Goal: Task Accomplishment & Management: Complete application form

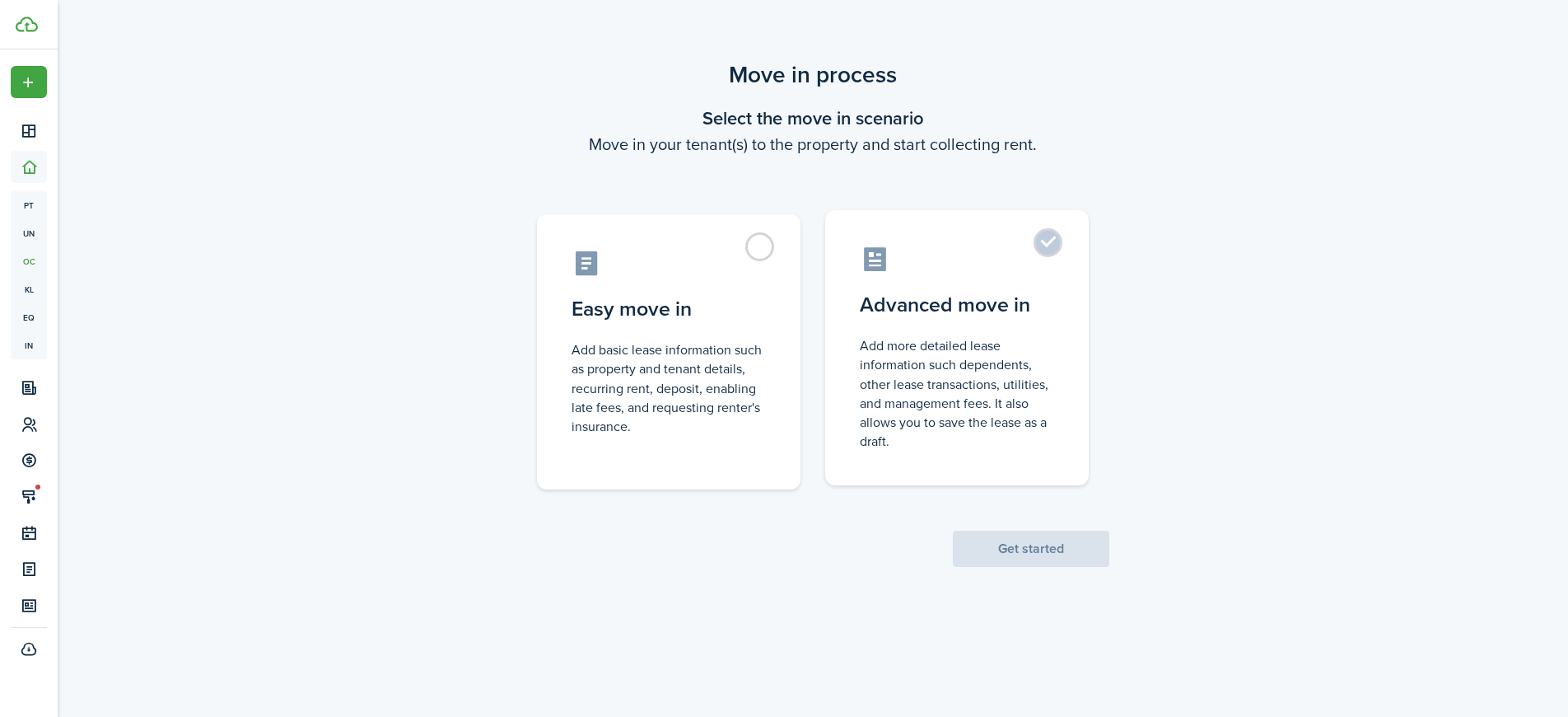
click at [951, 308] on control-radio-card-title "Advanced move in" at bounding box center [957, 306] width 195 height 30
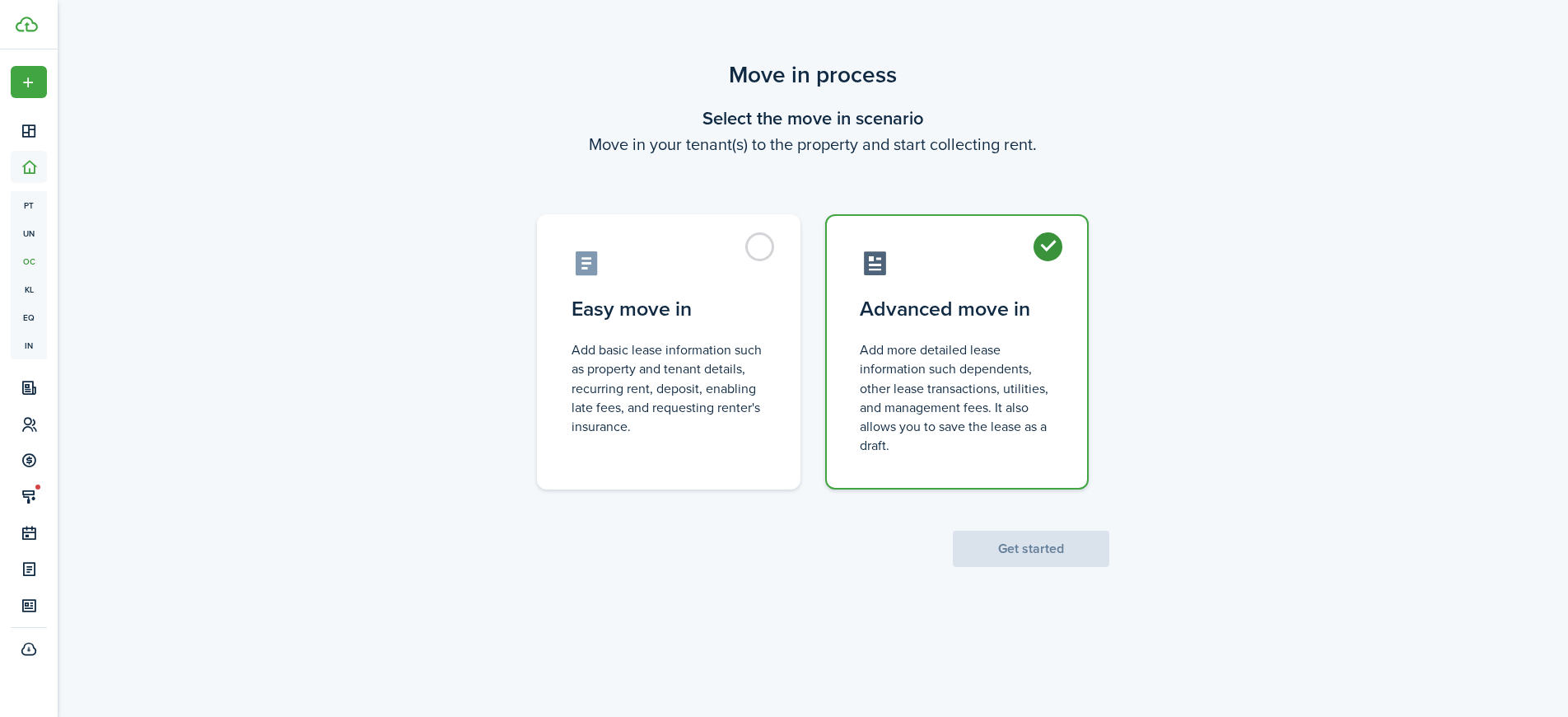
radio input "true"
click at [1035, 550] on button "Get started" at bounding box center [1030, 548] width 156 height 37
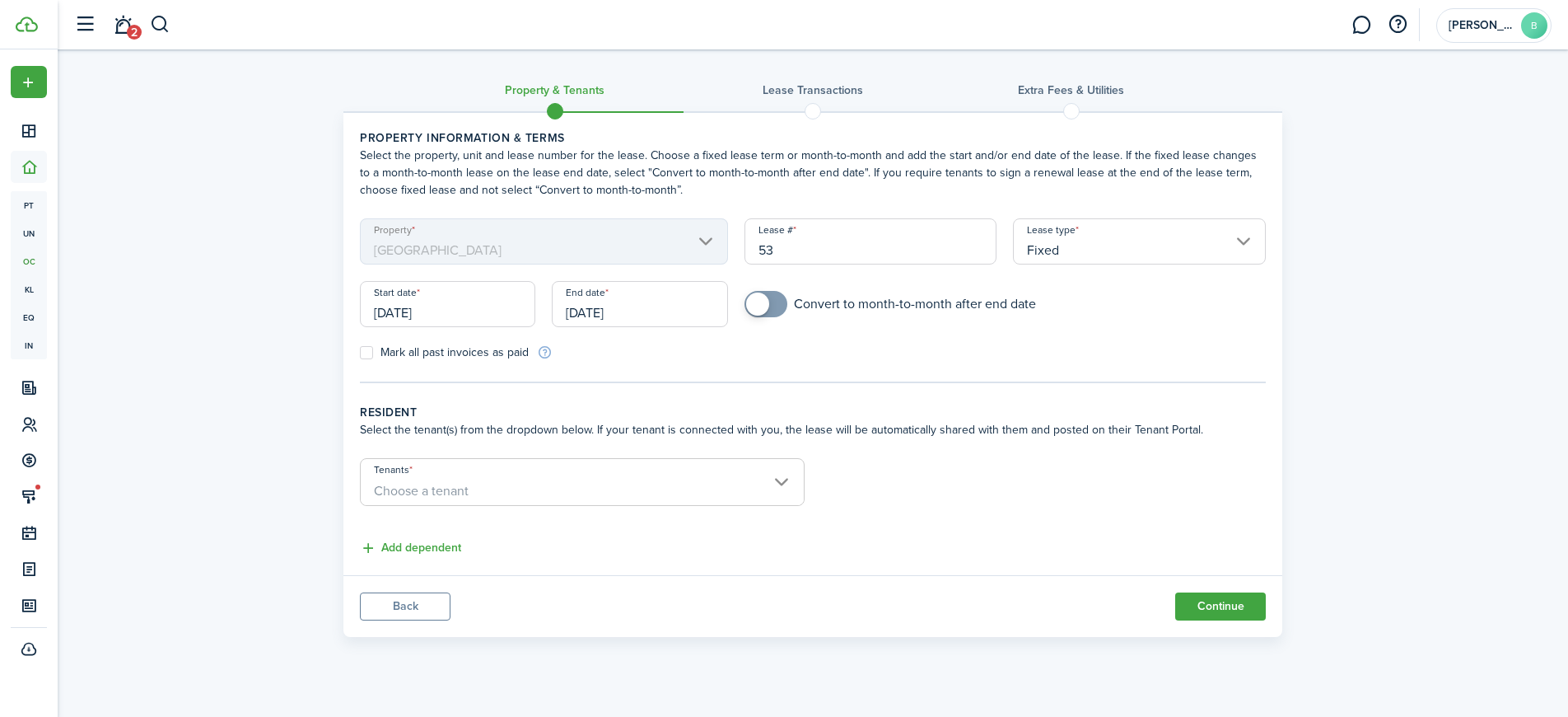
click at [639, 304] on input "[DATE]" at bounding box center [639, 304] width 175 height 46
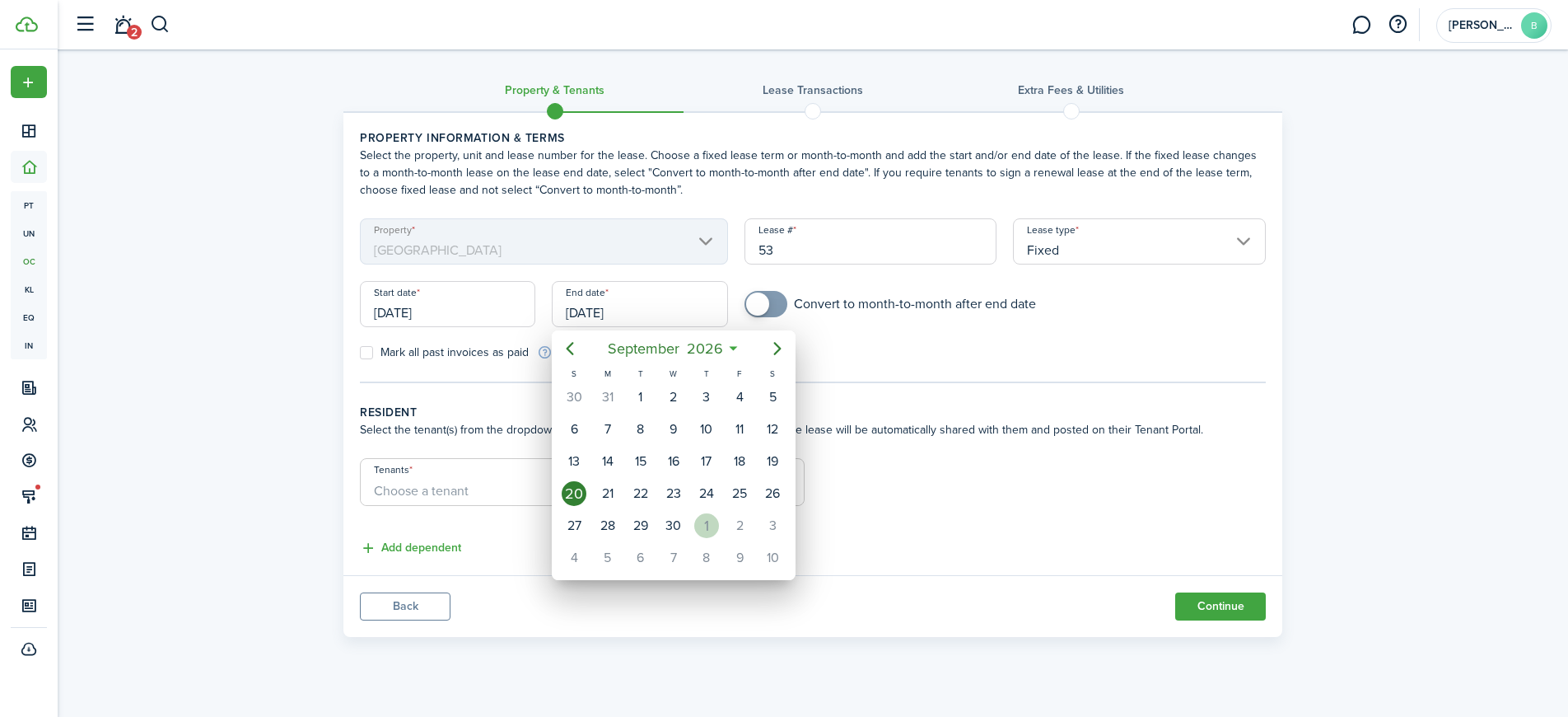
click at [707, 527] on div "1" at bounding box center [706, 526] width 24 height 24
type input "[DATE]"
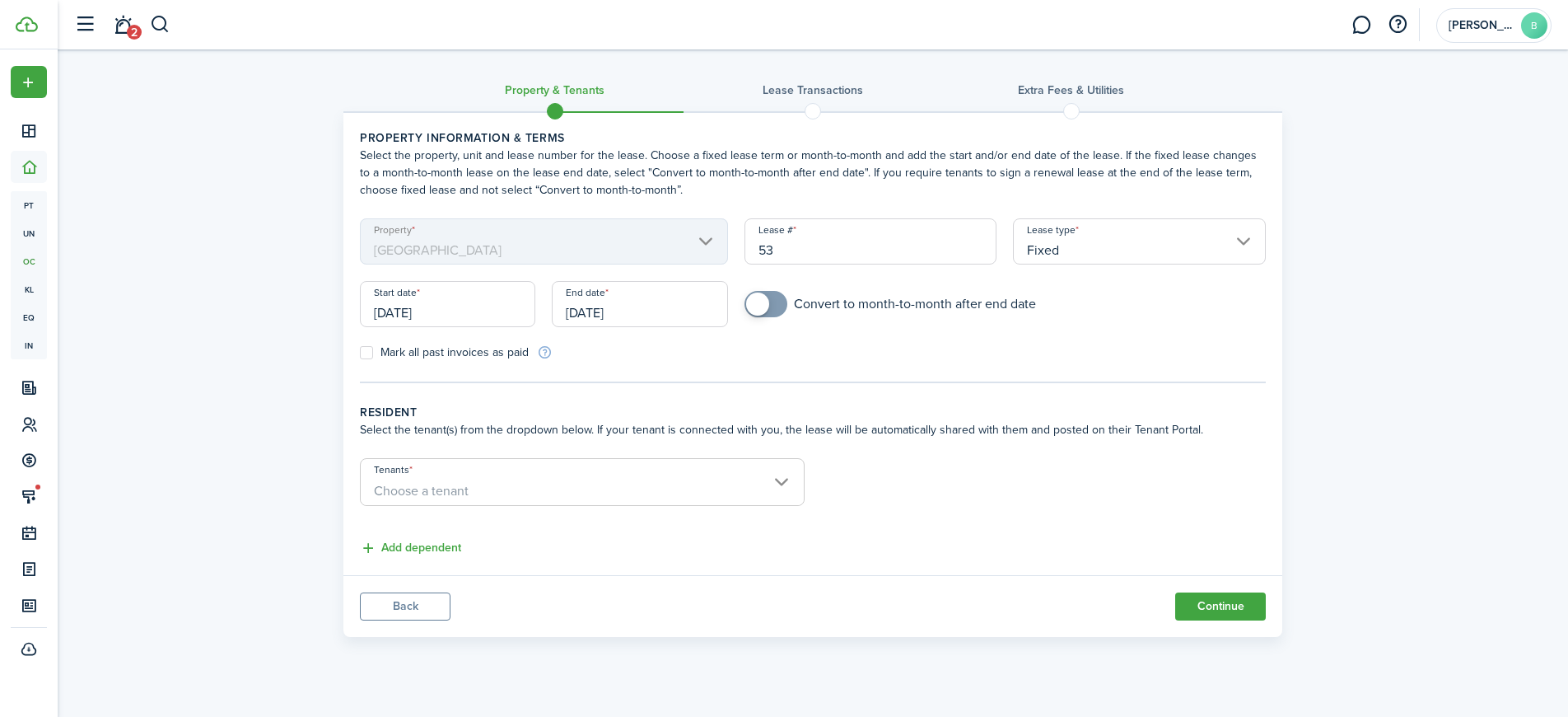
click at [435, 485] on span "Choose a tenant" at bounding box center [421, 491] width 95 height 19
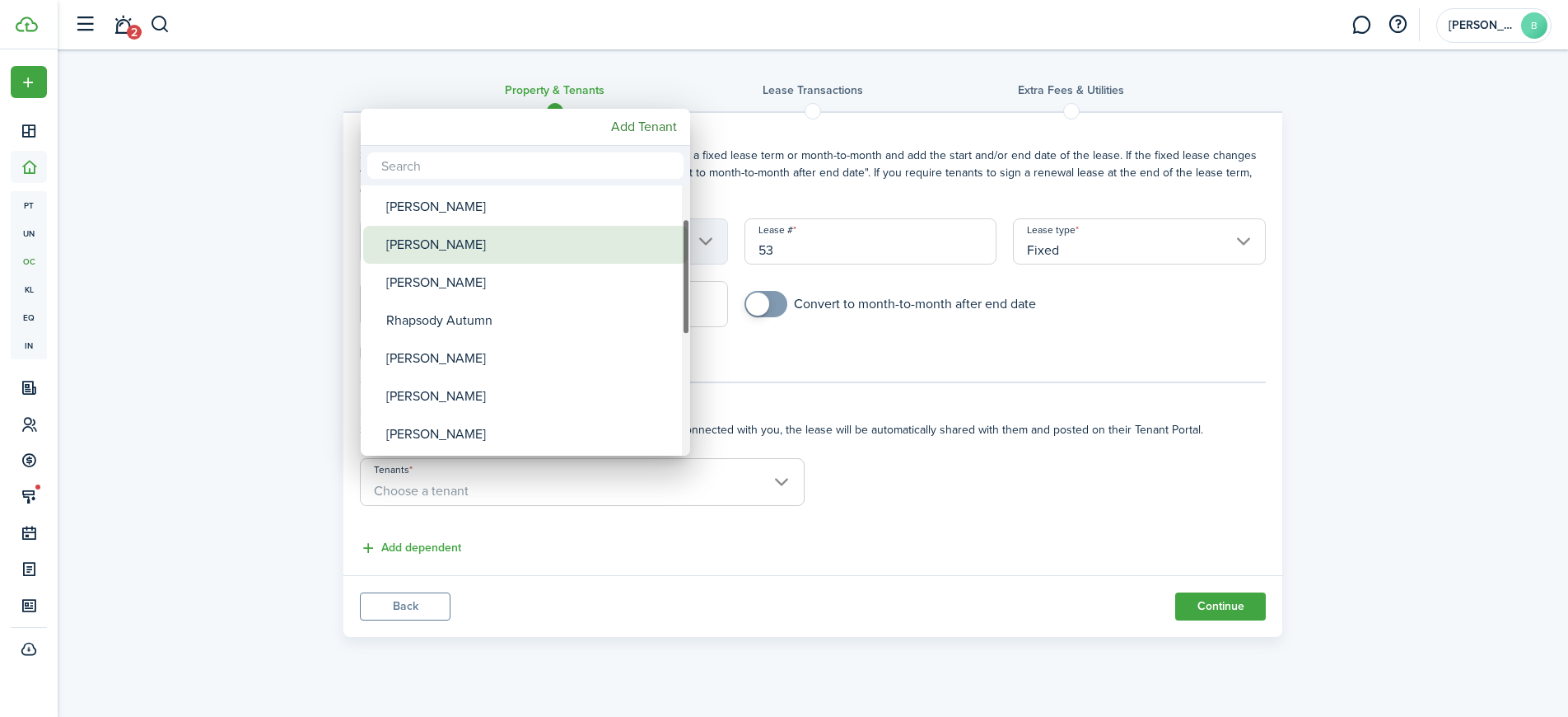
click at [446, 251] on div "[PERSON_NAME]" at bounding box center [531, 245] width 291 height 37
type input "[PERSON_NAME]"
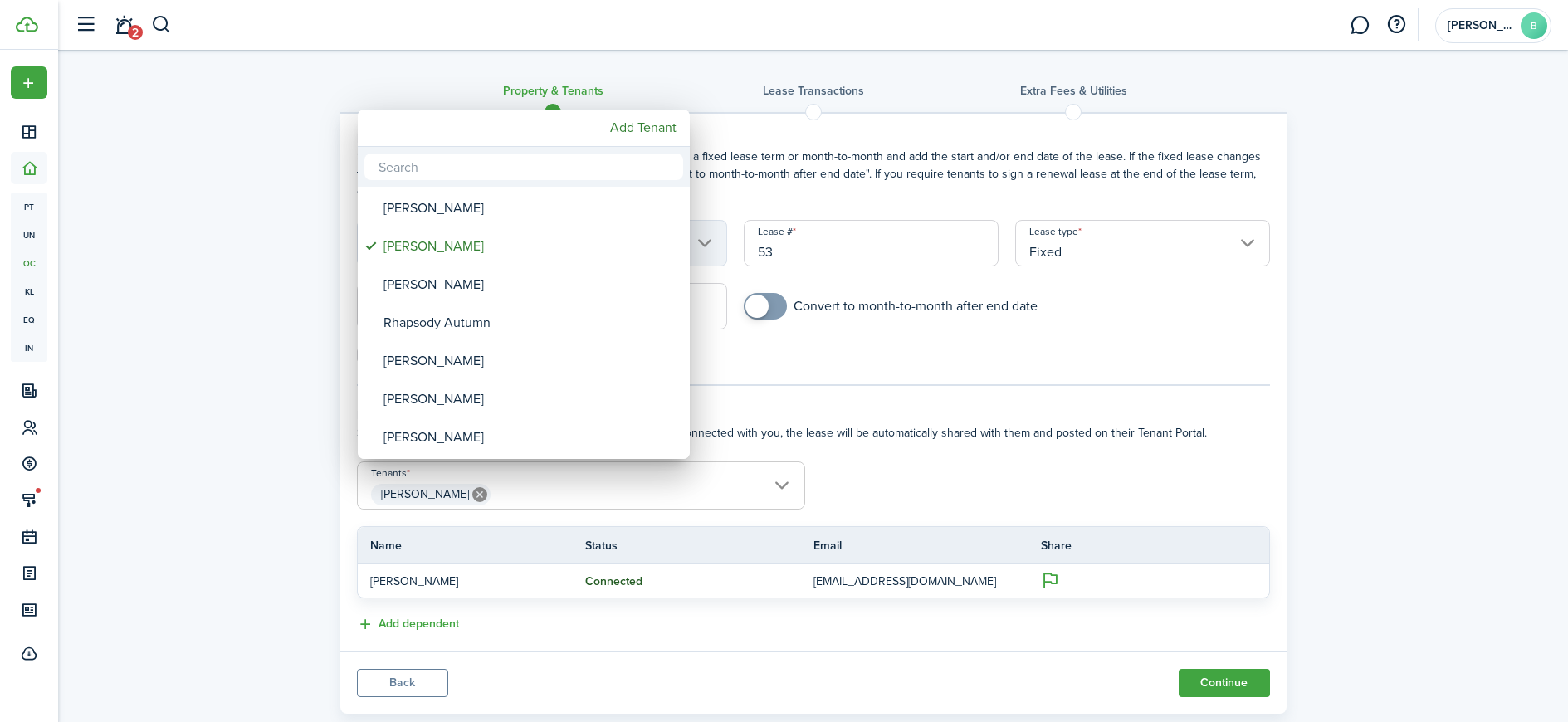
click at [951, 438] on div at bounding box center [784, 361] width 1834 height 987
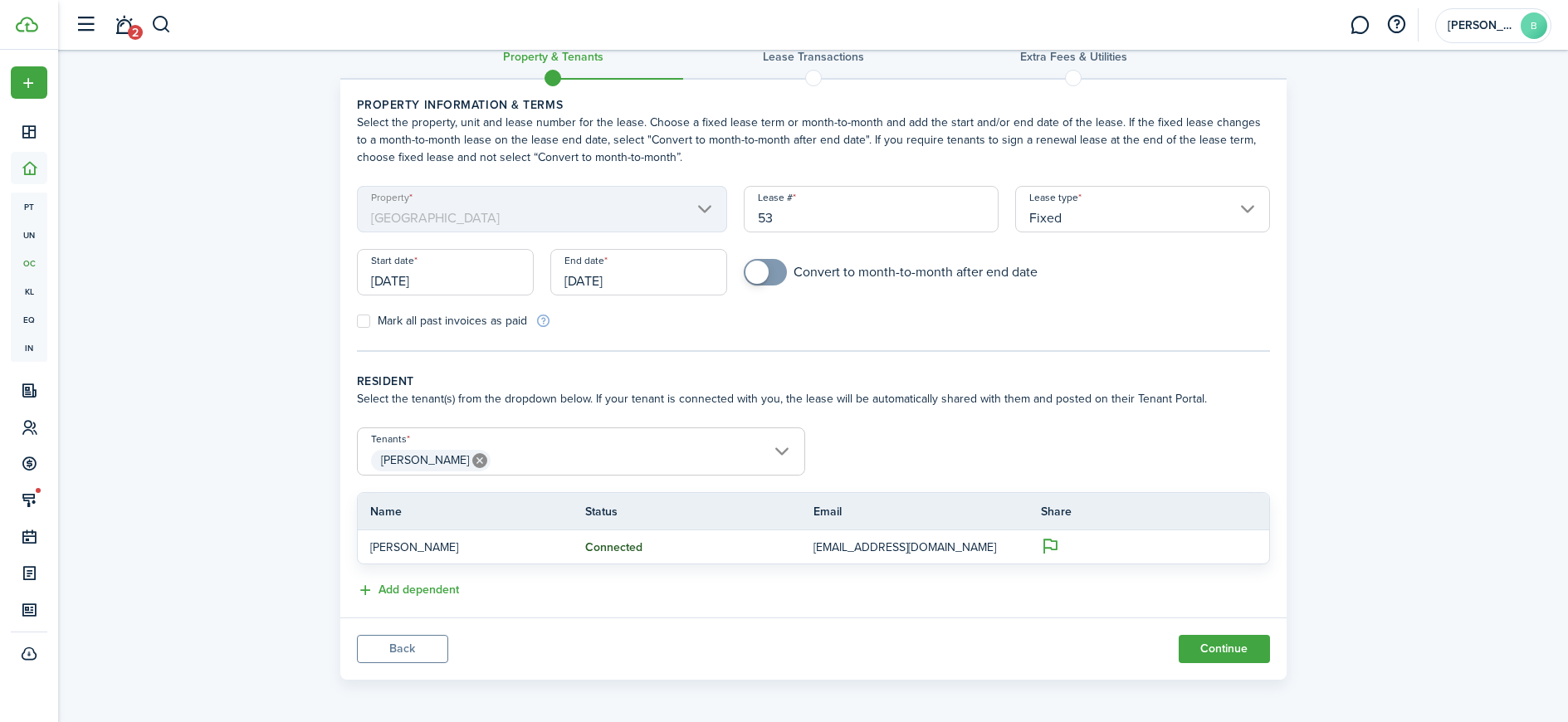
scroll to position [38, 0]
checkbox input "true"
click at [774, 264] on span at bounding box center [766, 269] width 17 height 26
click at [1212, 644] on button "Continue" at bounding box center [1224, 646] width 92 height 28
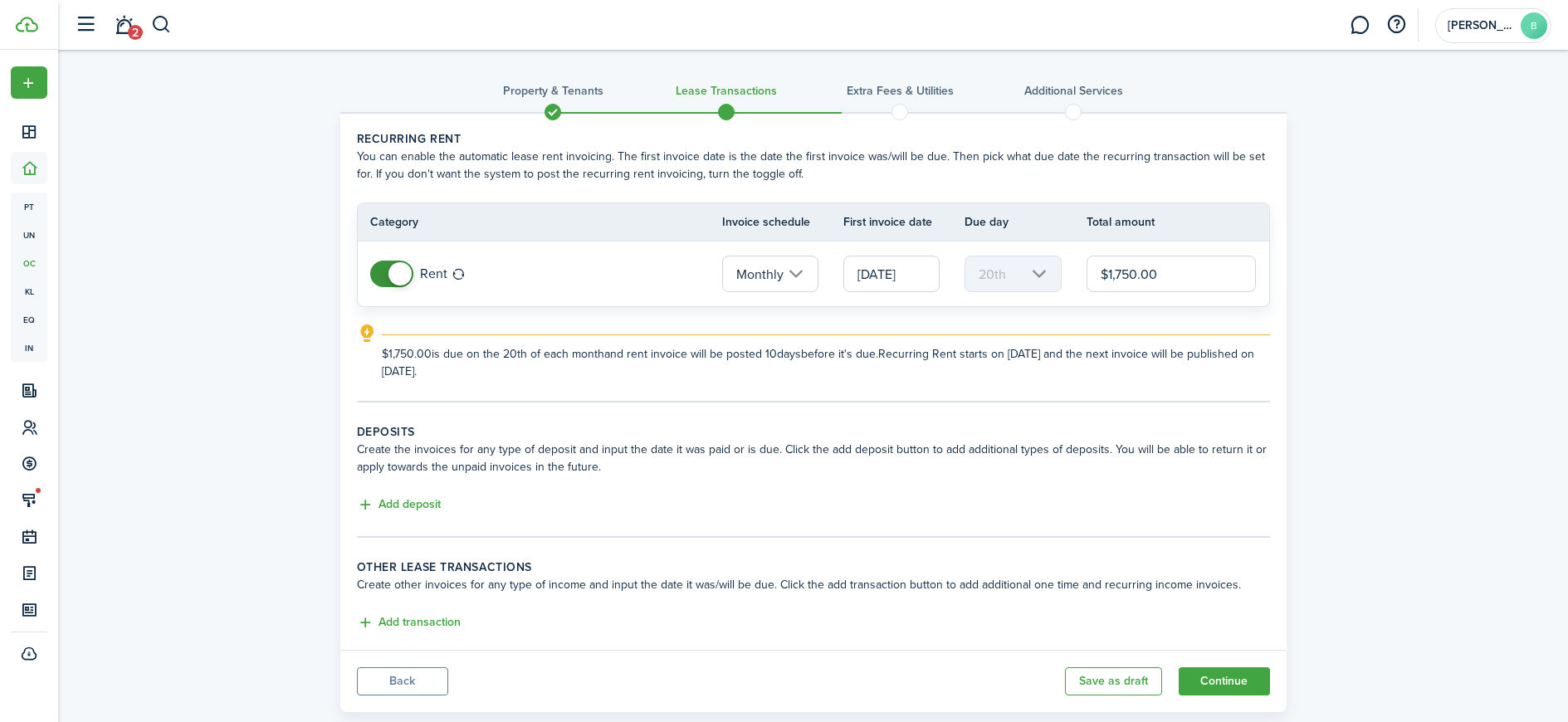
click at [1122, 272] on input "$1,750.00" at bounding box center [1172, 274] width 170 height 37
click at [1131, 273] on input "$1,750.00" at bounding box center [1172, 274] width 170 height 37
click at [890, 273] on input "[DATE]" at bounding box center [891, 274] width 96 height 37
type input "$1,500.00"
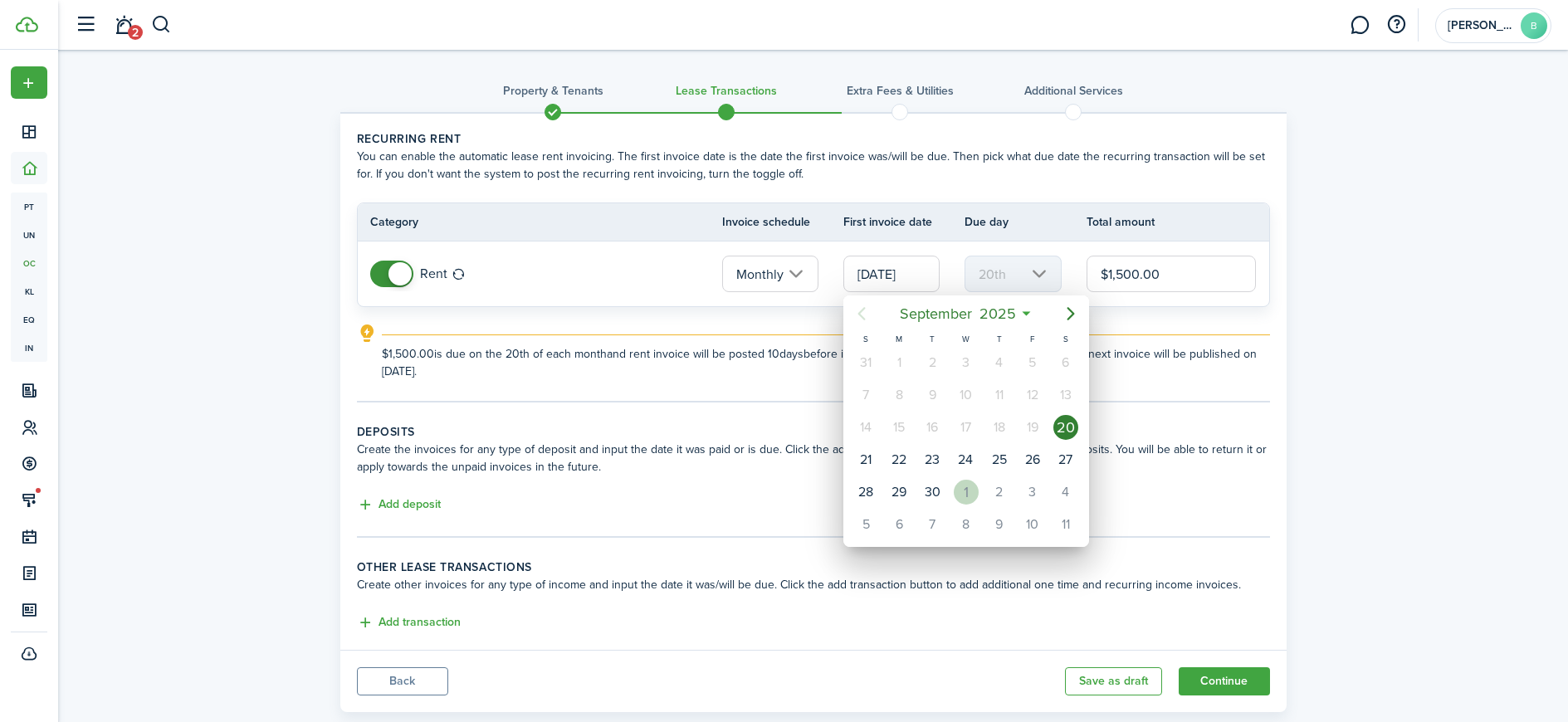
click at [973, 500] on div "1" at bounding box center [966, 492] width 25 height 25
type input "[DATE]"
type input "1st"
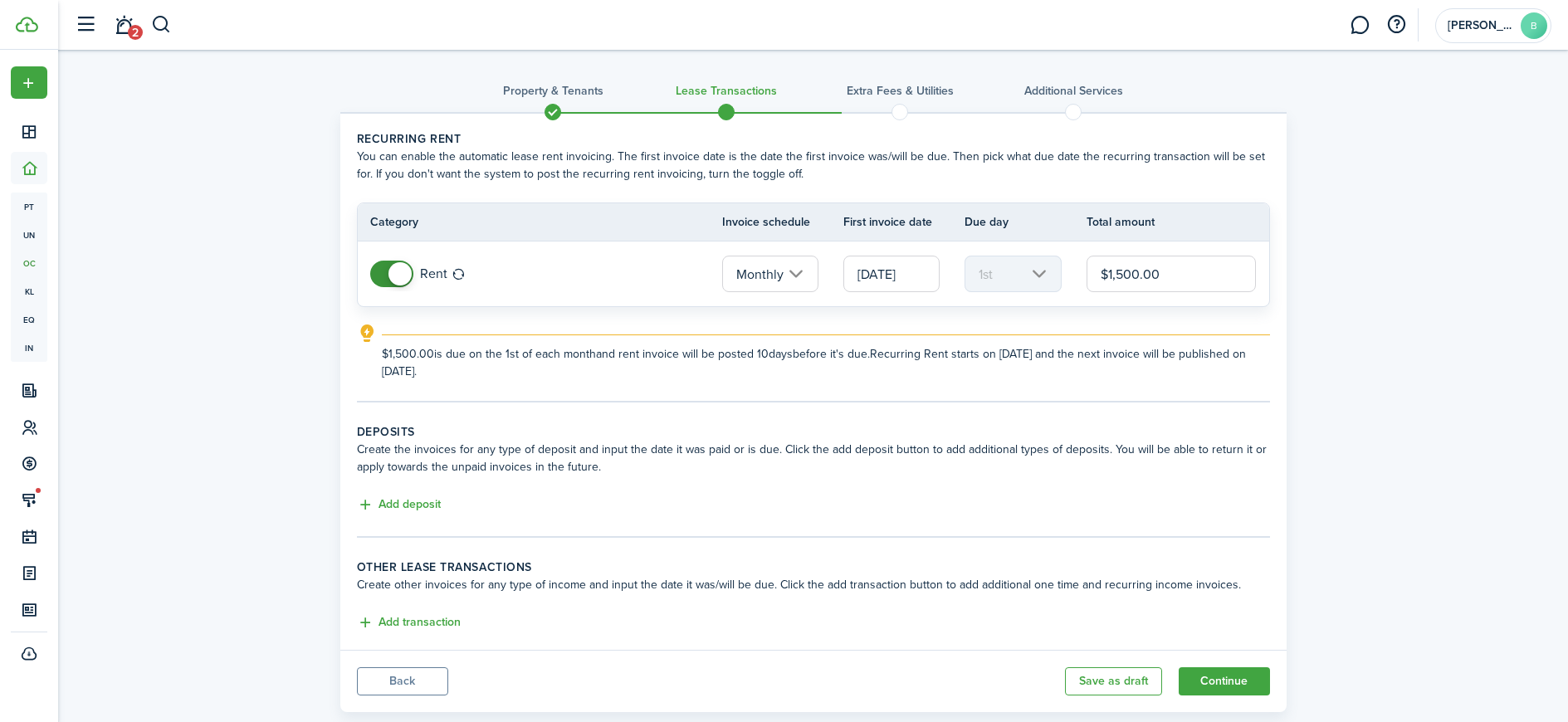
click at [747, 348] on explanation-description "$1,500.00 is due on the 1st of each month and rent invoice will be posted 10 da…" at bounding box center [826, 362] width 888 height 35
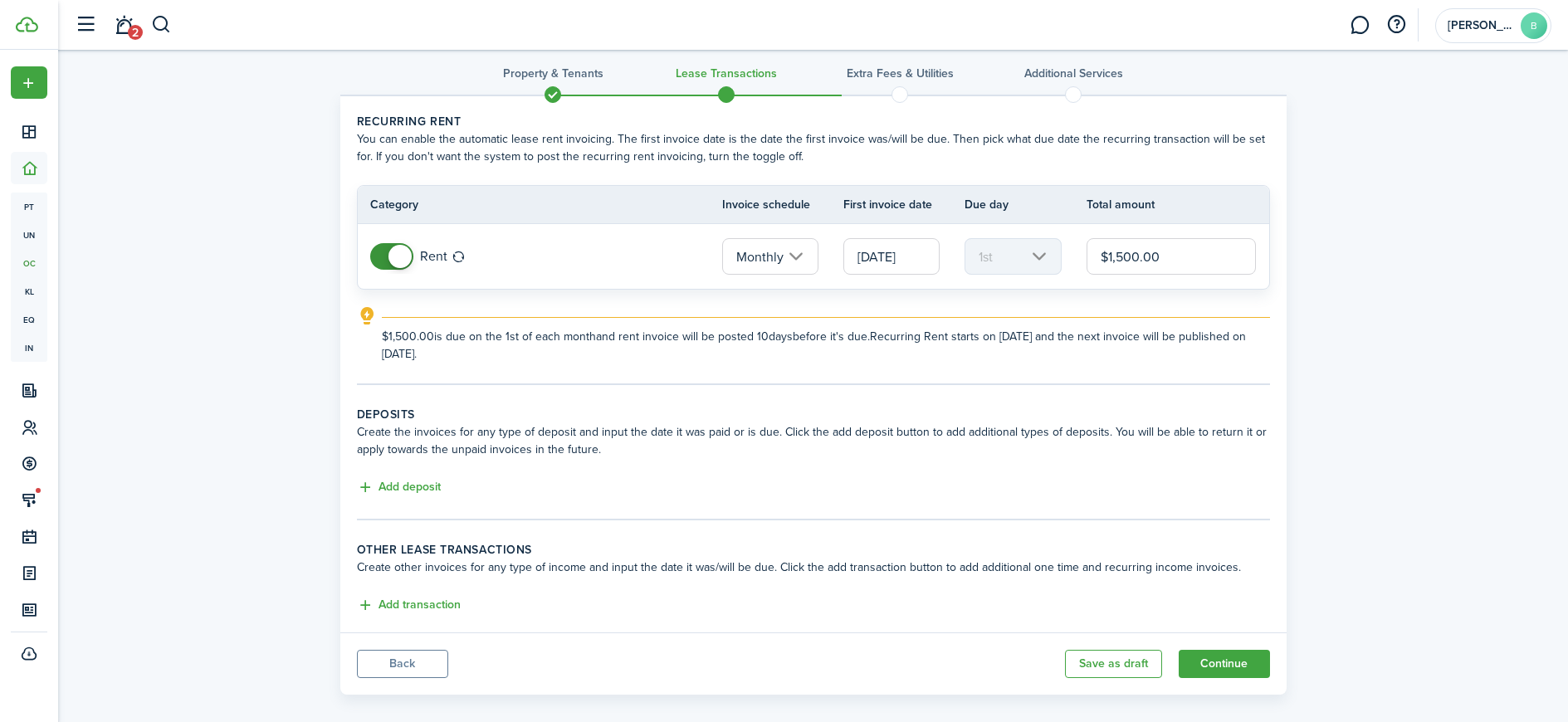
scroll to position [36, 0]
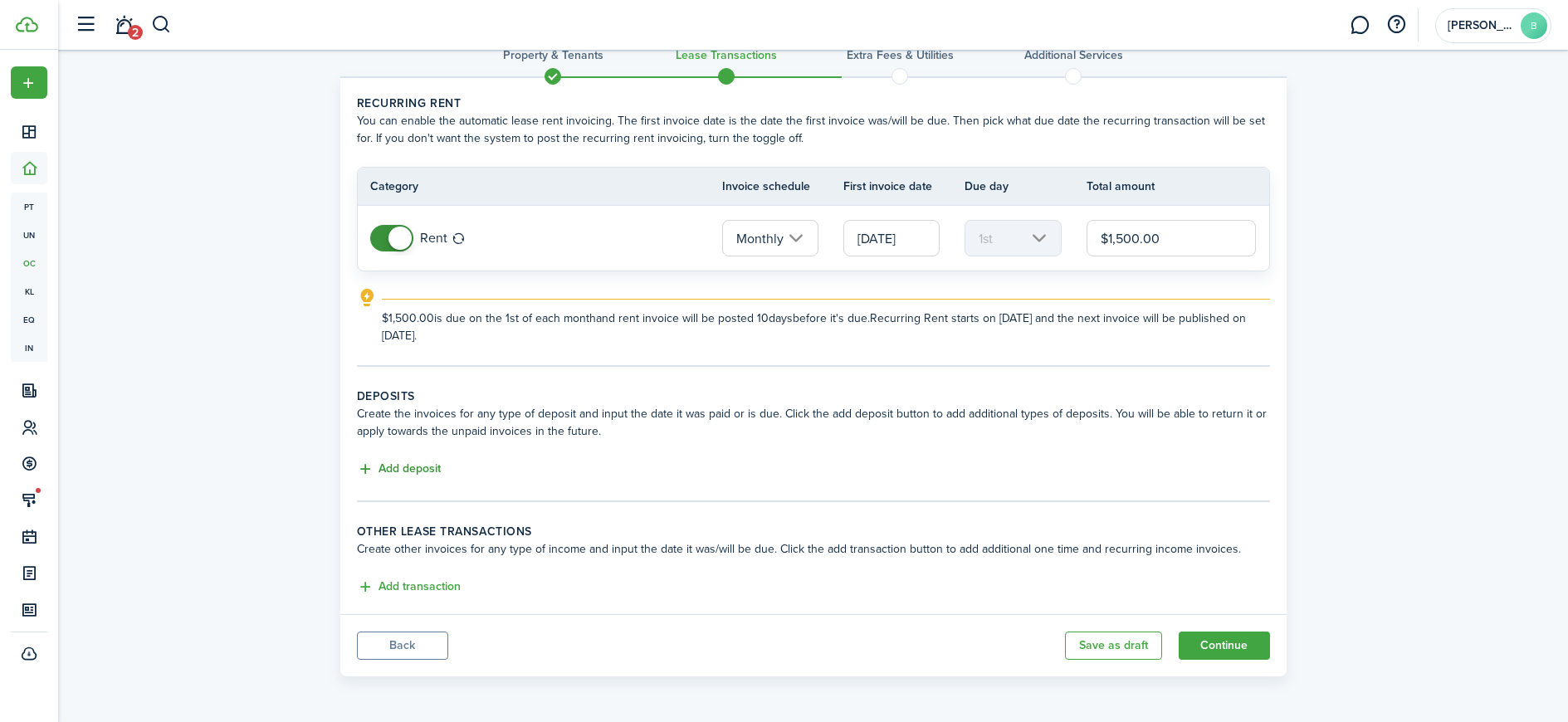
click at [411, 471] on button "Add deposit" at bounding box center [398, 469] width 84 height 19
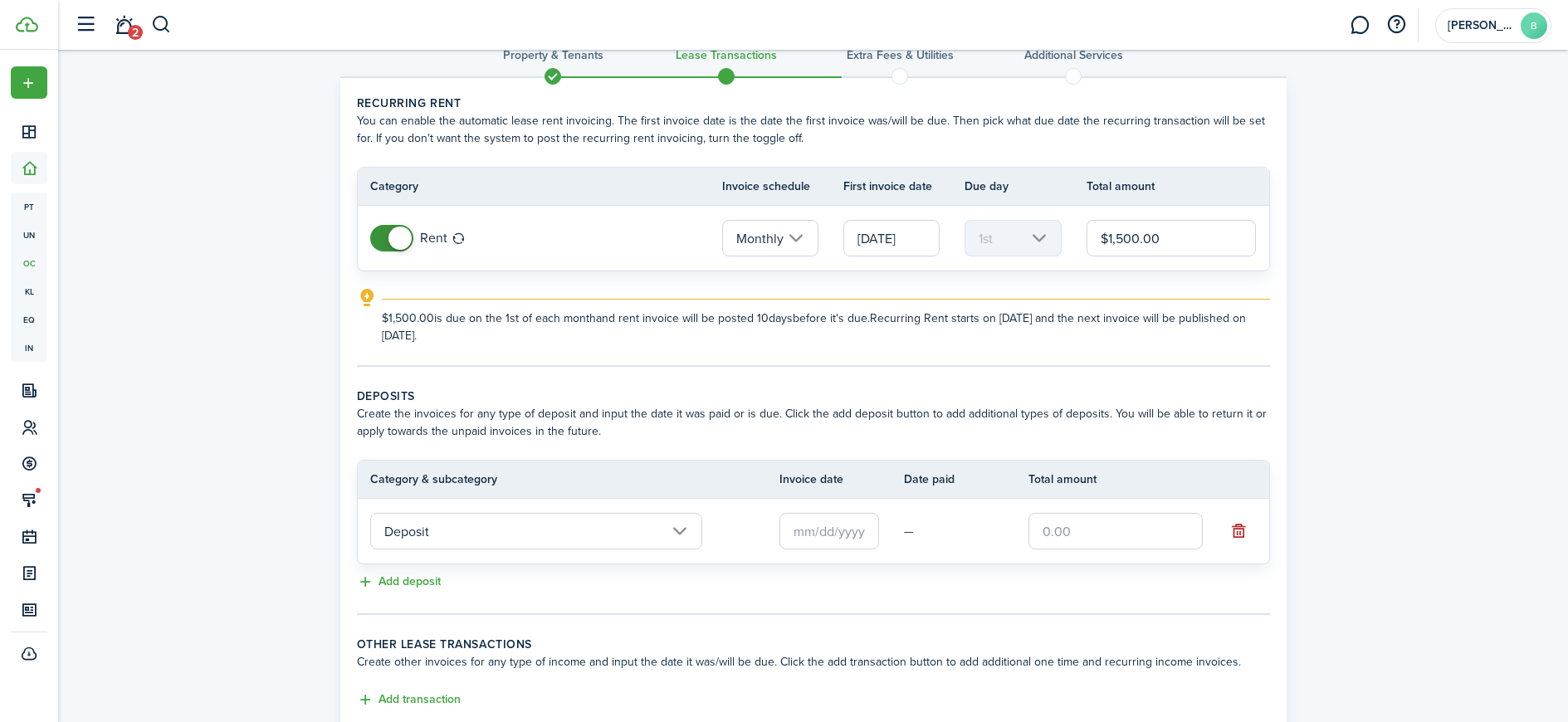
click at [564, 537] on input "Deposit" at bounding box center [536, 530] width 332 height 37
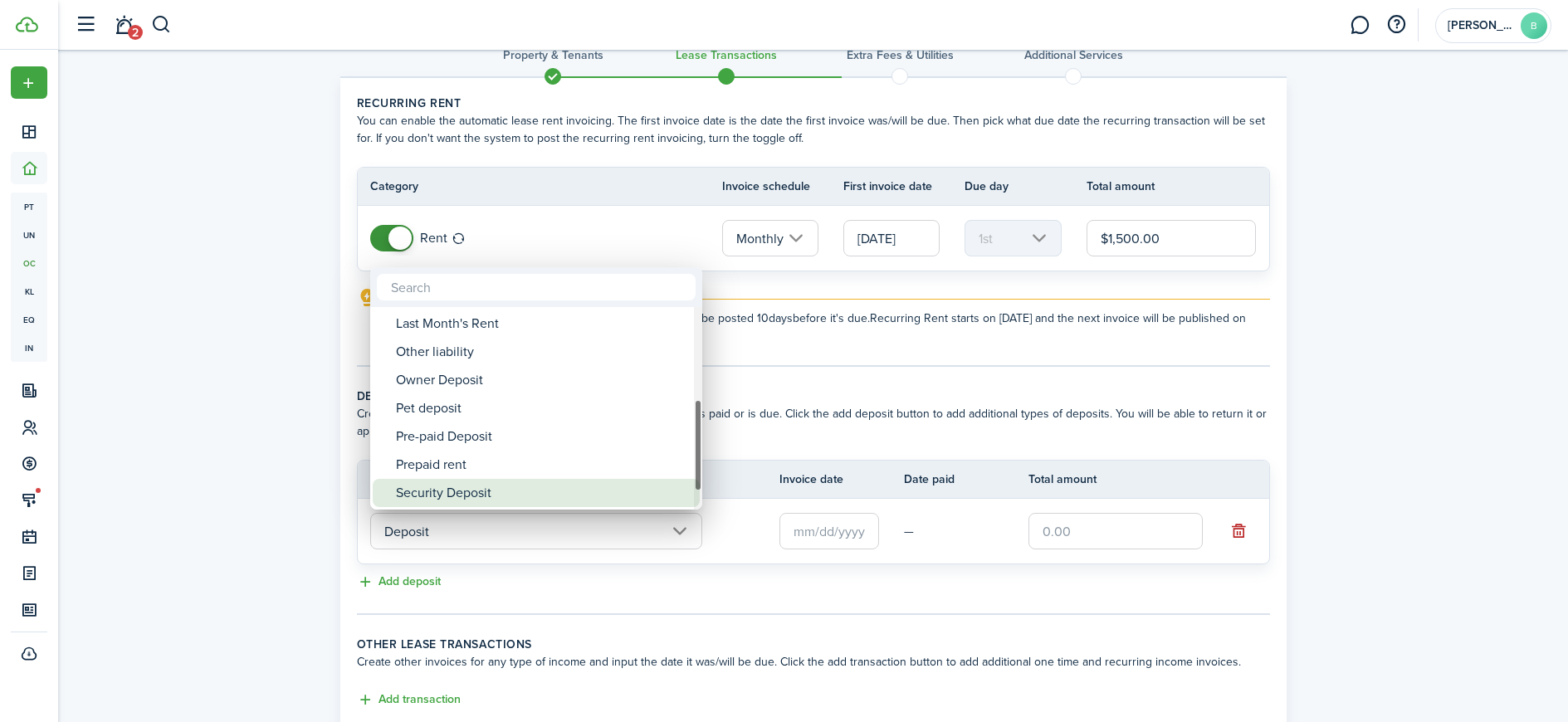
click at [479, 489] on div "Security Deposit" at bounding box center [542, 493] width 294 height 28
type input "Deposit / Security Deposit"
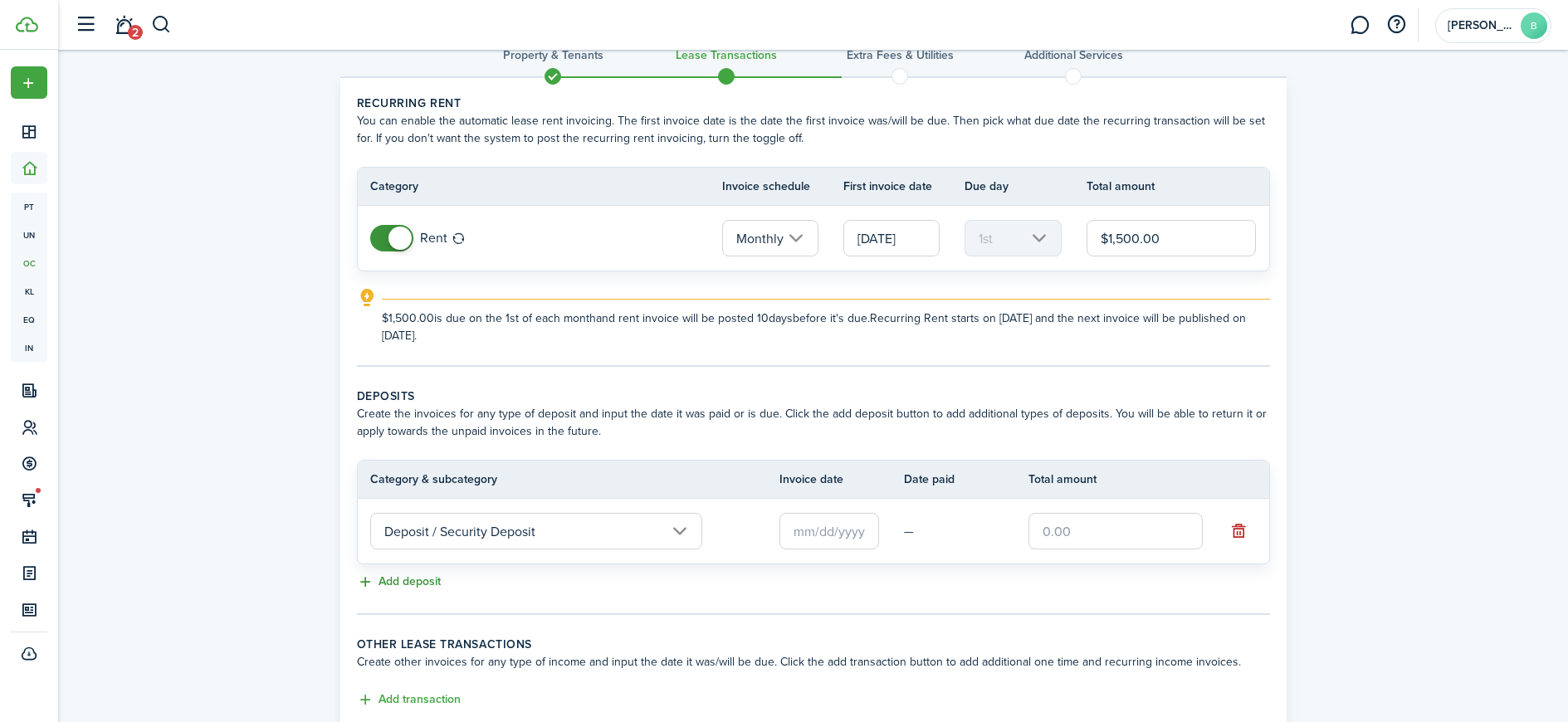
click at [397, 583] on button "Add deposit" at bounding box center [398, 582] width 84 height 19
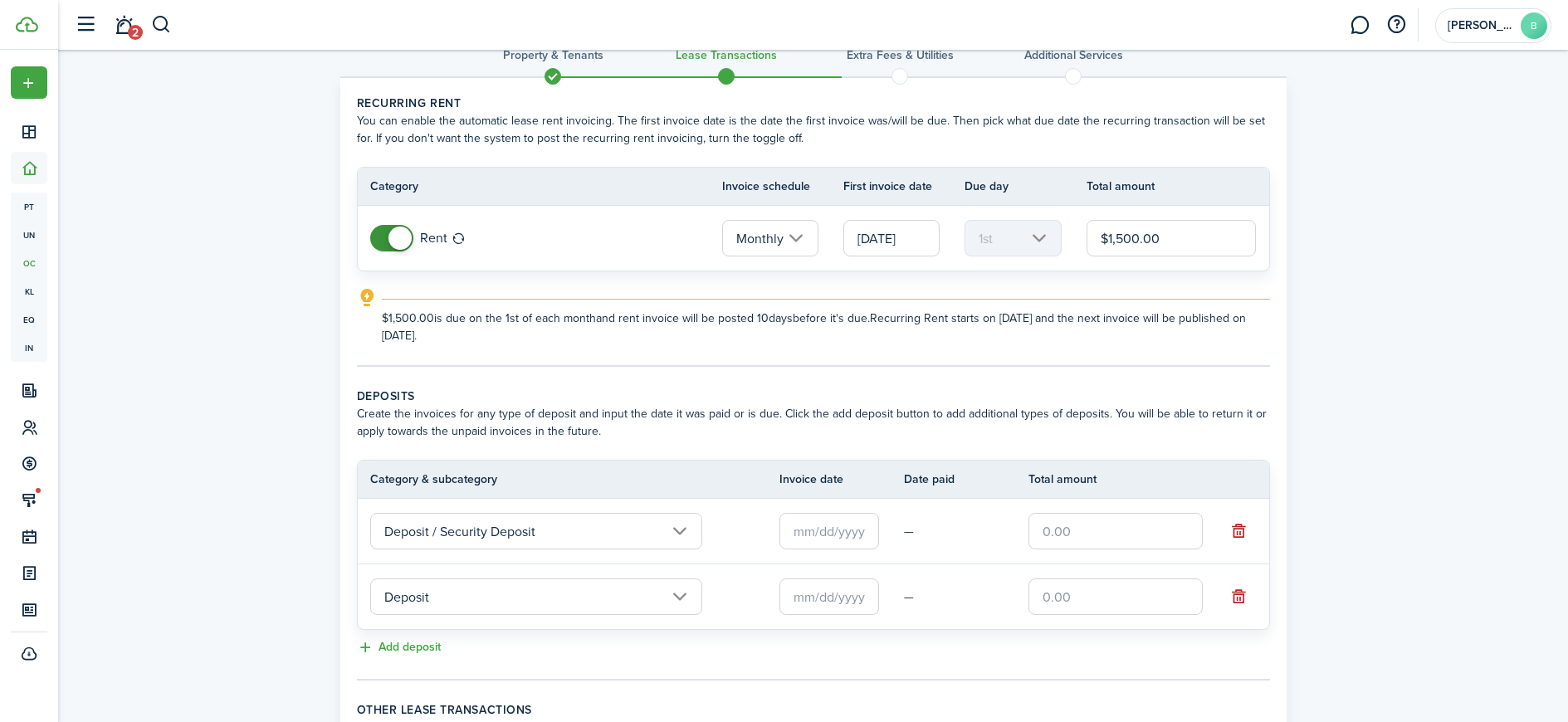
click at [477, 603] on input "Deposit" at bounding box center [536, 596] width 332 height 37
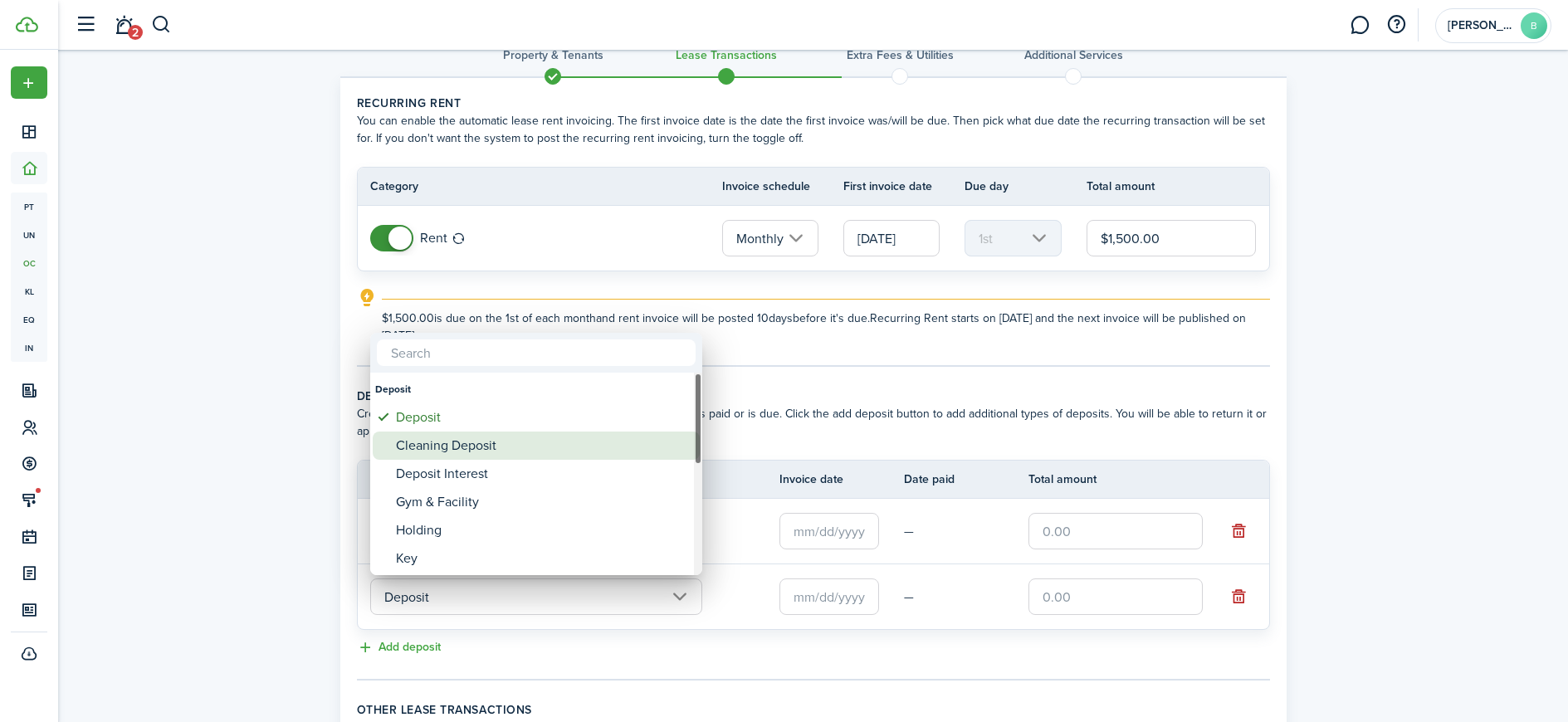
click at [479, 445] on div "Cleaning Deposit" at bounding box center [542, 445] width 294 height 28
type input "Deposit / Cleaning Deposit"
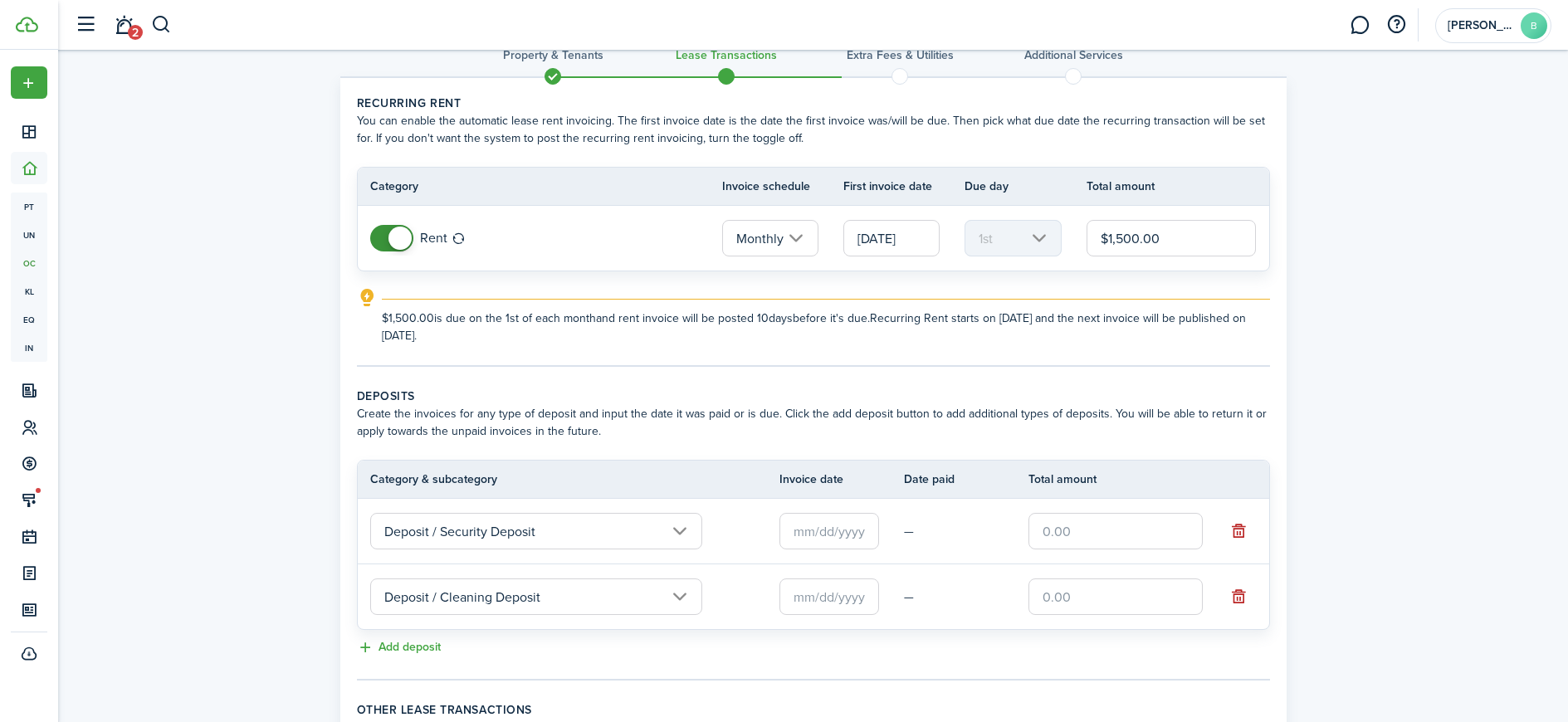
click at [1065, 601] on input "text" at bounding box center [1116, 596] width 175 height 37
type input "$300.00"
click at [1091, 534] on input "text" at bounding box center [1116, 530] width 175 height 37
type input "$1,500.00"
click at [953, 401] on wizard-step-header-title "Deposits" at bounding box center [813, 396] width 913 height 17
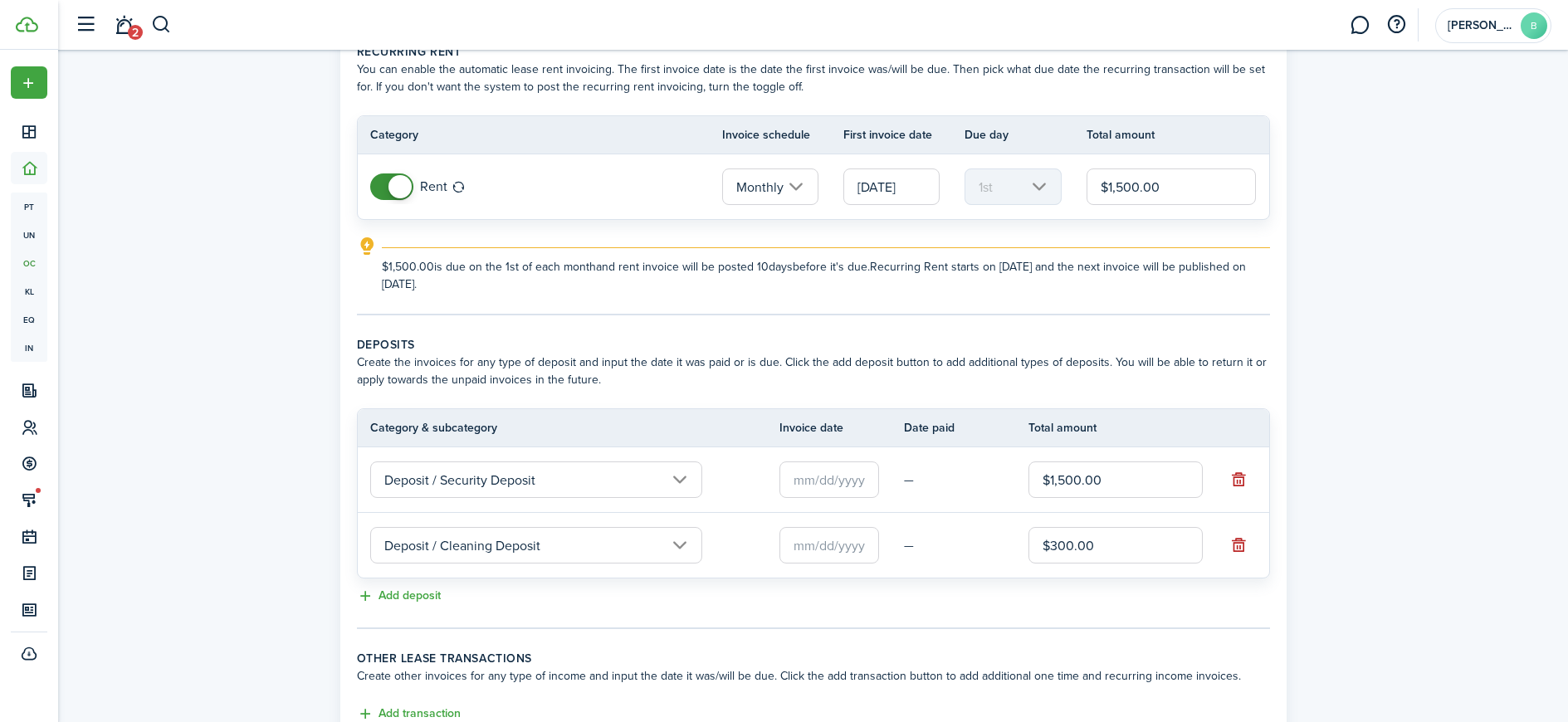
scroll to position [214, 0]
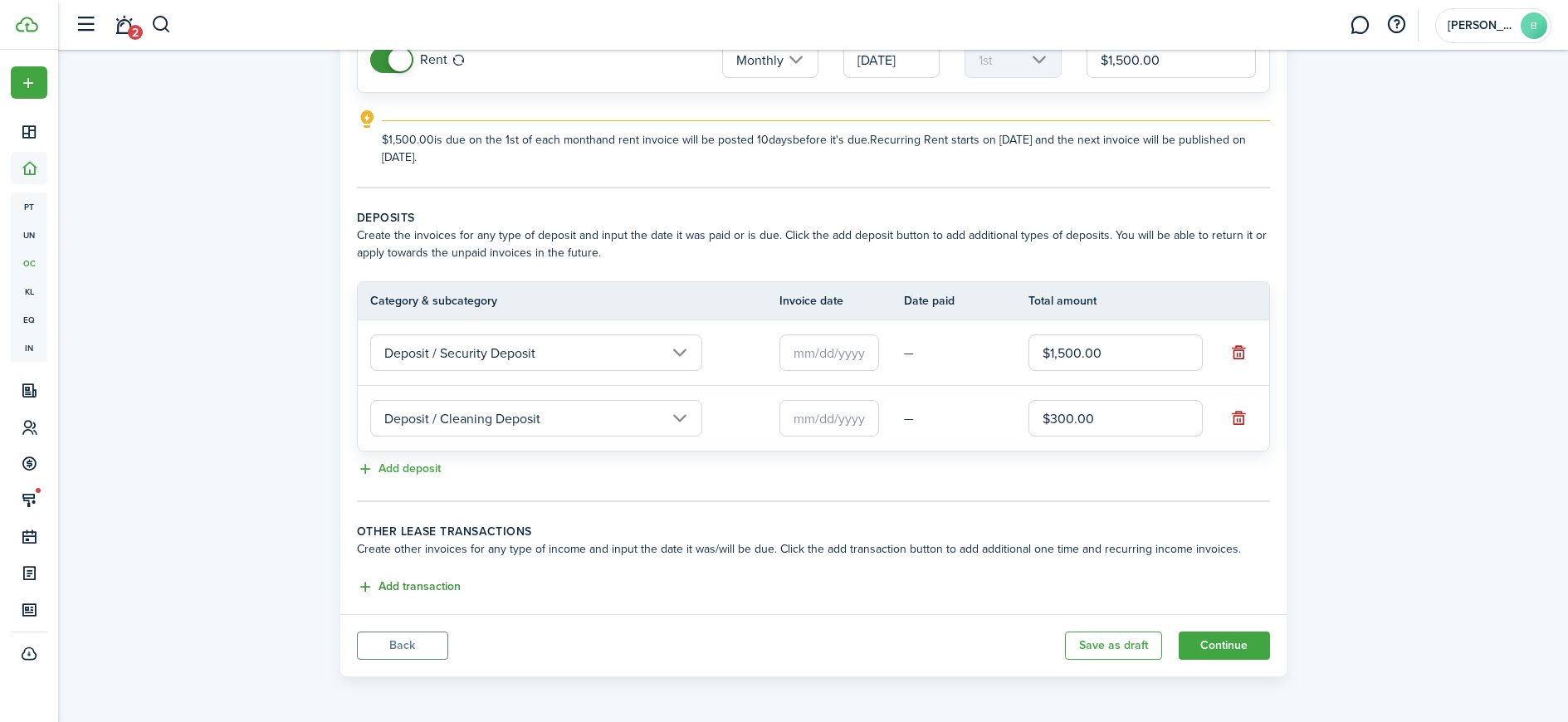
click at [402, 588] on button "Add transaction" at bounding box center [409, 587] width 104 height 19
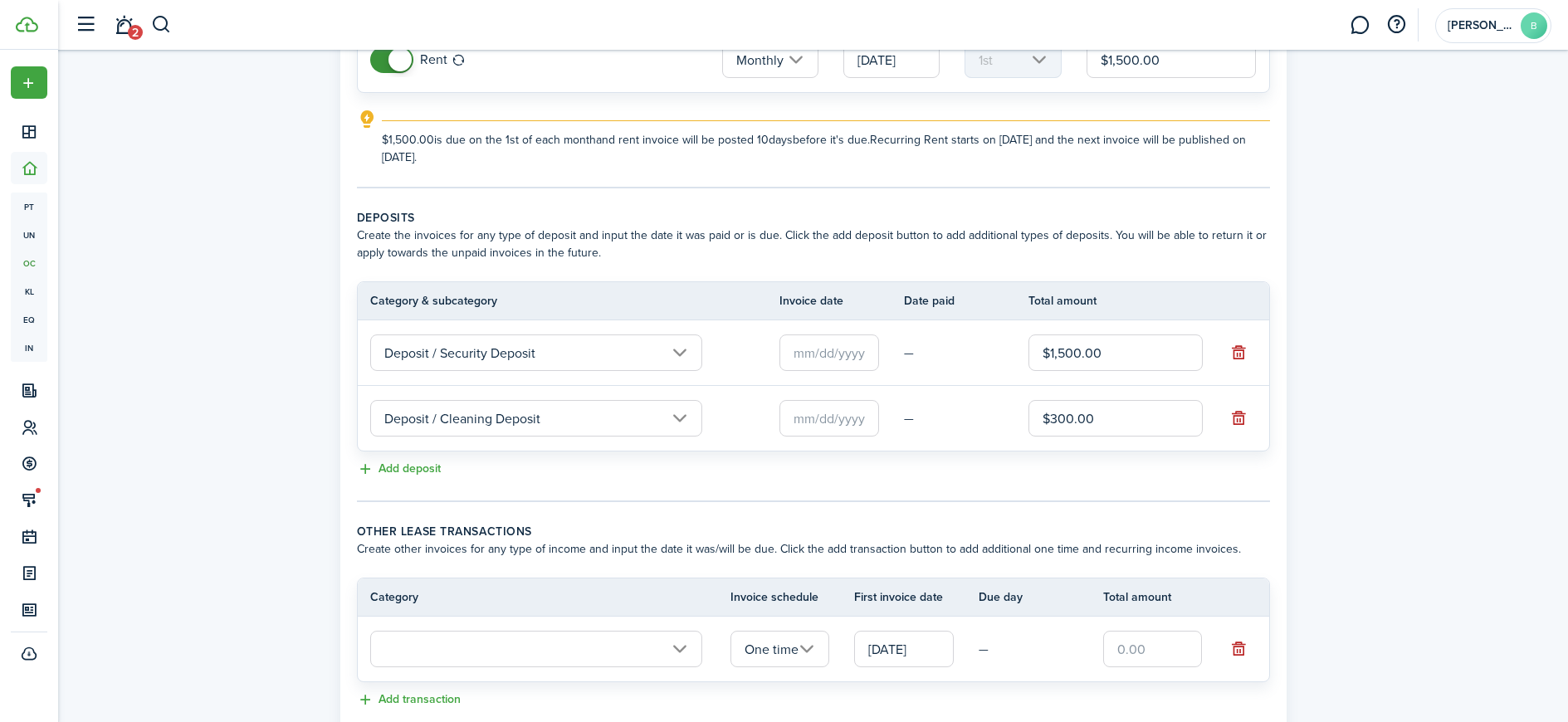
click at [449, 640] on input "text" at bounding box center [536, 648] width 332 height 37
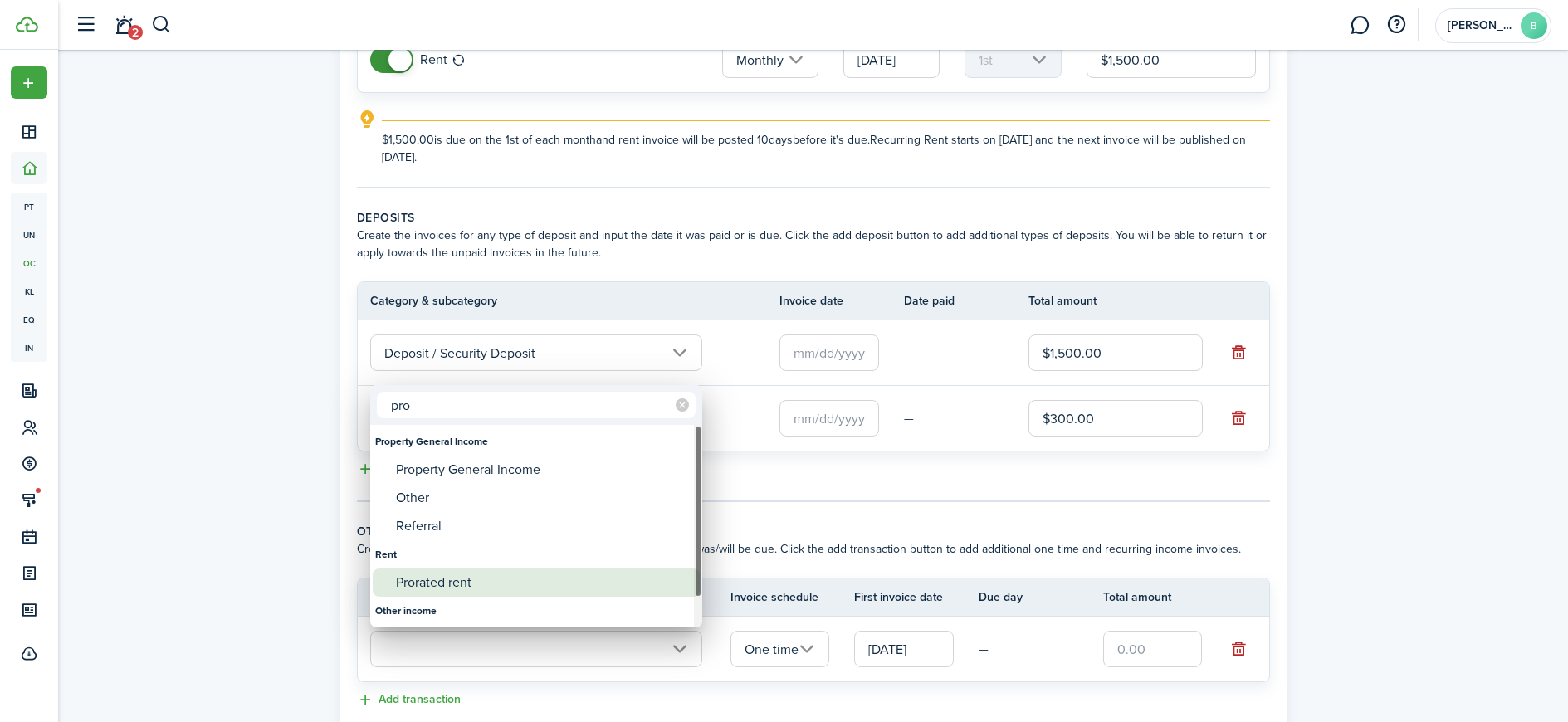
type input "pro"
click at [499, 583] on div "Prorated rent" at bounding box center [542, 582] width 294 height 28
type input "Rent / Prorated rent"
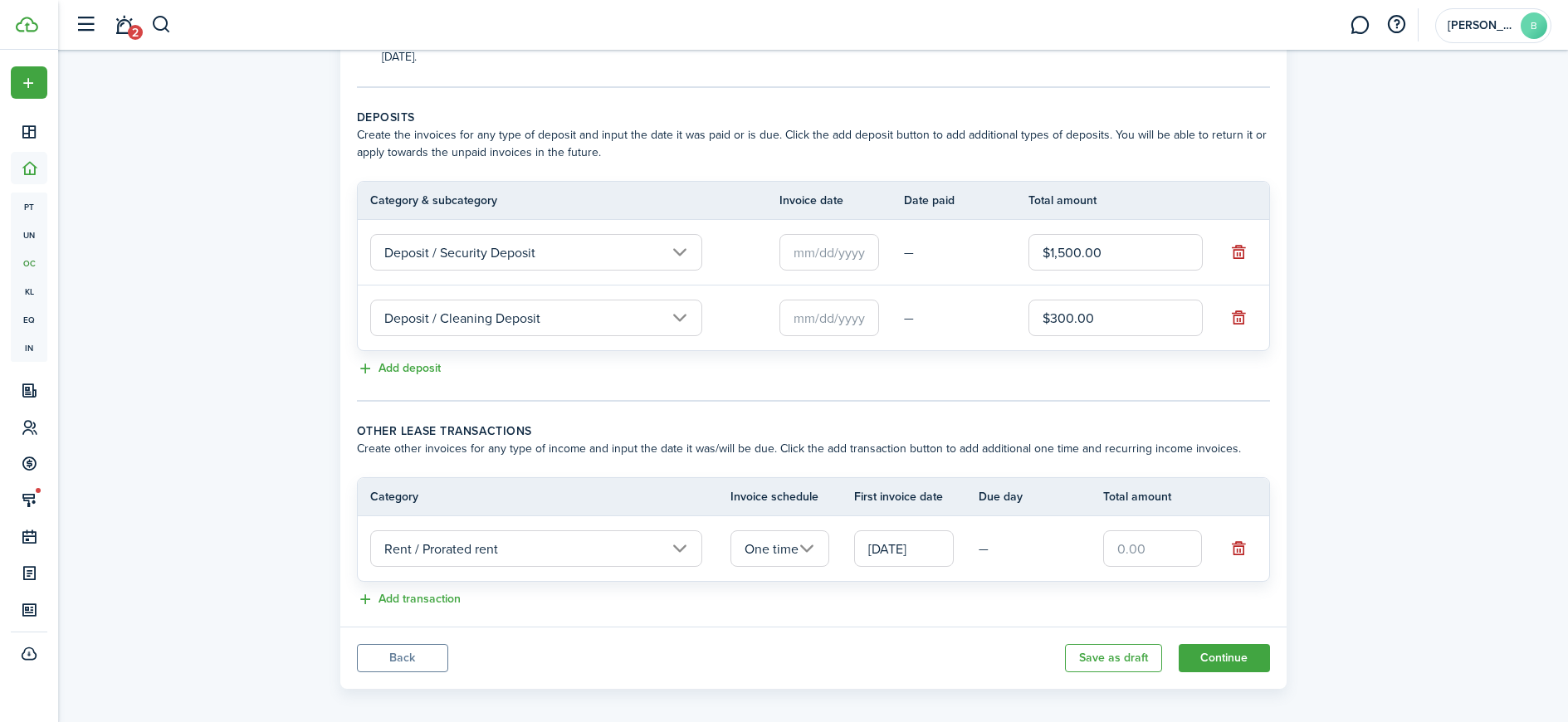
scroll to position [327, 0]
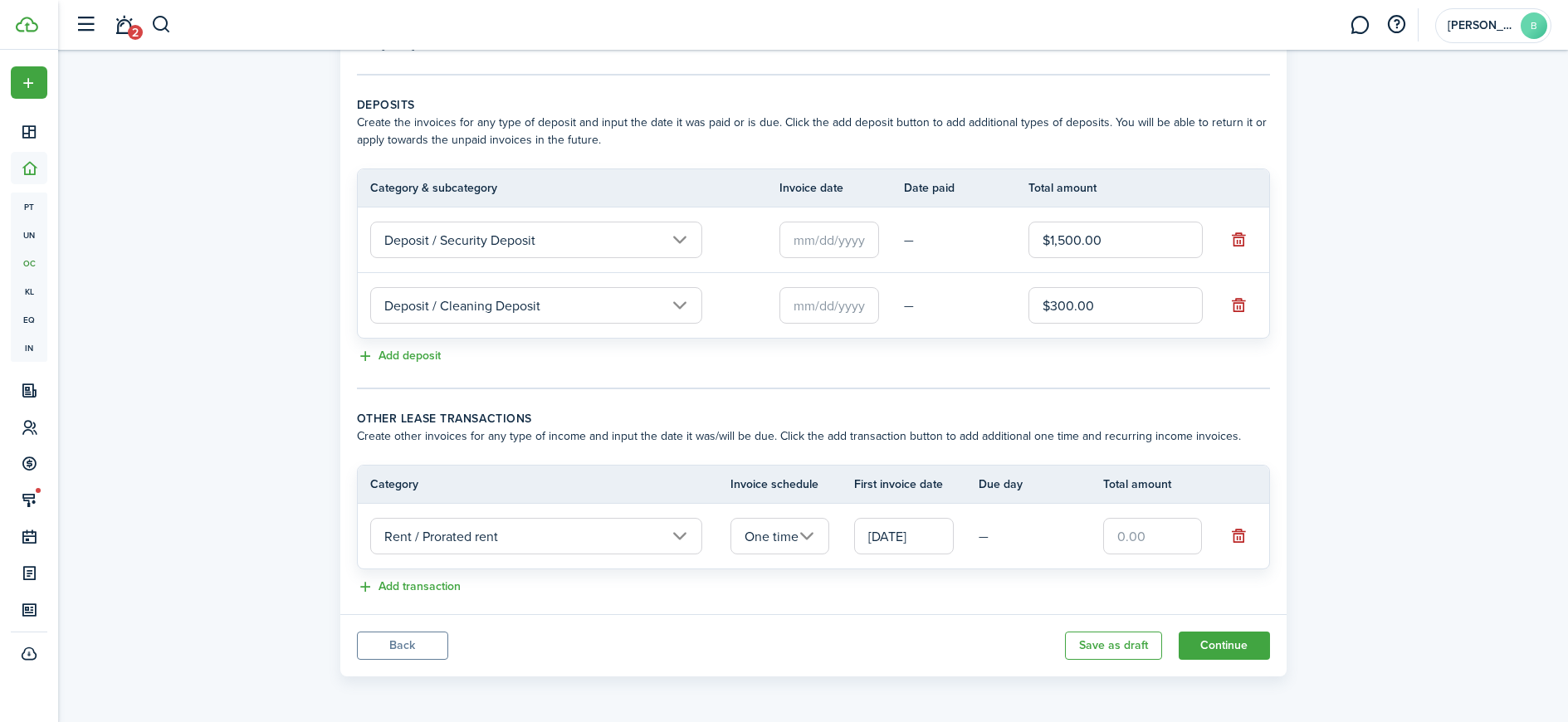
click at [1171, 546] on input "text" at bounding box center [1154, 536] width 100 height 37
type input "$550.00"
click at [942, 570] on lease-classic-other-transaction "Other lease transactions Create other invoices for any type of income and input…" at bounding box center [813, 503] width 913 height 188
click at [1235, 646] on button "Continue" at bounding box center [1224, 646] width 92 height 28
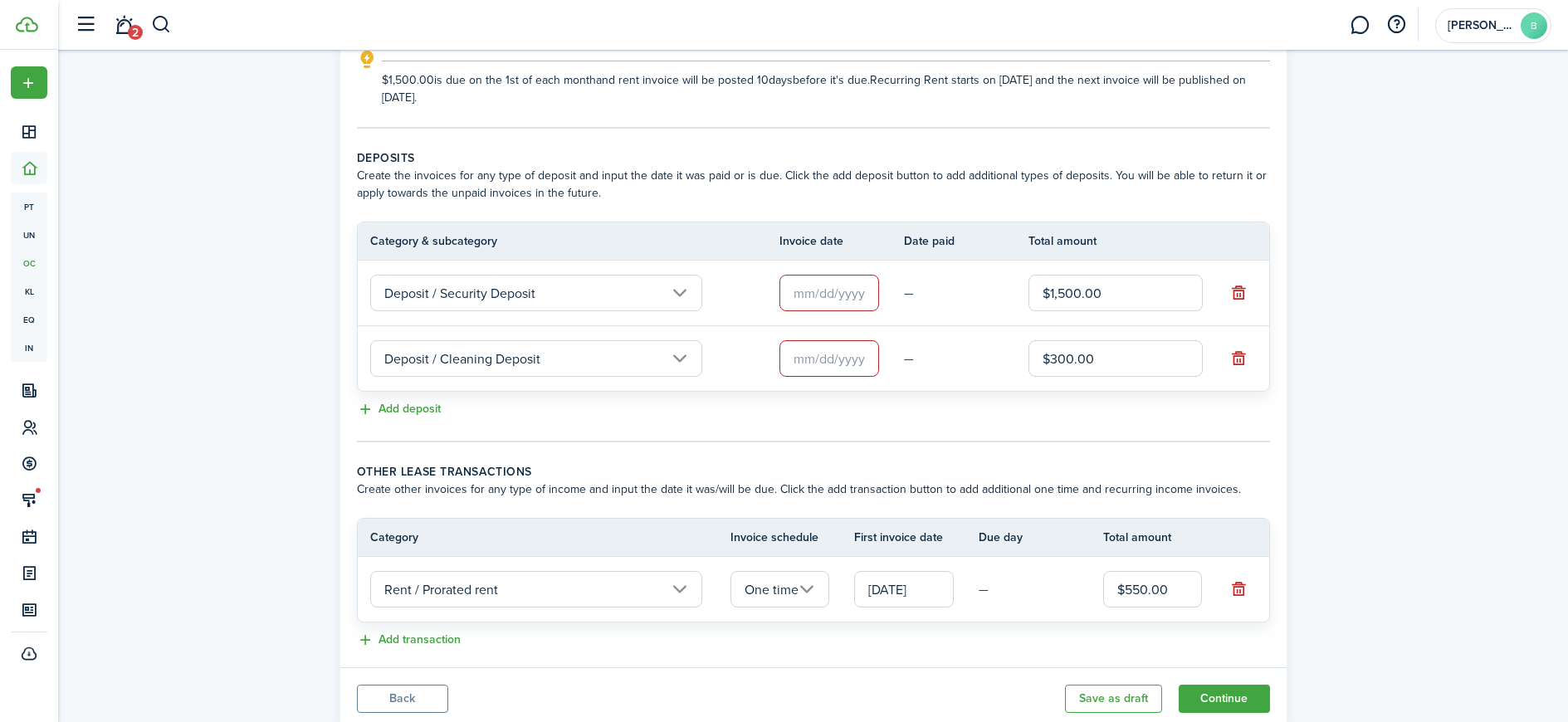
scroll to position [272, 0]
click at [794, 290] on input "text" at bounding box center [830, 295] width 100 height 37
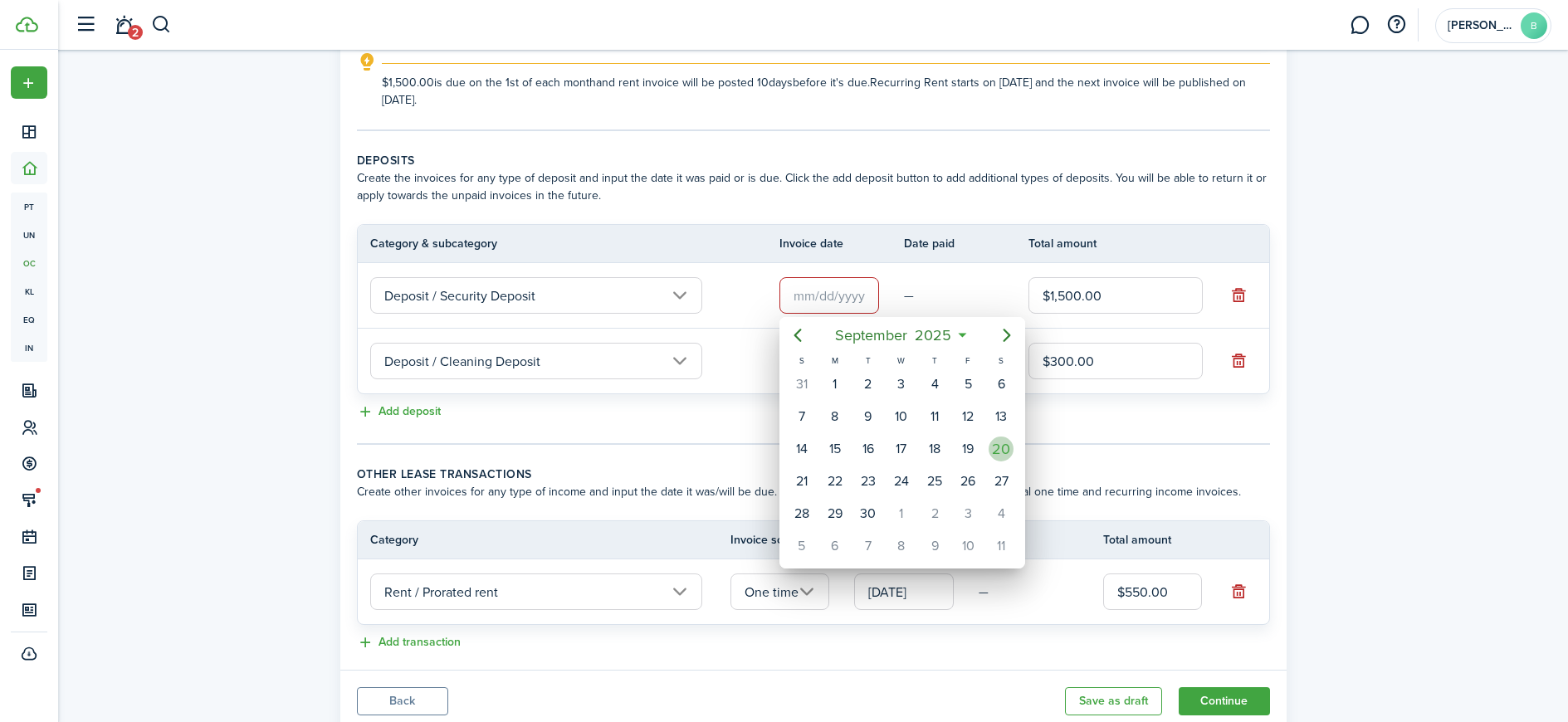
click at [998, 447] on div "20" at bounding box center [1001, 449] width 25 height 25
type input "[DATE]"
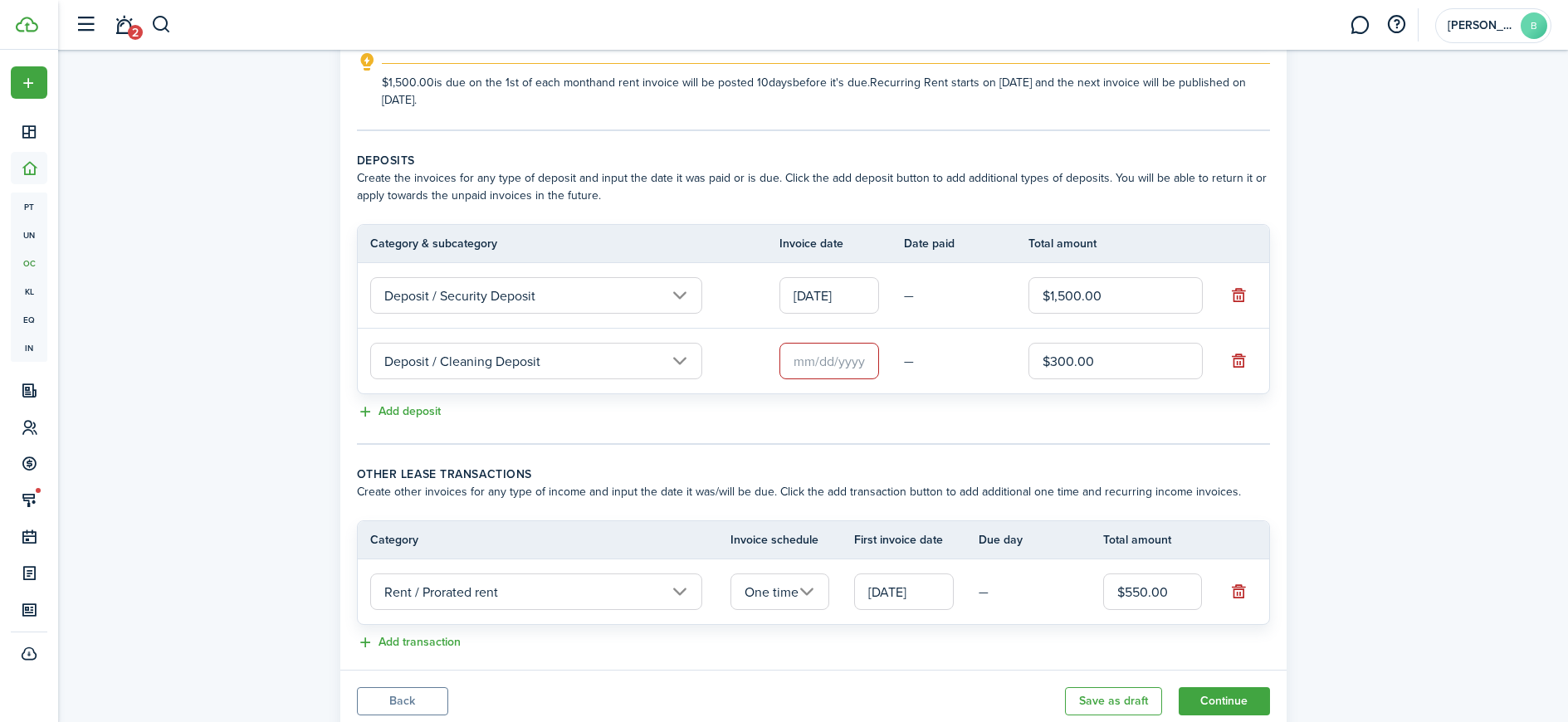
click at [829, 360] on input "text" at bounding box center [830, 361] width 100 height 37
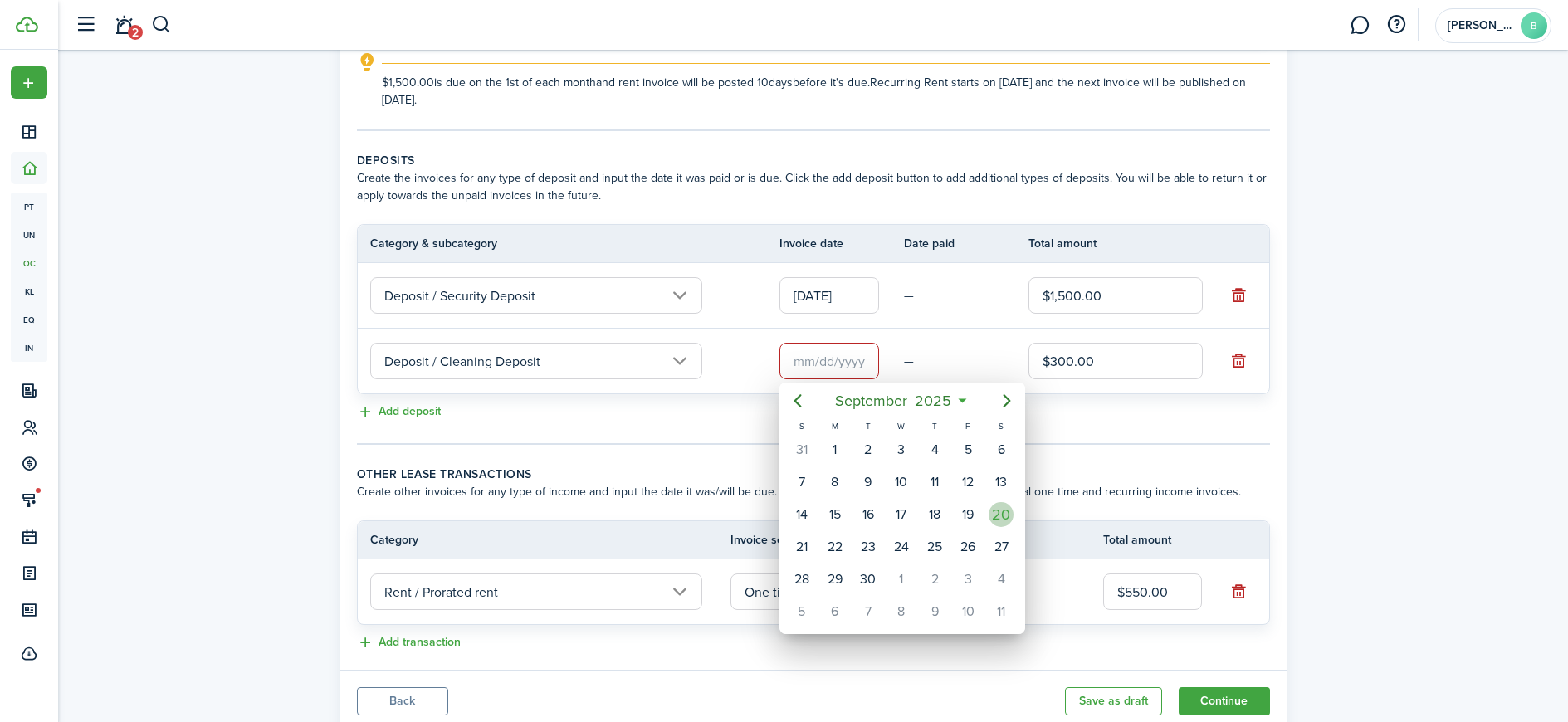
click at [1010, 525] on div "20" at bounding box center [1001, 513] width 33 height 31
type input "[DATE]"
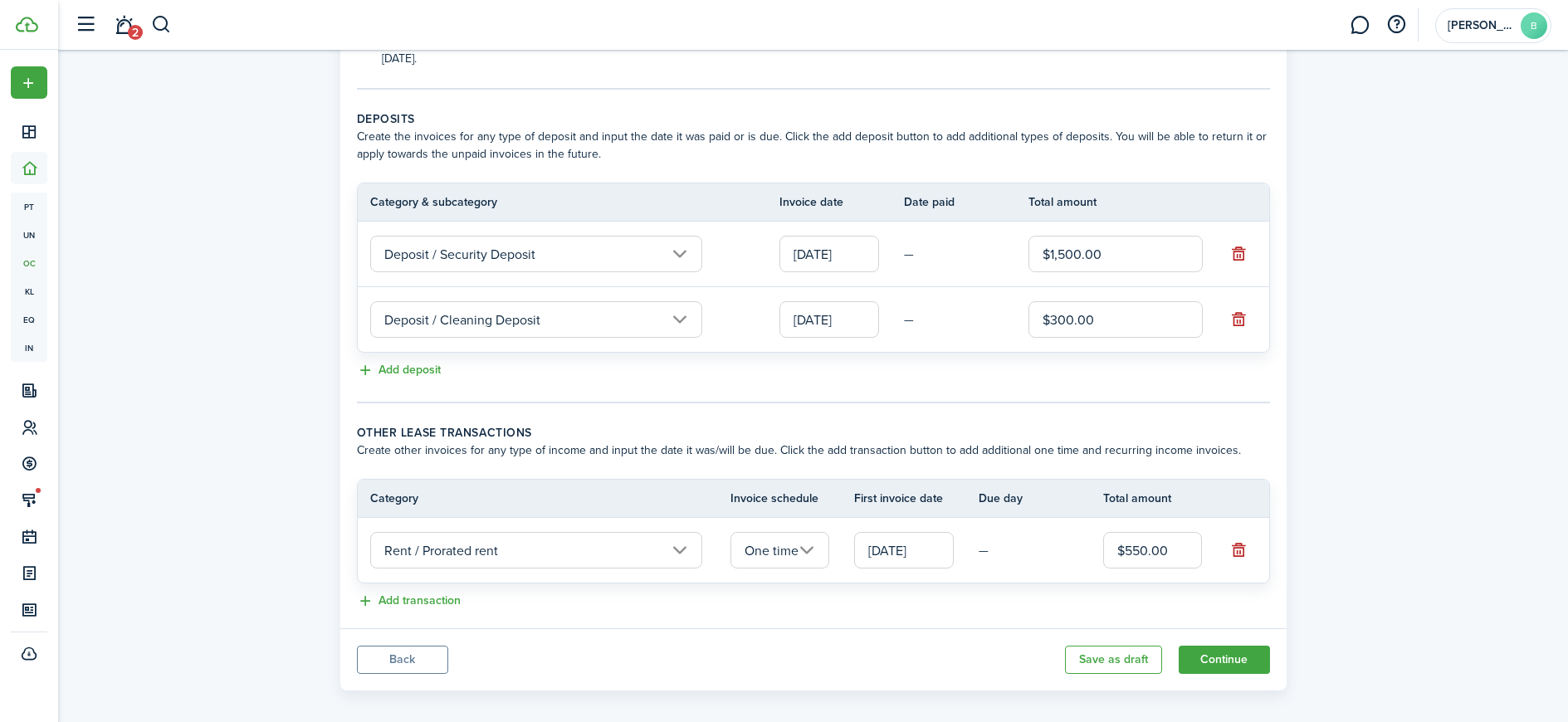
scroll to position [316, 0]
click at [1208, 645] on button "Continue" at bounding box center [1224, 657] width 92 height 28
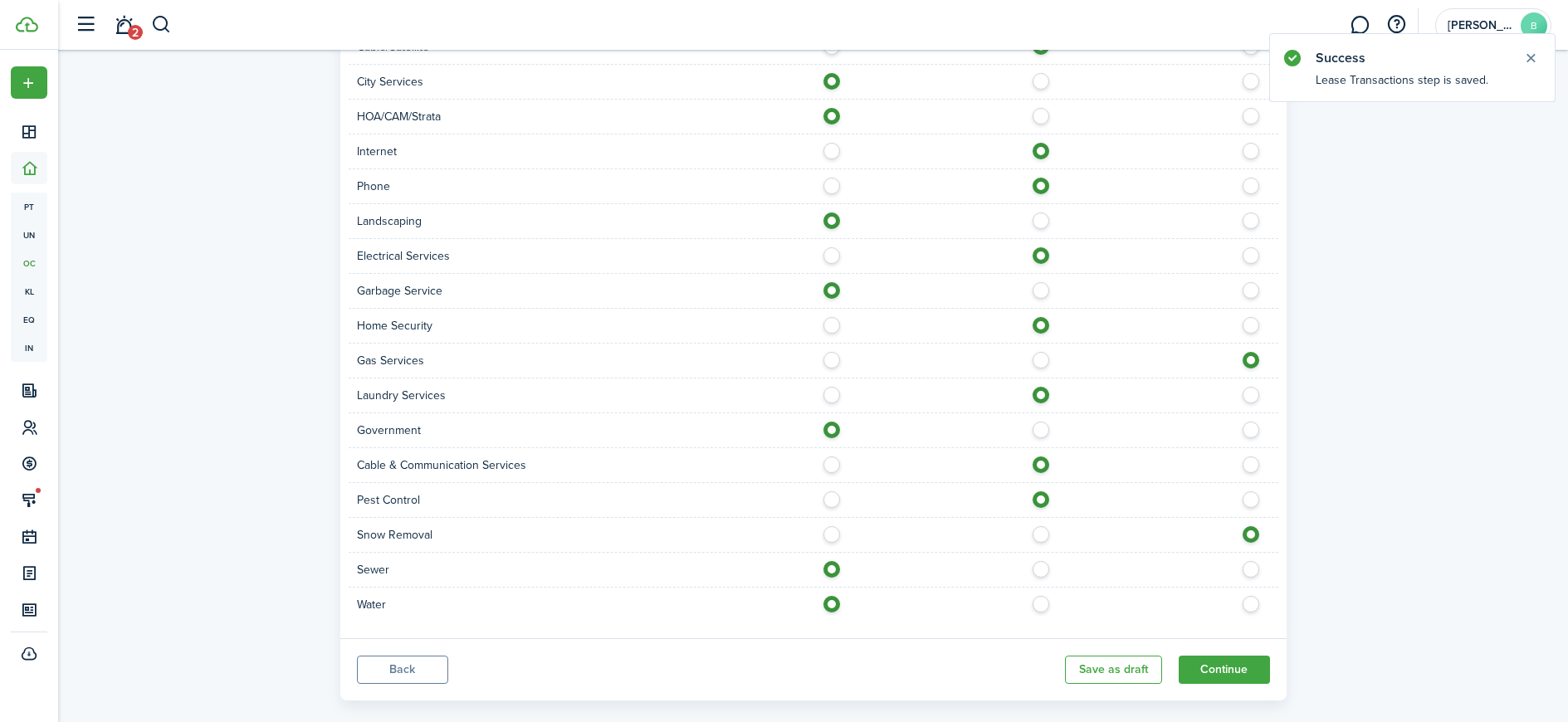
scroll to position [1085, 0]
click at [1235, 663] on button "Continue" at bounding box center [1224, 668] width 92 height 28
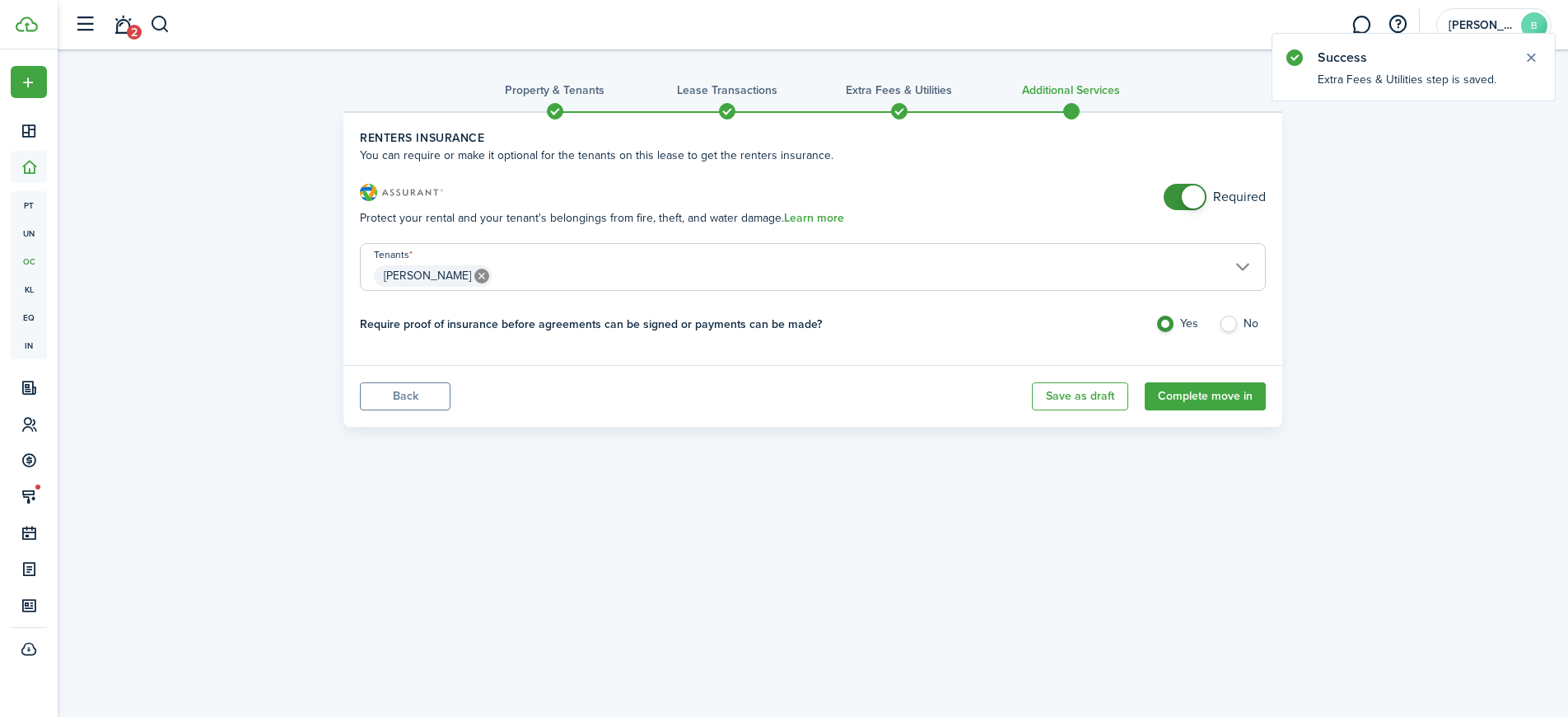
click at [1241, 324] on label "No" at bounding box center [1242, 328] width 47 height 24
radio input "false"
radio input "true"
click at [1207, 399] on button "Complete move in" at bounding box center [1205, 396] width 121 height 28
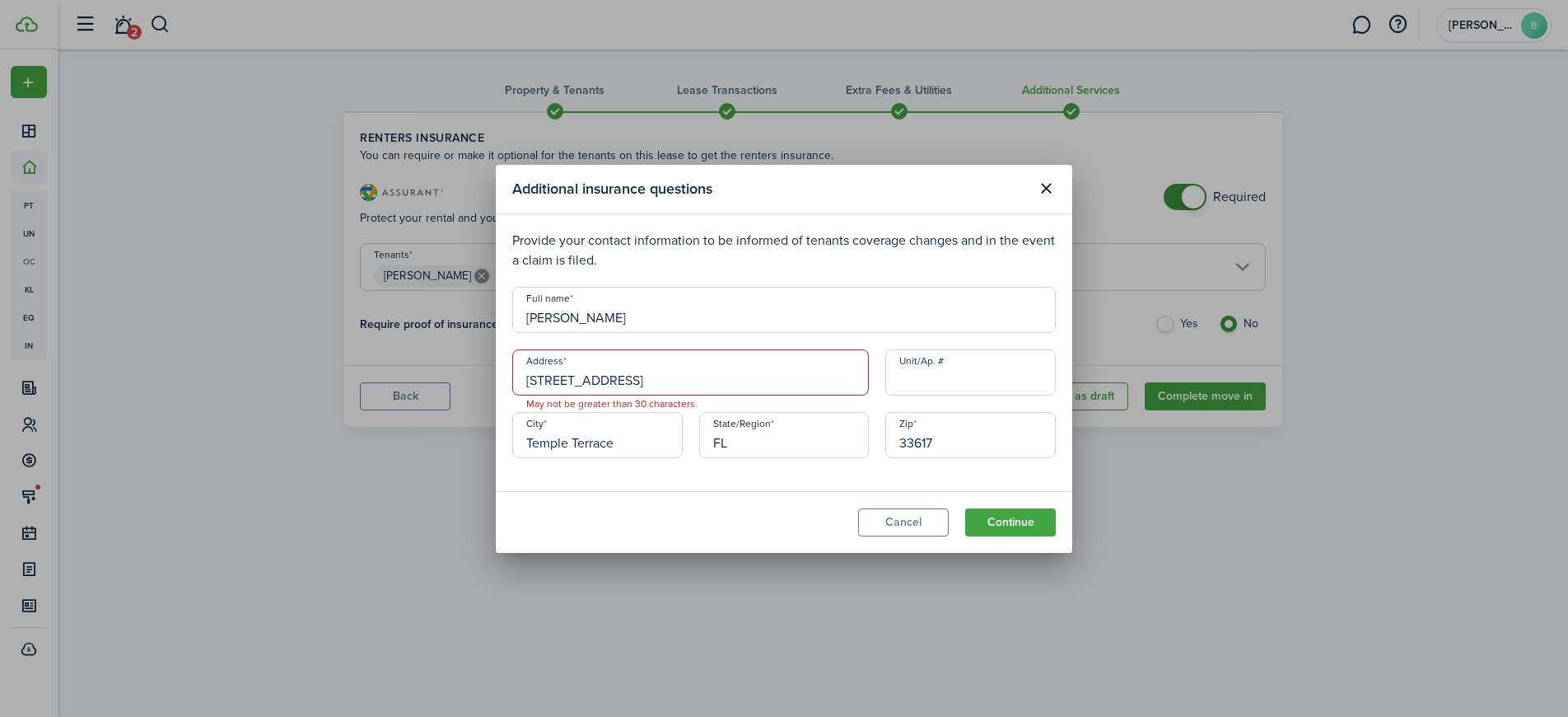
click at [795, 381] on input "[STREET_ADDRESS]" at bounding box center [690, 372] width 357 height 46
drag, startPoint x: 792, startPoint y: 384, endPoint x: 430, endPoint y: 372, distance: 362.2
click at [430, 372] on div "Additional insurance questions Provide your contact information to be informed …" at bounding box center [784, 358] width 1568 height 717
drag, startPoint x: 771, startPoint y: 384, endPoint x: 409, endPoint y: 352, distance: 363.4
click at [409, 352] on div "Additional insurance questions Provide your contact information to be informed …" at bounding box center [784, 358] width 1568 height 717
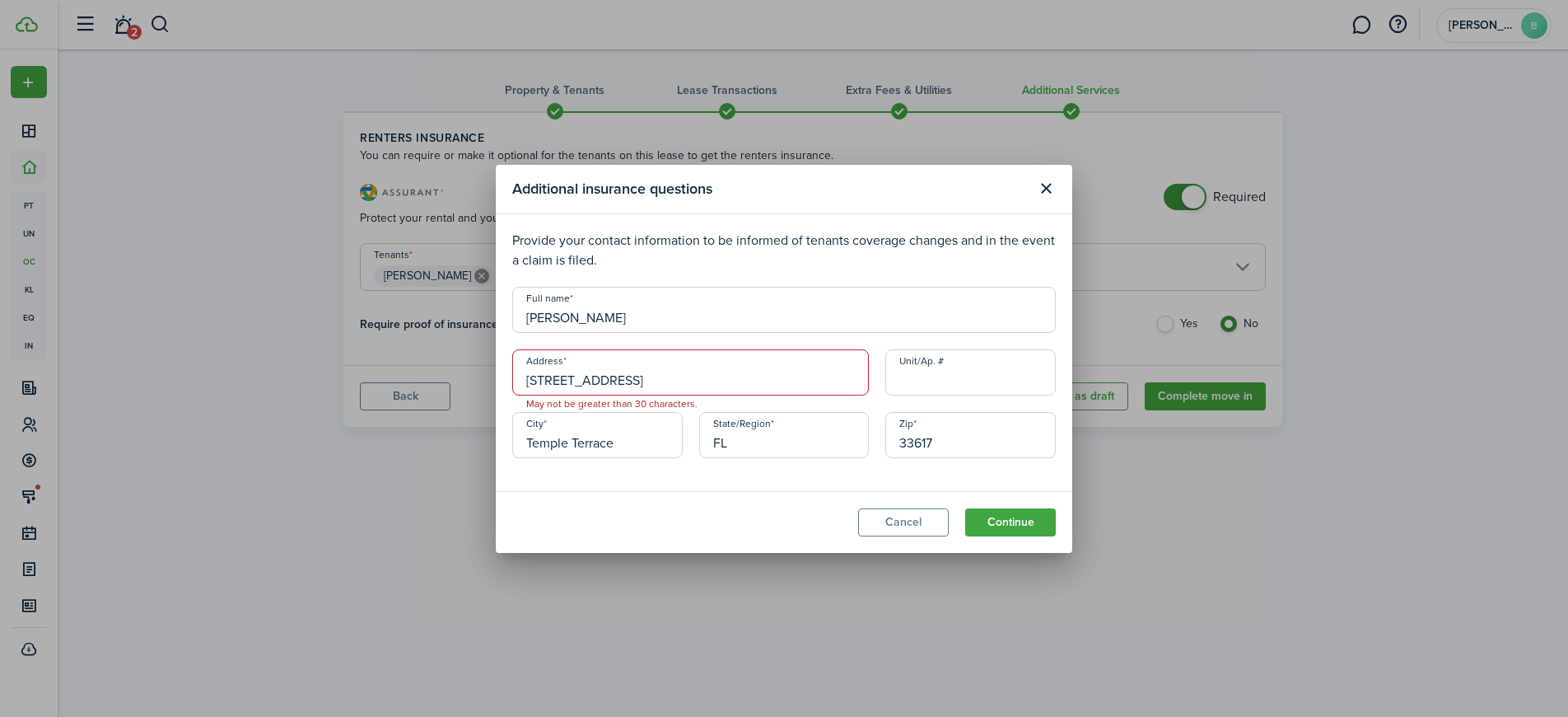
drag, startPoint x: 733, startPoint y: 378, endPoint x: 502, endPoint y: 380, distance: 231.0
click at [502, 380] on modal-body "Provide your contact information to be informed of tenants coverage changes and…" at bounding box center [784, 352] width 577 height 276
click at [572, 378] on input "[STREET_ADDRESS]" at bounding box center [690, 372] width 357 height 46
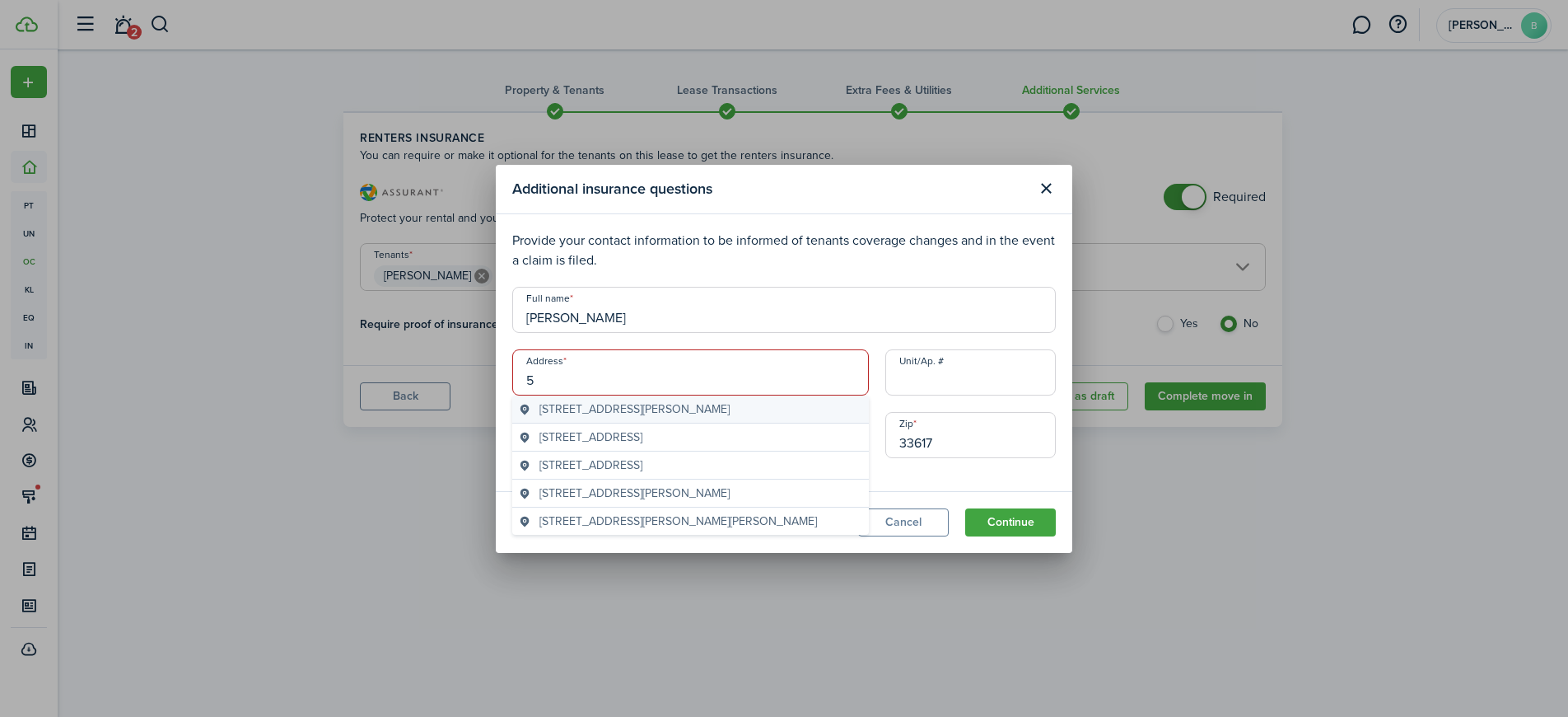
type input "[STREET_ADDRESS]"
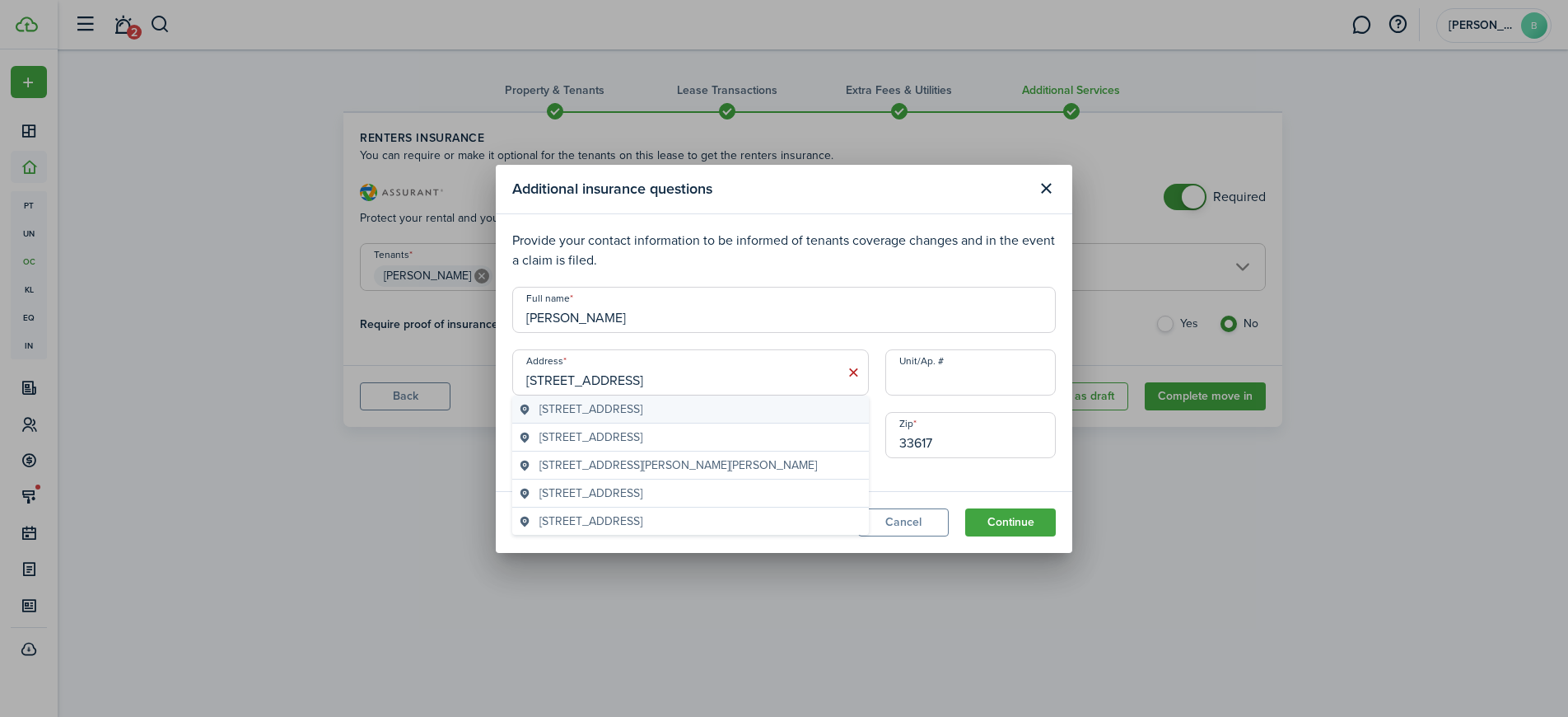
click at [643, 412] on span "[STREET_ADDRESS]" at bounding box center [591, 409] width 103 height 17
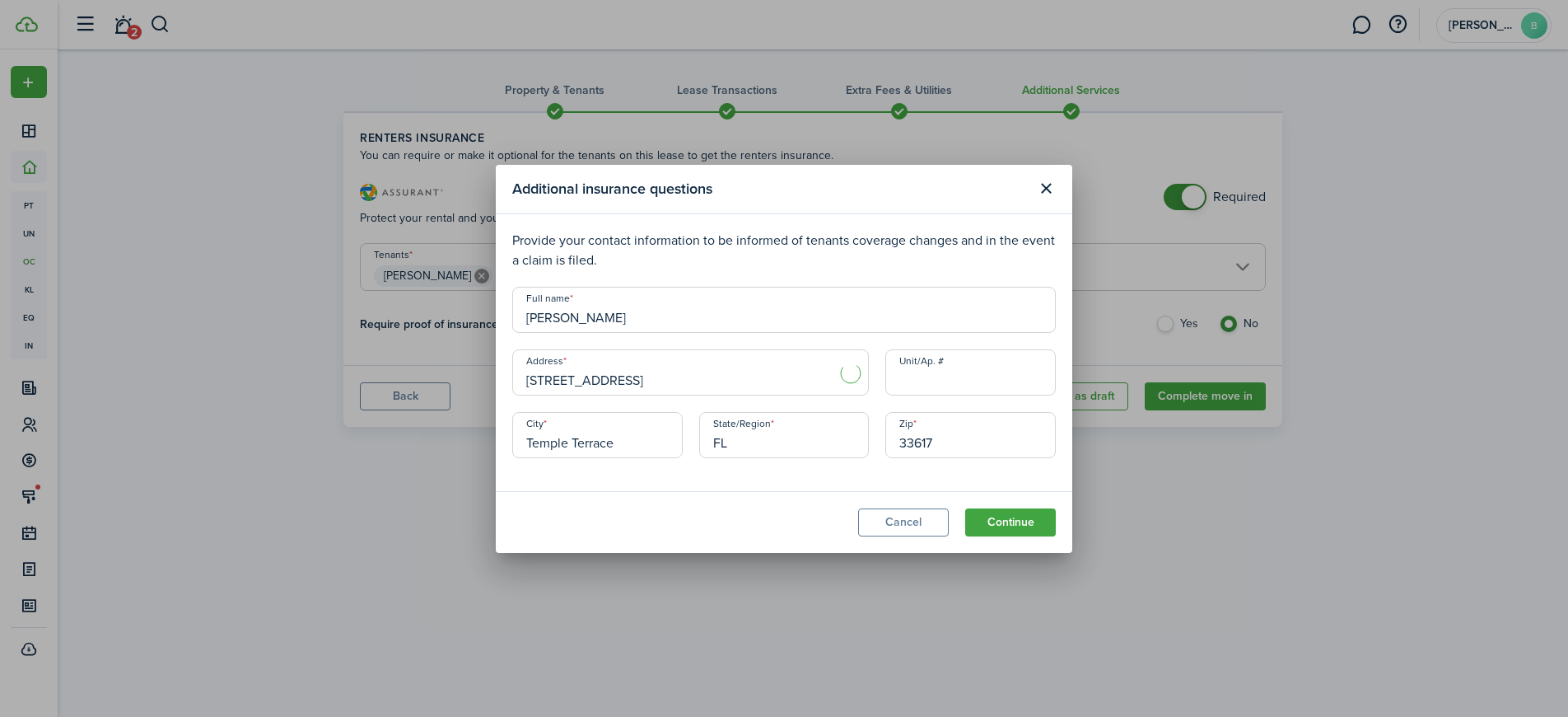
type input "[GEOGRAPHIC_DATA]"
type input "34688"
click at [1008, 519] on button "Continue" at bounding box center [1011, 523] width 91 height 28
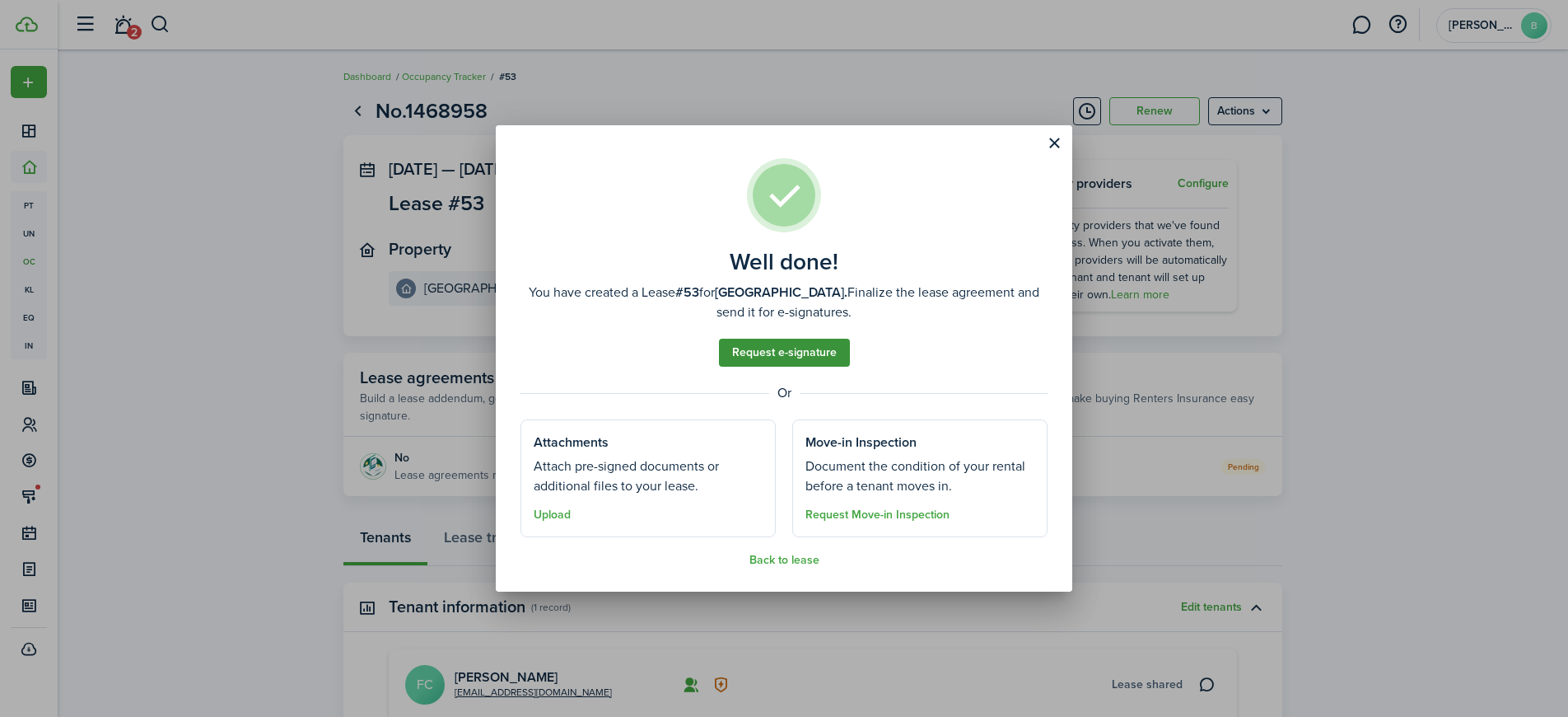
click at [773, 348] on link "Request e-signature" at bounding box center [785, 352] width 131 height 28
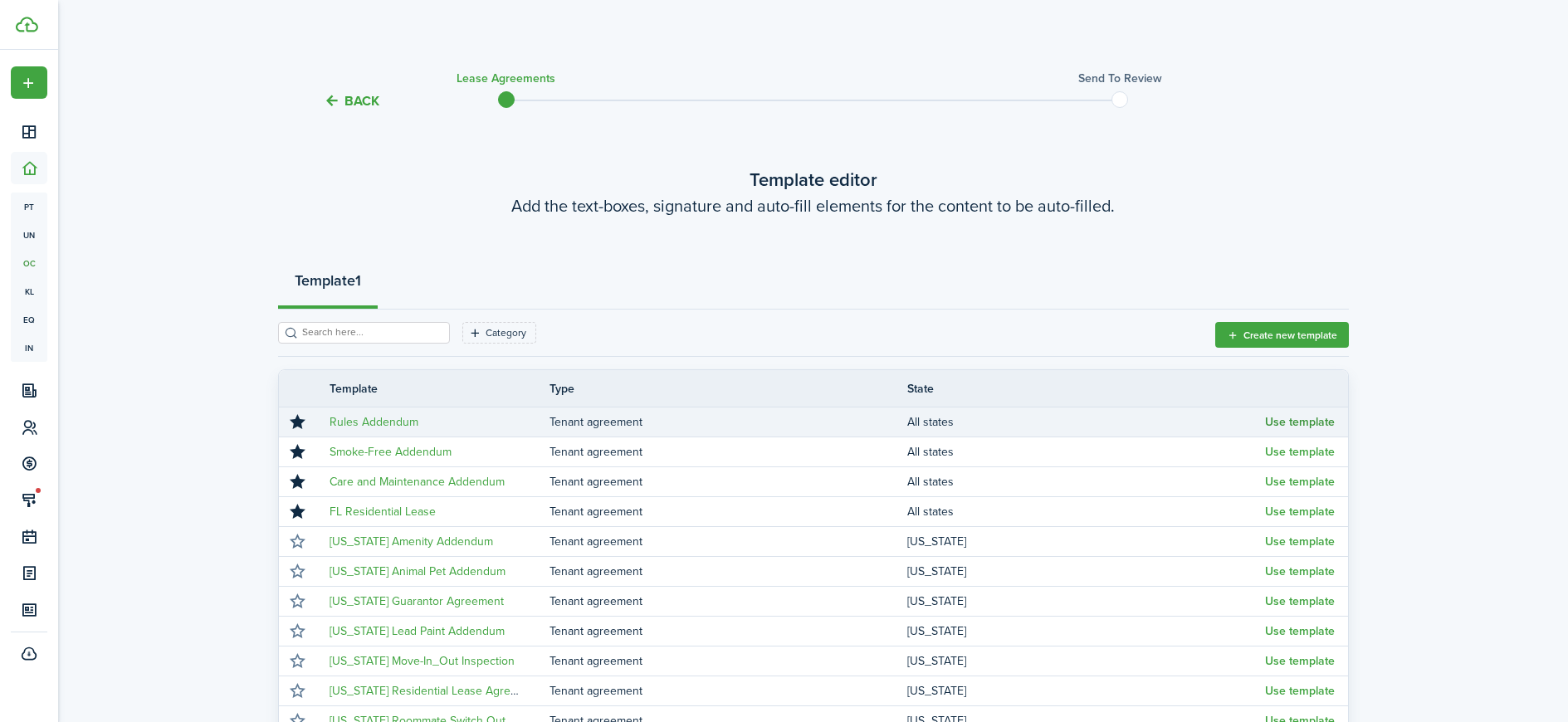
click at [1307, 419] on button "Use template" at bounding box center [1300, 423] width 70 height 13
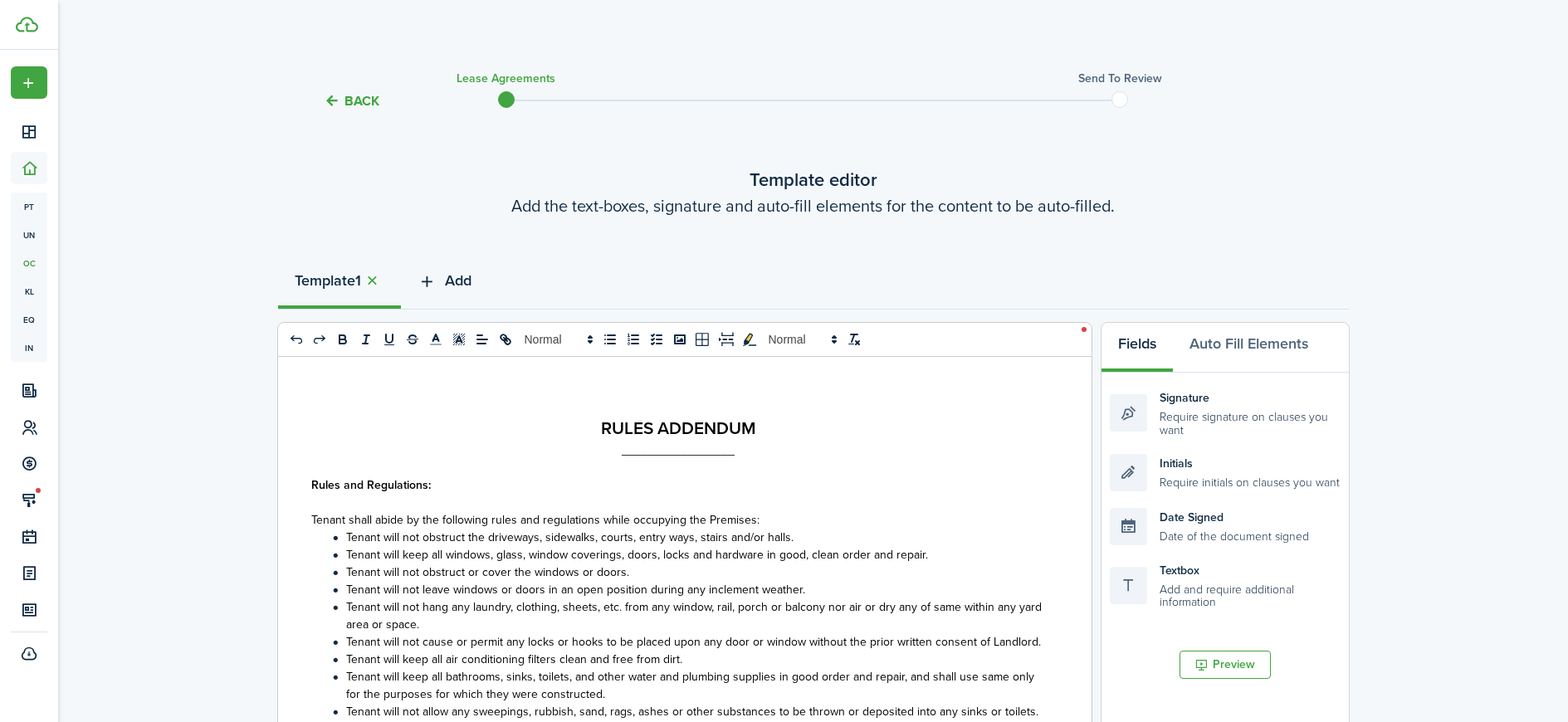
click at [441, 279] on button "Add" at bounding box center [445, 284] width 87 height 50
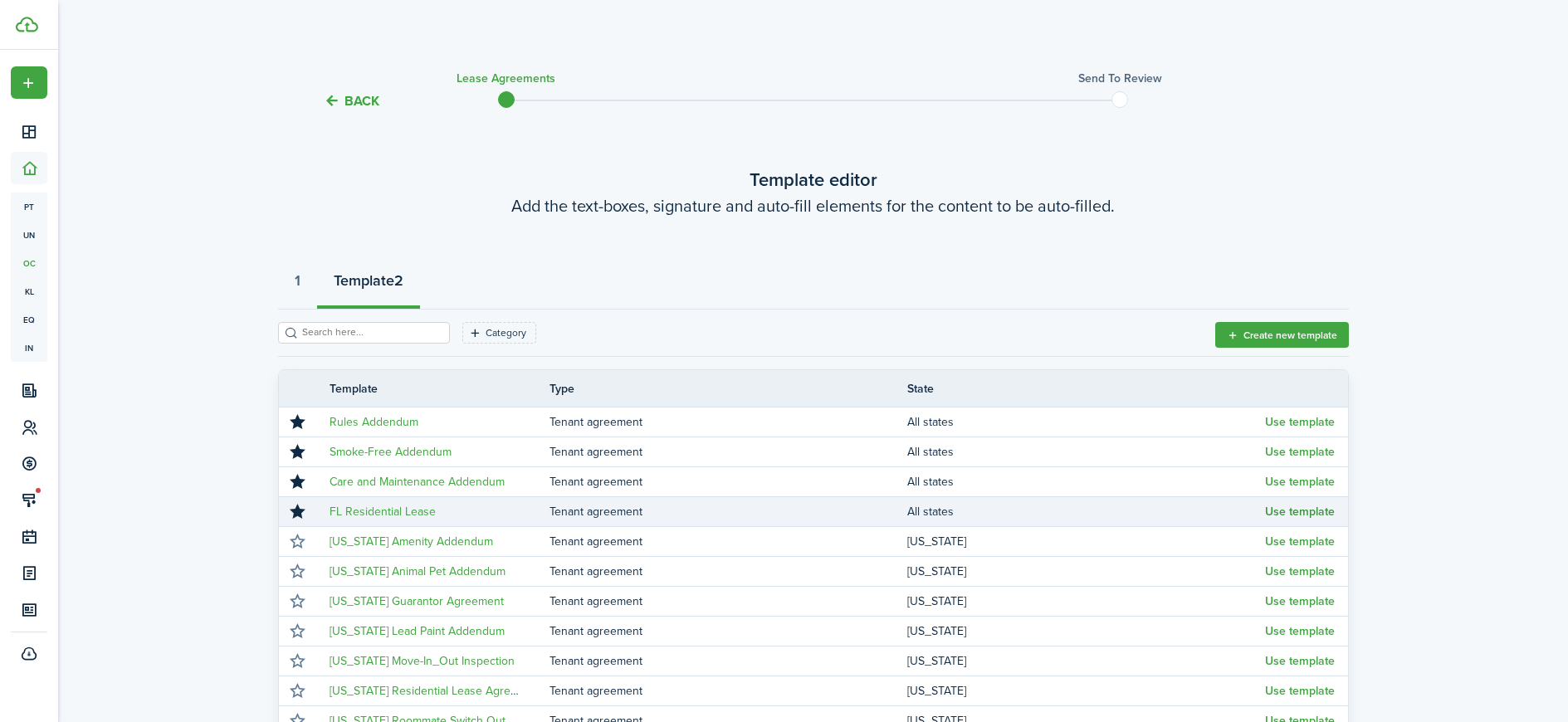
click at [1276, 509] on button "Use template" at bounding box center [1300, 512] width 70 height 13
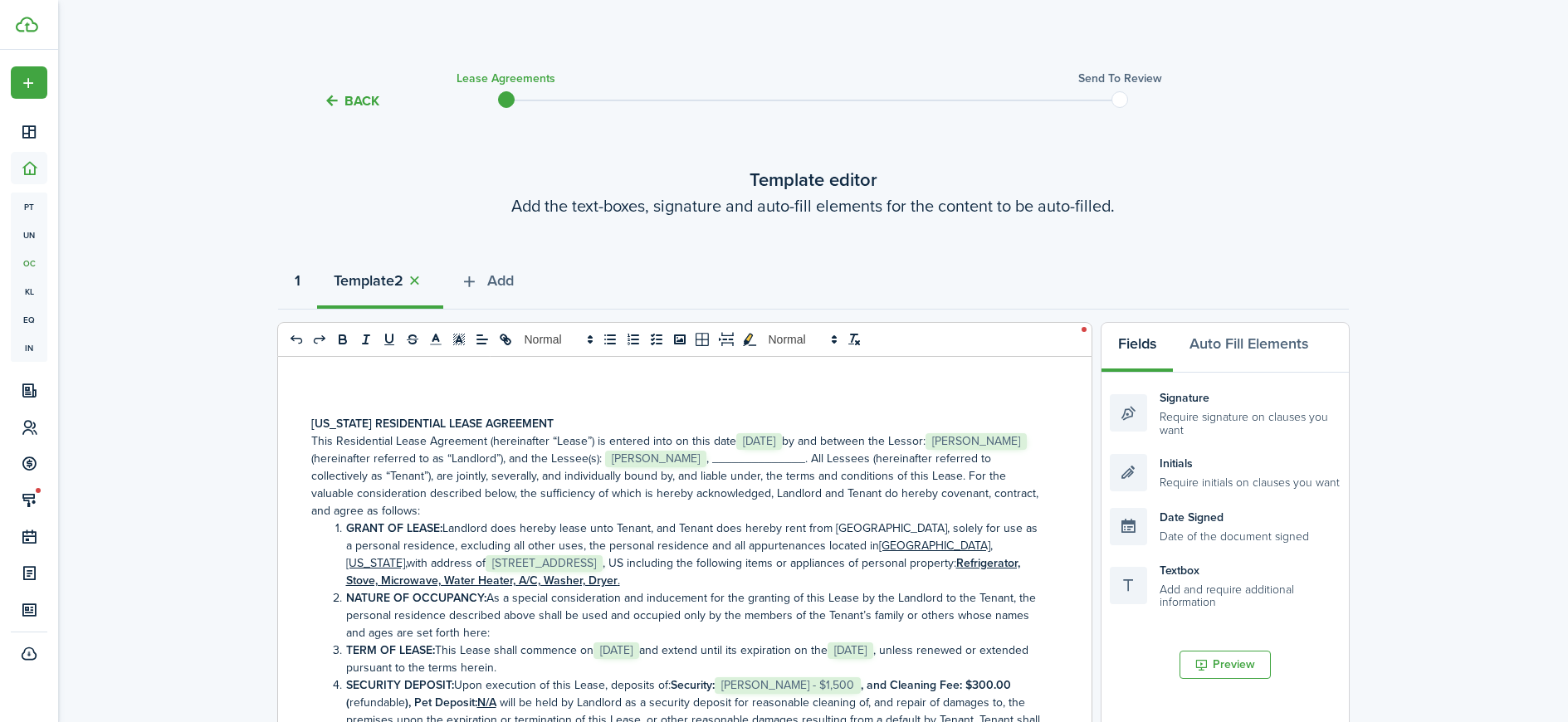
drag, startPoint x: 382, startPoint y: 285, endPoint x: 298, endPoint y: 286, distance: 84.0
click at [298, 286] on div "1 Template 2 Add" at bounding box center [814, 284] width 1071 height 50
click at [295, 280] on strong "1" at bounding box center [297, 281] width 6 height 23
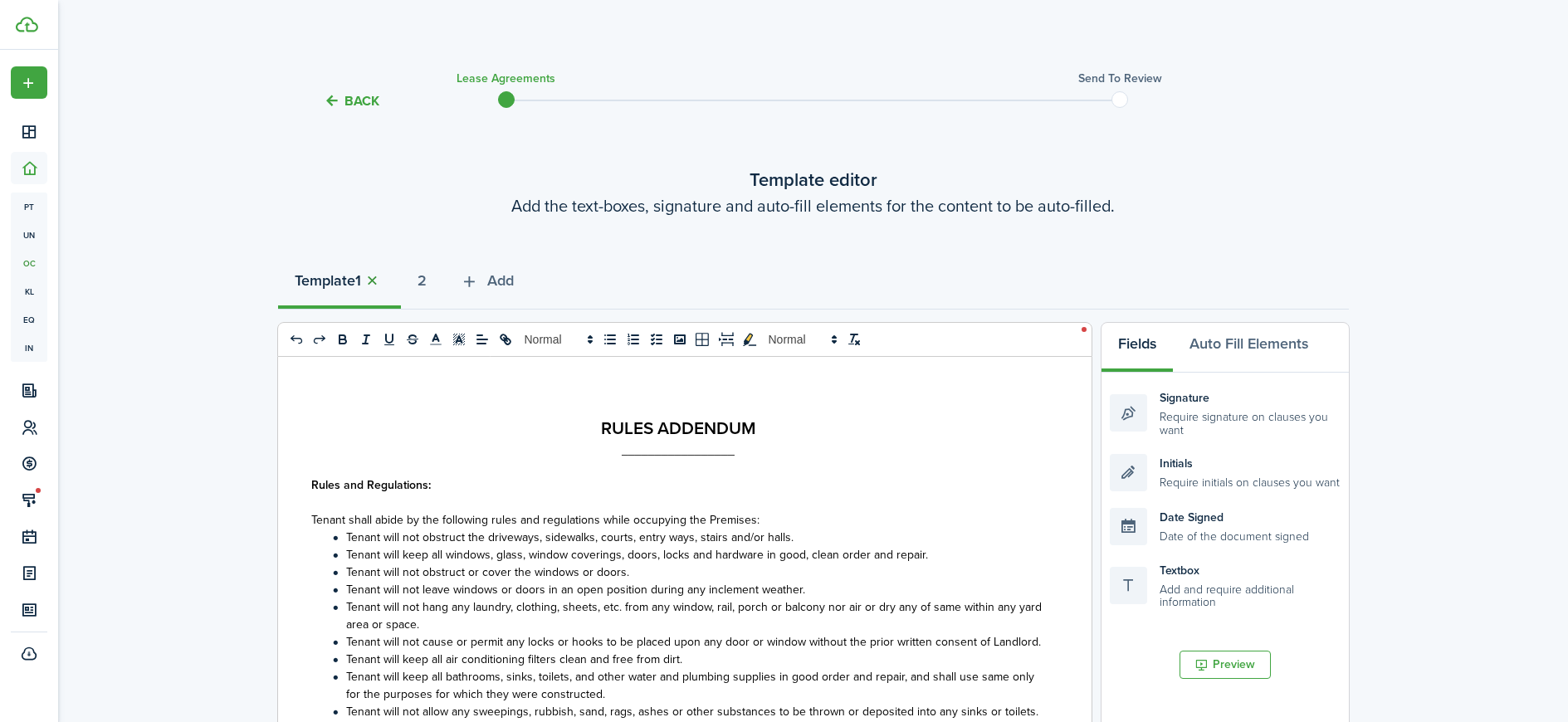
click at [375, 279] on button "button" at bounding box center [373, 281] width 24 height 19
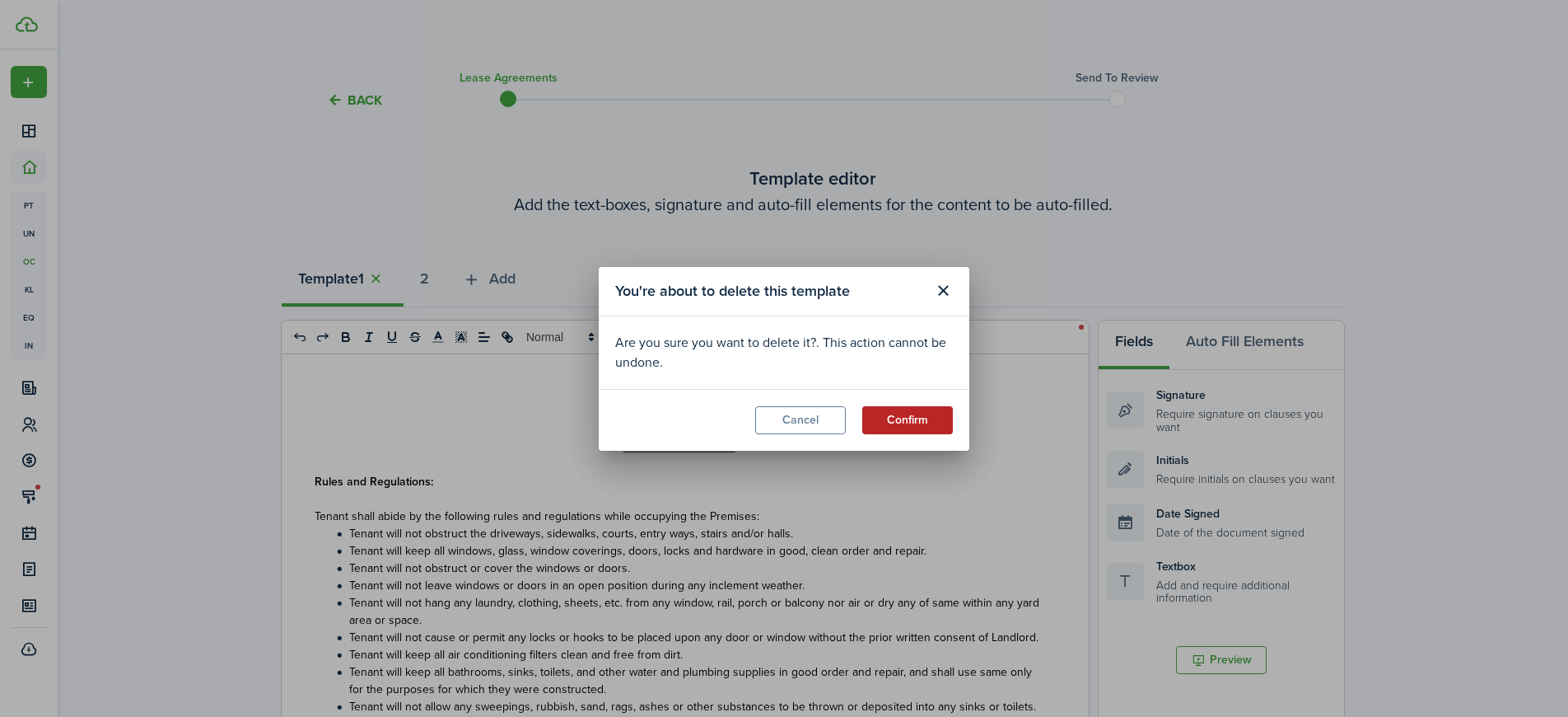
click at [922, 421] on button "Confirm" at bounding box center [908, 421] width 91 height 28
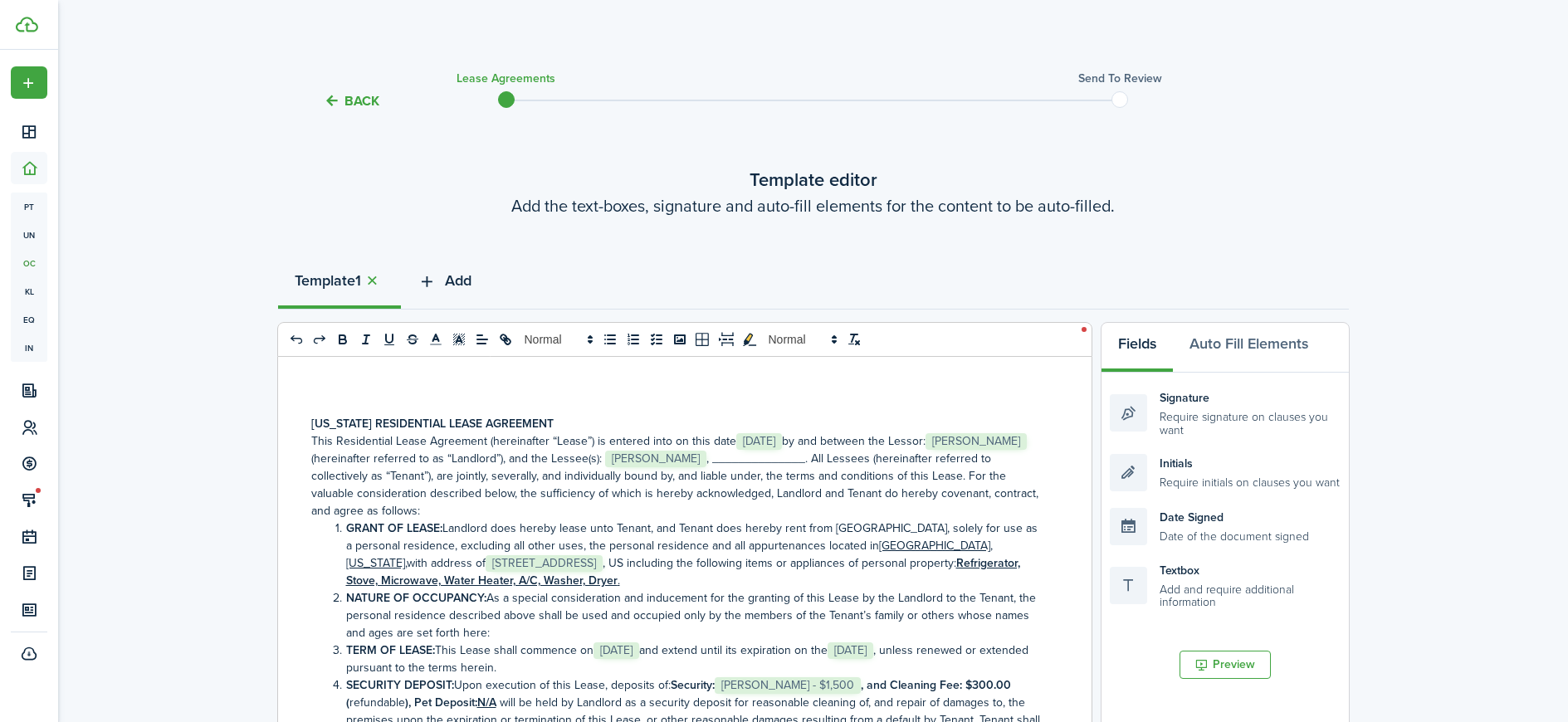
click at [457, 284] on span "Add" at bounding box center [458, 281] width 26 height 23
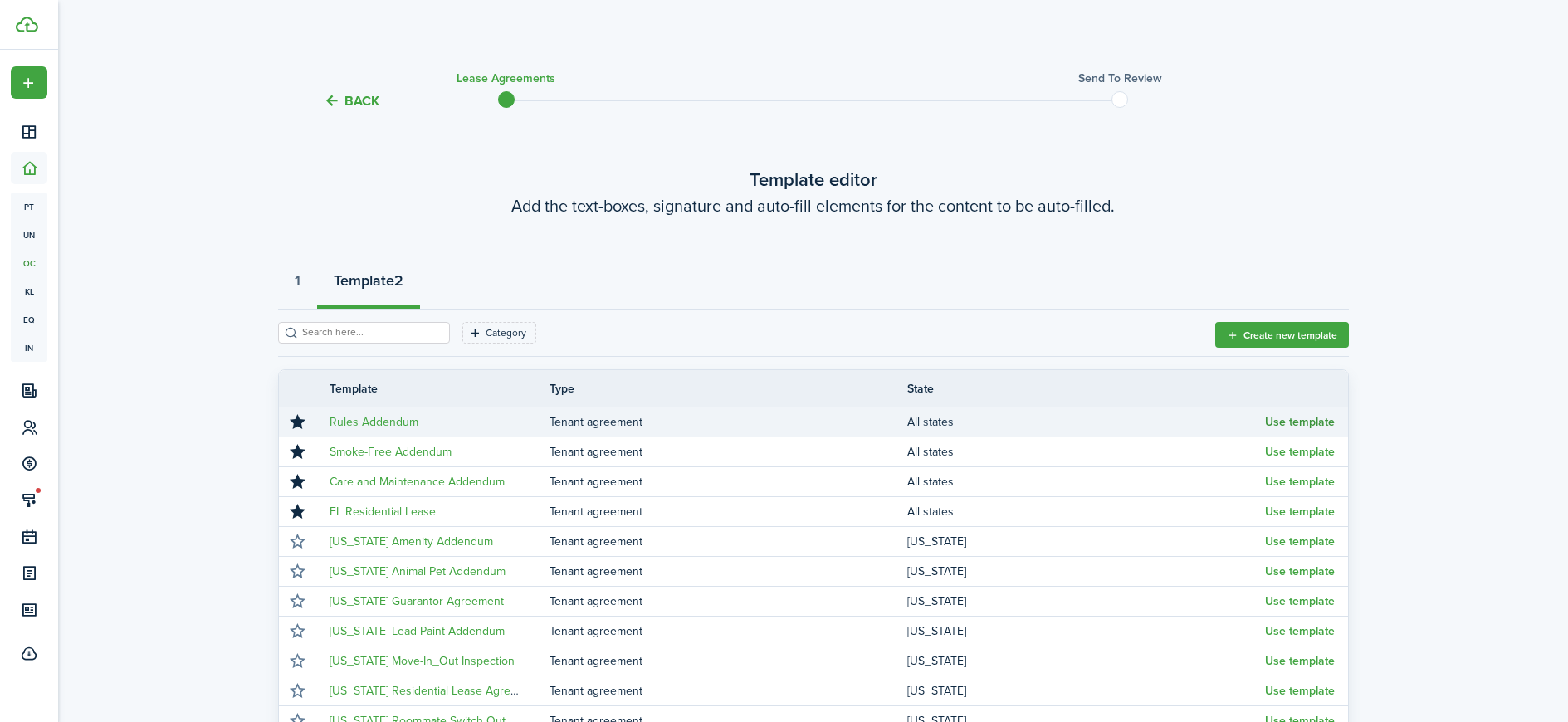
click at [1279, 423] on button "Use template" at bounding box center [1300, 423] width 70 height 13
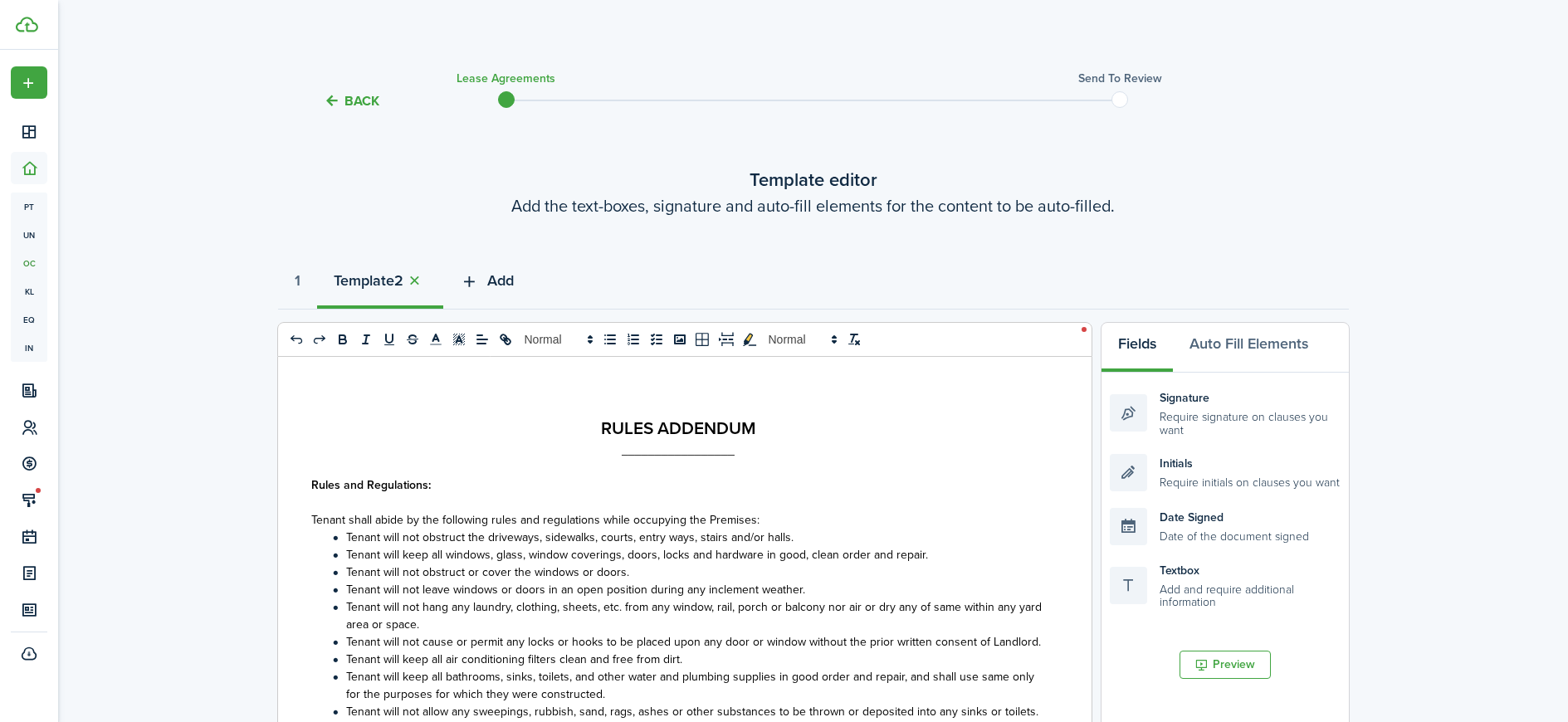
click at [486, 280] on button "Add" at bounding box center [487, 284] width 87 height 50
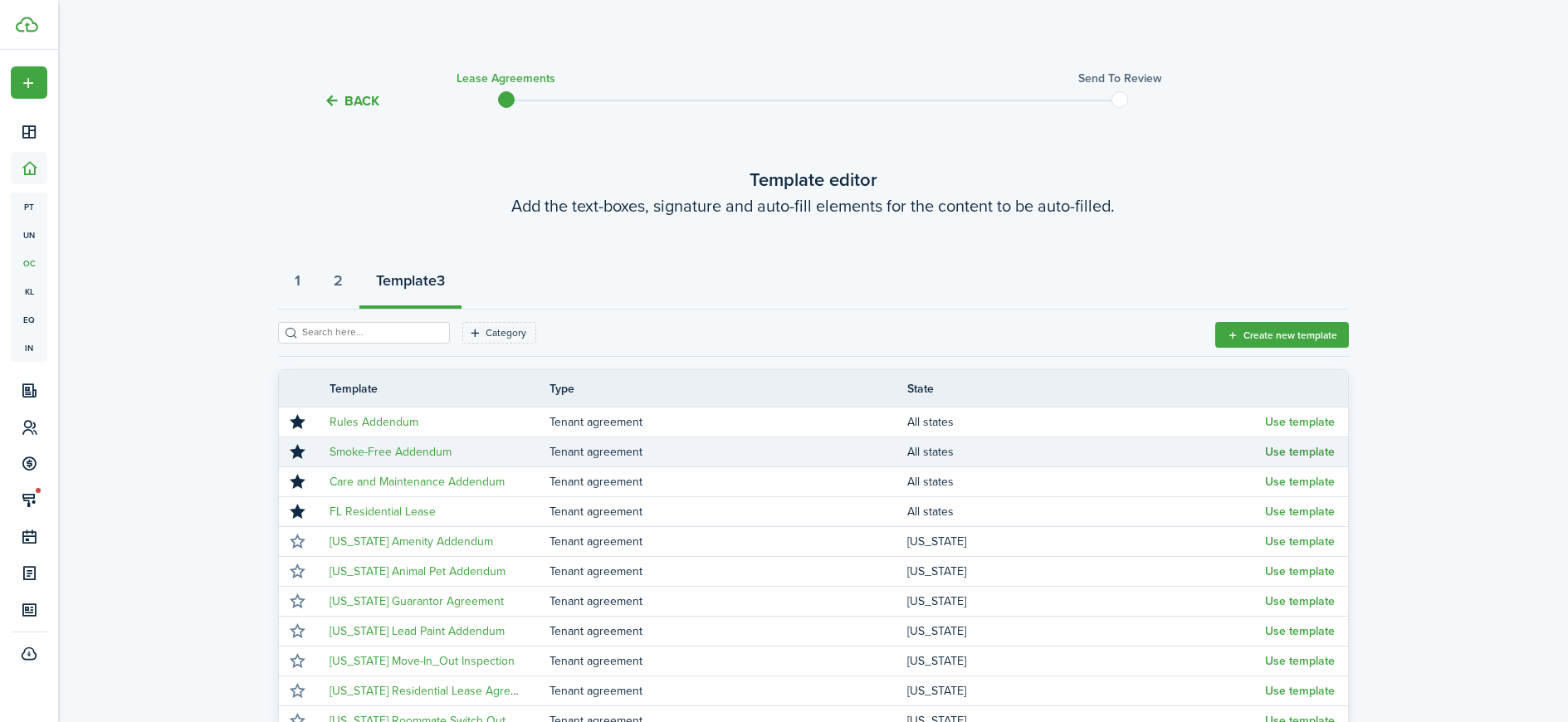
click at [1304, 451] on button "Use template" at bounding box center [1300, 452] width 70 height 13
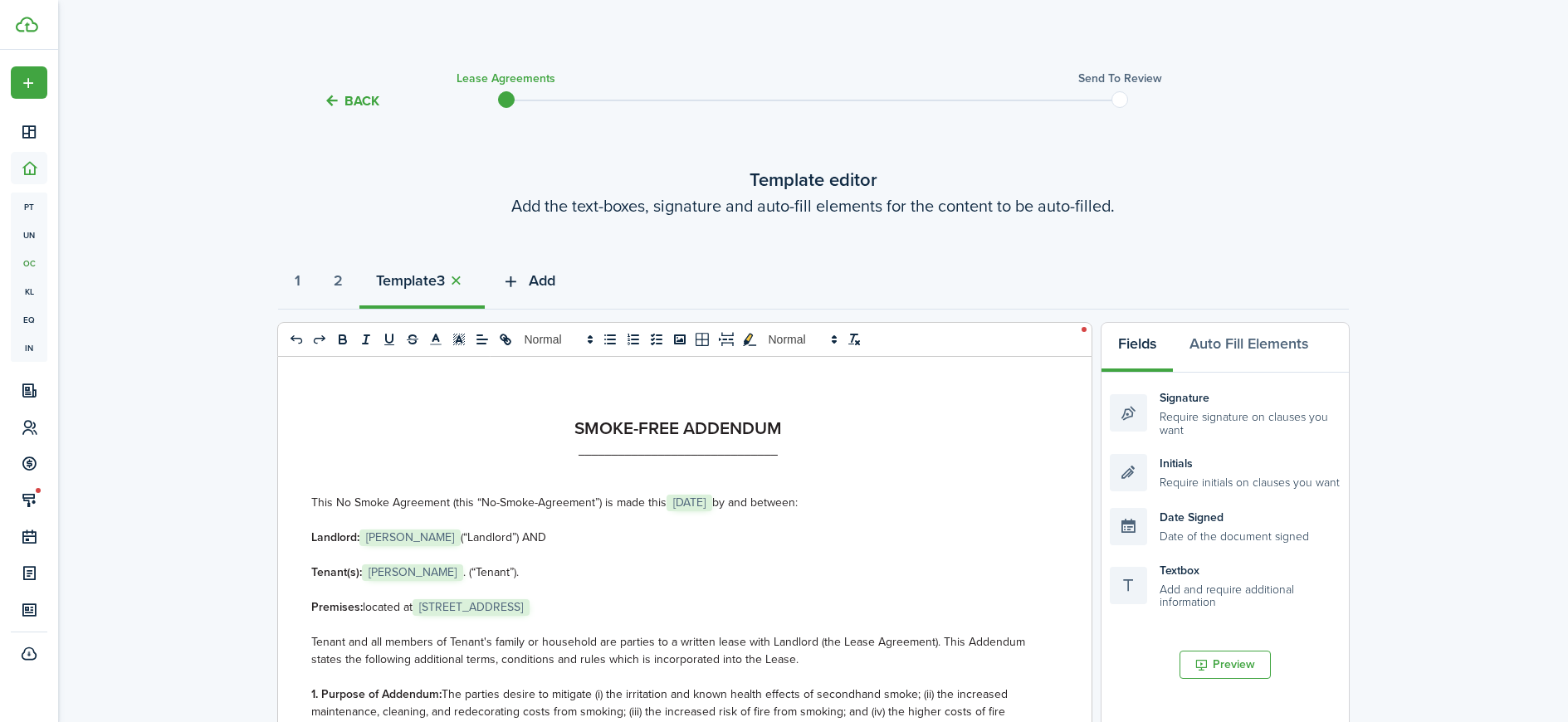
click at [520, 279] on icon "button" at bounding box center [511, 280] width 19 height 18
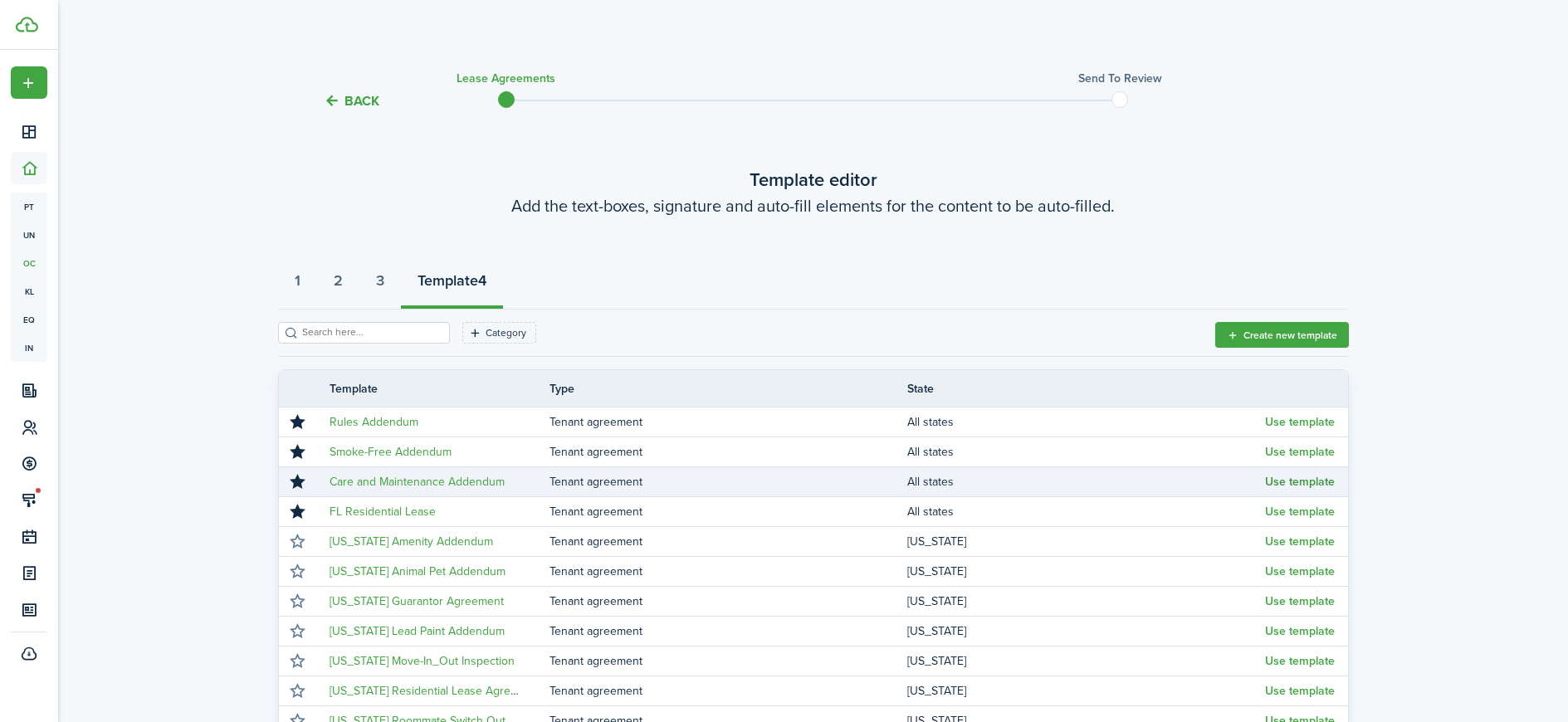
click at [1332, 487] on button "Use template" at bounding box center [1300, 482] width 70 height 13
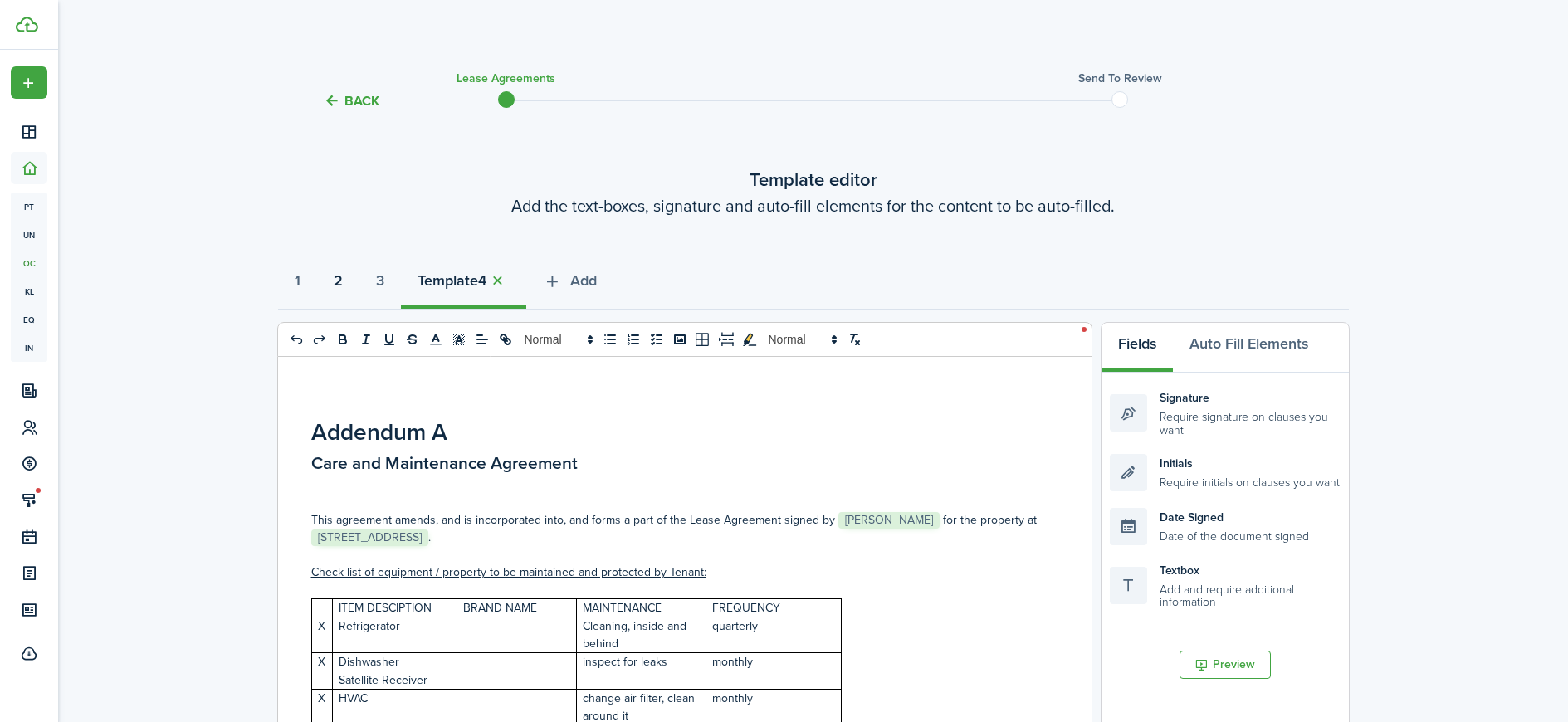
click at [349, 283] on button "2" at bounding box center [338, 284] width 42 height 50
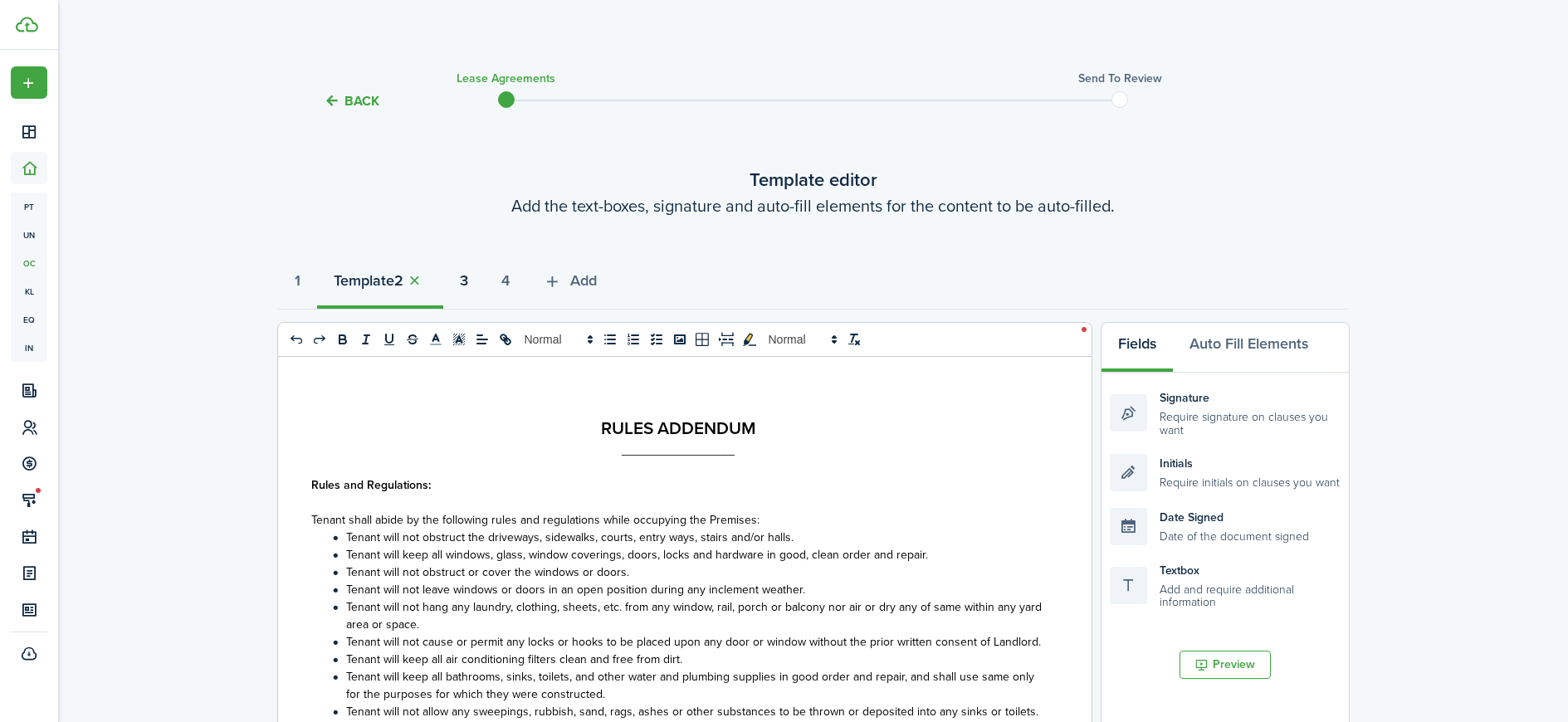
click at [468, 278] on strong "3" at bounding box center [464, 281] width 8 height 23
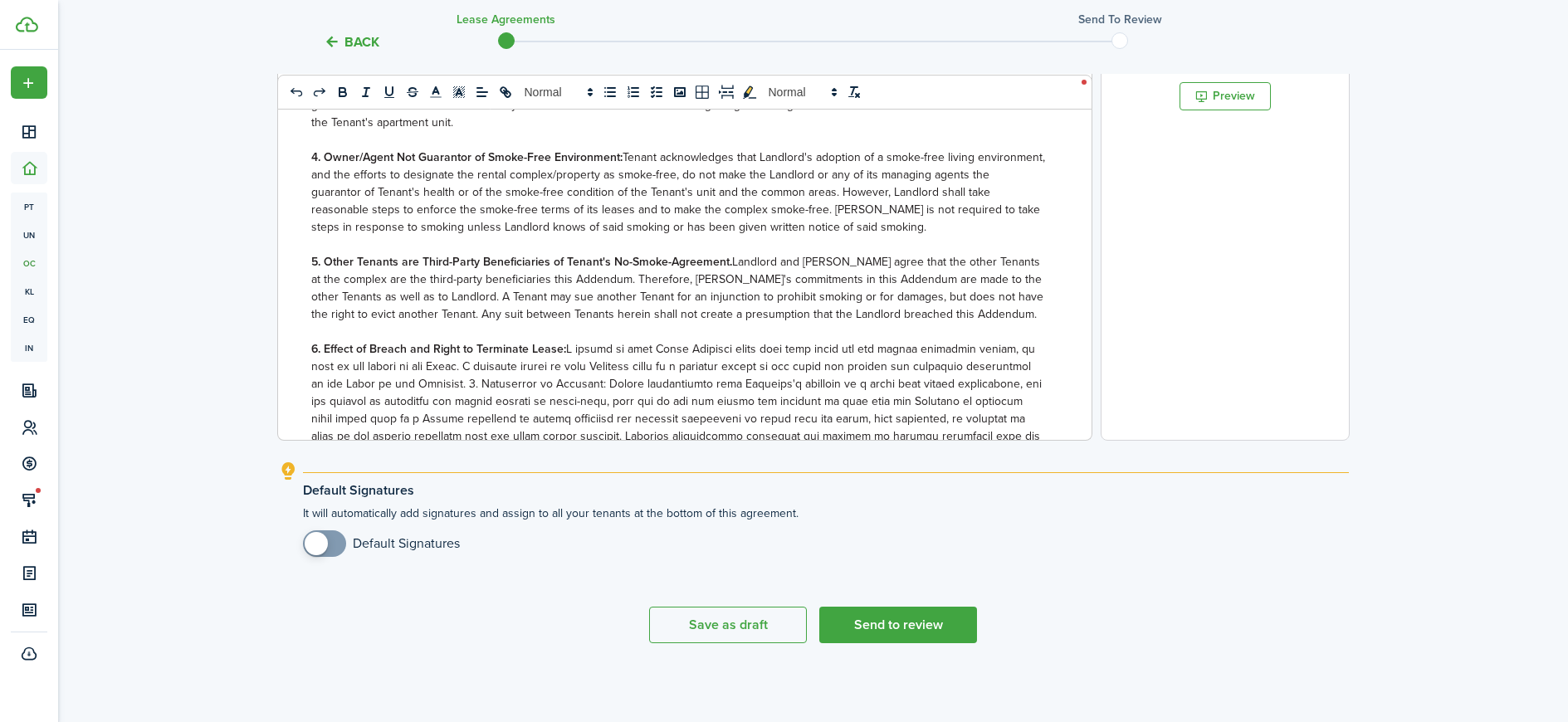
scroll to position [607, 0]
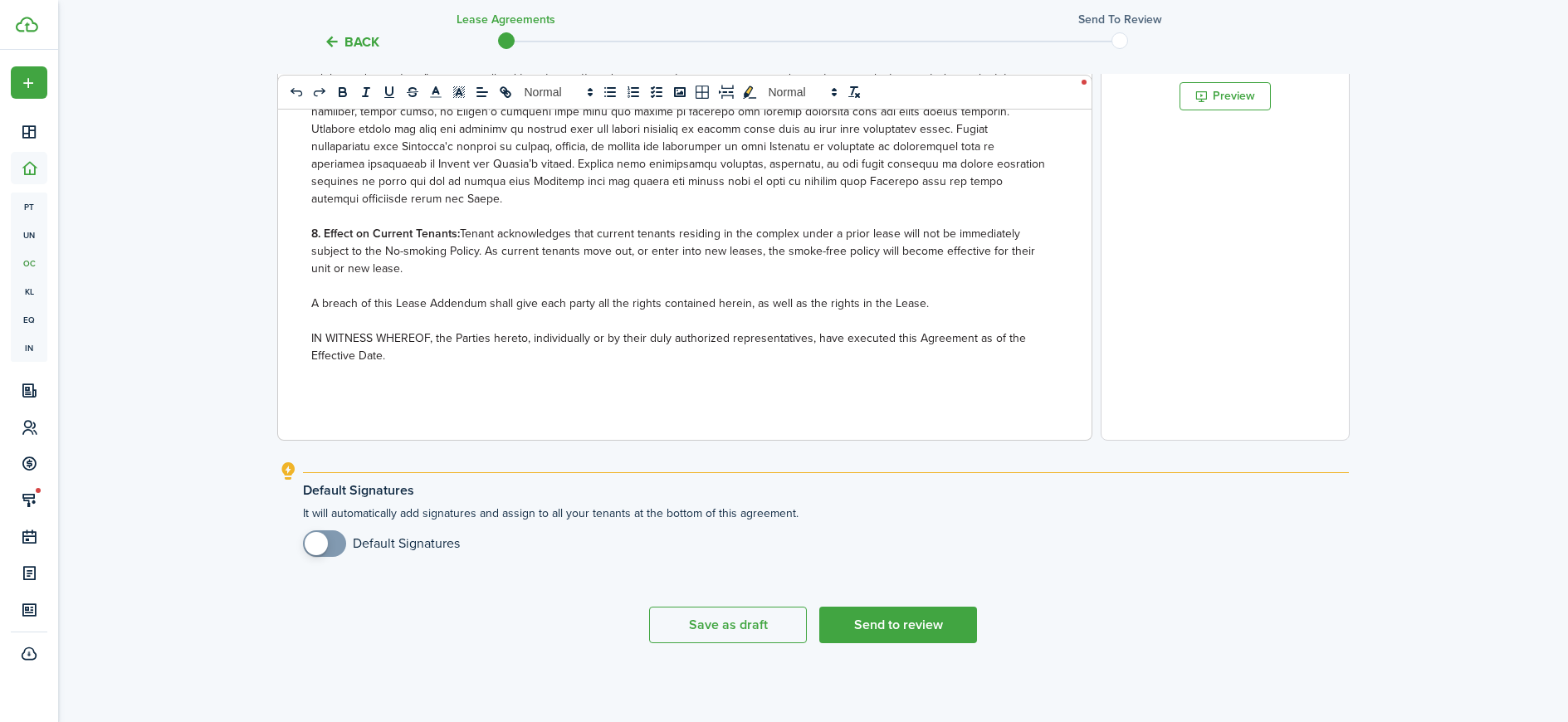
checkbox input "true"
click at [332, 545] on span at bounding box center [325, 544] width 17 height 26
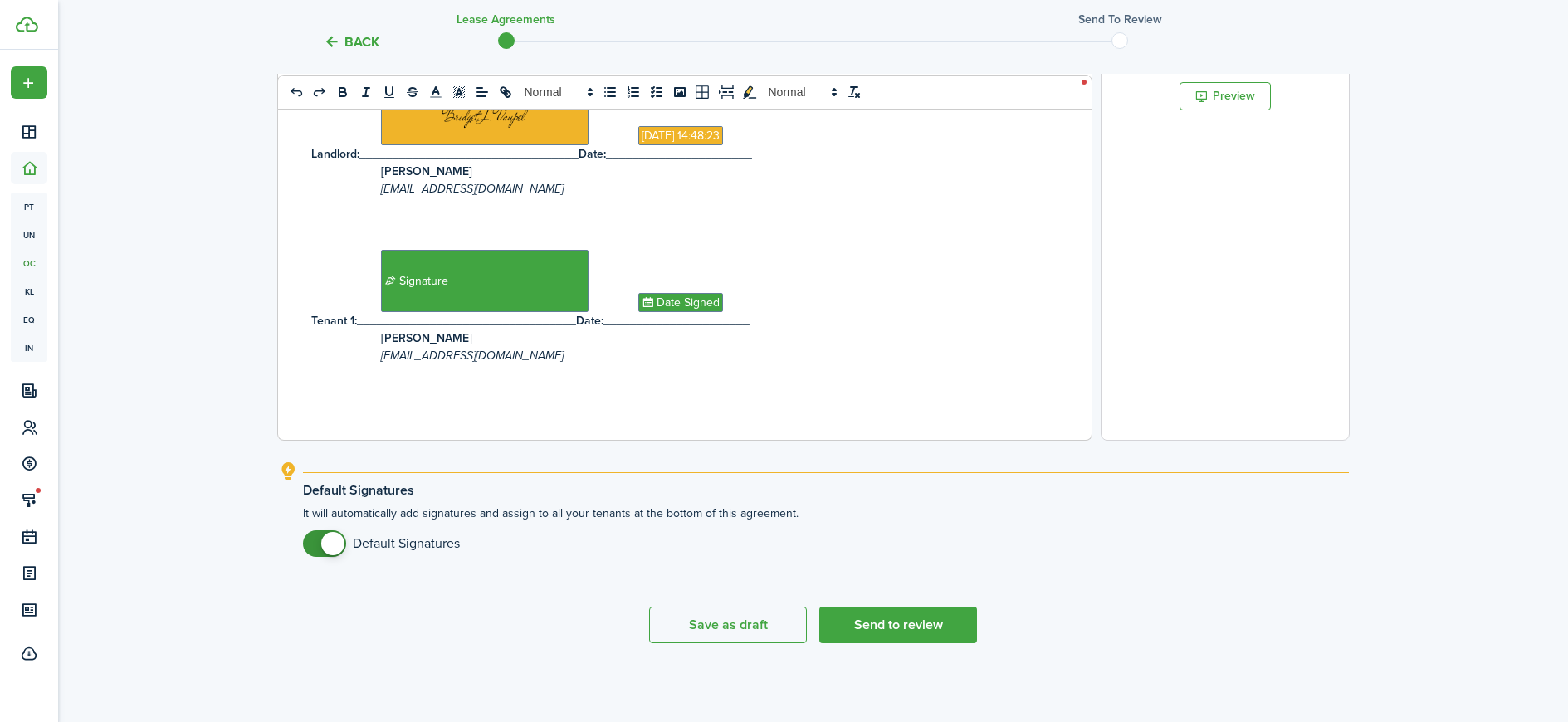
scroll to position [0, 0]
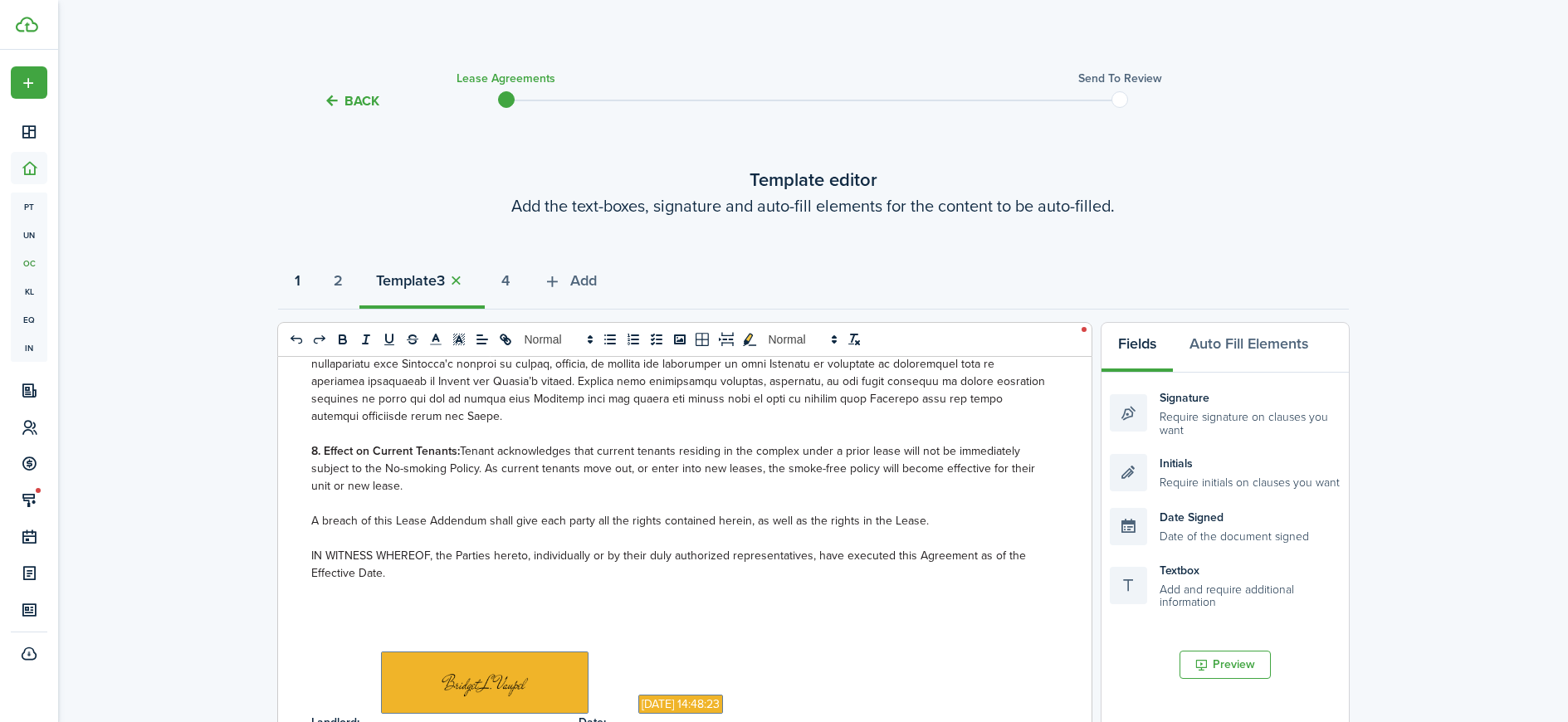
click at [311, 290] on button "1" at bounding box center [297, 284] width 39 height 50
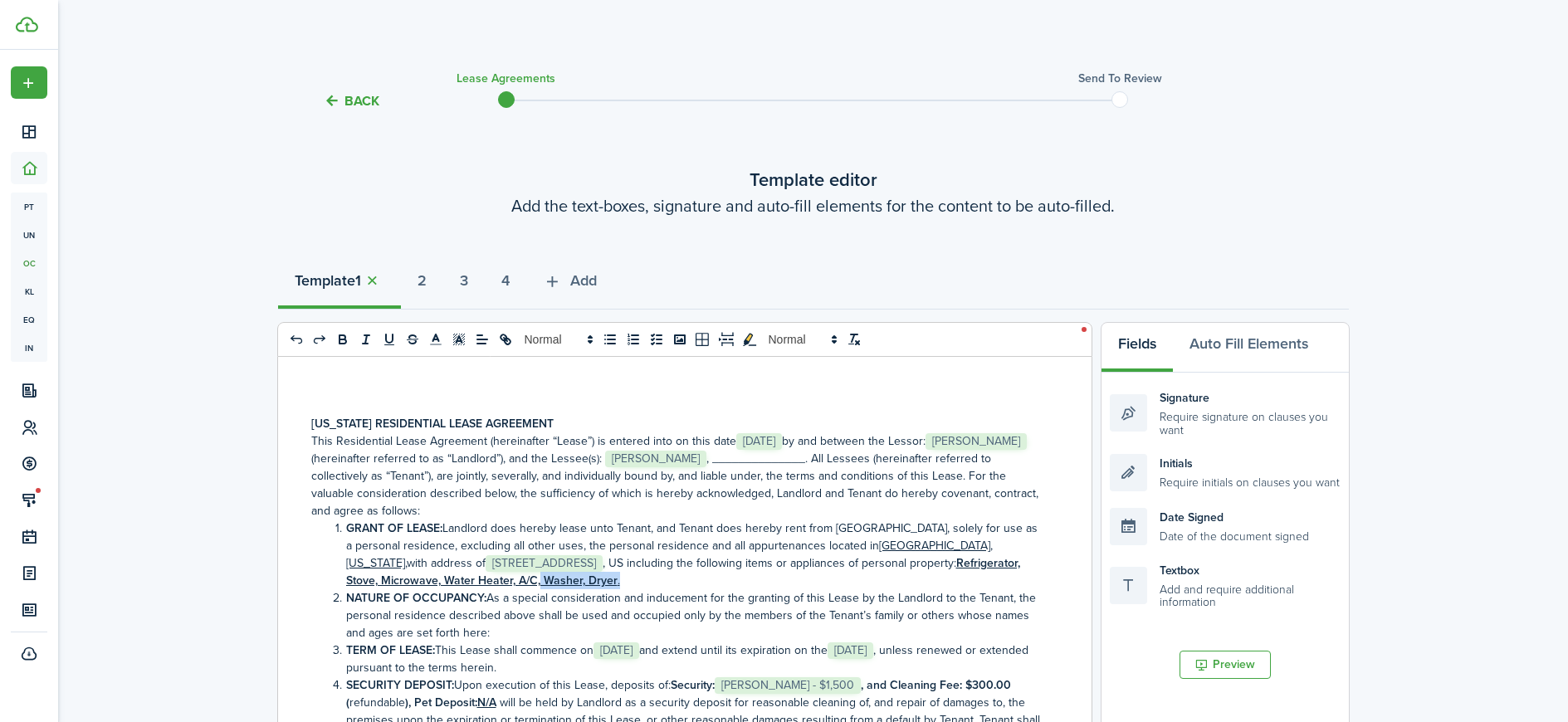
drag, startPoint x: 781, startPoint y: 581, endPoint x: 702, endPoint y: 583, distance: 79.0
click at [702, 583] on li "GRANT OF LEASE: Landlord does hereby lease unto Tenant, and Tenant does hereby …" at bounding box center [687, 554] width 717 height 70
click at [703, 581] on u "Refrigerator, Stove, Microwave, Water Heater, A/C,any other appliances." at bounding box center [683, 571] width 674 height 35
click at [757, 578] on u "Refrigerator, Stove, Microwave, Water Heater, A/C, any other appliances." at bounding box center [683, 571] width 674 height 35
click at [914, 580] on li "GRANT OF LEASE: Landlord does hereby lease unto Tenant, and Tenant does hereby …" at bounding box center [687, 554] width 717 height 70
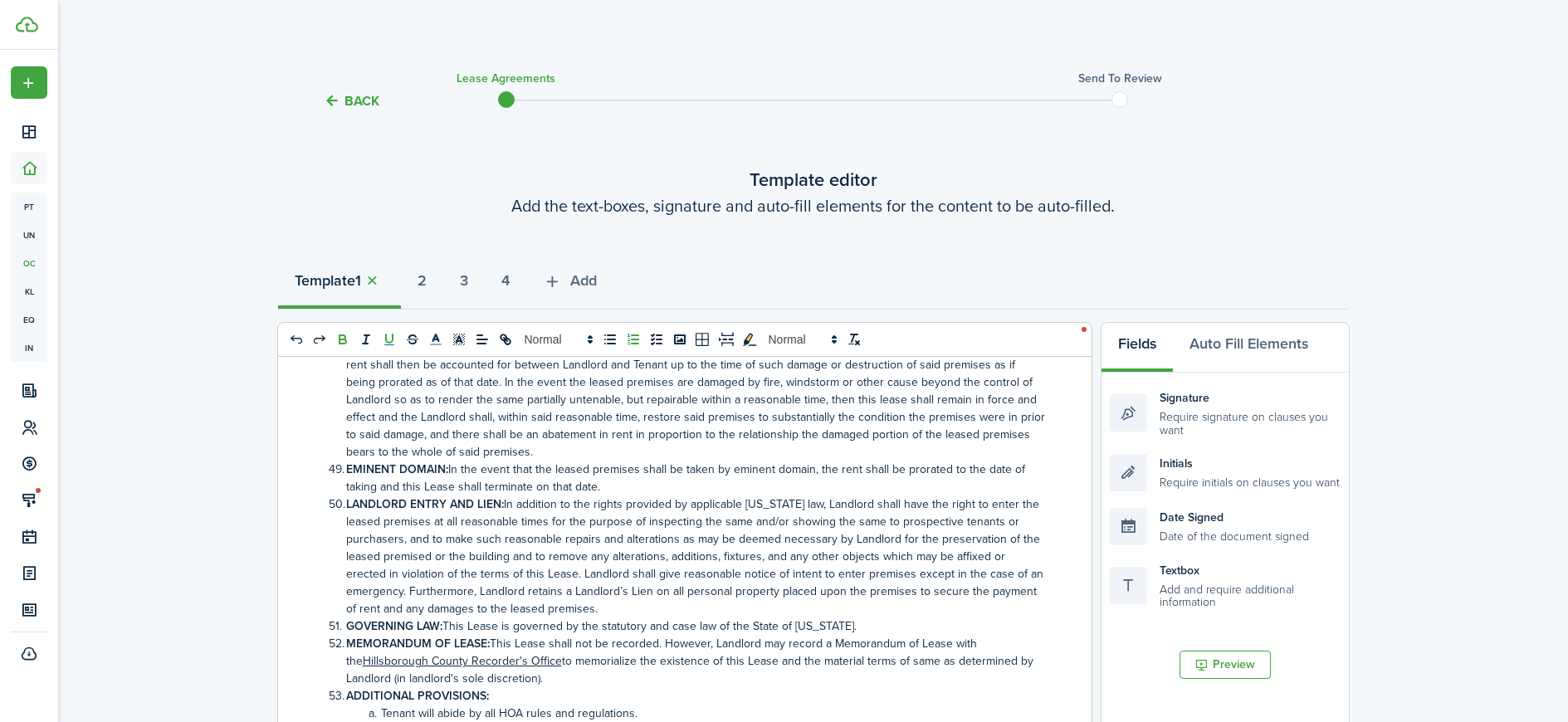
scroll to position [5130, 0]
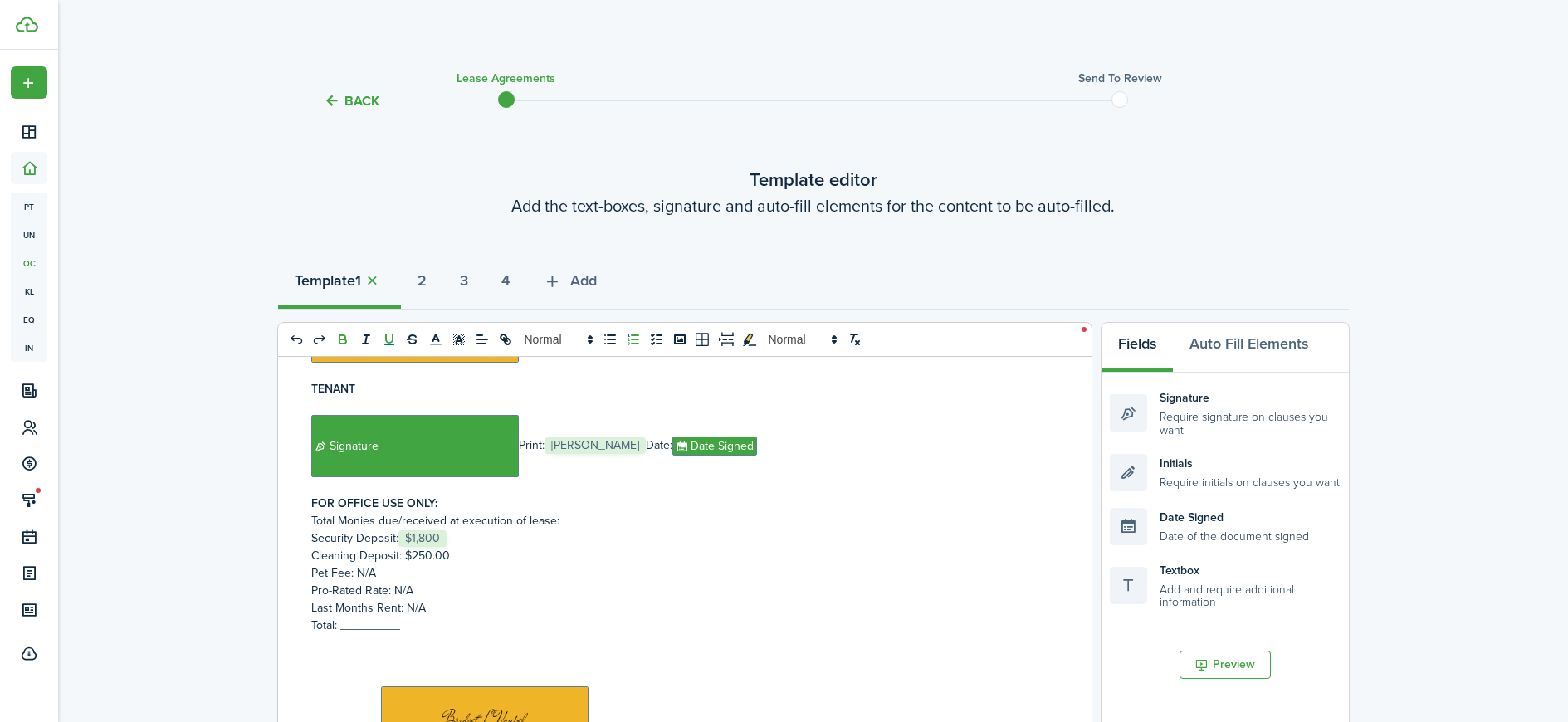
click at [420, 581] on p "Pro-Rated Rate: N/A" at bounding box center [679, 590] width 734 height 17
click at [395, 581] on p "Pro-Rated Rate: 550.00" at bounding box center [679, 590] width 734 height 17
click at [448, 529] on p "Security Deposit: ﻿ $1,800 ﻿" at bounding box center [679, 538] width 734 height 17
drag, startPoint x: 433, startPoint y: 527, endPoint x: 415, endPoint y: 524, distance: 18.2
click at [413, 546] on p "Cleaning Deposit: $250.00" at bounding box center [679, 555] width 734 height 17
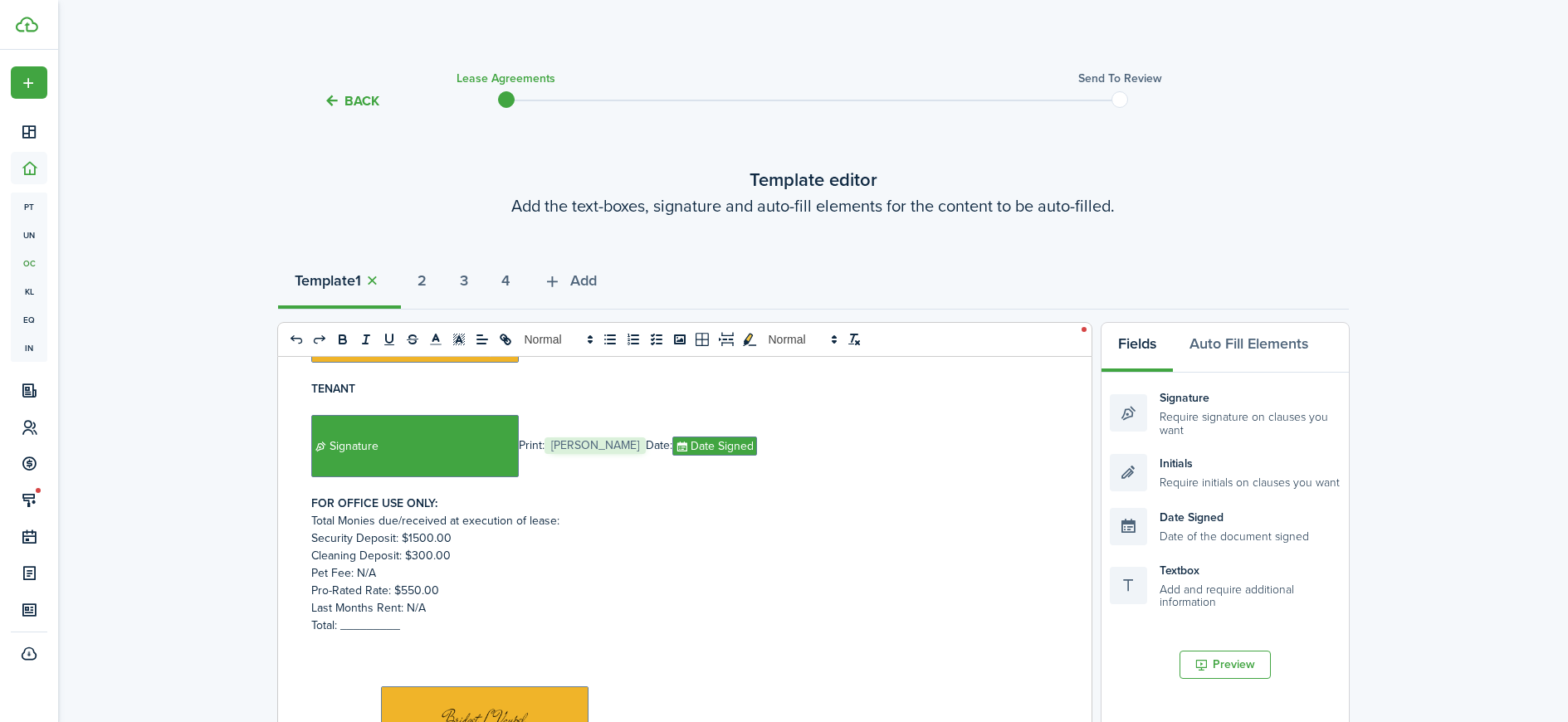
click at [394, 616] on p "Total: _________" at bounding box center [679, 625] width 734 height 17
click at [373, 616] on p "Total: _________" at bounding box center [679, 625] width 734 height 17
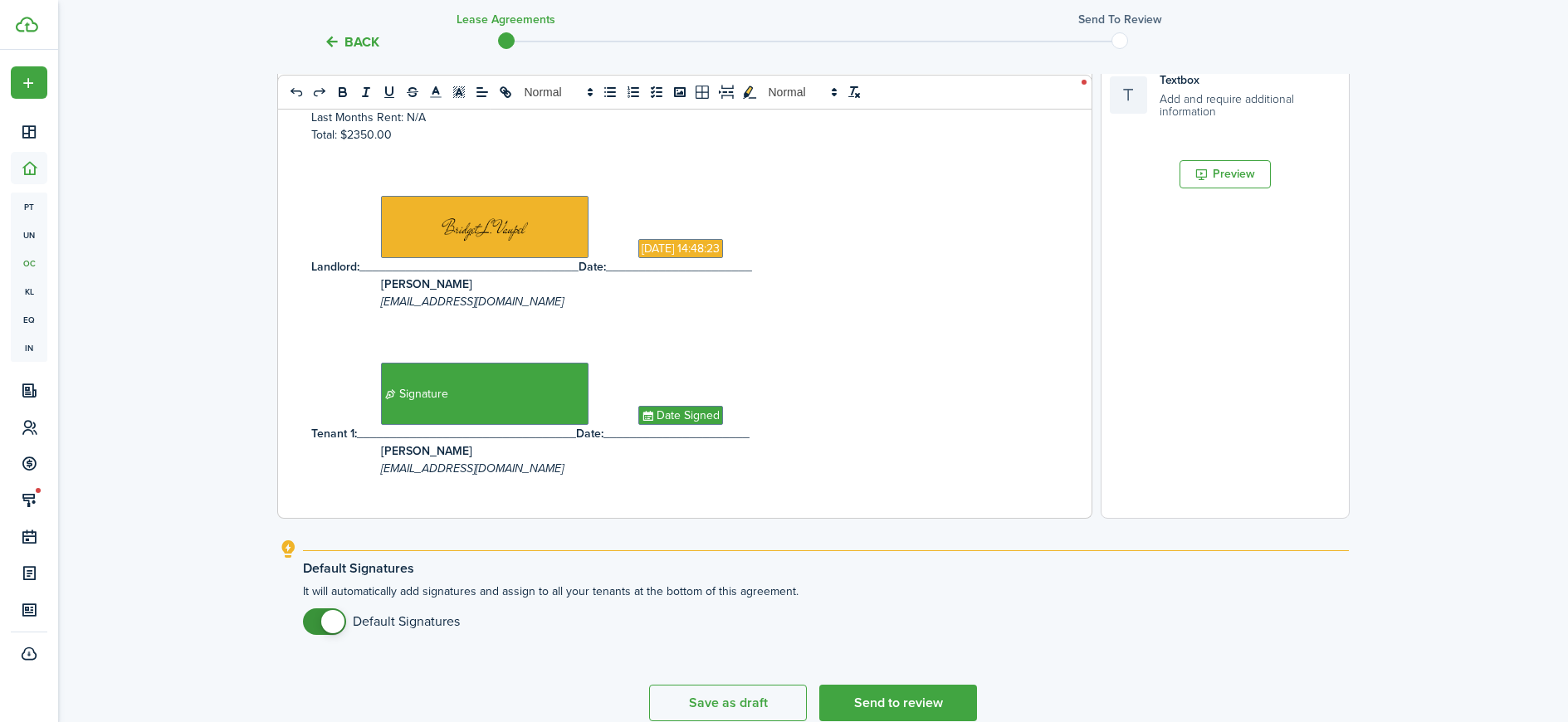
scroll to position [531, 0]
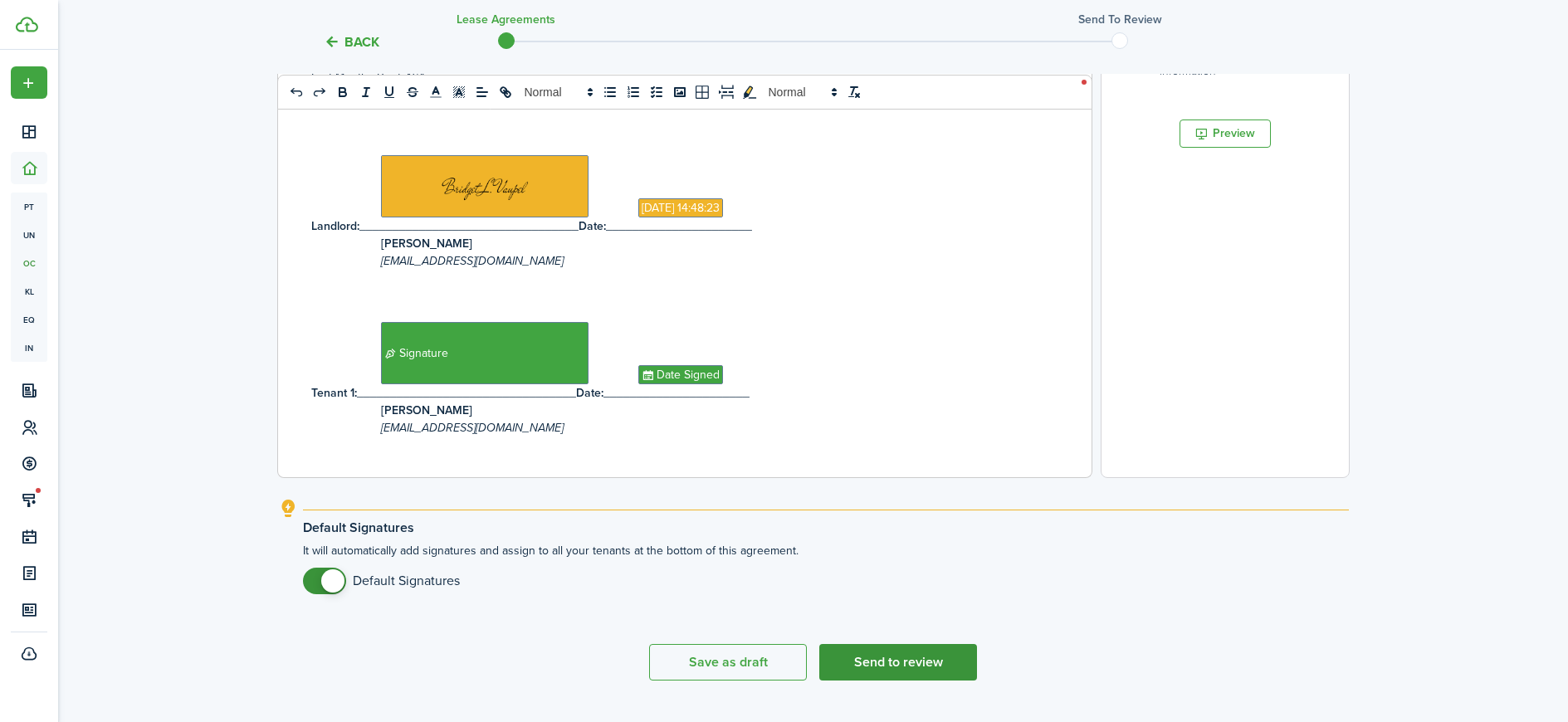
click at [903, 668] on button "Send to review" at bounding box center [898, 662] width 158 height 37
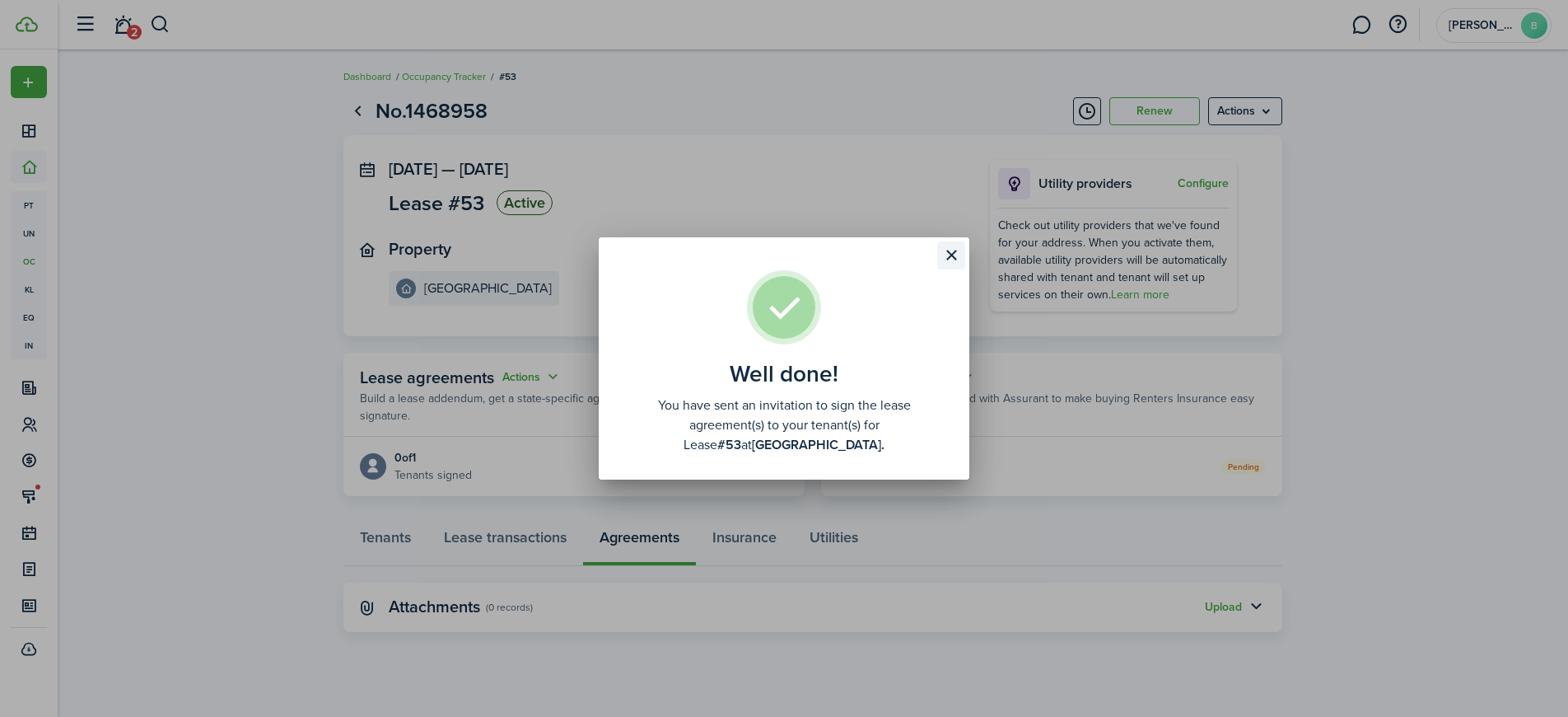
click at [950, 251] on button "Close modal" at bounding box center [952, 256] width 28 height 28
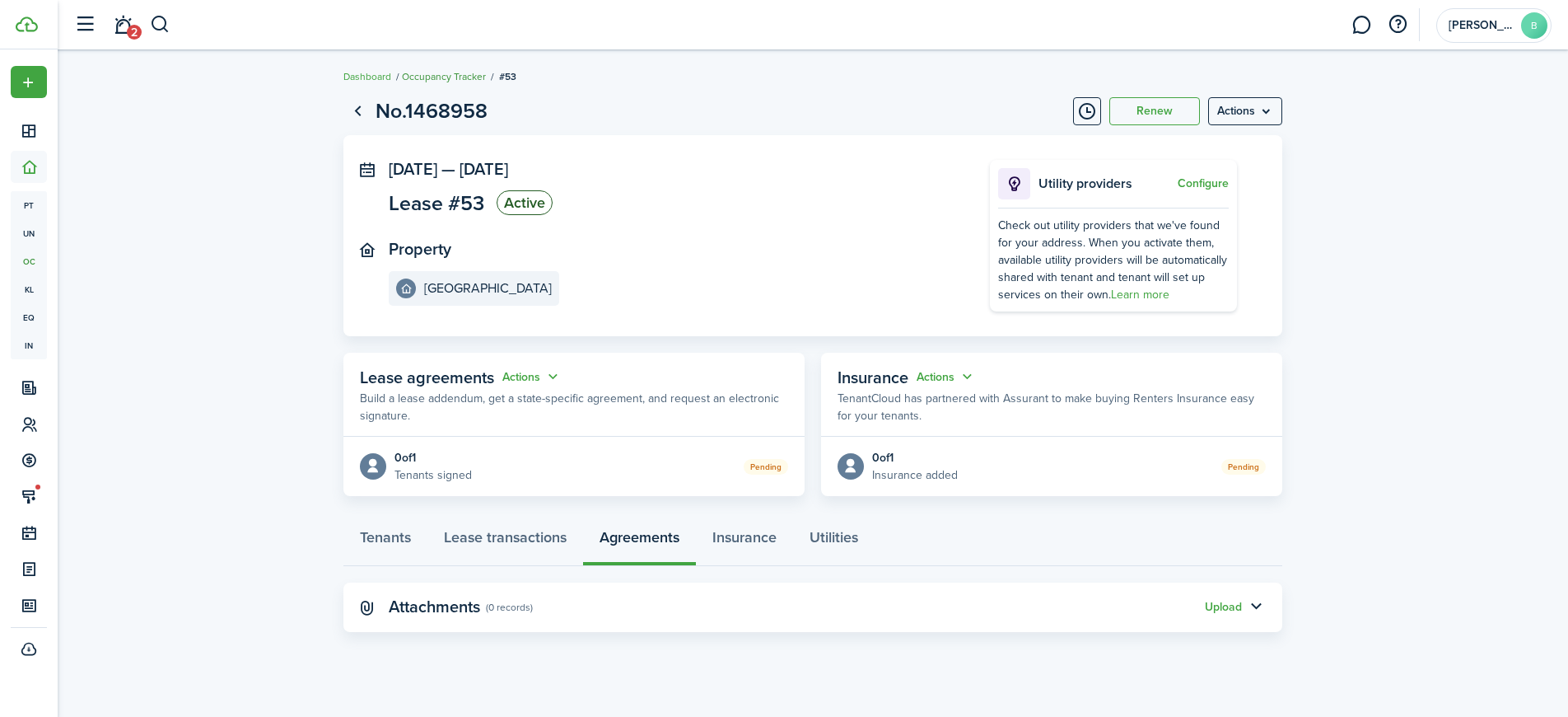
click at [461, 73] on link "Occupancy Tracker" at bounding box center [444, 77] width 84 height 15
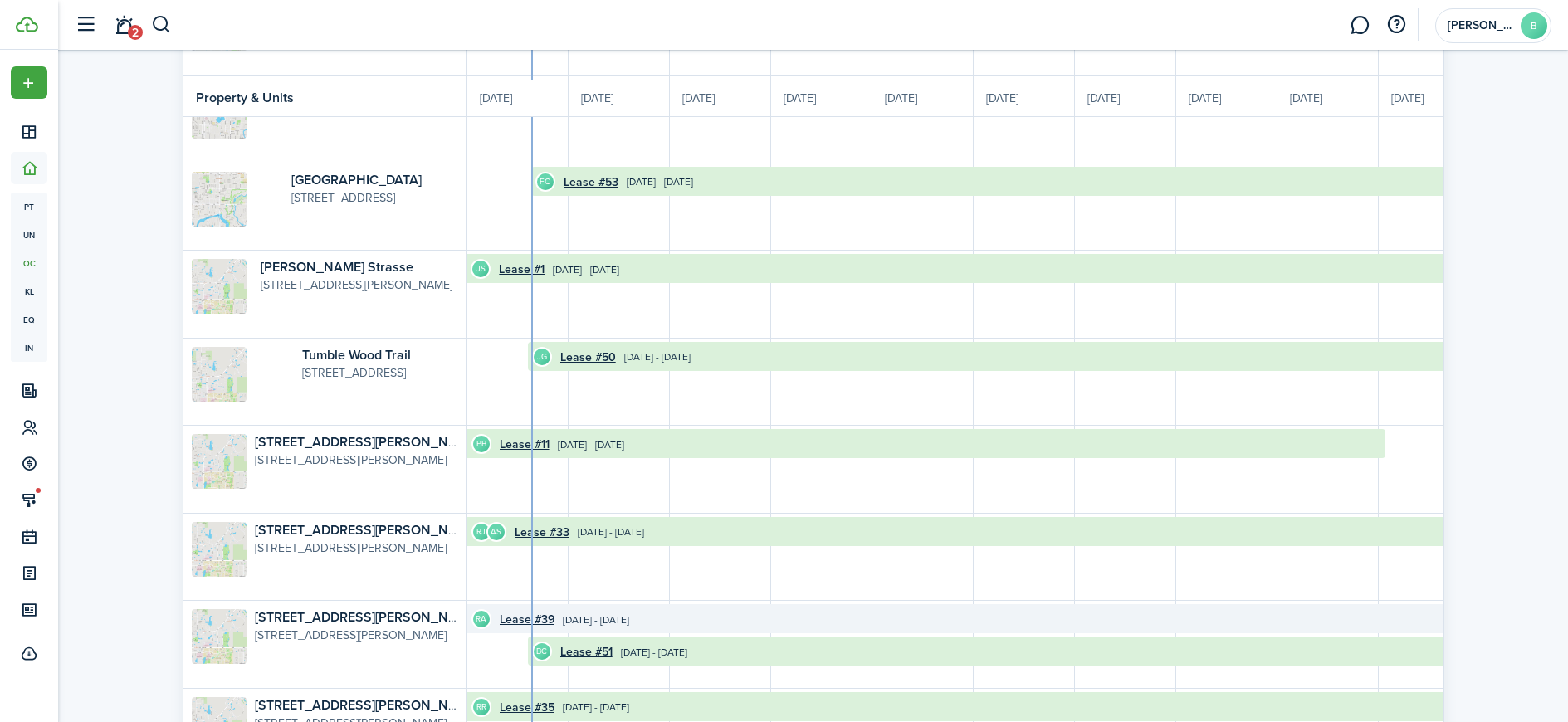
scroll to position [603, 0]
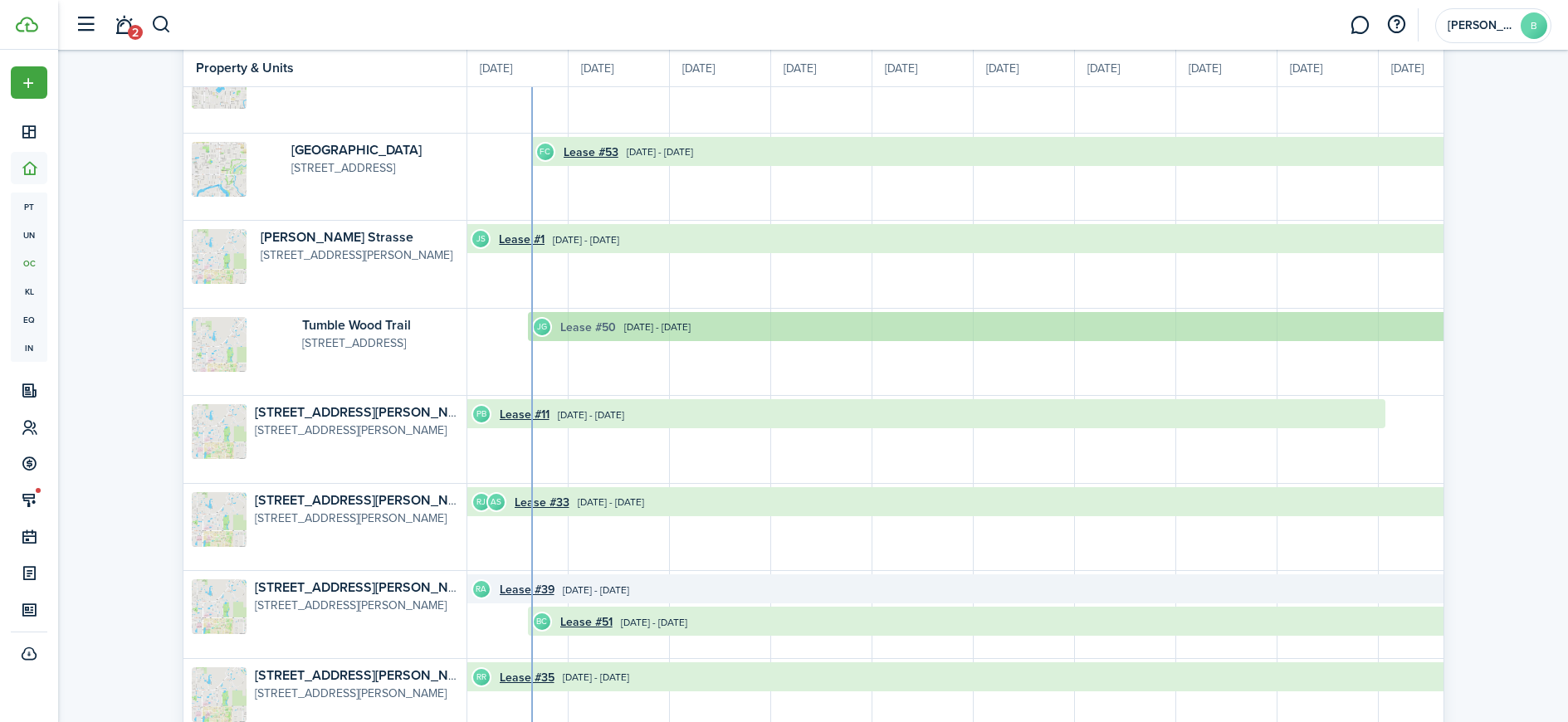
click at [575, 322] on link "Lease #50" at bounding box center [588, 327] width 56 height 17
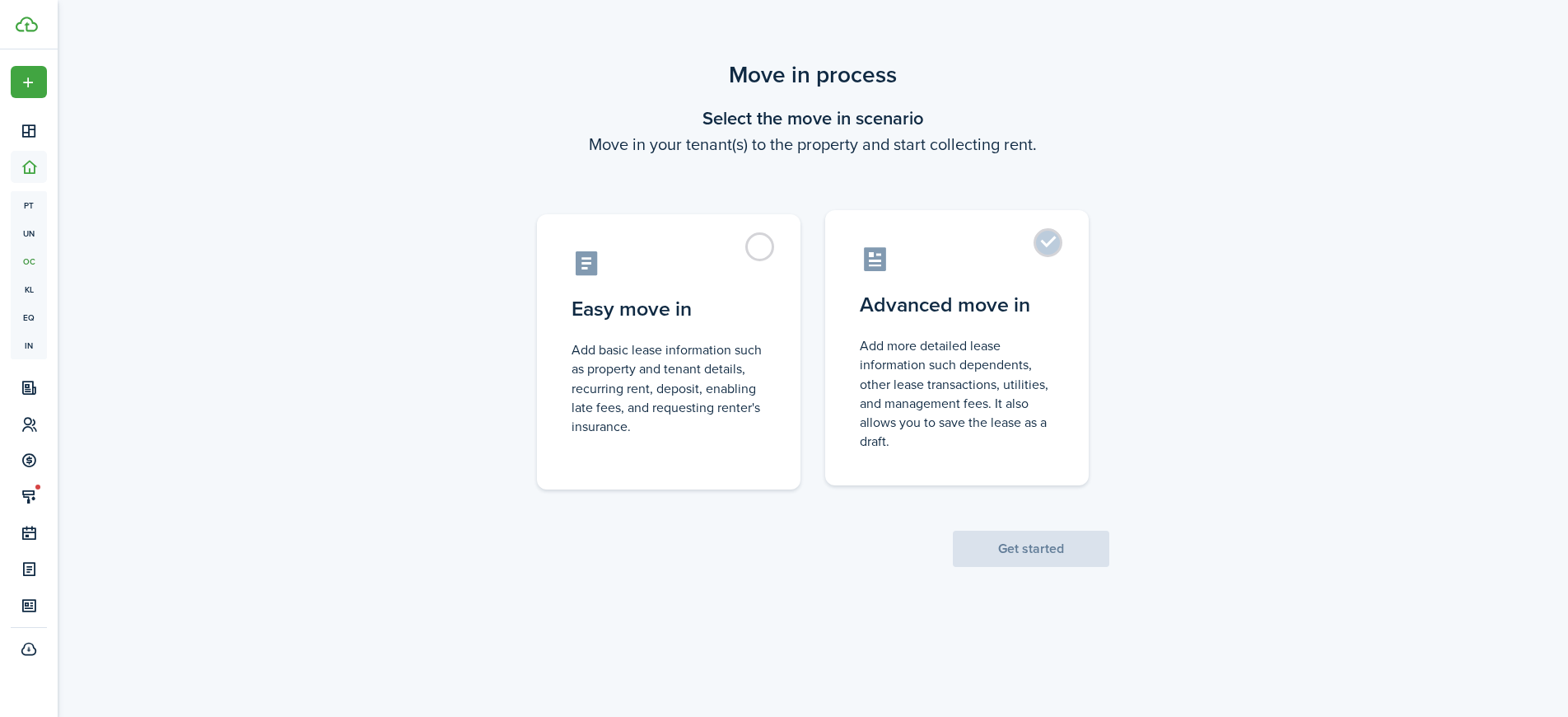
click at [988, 286] on label "Advanced move in Add more detailed lease information such dependents, other lea…" at bounding box center [956, 348] width 263 height 276
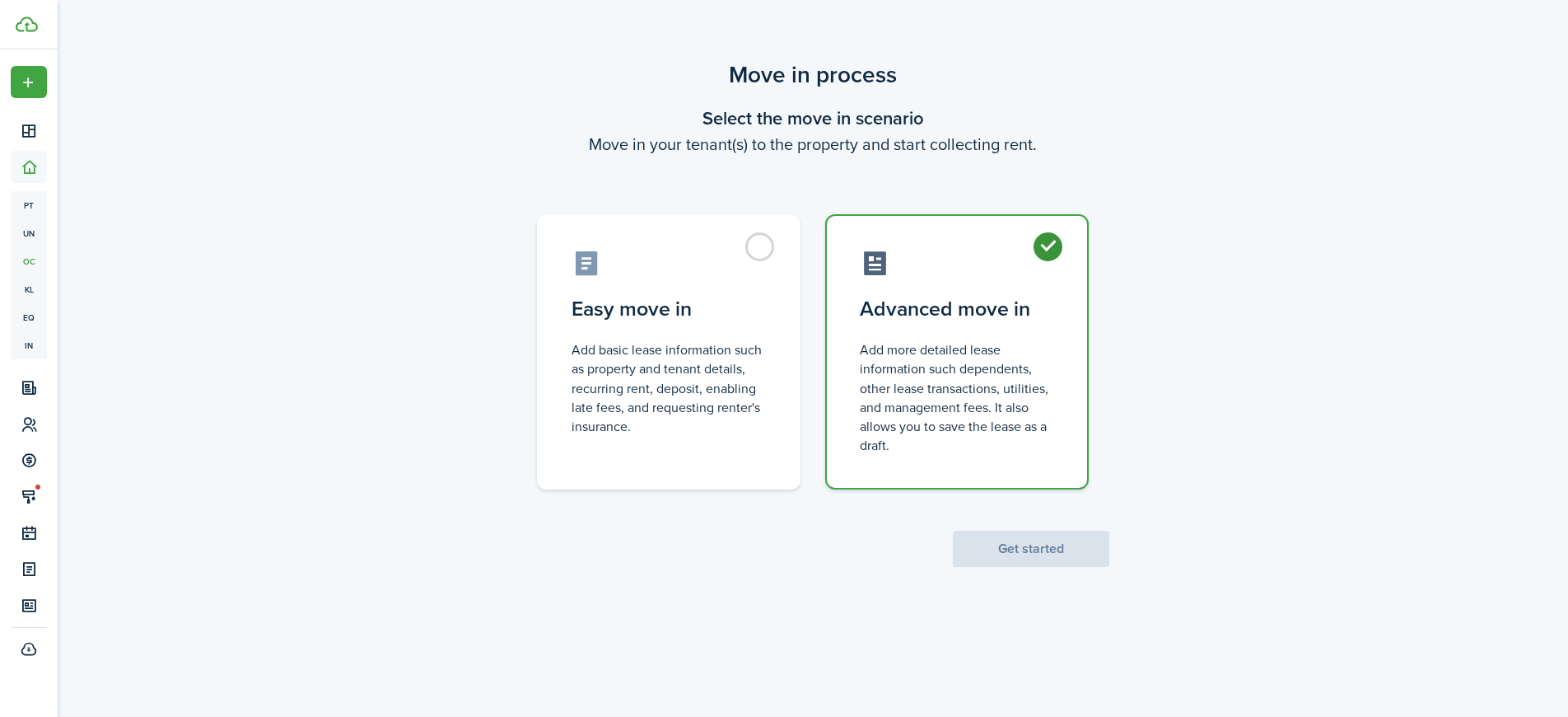
radio input "true"
click at [1000, 547] on button "Get started" at bounding box center [1030, 548] width 156 height 37
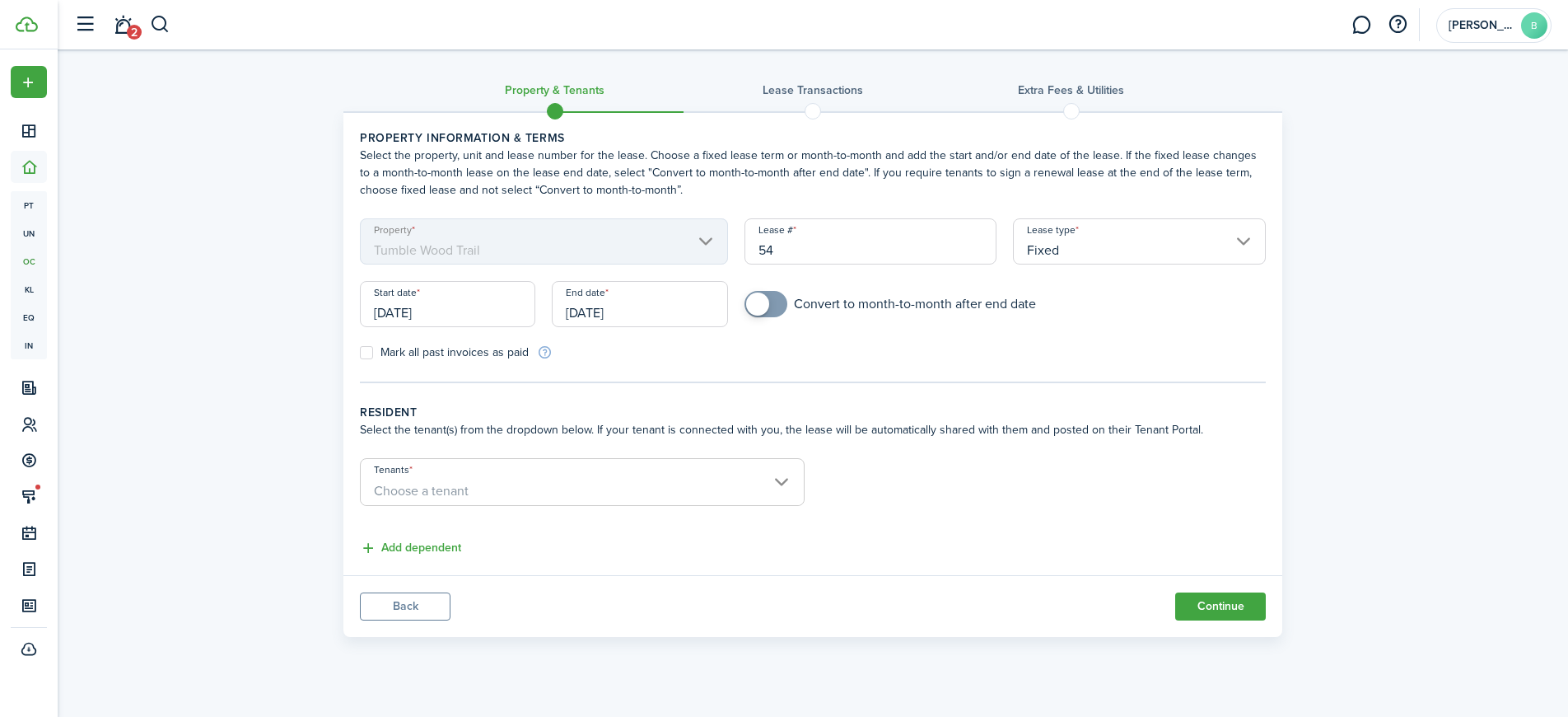
click at [597, 305] on input "[DATE]" at bounding box center [639, 304] width 175 height 46
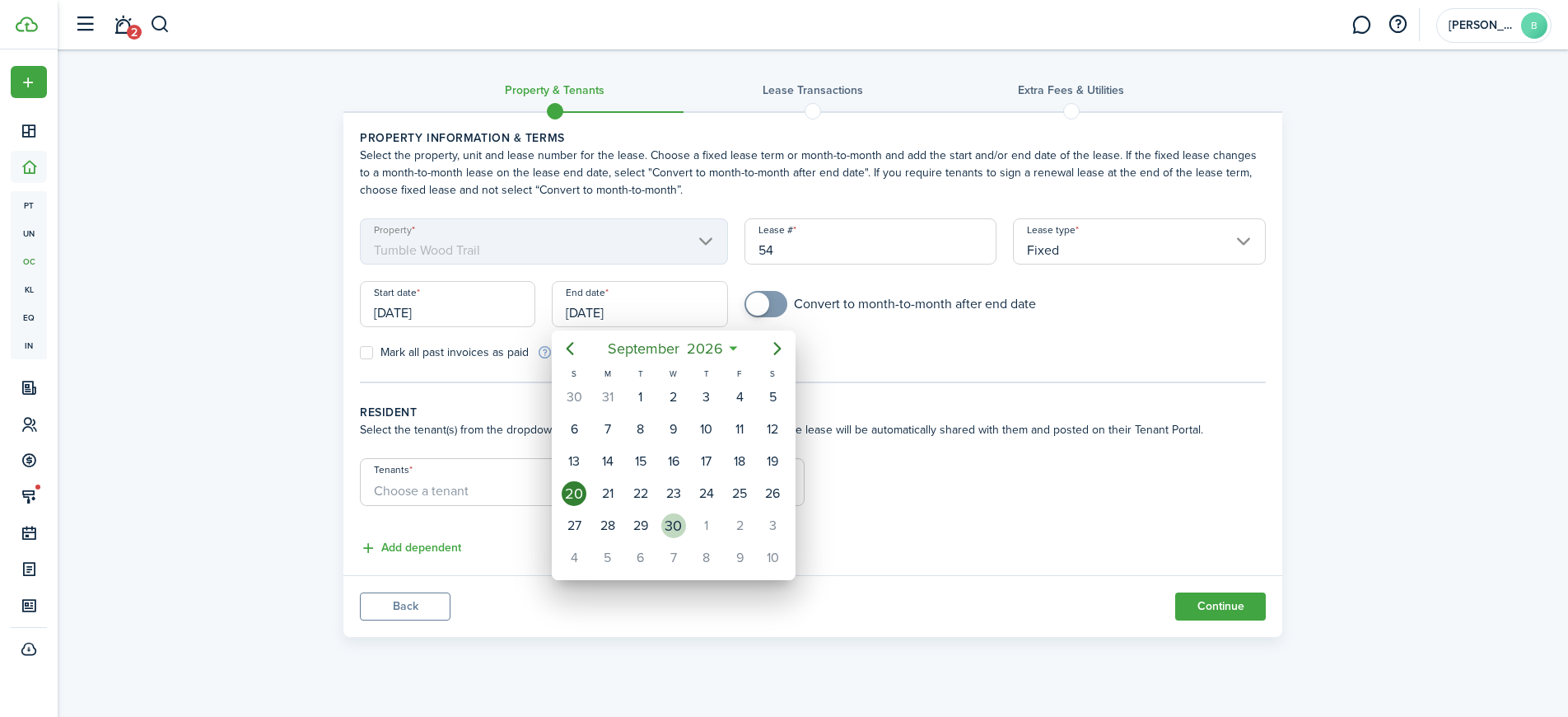
click at [679, 528] on div "30" at bounding box center [673, 526] width 24 height 24
type input "09/30/2026"
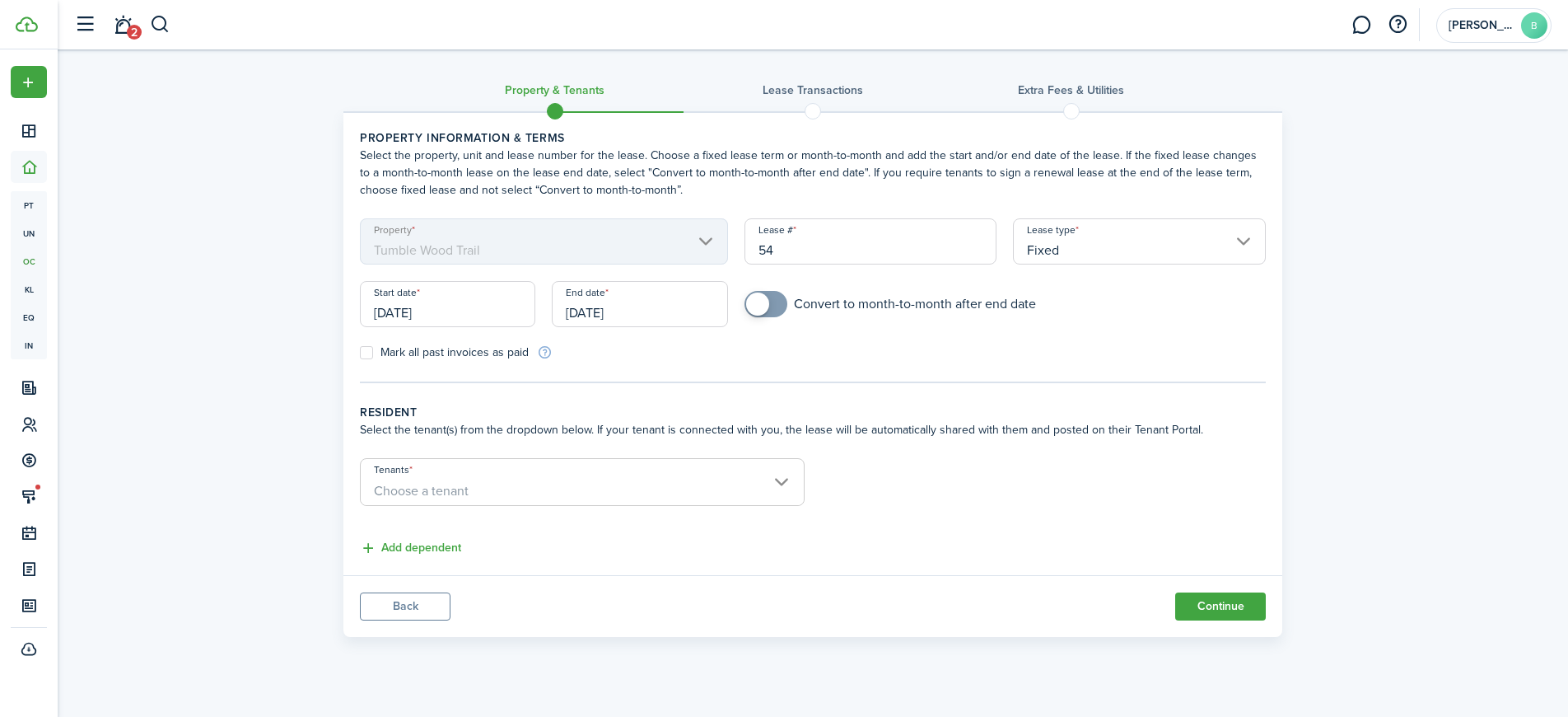
click at [768, 300] on span at bounding box center [758, 304] width 23 height 23
checkbox input "true"
click at [775, 307] on span at bounding box center [766, 304] width 17 height 26
click at [555, 499] on span "Choose a tenant" at bounding box center [582, 491] width 443 height 28
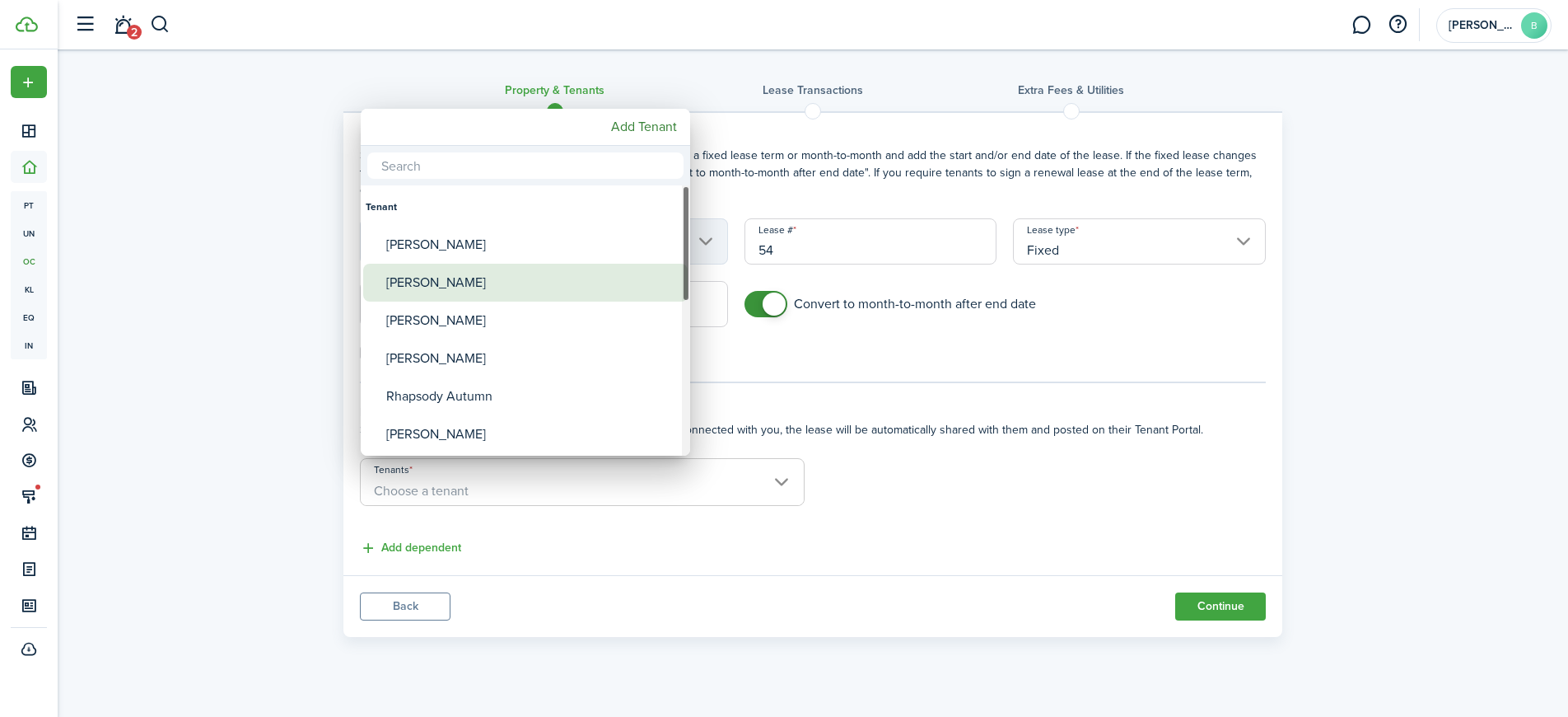
click at [464, 280] on div "[PERSON_NAME]" at bounding box center [531, 282] width 291 height 37
type input "[PERSON_NAME]"
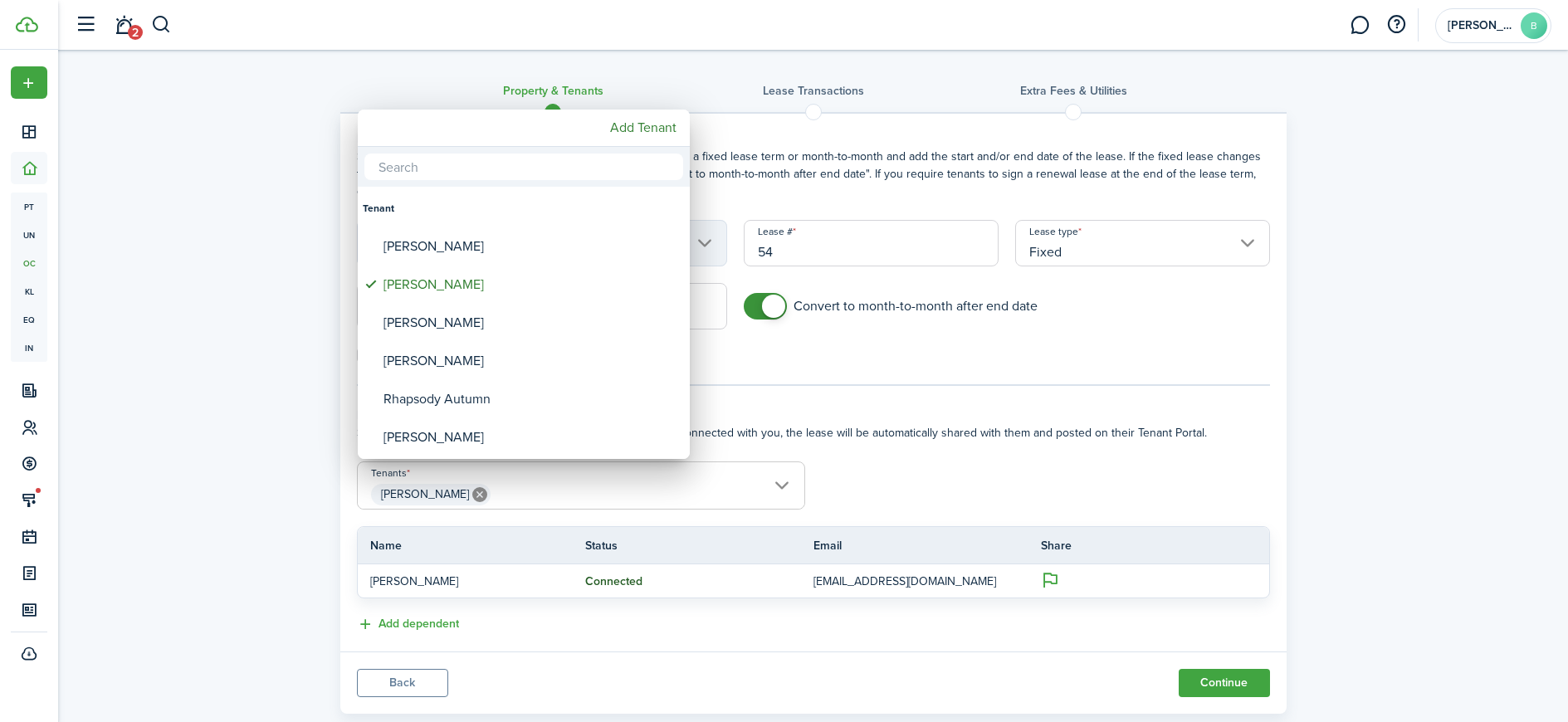
click at [1003, 471] on div at bounding box center [784, 361] width 1834 height 987
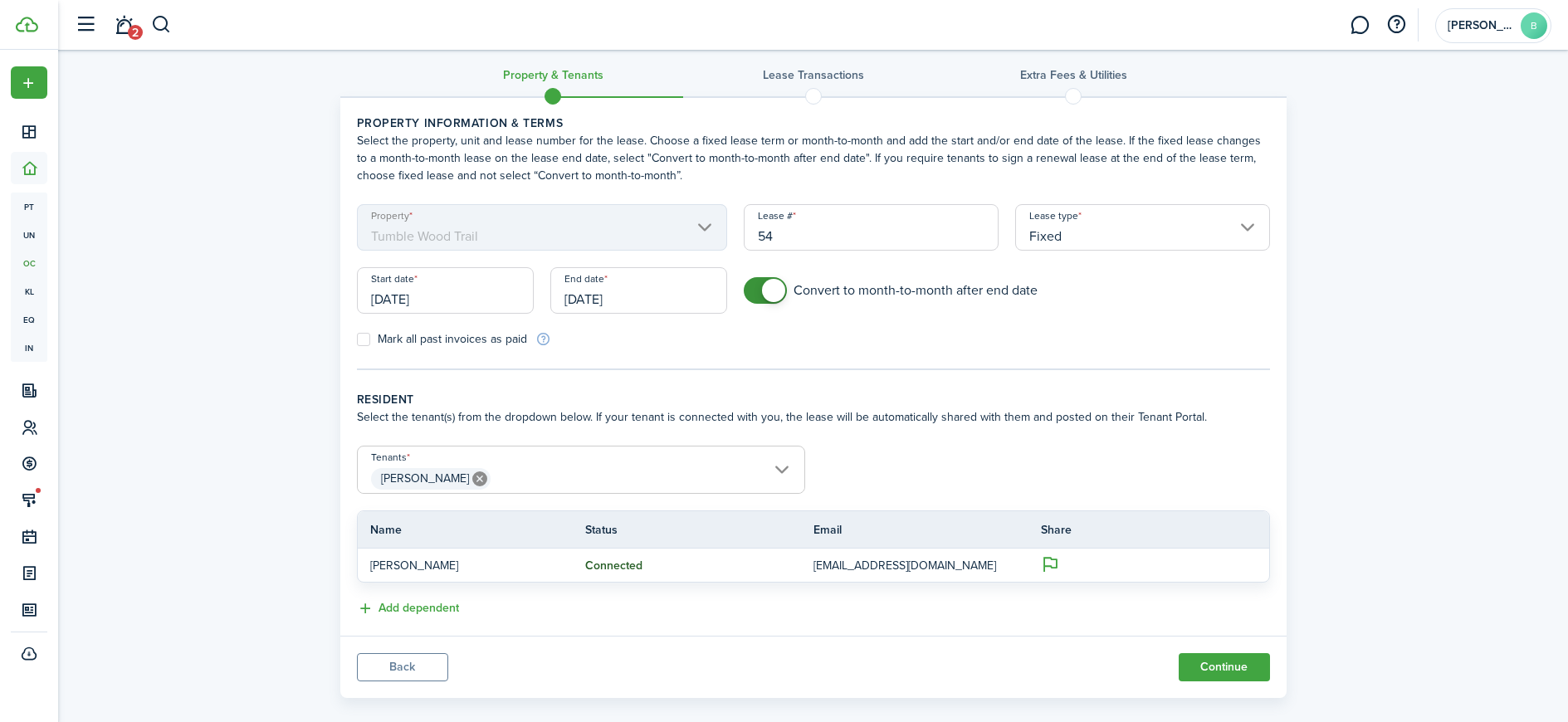
scroll to position [38, 0]
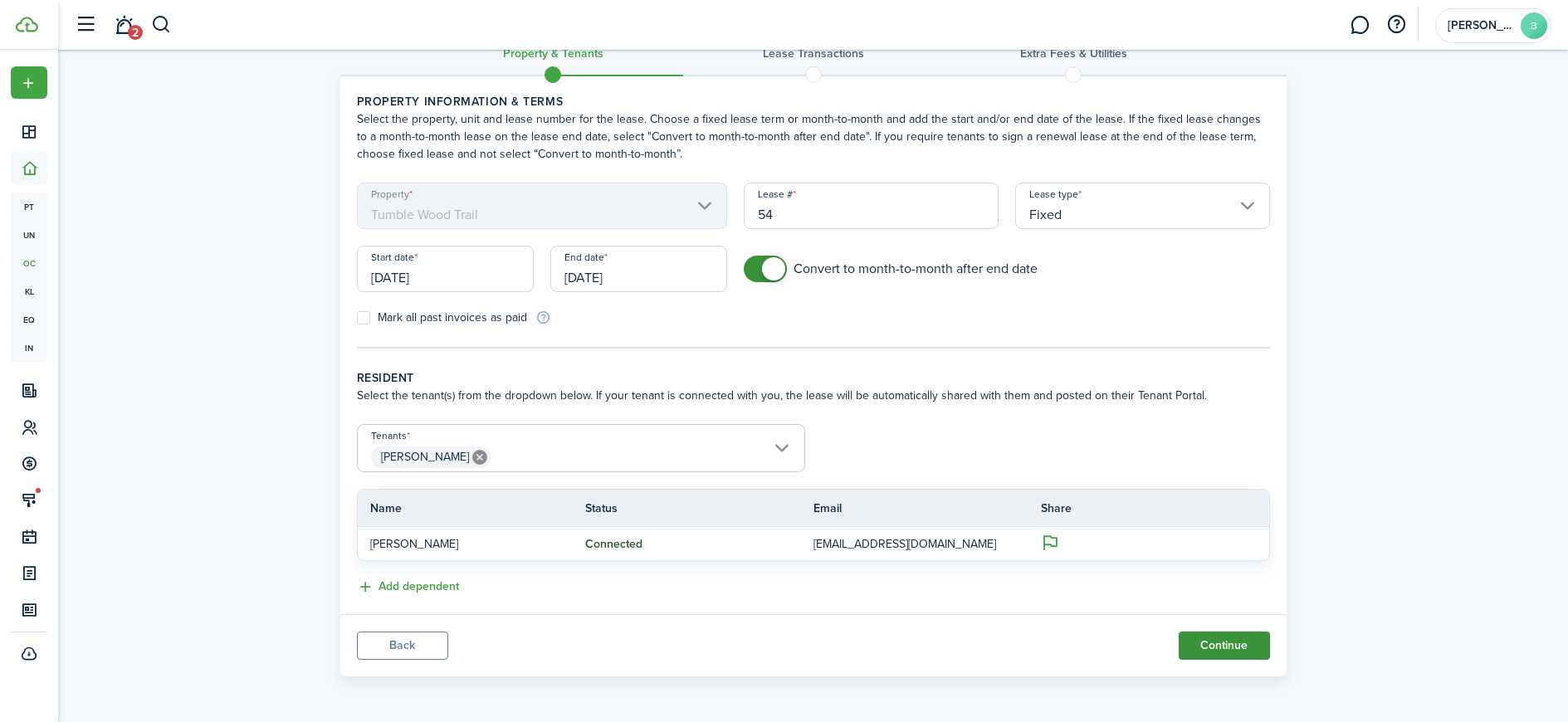
click at [1234, 643] on button "Continue" at bounding box center [1224, 646] width 92 height 28
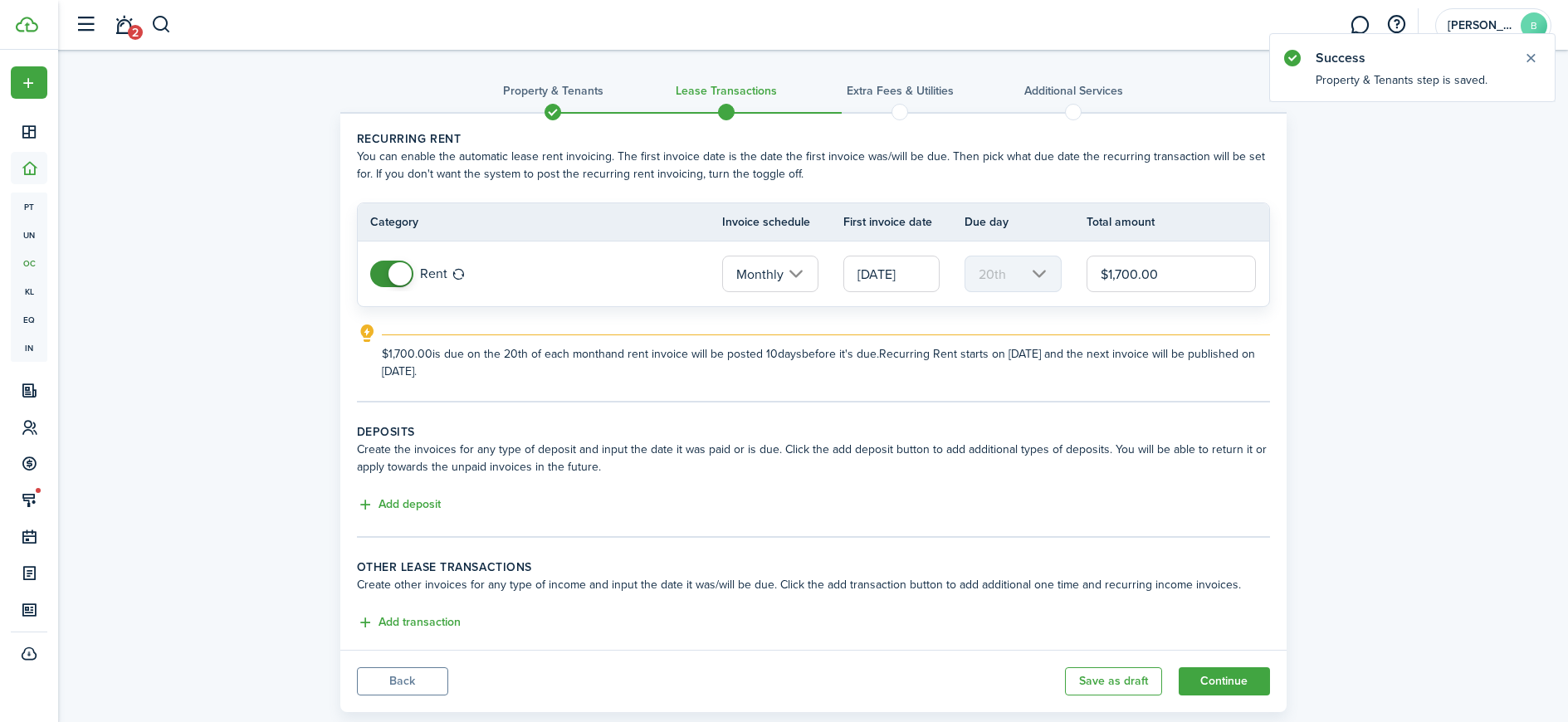
click at [1119, 267] on input "$1,700.00" at bounding box center [1172, 274] width 170 height 37
click at [872, 273] on input "[DATE]" at bounding box center [891, 274] width 96 height 37
type input "$1,500.00"
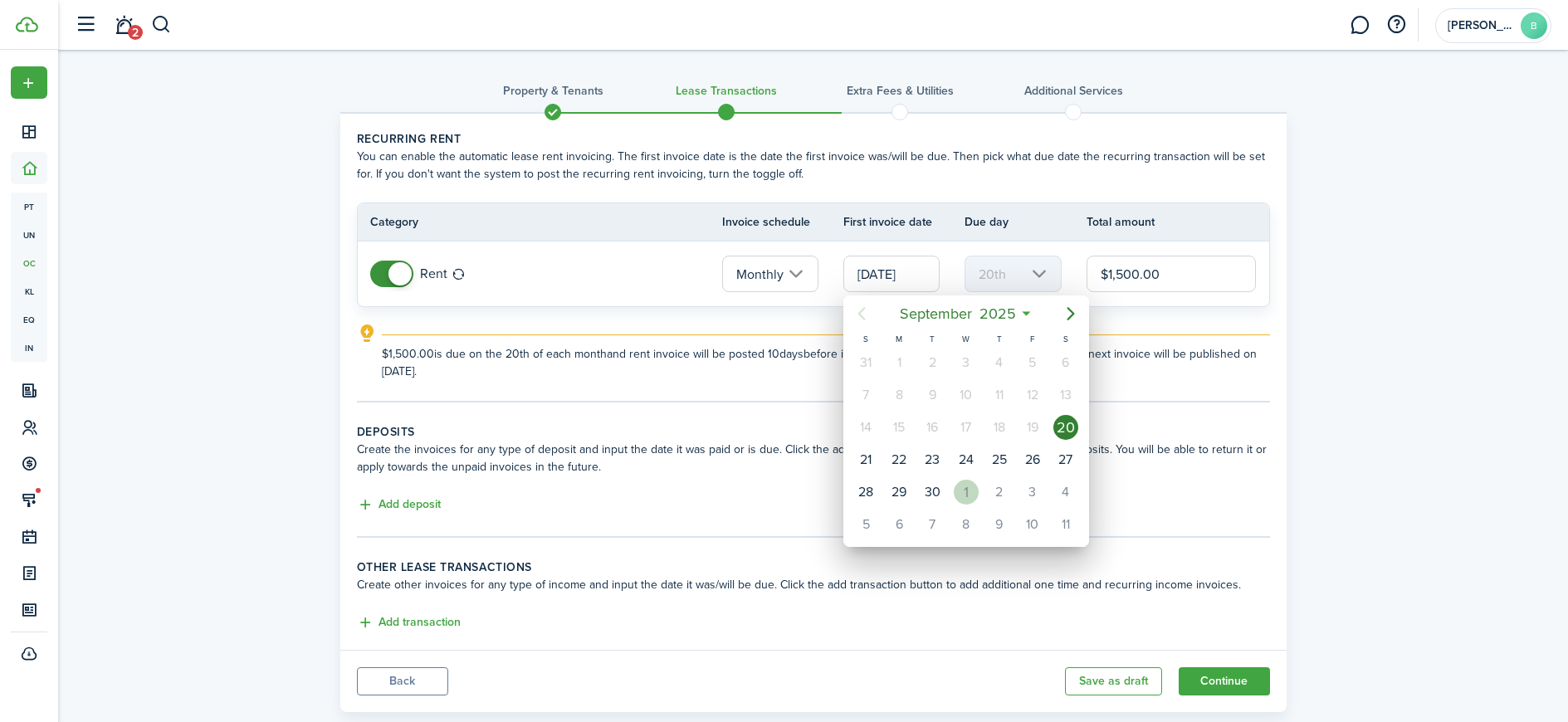
click at [967, 495] on div "1" at bounding box center [966, 492] width 25 height 25
type input "[DATE]"
type input "1st"
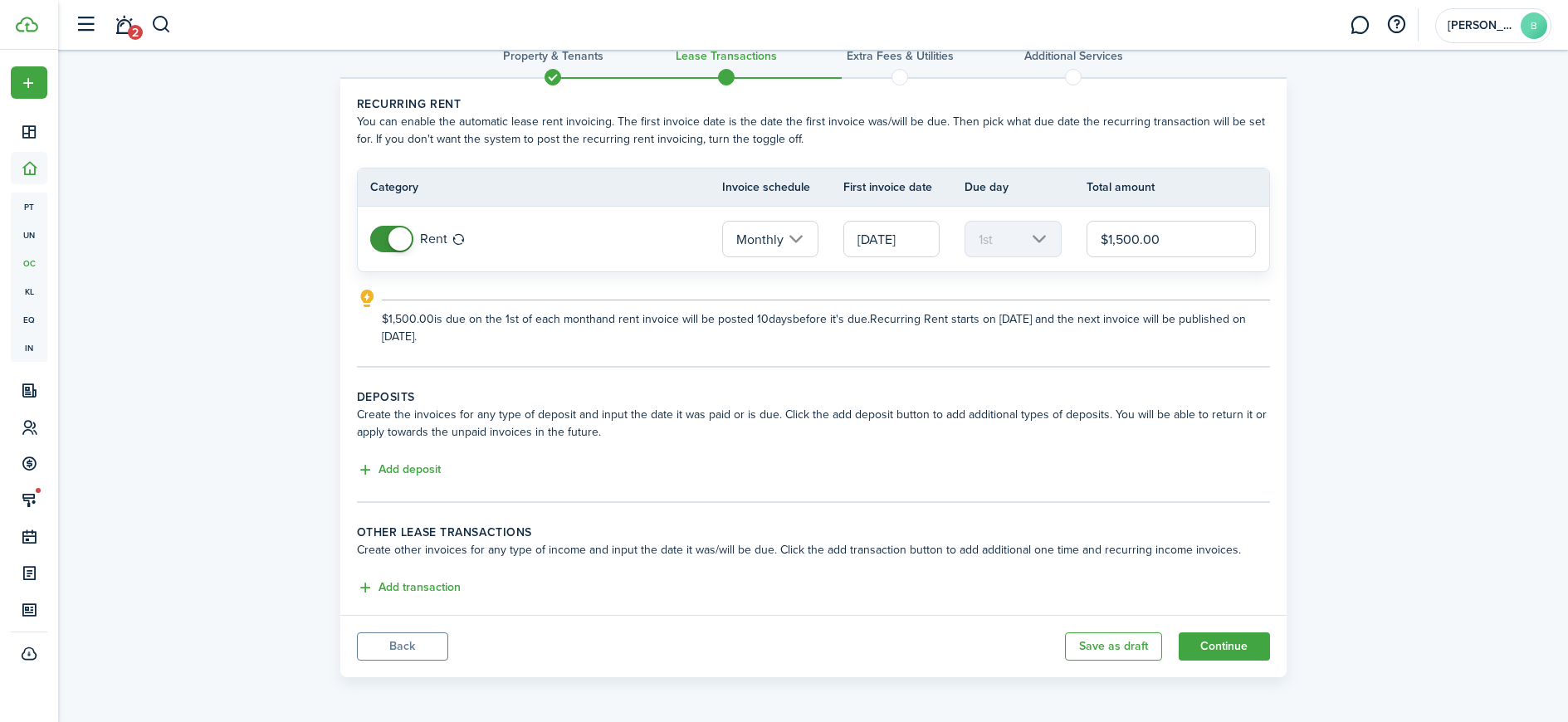
scroll to position [36, 0]
click at [402, 472] on button "Add deposit" at bounding box center [398, 469] width 84 height 19
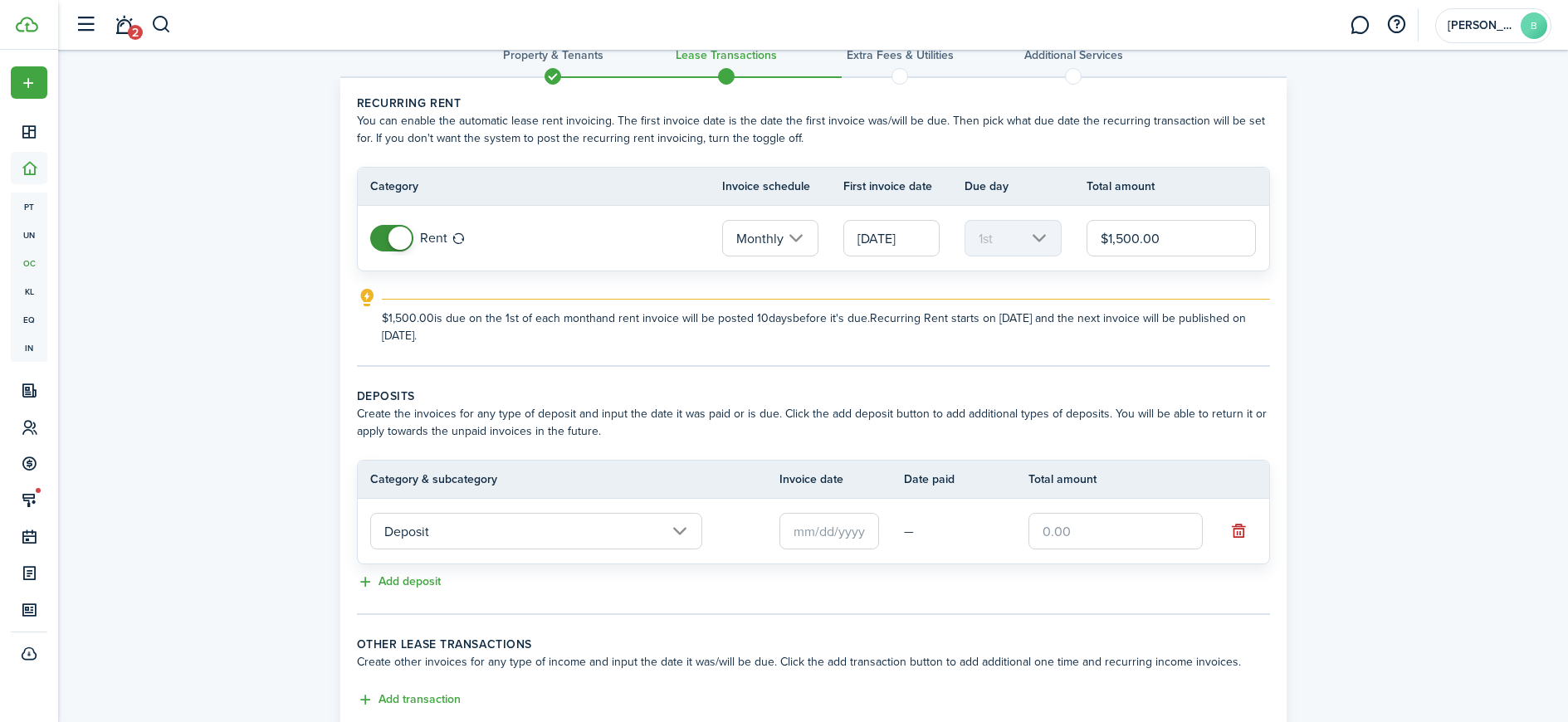
click at [634, 527] on input "Deposit" at bounding box center [536, 530] width 332 height 37
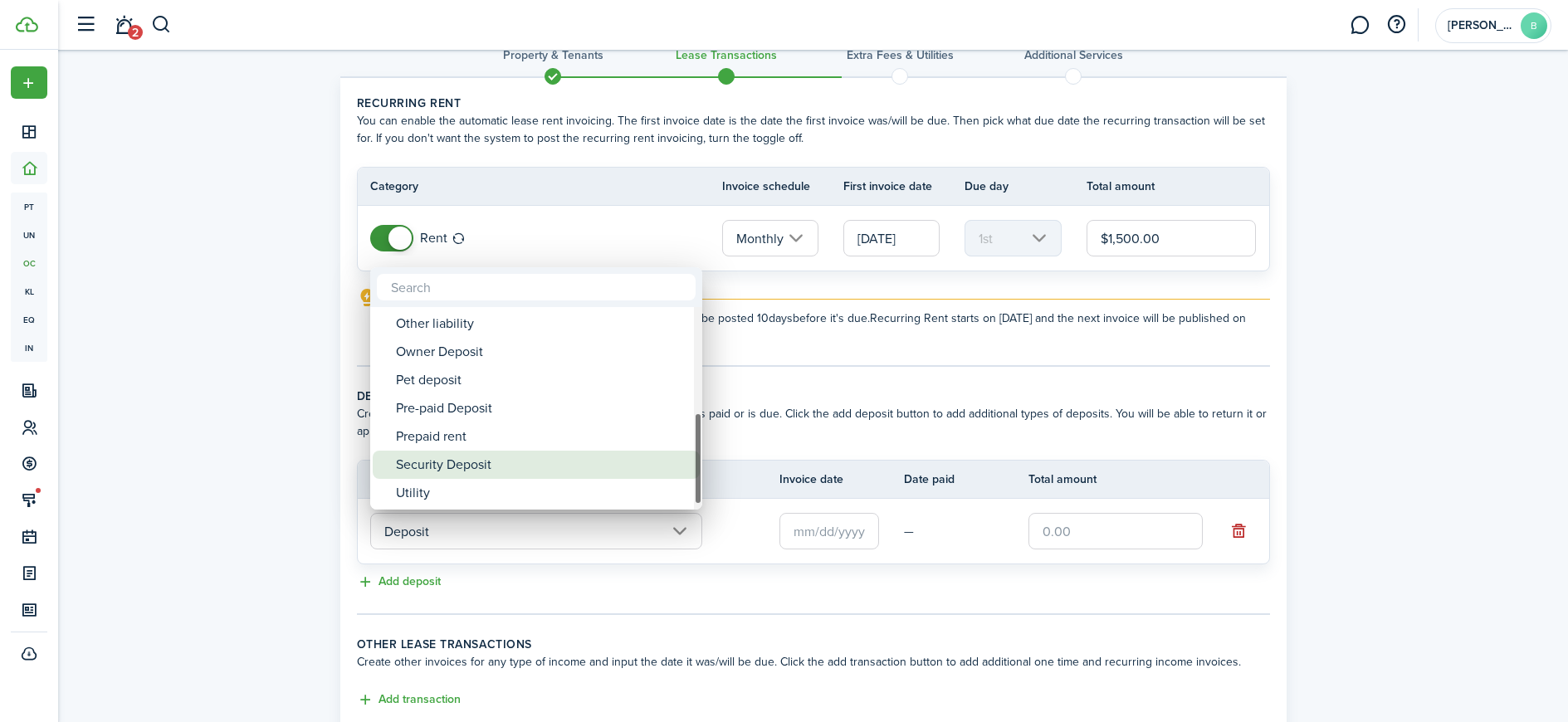
click at [488, 470] on div "Security Deposit" at bounding box center [542, 464] width 294 height 28
type input "Deposit / Security Deposit"
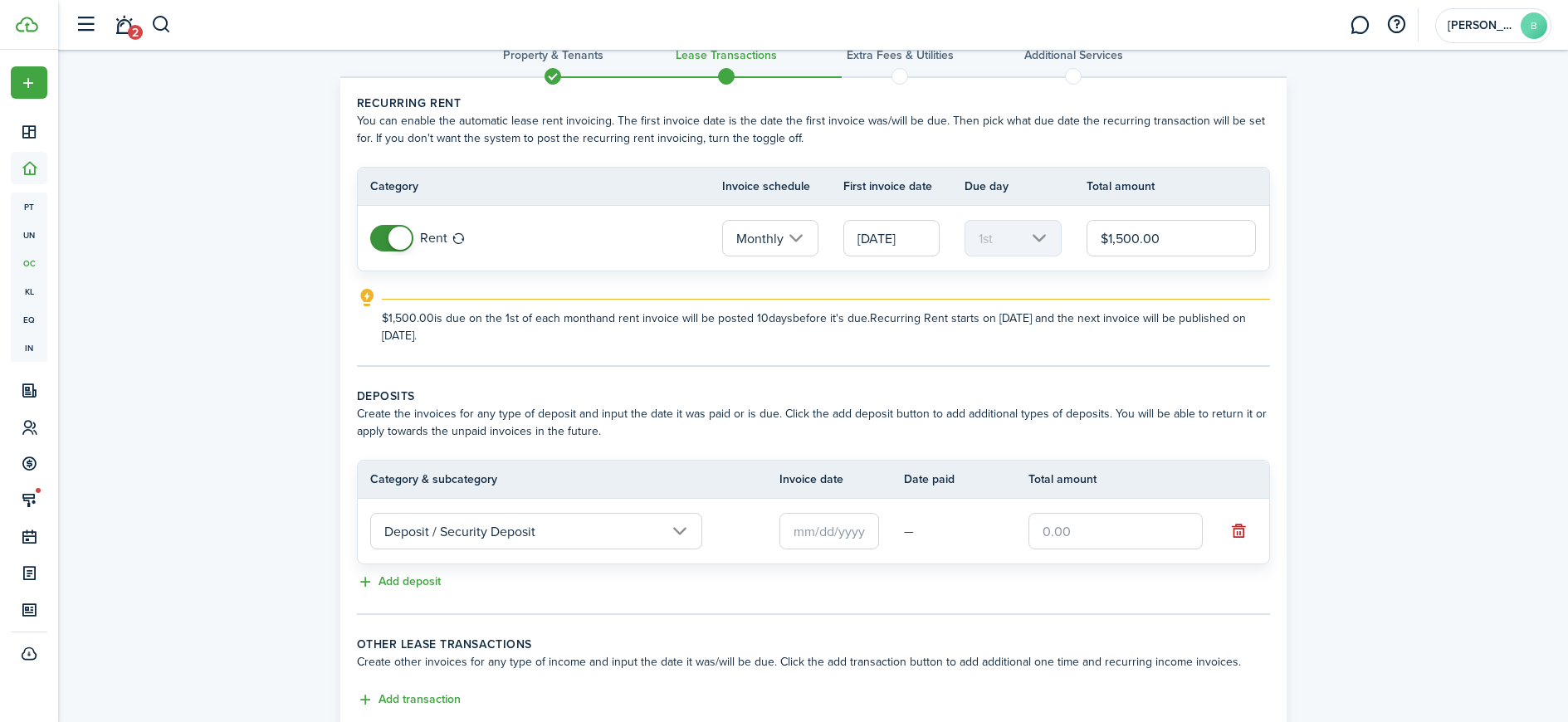
click at [850, 533] on input "text" at bounding box center [830, 530] width 100 height 37
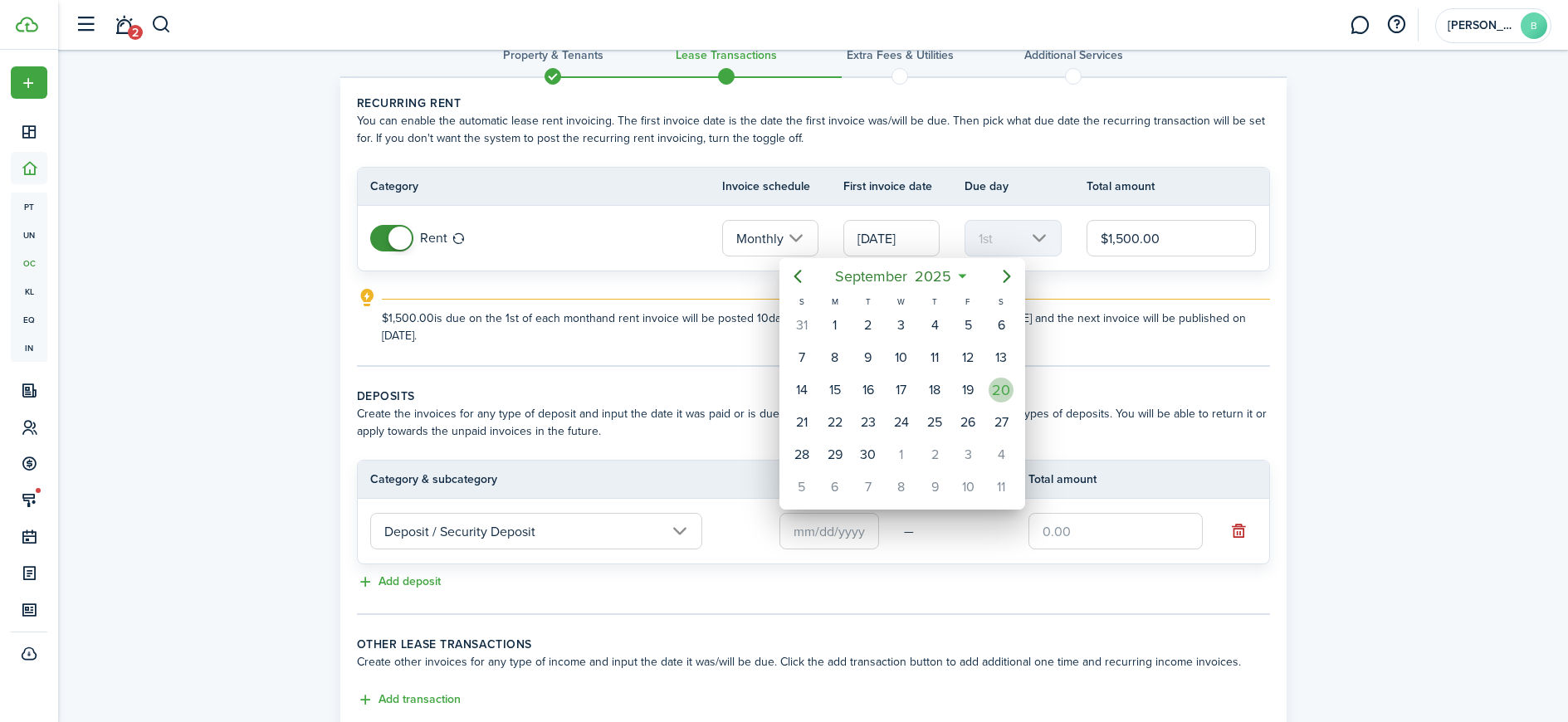
click at [1003, 396] on div "20" at bounding box center [1001, 390] width 25 height 25
type input "[DATE]"
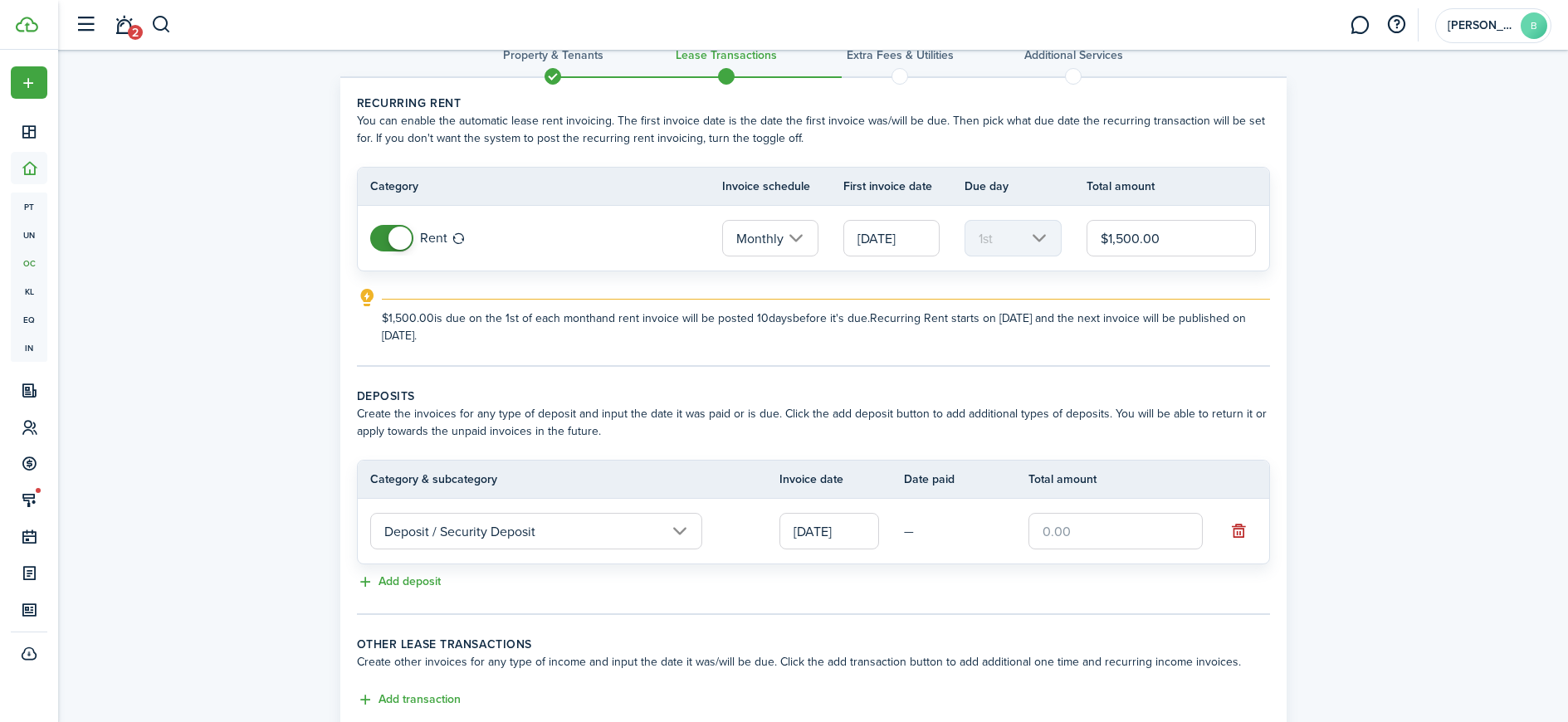
click at [1066, 513] on input "text" at bounding box center [1116, 530] width 175 height 37
type input "$1,500.00"
click at [725, 570] on lease-classic-deposit "Deposits Create the invoices for any type of deposit and input the date it was …" at bounding box center [813, 490] width 913 height 205
click at [407, 584] on button "Add deposit" at bounding box center [398, 582] width 84 height 19
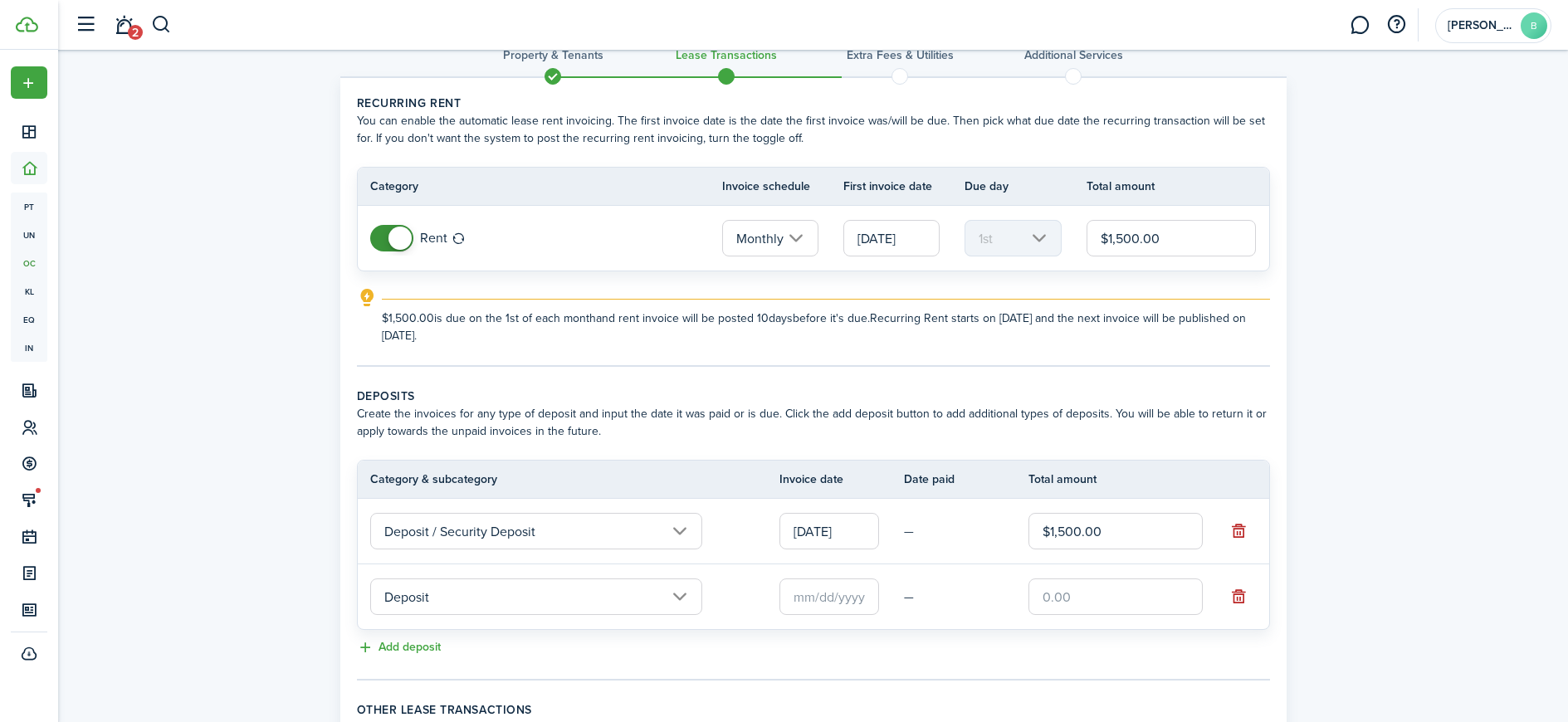
click at [468, 604] on input "Deposit" at bounding box center [536, 596] width 332 height 37
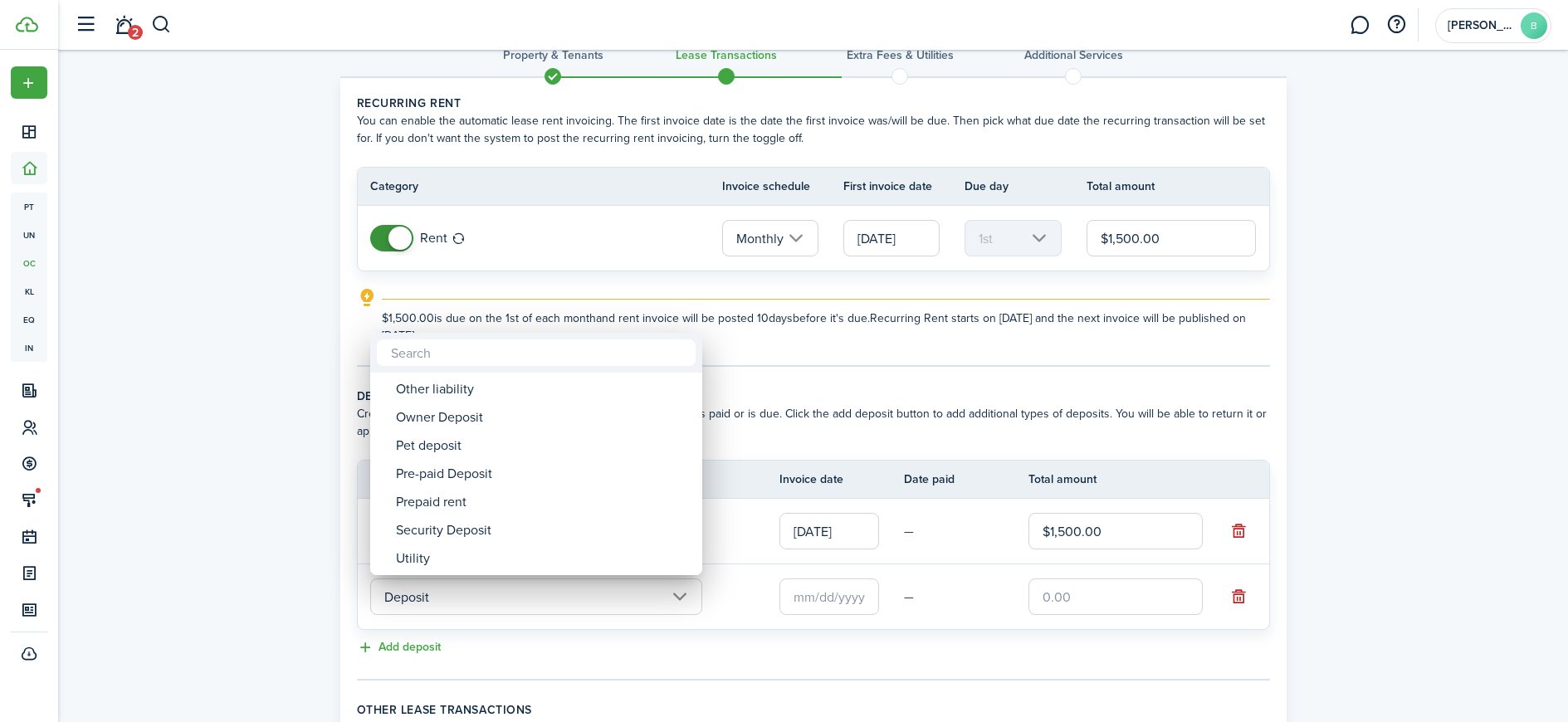
click at [313, 566] on div at bounding box center [784, 361] width 1834 height 987
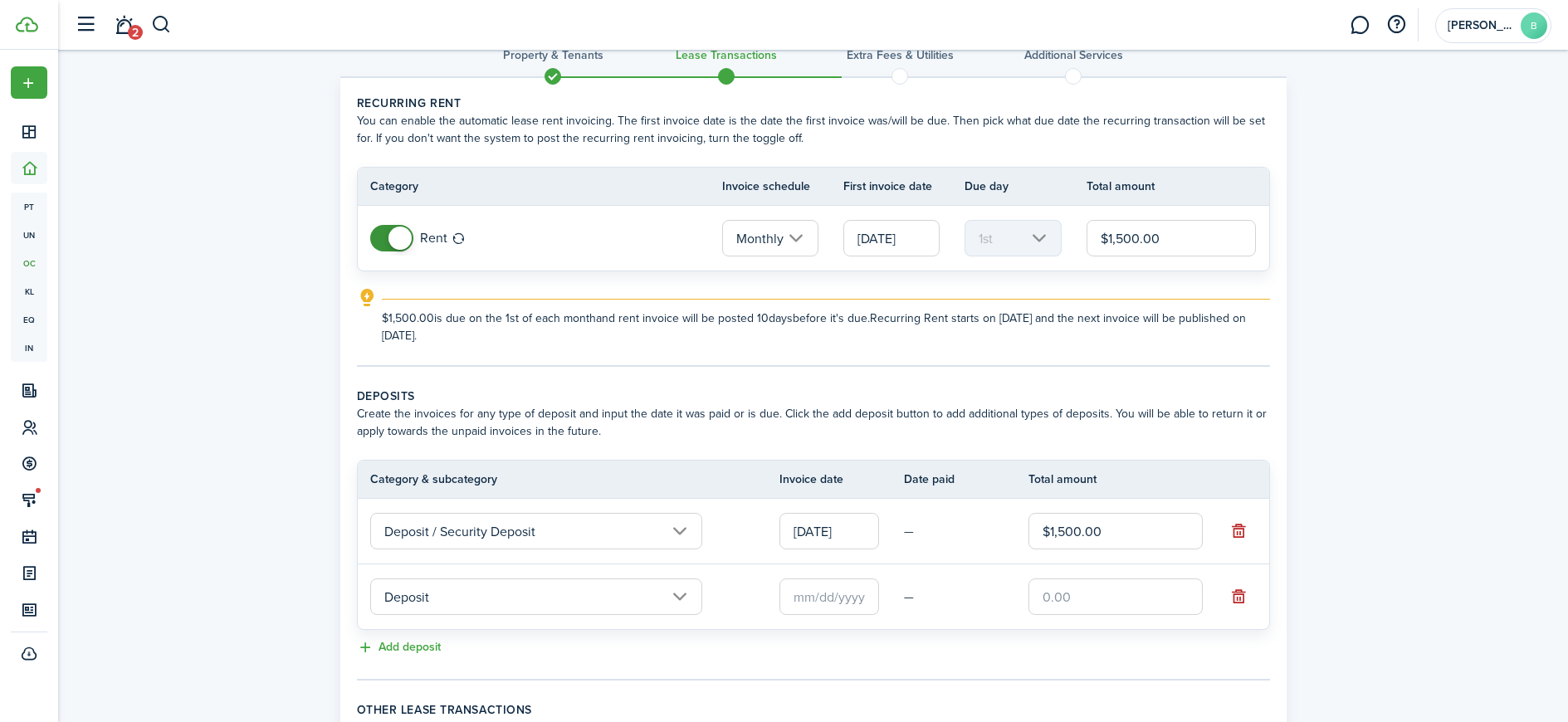
click at [561, 601] on input "Deposit" at bounding box center [536, 596] width 332 height 37
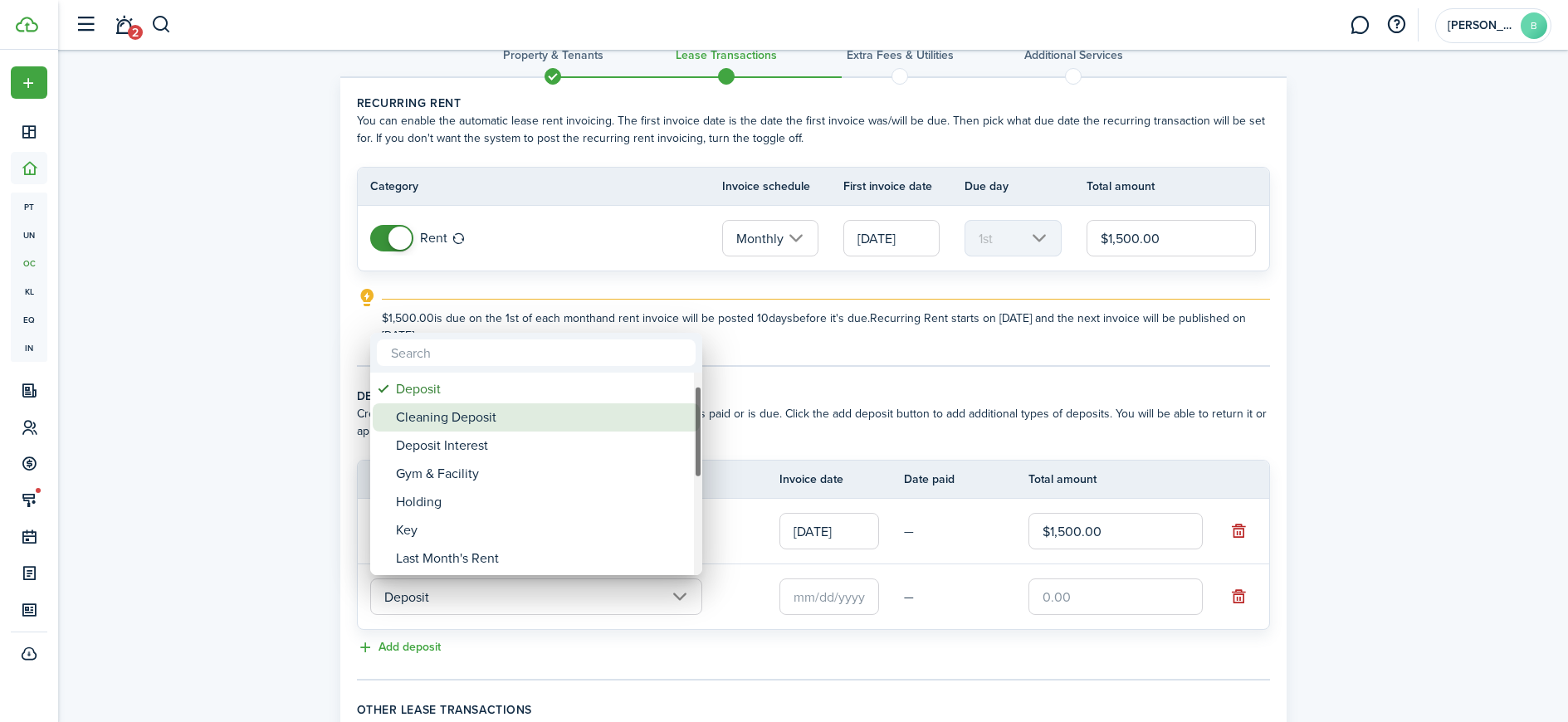
click at [467, 418] on div "Cleaning Deposit" at bounding box center [542, 417] width 294 height 28
type input "Deposit / Cleaning Deposit"
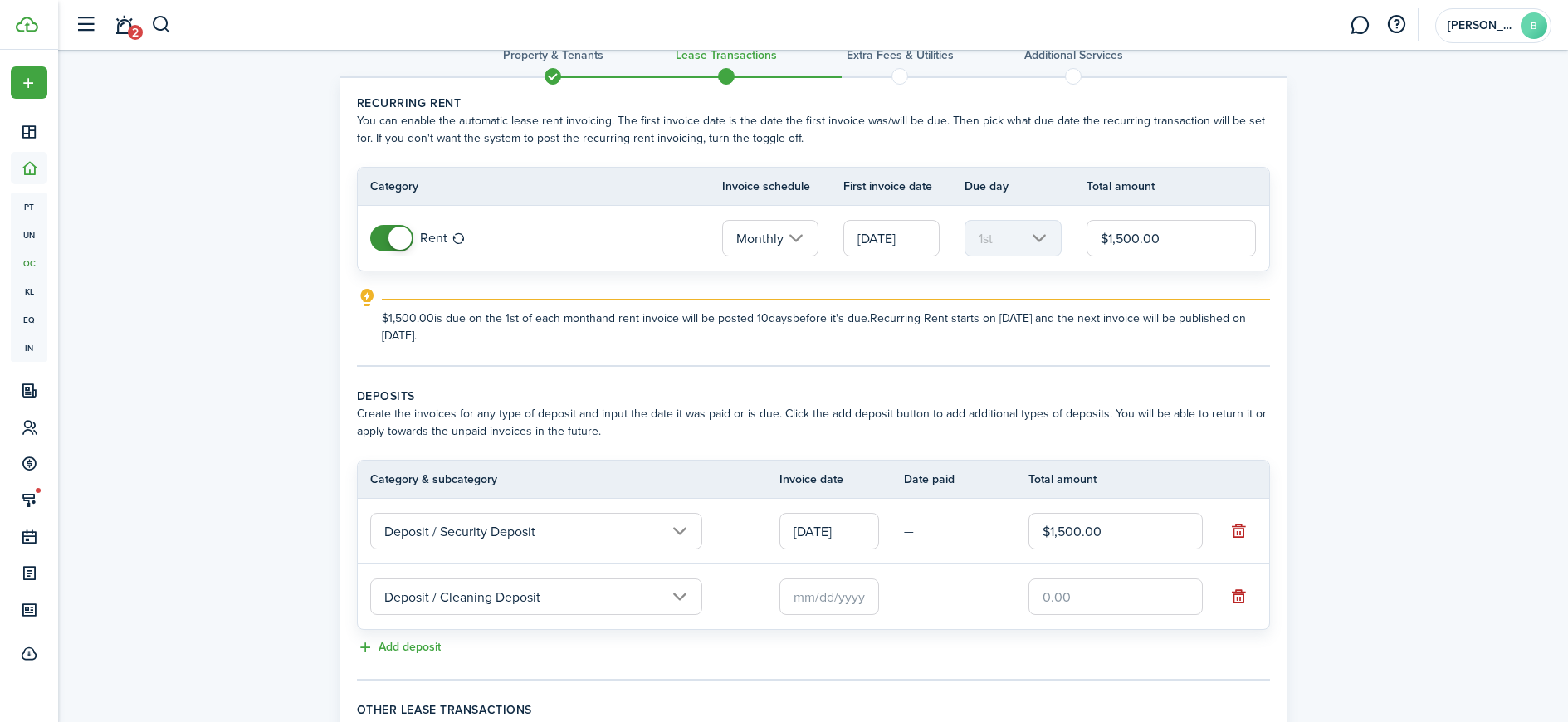
click at [826, 590] on input "text" at bounding box center [830, 596] width 100 height 37
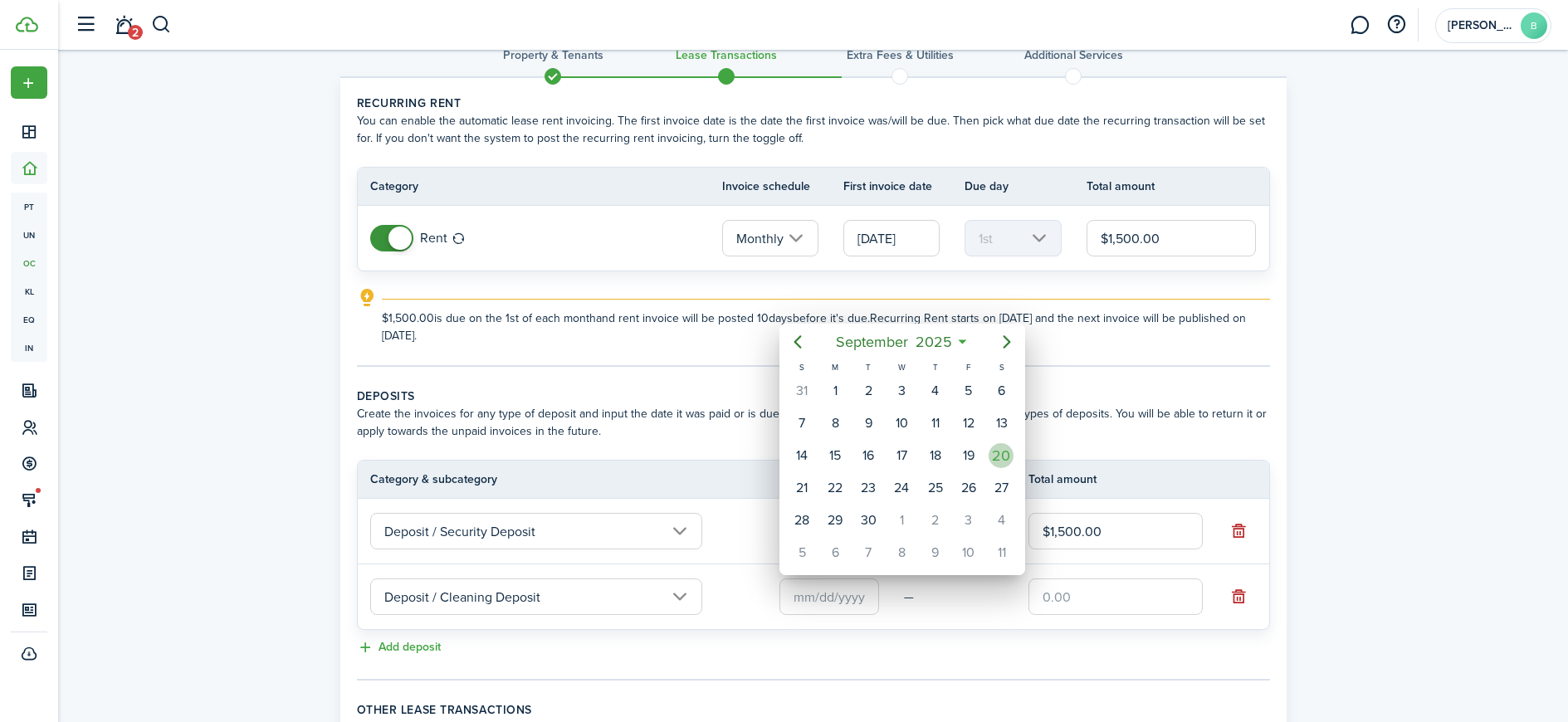
click at [1011, 460] on div "20" at bounding box center [1001, 456] width 25 height 25
type input "[DATE]"
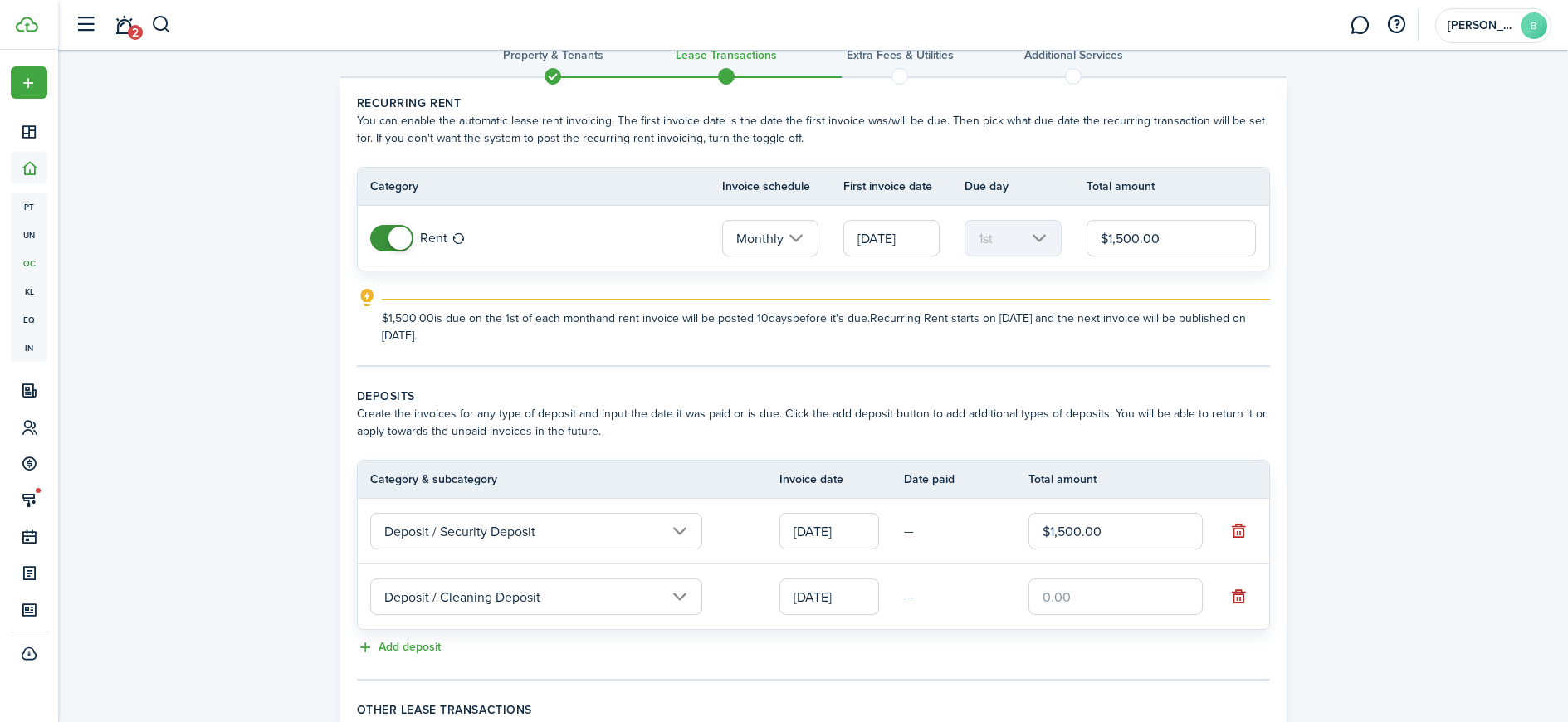
click at [1070, 597] on input "text" at bounding box center [1116, 596] width 175 height 37
type input "$300.00"
click at [844, 647] on div "Add deposit" at bounding box center [813, 647] width 913 height 20
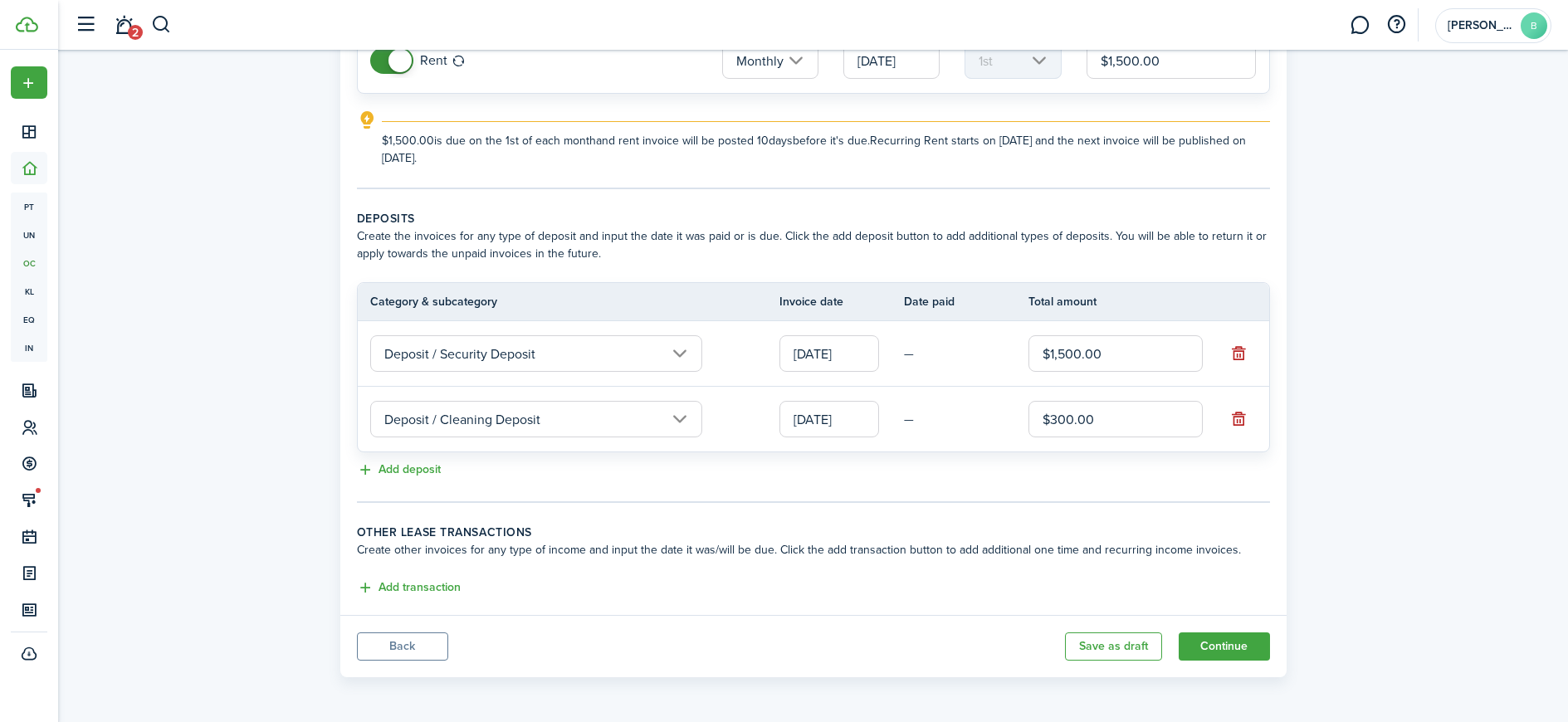
scroll to position [214, 0]
click at [430, 579] on button "Add transaction" at bounding box center [409, 587] width 104 height 19
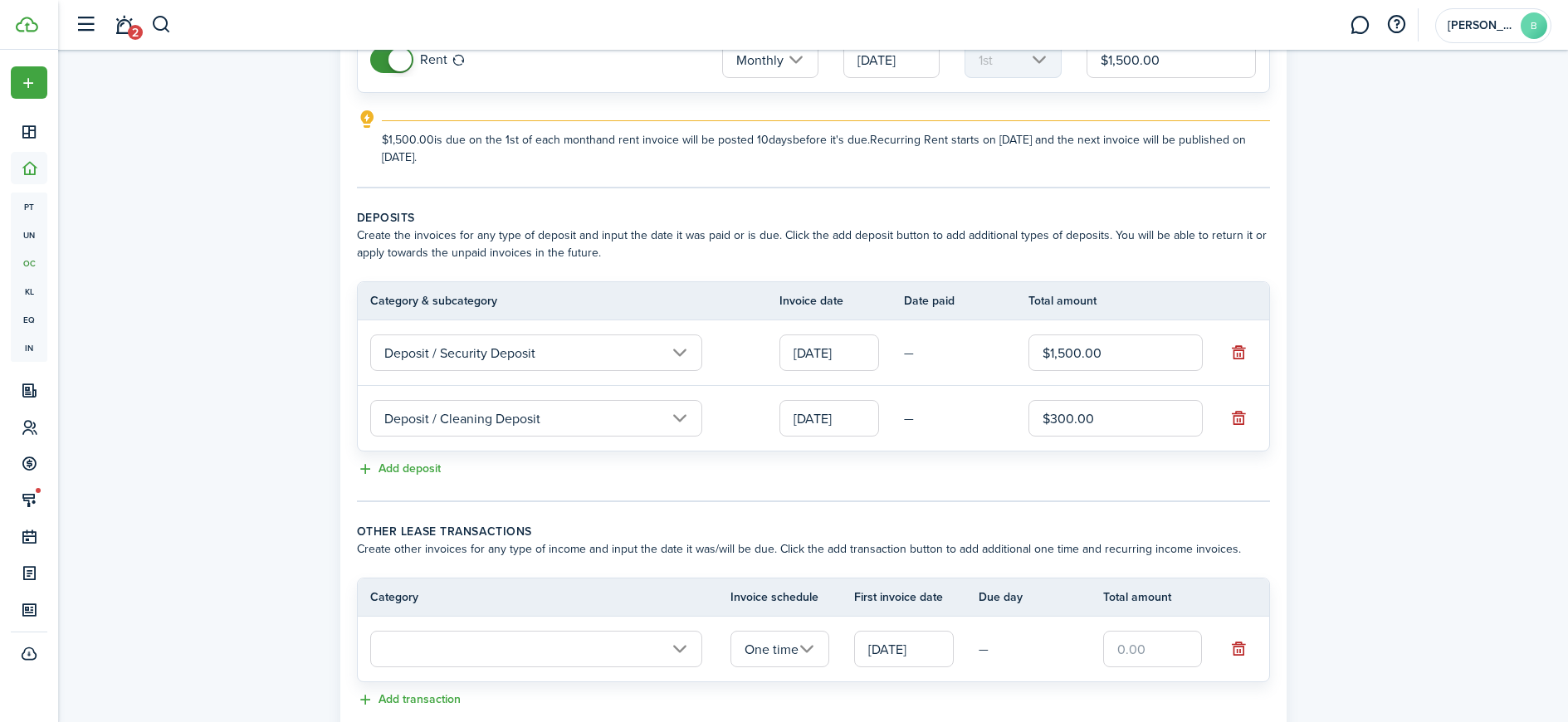
click at [448, 653] on input "text" at bounding box center [536, 648] width 332 height 37
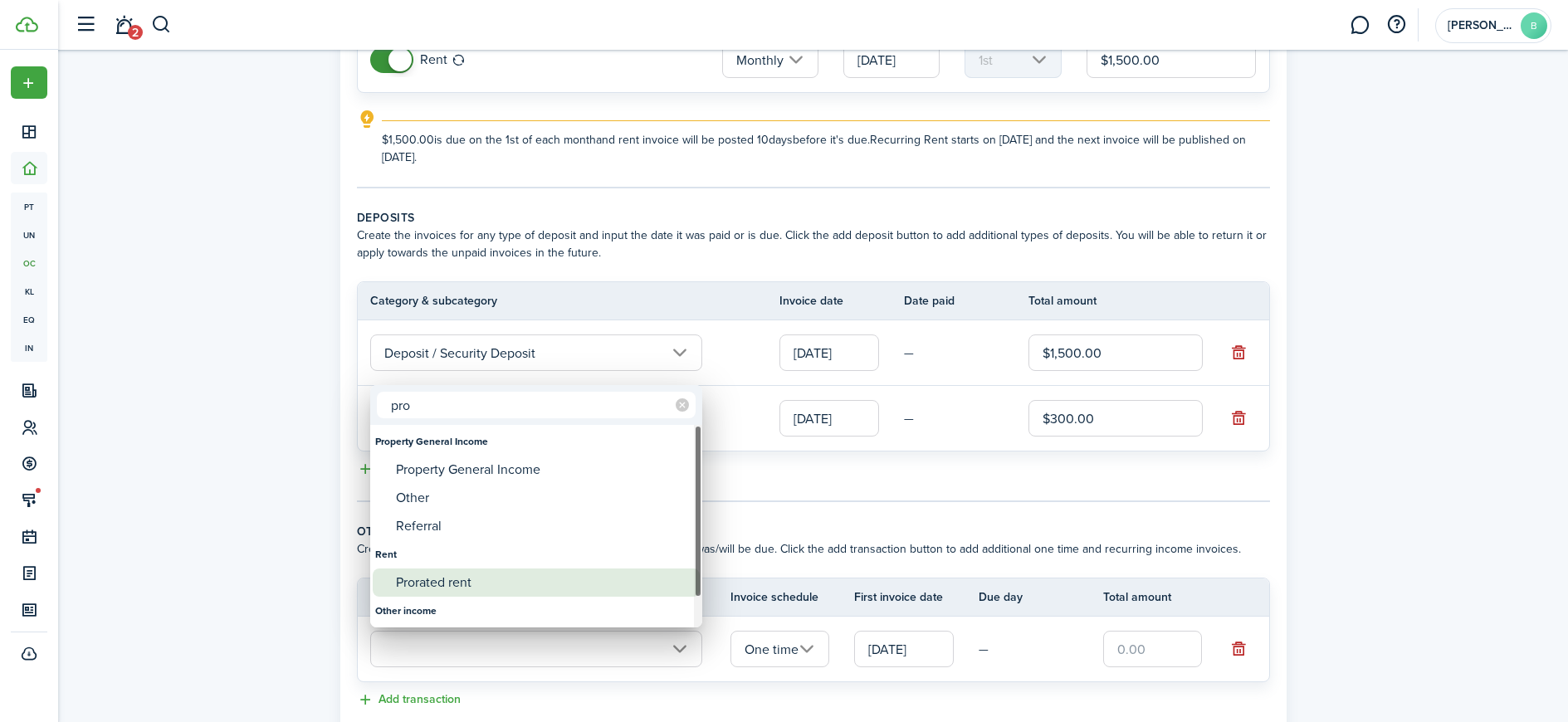
type input "pro"
click at [430, 581] on div "Prorated rent" at bounding box center [542, 582] width 294 height 28
type input "Rent / Prorated rent"
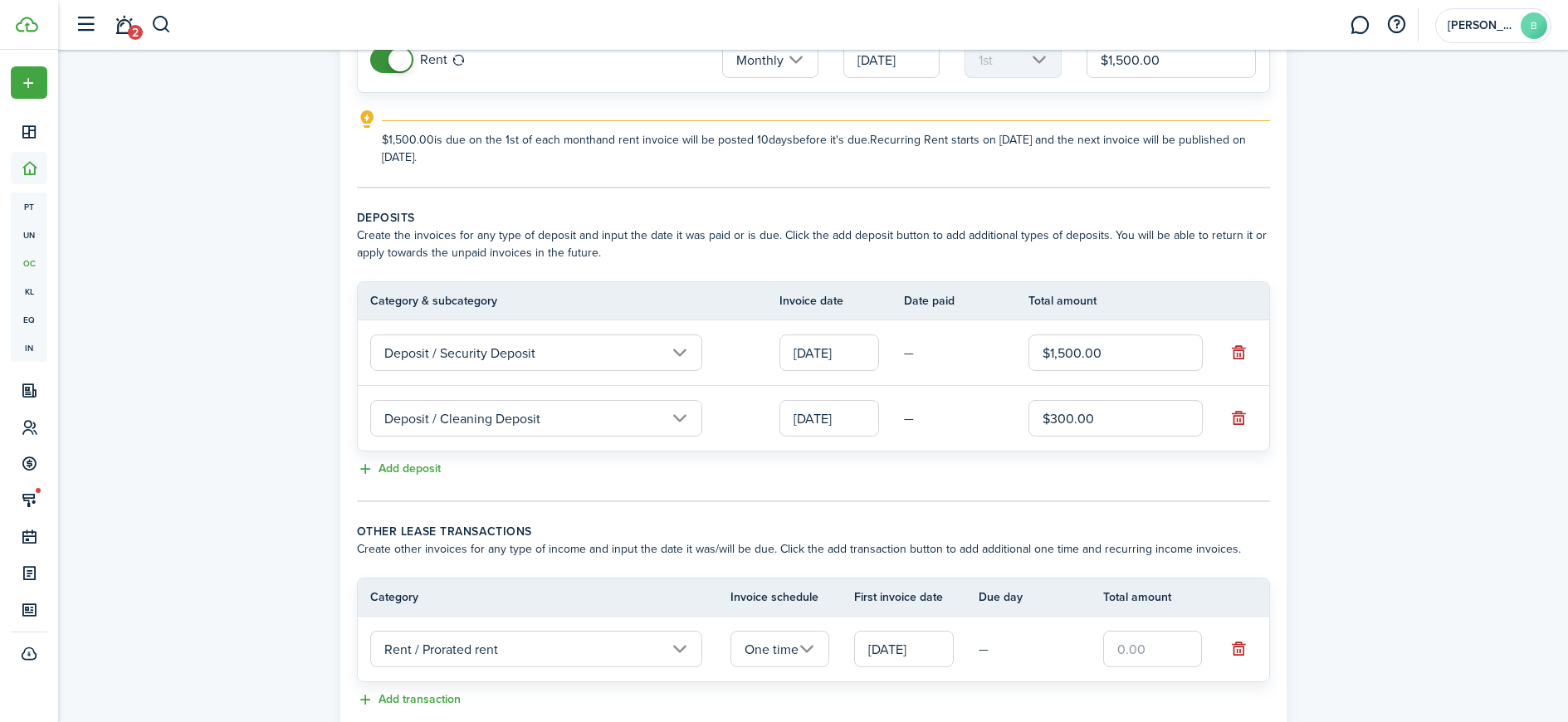
click at [1178, 652] on input "text" at bounding box center [1154, 648] width 100 height 37
type input "$550.00"
click at [1273, 588] on panel-main-body "Recurring rent You can enable the automatic lease rent invoicing. The first inv…" at bounding box center [814, 313] width 946 height 828
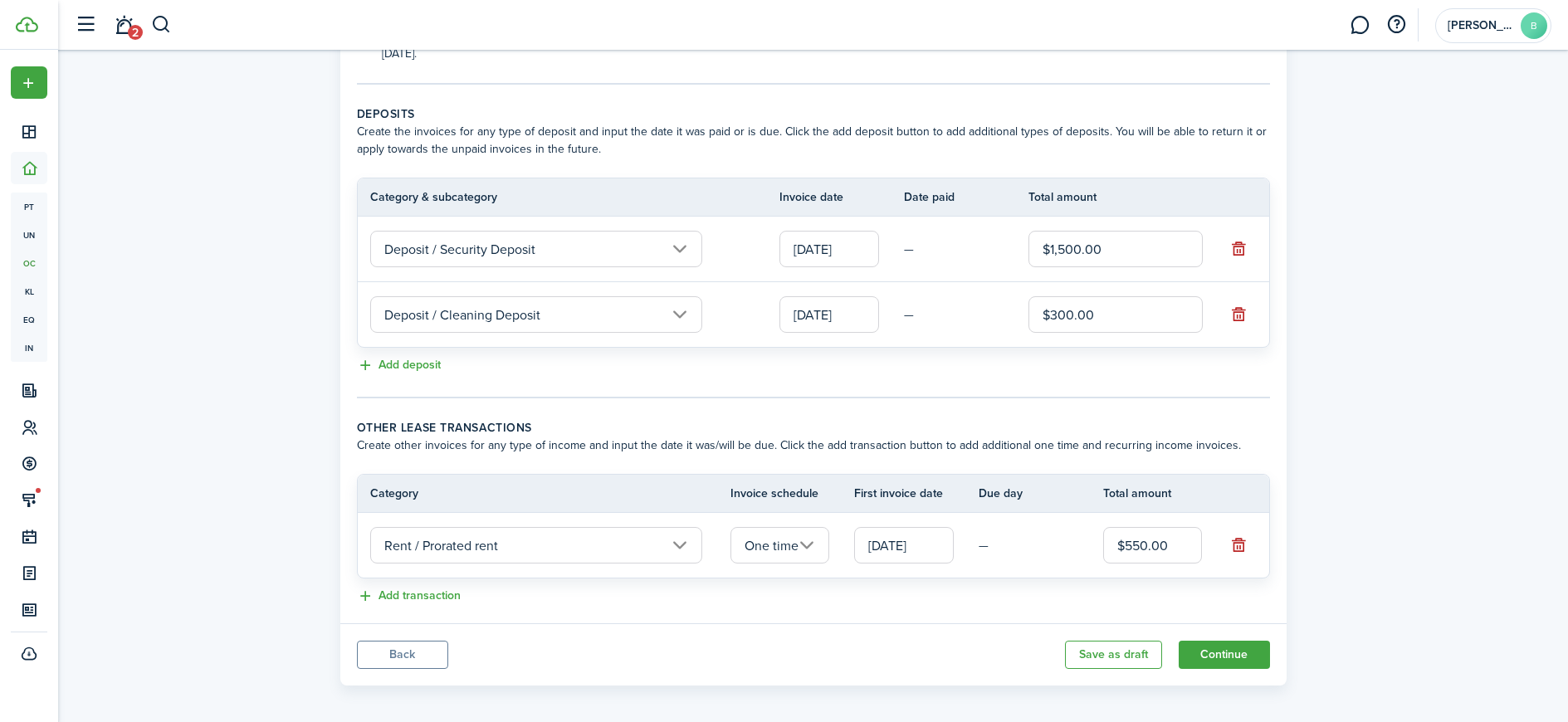
scroll to position [327, 0]
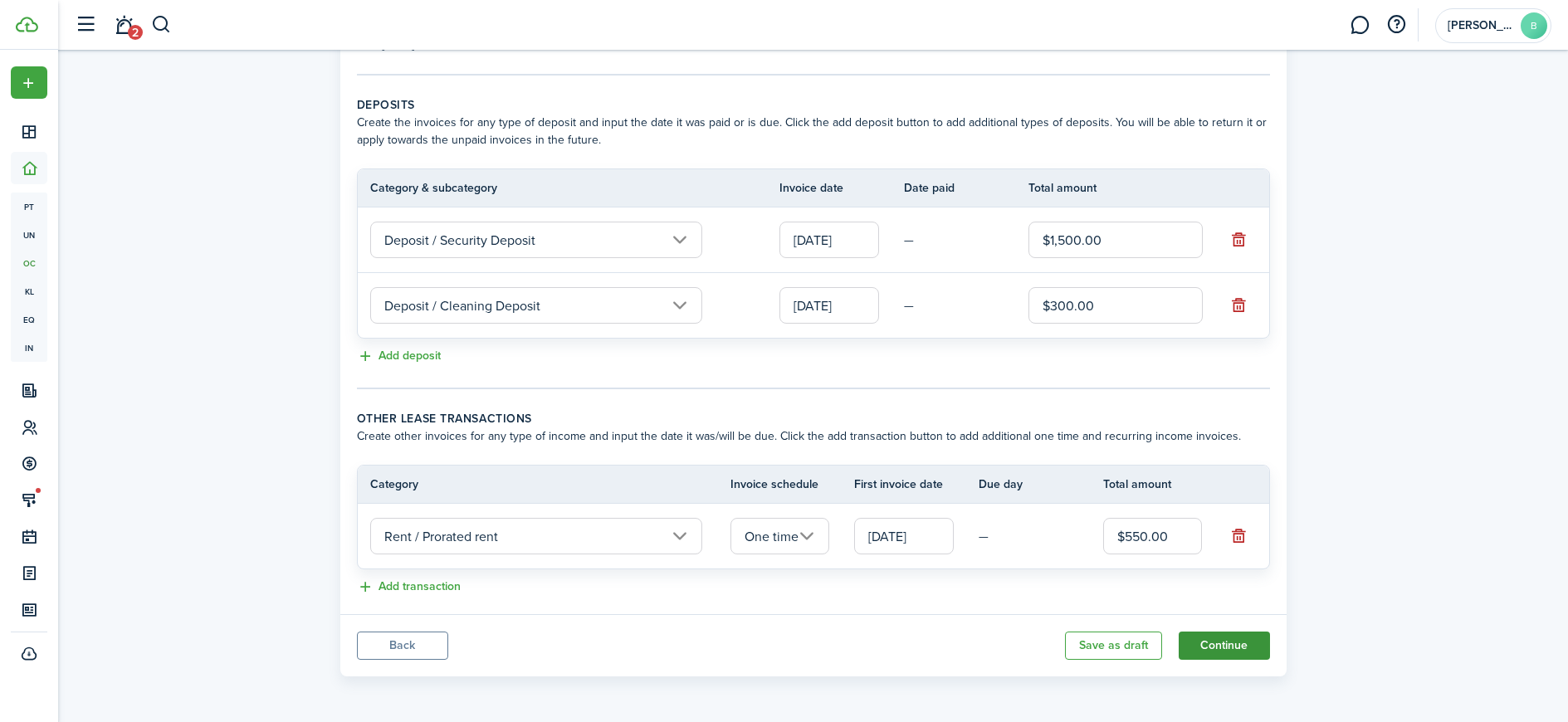
click at [1218, 639] on button "Continue" at bounding box center [1224, 646] width 92 height 28
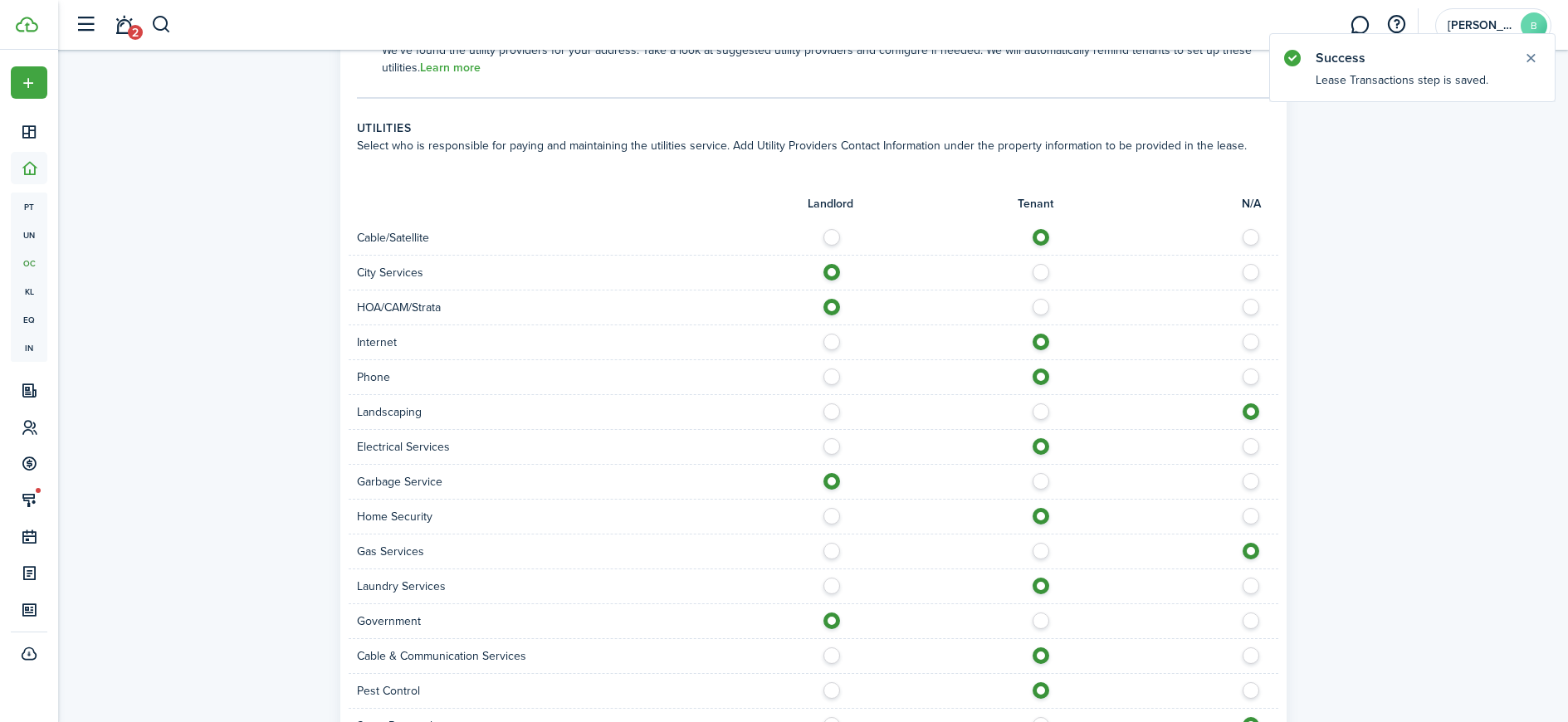
scroll to position [1108, 0]
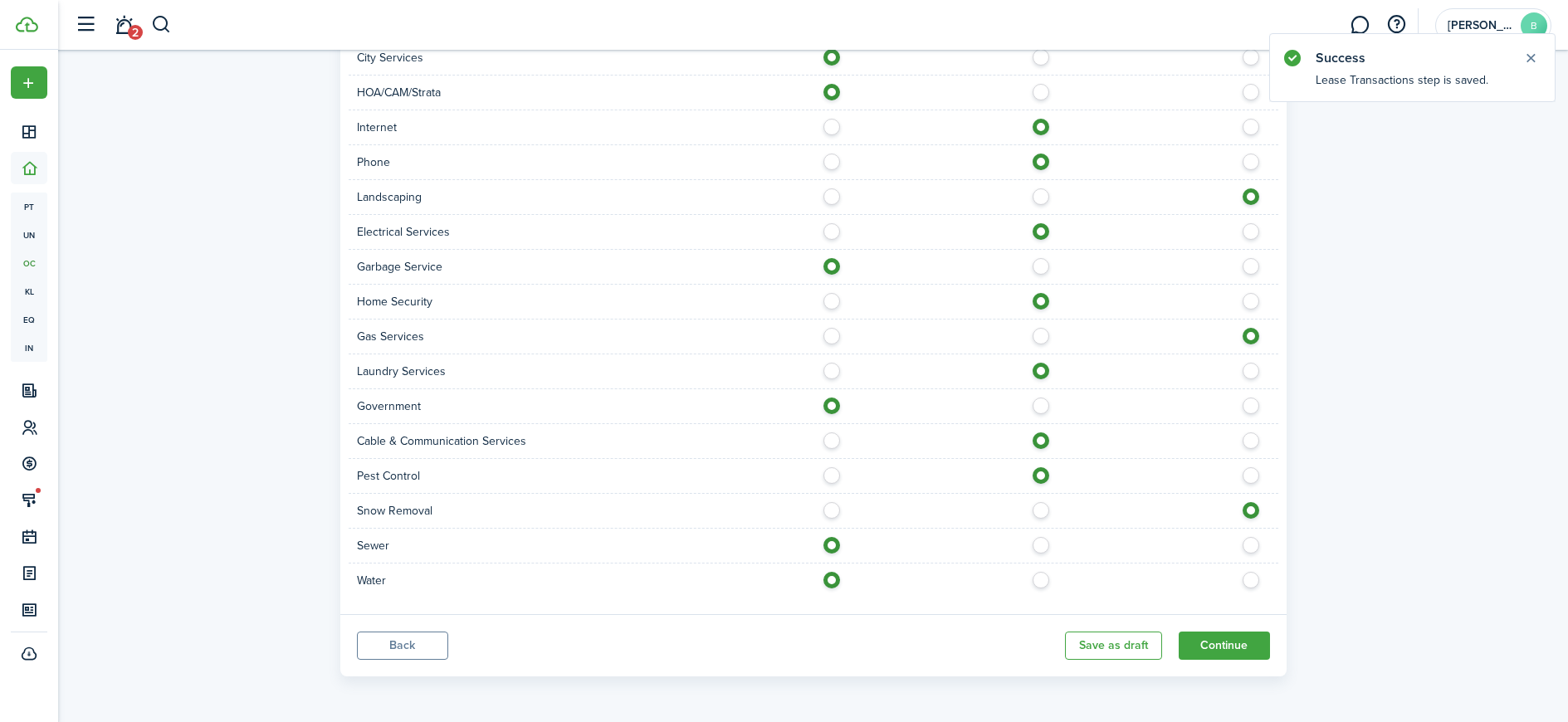
click at [1238, 661] on panel-main-footer "Back Save as draft Continue" at bounding box center [814, 646] width 946 height 62
click at [1240, 650] on button "Continue" at bounding box center [1224, 646] width 92 height 28
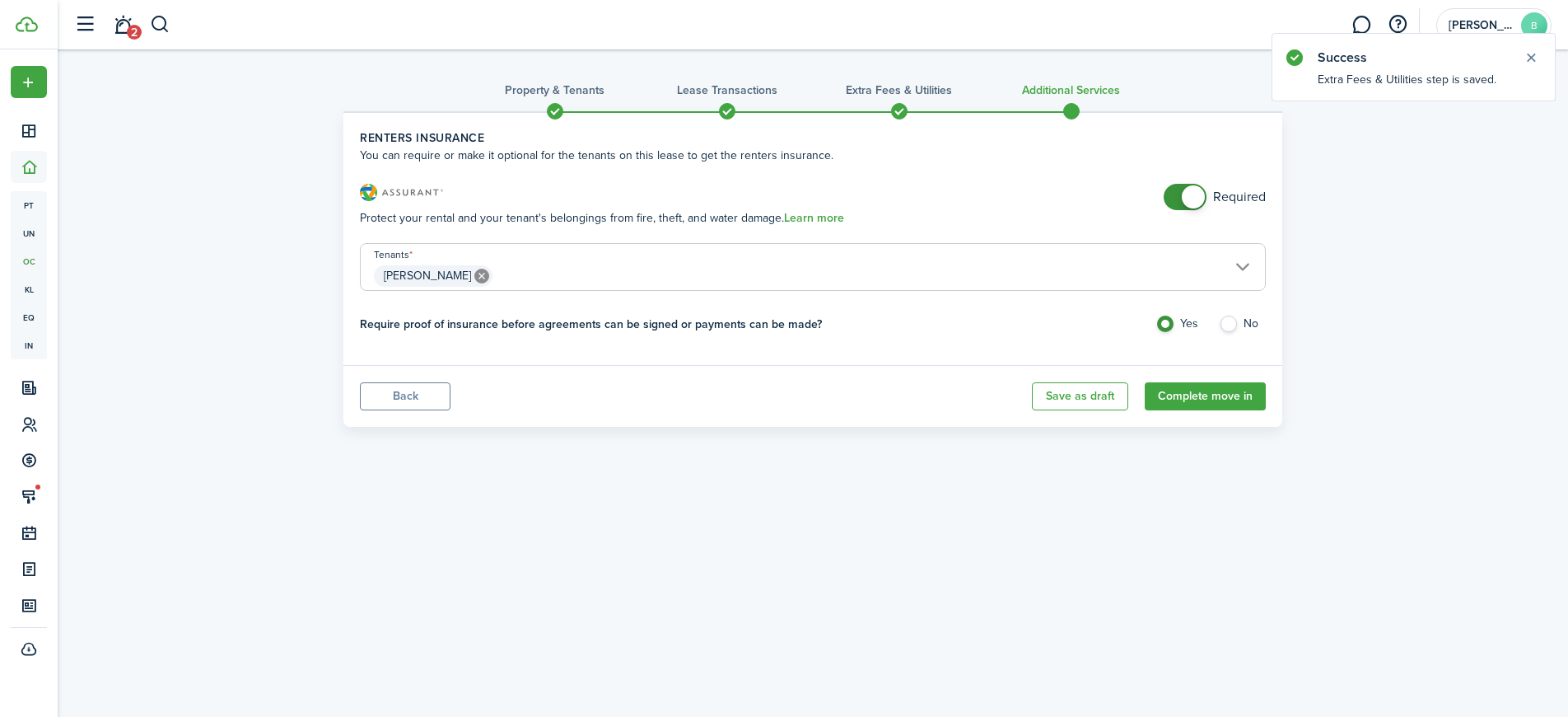
click at [1233, 323] on label "No" at bounding box center [1242, 328] width 47 height 24
radio input "false"
radio input "true"
click at [1239, 394] on button "Complete move in" at bounding box center [1205, 396] width 121 height 28
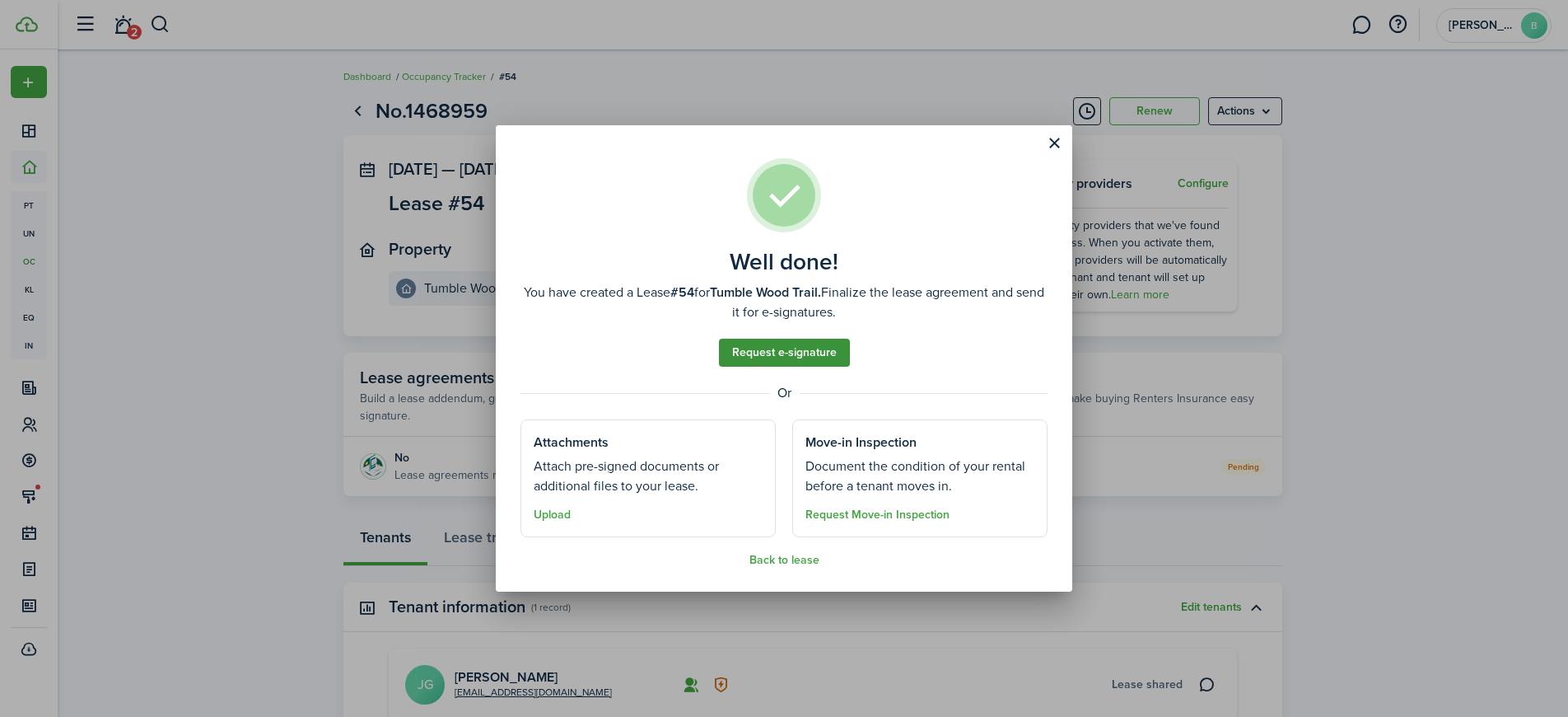
click at [793, 355] on link "Request e-signature" at bounding box center [785, 352] width 131 height 28
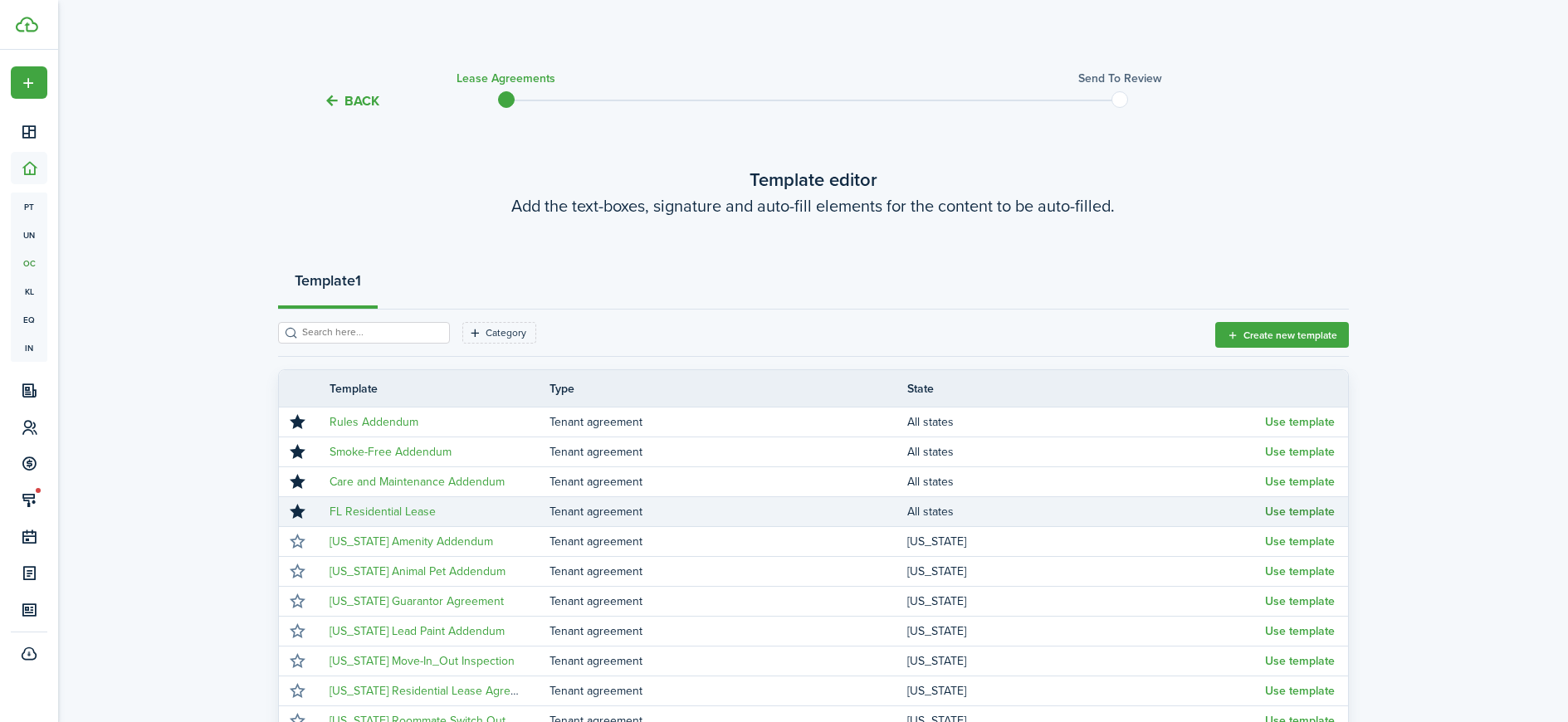
click at [1325, 511] on button "Use template" at bounding box center [1300, 512] width 70 height 13
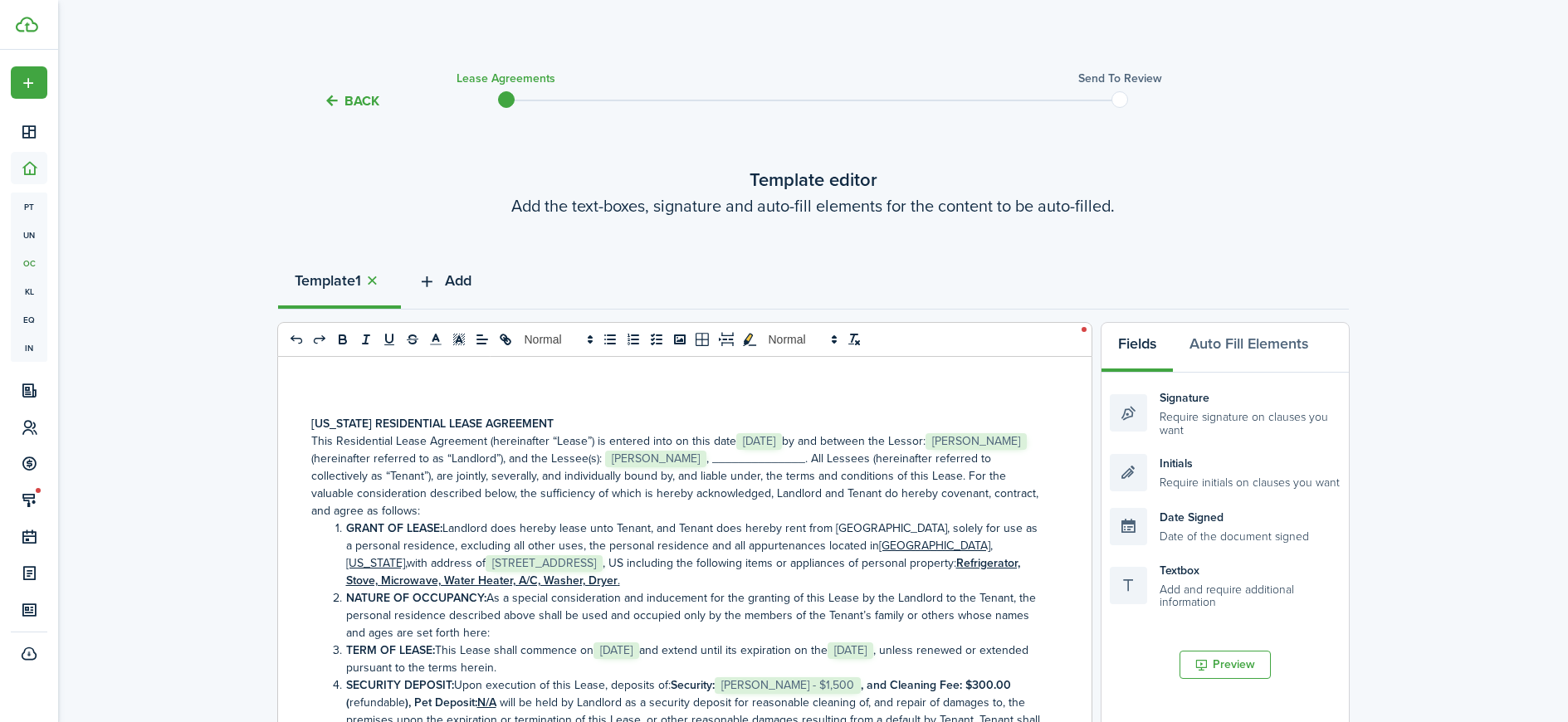
click at [451, 283] on span "Add" at bounding box center [458, 281] width 26 height 23
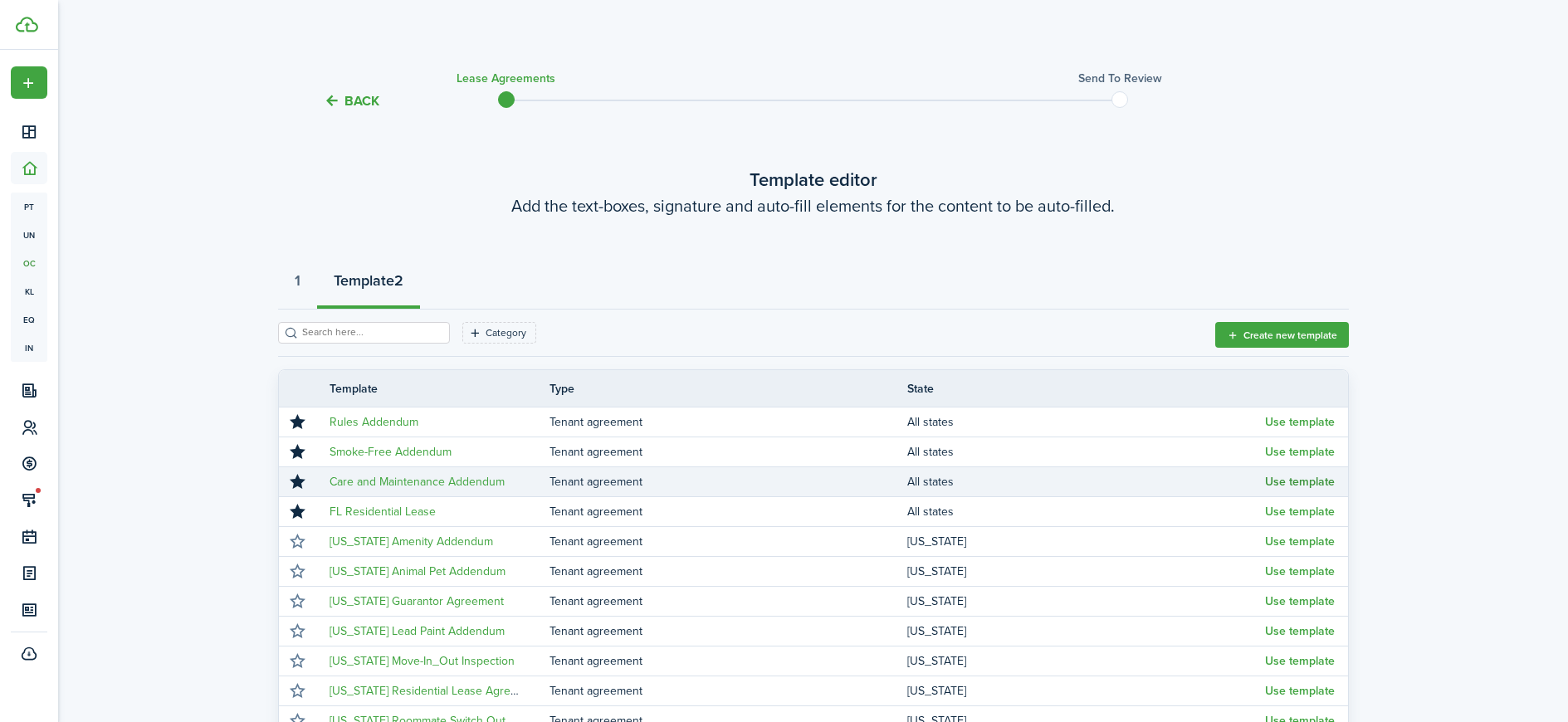
click at [1282, 483] on button "Use template" at bounding box center [1300, 482] width 70 height 13
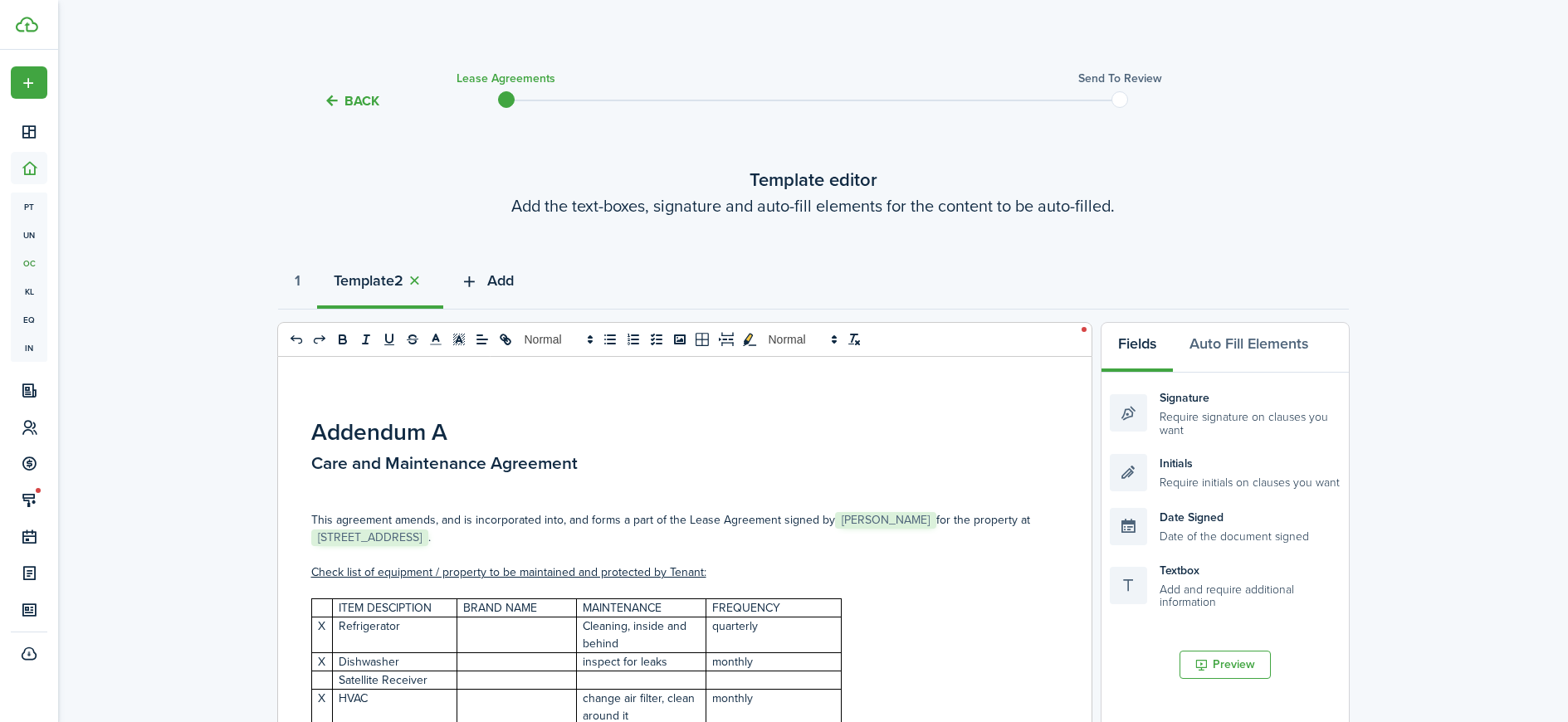
click at [506, 278] on span "Add" at bounding box center [500, 281] width 26 height 23
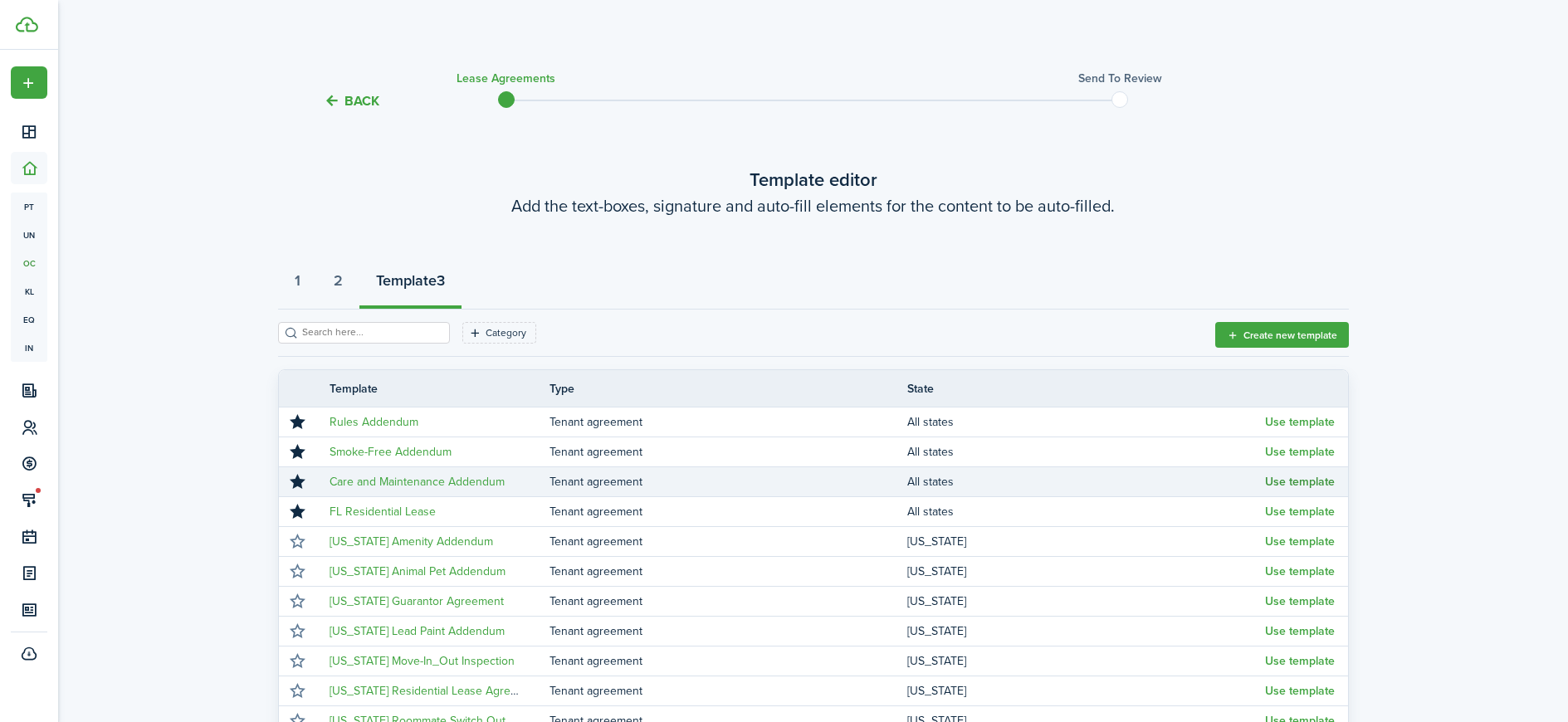
click at [1294, 479] on button "Use template" at bounding box center [1300, 482] width 70 height 13
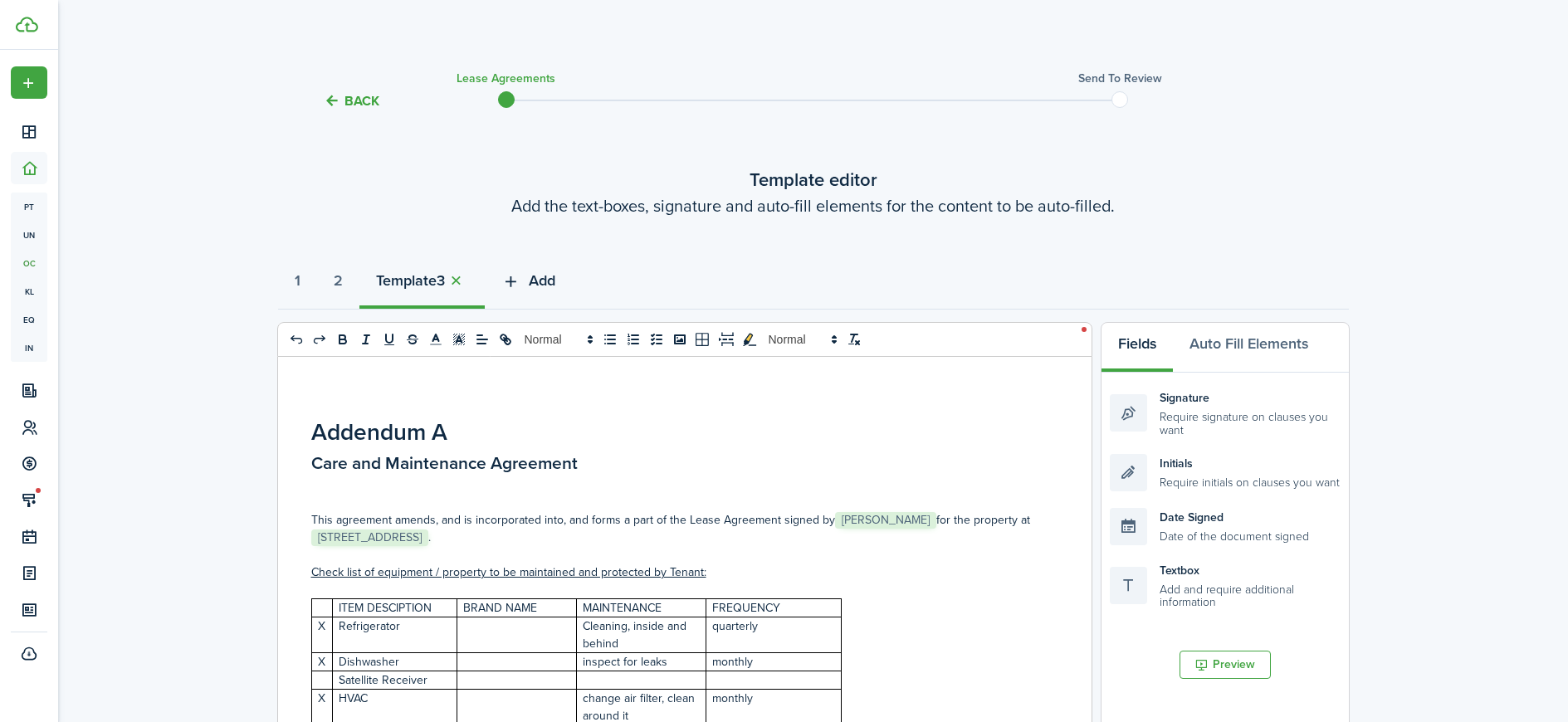
click at [520, 273] on icon "button" at bounding box center [511, 280] width 19 height 18
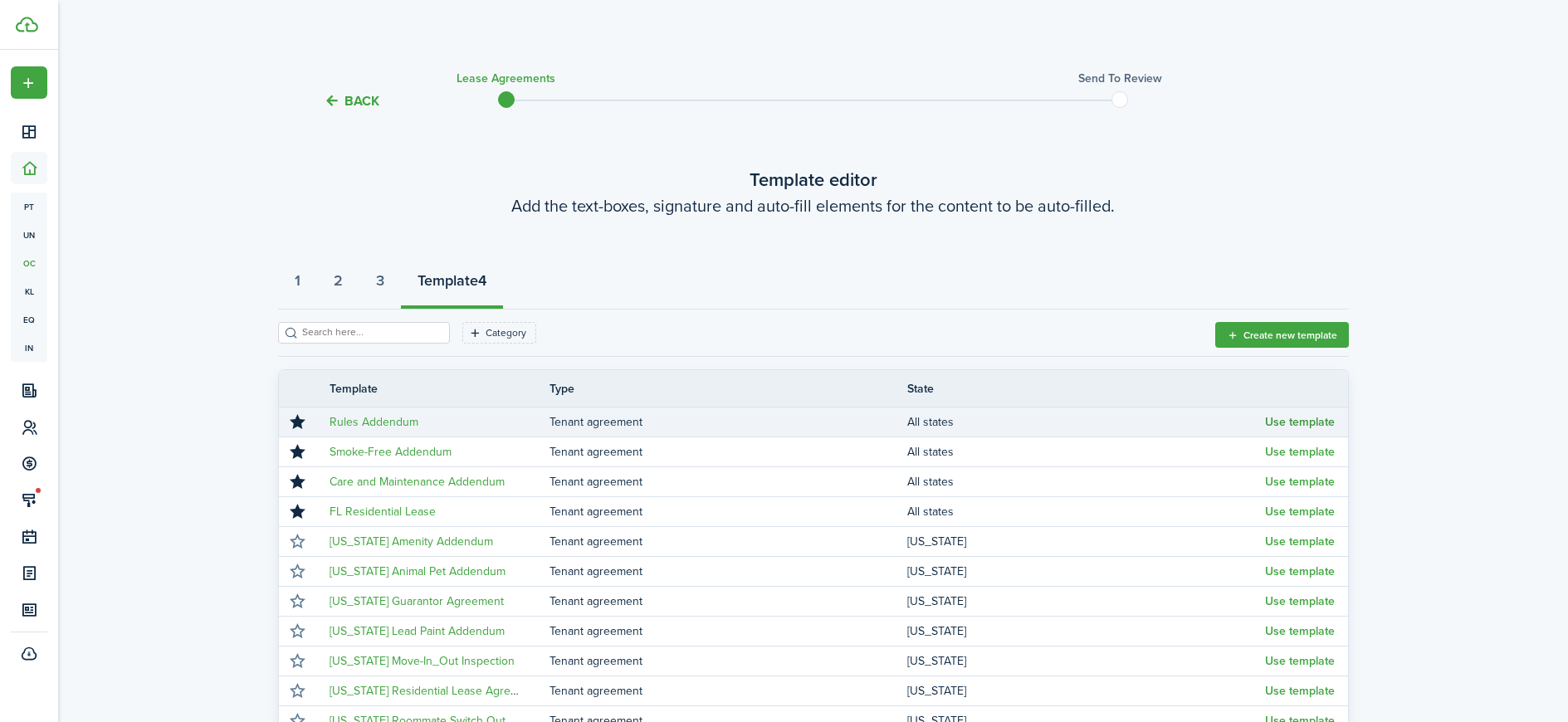
click at [1301, 423] on button "Use template" at bounding box center [1300, 423] width 70 height 13
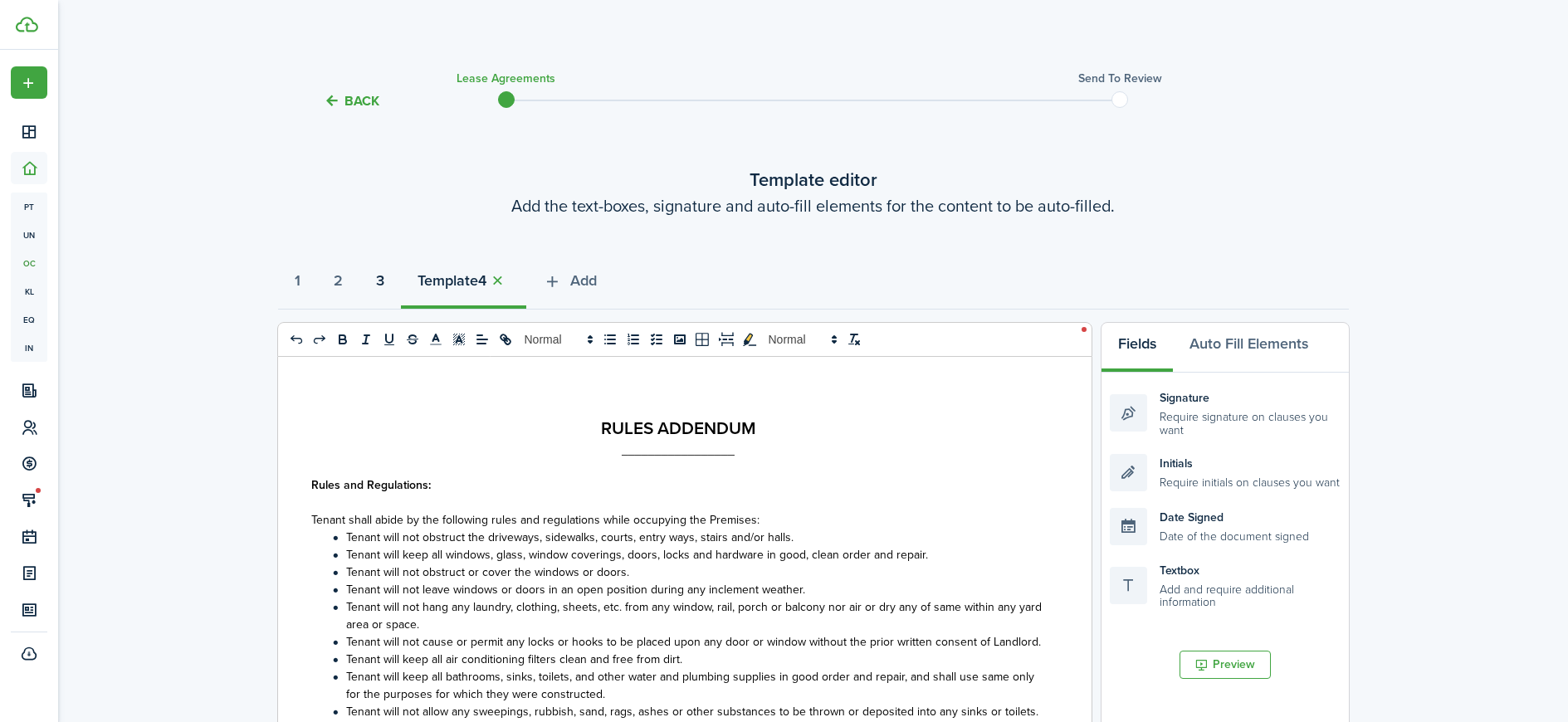
click at [384, 281] on strong "3" at bounding box center [379, 281] width 8 height 23
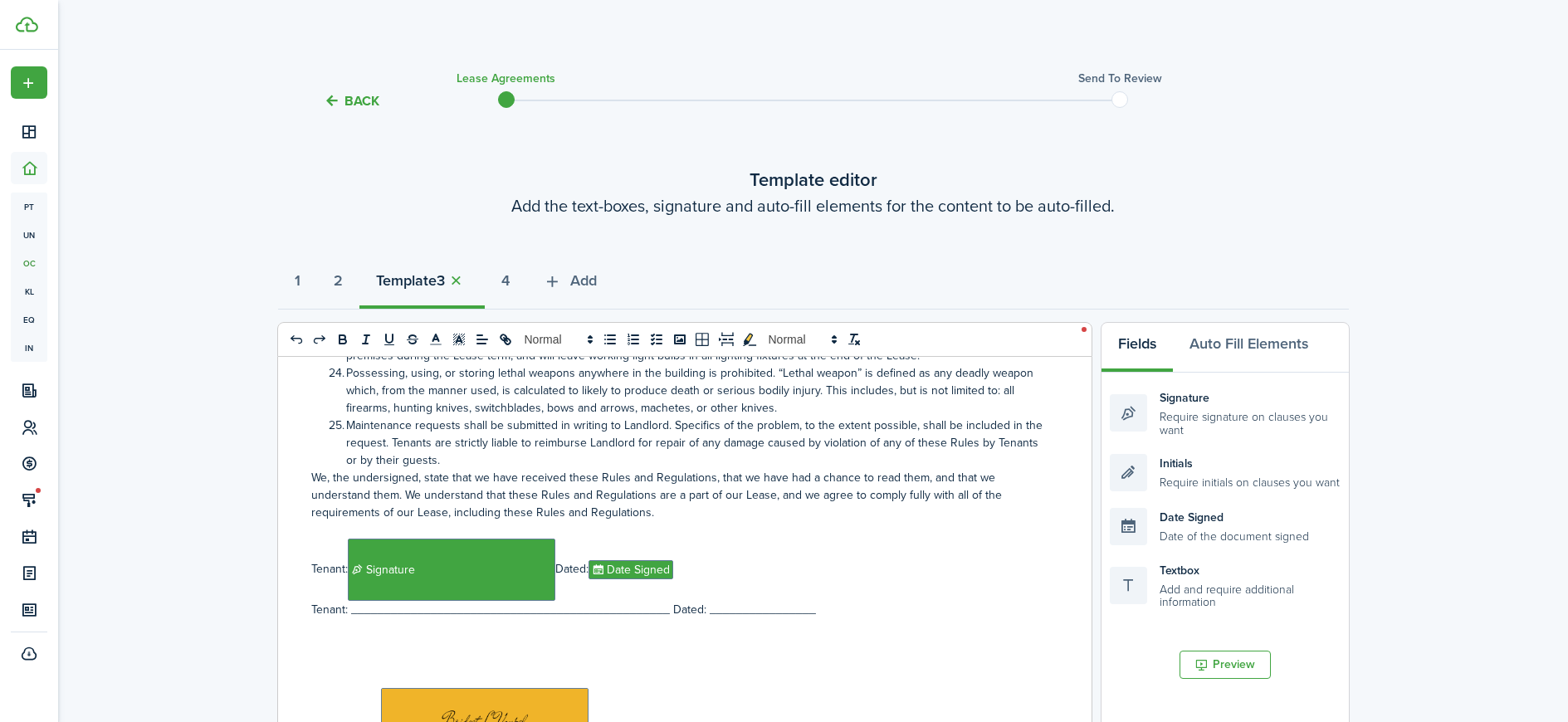
scroll to position [3122, 0]
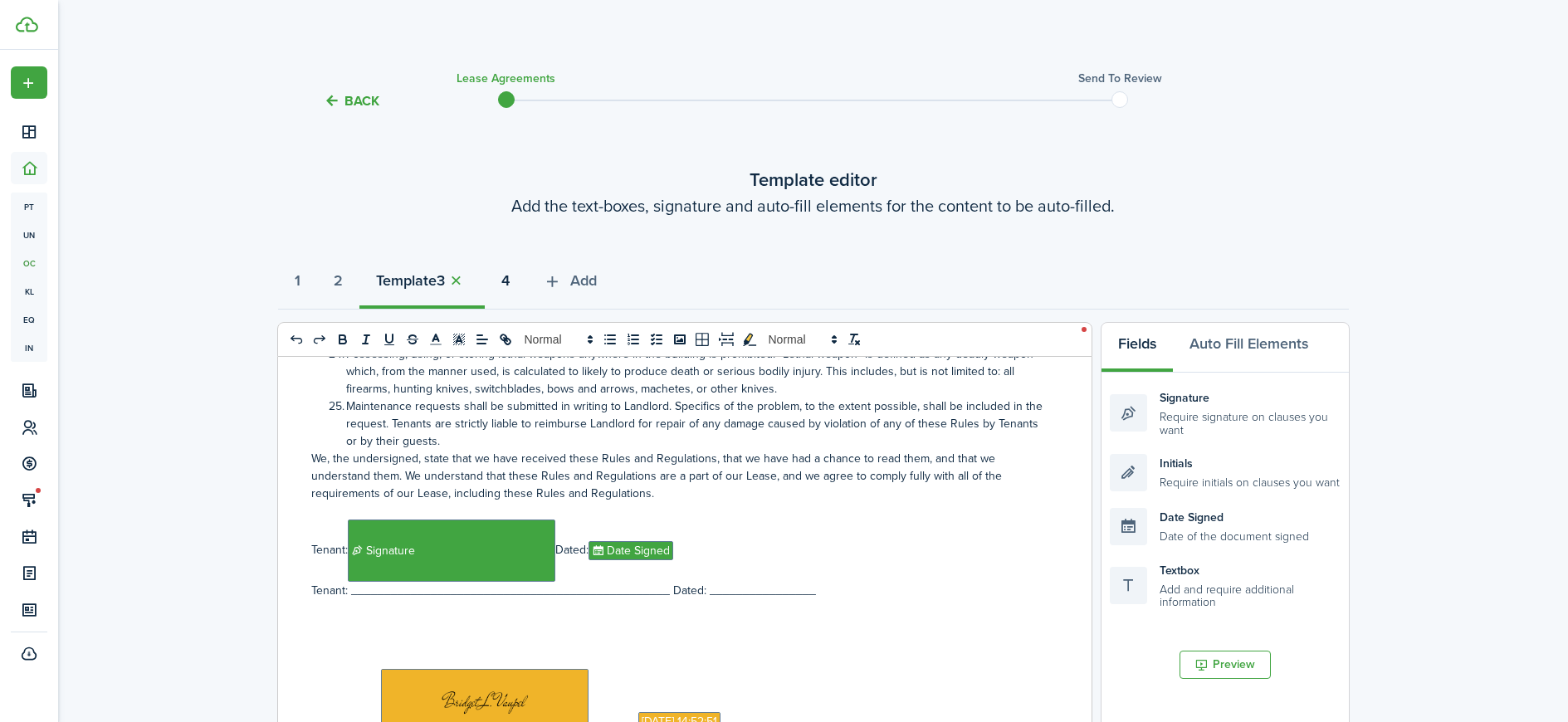
click at [510, 283] on strong "4" at bounding box center [505, 281] width 8 height 23
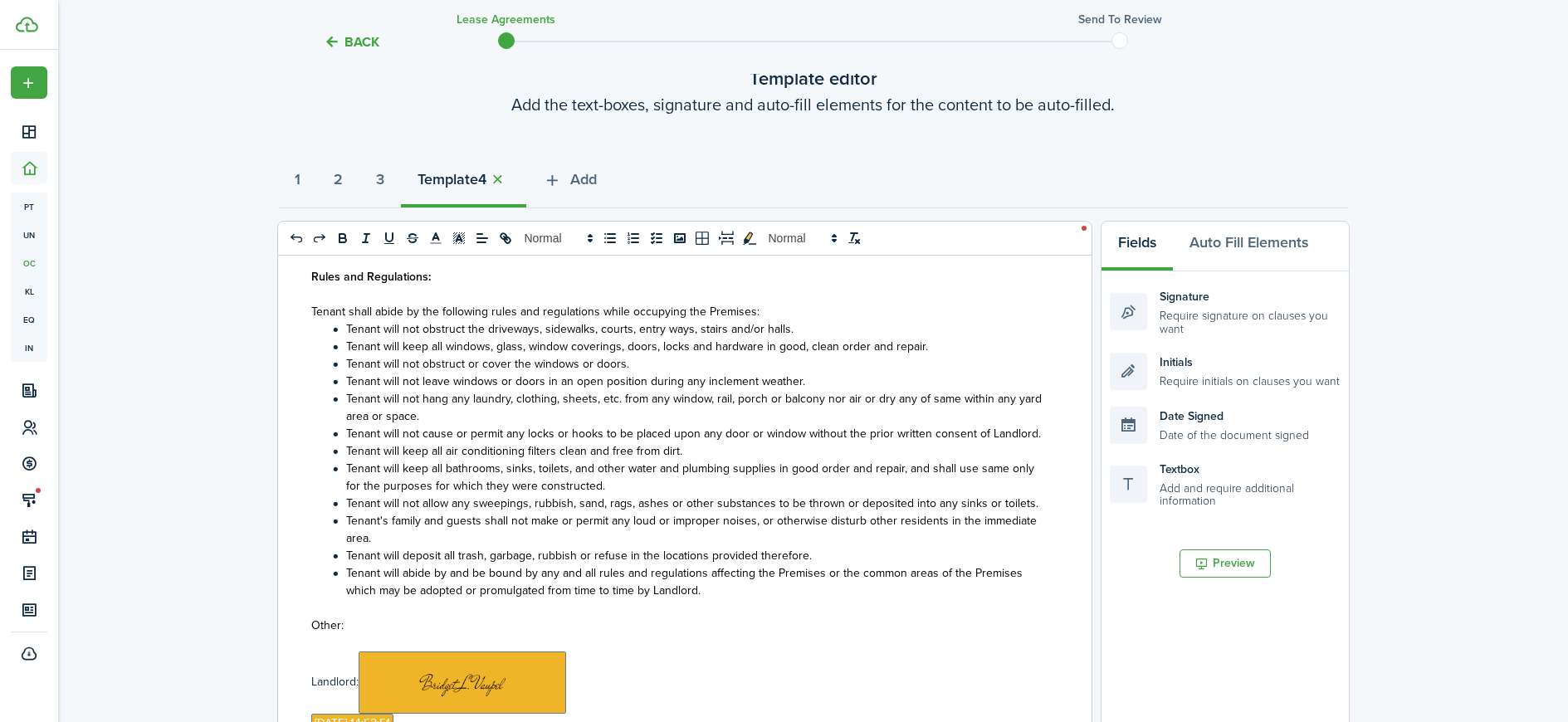
scroll to position [0, 0]
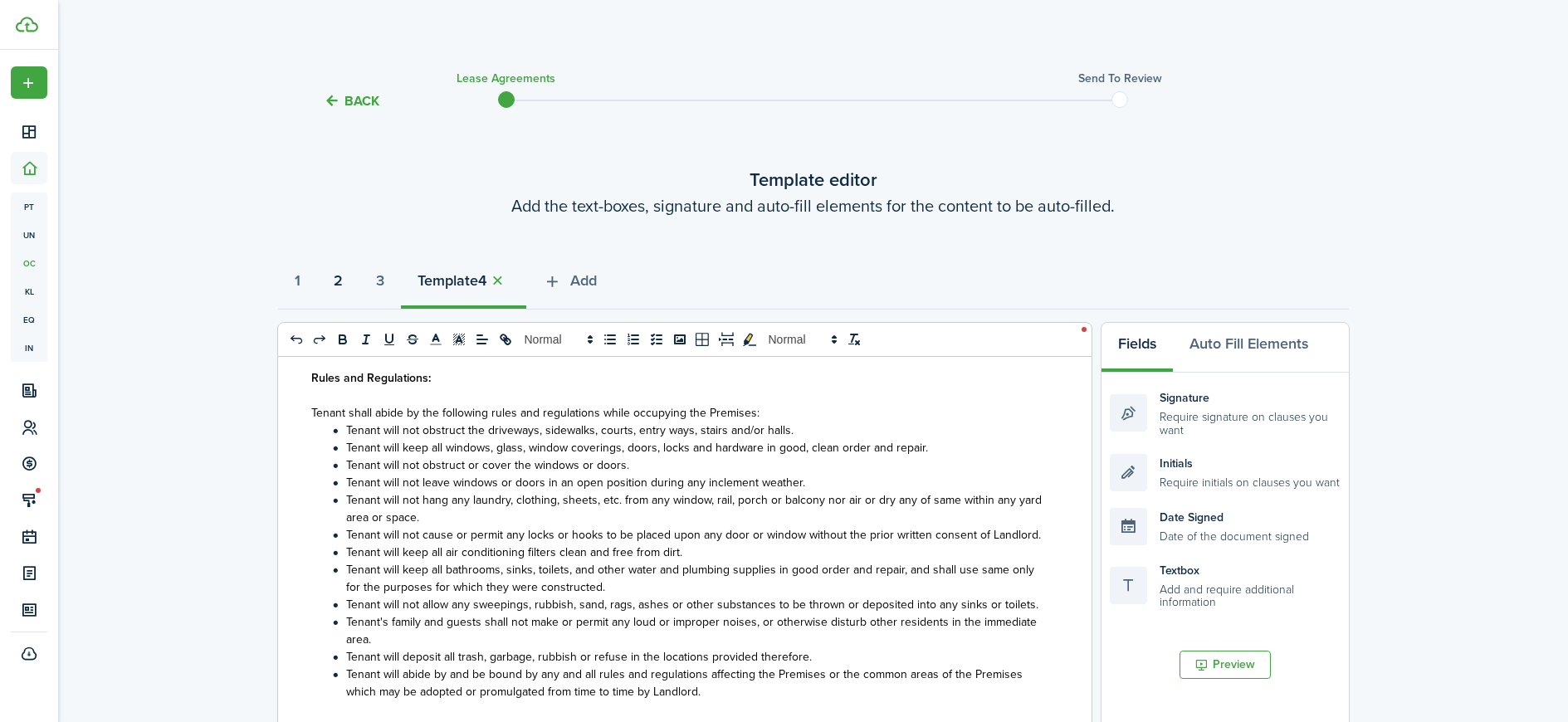
click at [349, 282] on button "2" at bounding box center [338, 284] width 42 height 50
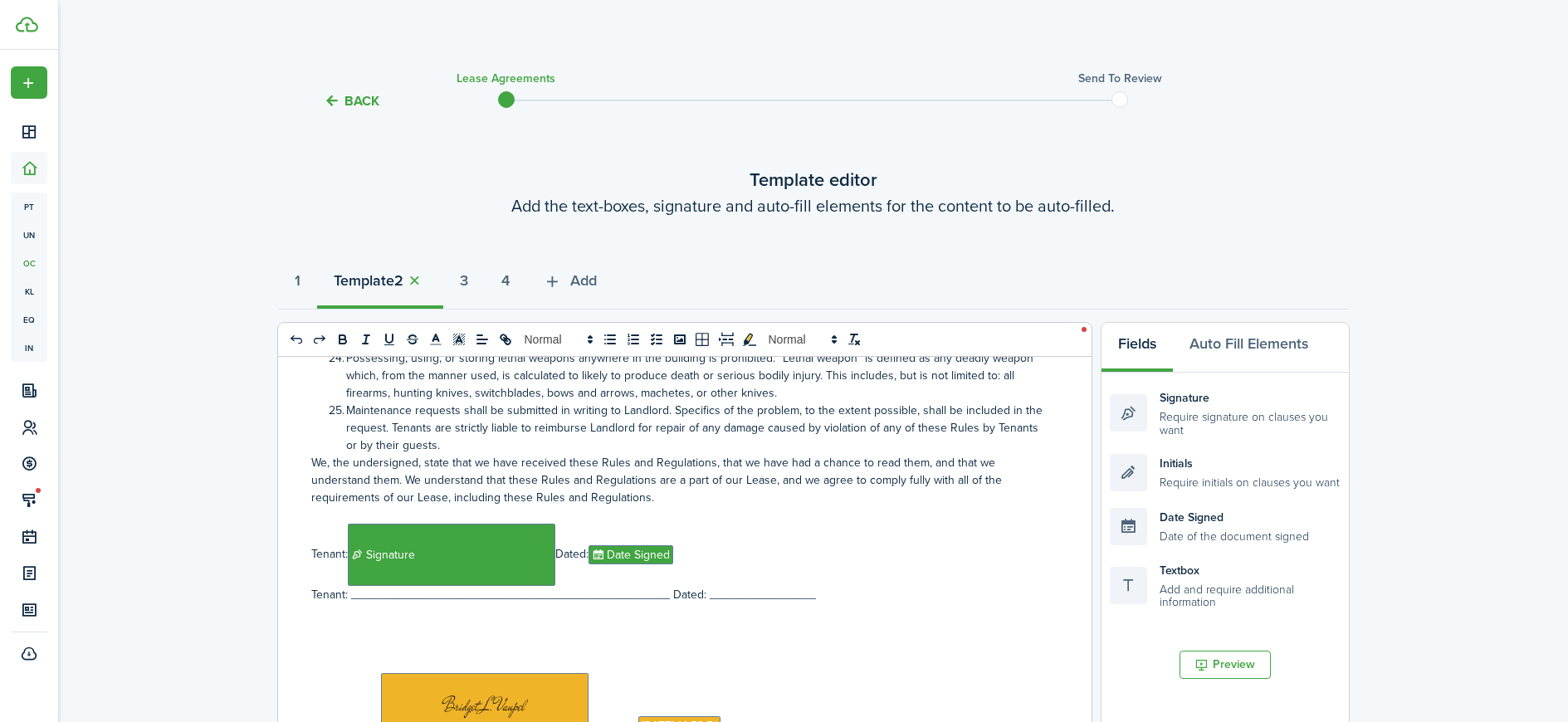
scroll to position [3122, 0]
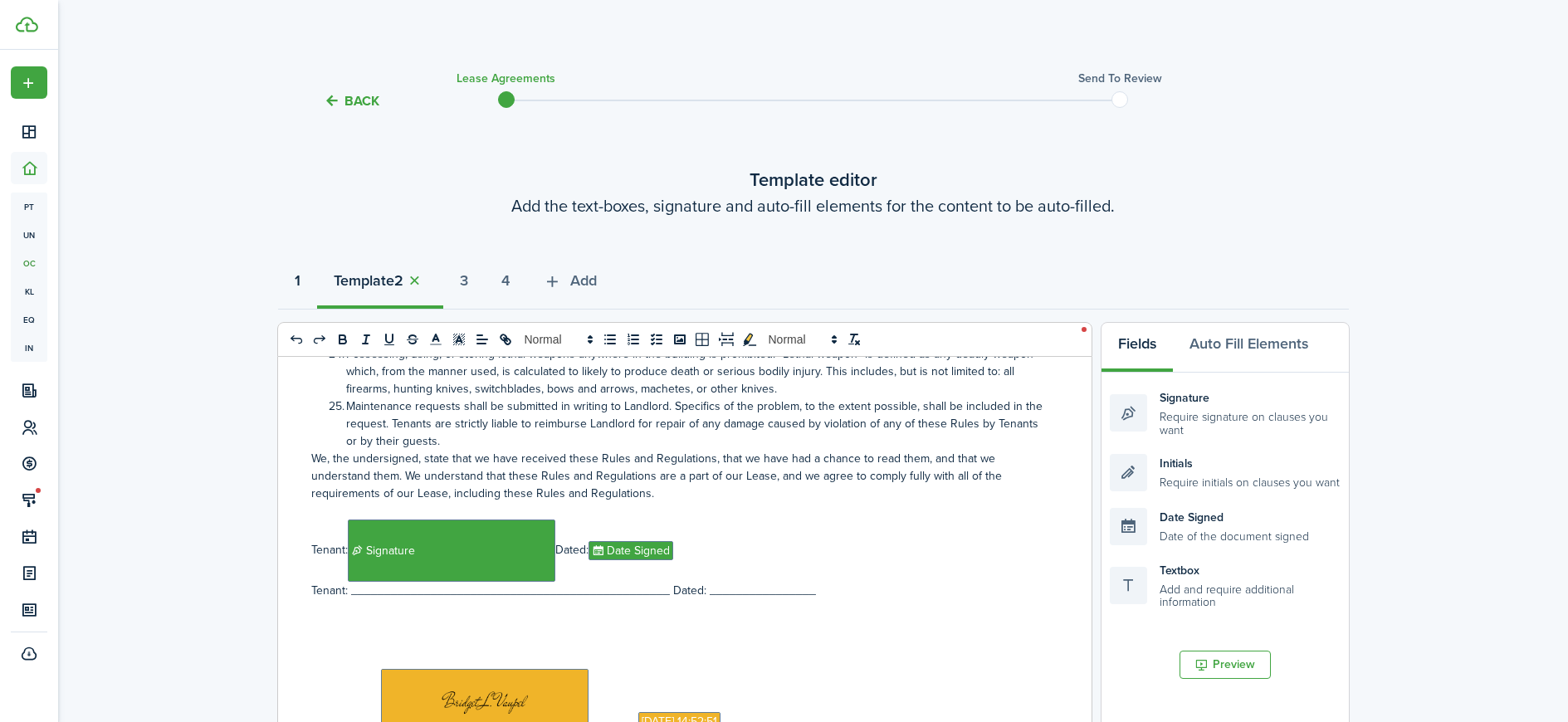
click at [299, 279] on strong "1" at bounding box center [297, 281] width 6 height 23
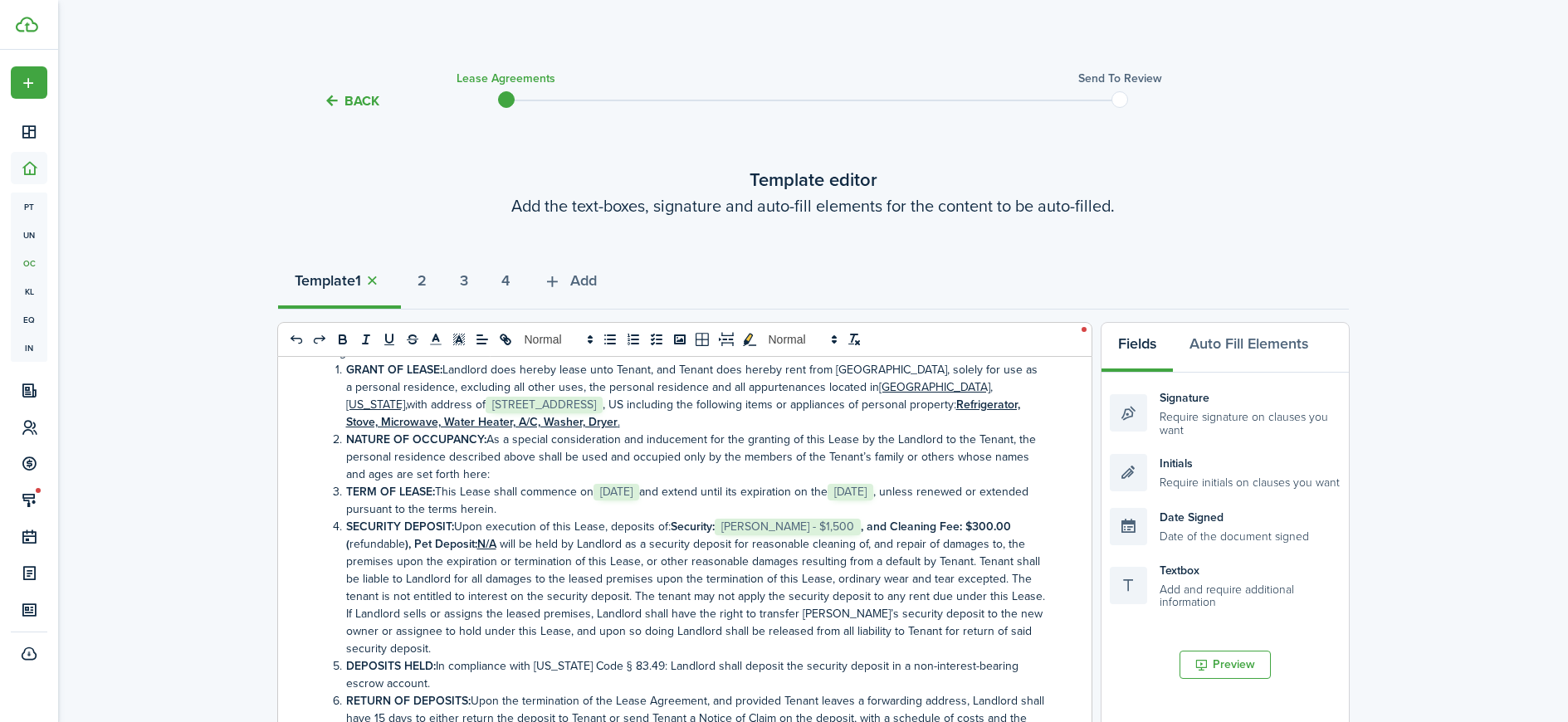
scroll to position [148, 0]
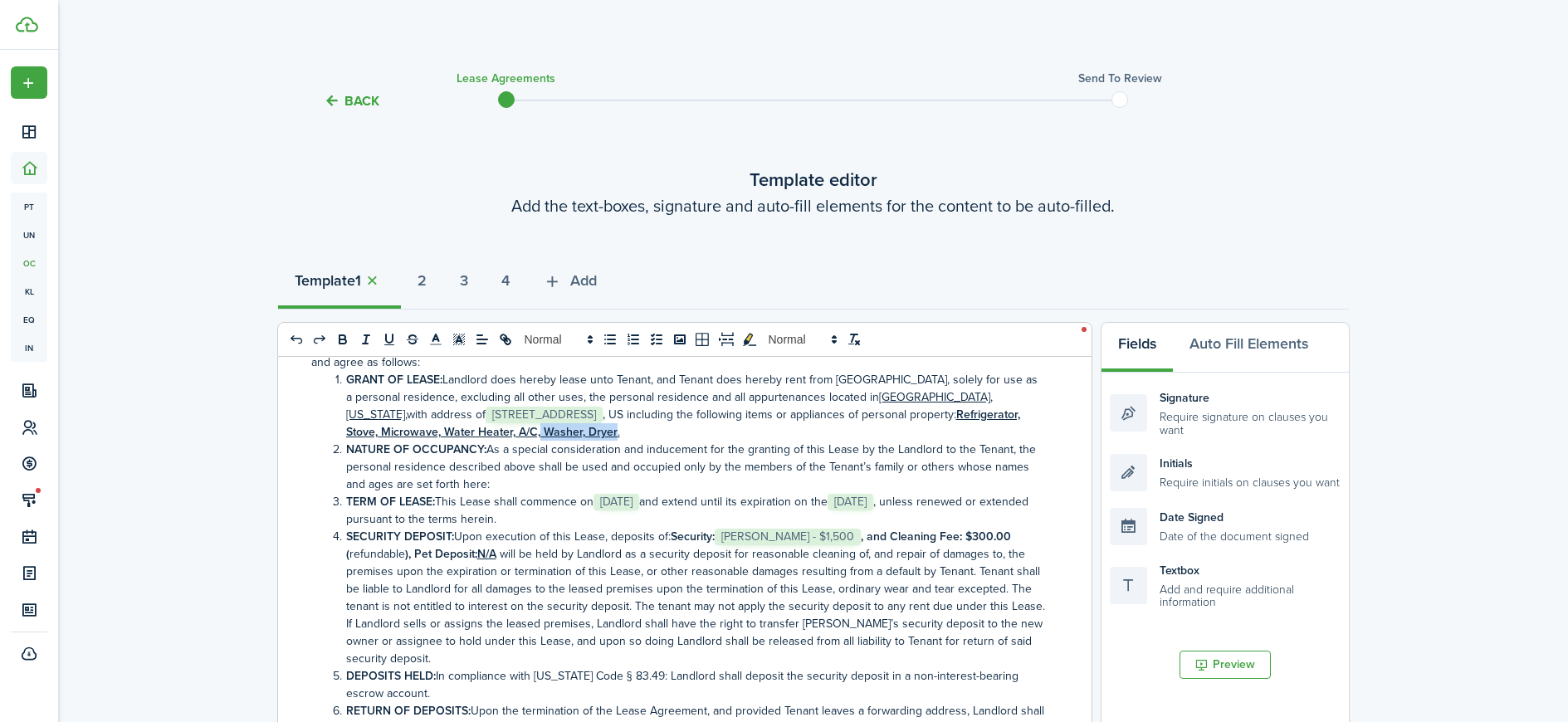
drag, startPoint x: 673, startPoint y: 431, endPoint x: 607, endPoint y: 430, distance: 66.0
click at [607, 430] on li "GRANT OF LEASE: Landlord does hereby lease unto Tenant, and Tenant does hereby …" at bounding box center [687, 406] width 717 height 70
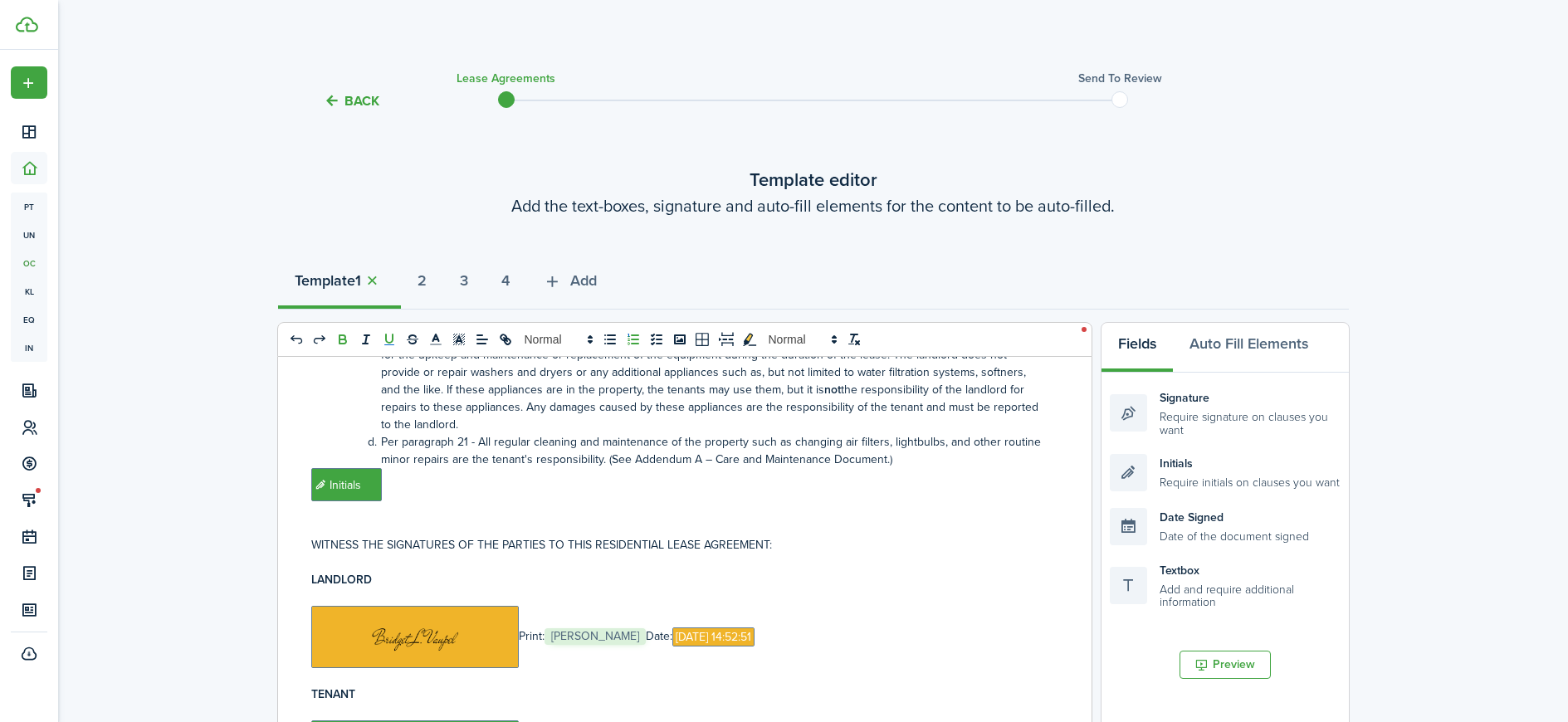
scroll to position [5130, 0]
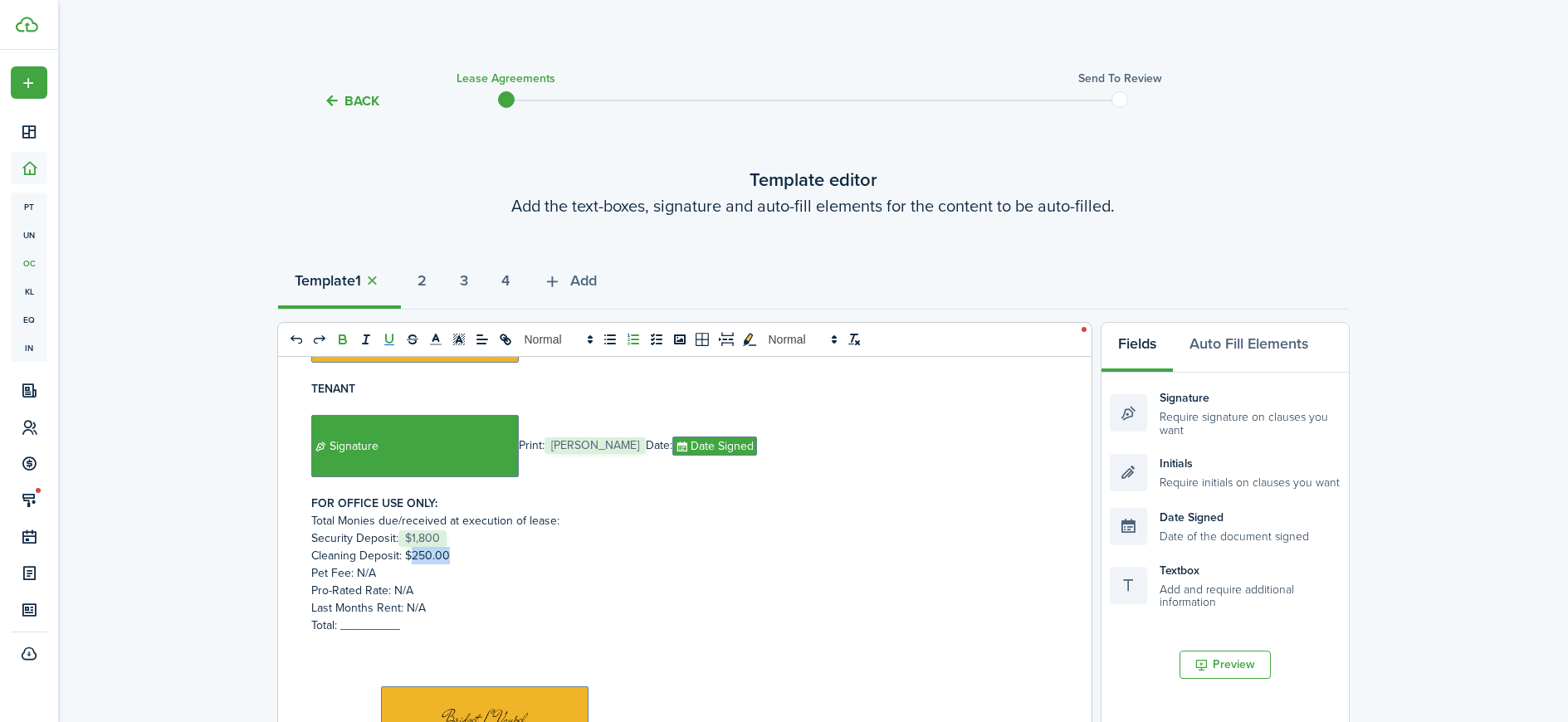
drag, startPoint x: 453, startPoint y: 521, endPoint x: 413, endPoint y: 523, distance: 40.0
click at [413, 546] on p "Cleaning Deposit: $250.00" at bounding box center [679, 555] width 734 height 17
click at [468, 529] on p "Security Deposit: ﻿ $1,800 ﻿" at bounding box center [679, 538] width 734 height 17
click at [430, 581] on p "Pro-Rated Rate: N/A" at bounding box center [679, 590] width 734 height 17
click at [394, 616] on p "Total: _________" at bounding box center [679, 625] width 734 height 17
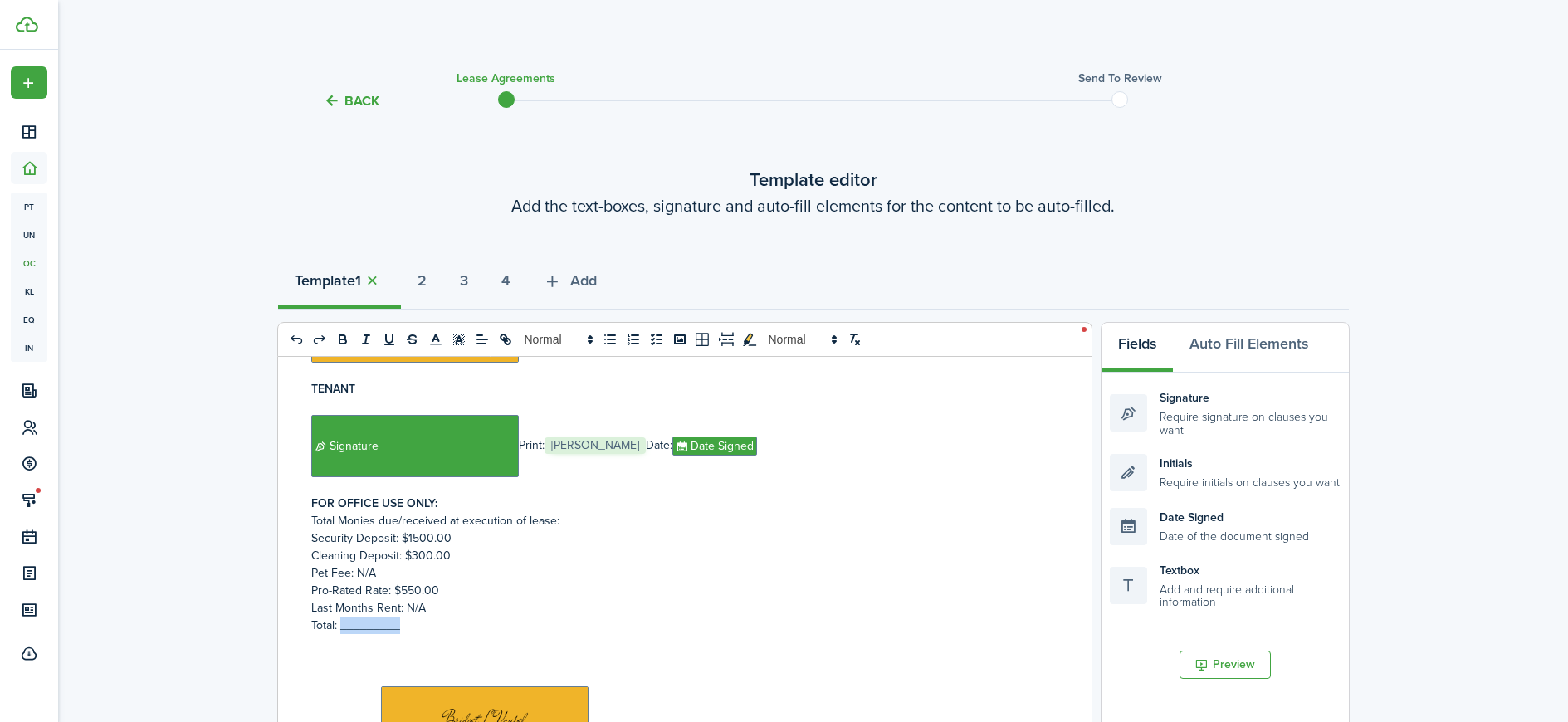
click at [393, 616] on p "Total: _________" at bounding box center [679, 625] width 734 height 17
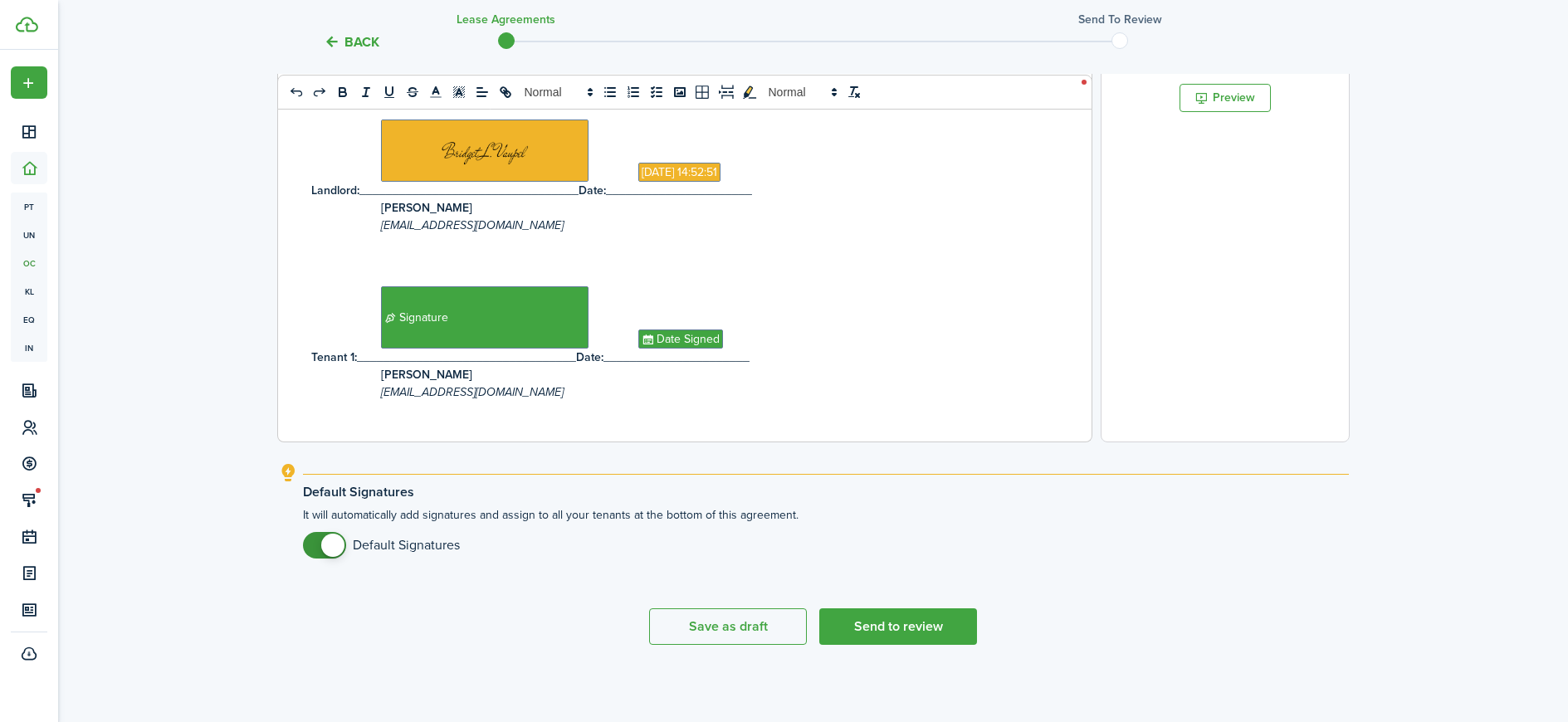
scroll to position [568, 0]
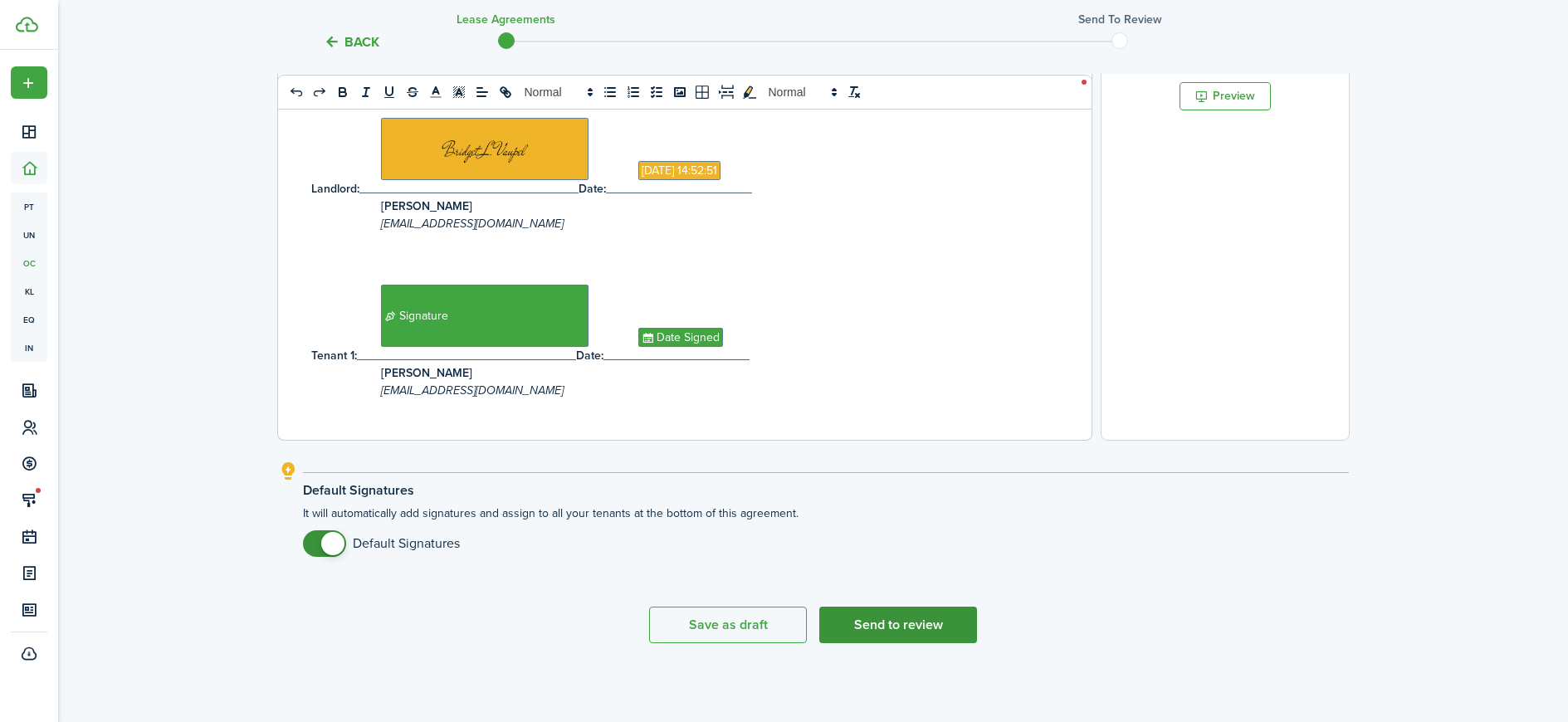
click at [913, 621] on button "Send to review" at bounding box center [898, 625] width 158 height 37
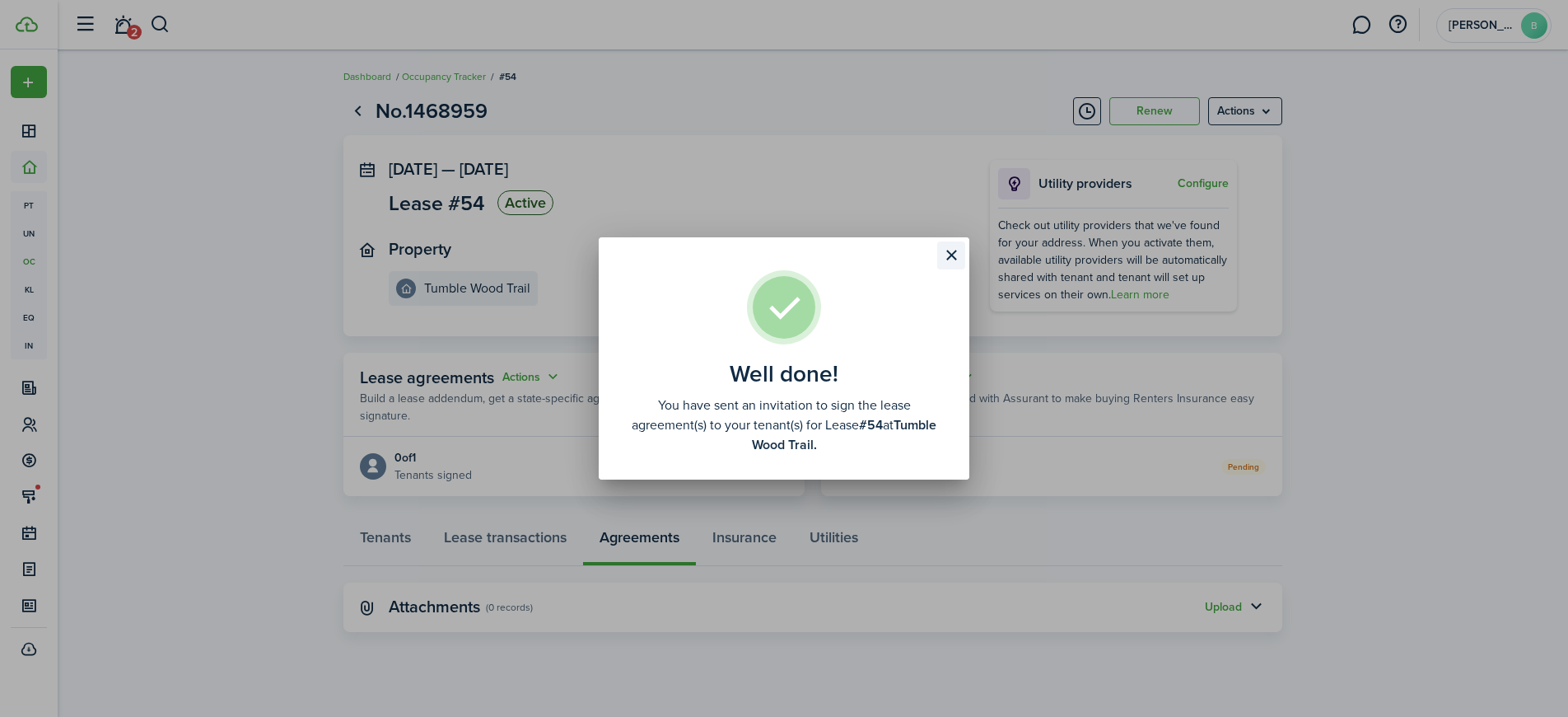
click at [953, 258] on button "Close modal" at bounding box center [952, 256] width 28 height 28
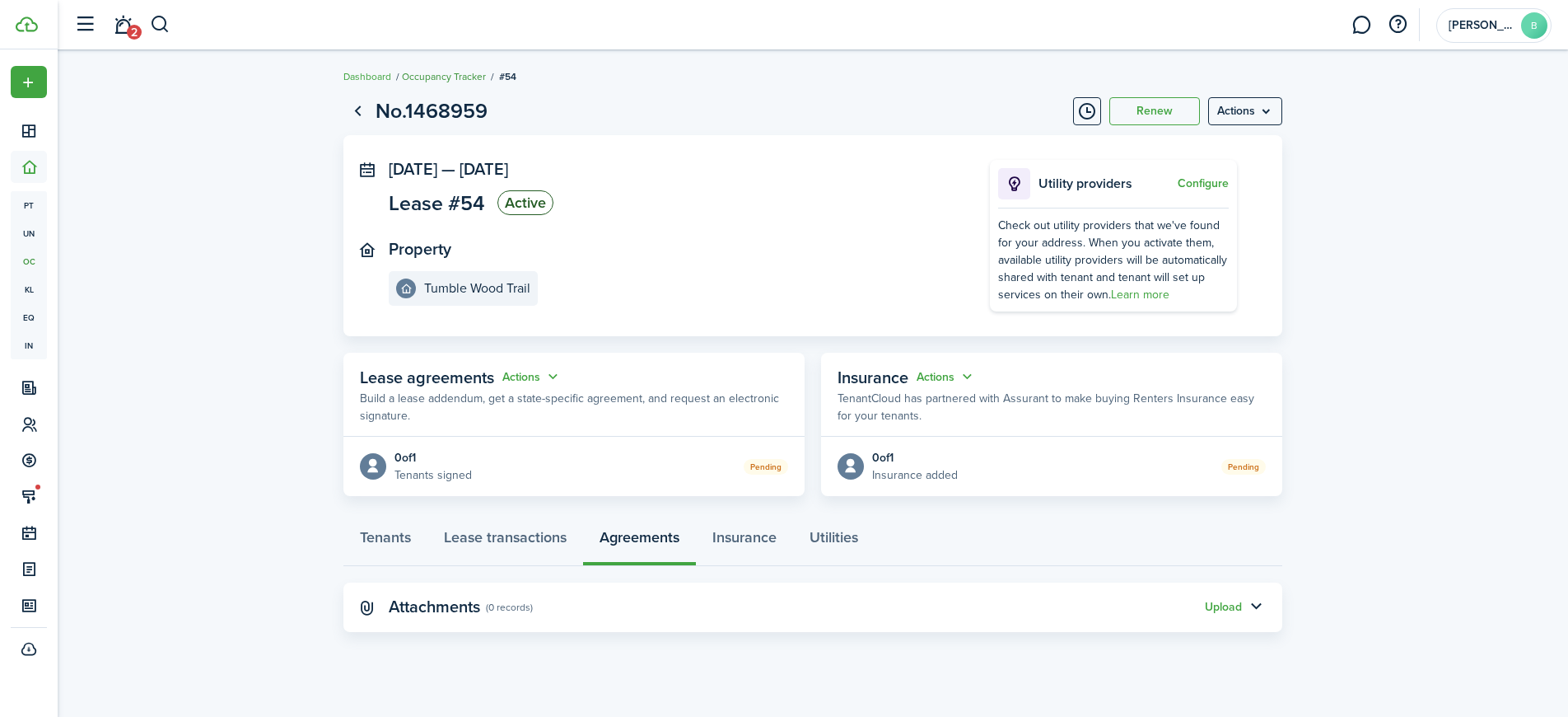
click at [444, 79] on link "Occupancy Tracker" at bounding box center [444, 77] width 84 height 15
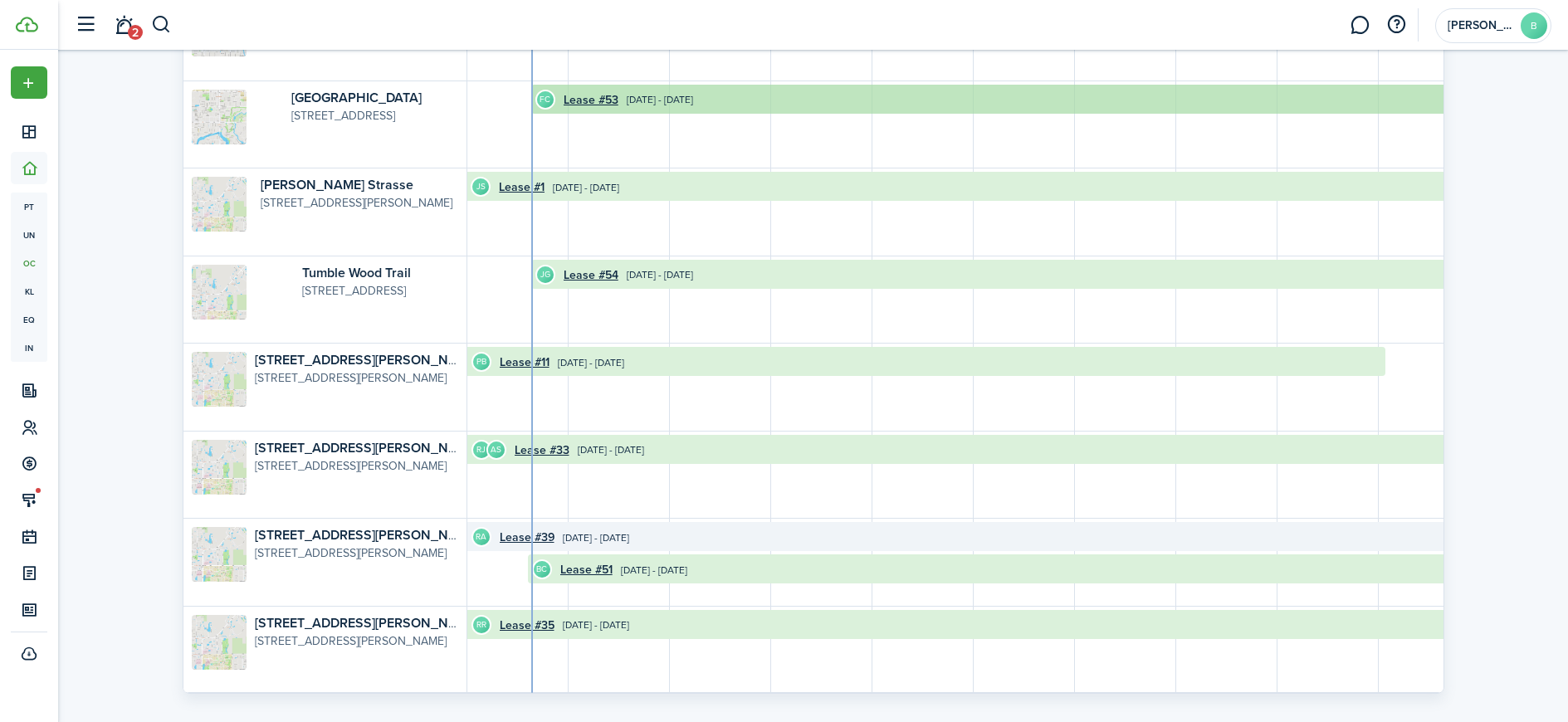
scroll to position [685, 0]
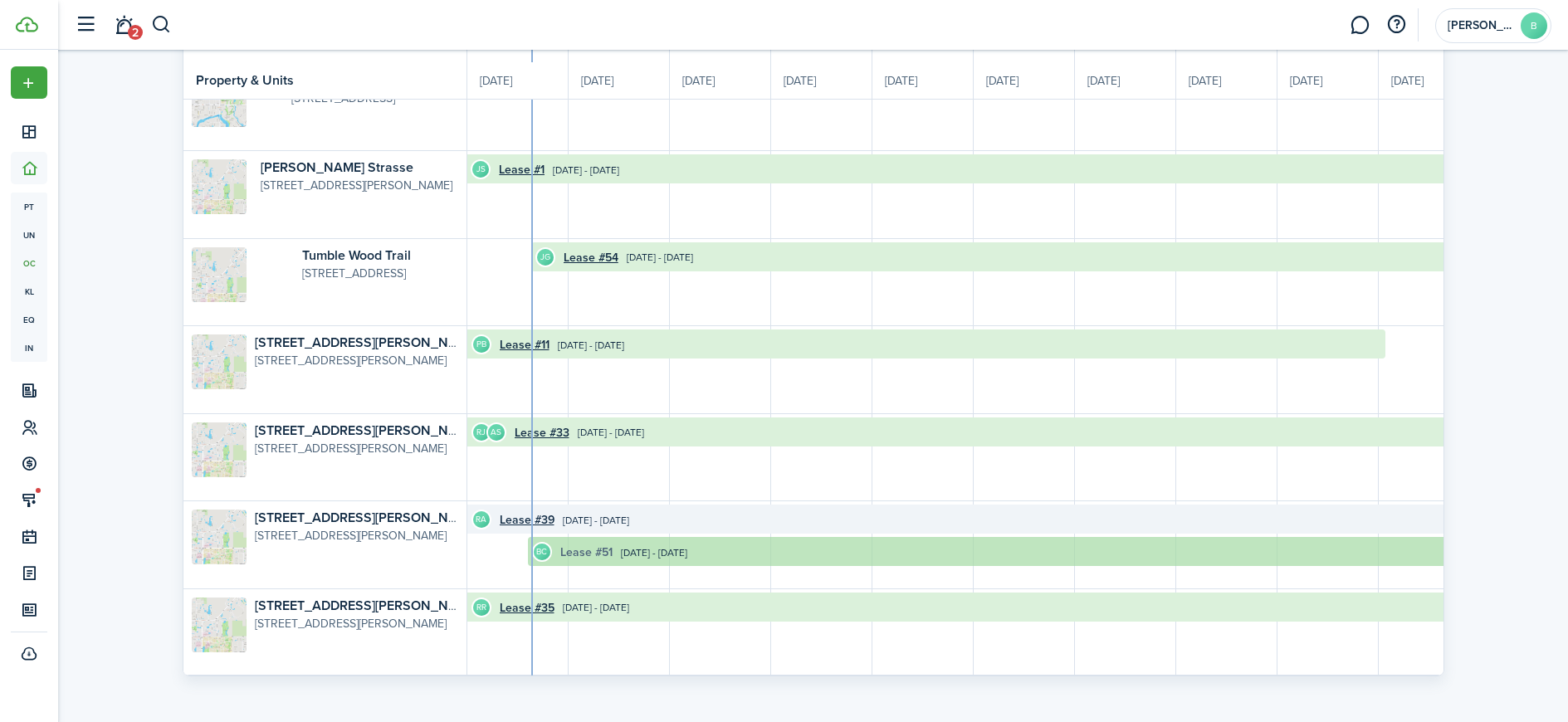
click at [577, 544] on link "Lease #51" at bounding box center [586, 552] width 52 height 17
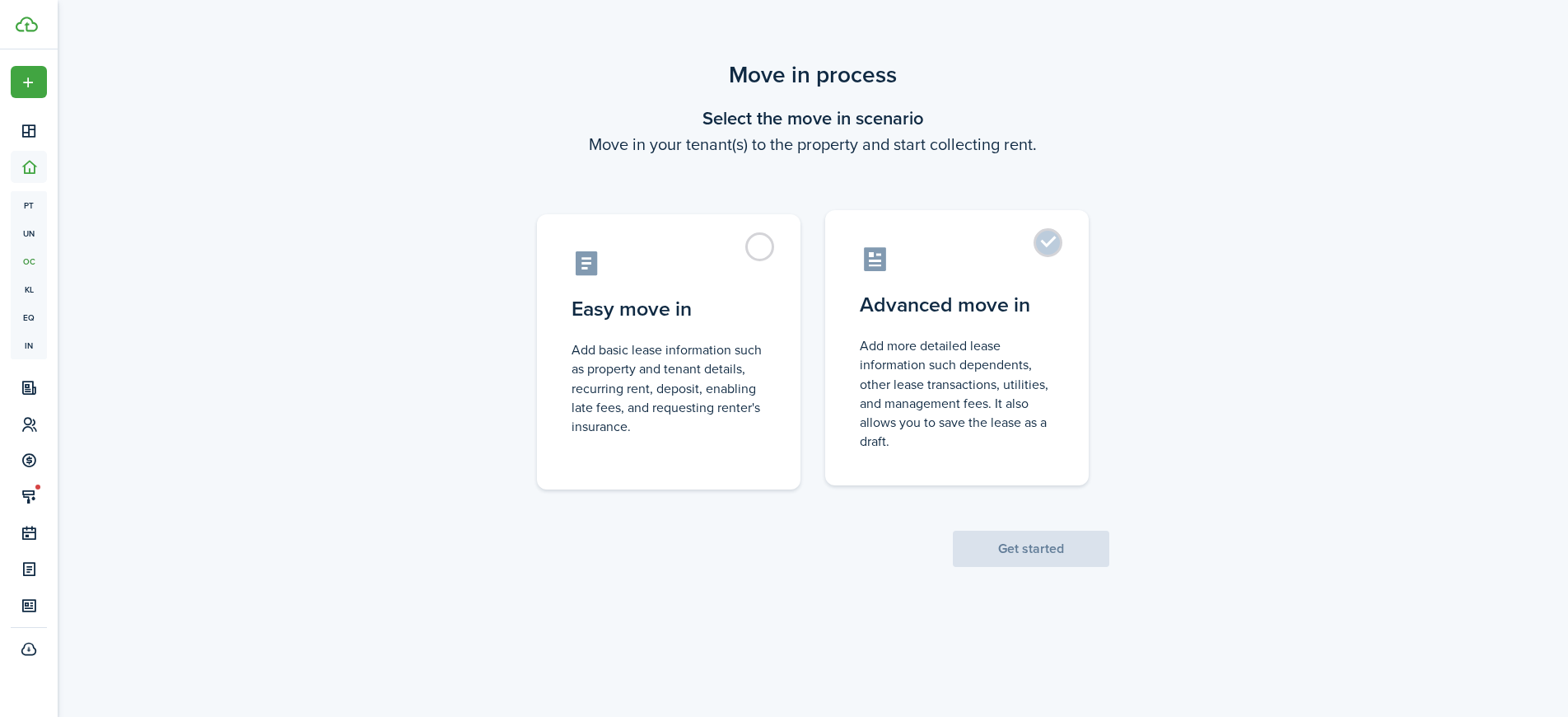
click at [908, 270] on control-radio-card-icon at bounding box center [957, 259] width 195 height 29
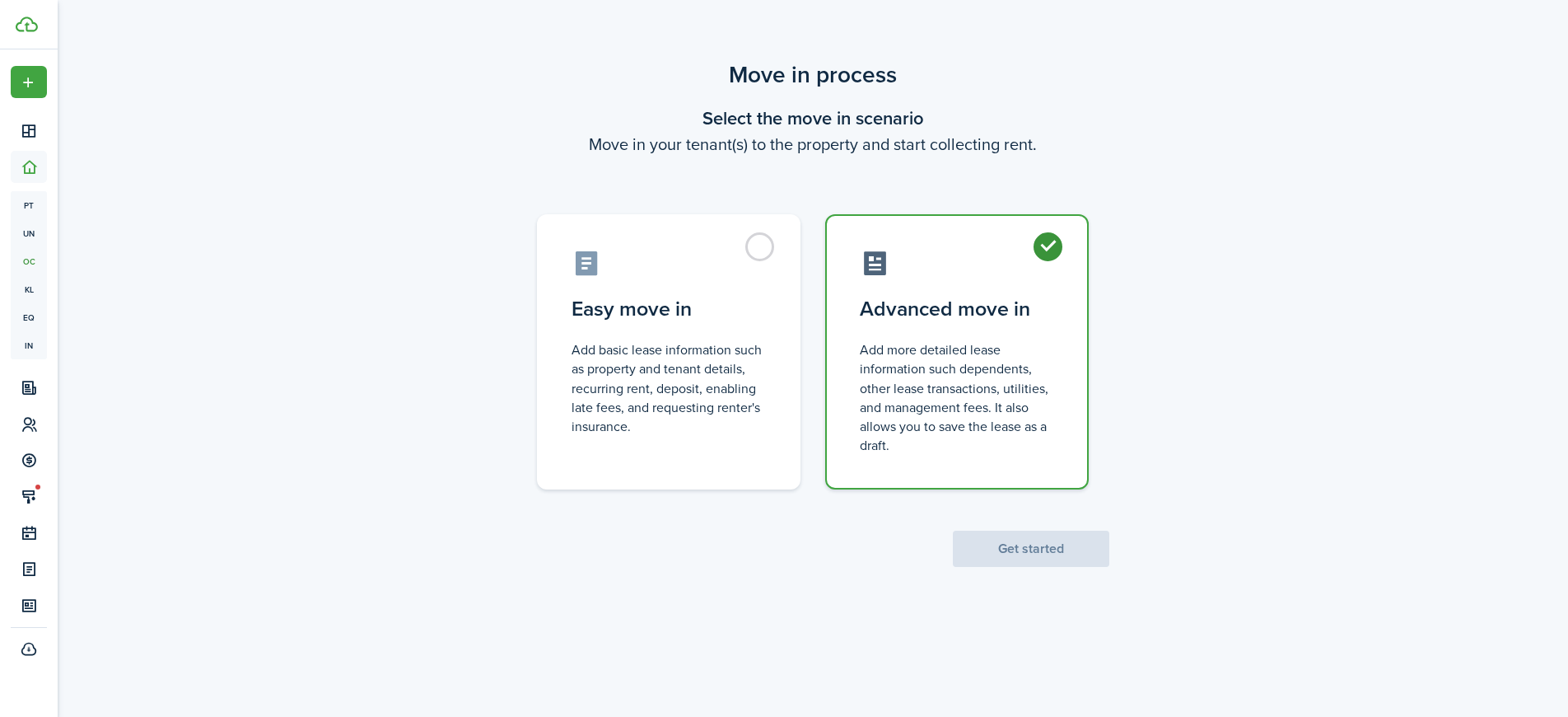
radio input "true"
click at [1001, 544] on button "Get started" at bounding box center [1030, 548] width 156 height 37
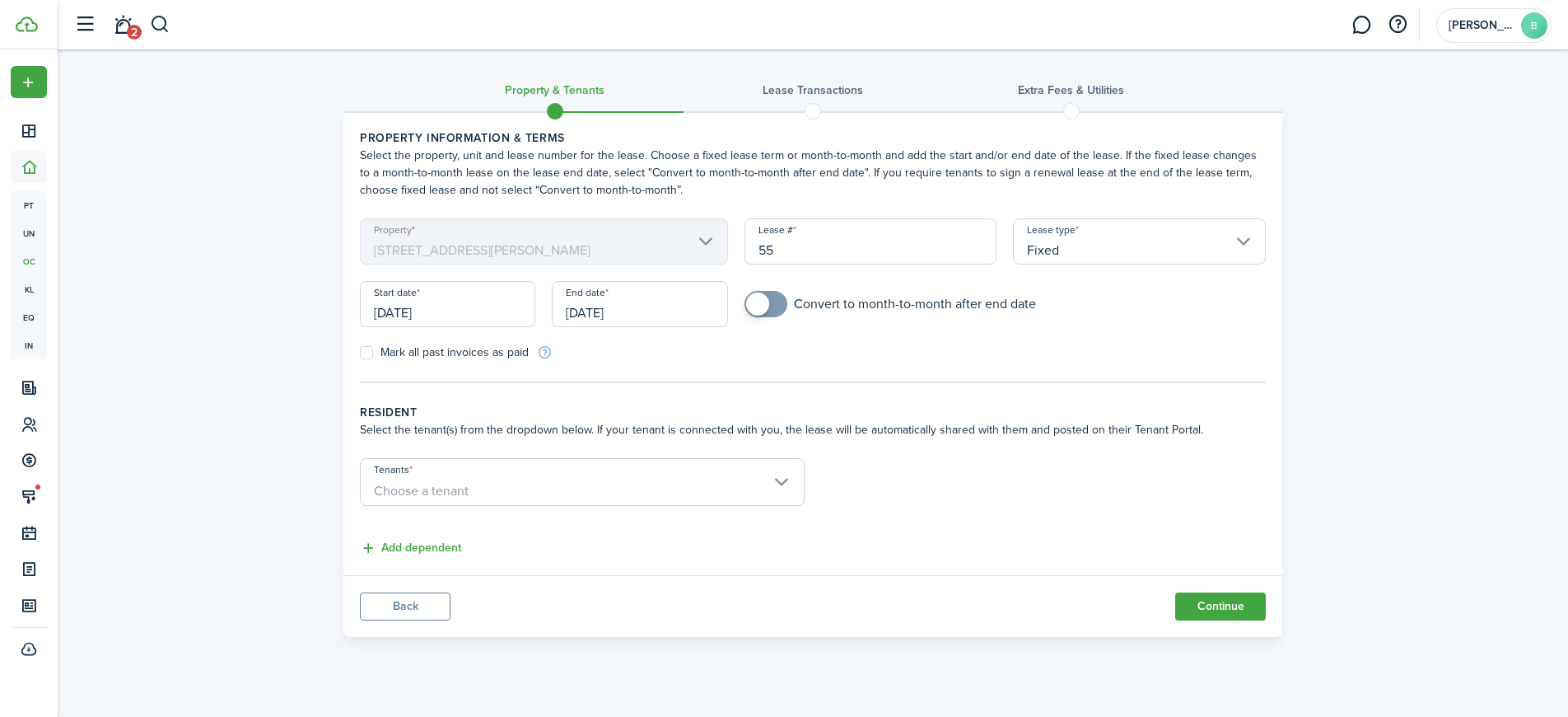
click at [478, 314] on input "[DATE]" at bounding box center [447, 304] width 175 height 46
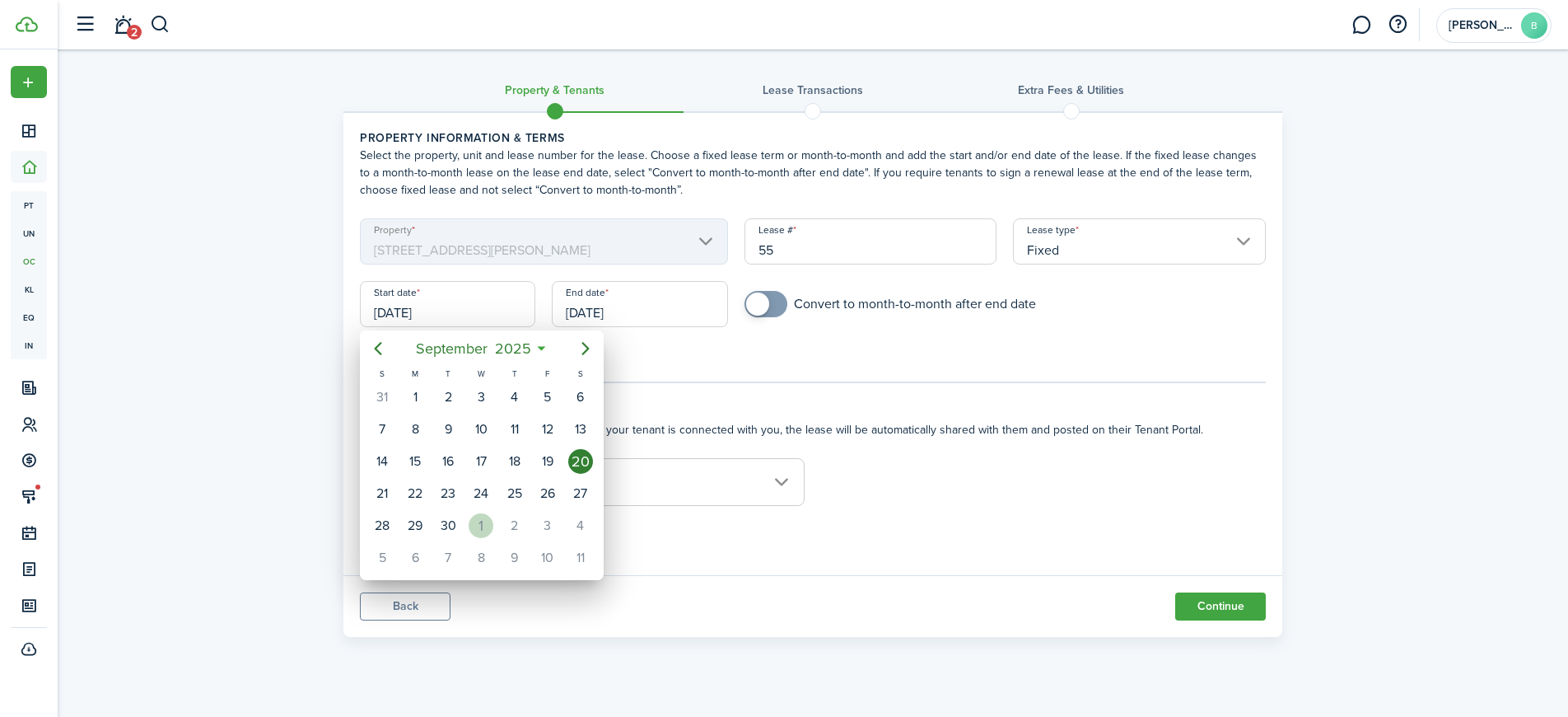
click at [468, 533] on div "[DATE]" at bounding box center [481, 525] width 33 height 31
type input "[DATE]"
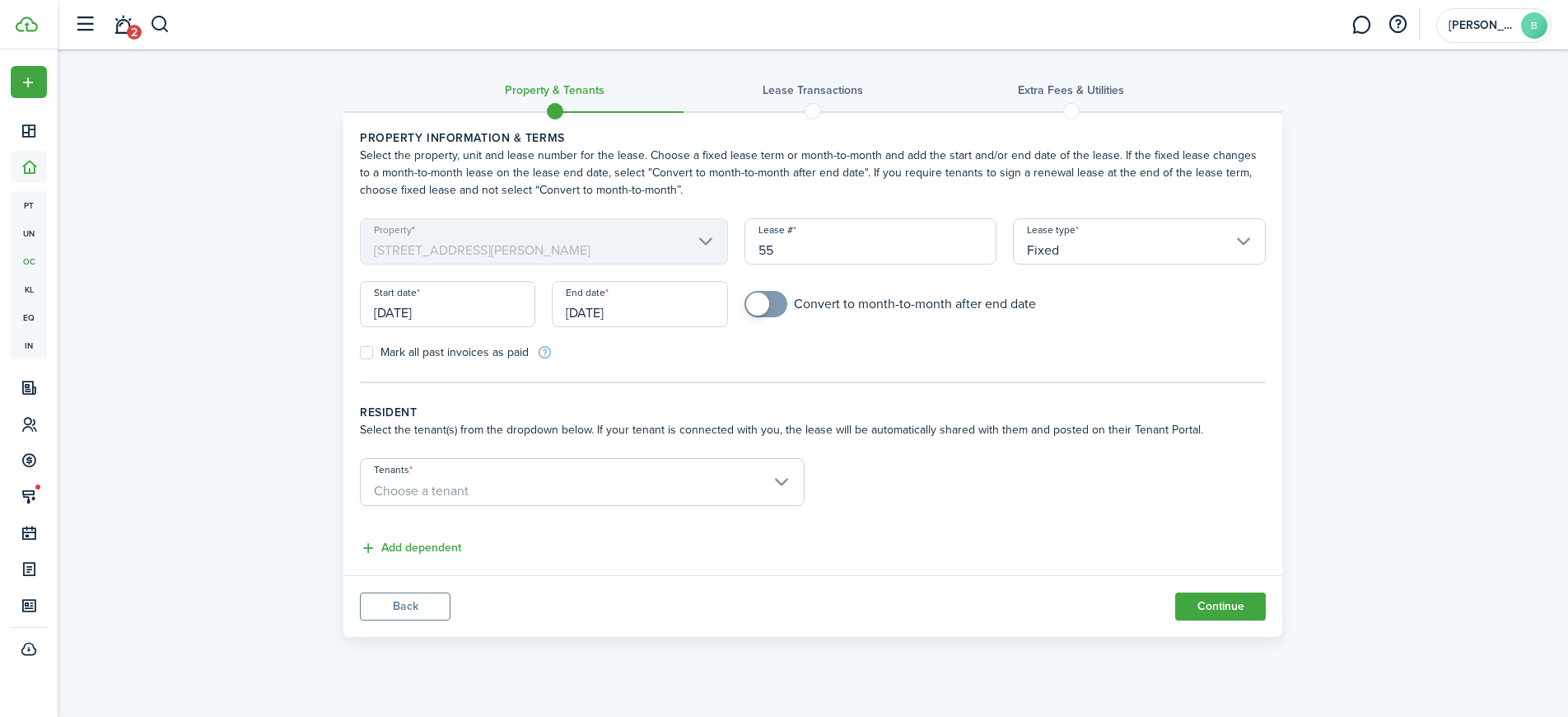
click at [649, 324] on input "[DATE]" at bounding box center [639, 304] width 175 height 46
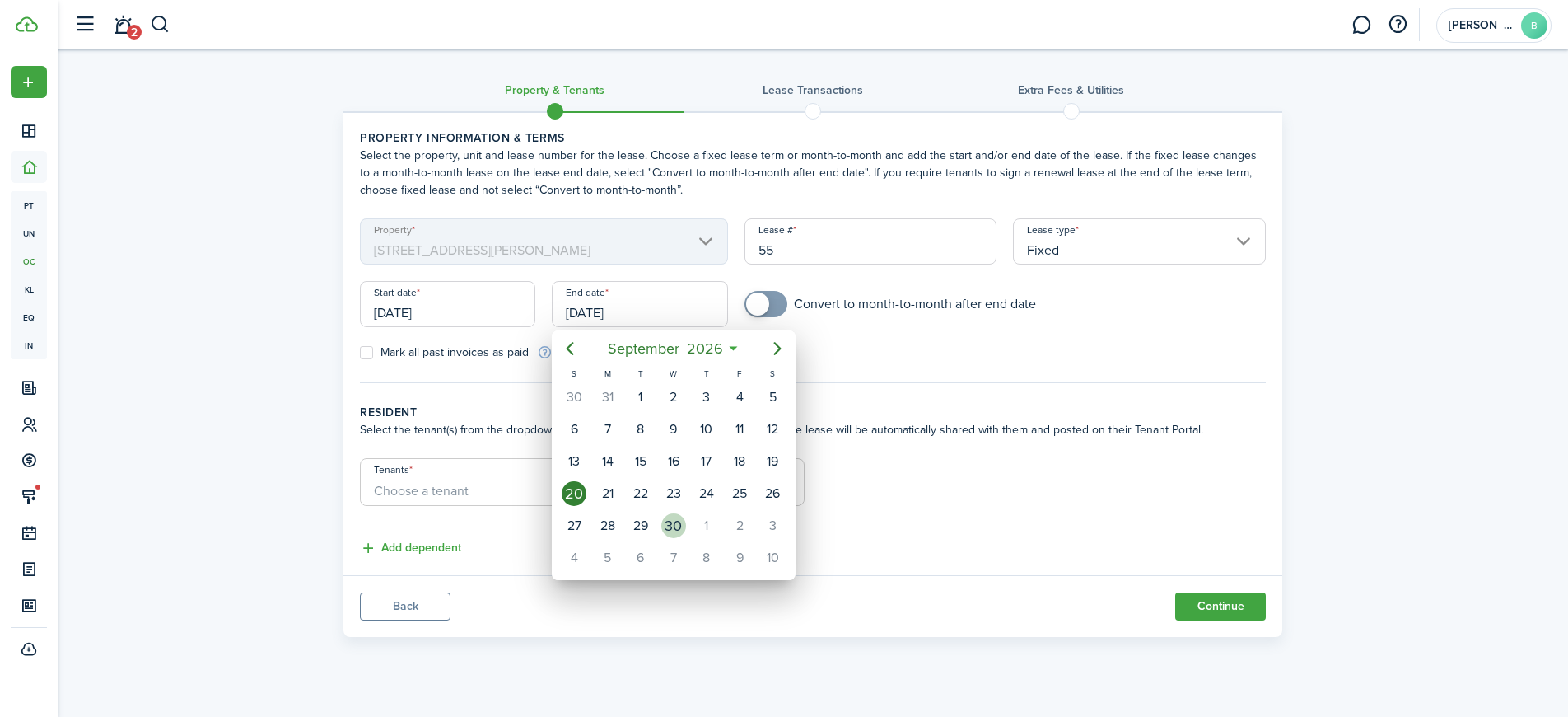
click at [681, 523] on div "30" at bounding box center [673, 526] width 24 height 24
type input "09/30/2026"
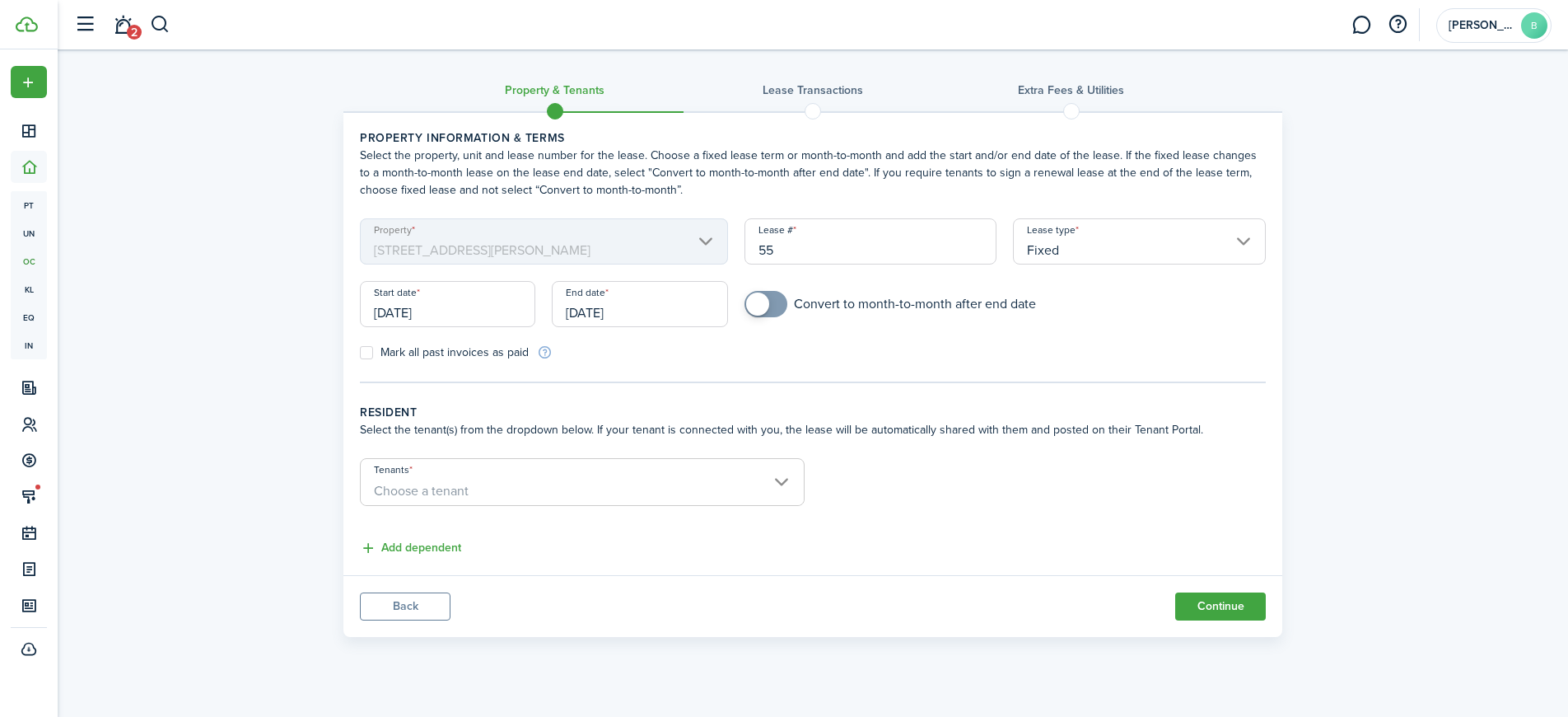
checkbox input "true"
click at [775, 305] on span at bounding box center [766, 304] width 17 height 26
click at [690, 480] on span "Choose a tenant" at bounding box center [582, 491] width 443 height 28
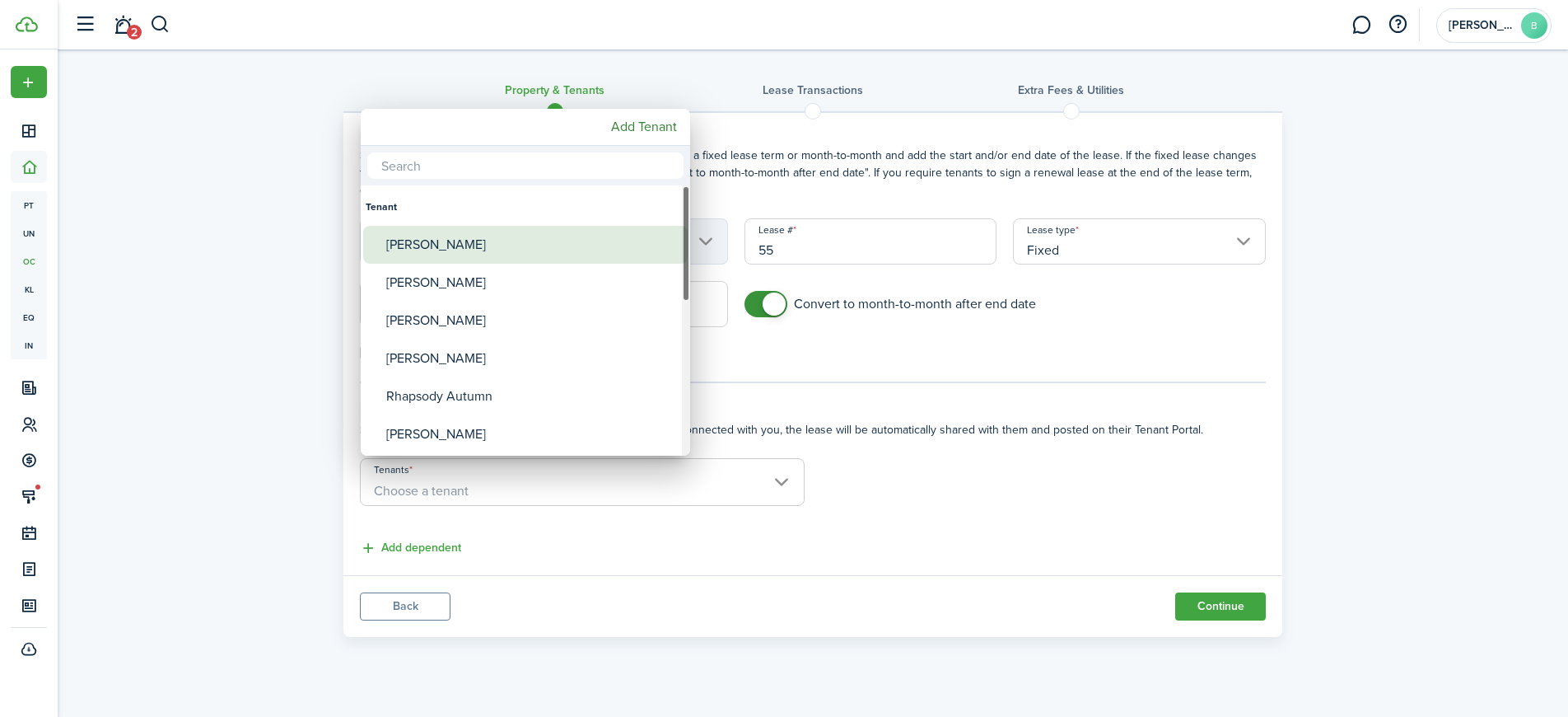
click at [473, 251] on div "[PERSON_NAME]" at bounding box center [531, 245] width 291 height 37
type input "[PERSON_NAME]"
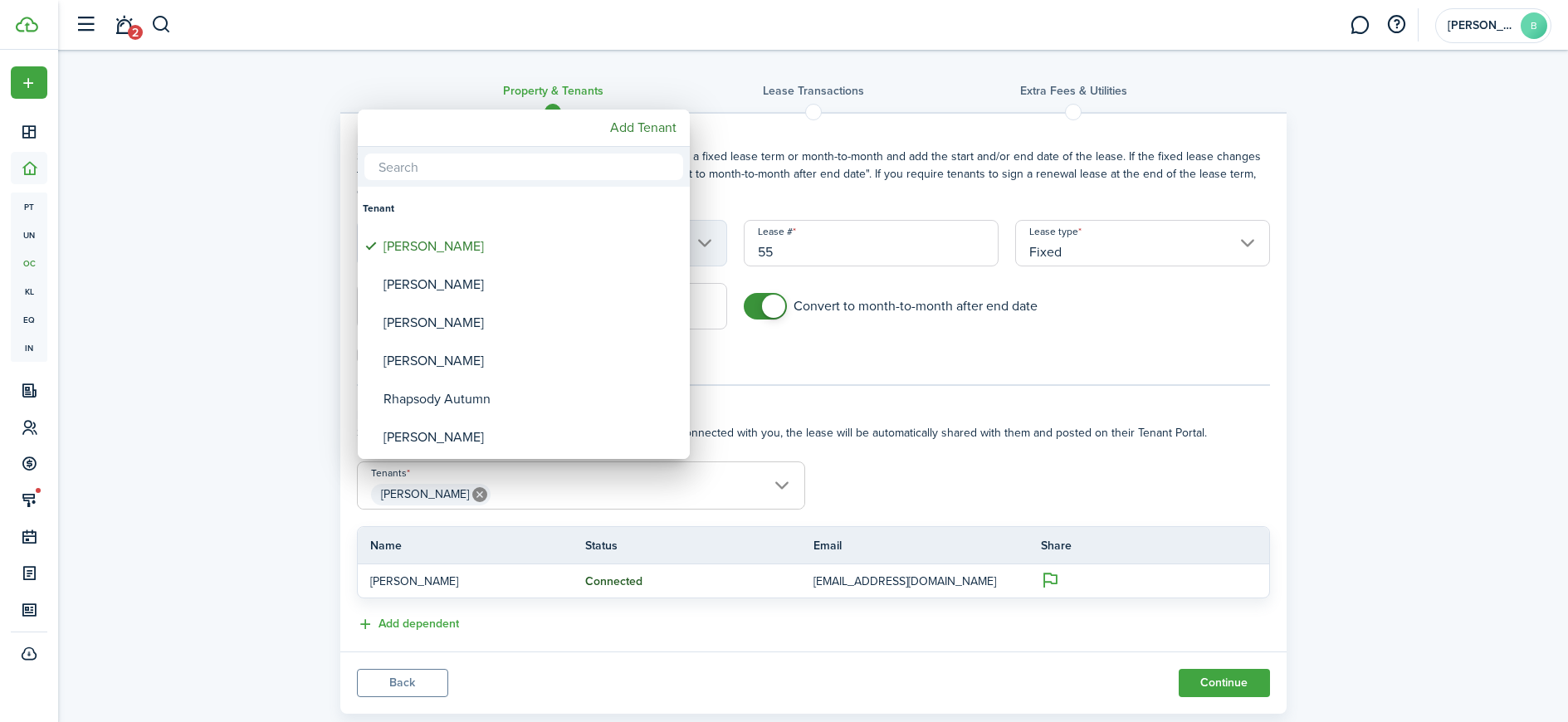
click at [1021, 470] on div at bounding box center [784, 361] width 1834 height 987
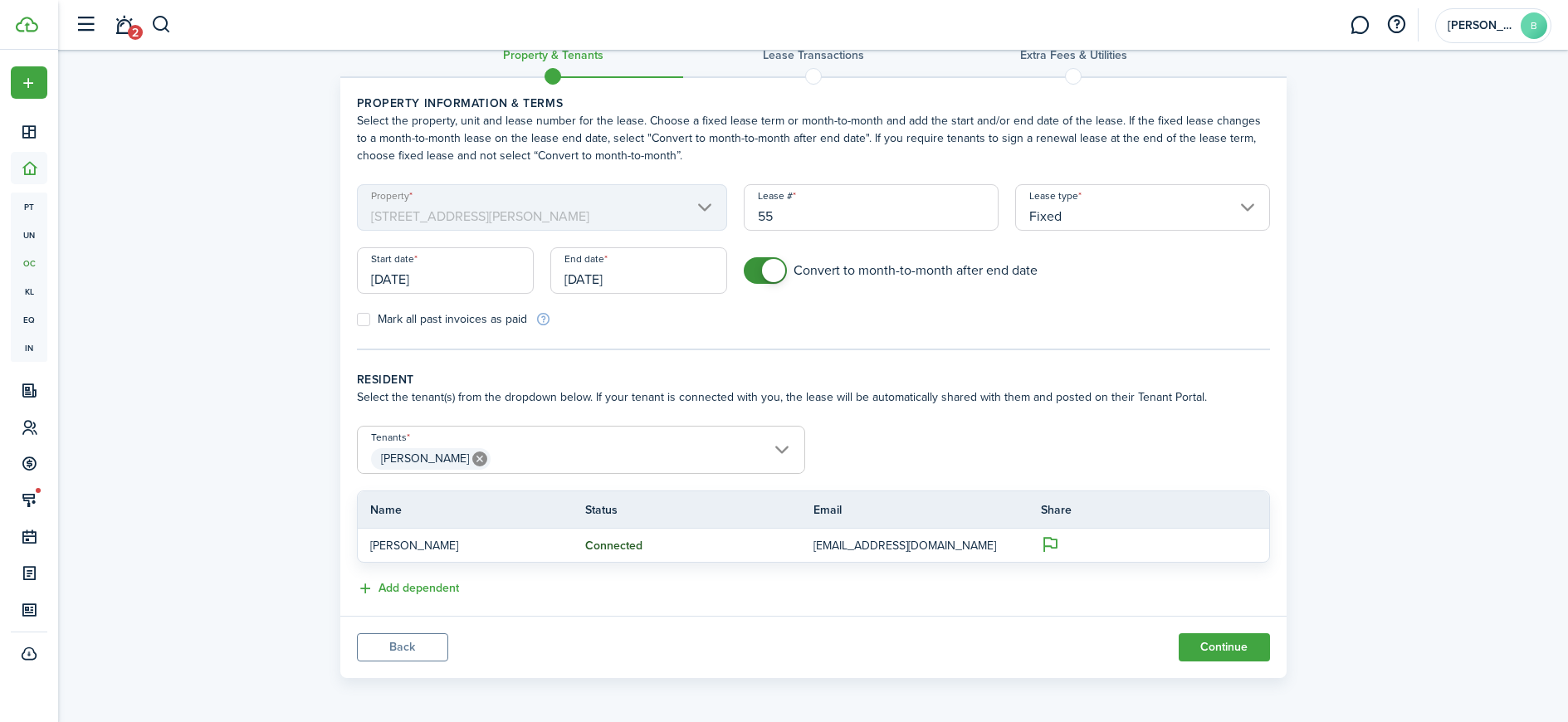
scroll to position [38, 0]
click at [1228, 642] on button "Continue" at bounding box center [1224, 646] width 92 height 28
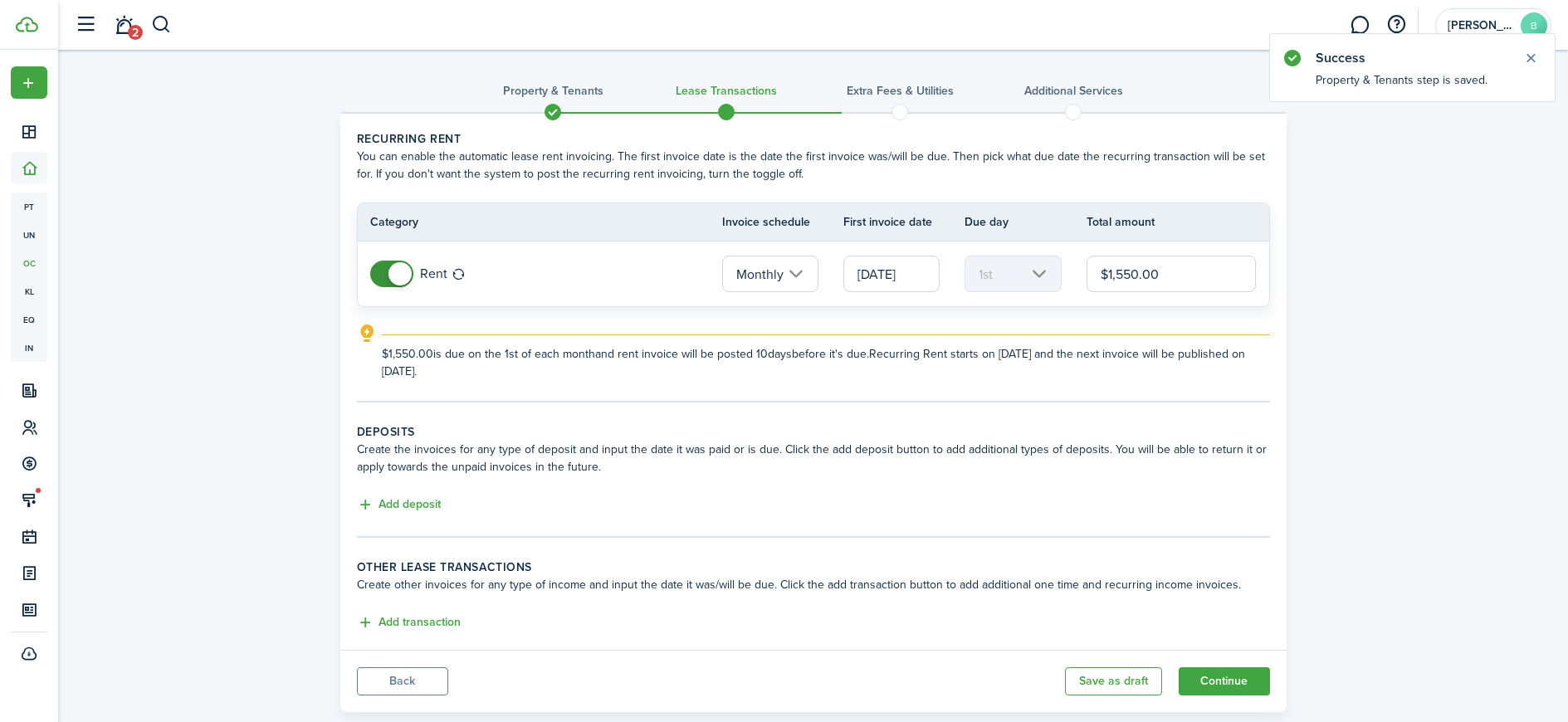
scroll to position [36, 0]
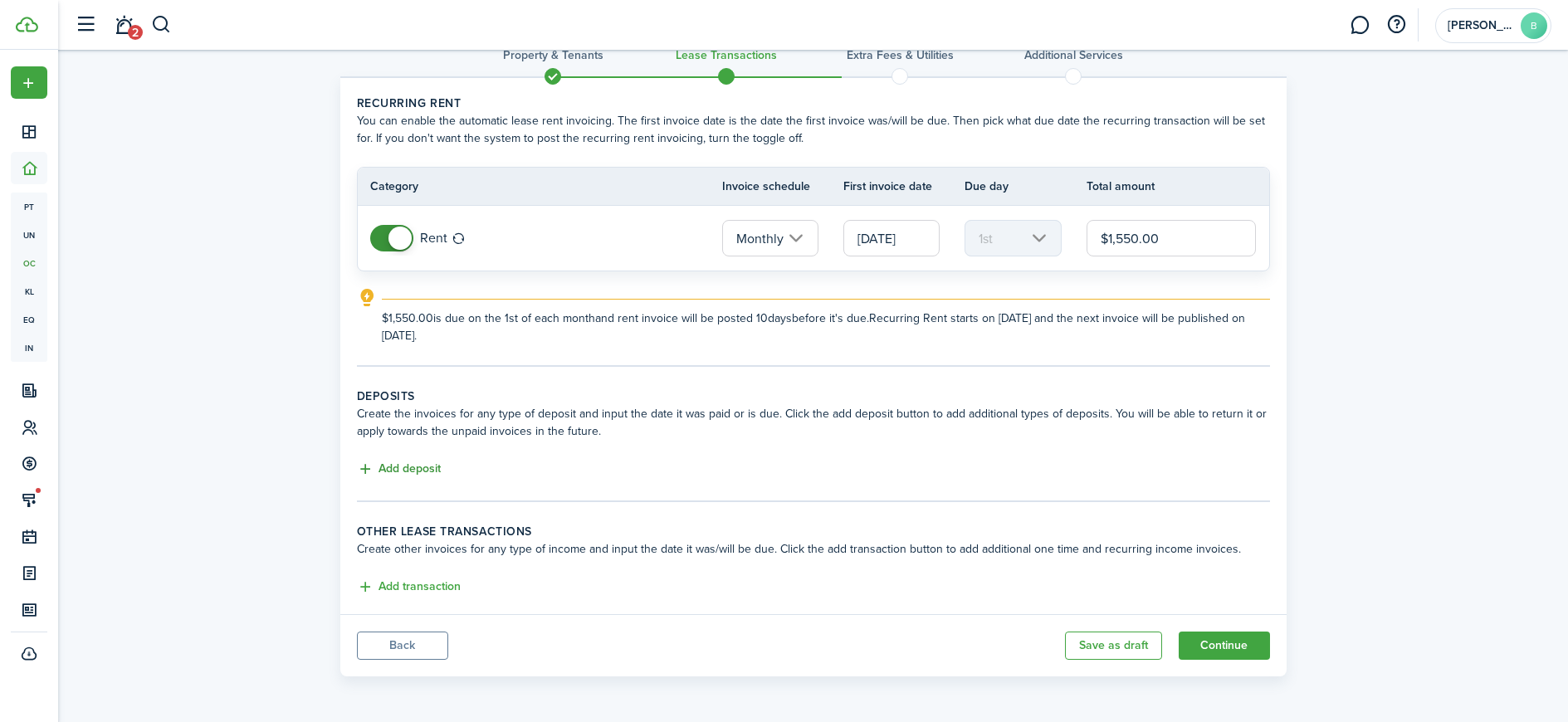
click at [414, 474] on button "Add deposit" at bounding box center [398, 469] width 84 height 19
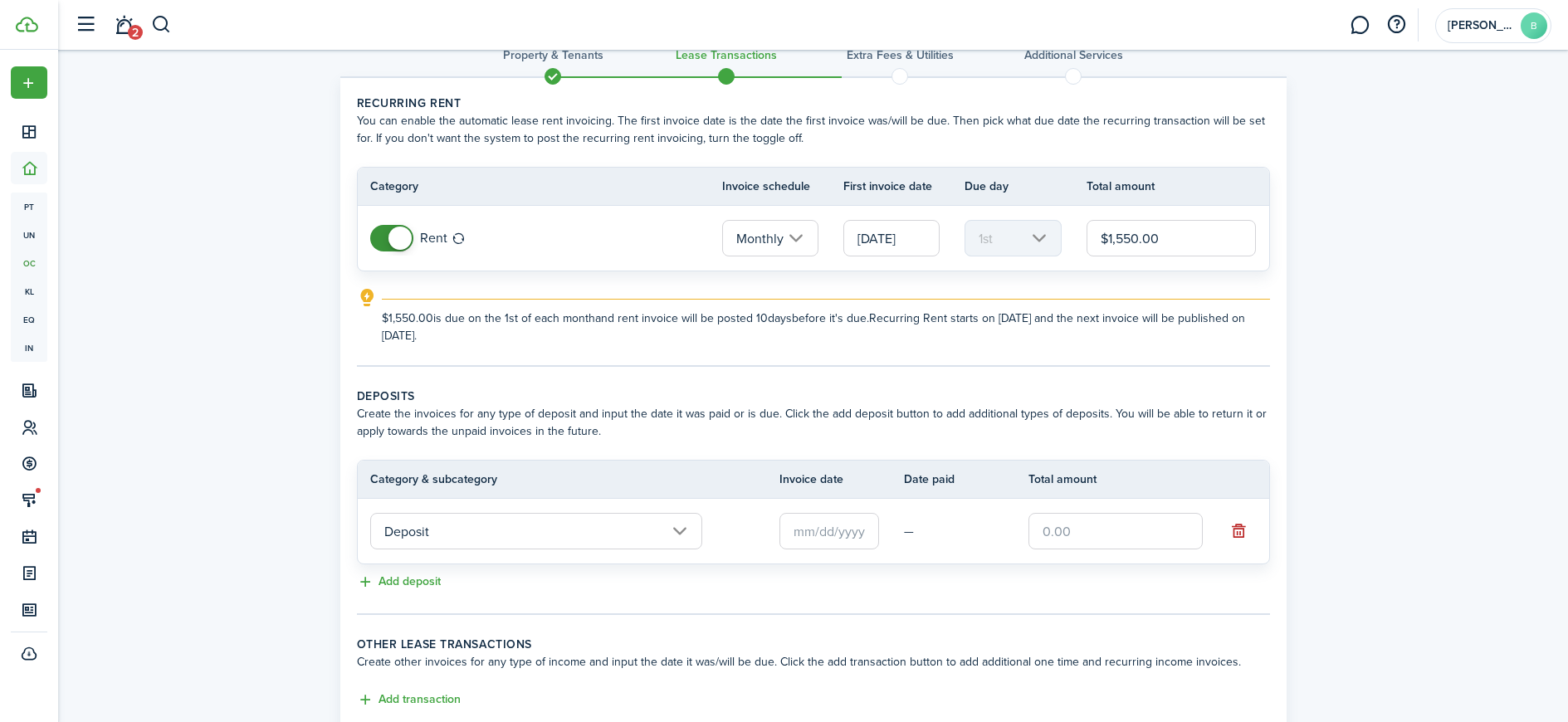
click at [512, 529] on input "Deposit" at bounding box center [536, 530] width 332 height 37
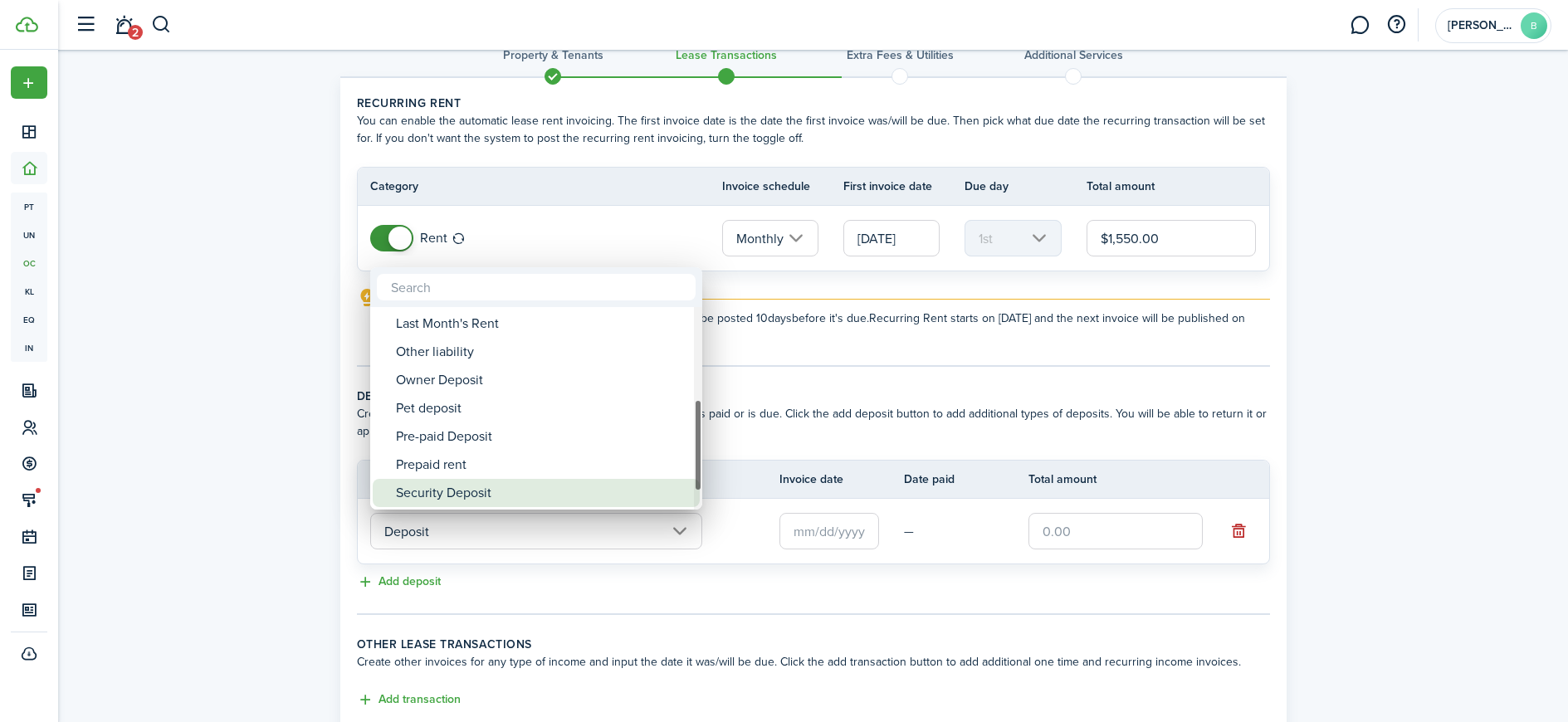
click at [460, 486] on div "Security Deposit" at bounding box center [542, 493] width 294 height 28
type input "Deposit / Security Deposit"
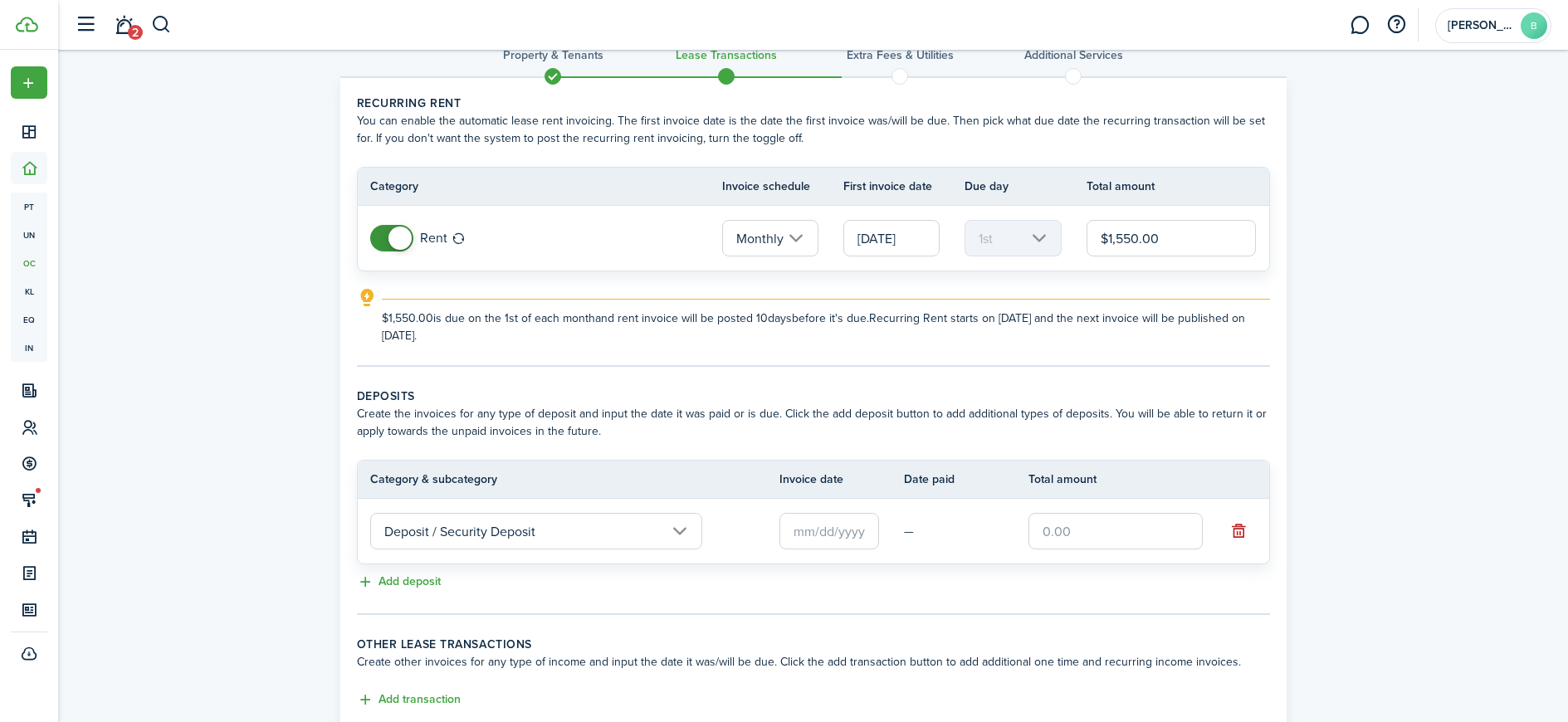
click at [847, 528] on input "text" at bounding box center [830, 530] width 100 height 37
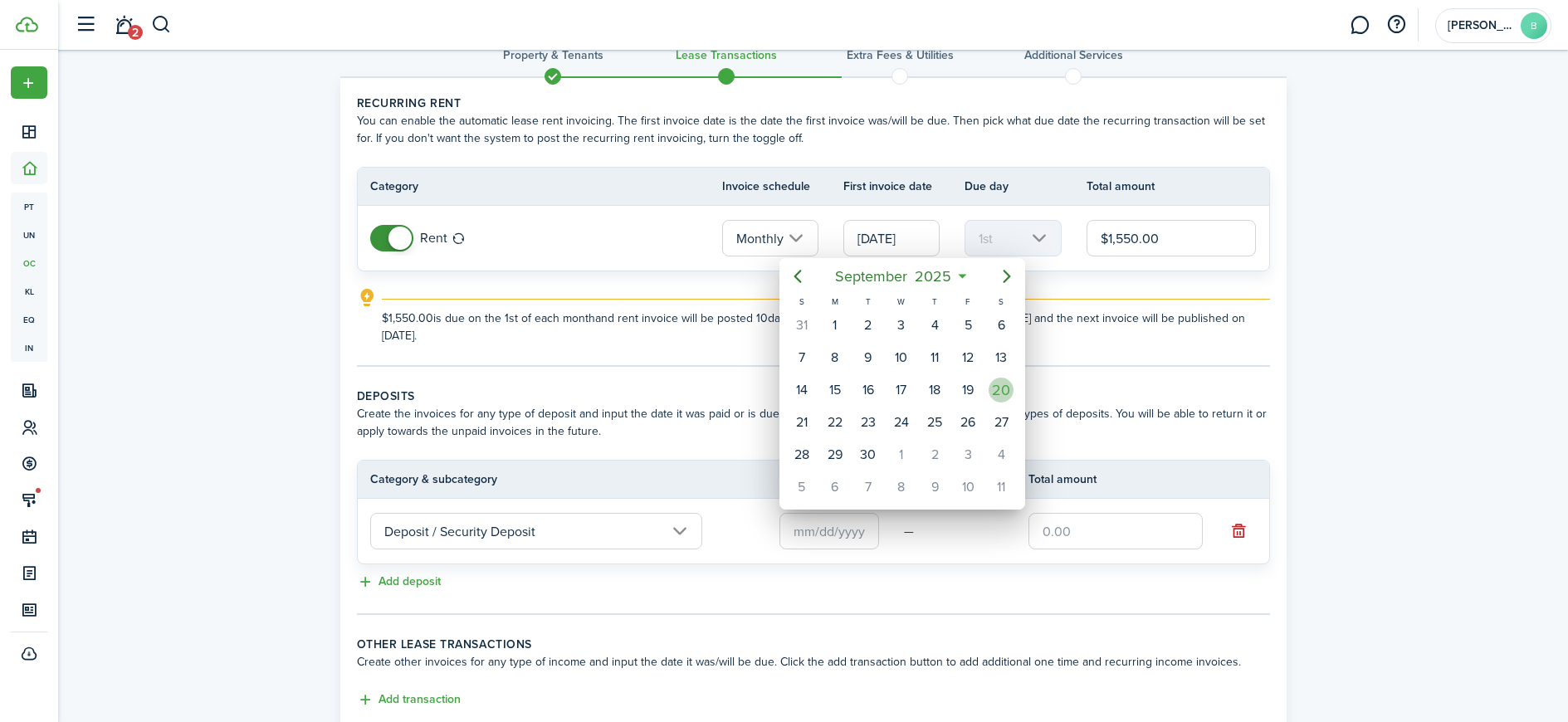
click at [1007, 395] on div "20" at bounding box center [1001, 390] width 25 height 25
type input "[DATE]"
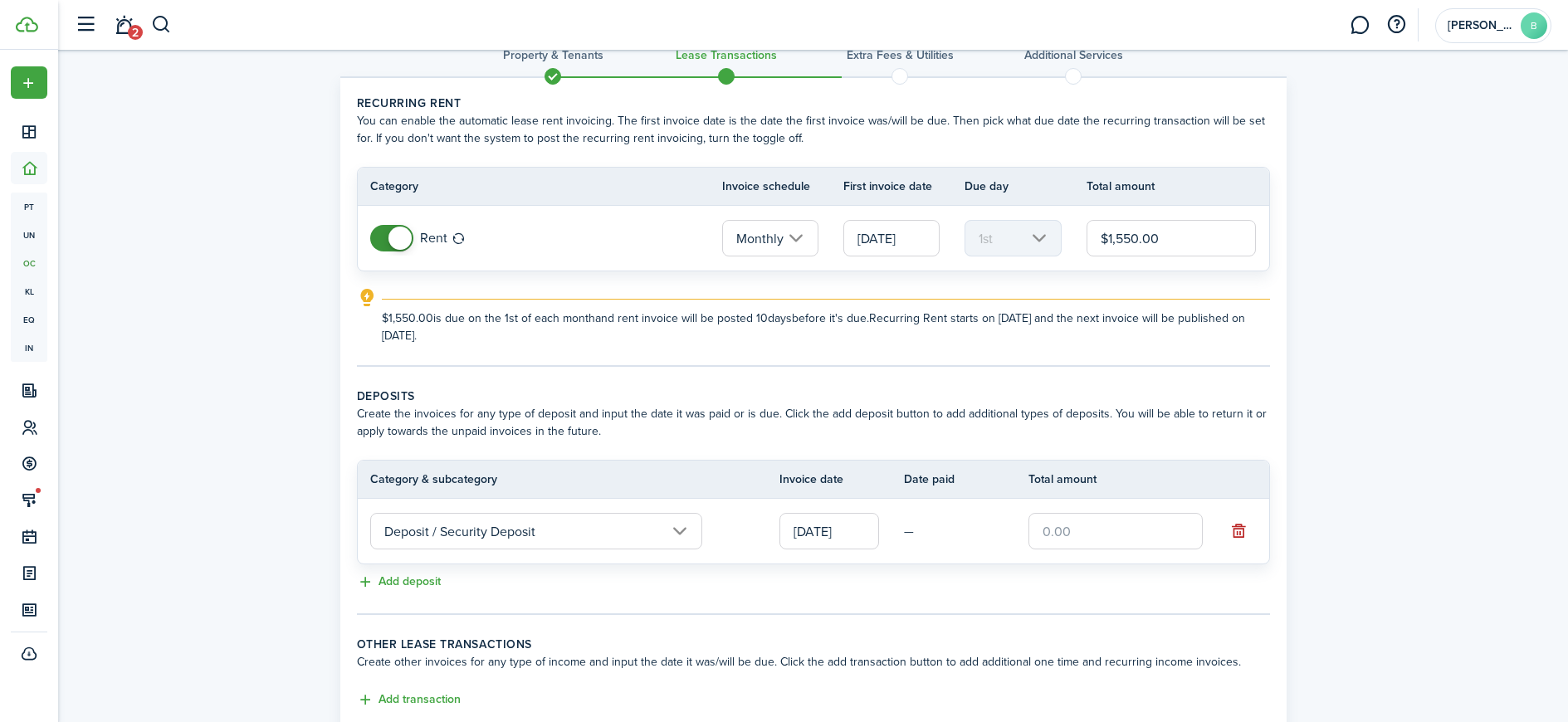
click at [1082, 522] on input "text" at bounding box center [1116, 530] width 175 height 37
type input "$1,550.00"
click at [431, 576] on button "Add deposit" at bounding box center [398, 582] width 84 height 19
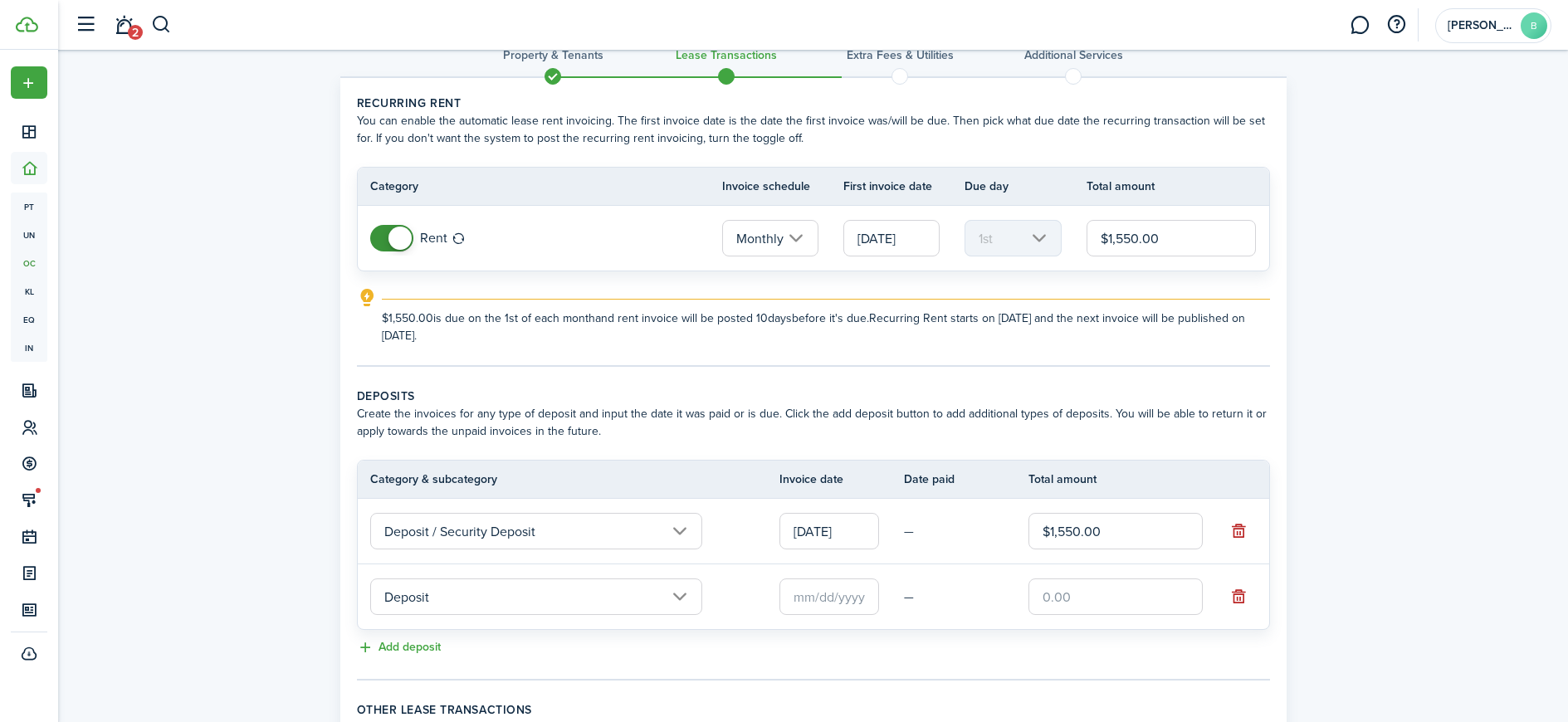
click at [448, 600] on input "Deposit" at bounding box center [536, 596] width 332 height 37
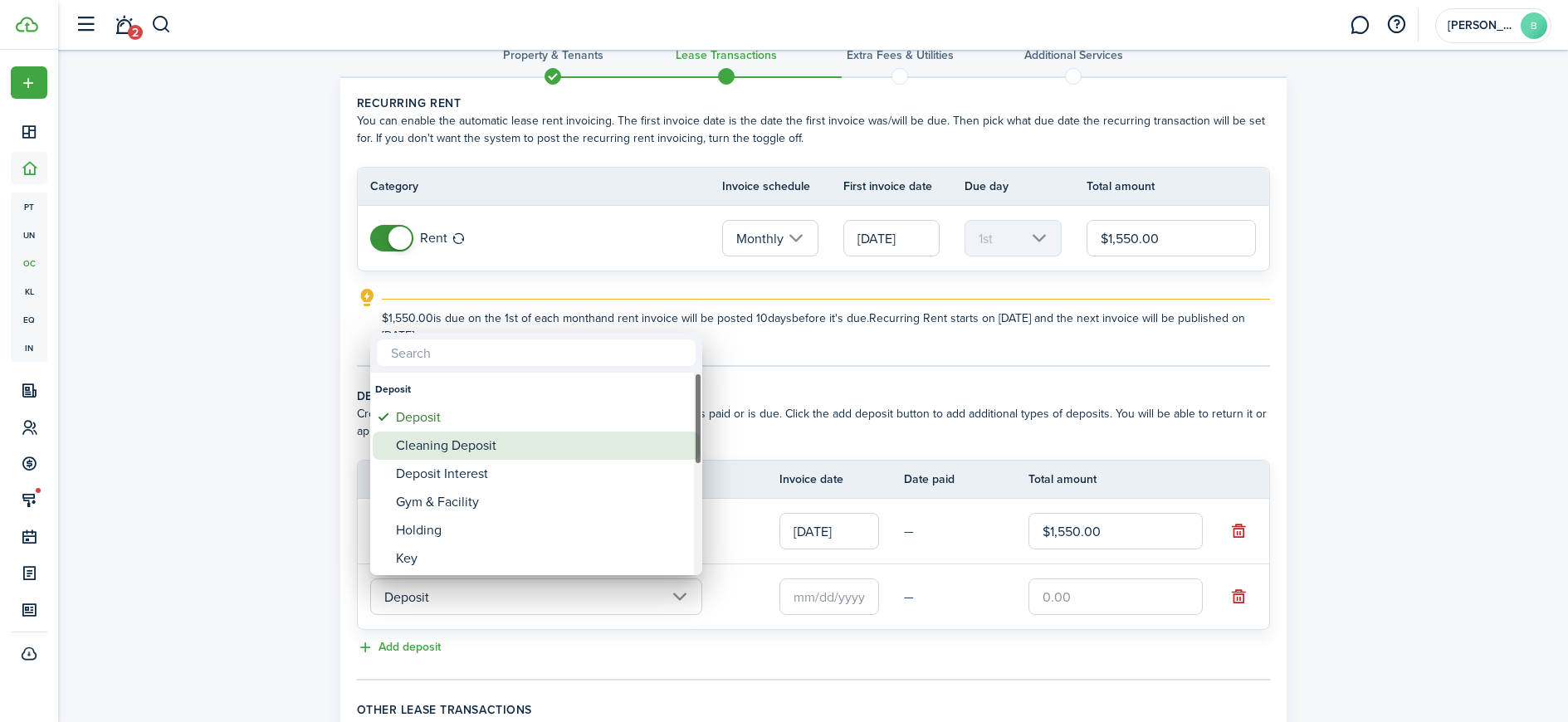
click at [471, 455] on div "Cleaning Deposit" at bounding box center [542, 445] width 294 height 28
type input "Deposit / Cleaning Deposit"
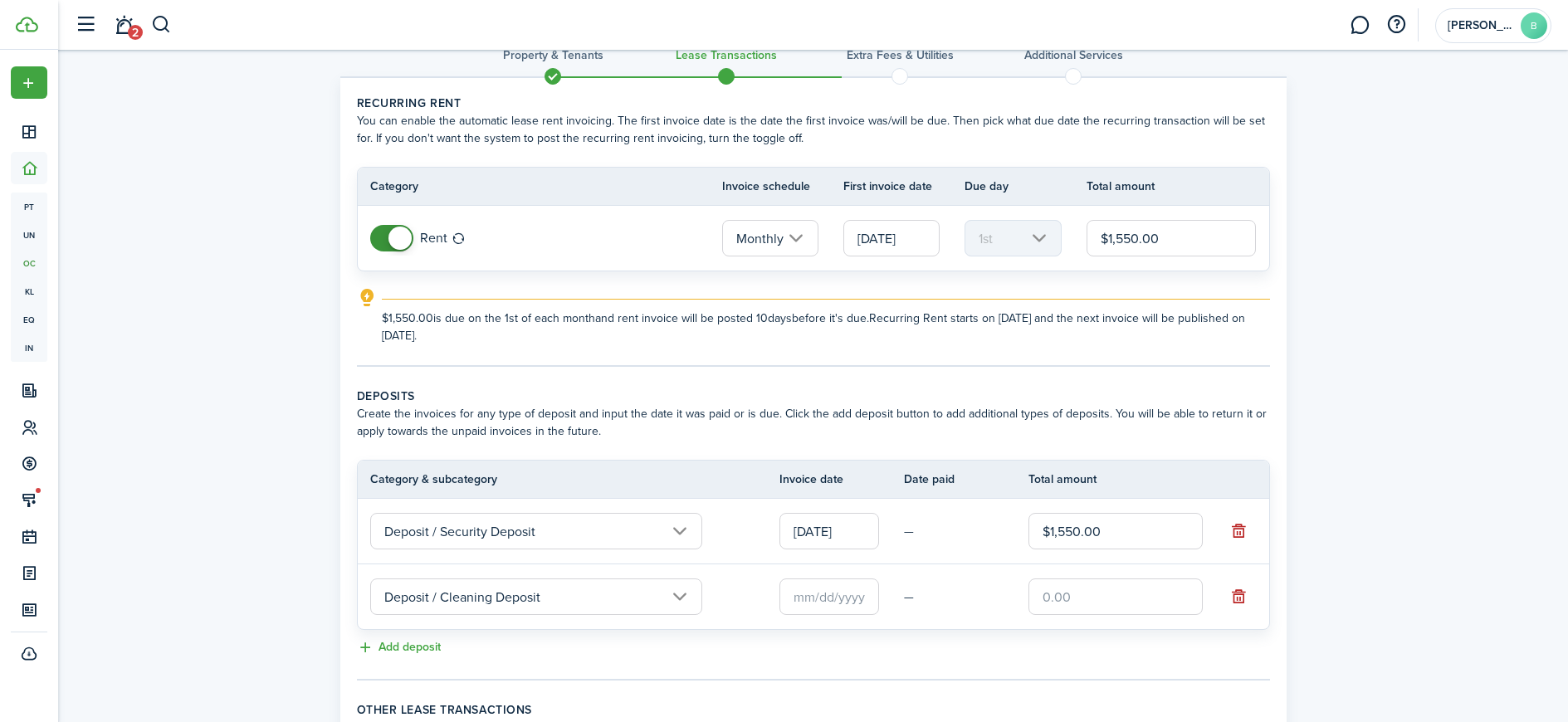
click at [833, 599] on input "text" at bounding box center [830, 596] width 100 height 37
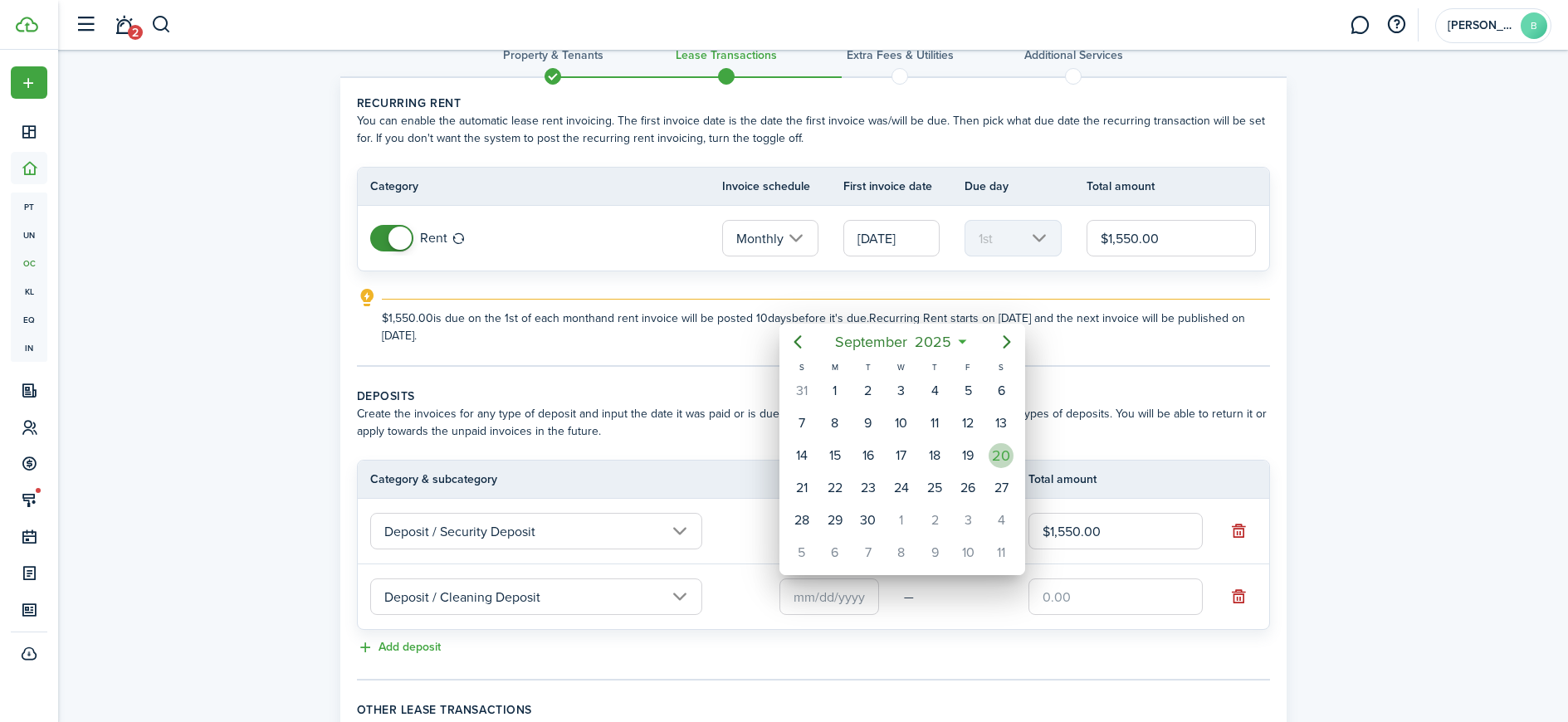
click at [1013, 457] on div "20" at bounding box center [1001, 456] width 25 height 25
type input "[DATE]"
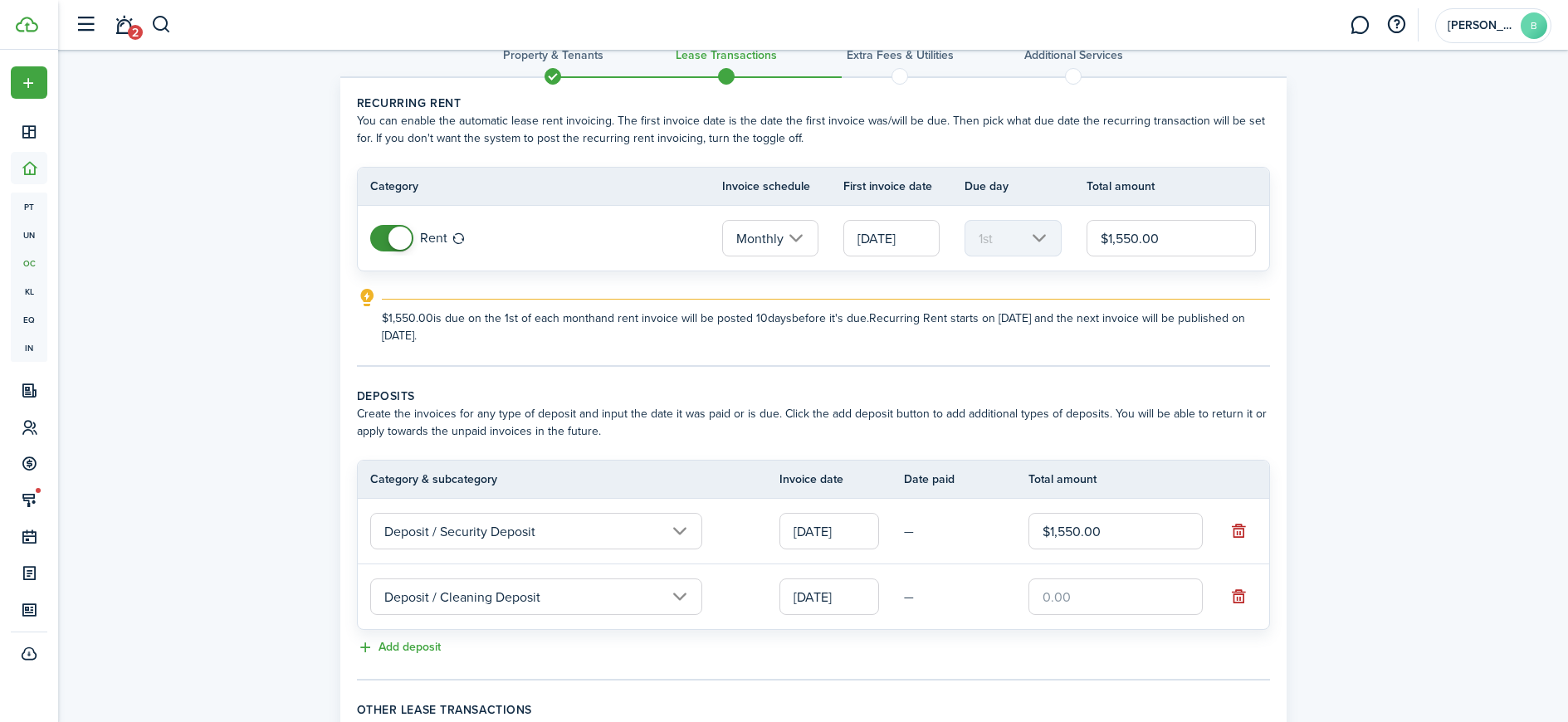
click at [1116, 602] on input "text" at bounding box center [1116, 596] width 175 height 37
type input "$300.00"
click at [939, 657] on div "Add deposit" at bounding box center [813, 647] width 913 height 20
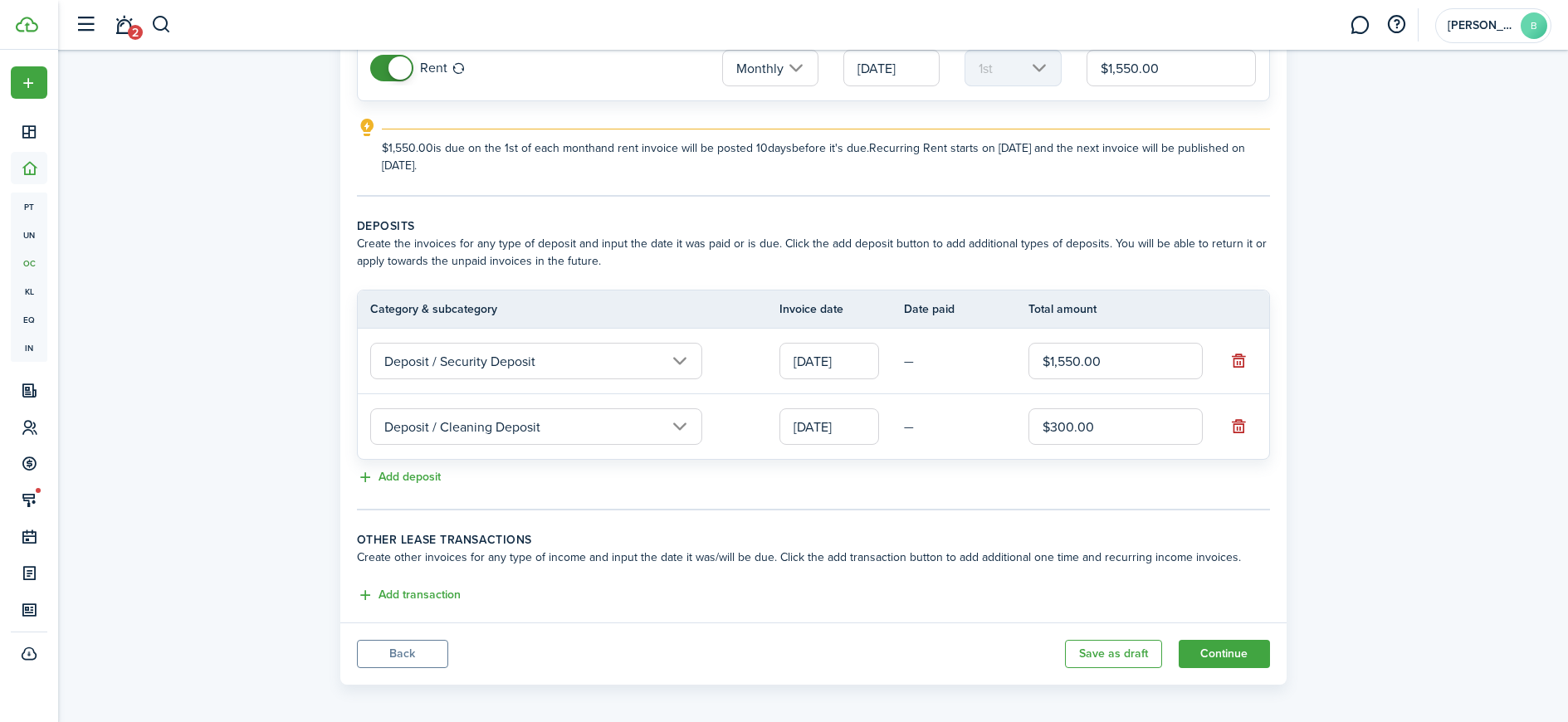
scroll to position [214, 0]
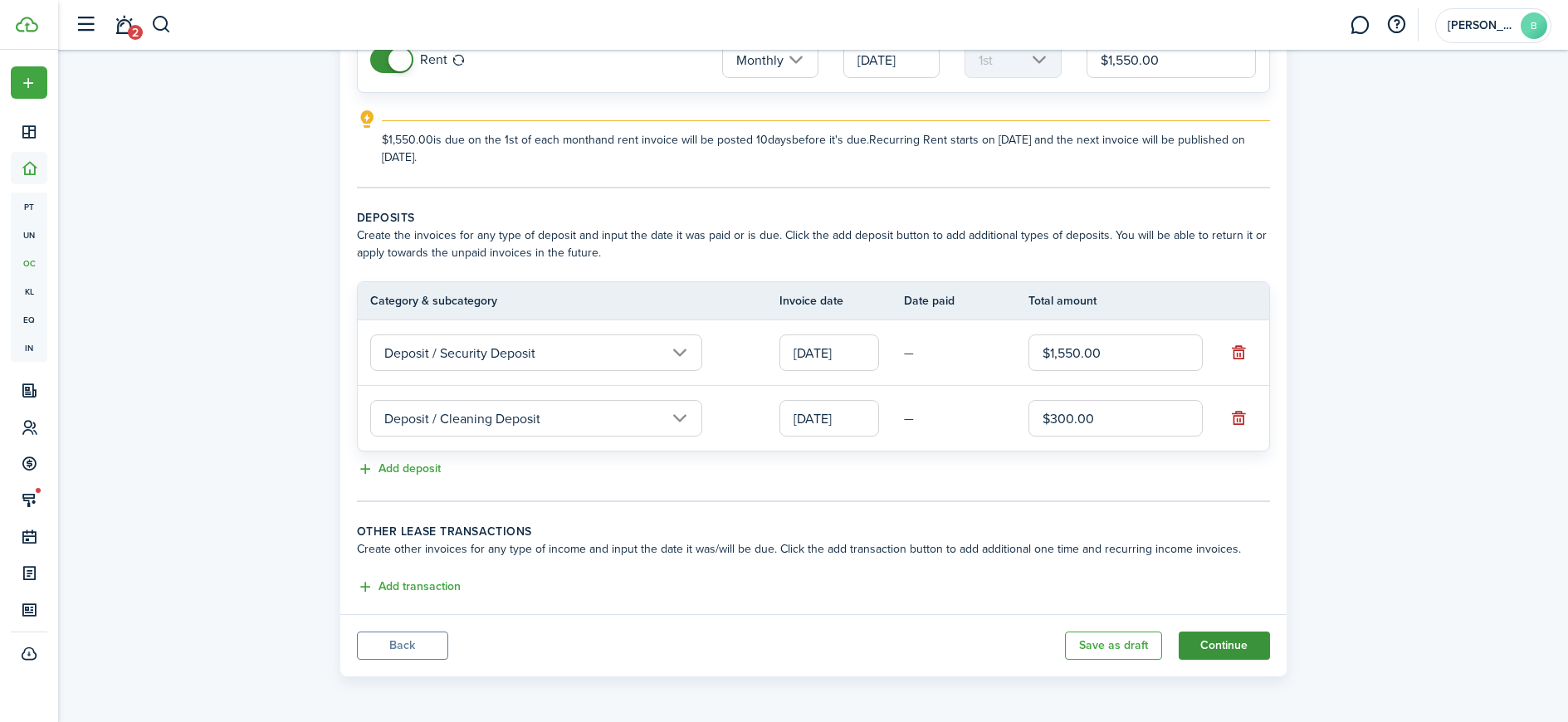
click at [1217, 645] on button "Continue" at bounding box center [1224, 646] width 92 height 28
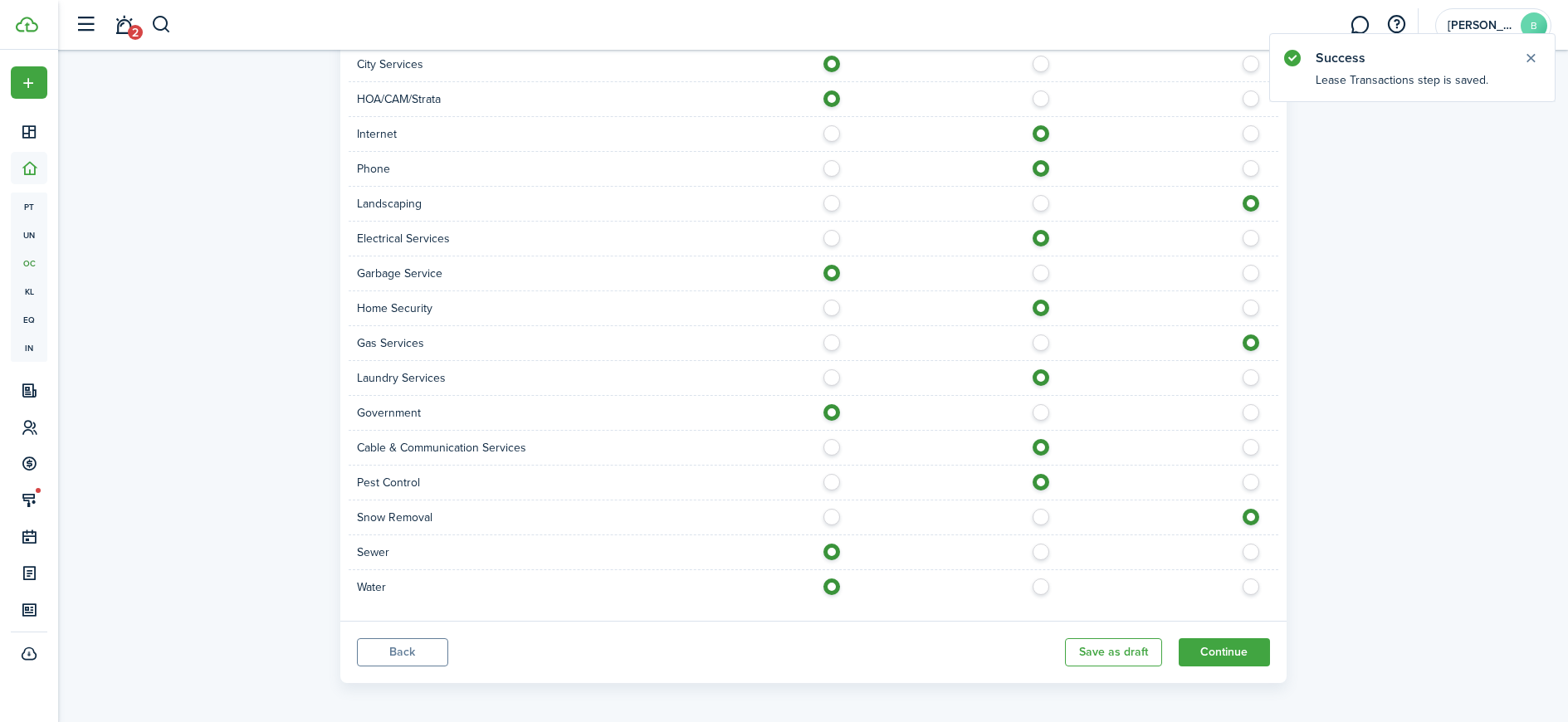
scroll to position [1108, 0]
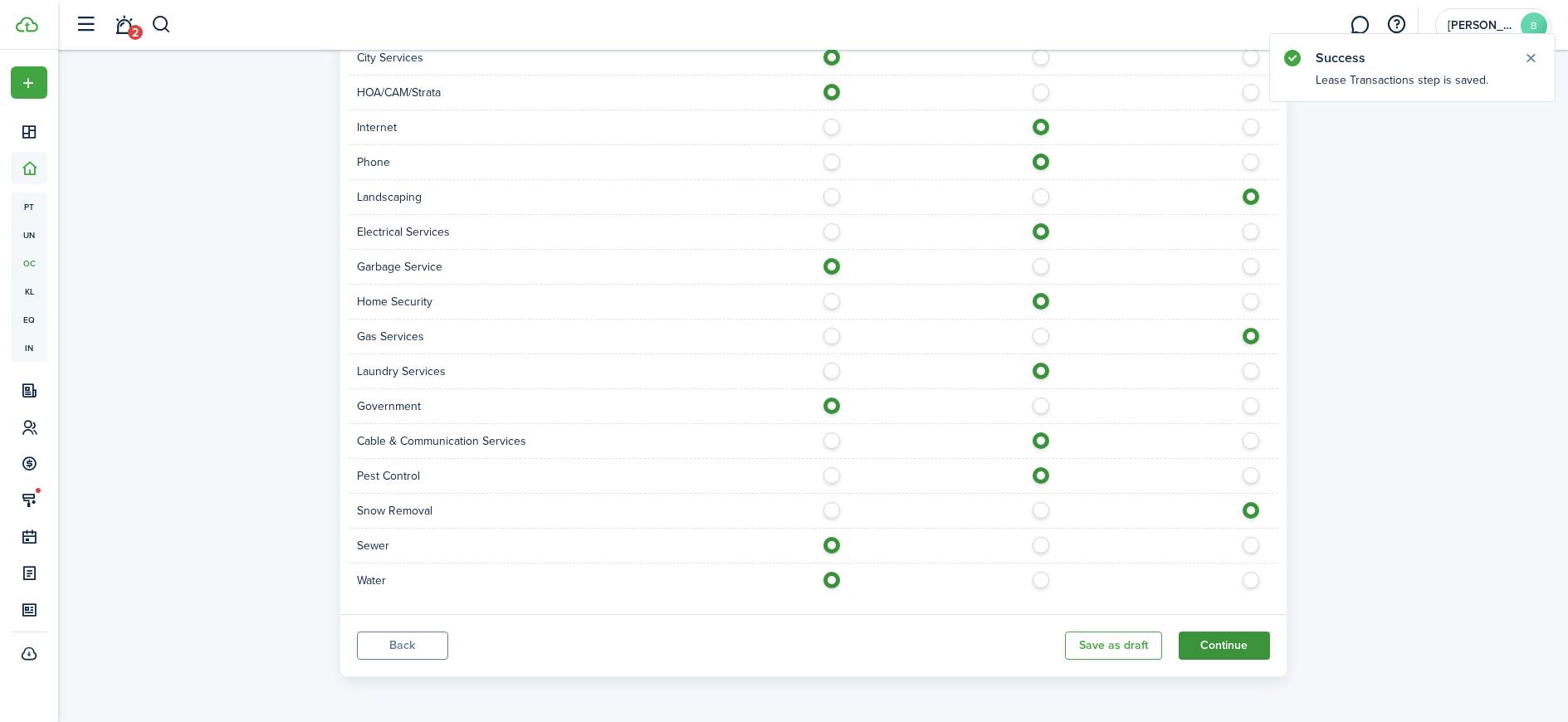
click at [1239, 646] on button "Continue" at bounding box center [1224, 646] width 92 height 28
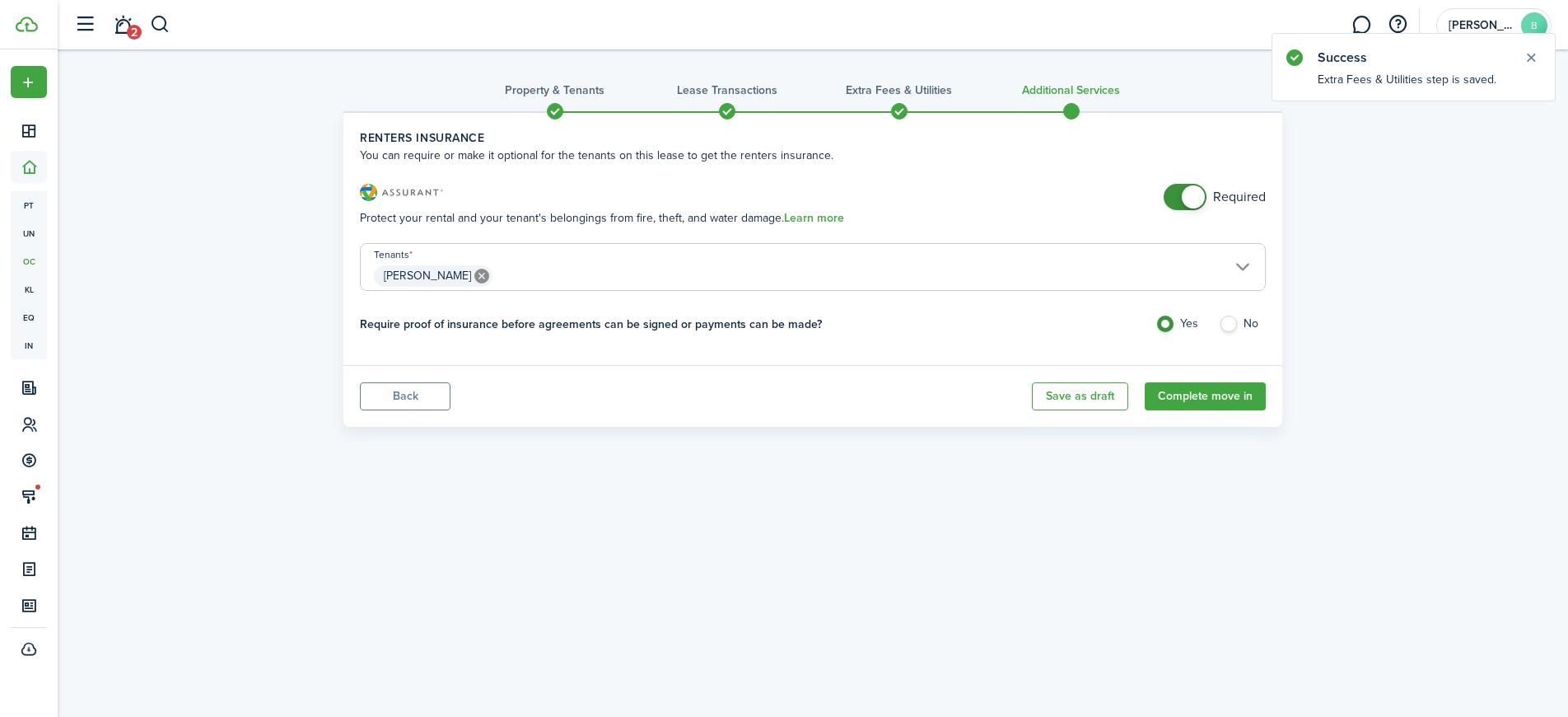
click at [1235, 327] on label "No" at bounding box center [1242, 328] width 47 height 24
radio input "false"
radio input "true"
click at [1228, 402] on button "Complete move in" at bounding box center [1205, 396] width 121 height 28
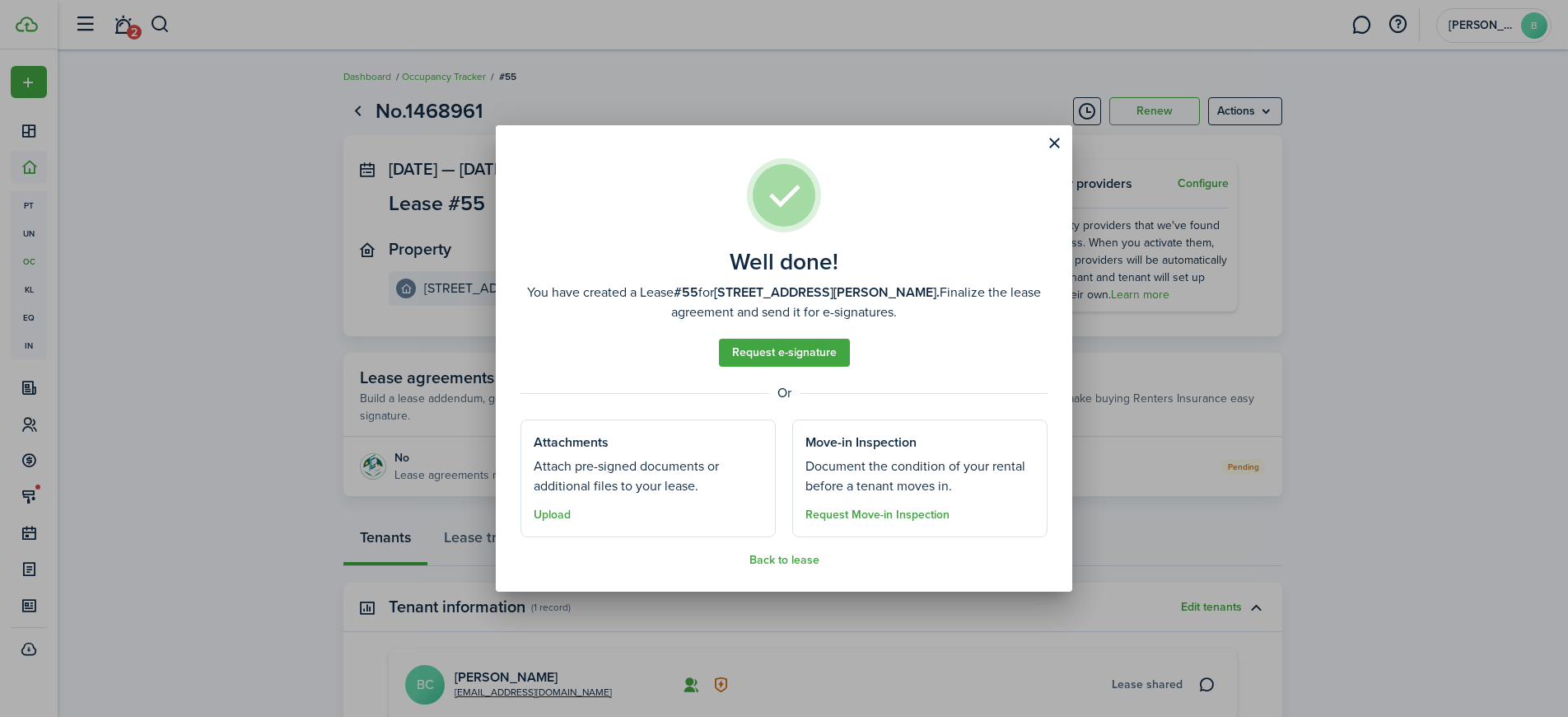
click at [812, 334] on assembled-view "Well done! You have created a Lease #55 for 14324 Hanging Moss Circle #202. Fin…" at bounding box center [784, 363] width 527 height 409
click at [806, 347] on link "Request e-signature" at bounding box center [785, 352] width 131 height 28
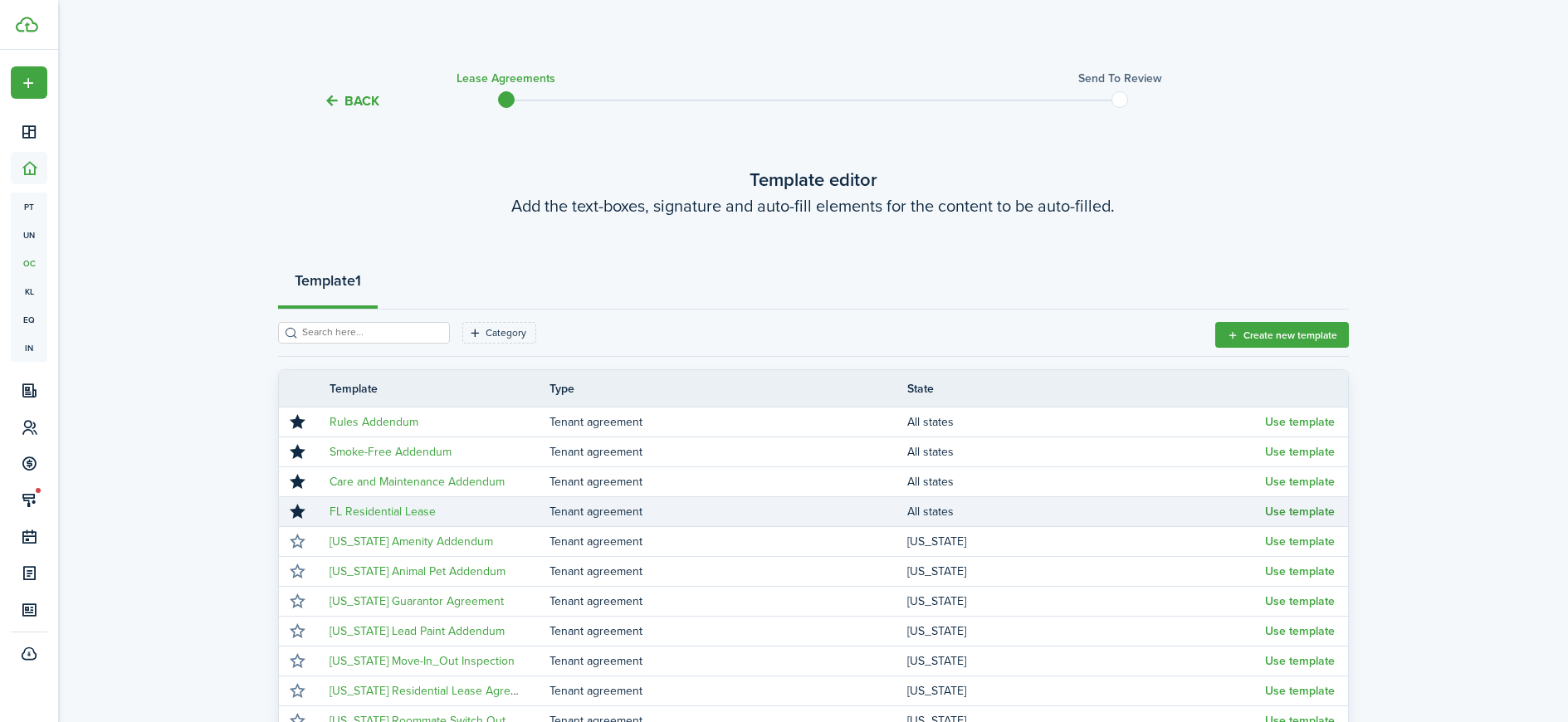
click at [1309, 510] on button "Use template" at bounding box center [1300, 512] width 70 height 13
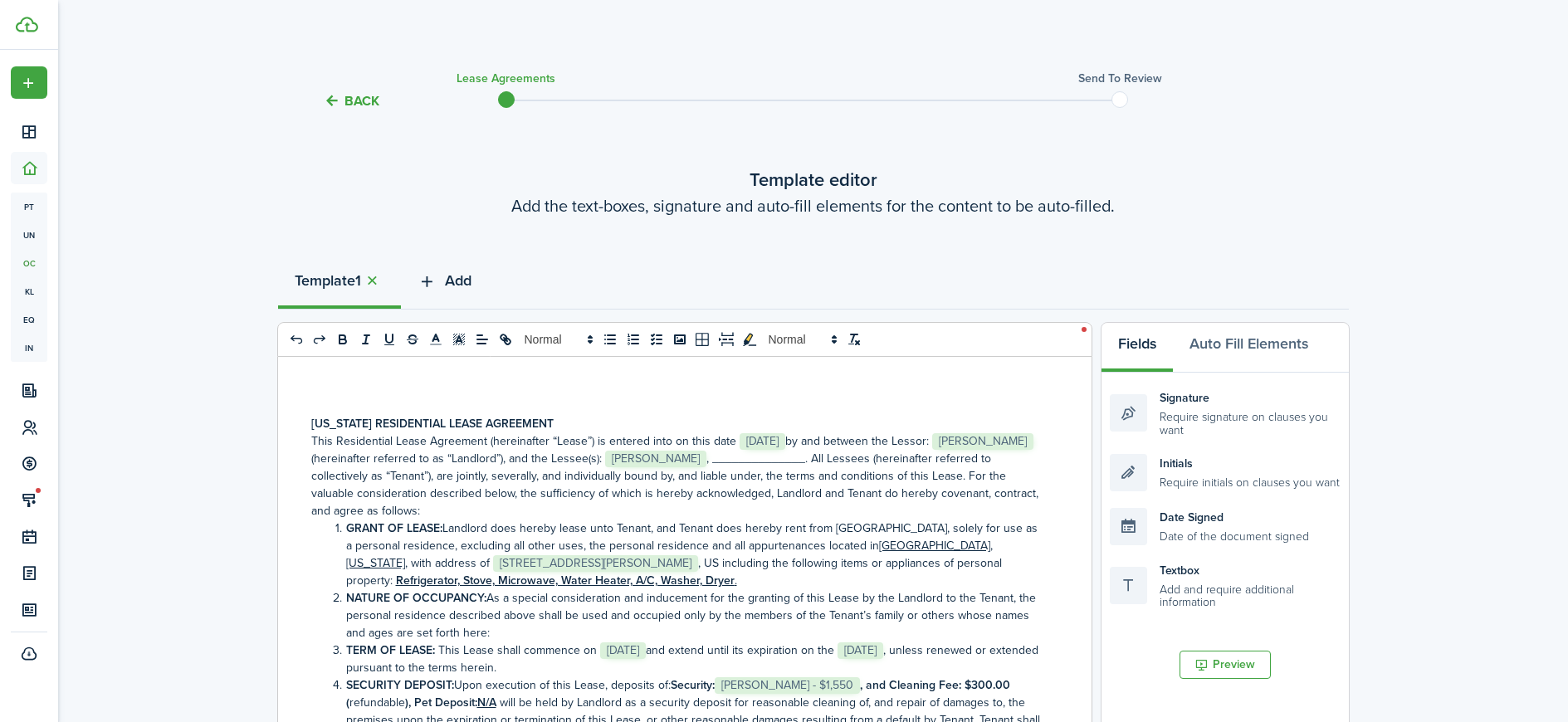
click at [425, 285] on icon "button" at bounding box center [427, 280] width 19 height 18
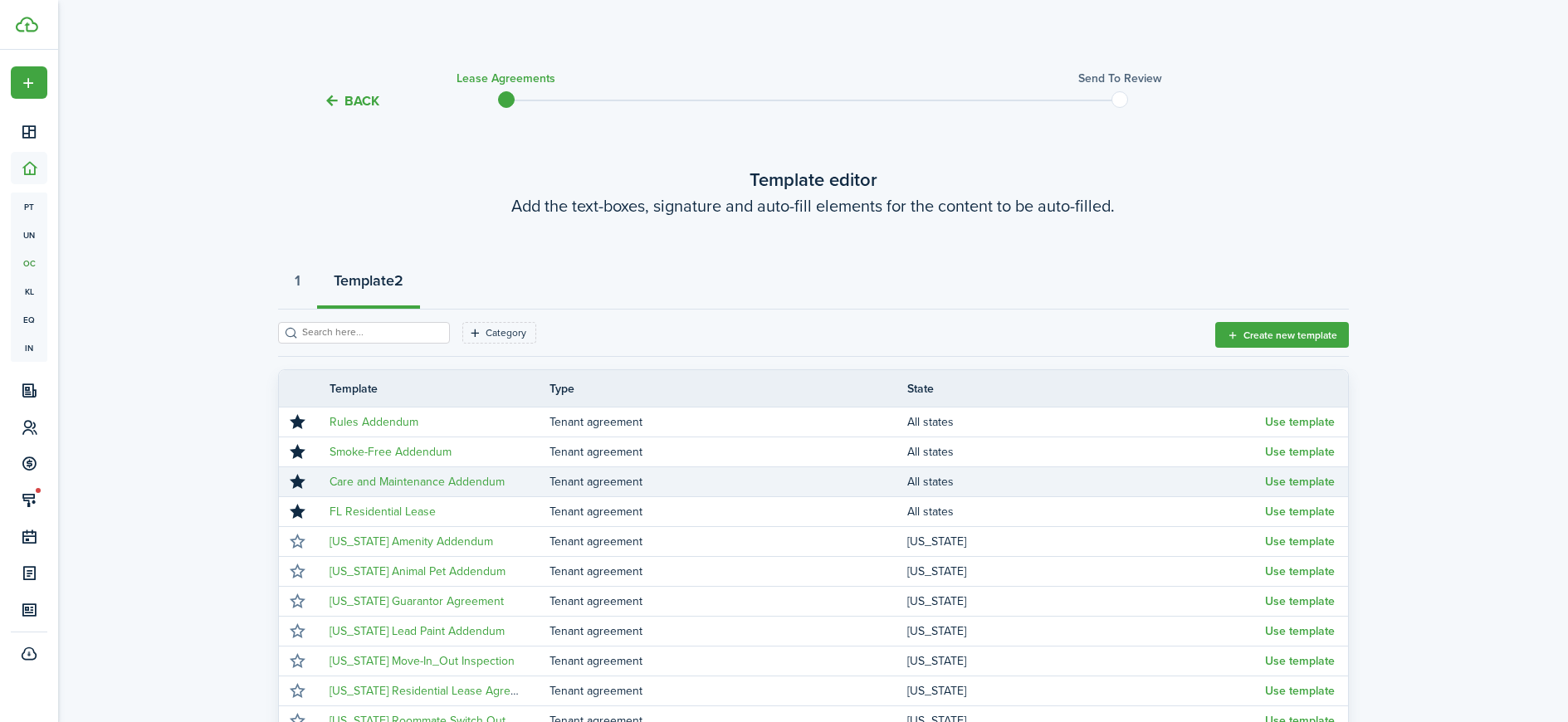
click at [1261, 479] on td "All states" at bounding box center [1086, 482] width 358 height 23
click at [1274, 480] on button "Use template" at bounding box center [1300, 482] width 70 height 13
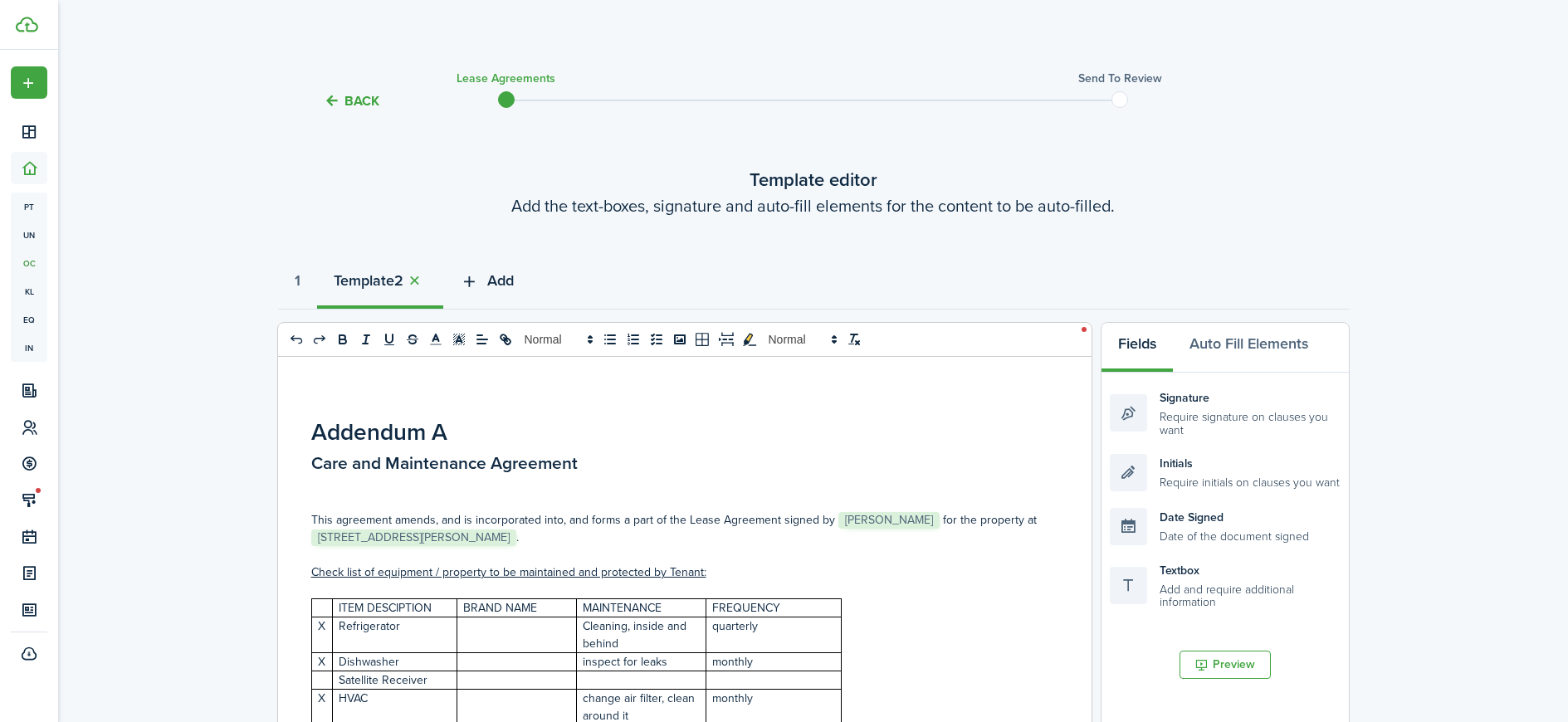
click at [477, 279] on icon "button" at bounding box center [469, 280] width 19 height 18
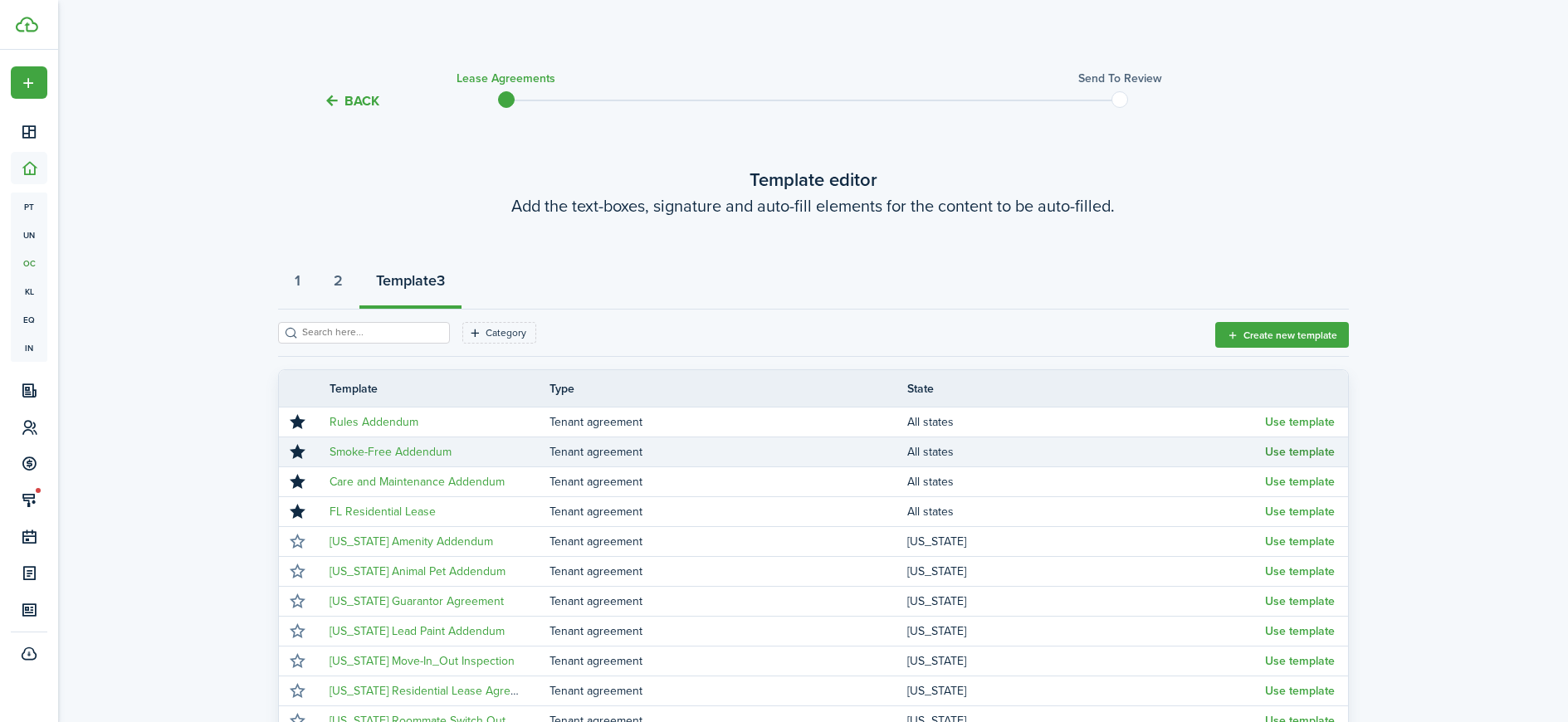
click at [1289, 454] on button "Use template" at bounding box center [1300, 452] width 70 height 13
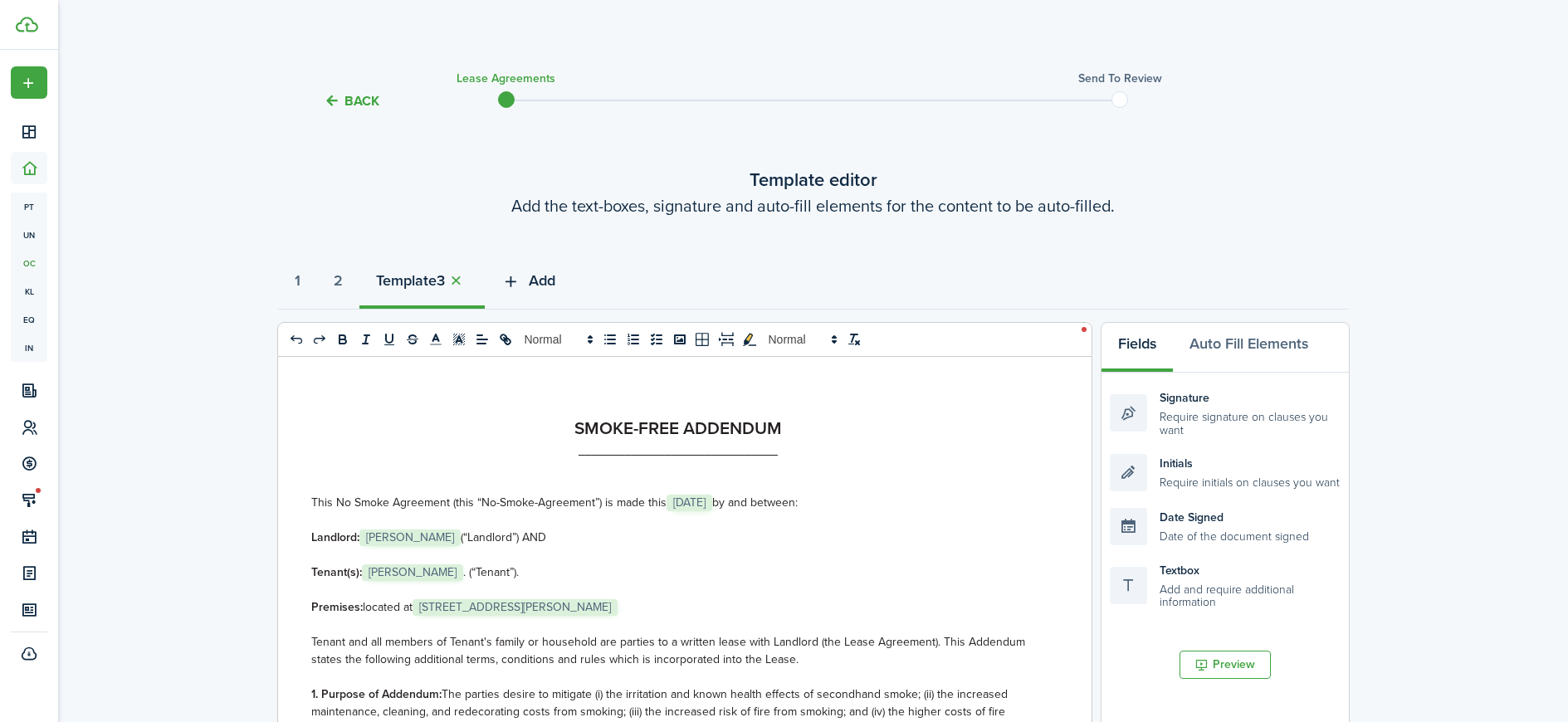
click at [520, 279] on icon "button" at bounding box center [511, 280] width 19 height 18
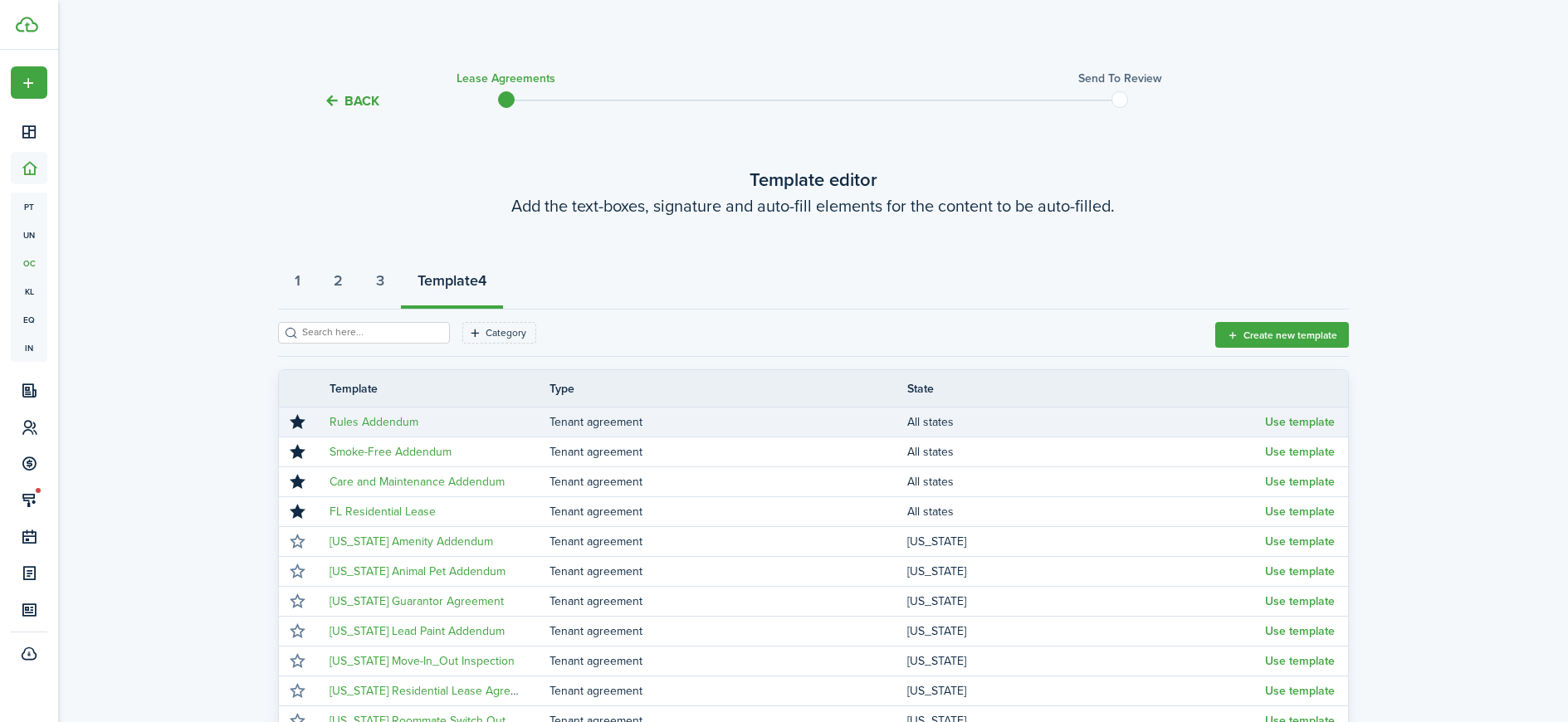
click at [1277, 411] on td "Use template" at bounding box center [1307, 422] width 83 height 23
click at [1278, 425] on button "Use template" at bounding box center [1300, 423] width 70 height 13
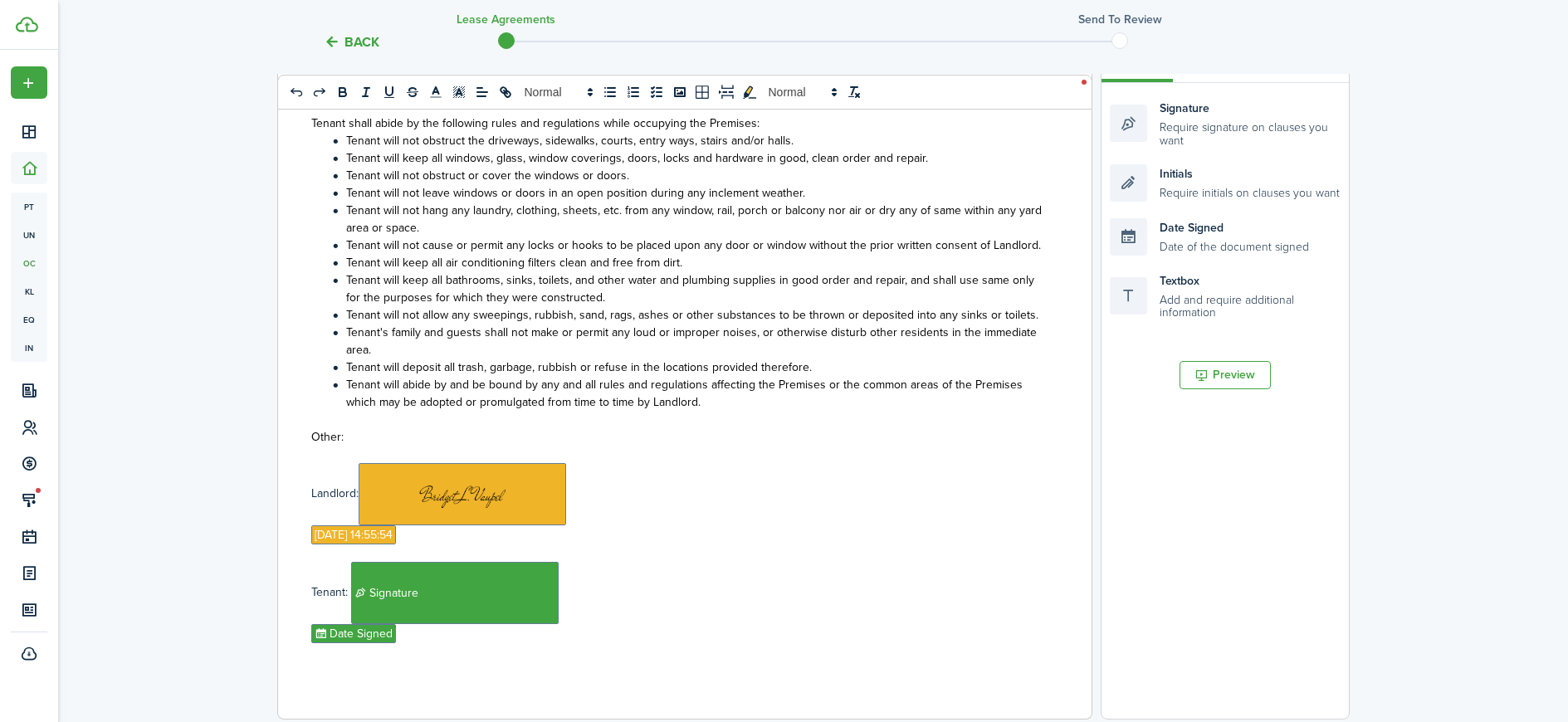
scroll to position [193, 0]
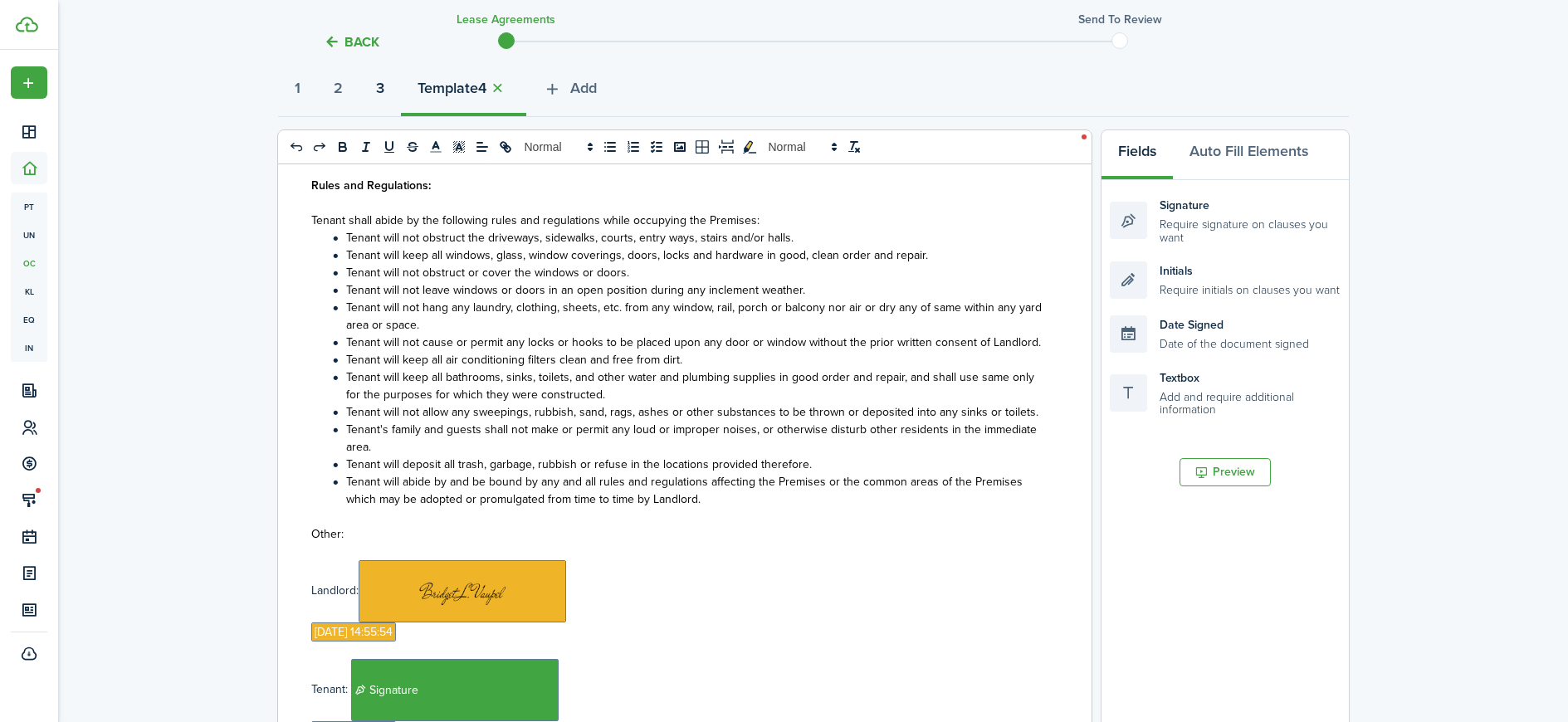
click at [384, 84] on strong "3" at bounding box center [379, 89] width 8 height 23
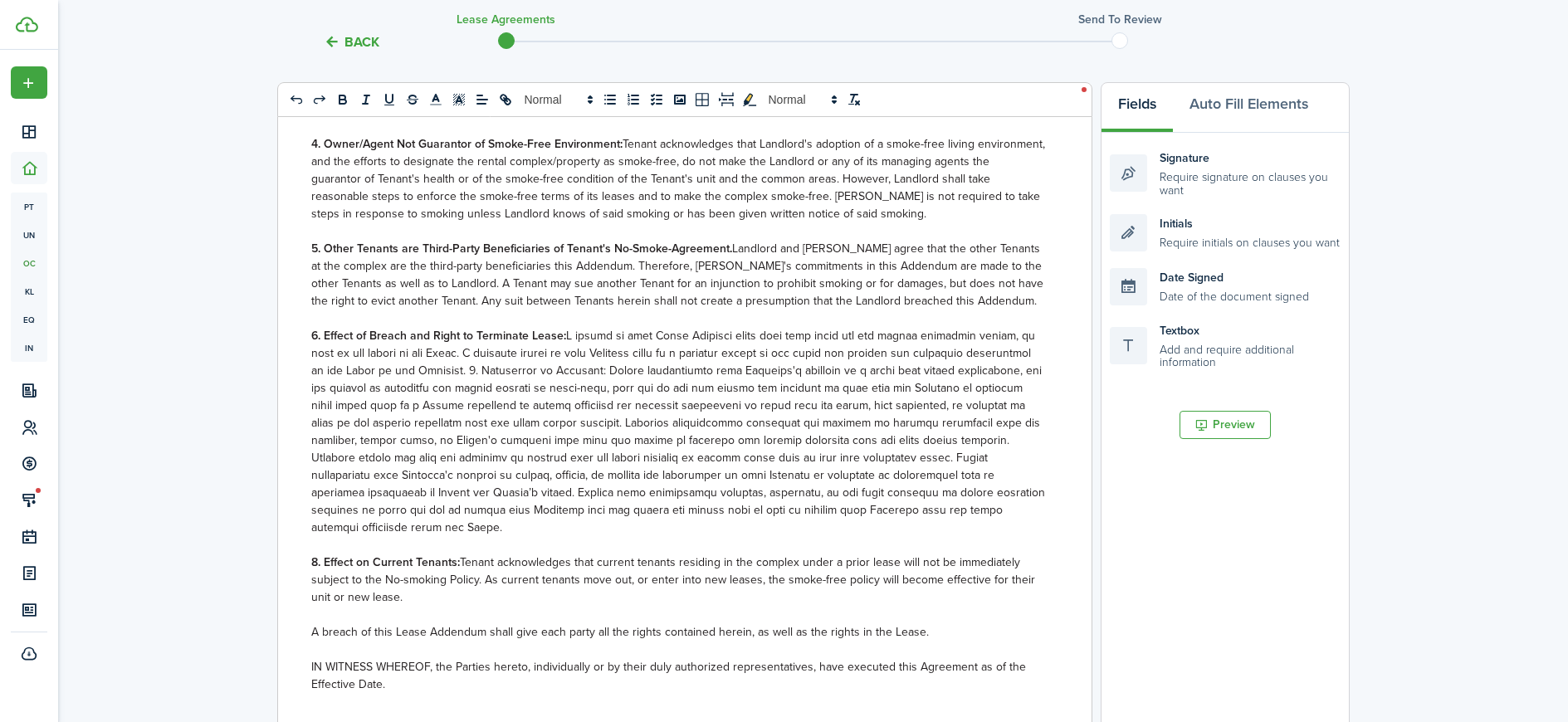
scroll to position [568, 0]
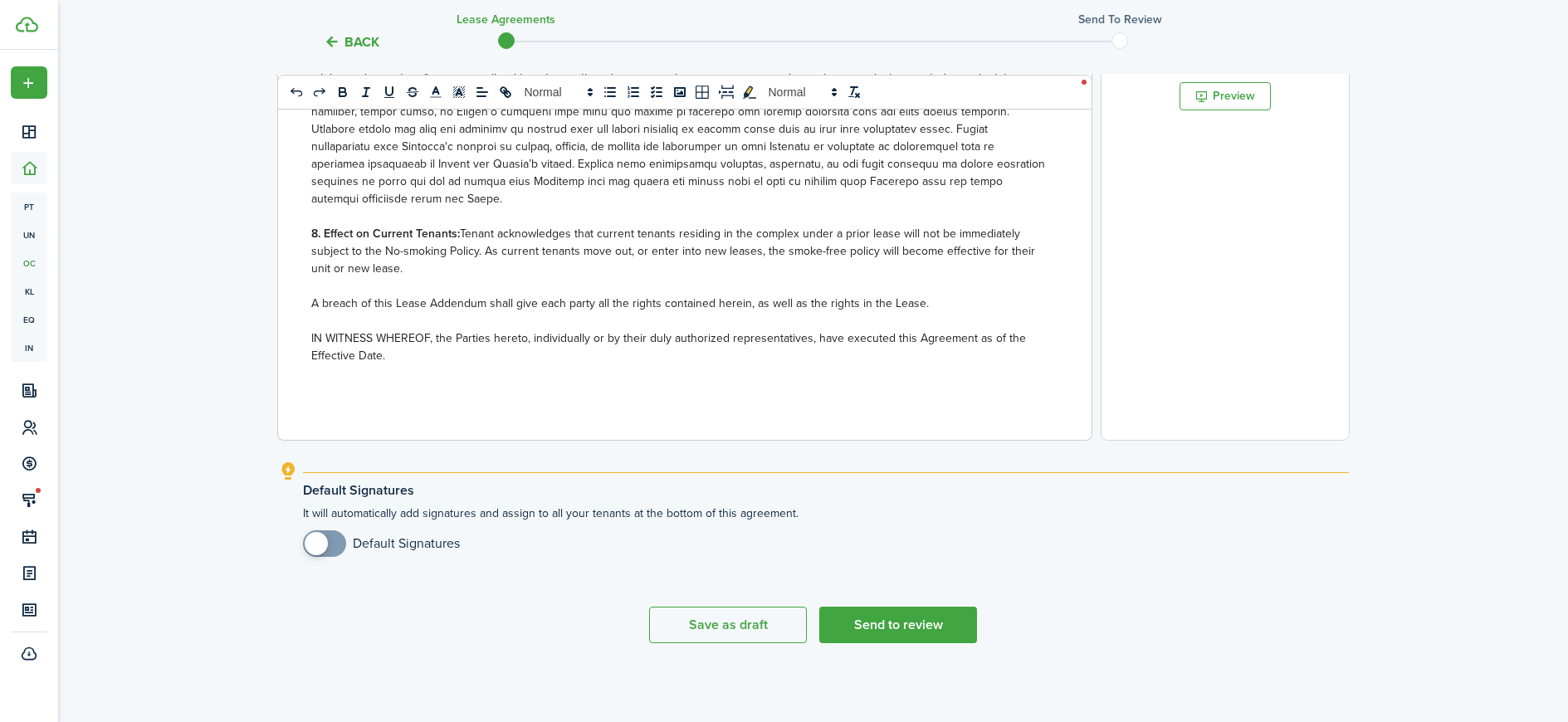
checkbox input "true"
click at [317, 536] on span at bounding box center [316, 544] width 24 height 24
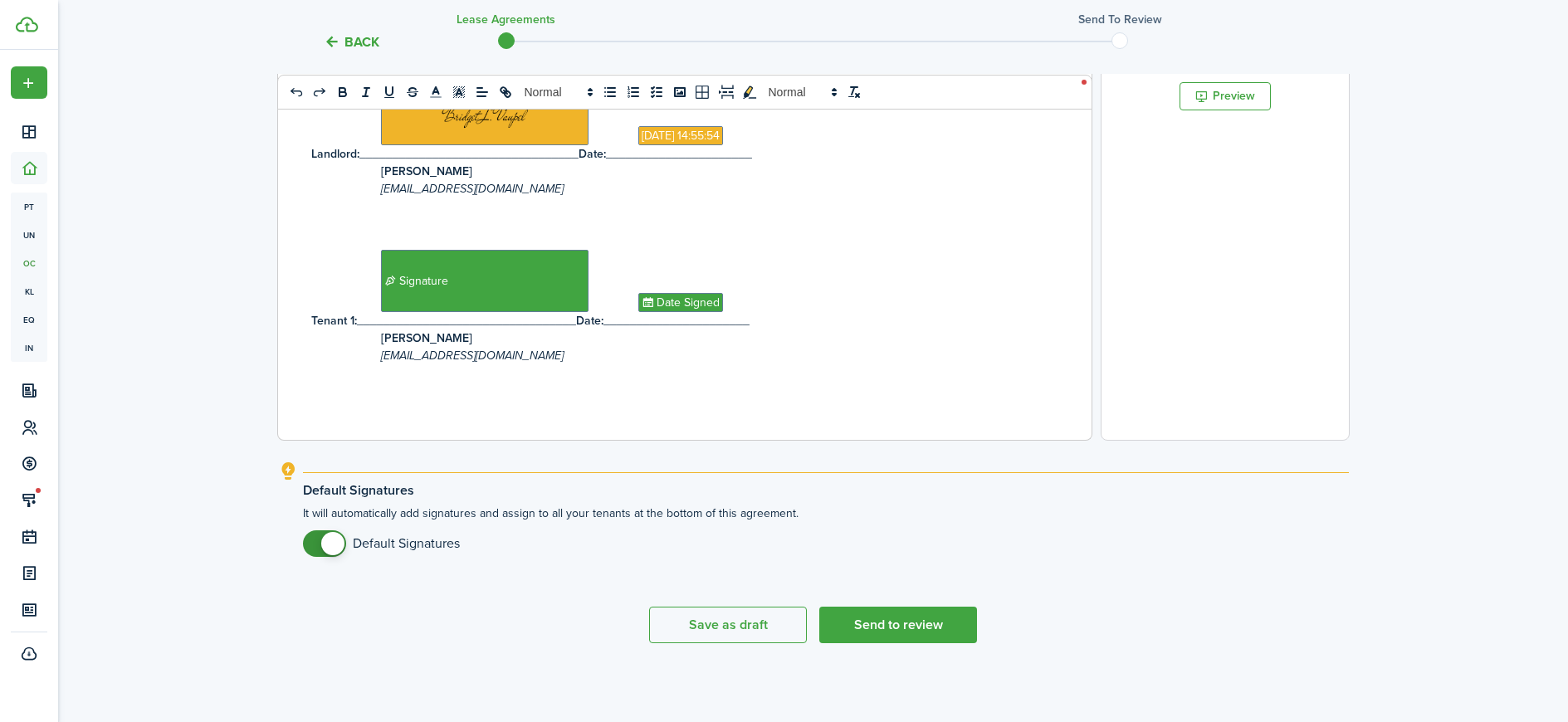
scroll to position [0, 0]
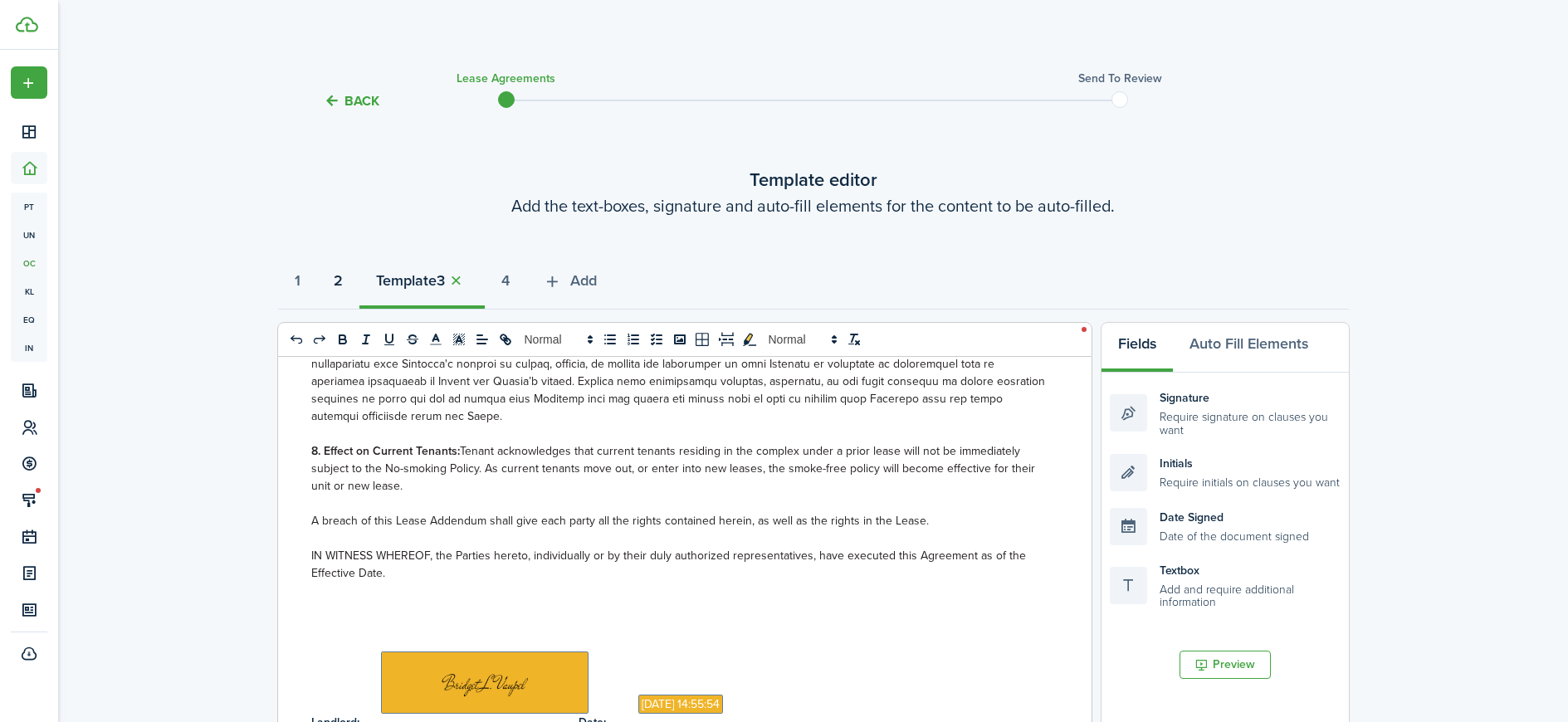
click at [340, 279] on strong "2" at bounding box center [339, 281] width 9 height 23
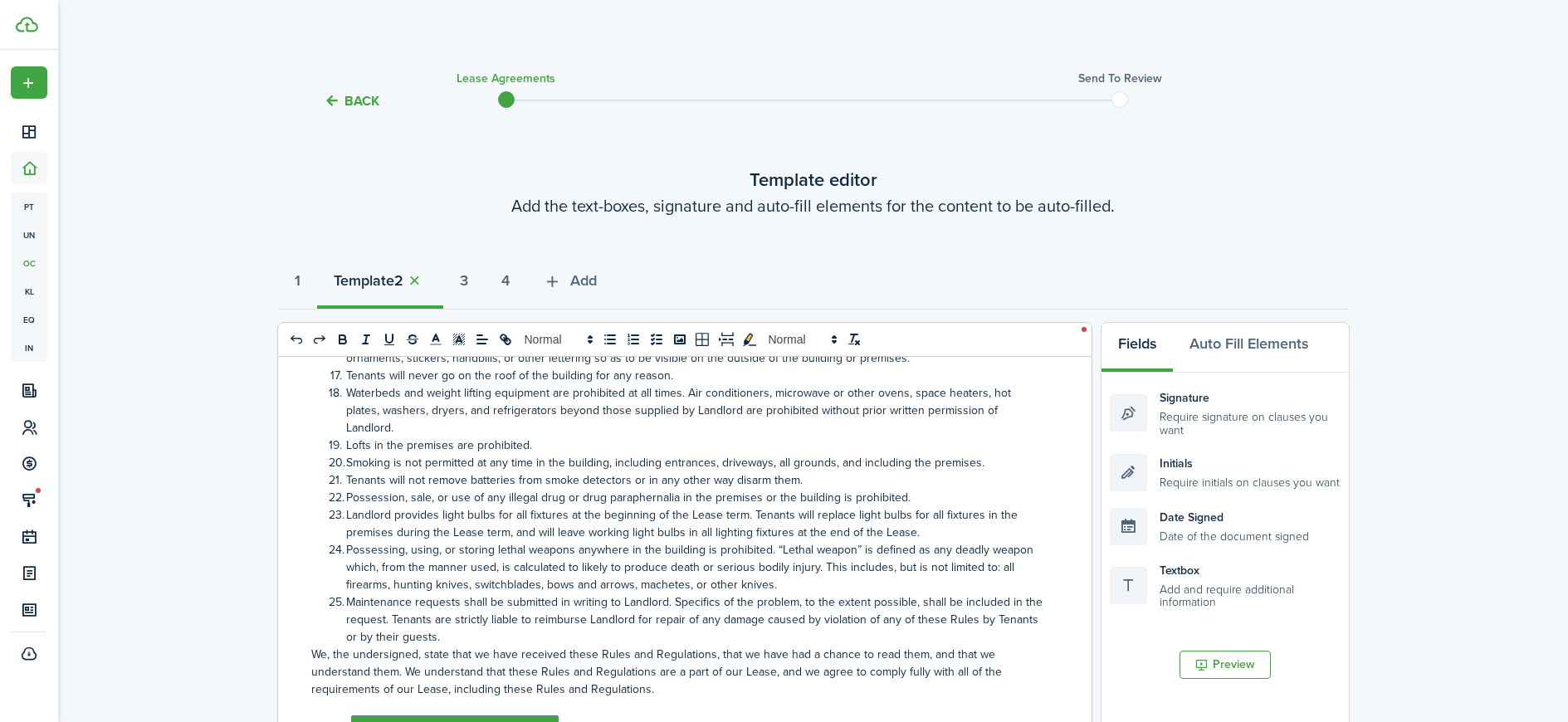
scroll to position [3122, 0]
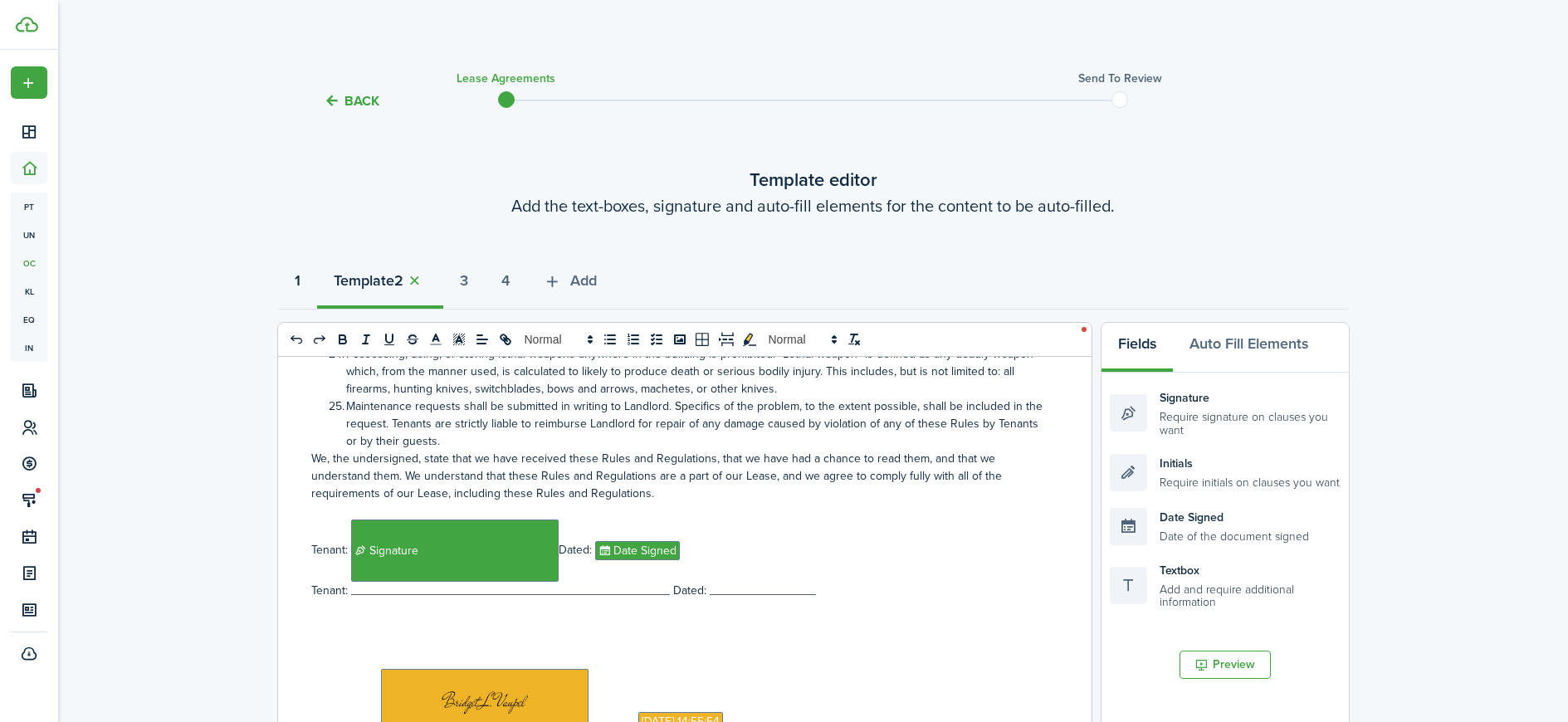
click at [295, 290] on strong "1" at bounding box center [297, 281] width 6 height 23
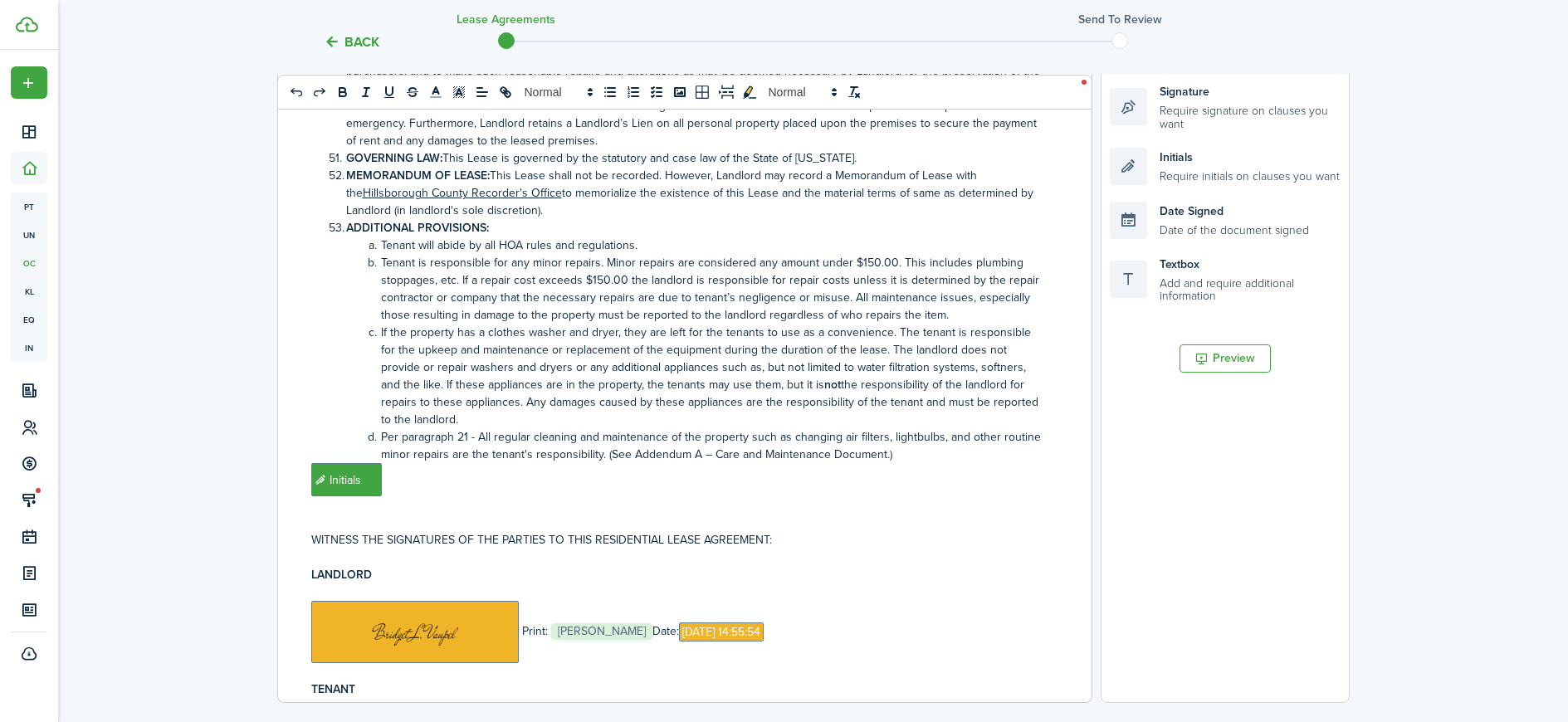
scroll to position [568, 0]
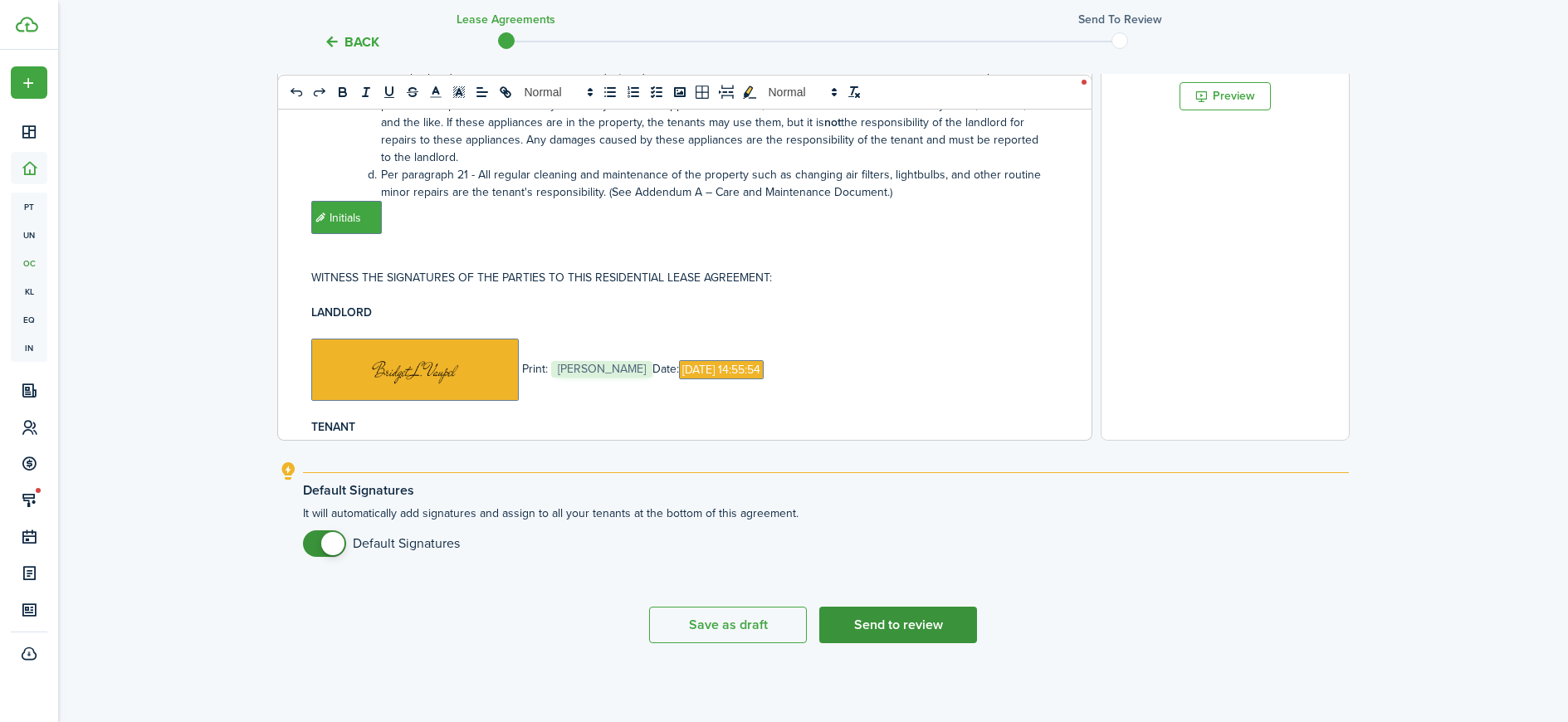
click at [919, 624] on button "Send to review" at bounding box center [898, 625] width 158 height 37
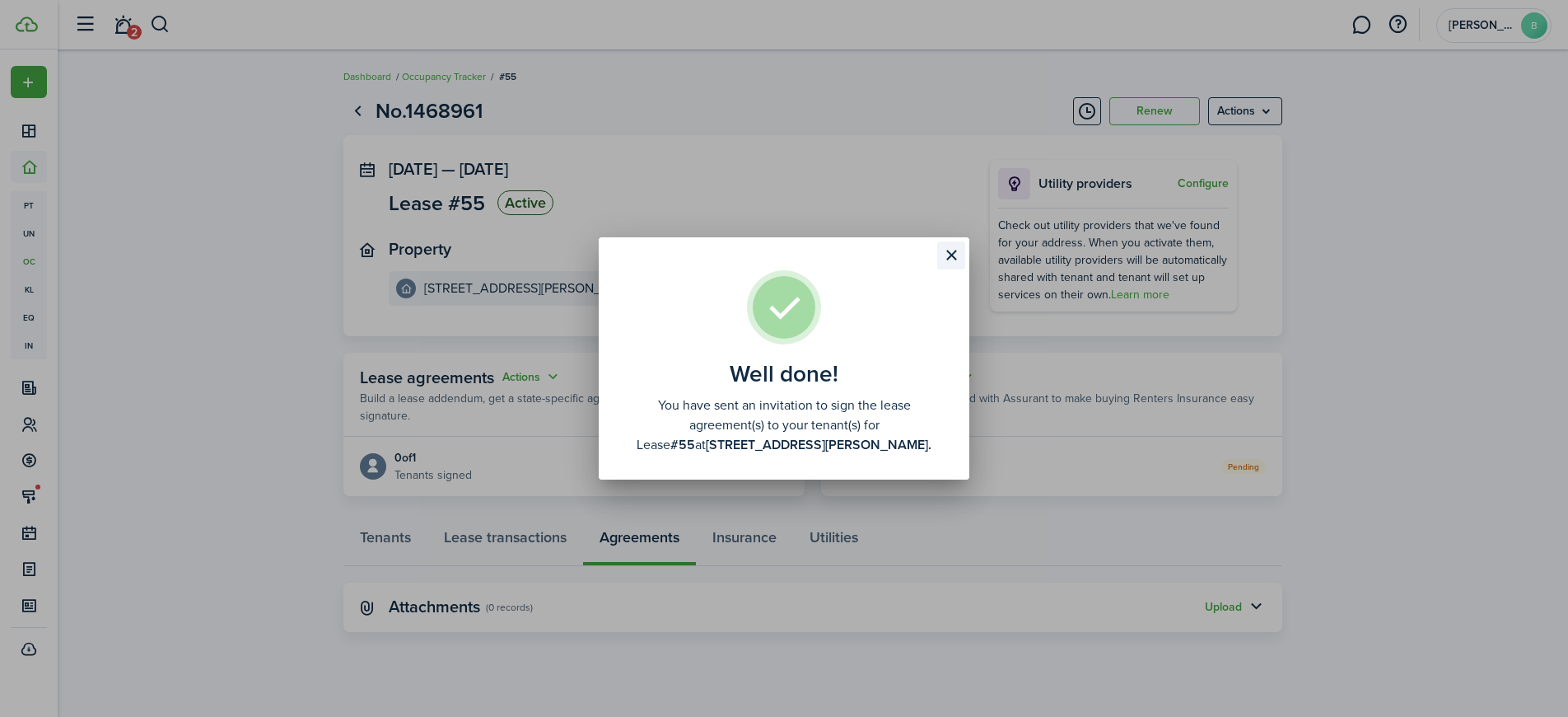
click at [953, 256] on button "Close modal" at bounding box center [952, 256] width 28 height 28
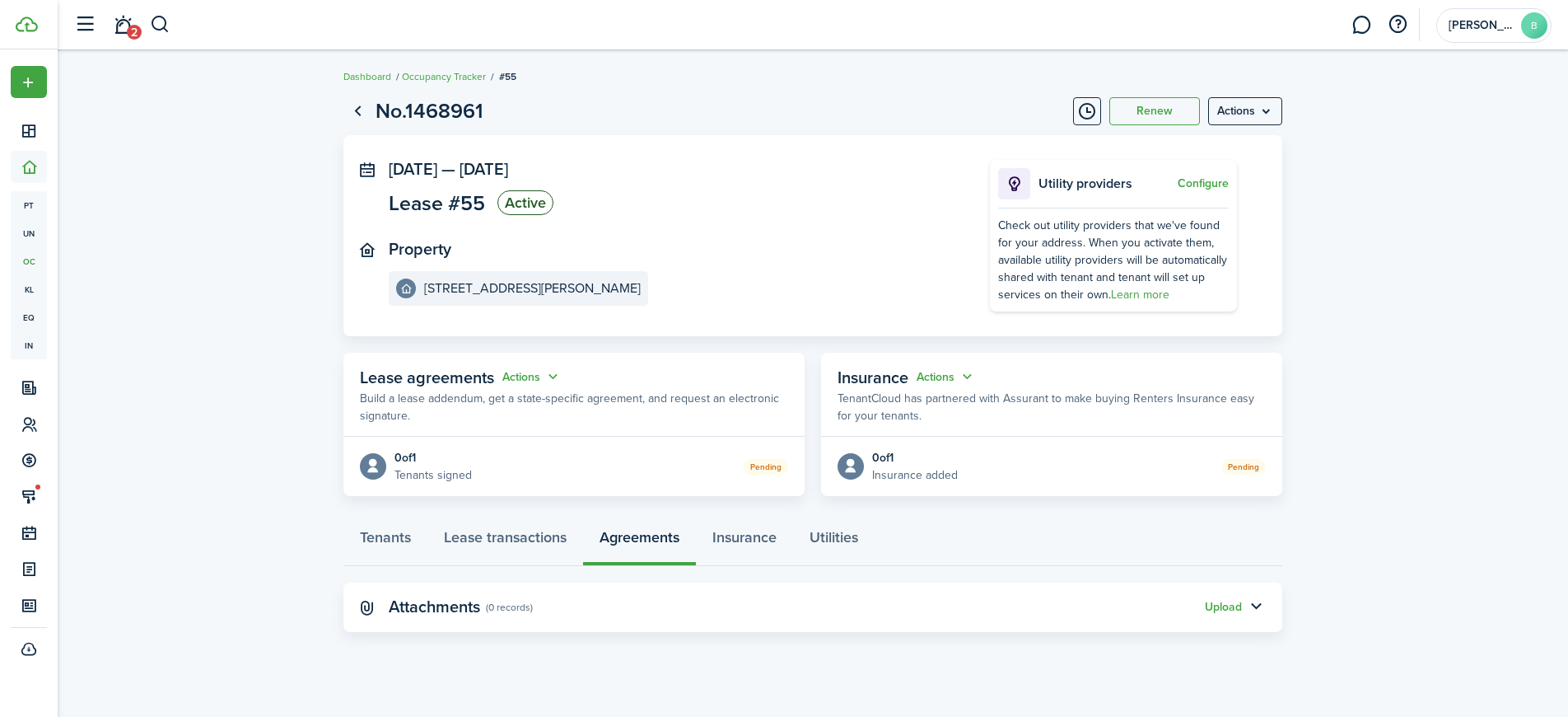
click at [263, 350] on lease-view "No.1468961 Renew Actions Oct 01, 2025 — Sep 30, 2026 Lease #55 Active Property …" at bounding box center [813, 364] width 1511 height 553
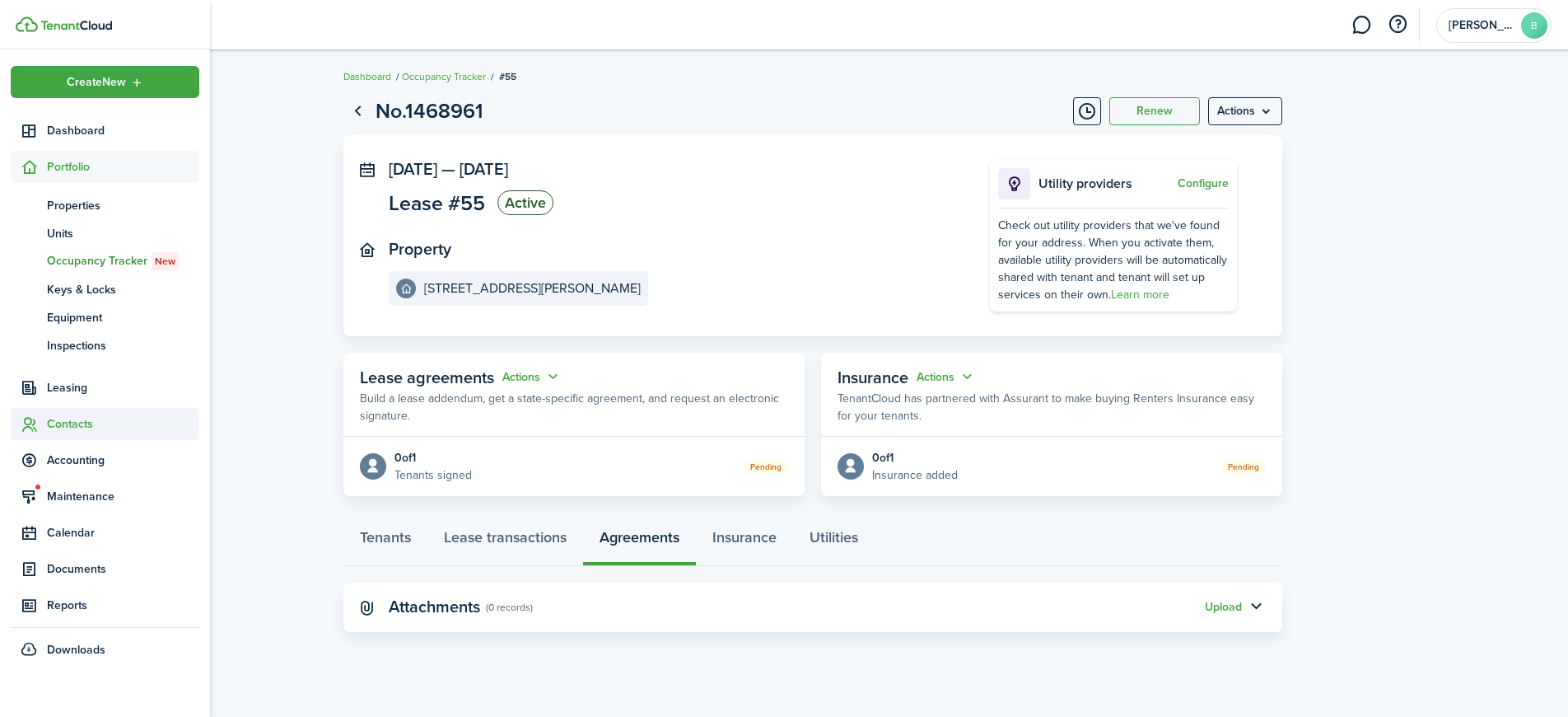
click at [76, 422] on span "Contacts" at bounding box center [123, 424] width 153 height 17
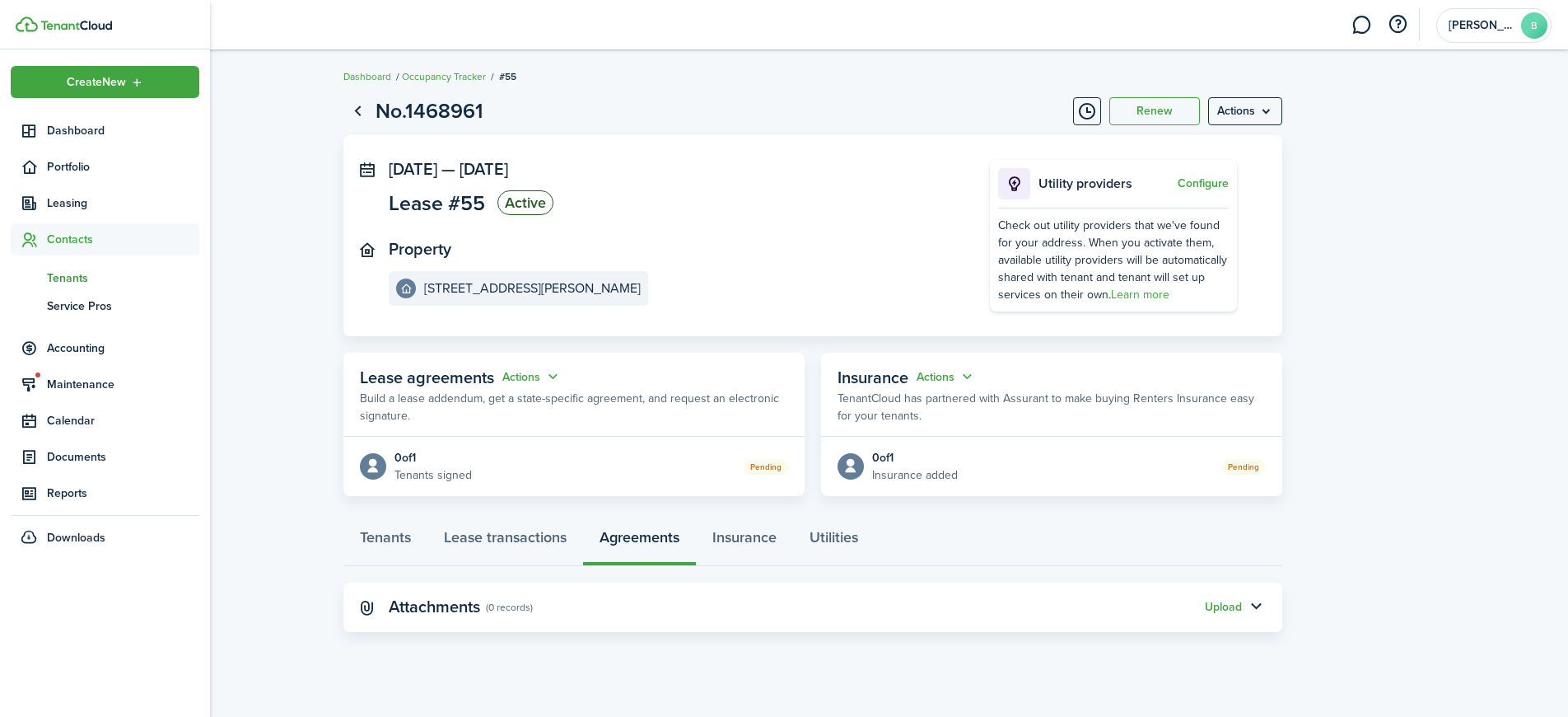
click at [75, 284] on span "Tenants" at bounding box center [123, 278] width 153 height 17
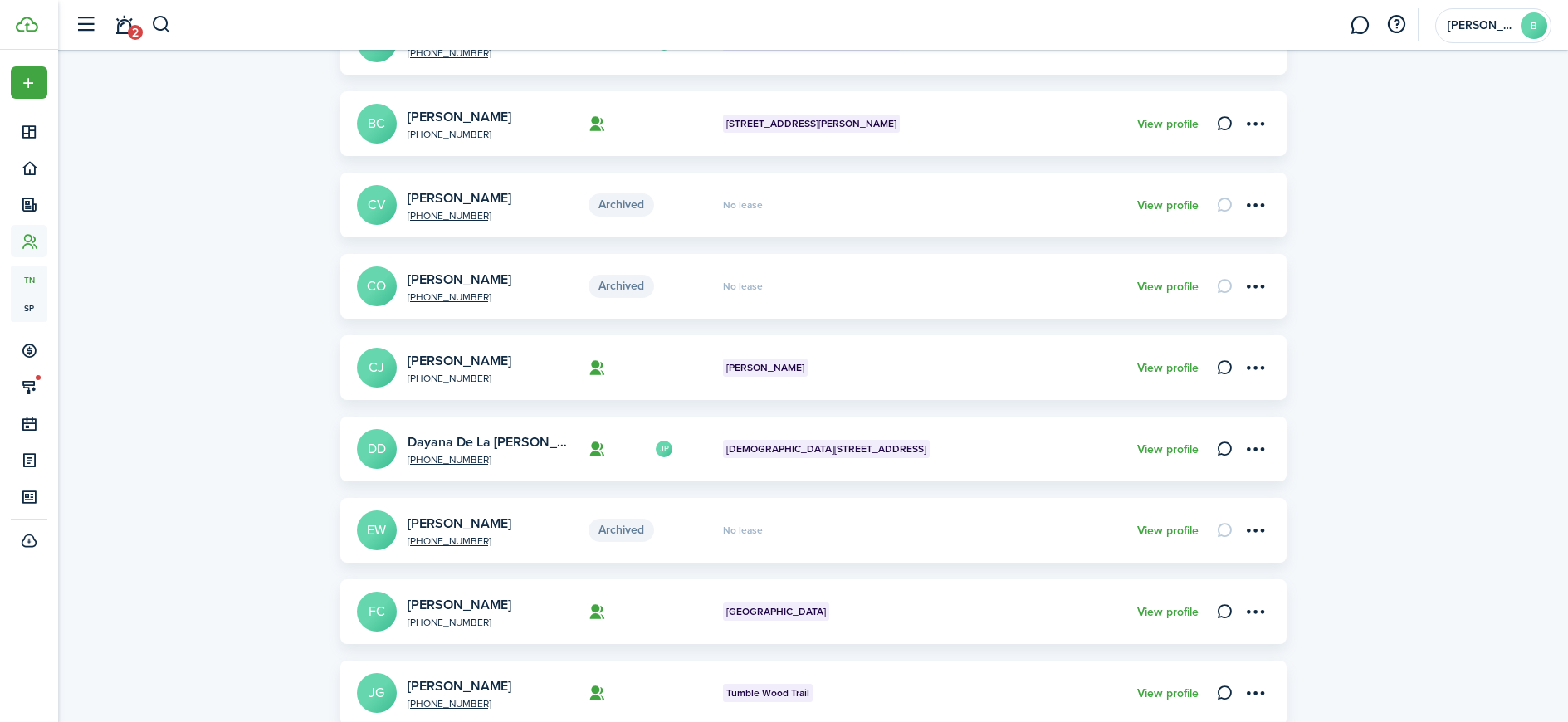
scroll to position [263, 0]
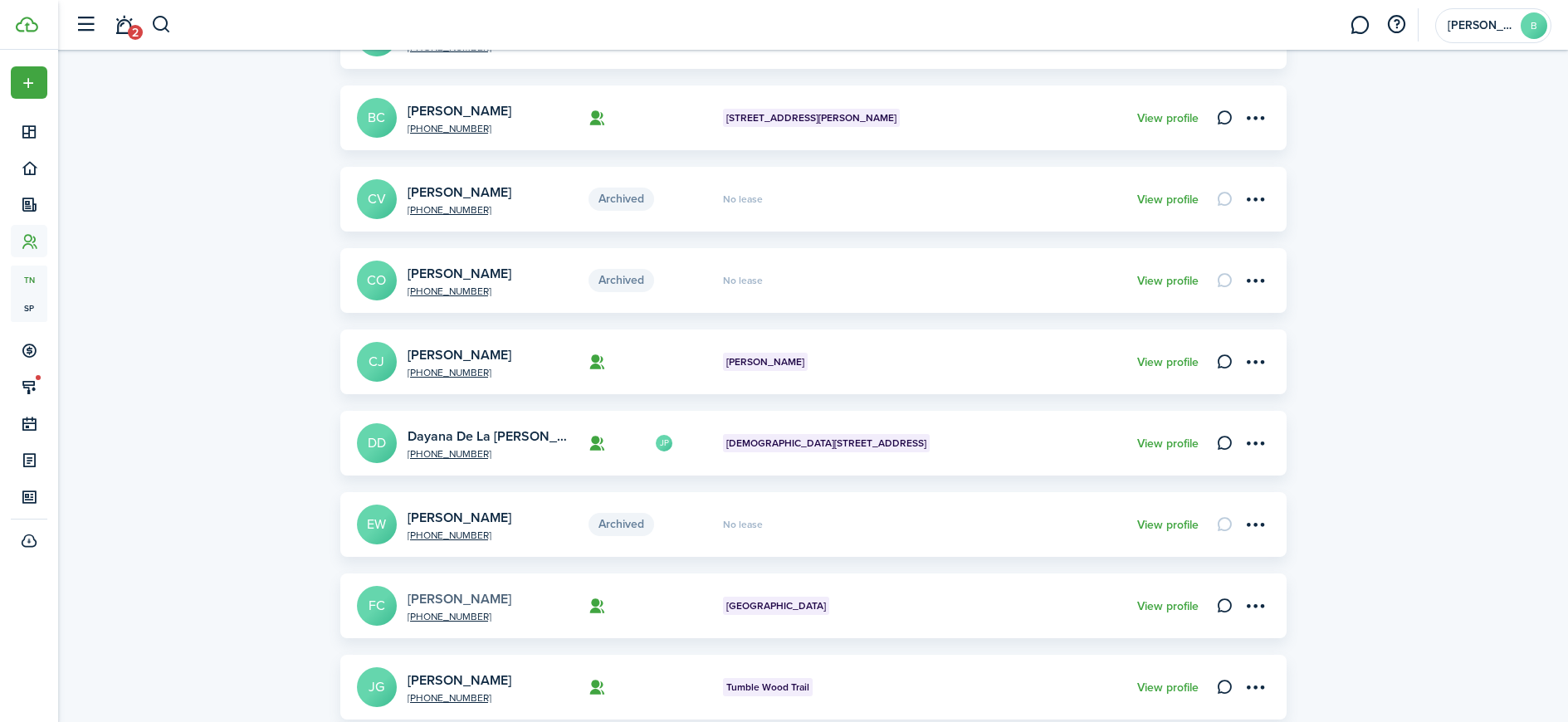
click at [469, 596] on link "[PERSON_NAME]" at bounding box center [460, 598] width 104 height 19
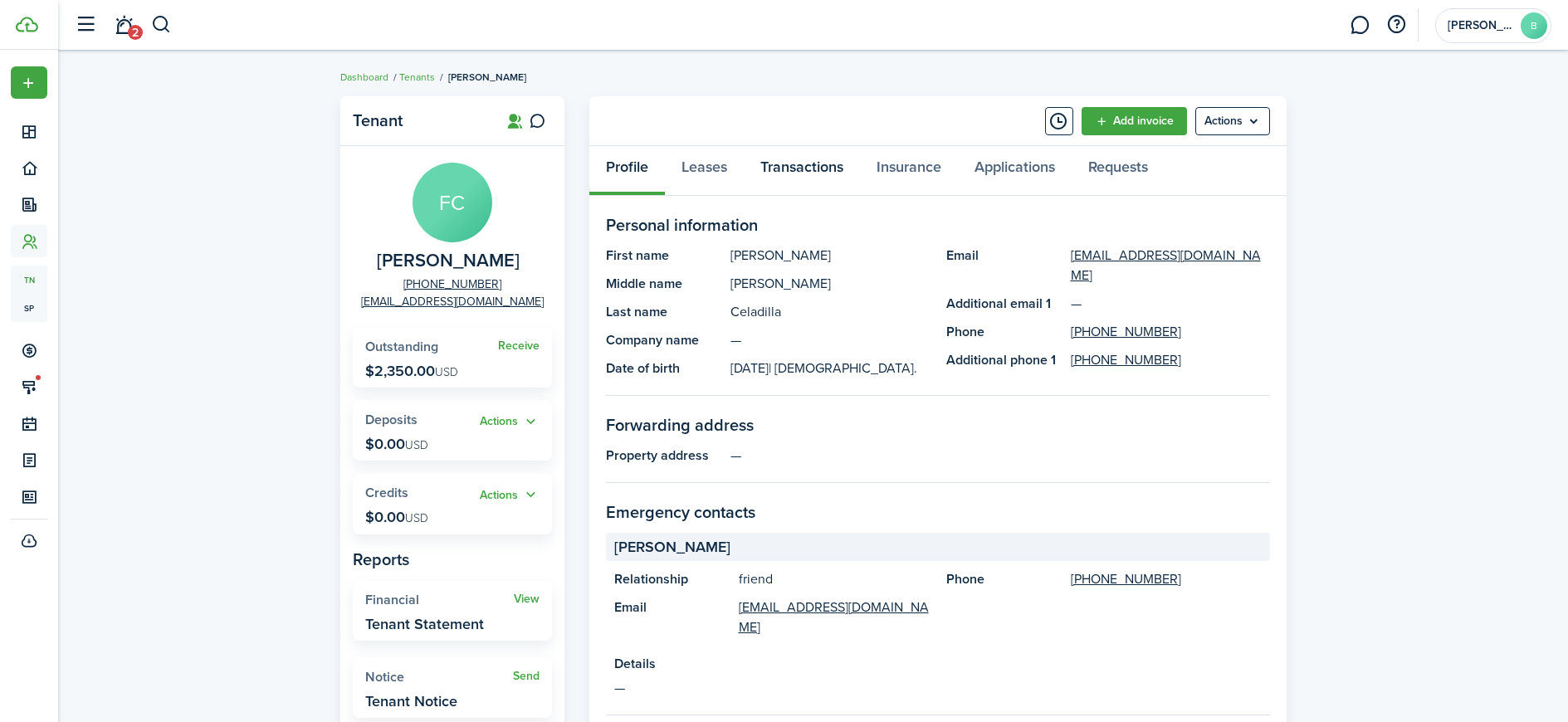
click at [803, 168] on link "Transactions" at bounding box center [801, 171] width 116 height 50
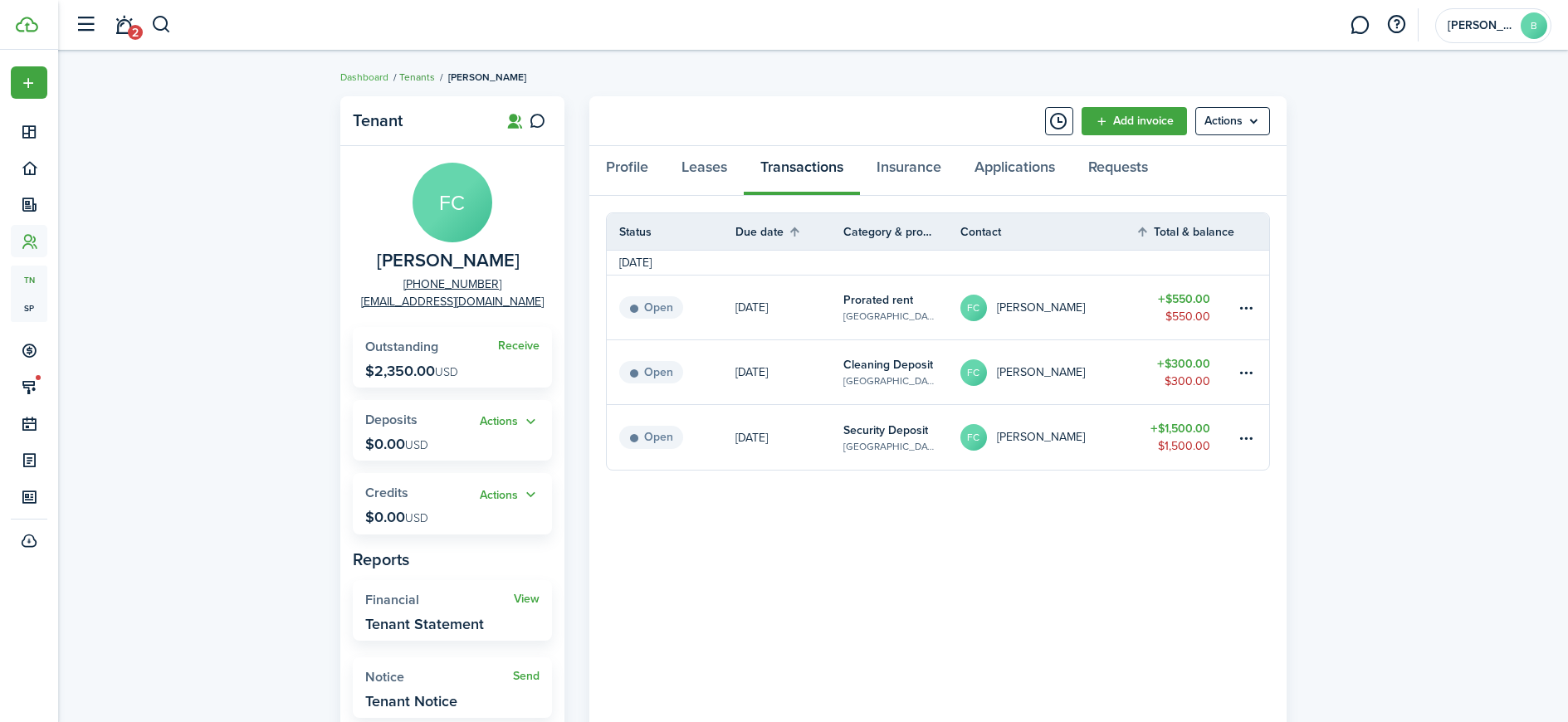
click at [426, 78] on link "Tenants" at bounding box center [417, 77] width 36 height 15
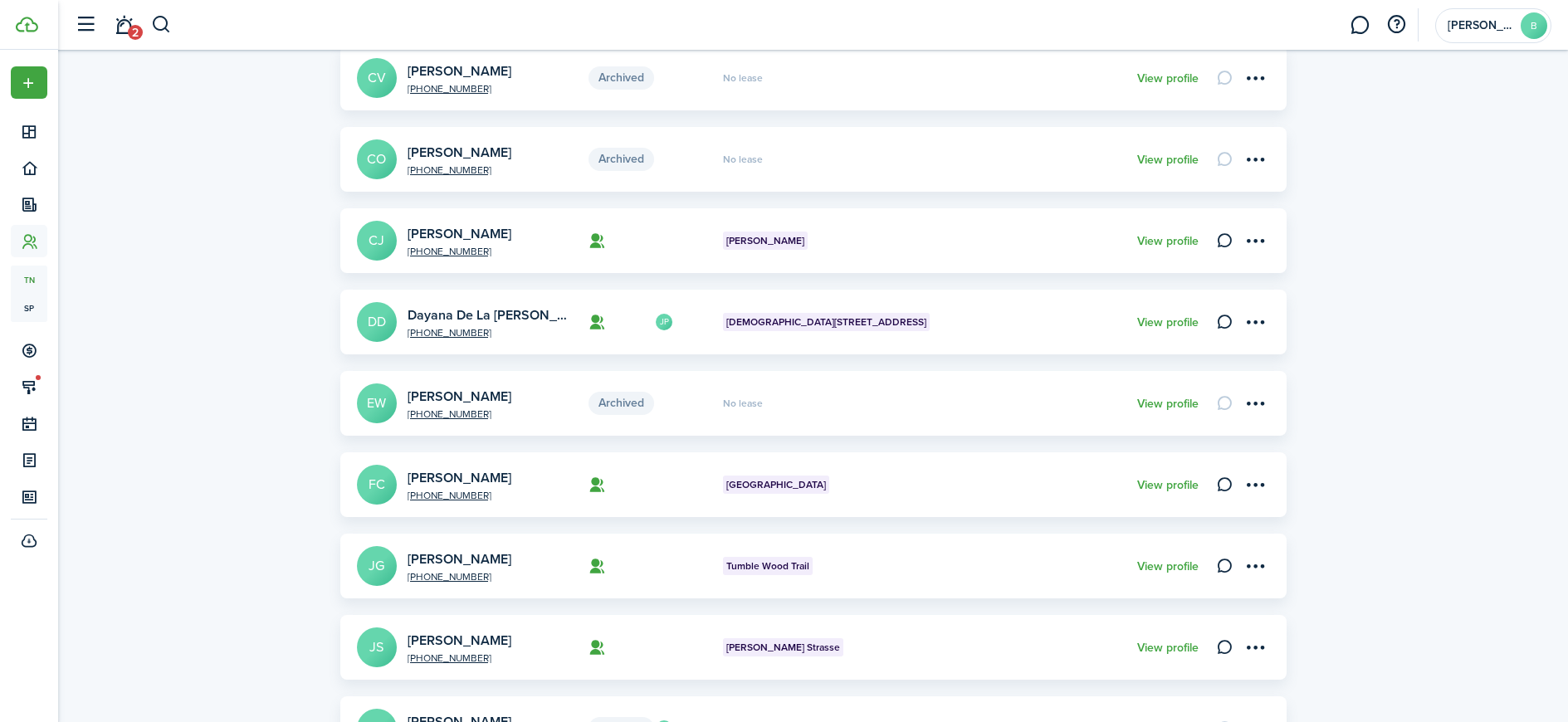
scroll to position [429, 0]
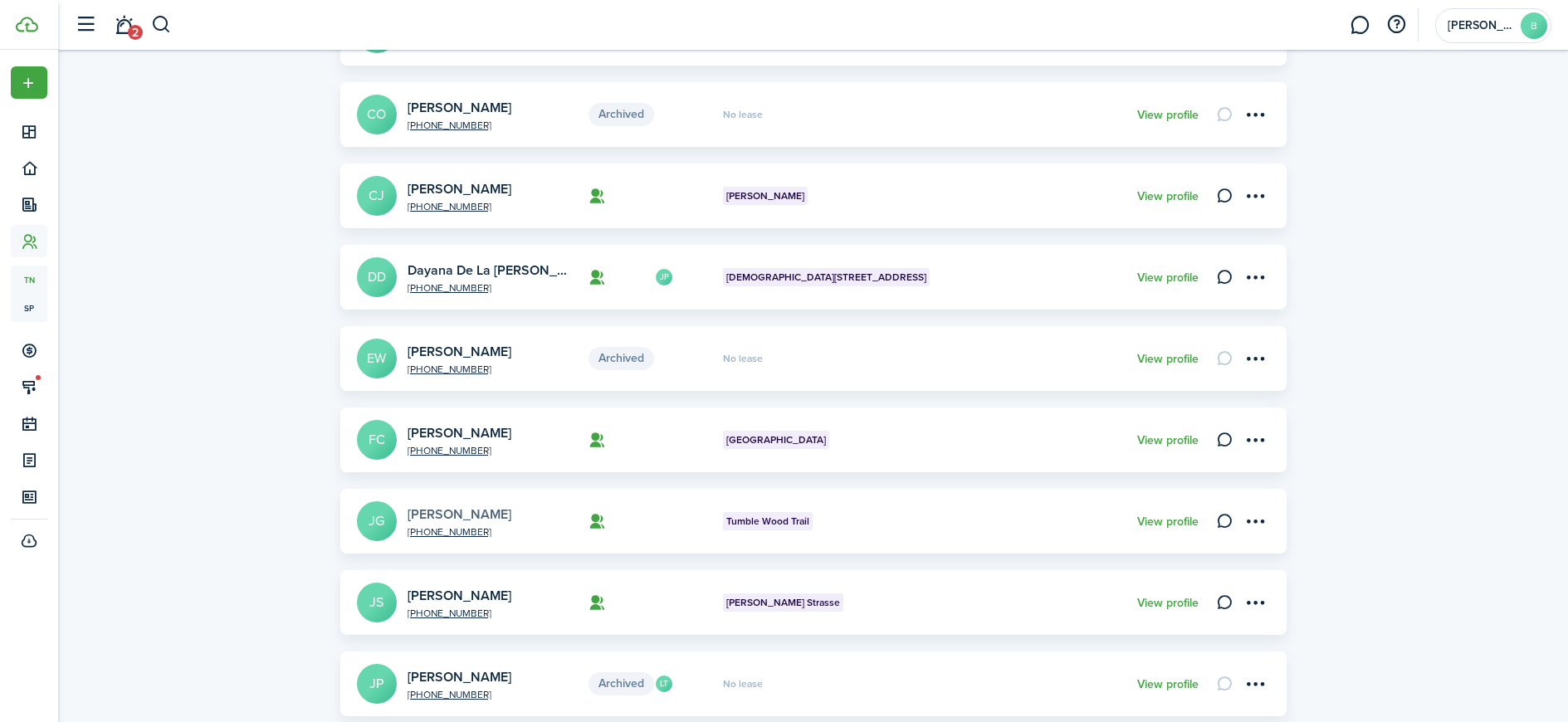
click at [472, 512] on link "[PERSON_NAME]" at bounding box center [460, 514] width 104 height 19
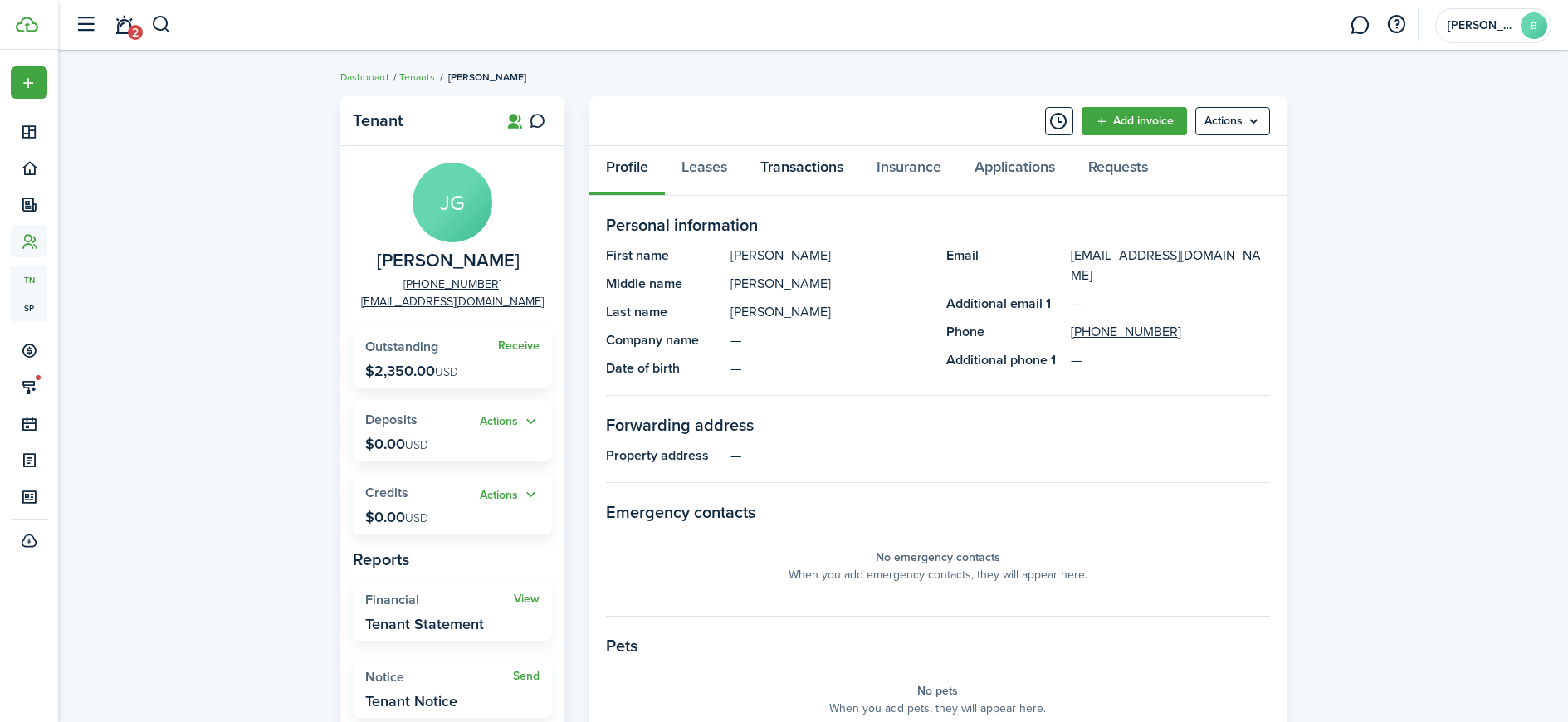
click at [803, 169] on link "Transactions" at bounding box center [801, 171] width 116 height 50
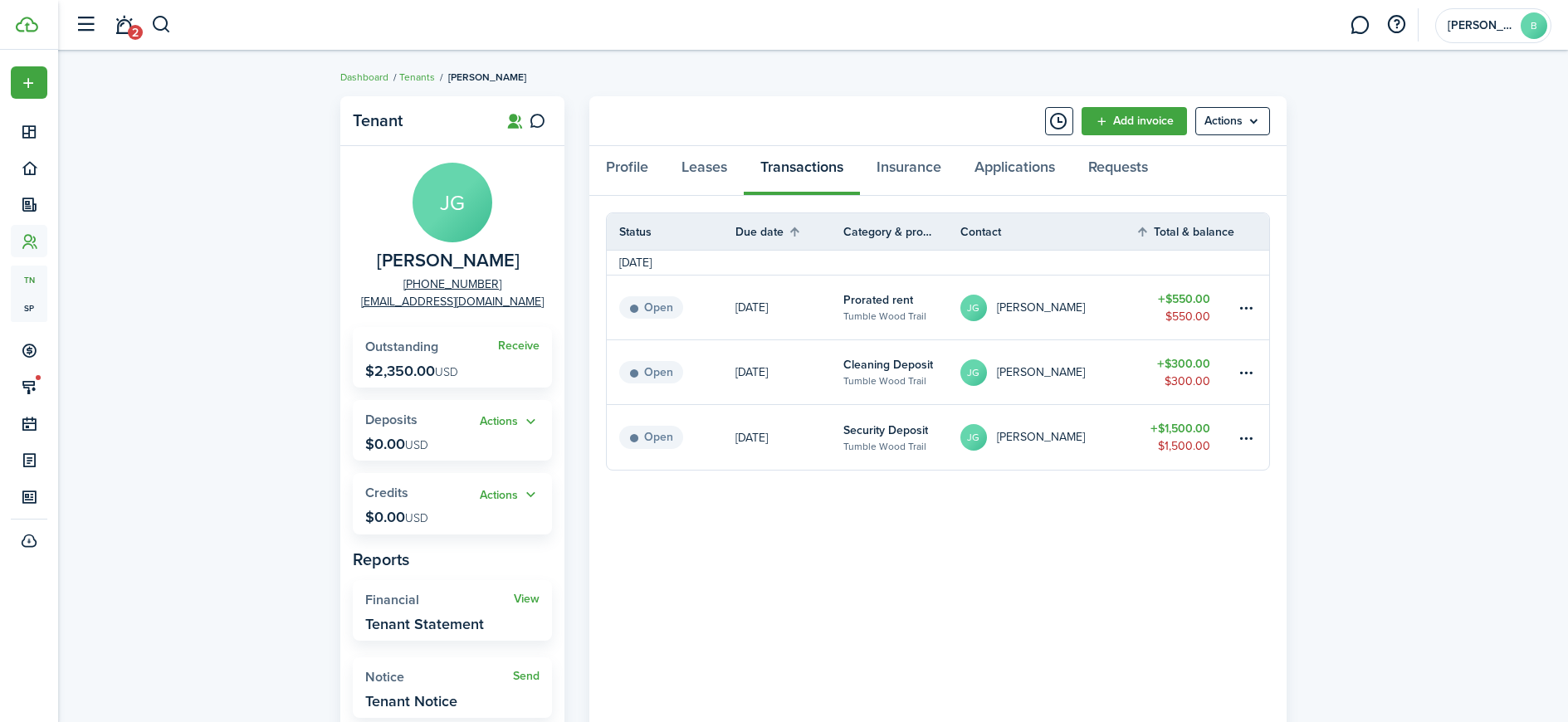
click at [828, 595] on panel-main-body "Status Due date Category & property Contact Total & balance Actions September 2…" at bounding box center [937, 560] width 698 height 728
click at [410, 74] on link "Tenants" at bounding box center [417, 77] width 36 height 15
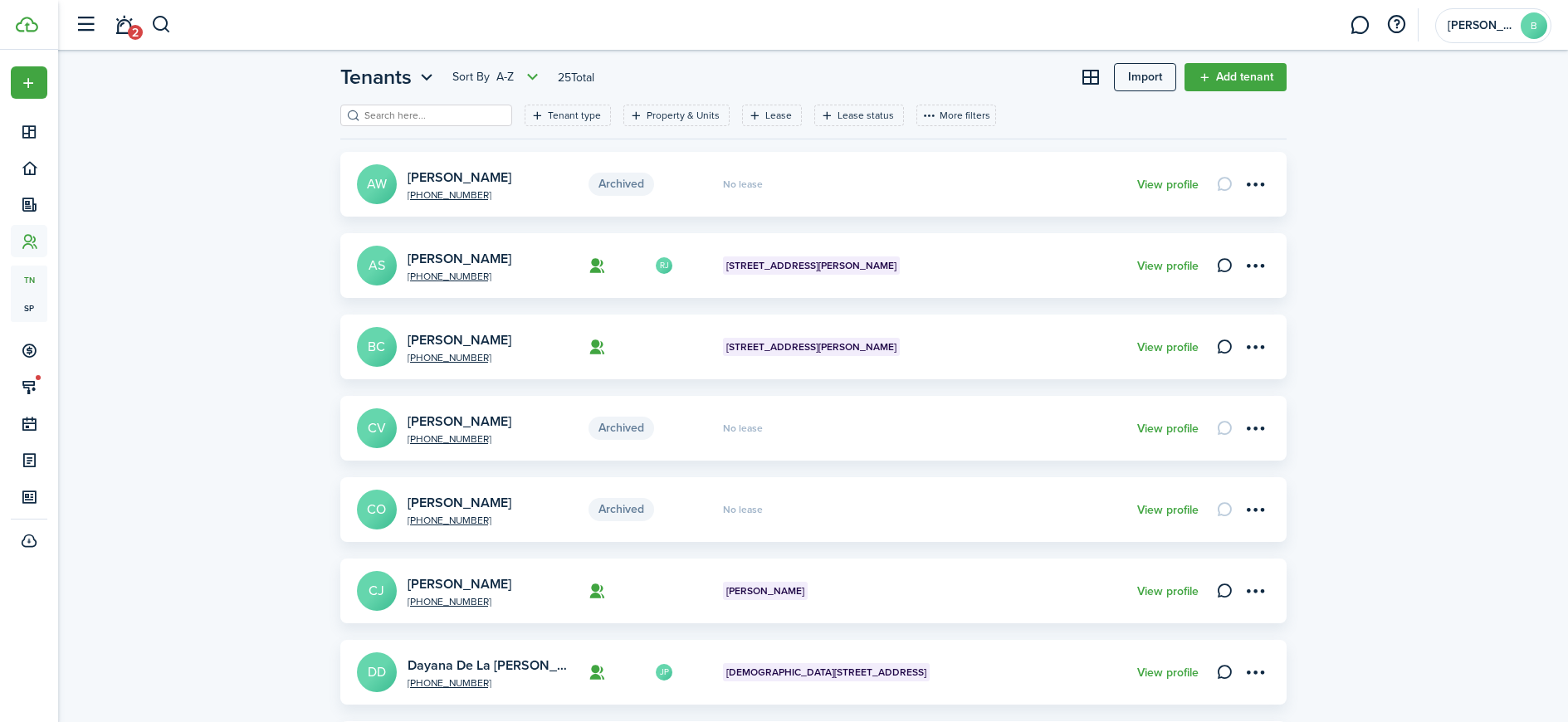
scroll to position [35, 0]
click at [429, 334] on link "[PERSON_NAME]" at bounding box center [460, 339] width 104 height 19
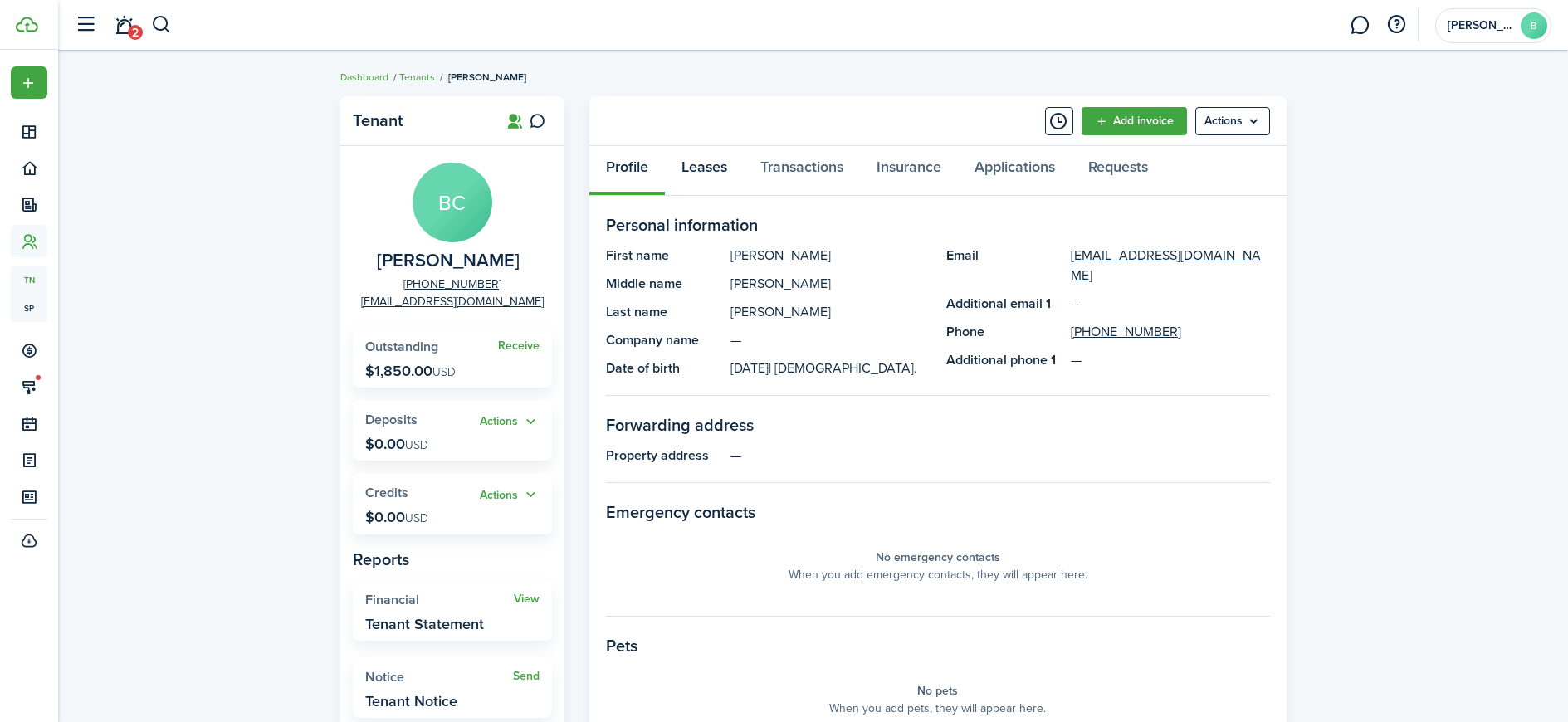
click at [703, 174] on link "Leases" at bounding box center [704, 171] width 79 height 50
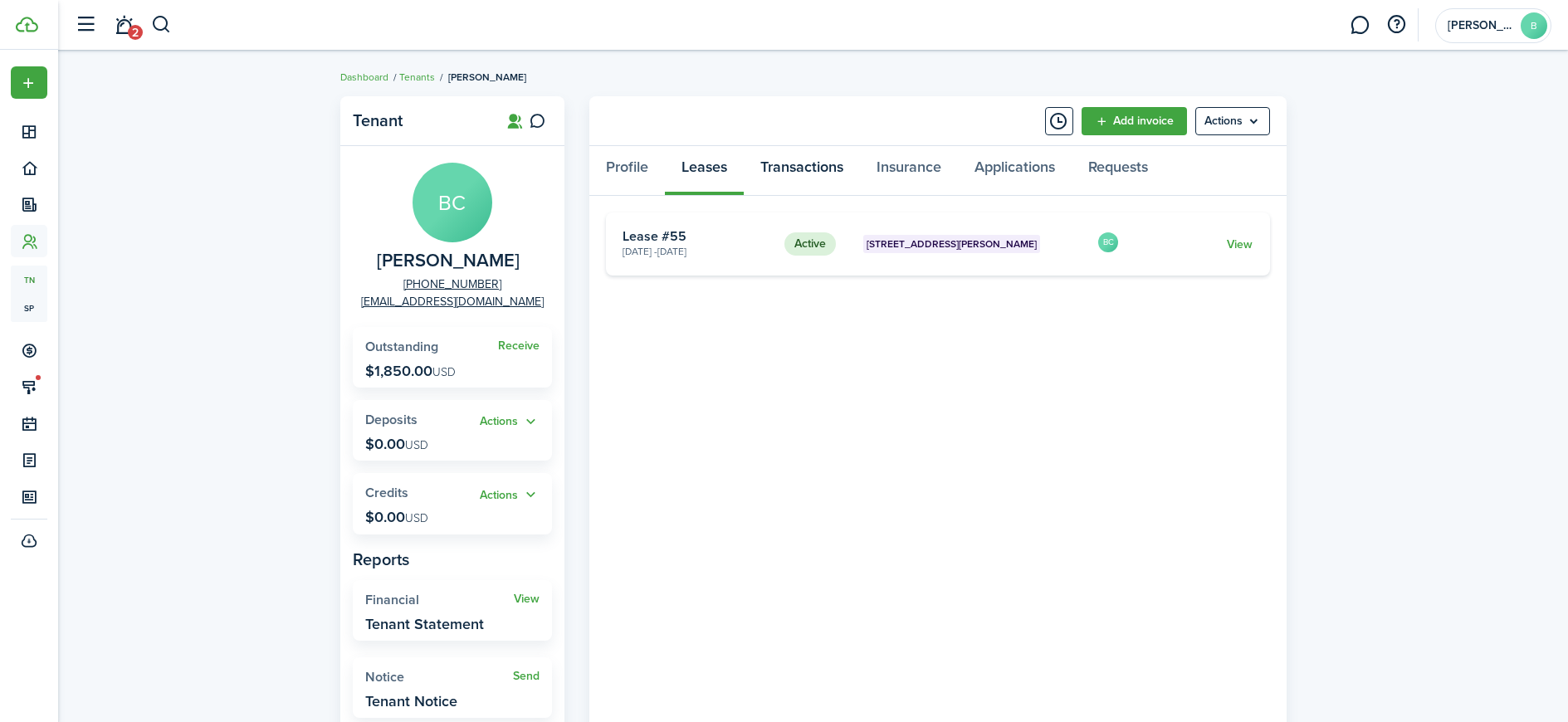
click at [809, 178] on link "Transactions" at bounding box center [801, 171] width 116 height 50
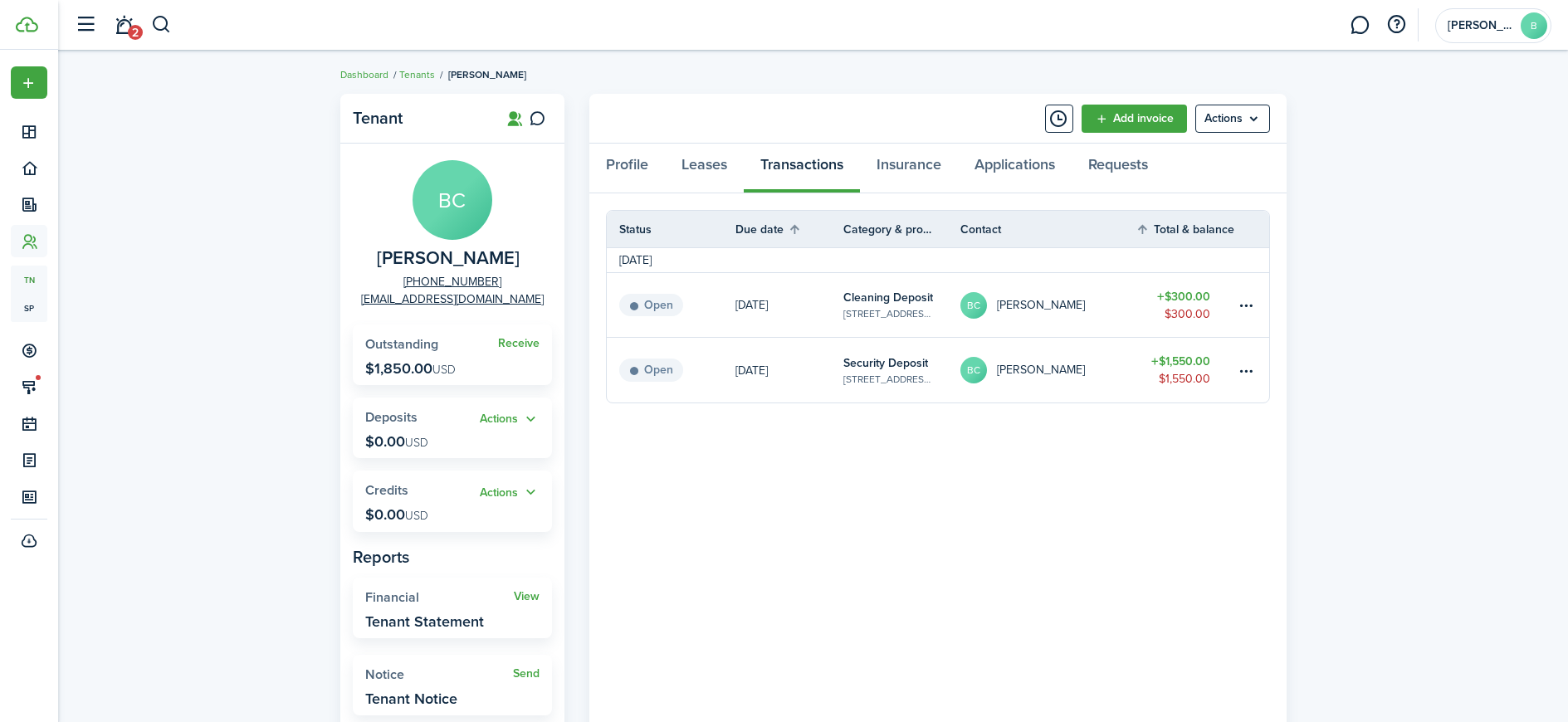
scroll to position [4, 0]
click at [417, 72] on link "Tenants" at bounding box center [417, 74] width 36 height 15
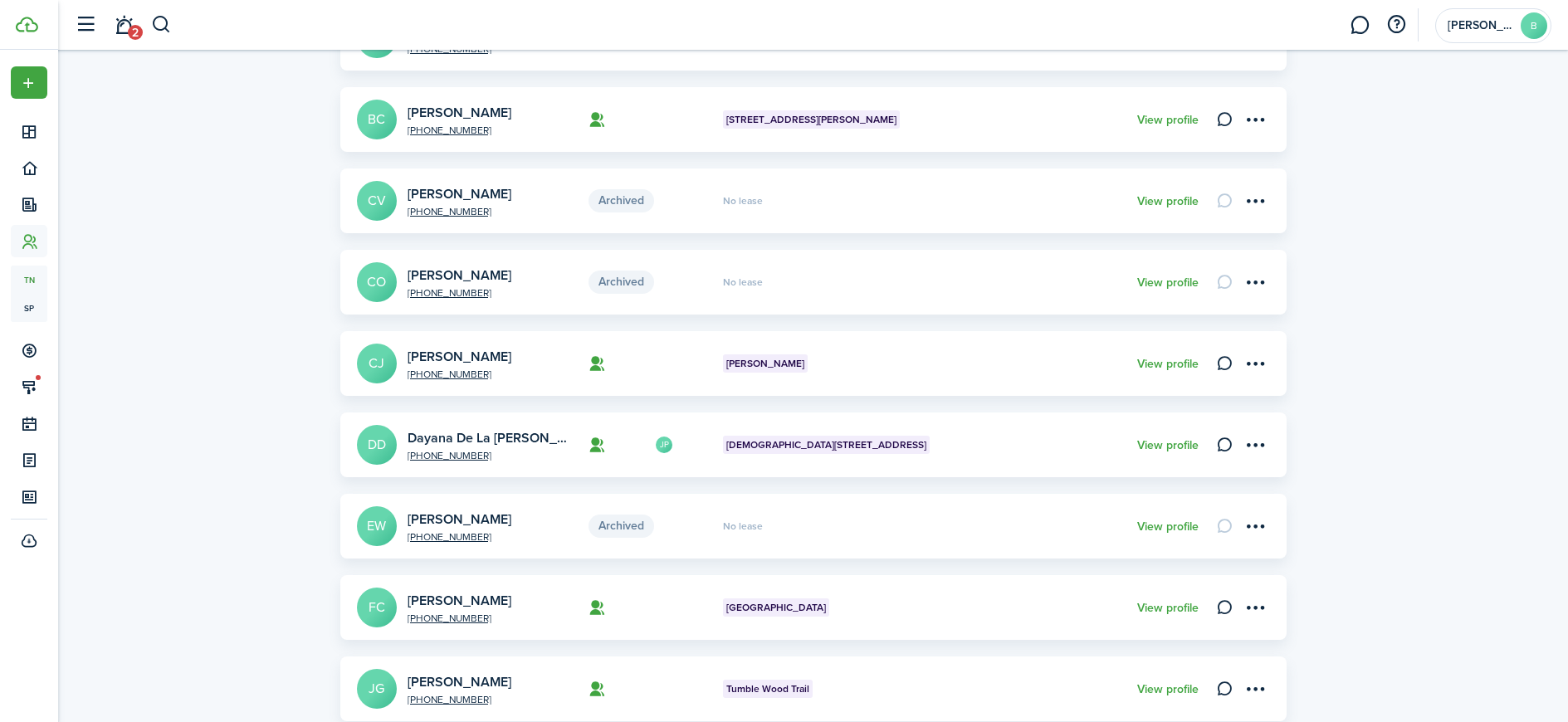
scroll to position [527, 0]
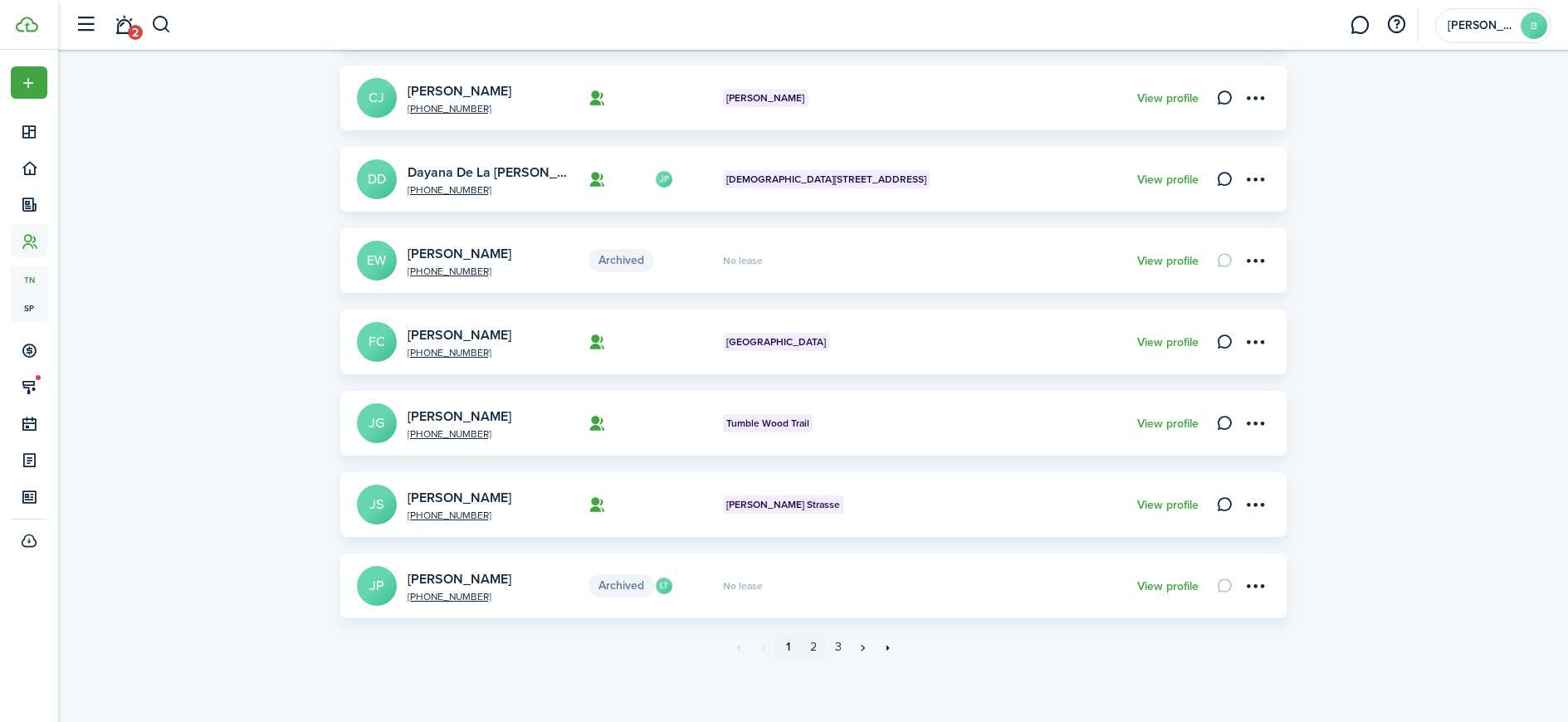
click at [817, 646] on link "2" at bounding box center [814, 647] width 25 height 25
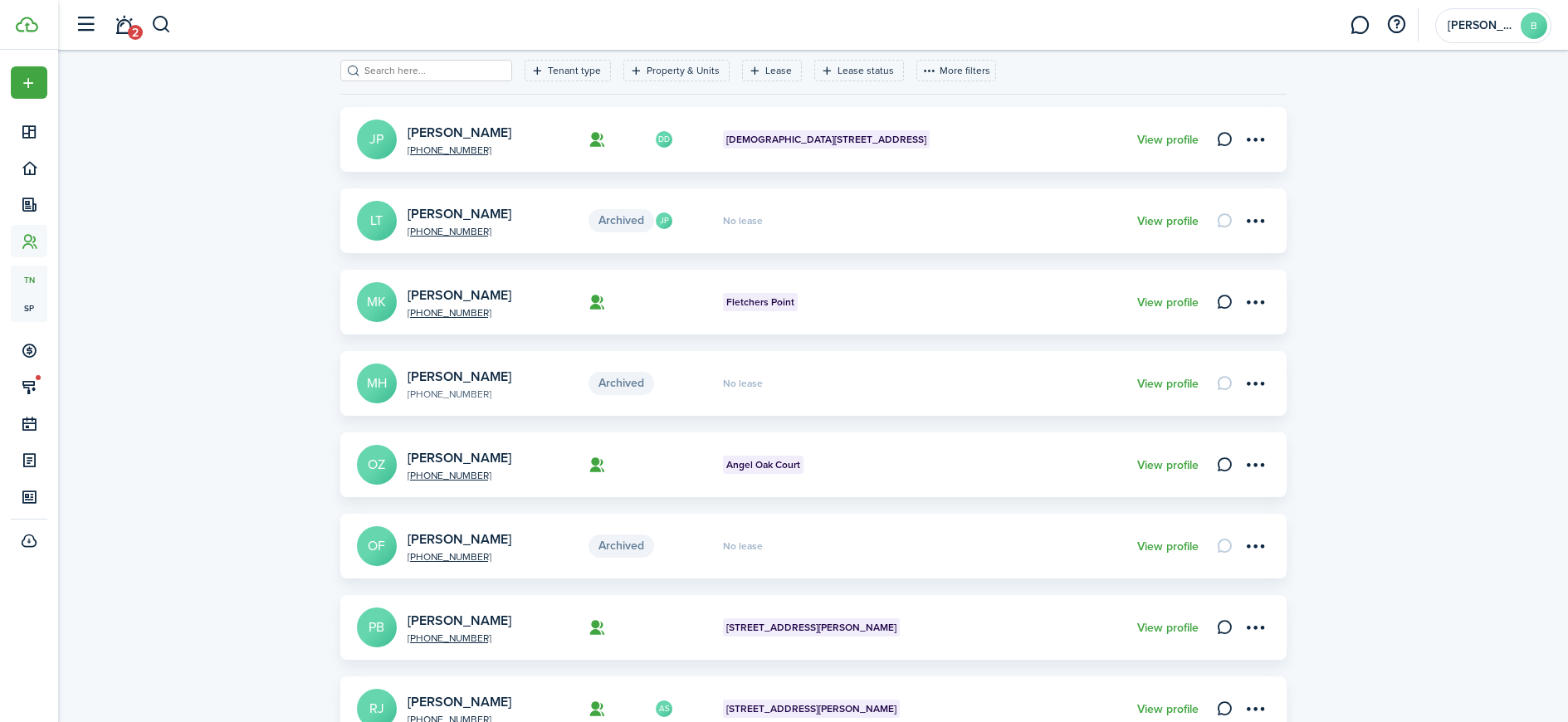
scroll to position [527, 0]
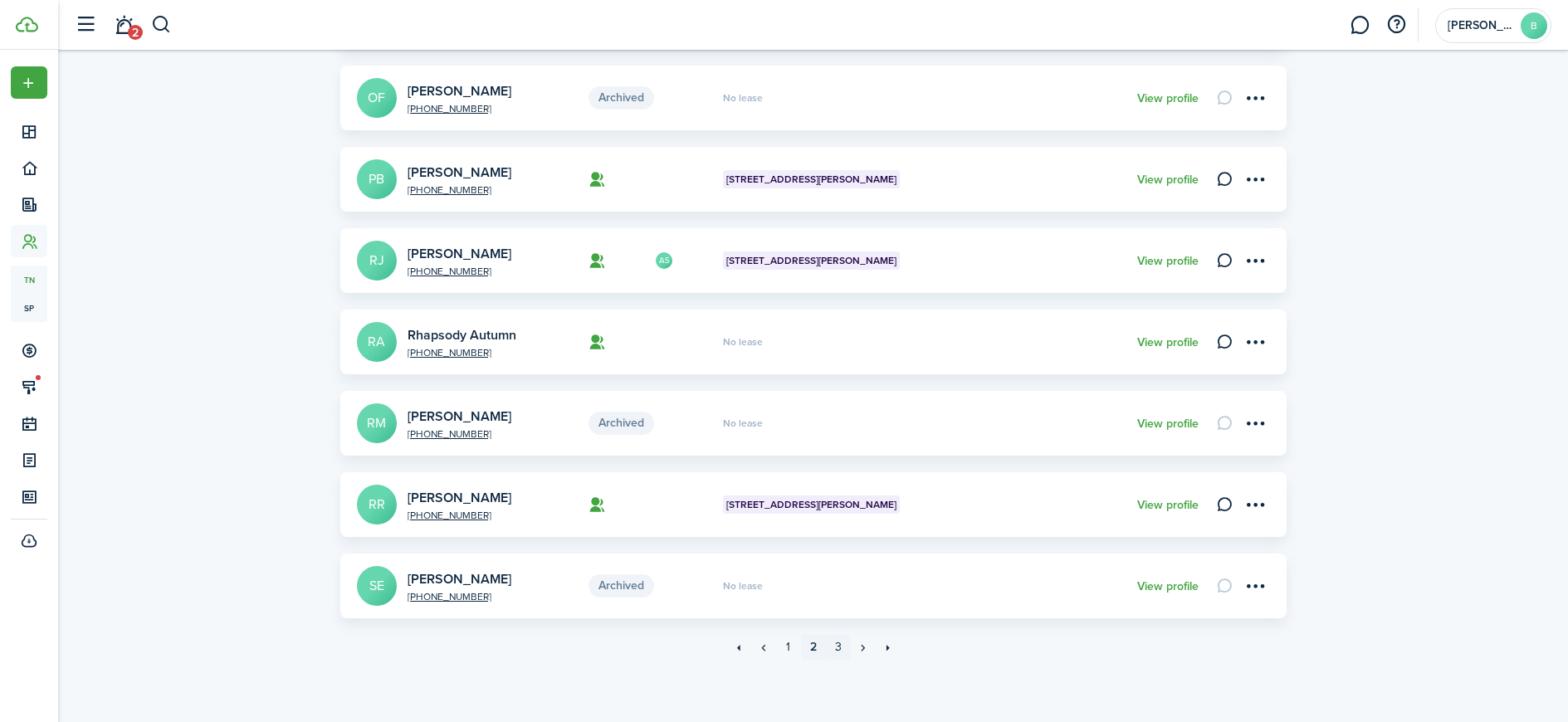
click at [835, 647] on link "3" at bounding box center [838, 647] width 25 height 25
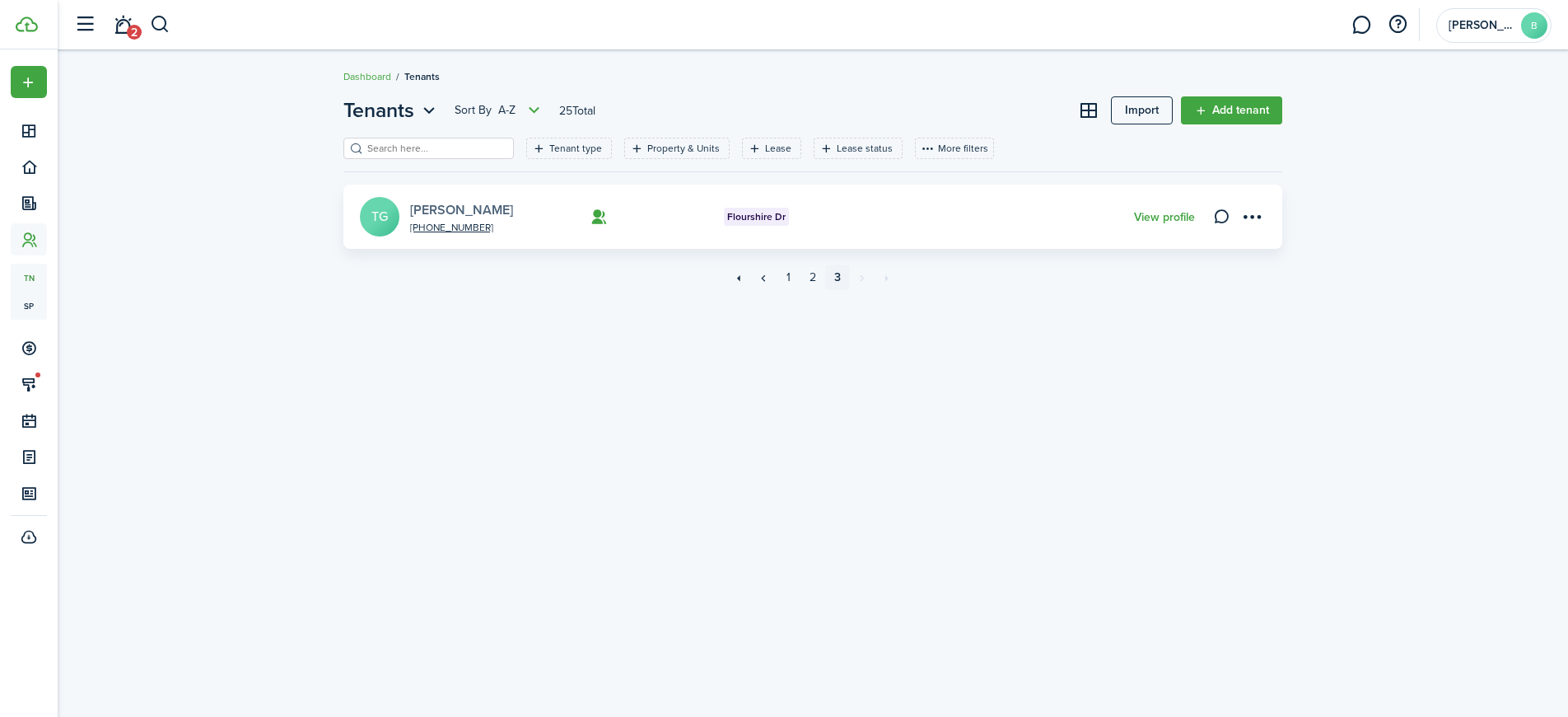
click at [421, 207] on link "[PERSON_NAME]" at bounding box center [462, 210] width 103 height 19
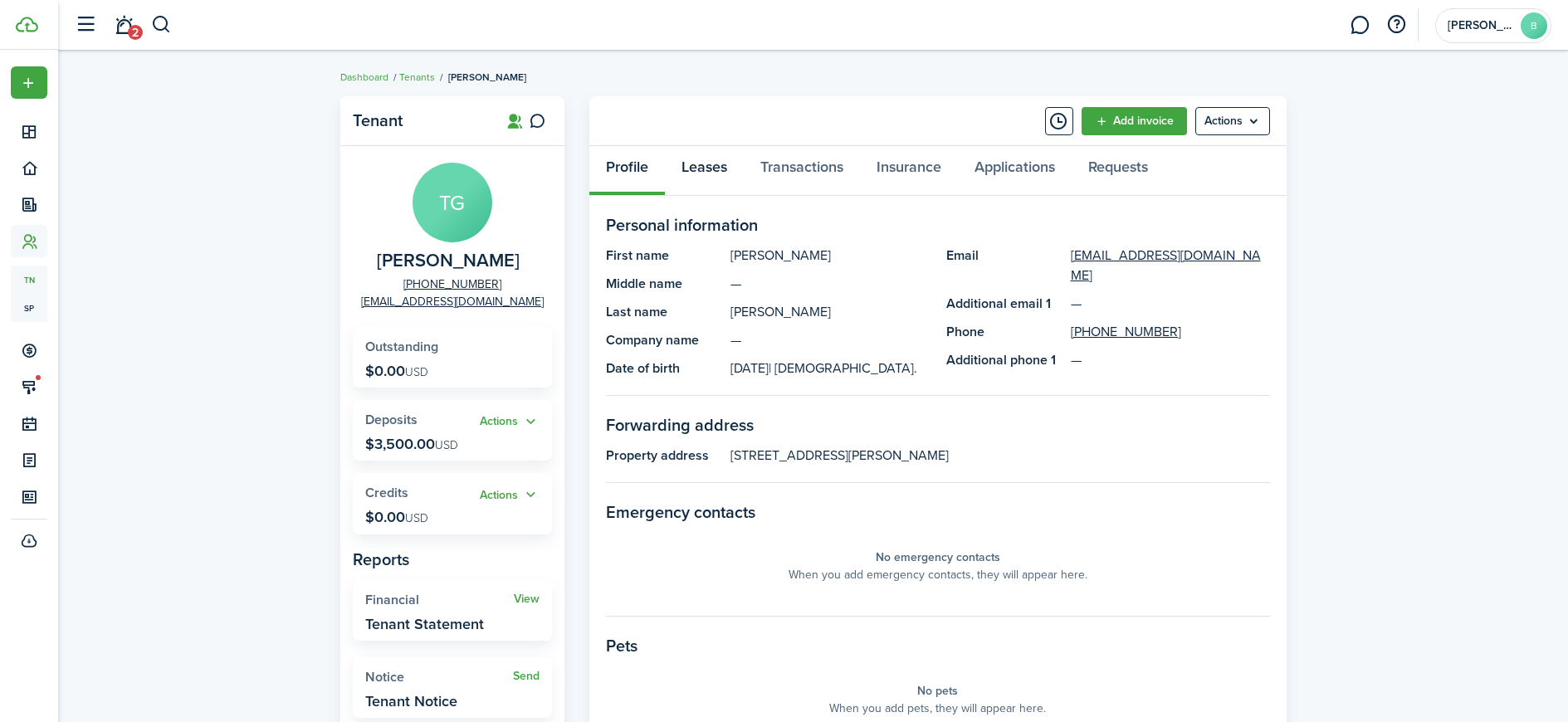
click at [707, 167] on link "Leases" at bounding box center [704, 171] width 79 height 50
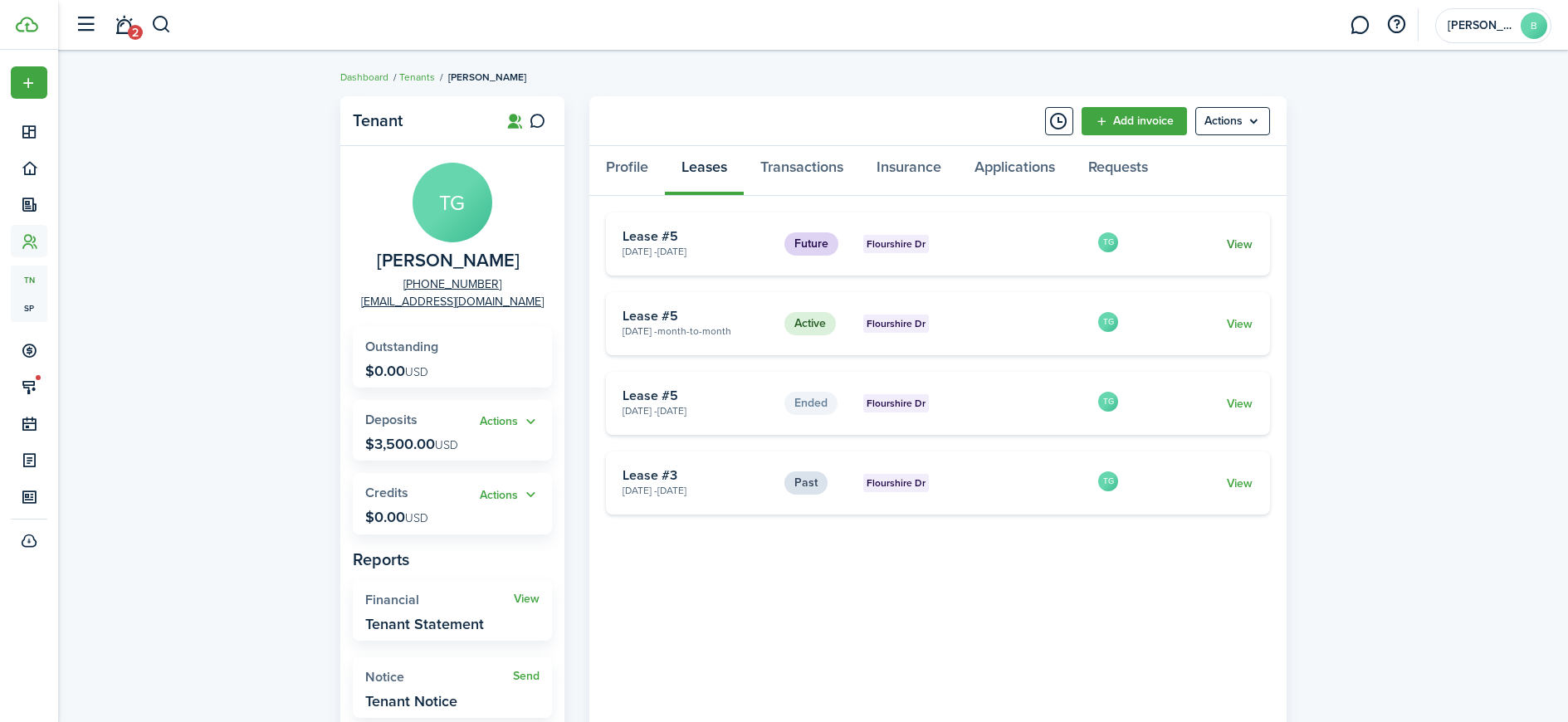
click at [1239, 244] on link "View" at bounding box center [1239, 244] width 25 height 17
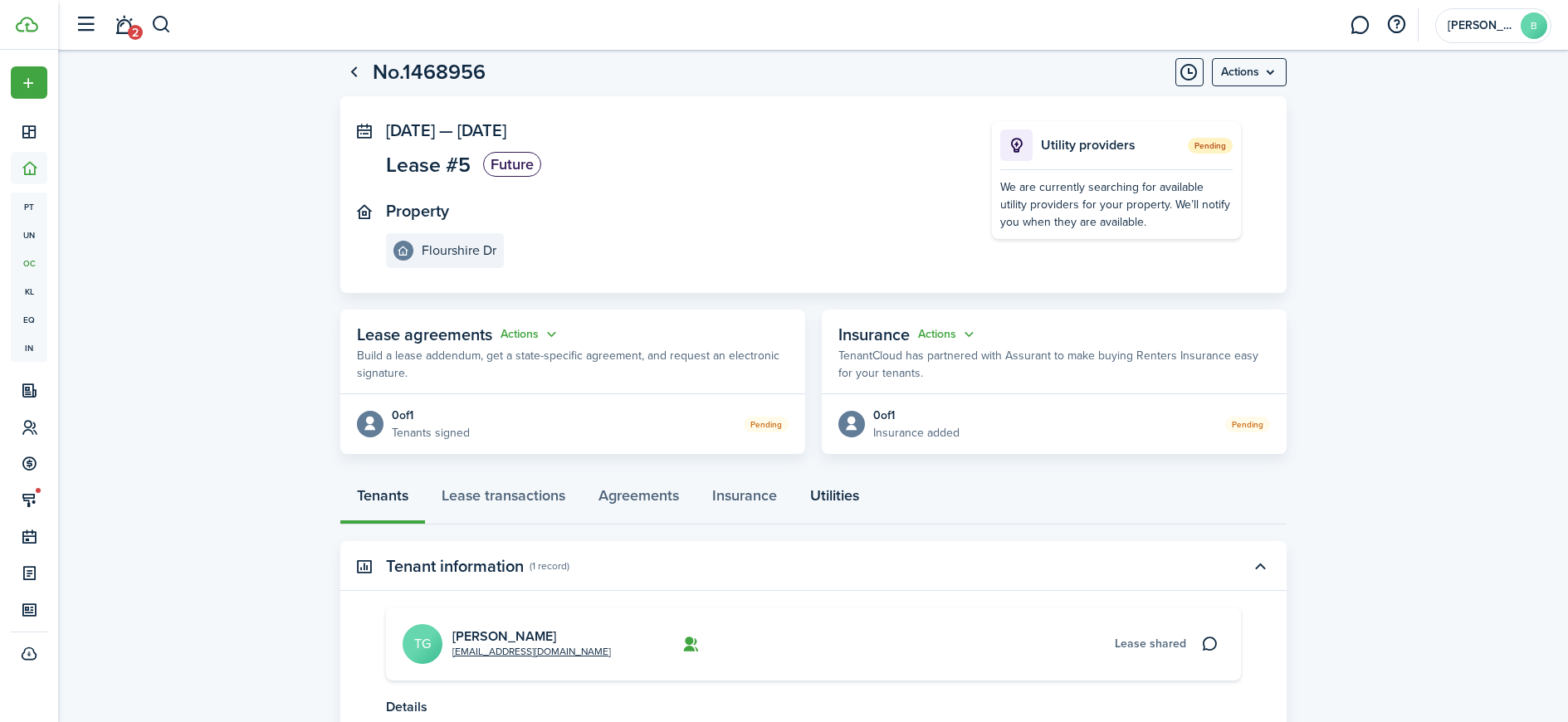
scroll to position [192, 0]
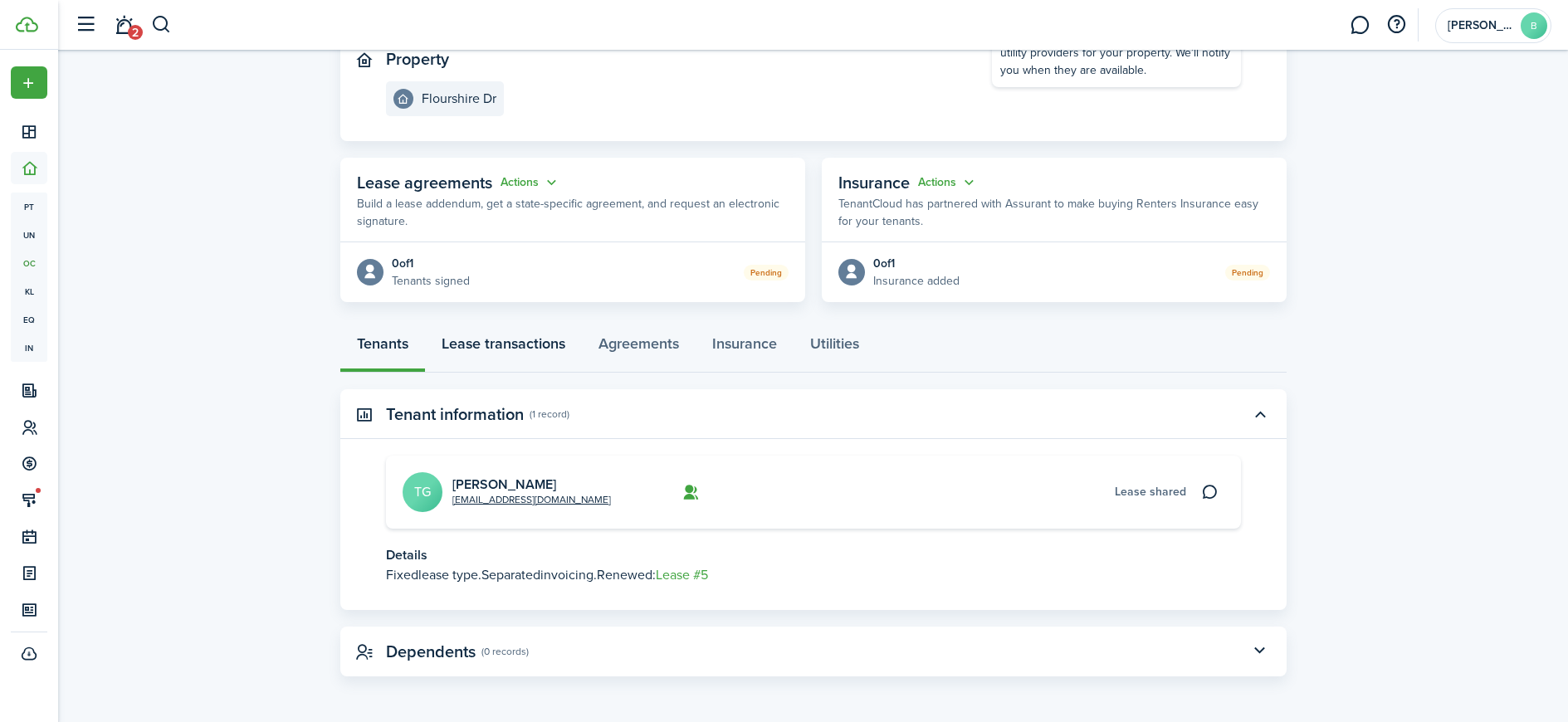
click at [464, 342] on link "Lease transactions" at bounding box center [503, 347] width 157 height 50
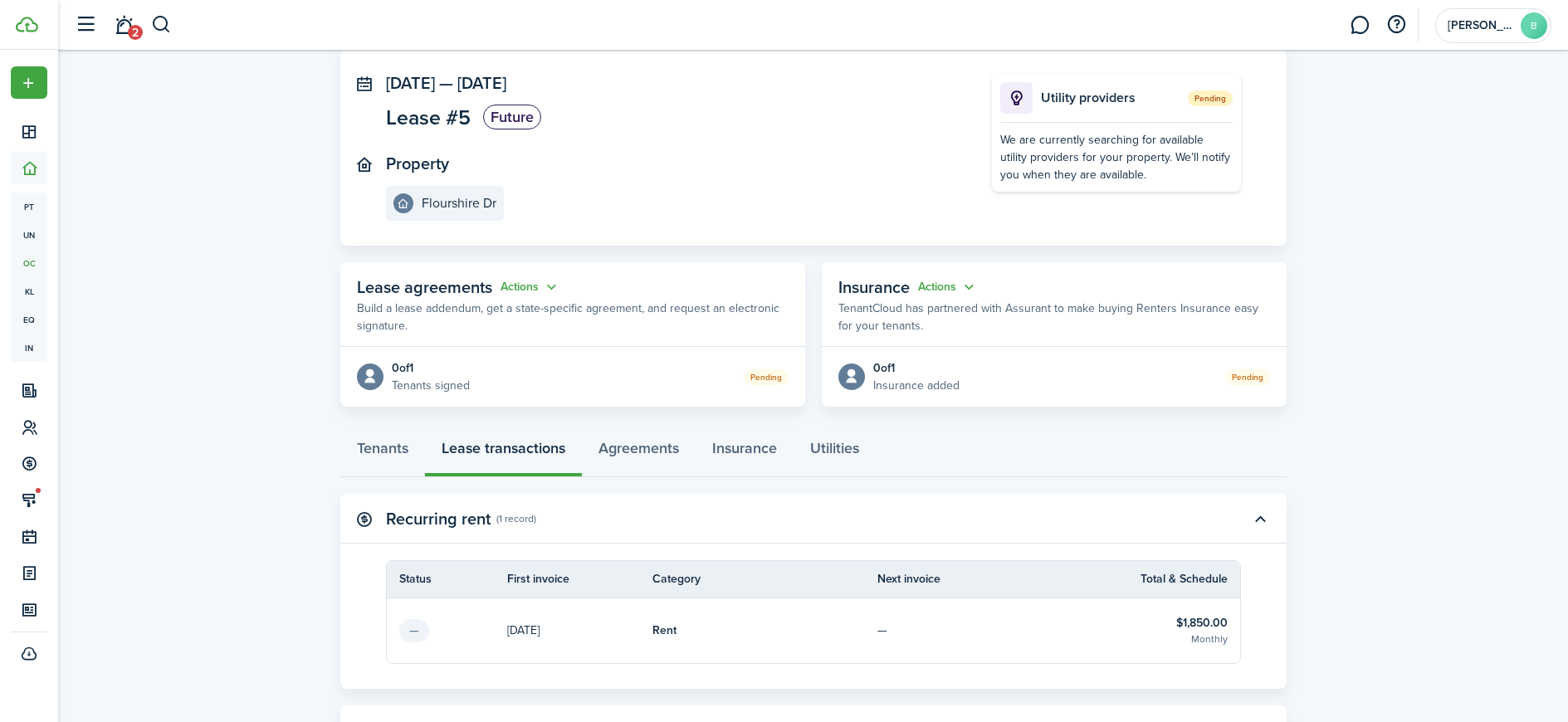
scroll to position [255, 0]
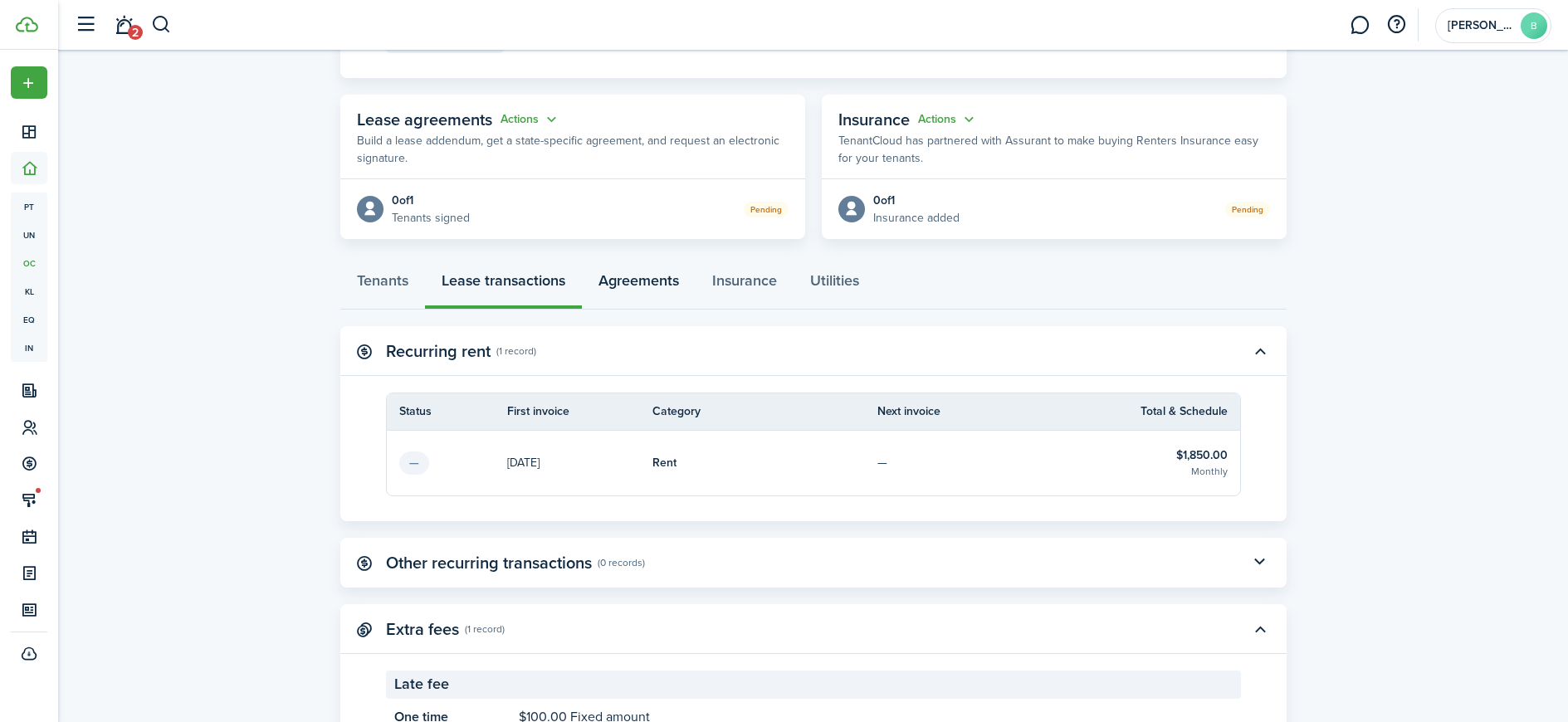
click at [635, 288] on link "Agreements" at bounding box center [638, 284] width 113 height 50
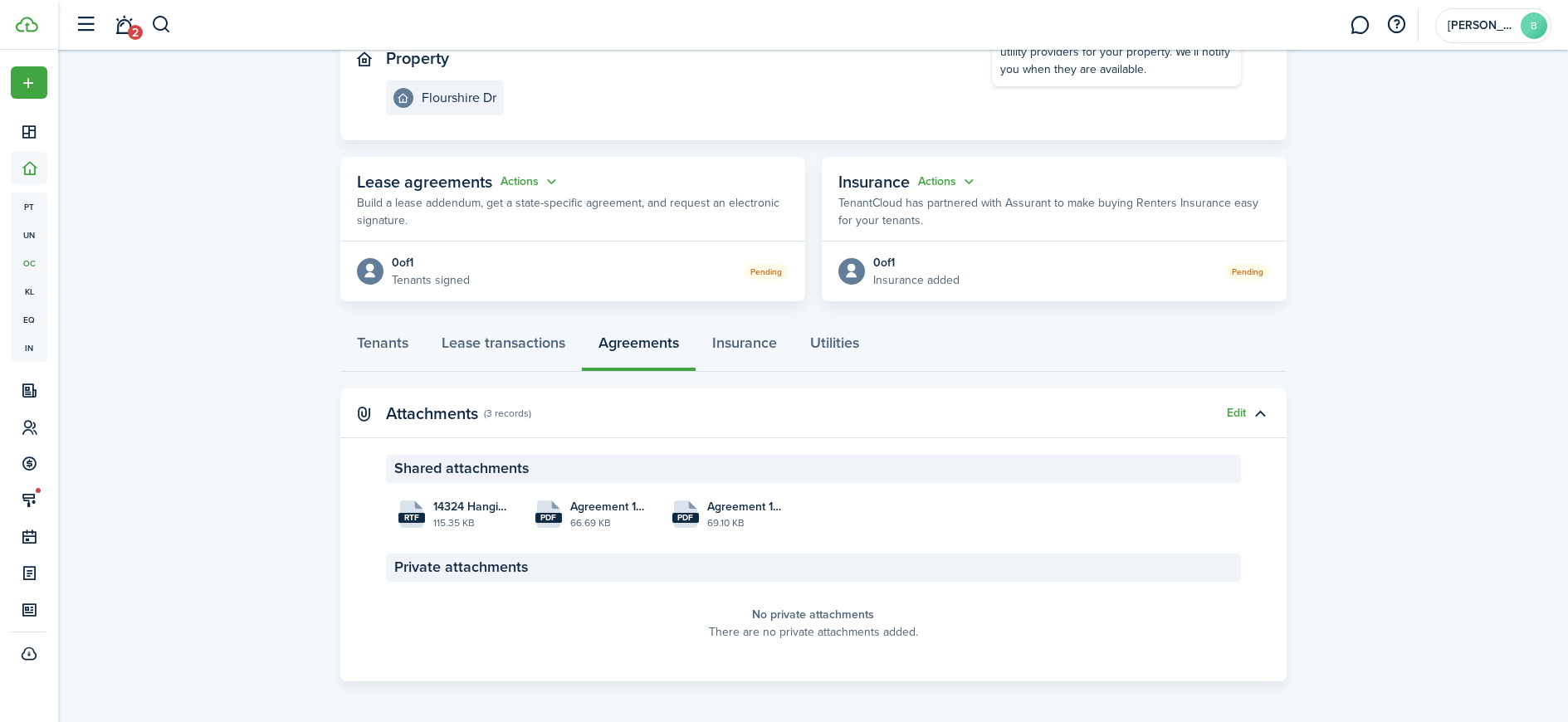
scroll to position [197, 0]
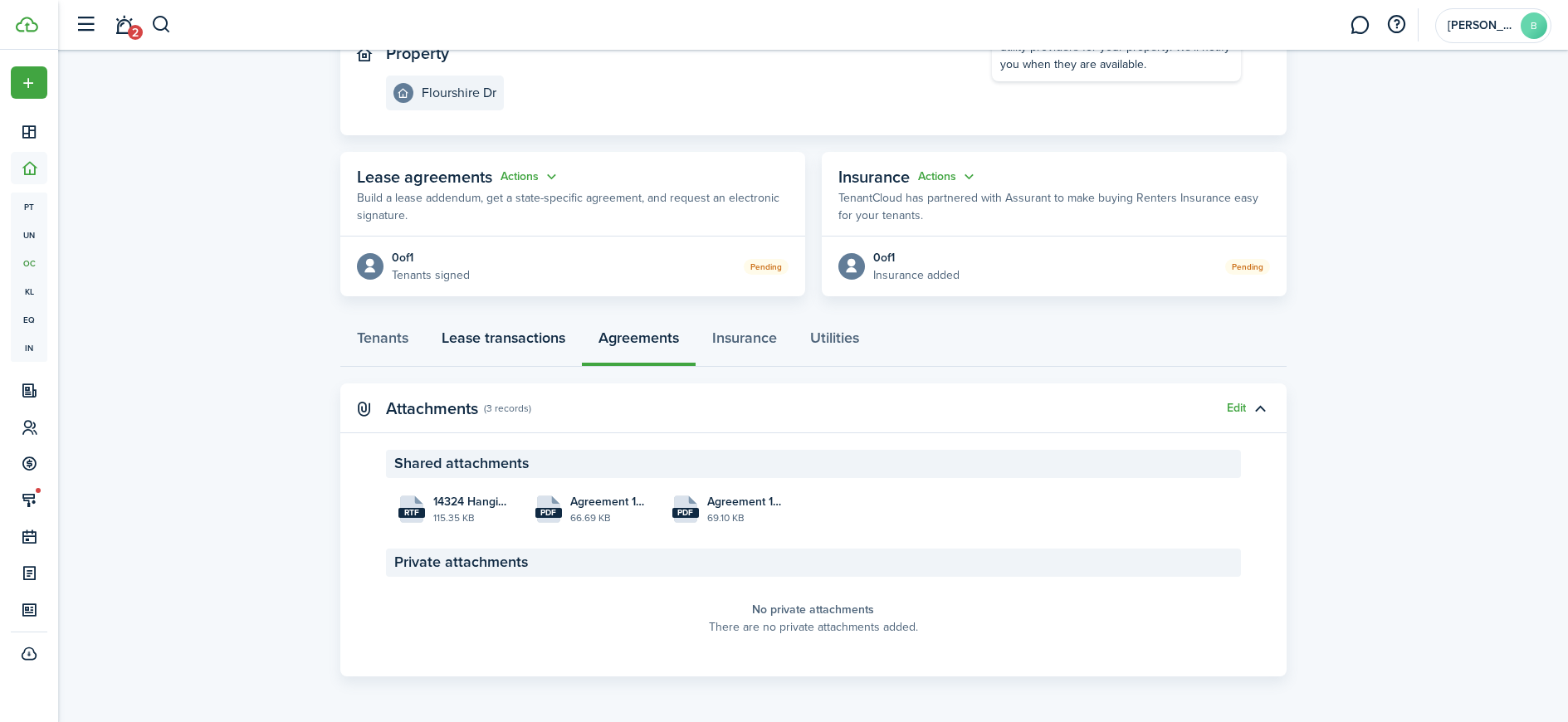
click at [500, 344] on link "Lease transactions" at bounding box center [503, 342] width 157 height 50
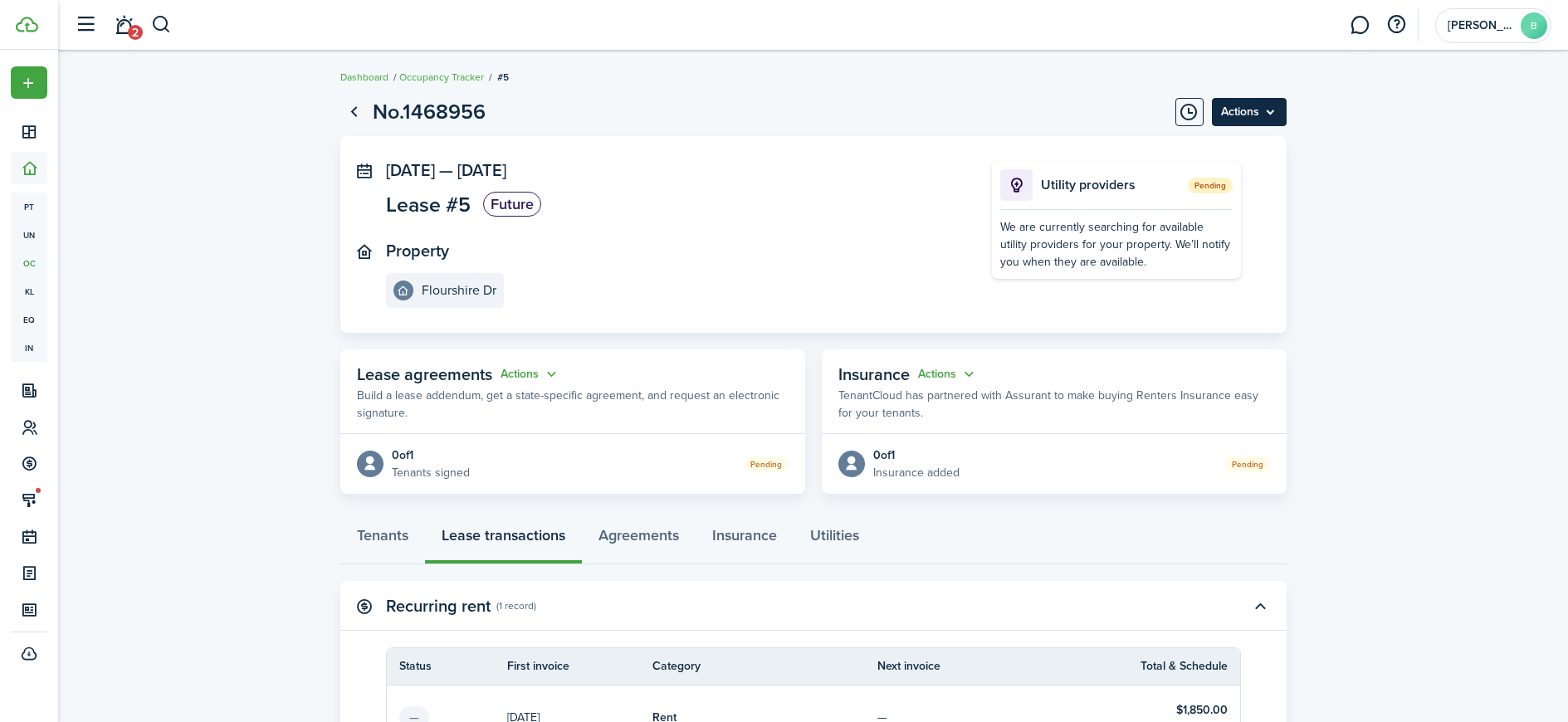
click at [1269, 117] on menu-btn "Actions" at bounding box center [1249, 112] width 75 height 28
click at [1194, 149] on button "Delete" at bounding box center [1214, 148] width 145 height 28
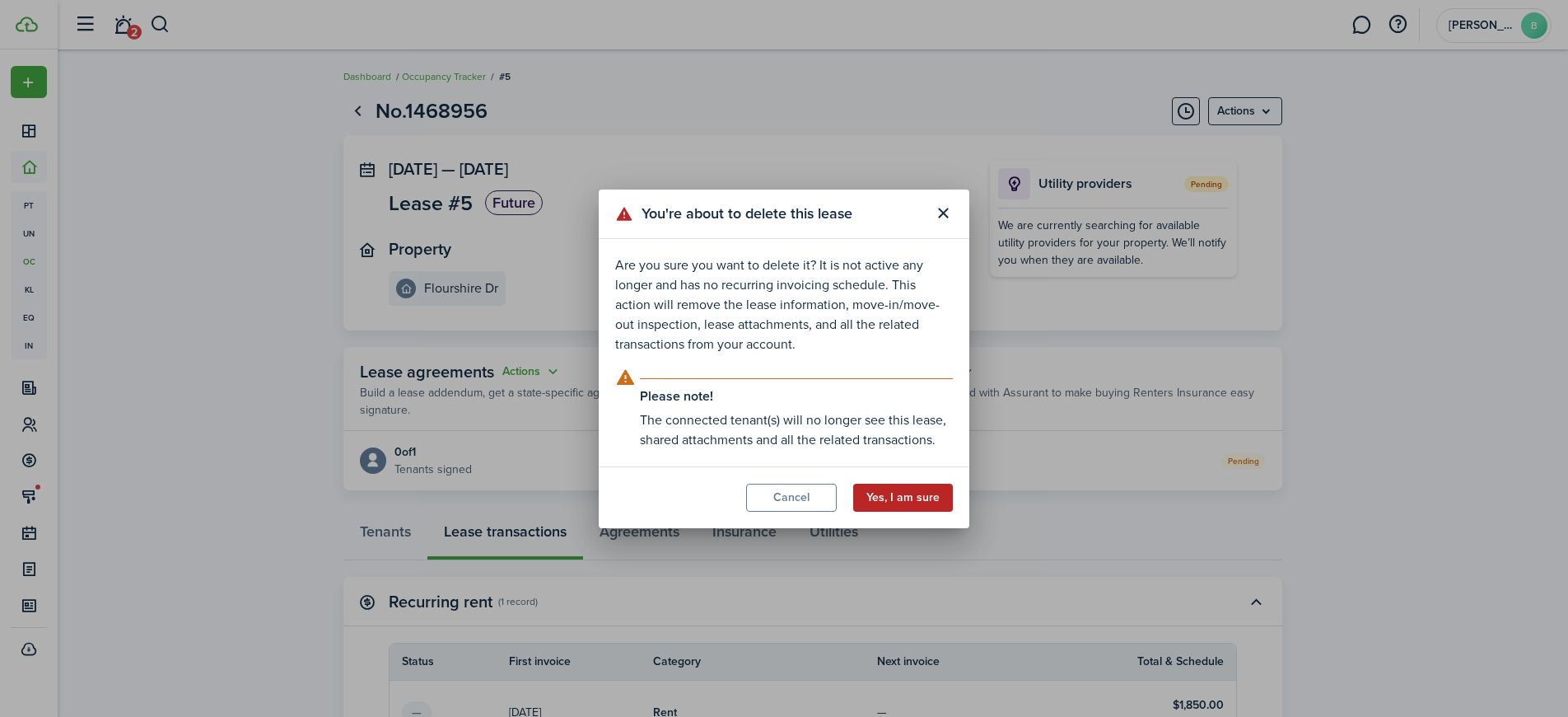
click at [944, 495] on button "Yes, I am sure" at bounding box center [903, 498] width 99 height 28
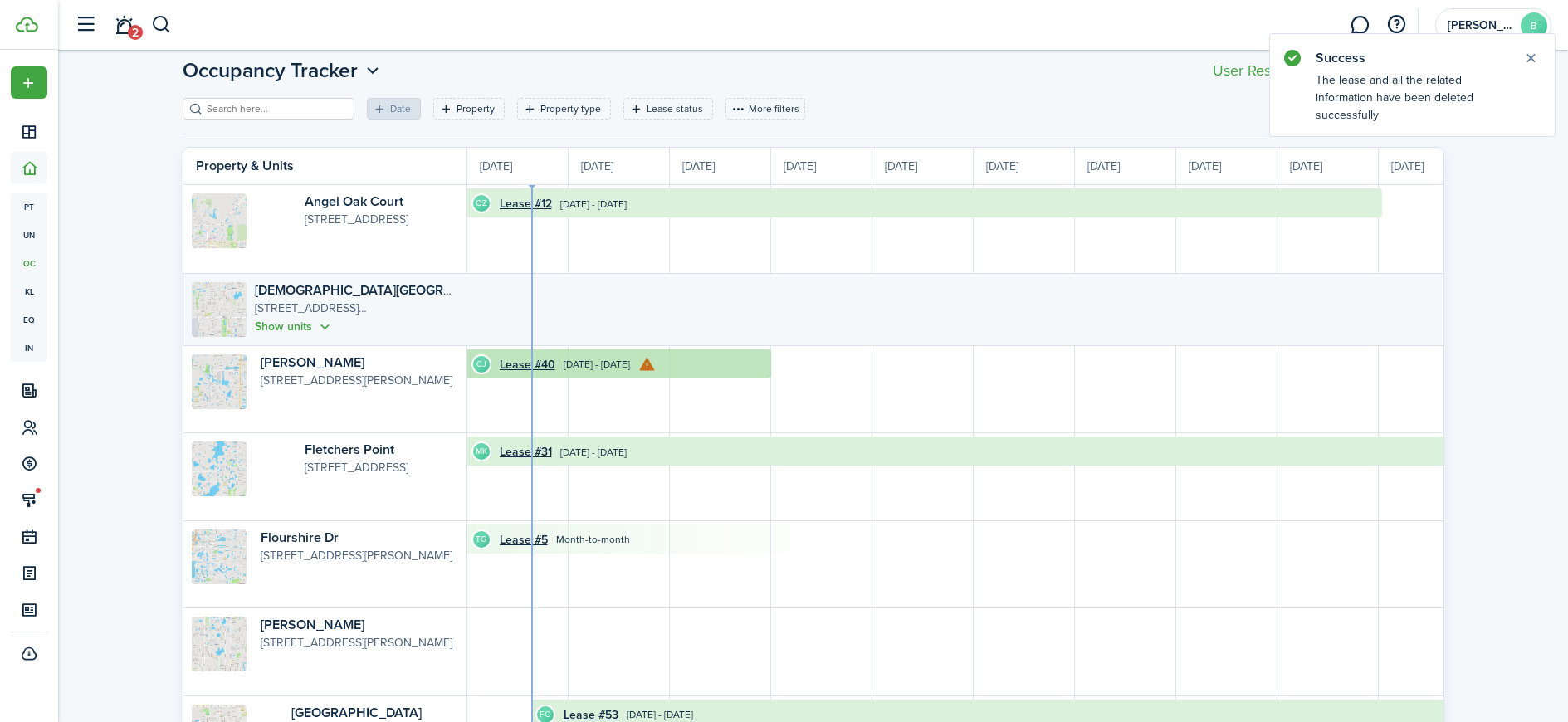
scroll to position [91, 0]
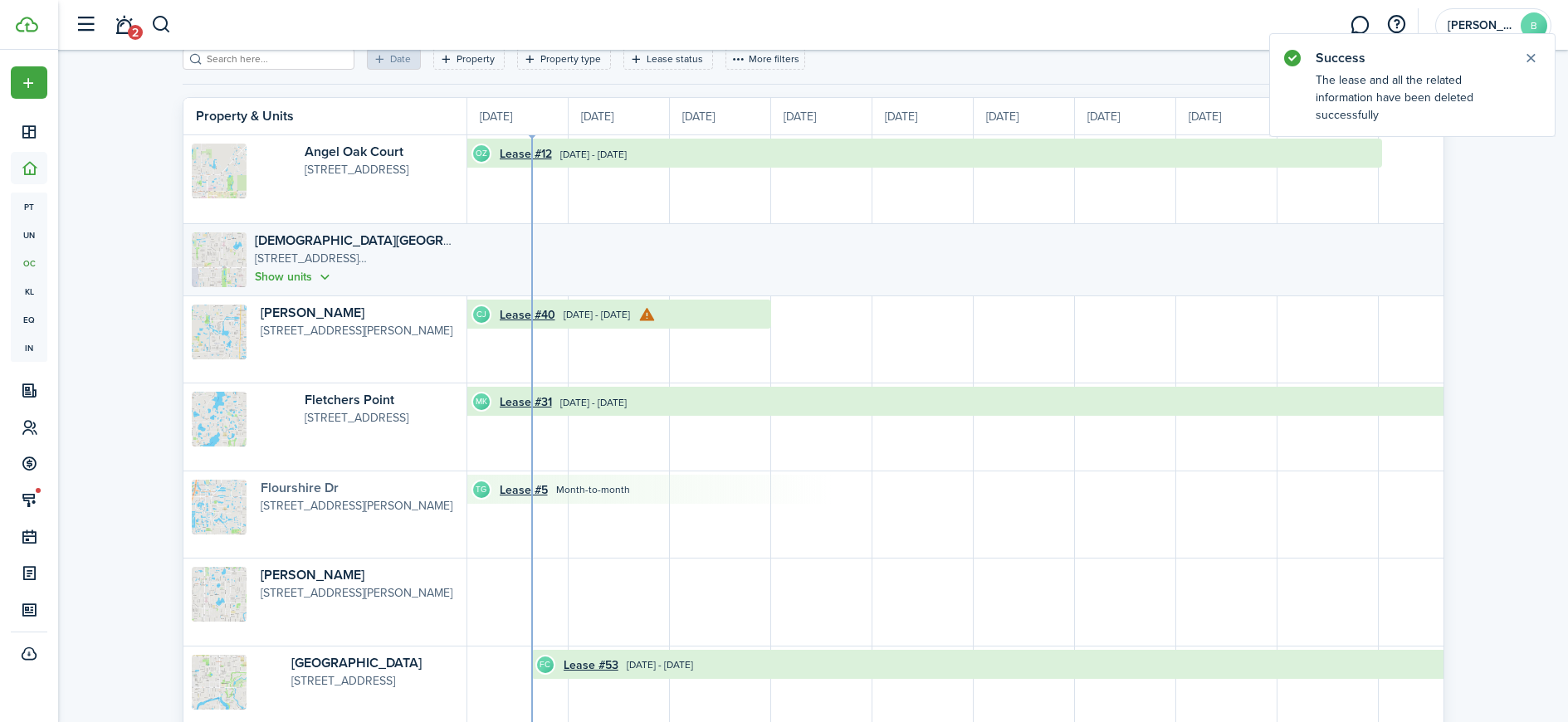
click at [274, 486] on link "Flourshire Dr" at bounding box center [299, 488] width 78 height 19
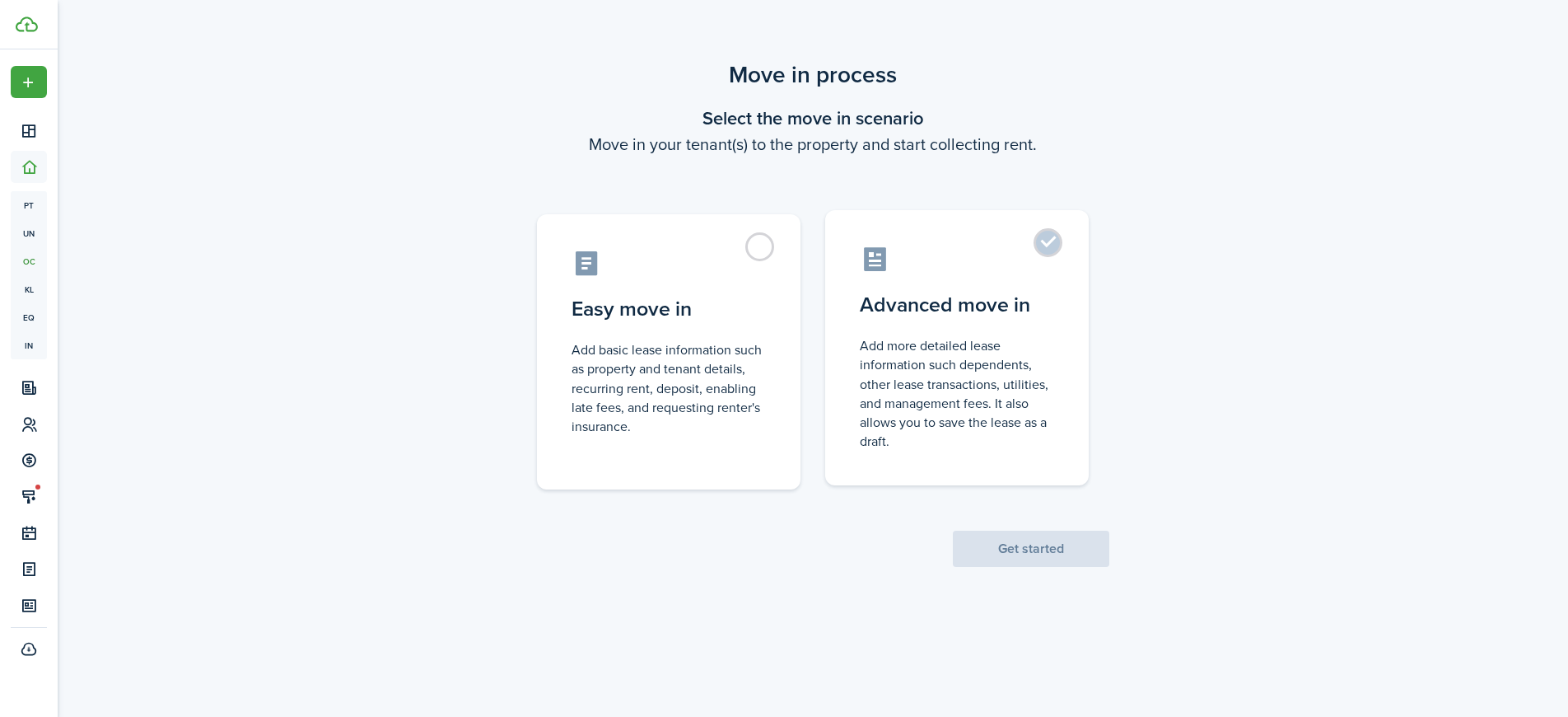
click at [883, 293] on control-radio-card-title "Advanced move in" at bounding box center [957, 306] width 195 height 30
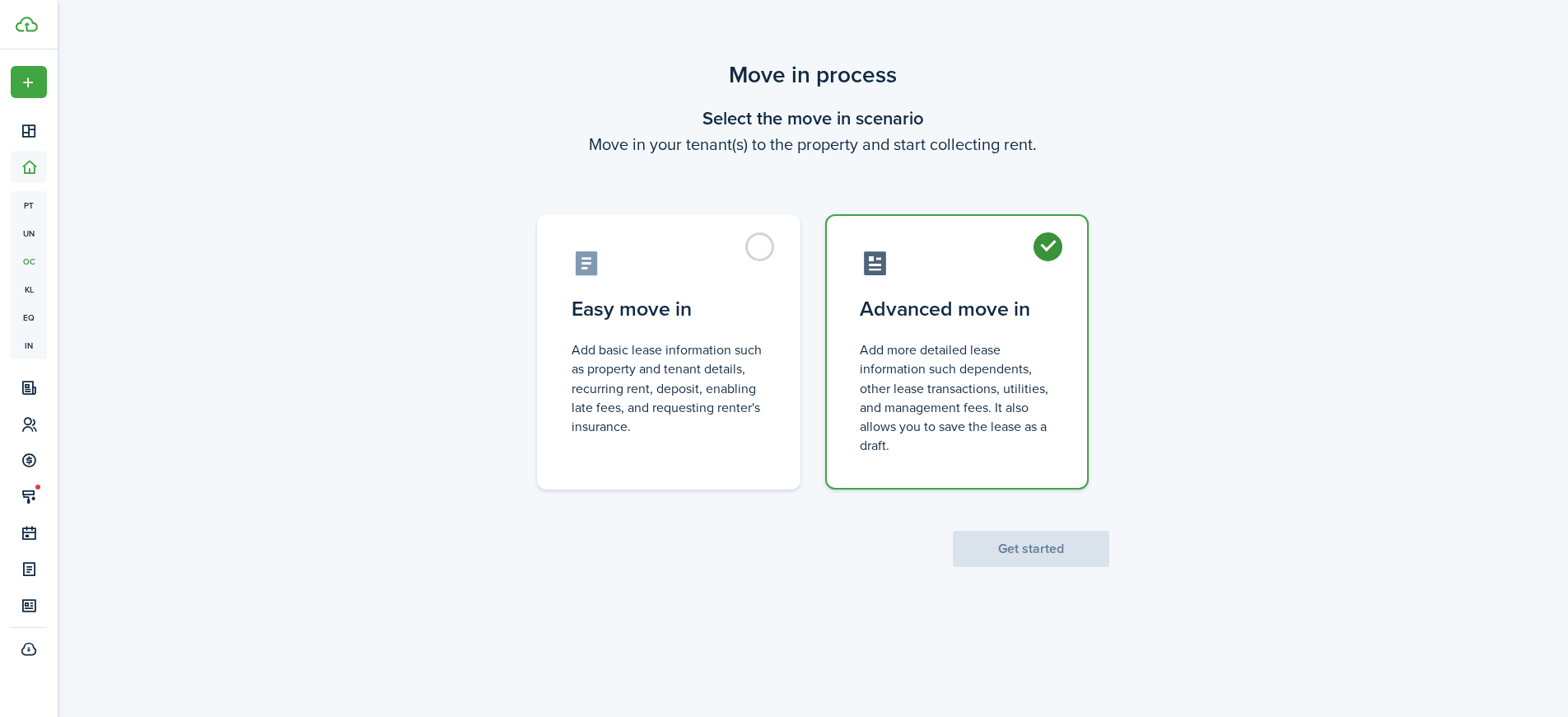
radio input "true"
click at [1082, 542] on button "Get started" at bounding box center [1030, 548] width 156 height 37
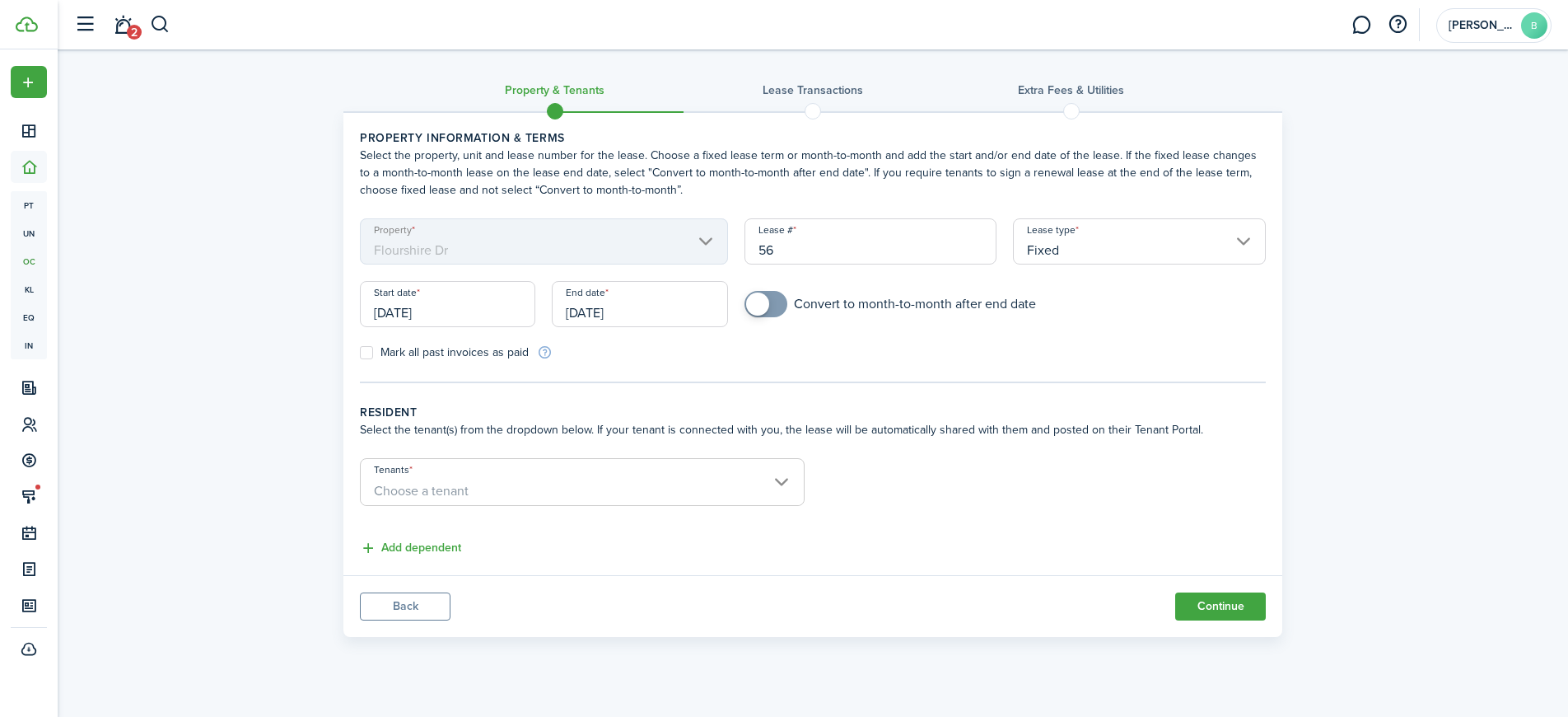
click at [439, 321] on input "[DATE]" at bounding box center [447, 304] width 175 height 46
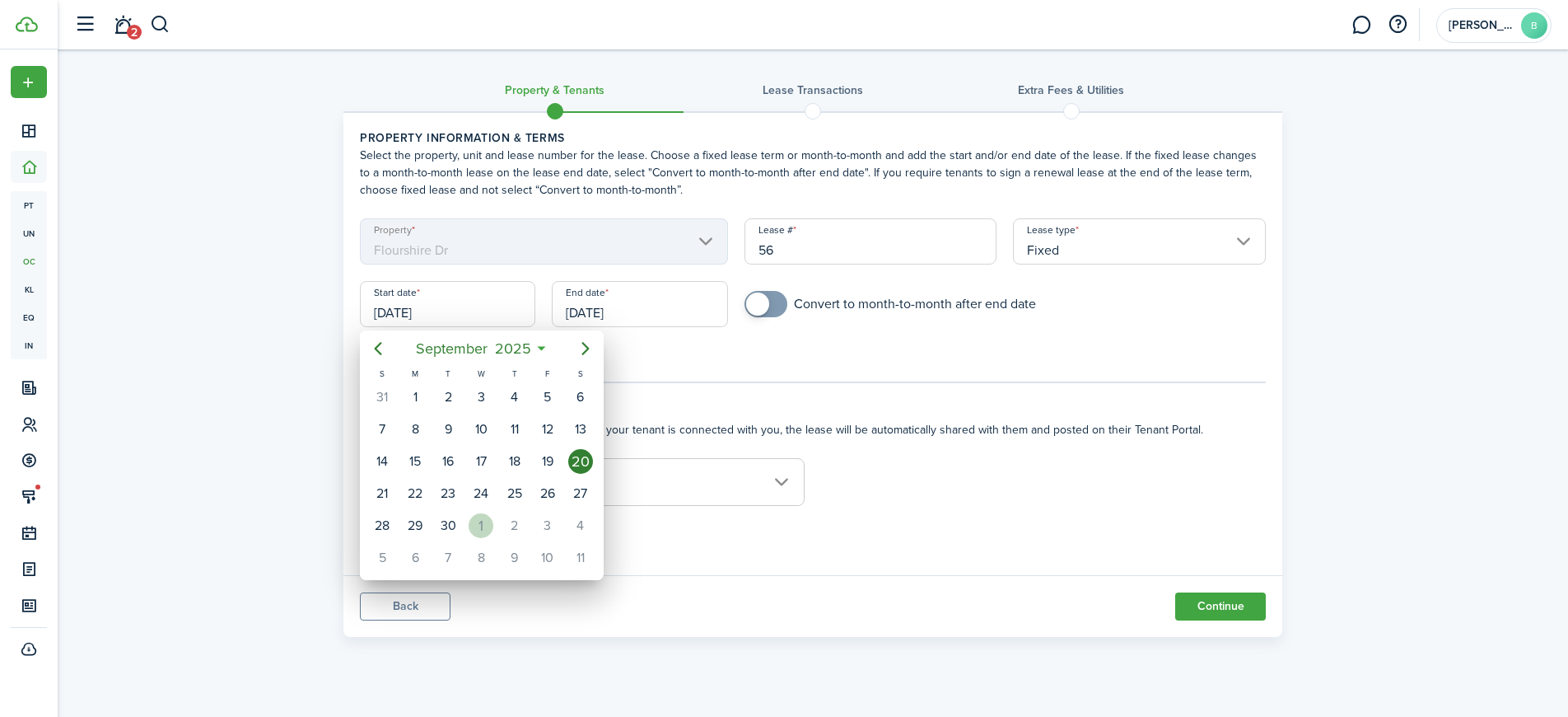
click at [486, 521] on div "1" at bounding box center [481, 526] width 24 height 24
type input "[DATE]"
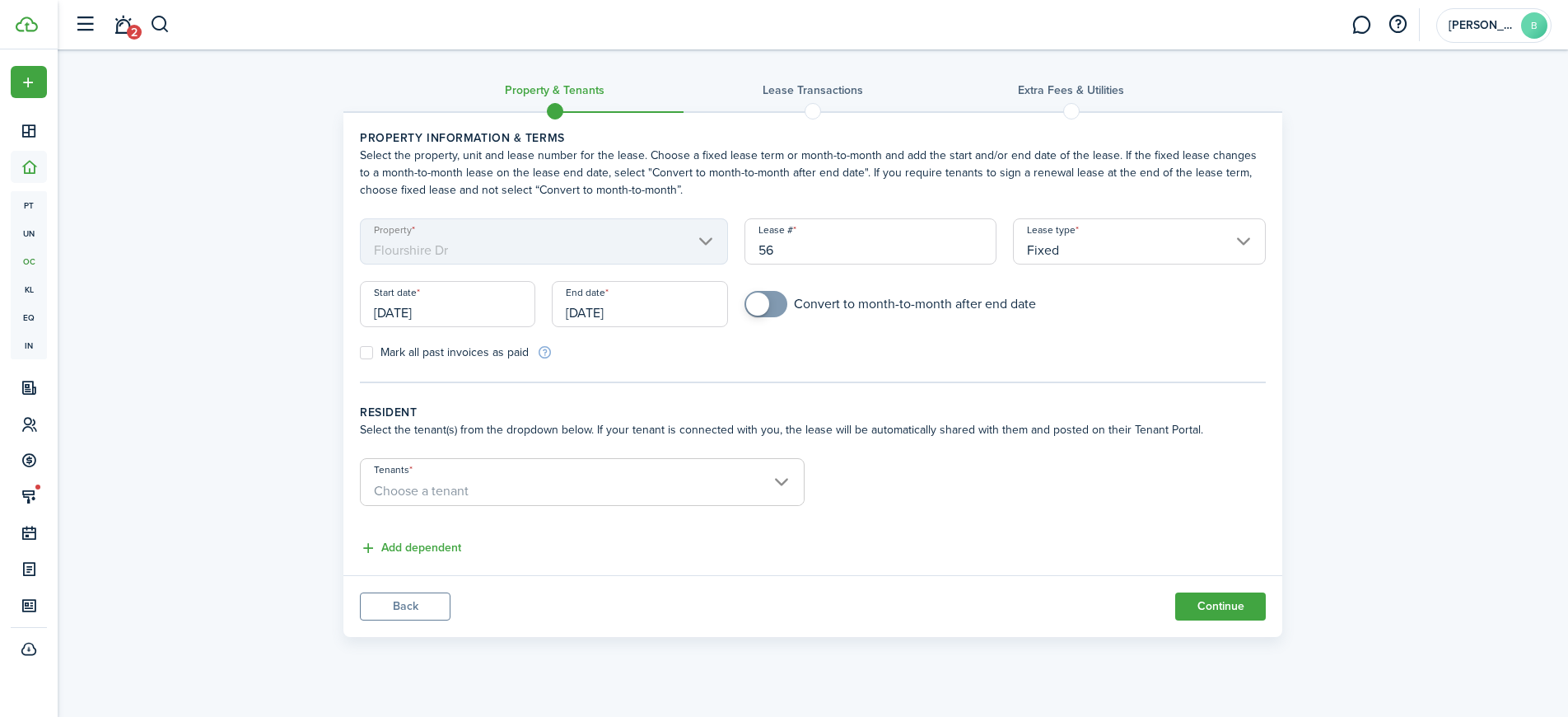
click at [685, 314] on input "[DATE]" at bounding box center [639, 304] width 175 height 46
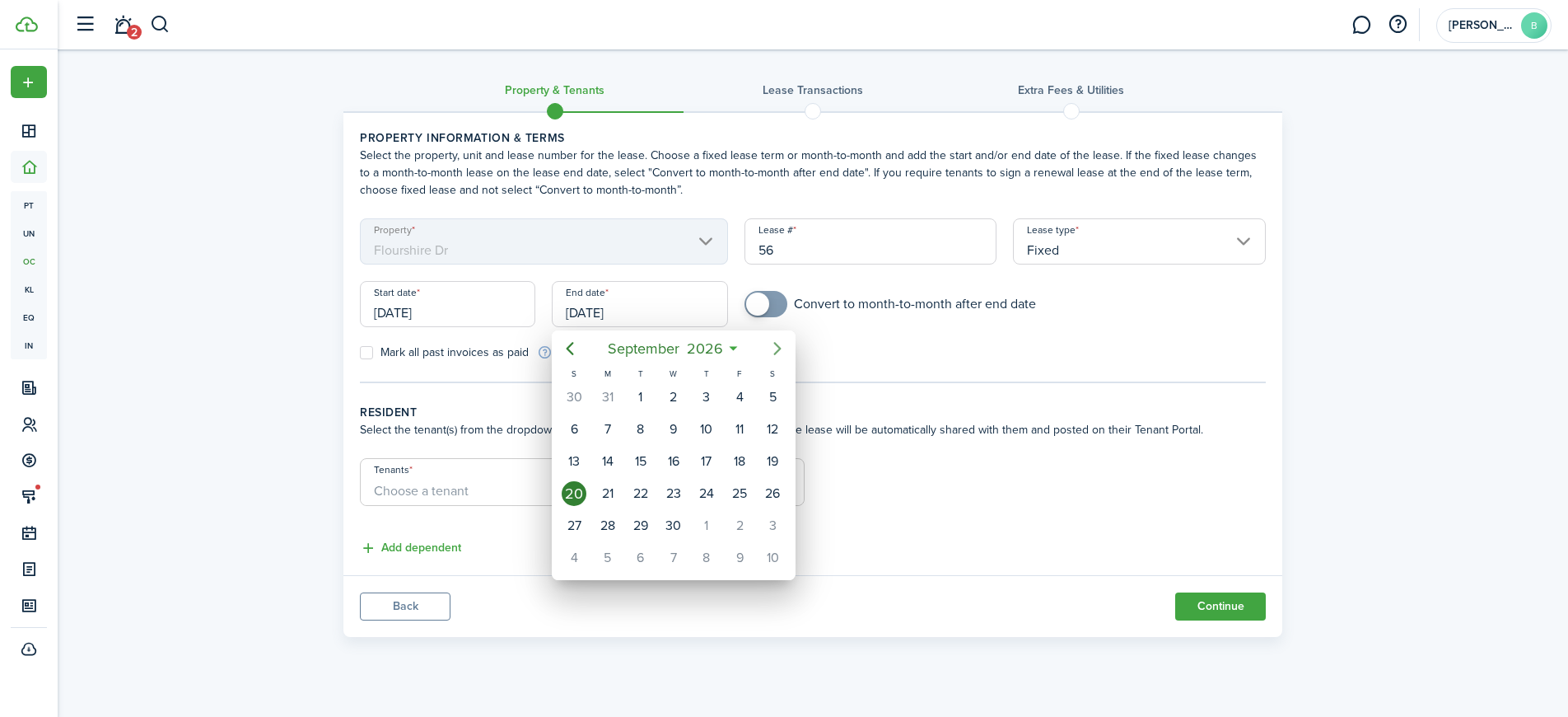
click at [777, 349] on icon "Next page" at bounding box center [777, 348] width 20 height 20
click at [782, 529] on div "31" at bounding box center [773, 526] width 24 height 24
type input "10/31/2026"
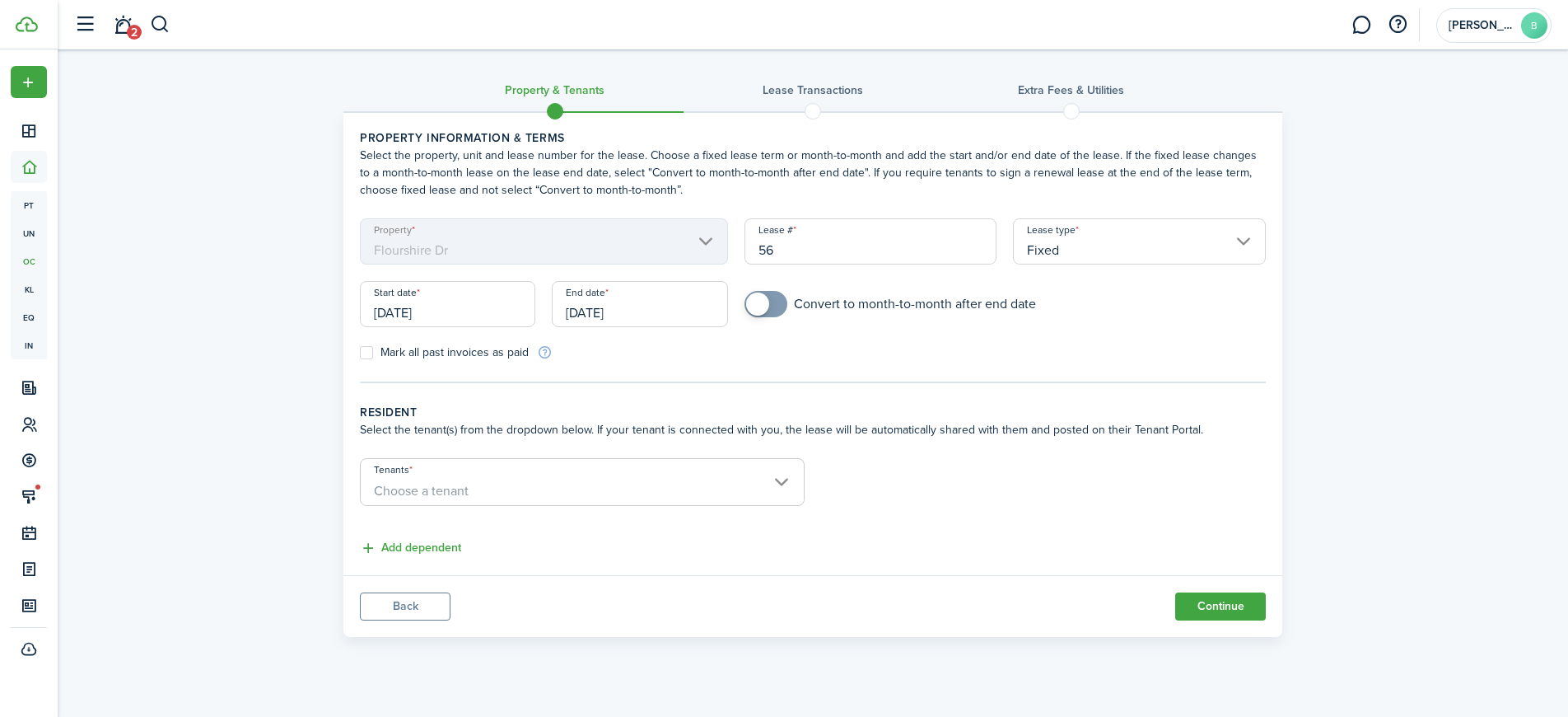
checkbox input "true"
click at [773, 305] on span at bounding box center [766, 304] width 17 height 26
click at [684, 481] on span "Choose a tenant" at bounding box center [582, 491] width 443 height 28
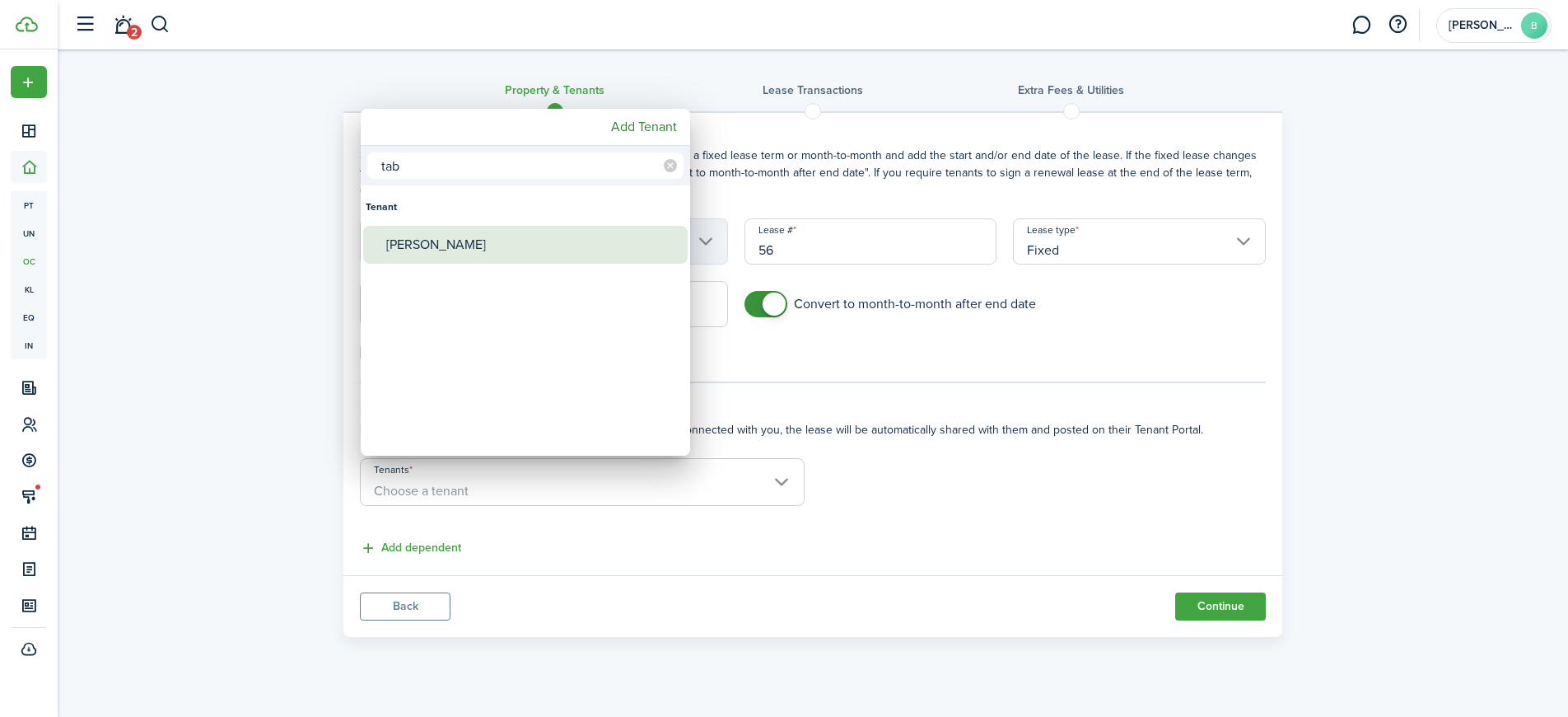
type input "tab"
click at [448, 246] on div "[PERSON_NAME]" at bounding box center [531, 245] width 291 height 37
type input "[PERSON_NAME]"
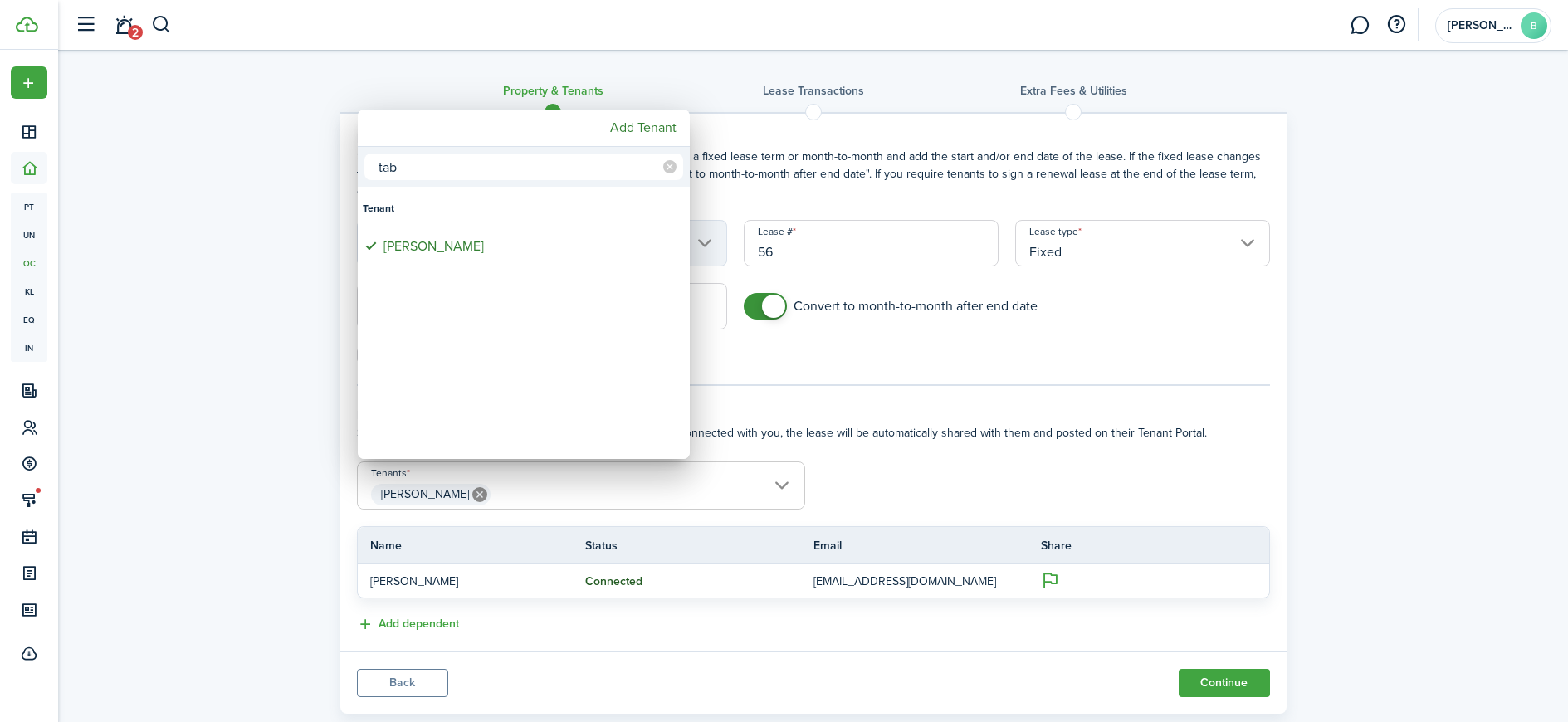
click at [1009, 468] on div at bounding box center [784, 361] width 1834 height 987
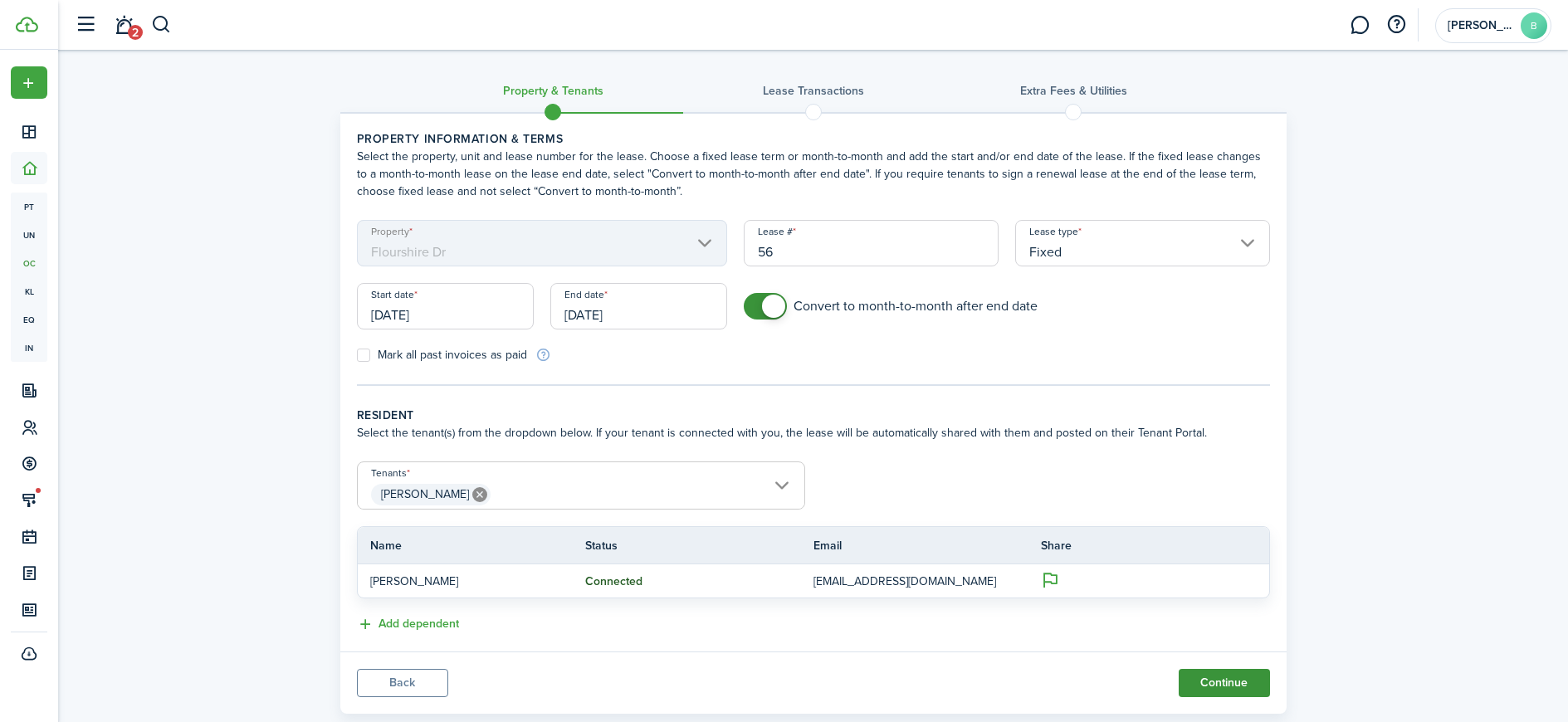
click at [1222, 685] on button "Continue" at bounding box center [1224, 683] width 92 height 28
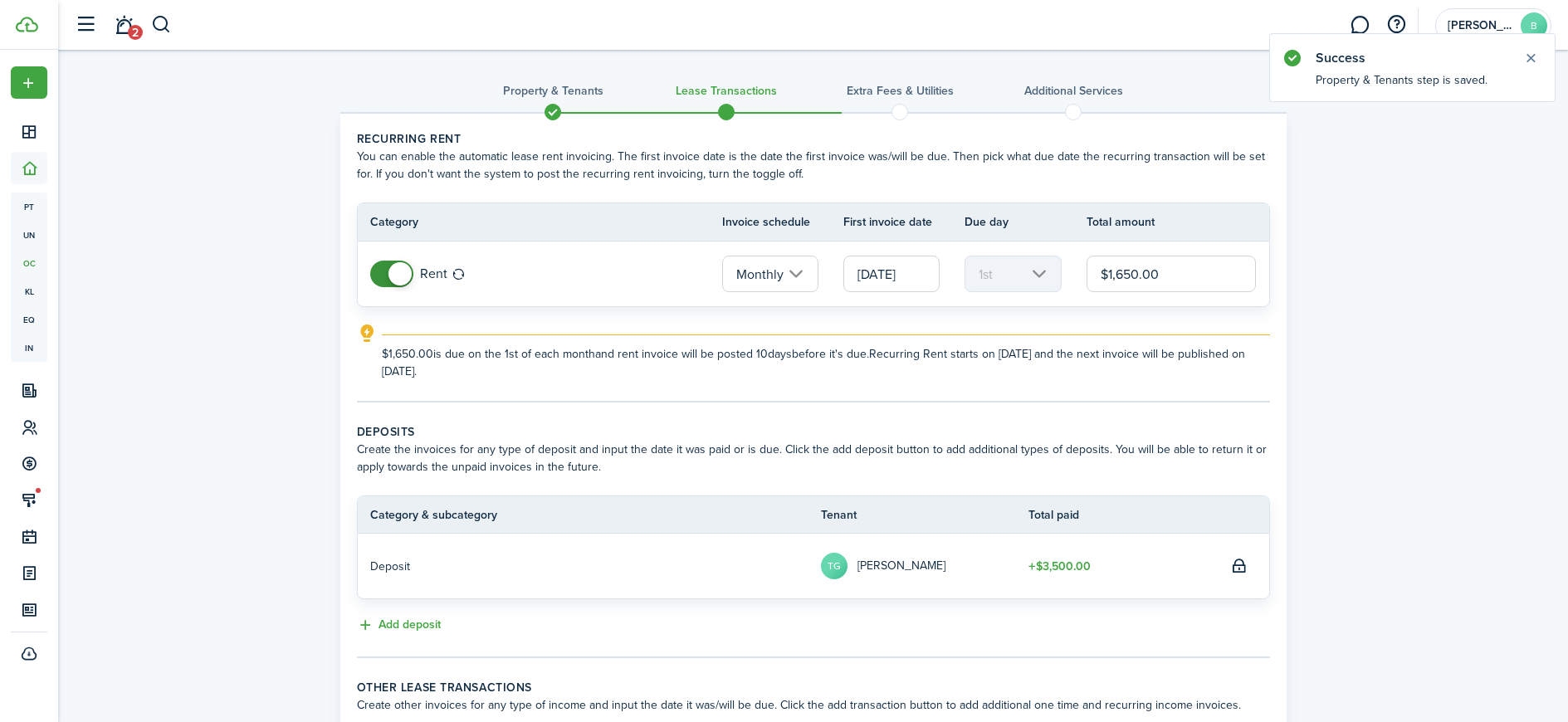
click at [1121, 274] on input "$1,650.00" at bounding box center [1172, 274] width 170 height 37
type input "$1,850.00"
click at [802, 358] on explanation-description "$1,850.00 is due on the 1st of each month and rent invoice will be posted 10 da…" at bounding box center [826, 362] width 888 height 35
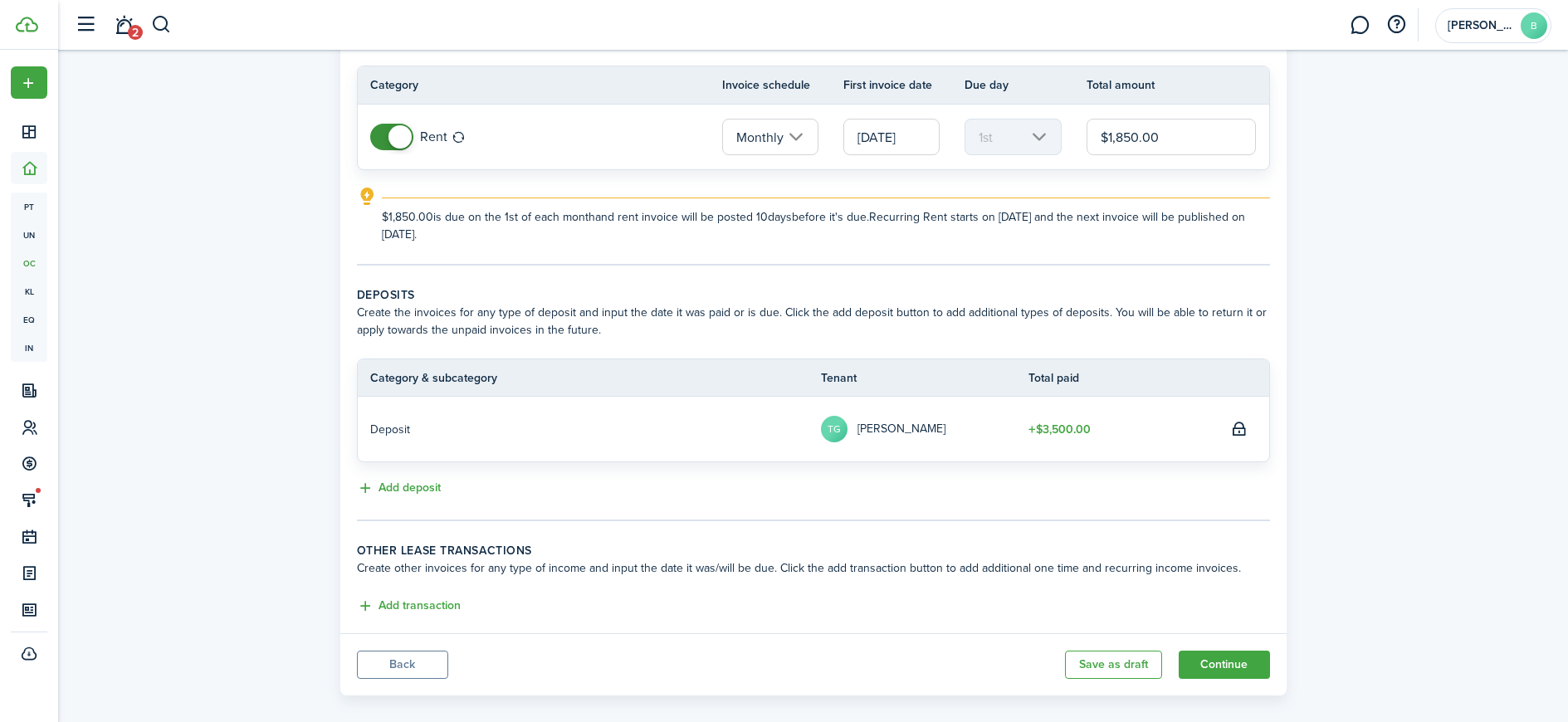
scroll to position [156, 0]
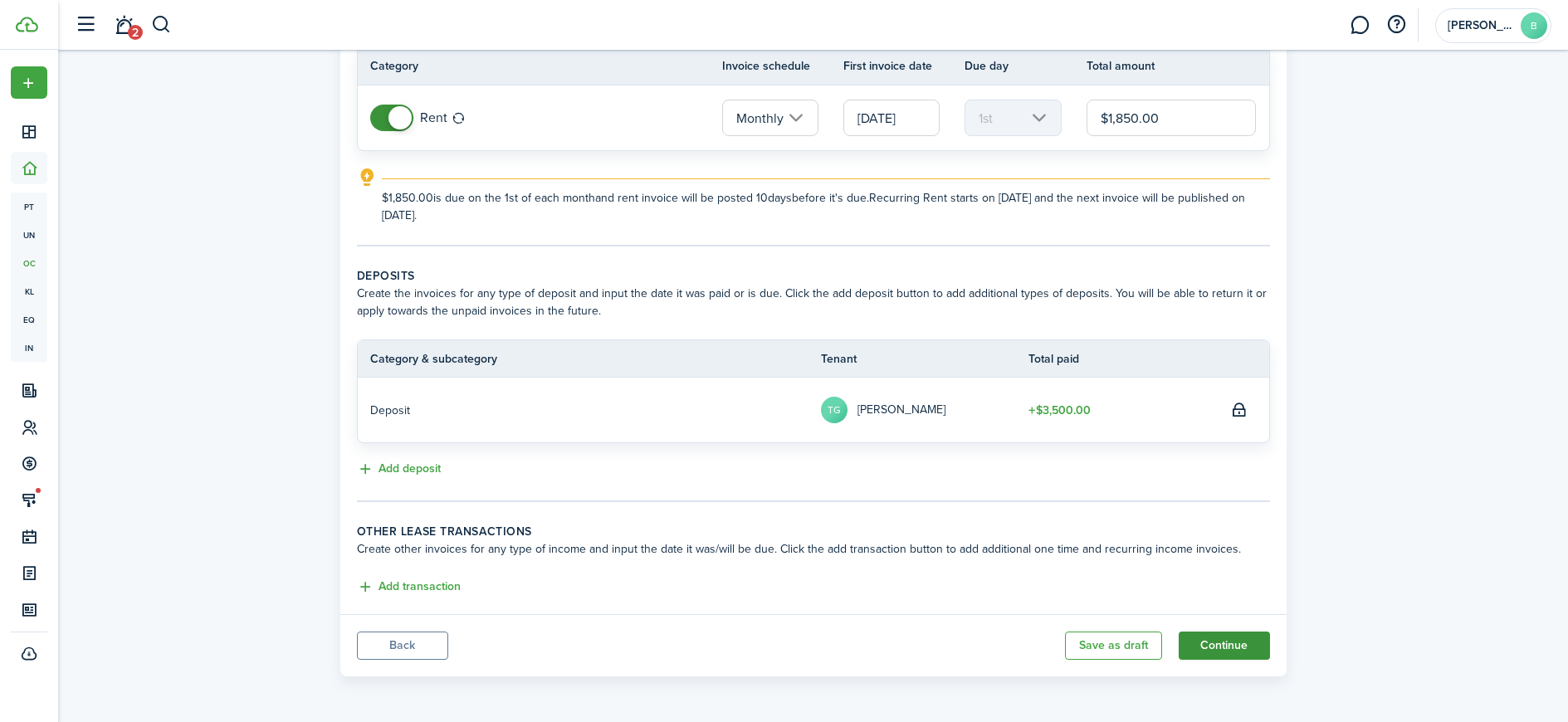
click at [1251, 646] on button "Continue" at bounding box center [1224, 646] width 92 height 28
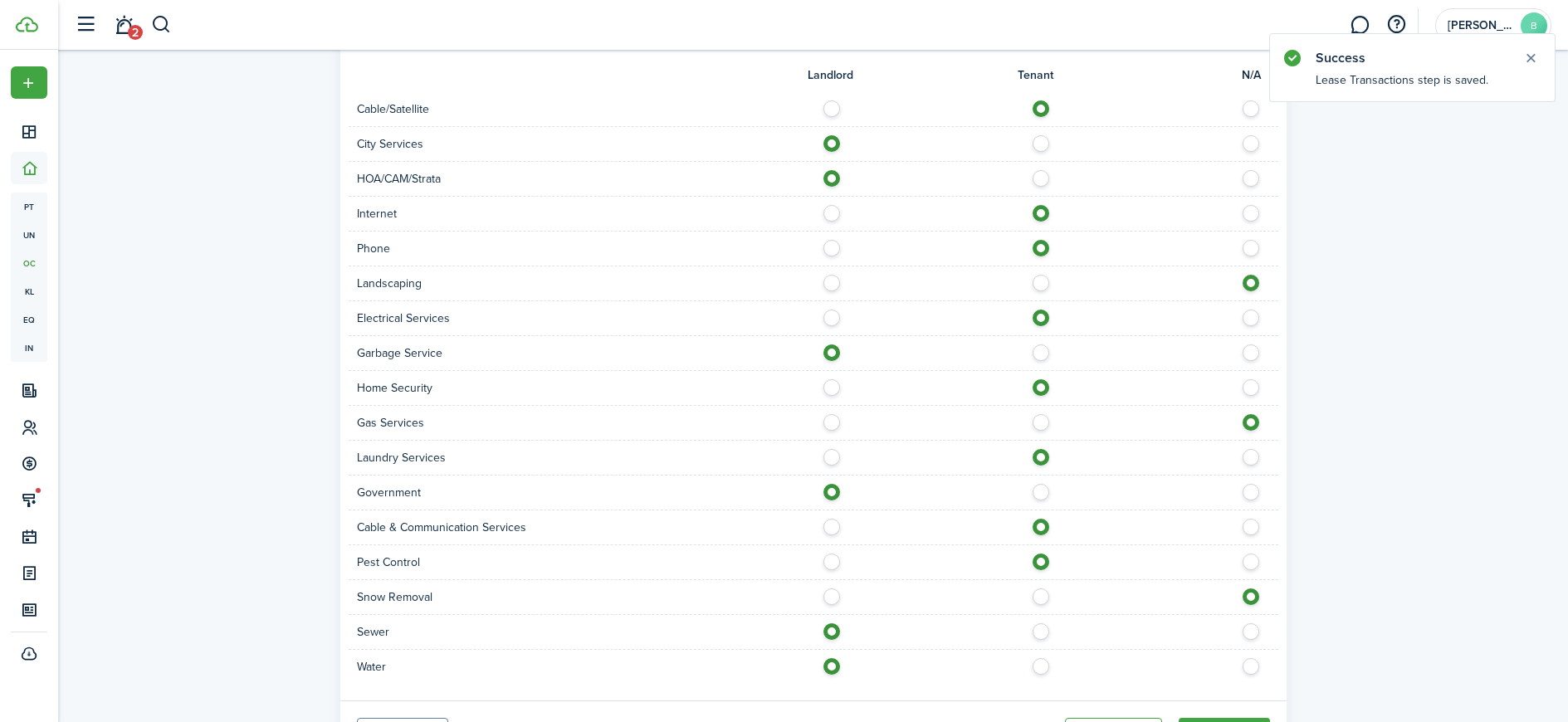
scroll to position [997, 0]
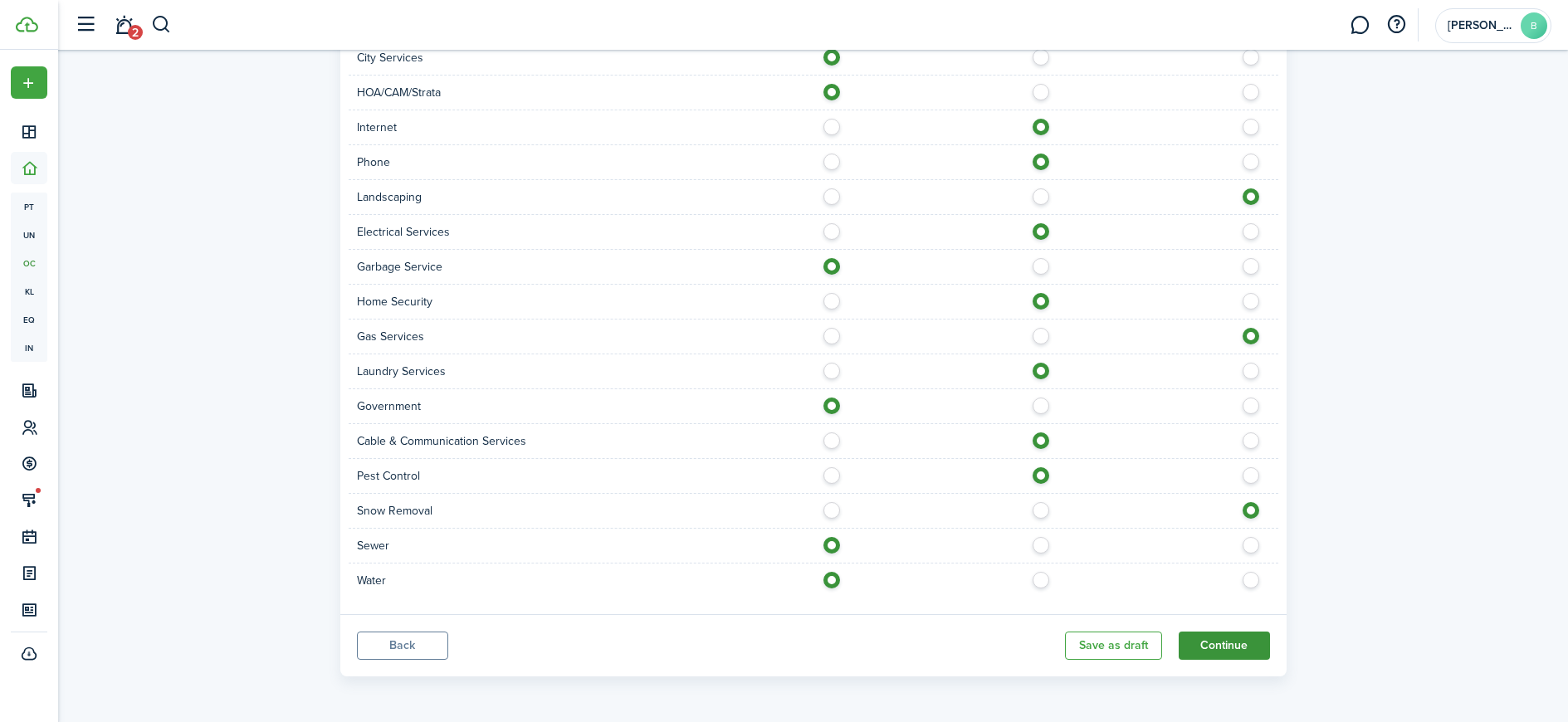
click at [1250, 643] on button "Continue" at bounding box center [1224, 646] width 92 height 28
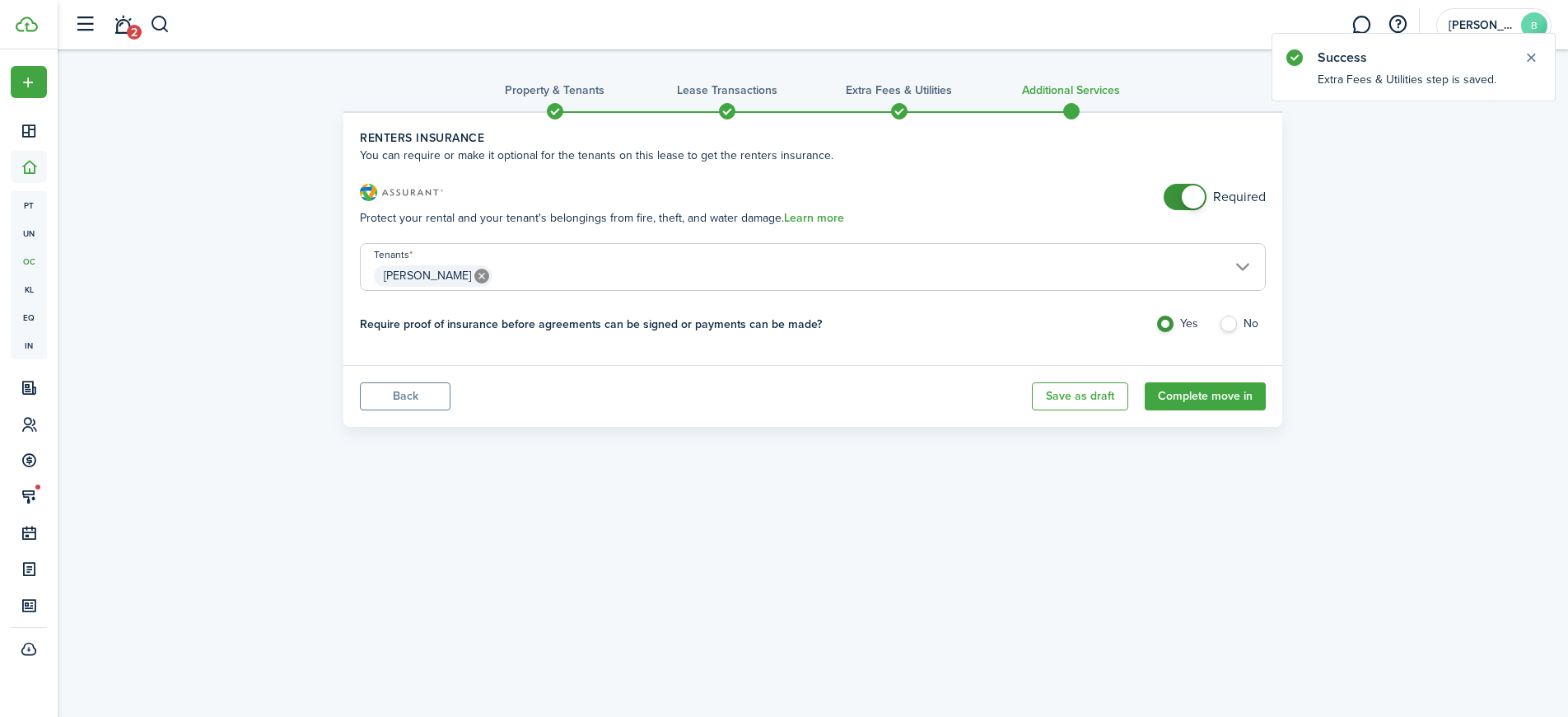
click at [1229, 322] on label "No" at bounding box center [1242, 328] width 47 height 24
radio input "false"
radio input "true"
click at [1203, 399] on button "Complete move in" at bounding box center [1205, 396] width 121 height 28
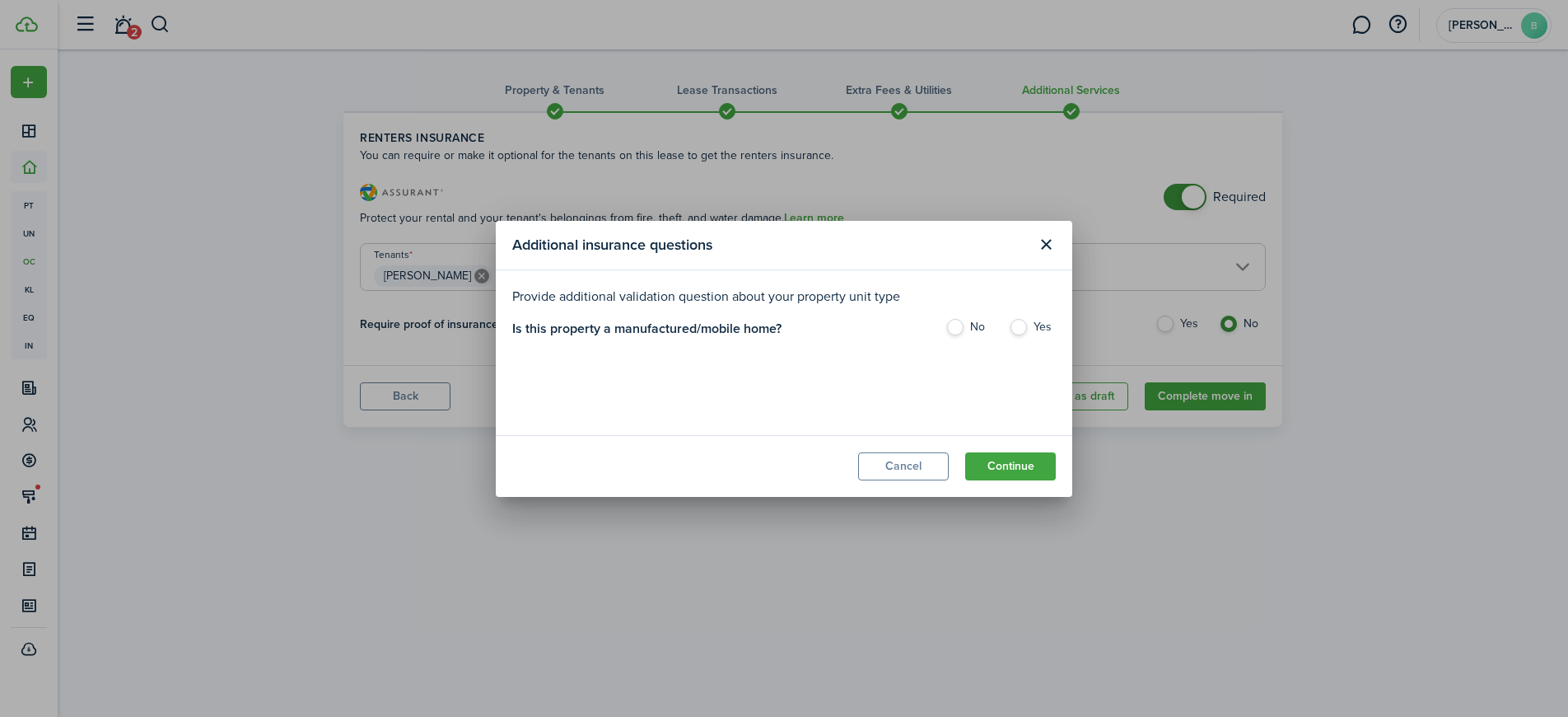
click at [960, 330] on label "No" at bounding box center [969, 331] width 47 height 24
radio input "true"
click at [1026, 455] on button "Continue" at bounding box center [1011, 467] width 91 height 28
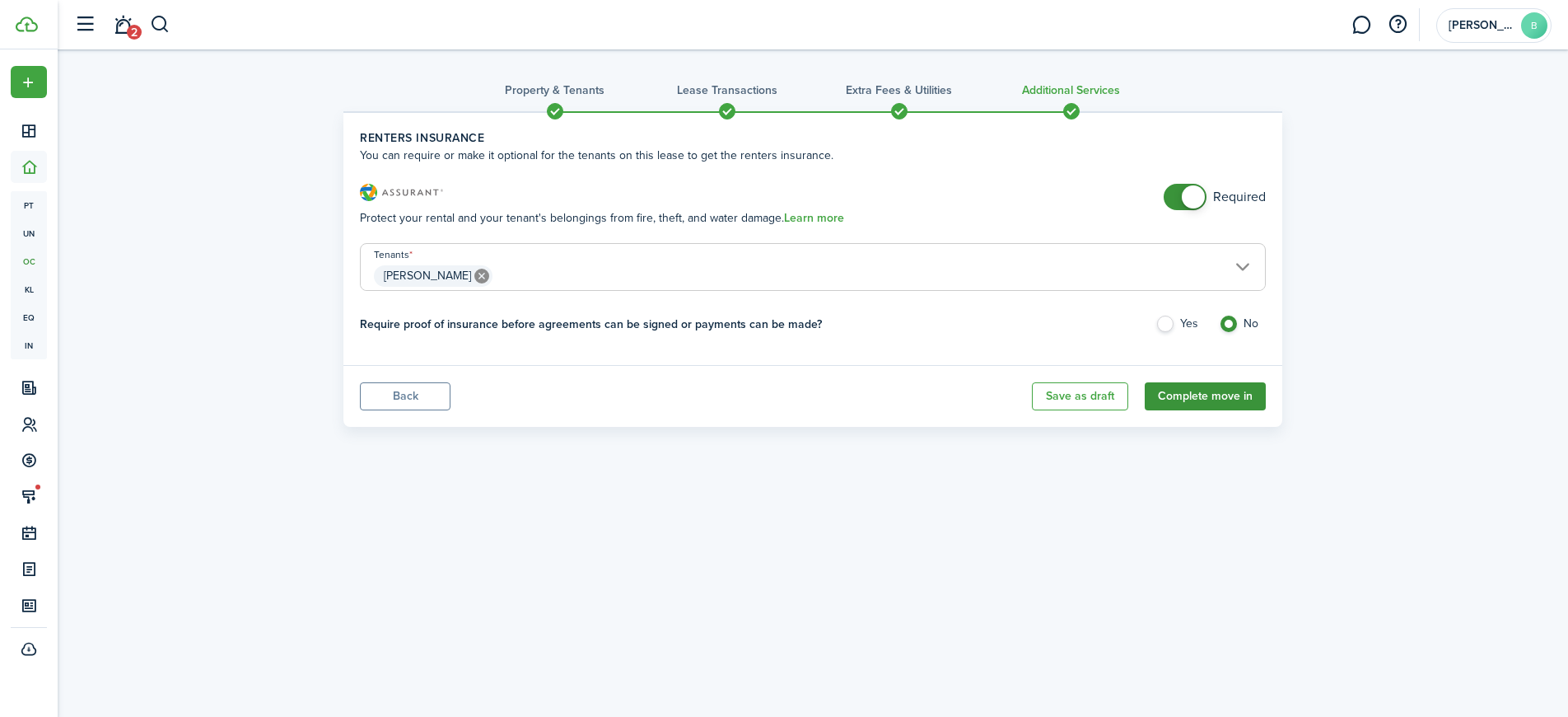
click at [1206, 398] on button "Complete move in" at bounding box center [1205, 396] width 121 height 28
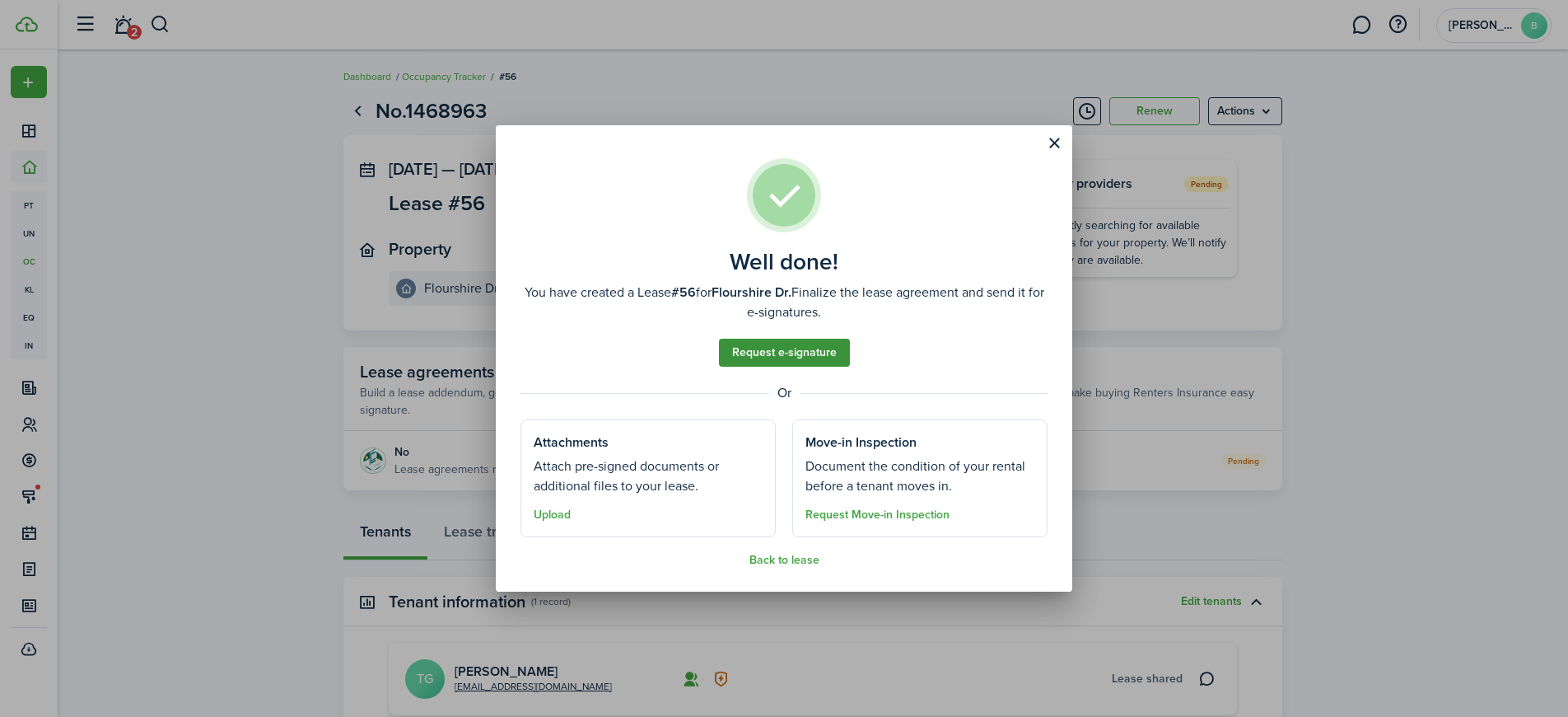
click at [803, 356] on link "Request e-signature" at bounding box center [785, 352] width 131 height 28
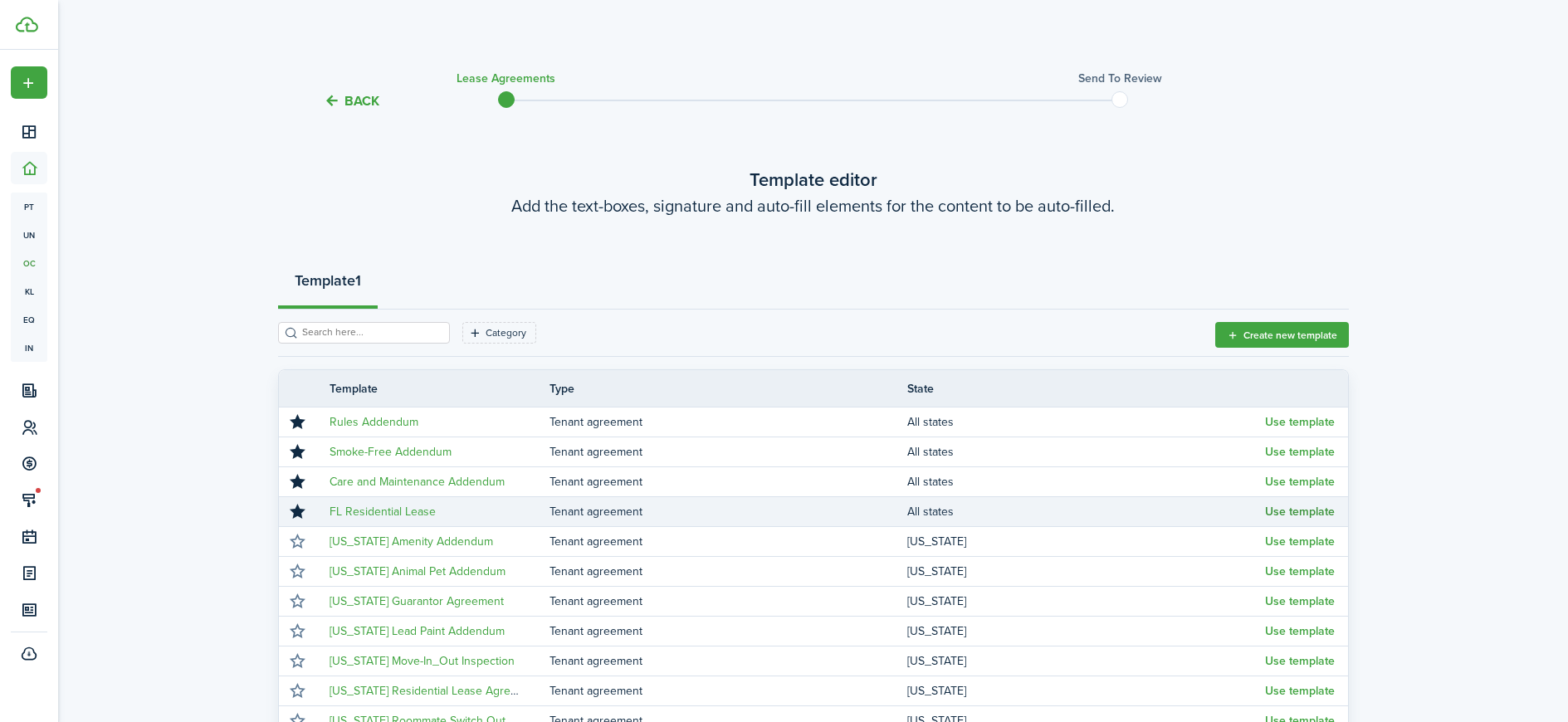
click at [1281, 509] on button "Use template" at bounding box center [1300, 512] width 70 height 13
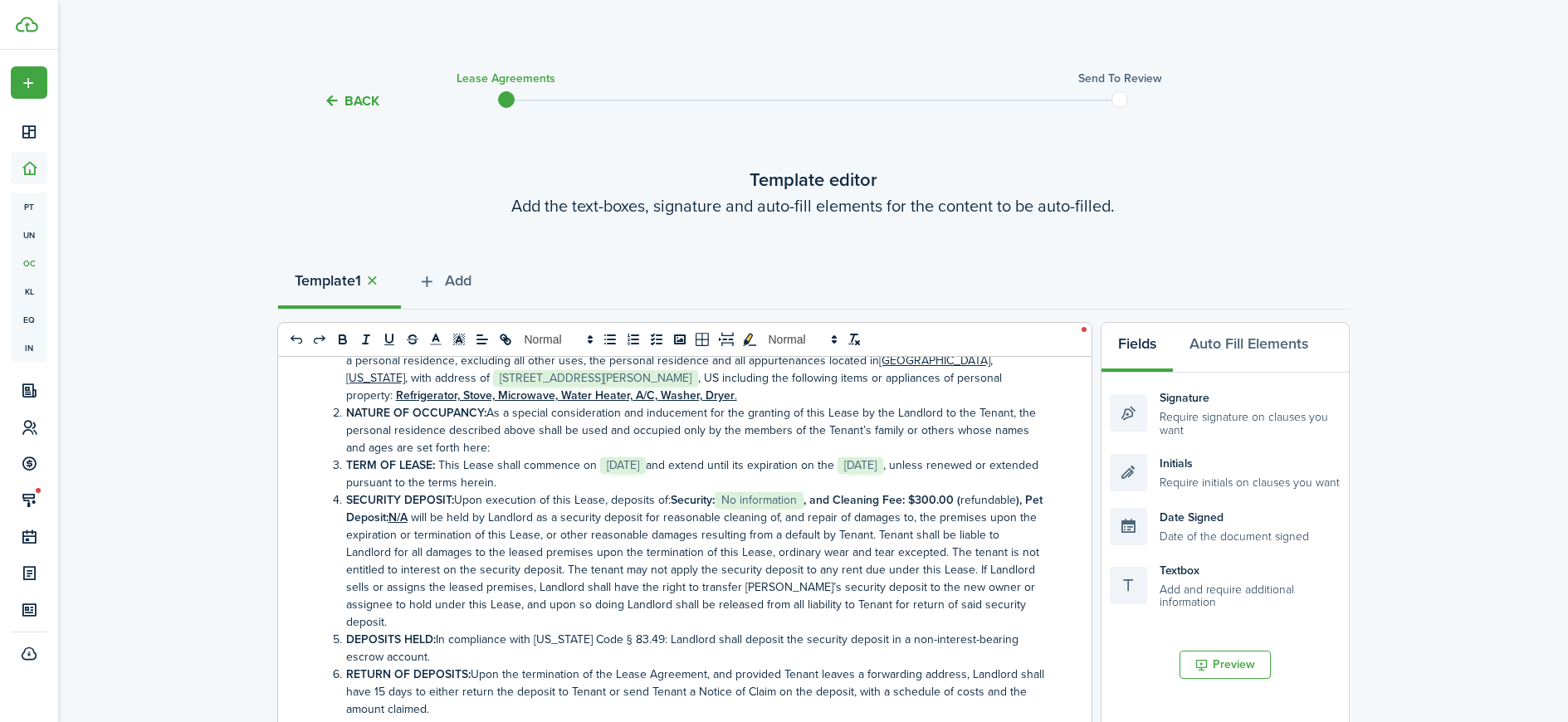
scroll to position [191, 0]
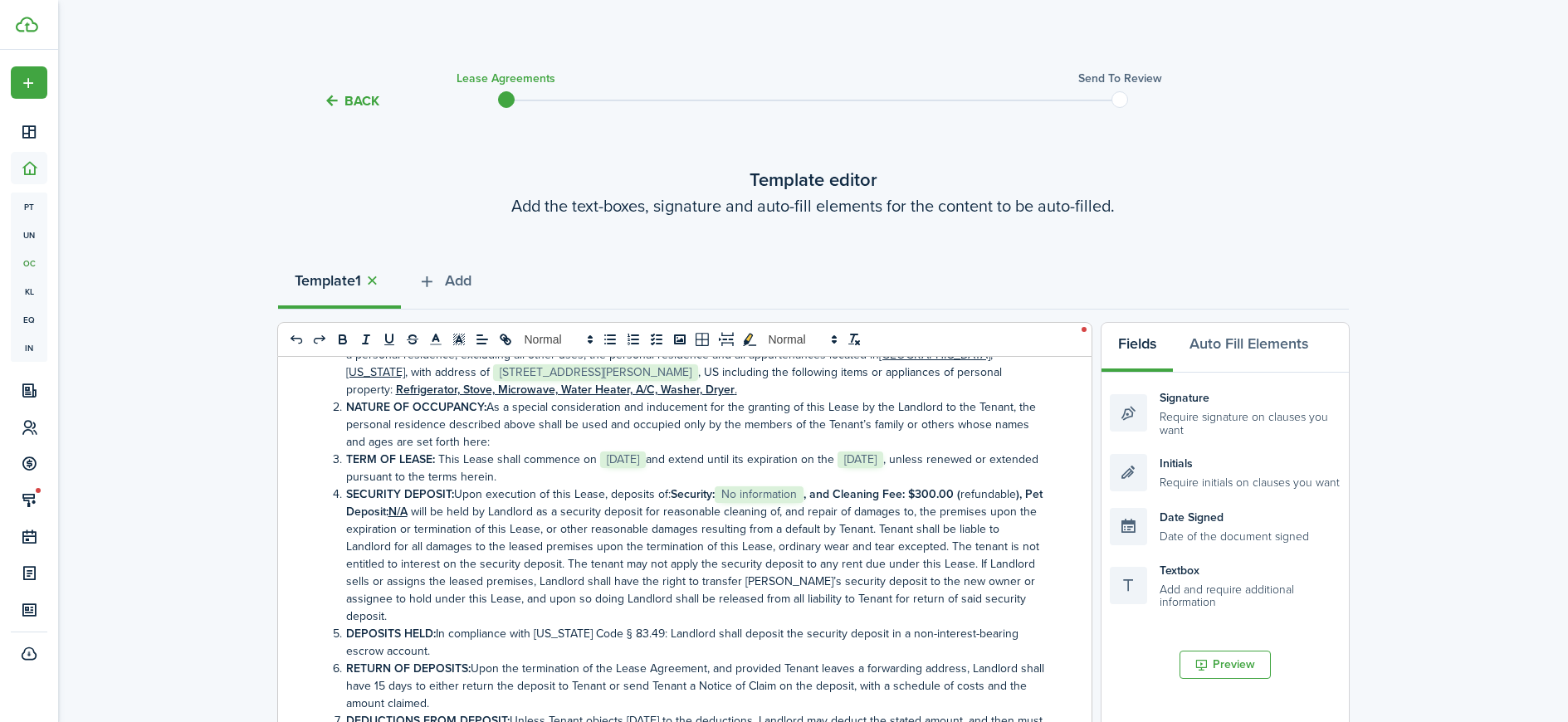
click at [801, 495] on span "No information" at bounding box center [759, 495] width 89 height 17
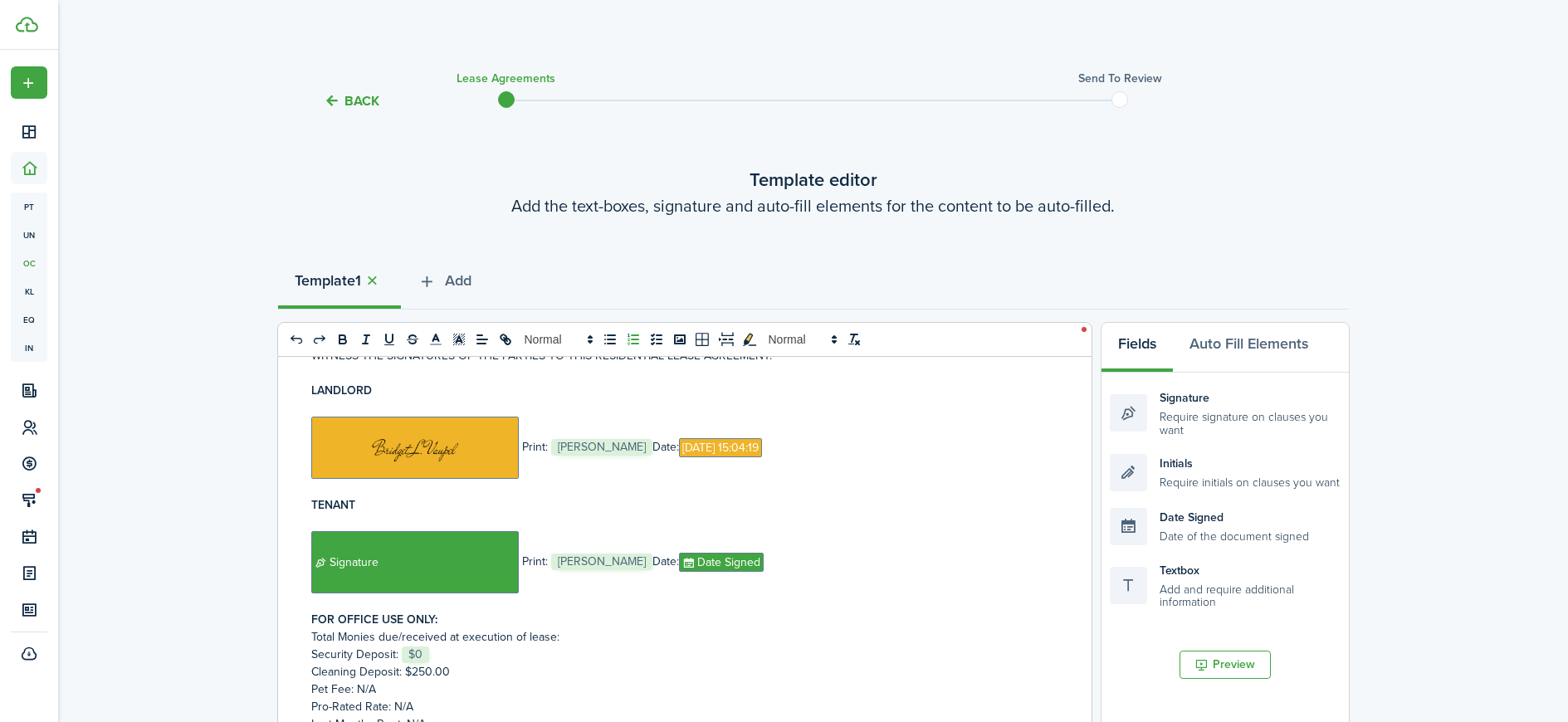
scroll to position [5113, 0]
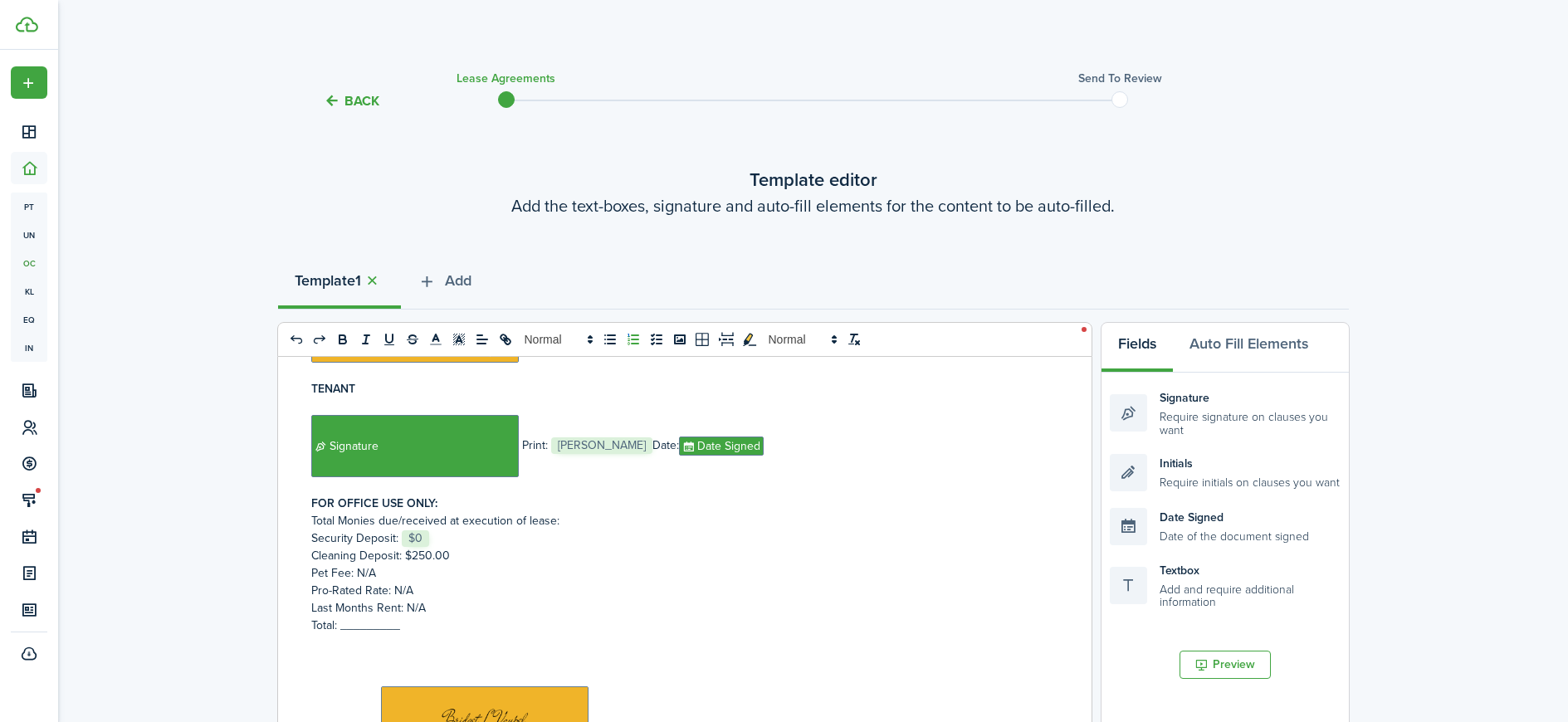
click at [440, 529] on p "Security Deposit: ﻿ $0 ﻿" at bounding box center [679, 538] width 734 height 17
click at [399, 529] on p "Security Deposit: ﻿1750.00﻿" at bounding box center [679, 538] width 734 height 17
click at [368, 616] on p "Total: _________" at bounding box center [679, 625] width 734 height 17
click at [370, 616] on p "Total: _________" at bounding box center [679, 625] width 734 height 17
click at [373, 616] on p "Total: _________" at bounding box center [679, 625] width 734 height 17
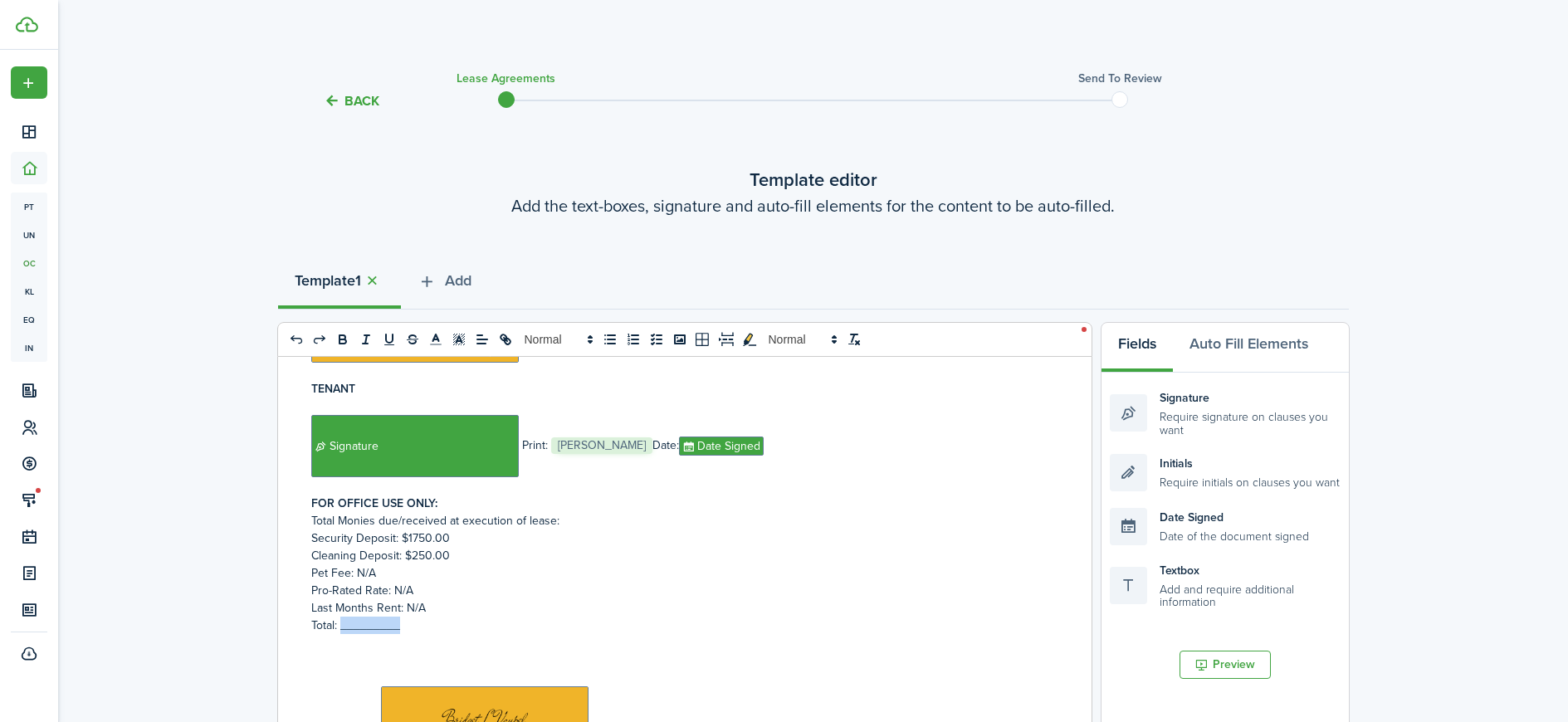
click at [374, 616] on p "Total: _________" at bounding box center [679, 625] width 734 height 17
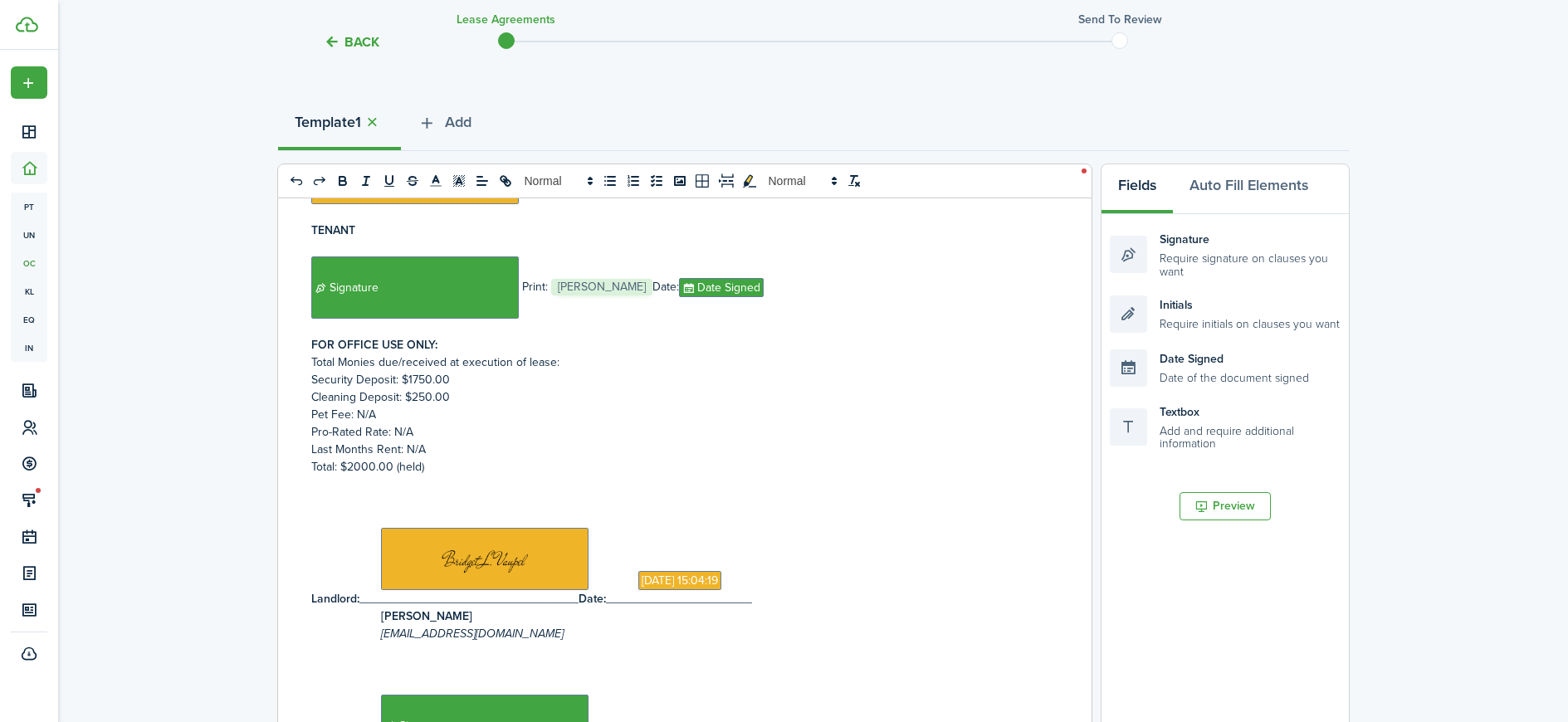
scroll to position [160, 0]
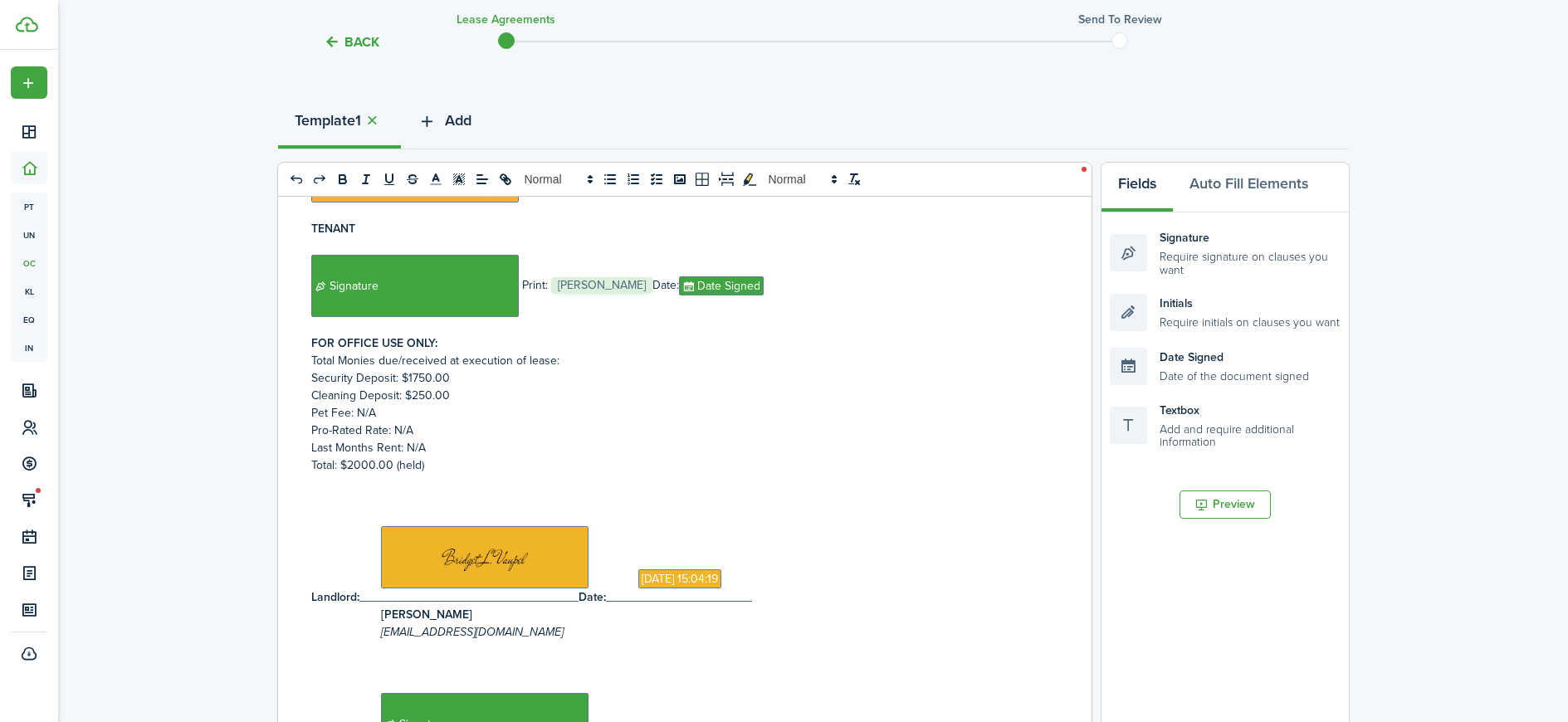
click at [444, 127] on button "Add" at bounding box center [445, 125] width 87 height 50
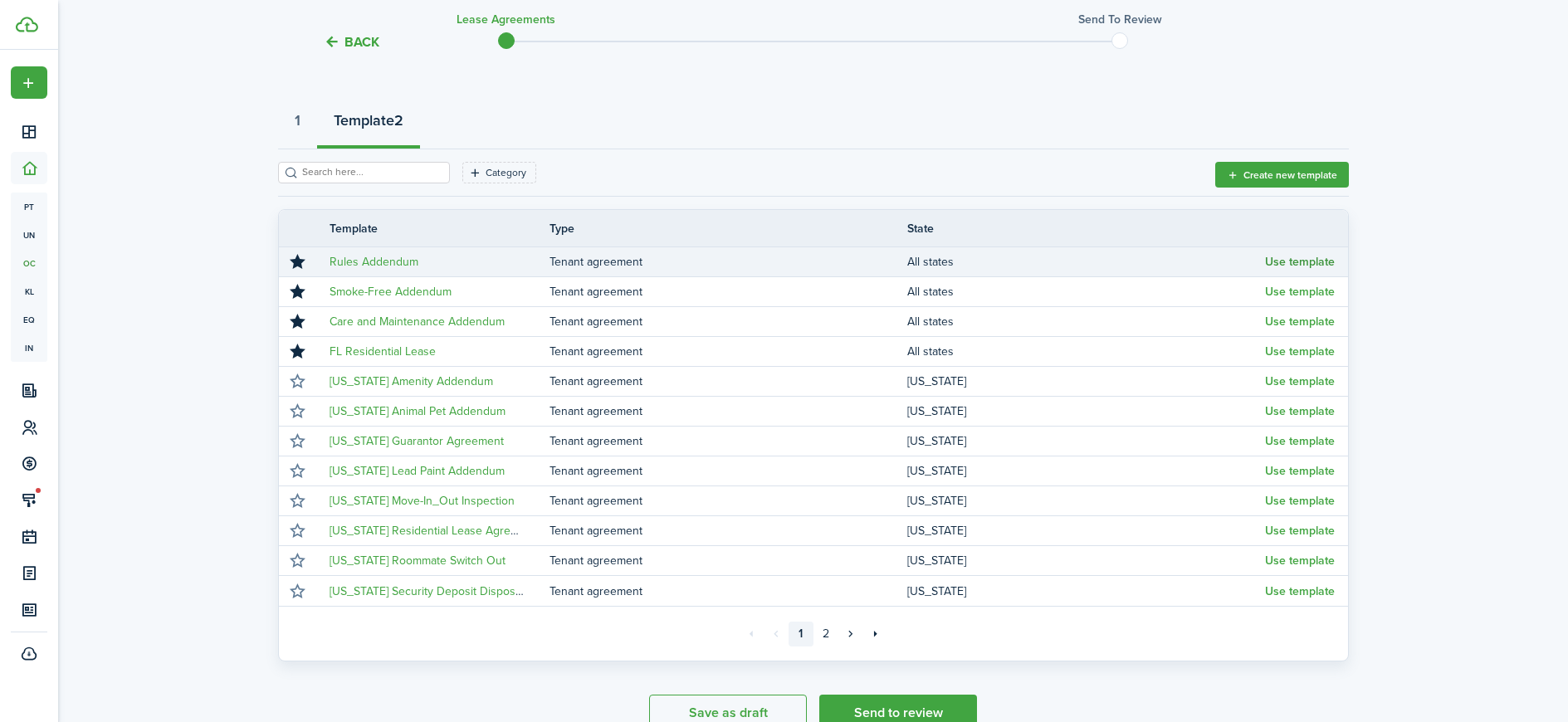
click at [1290, 264] on button "Use template" at bounding box center [1300, 262] width 70 height 13
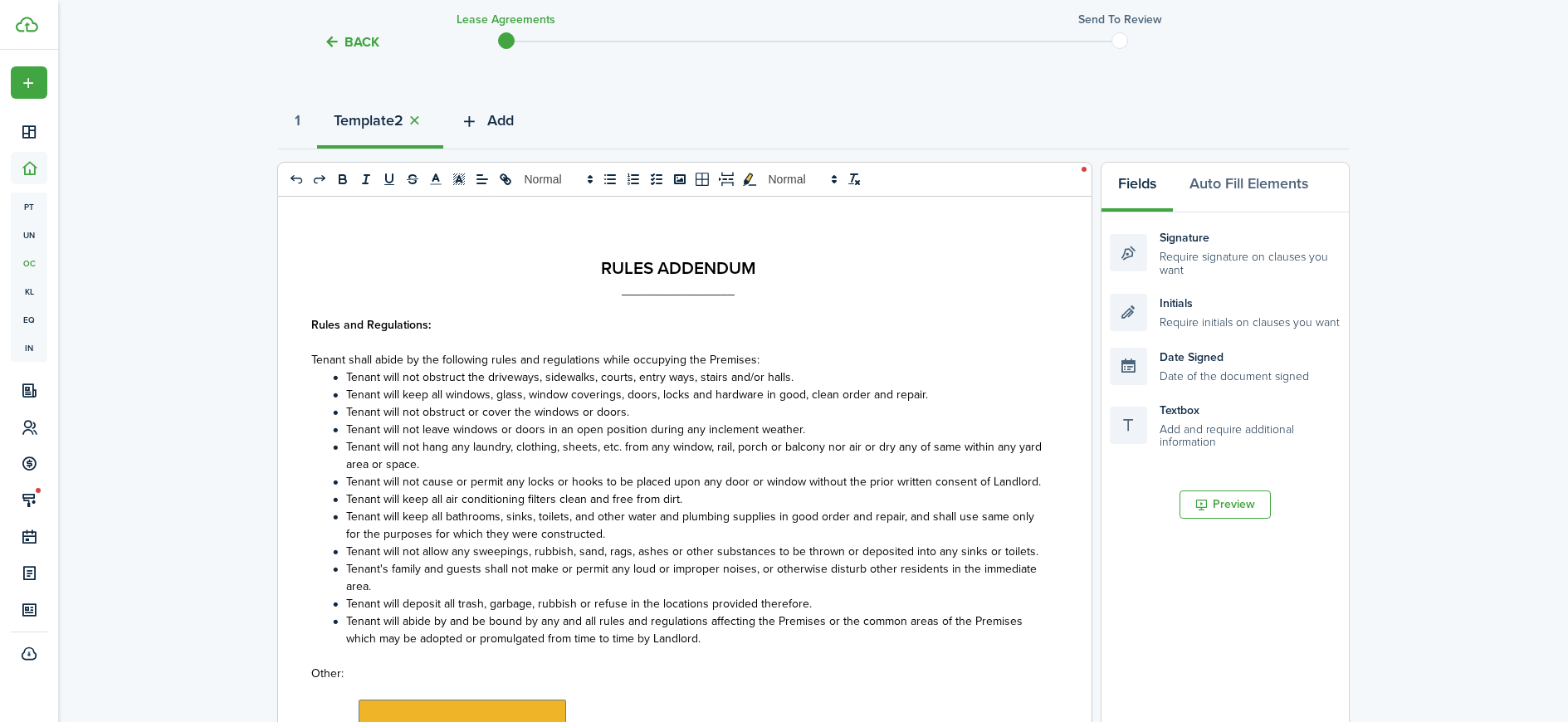
click at [502, 120] on span "Add" at bounding box center [500, 121] width 26 height 23
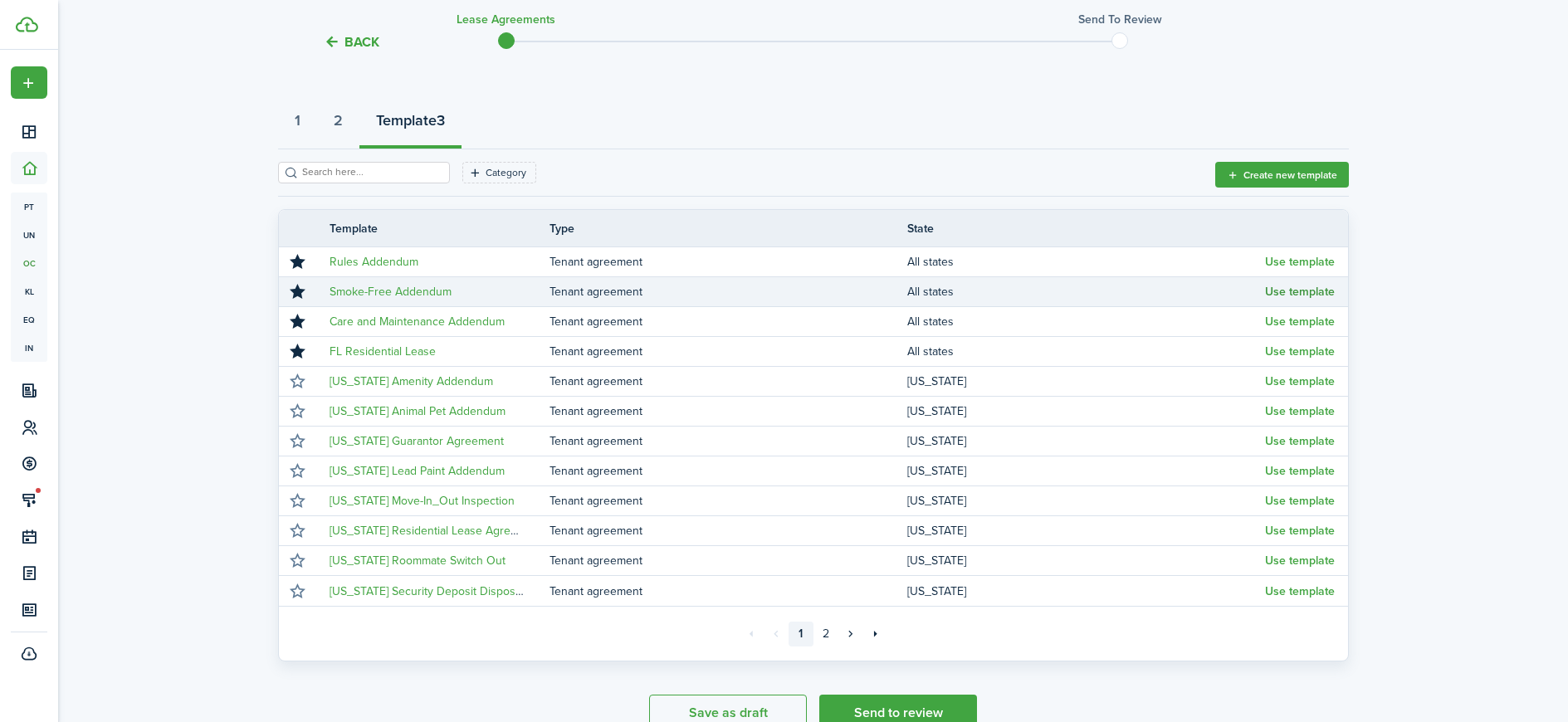
click at [1293, 289] on button "Use template" at bounding box center [1300, 293] width 70 height 13
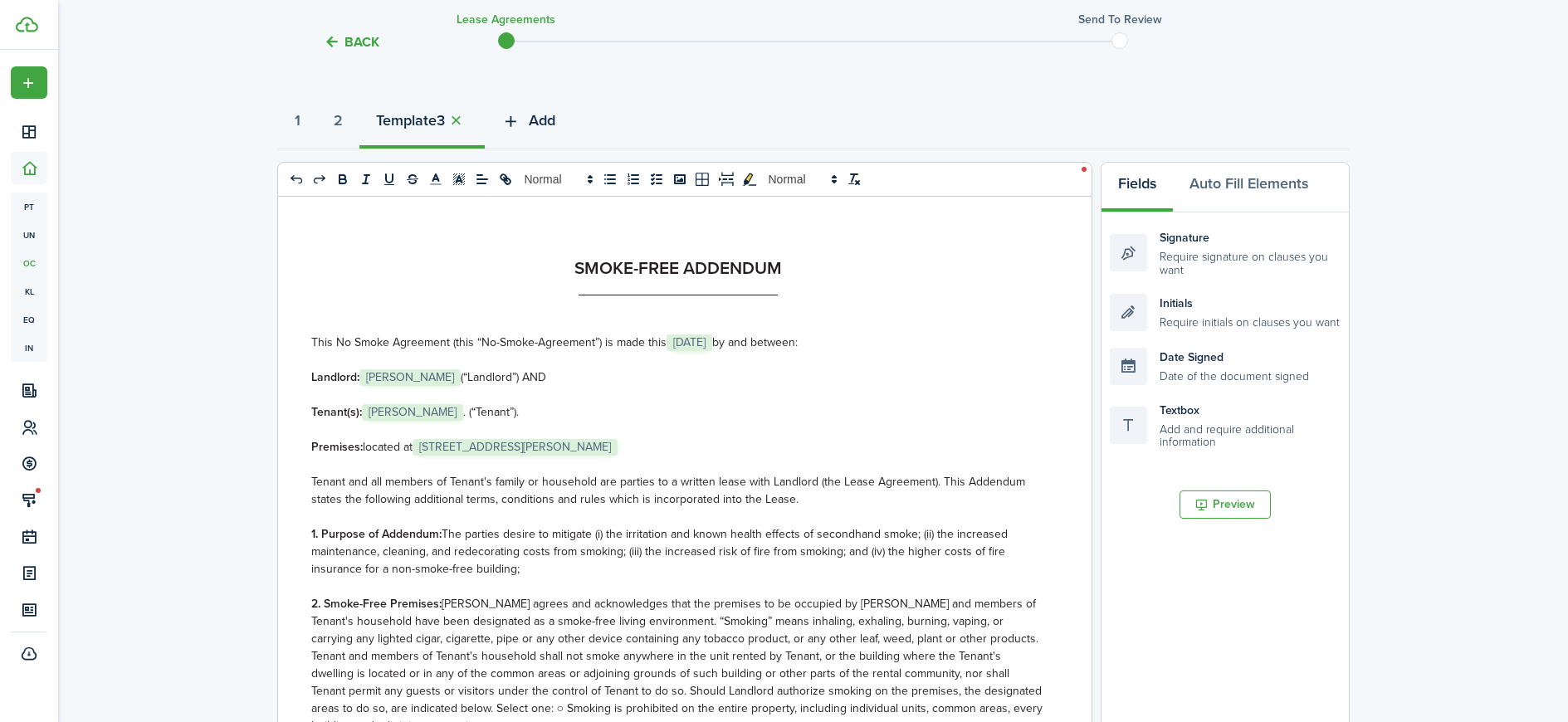
click at [520, 120] on icon "button" at bounding box center [511, 121] width 19 height 18
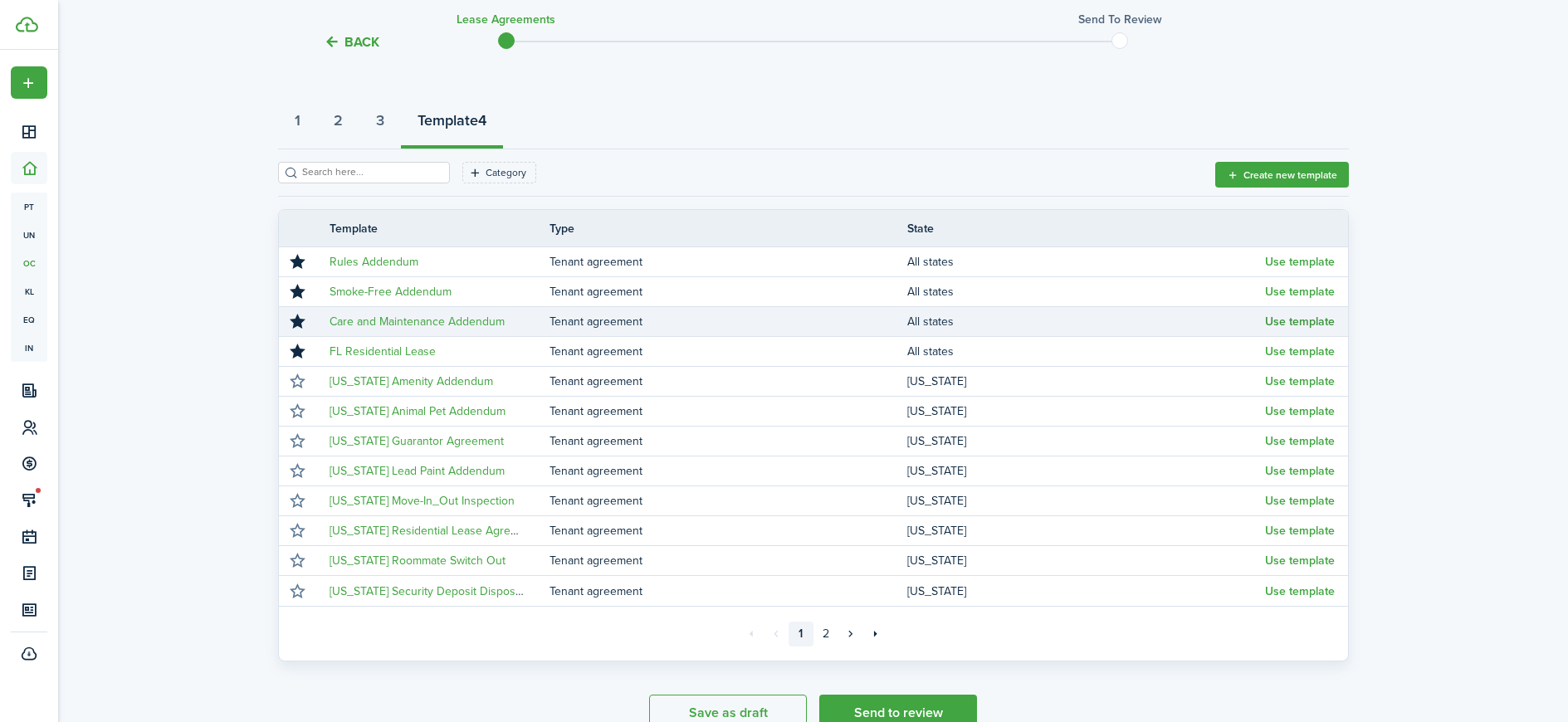
click at [1292, 318] on button "Use template" at bounding box center [1300, 322] width 70 height 13
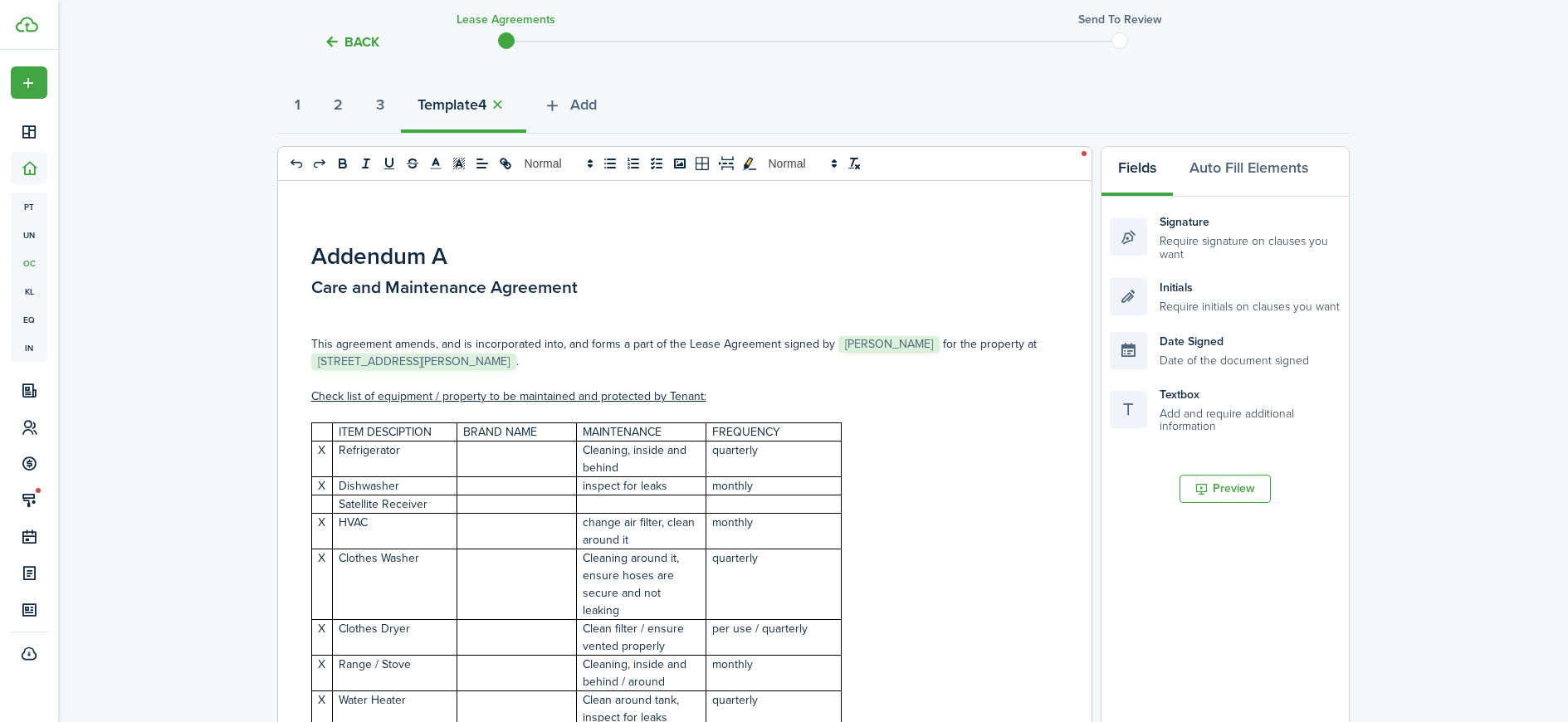
scroll to position [193, 0]
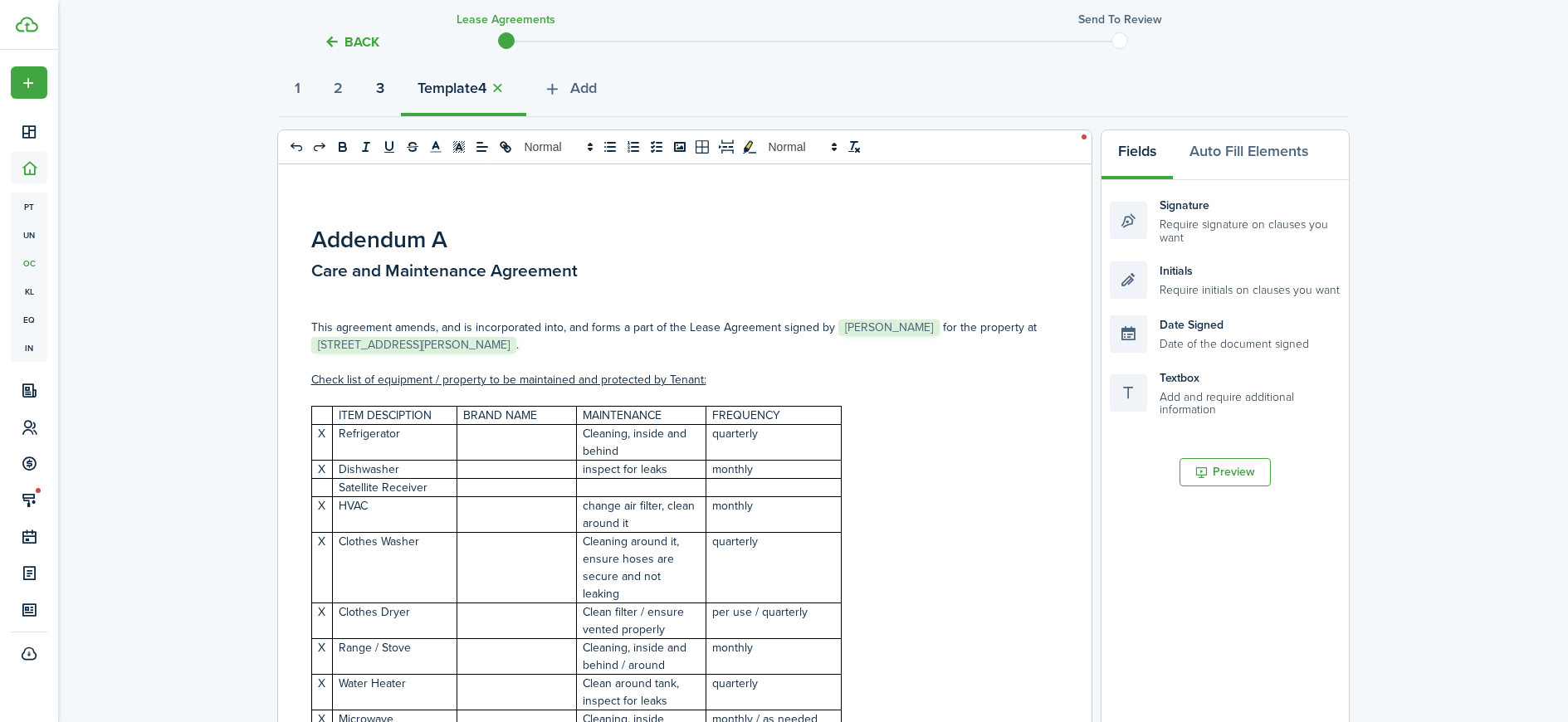
click at [384, 89] on strong "3" at bounding box center [379, 89] width 8 height 23
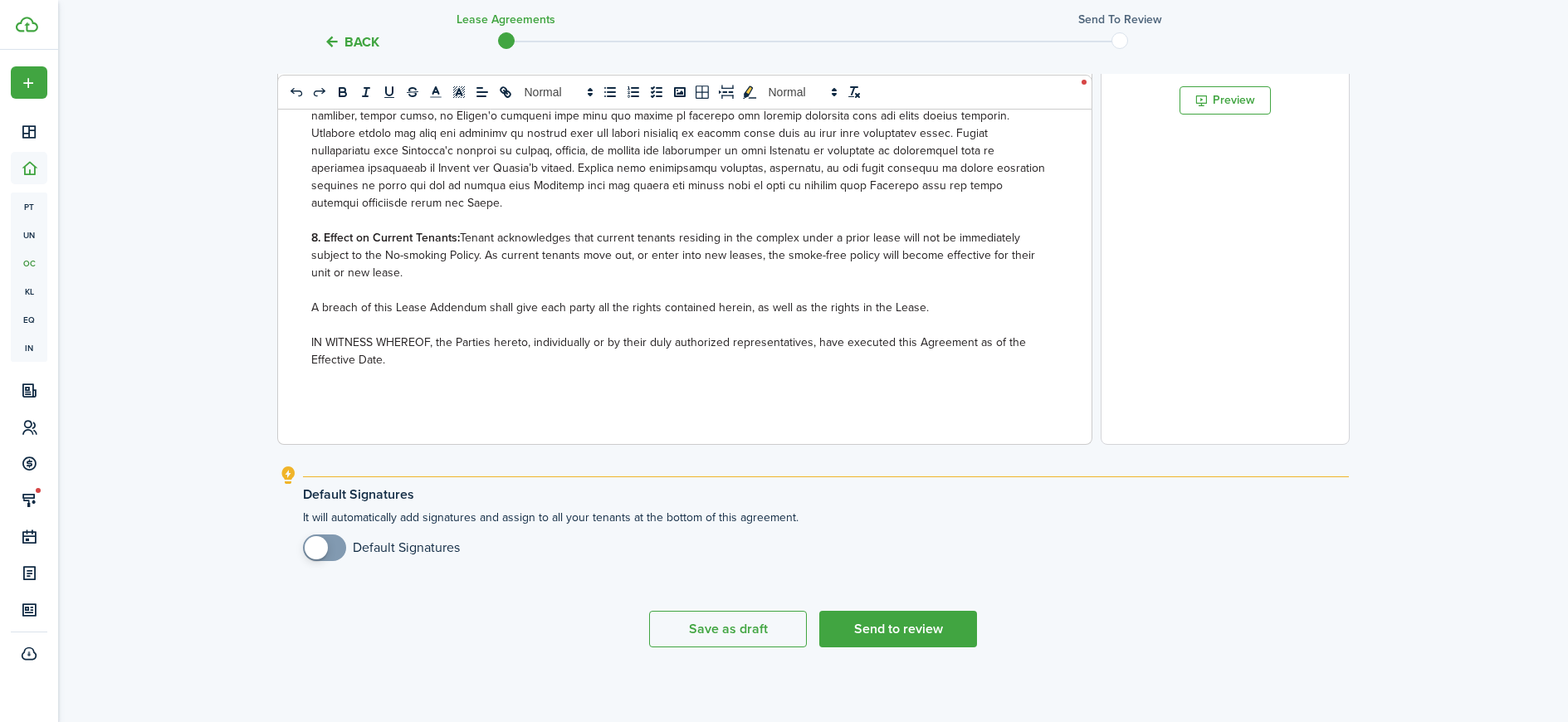
scroll to position [568, 0]
checkbox input "true"
click at [333, 542] on span at bounding box center [325, 544] width 17 height 26
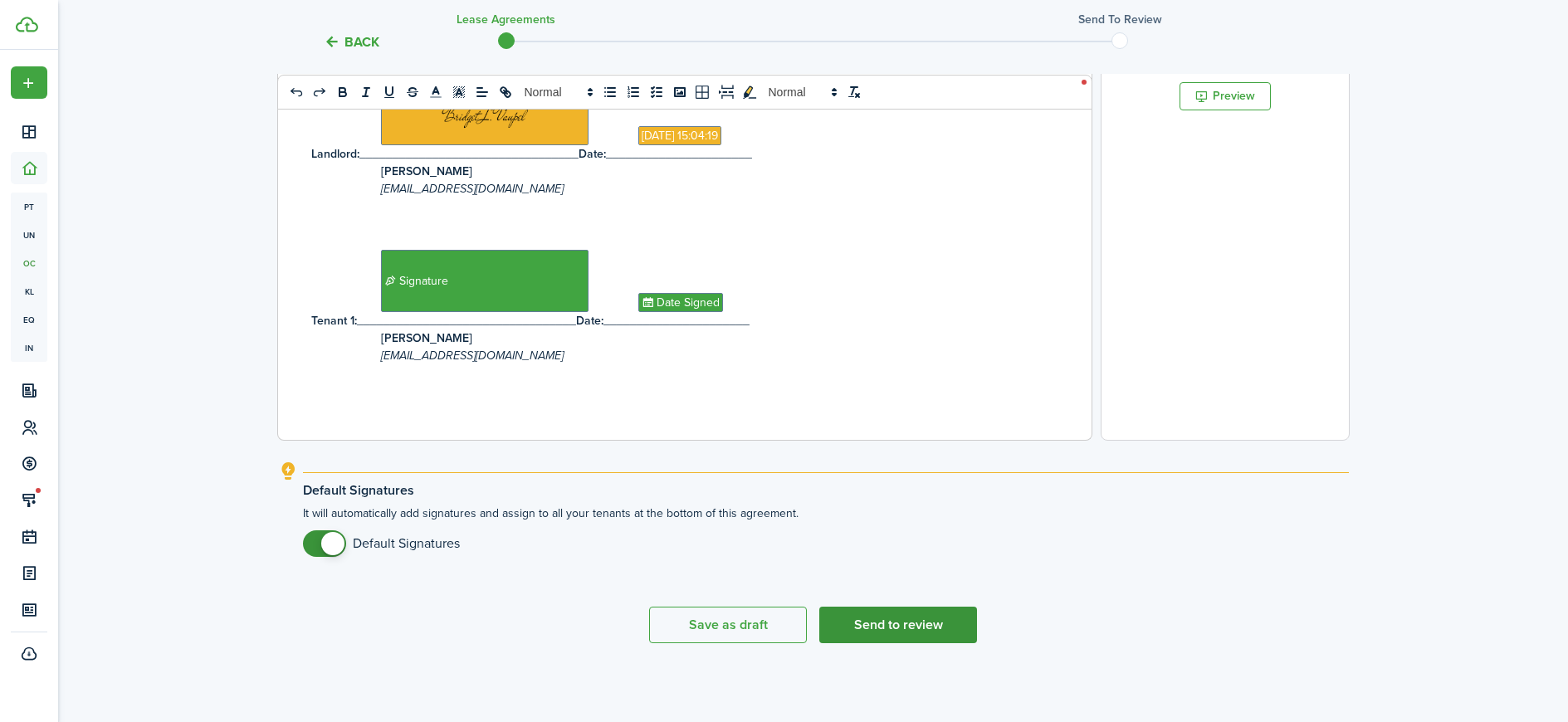
click at [888, 619] on button "Send to review" at bounding box center [898, 625] width 158 height 37
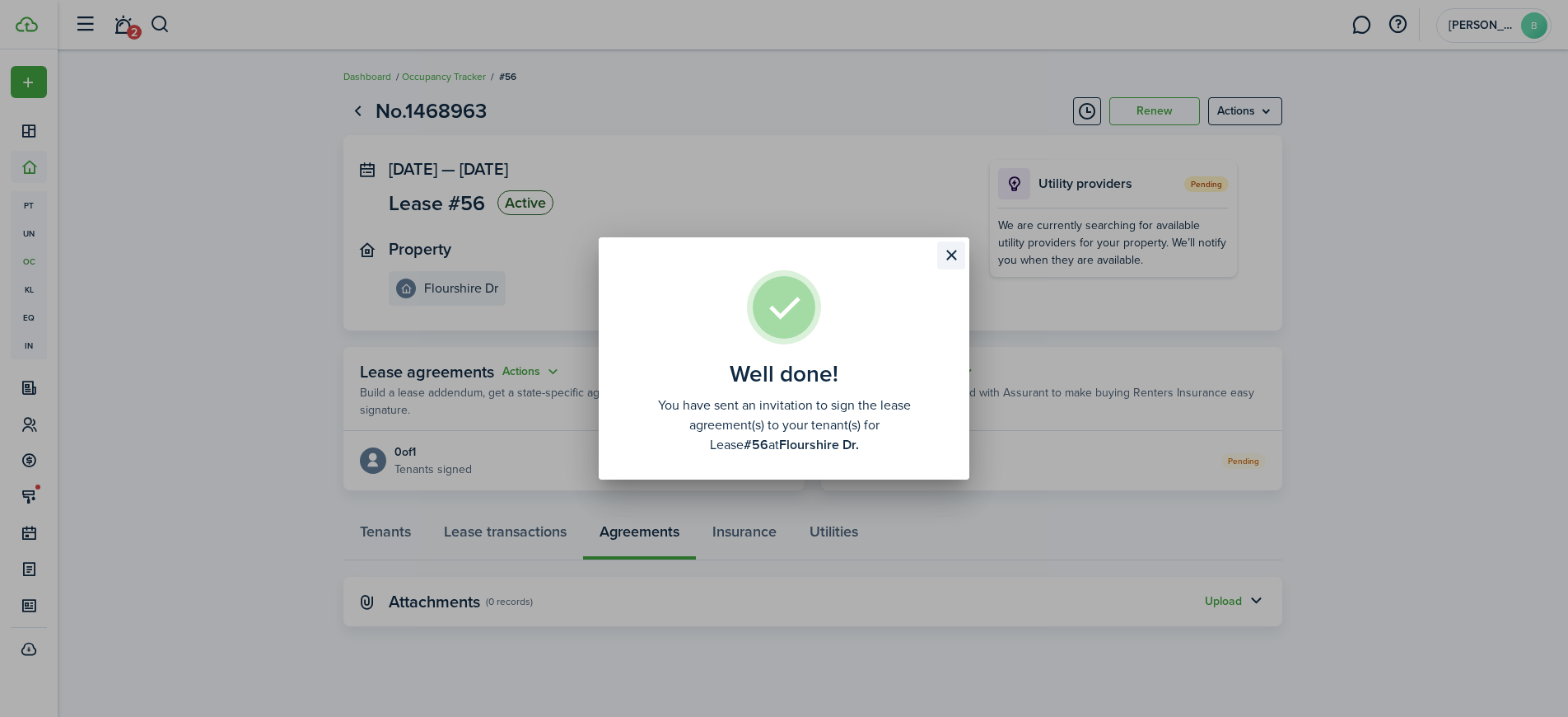
click at [949, 250] on button "Close modal" at bounding box center [952, 256] width 28 height 28
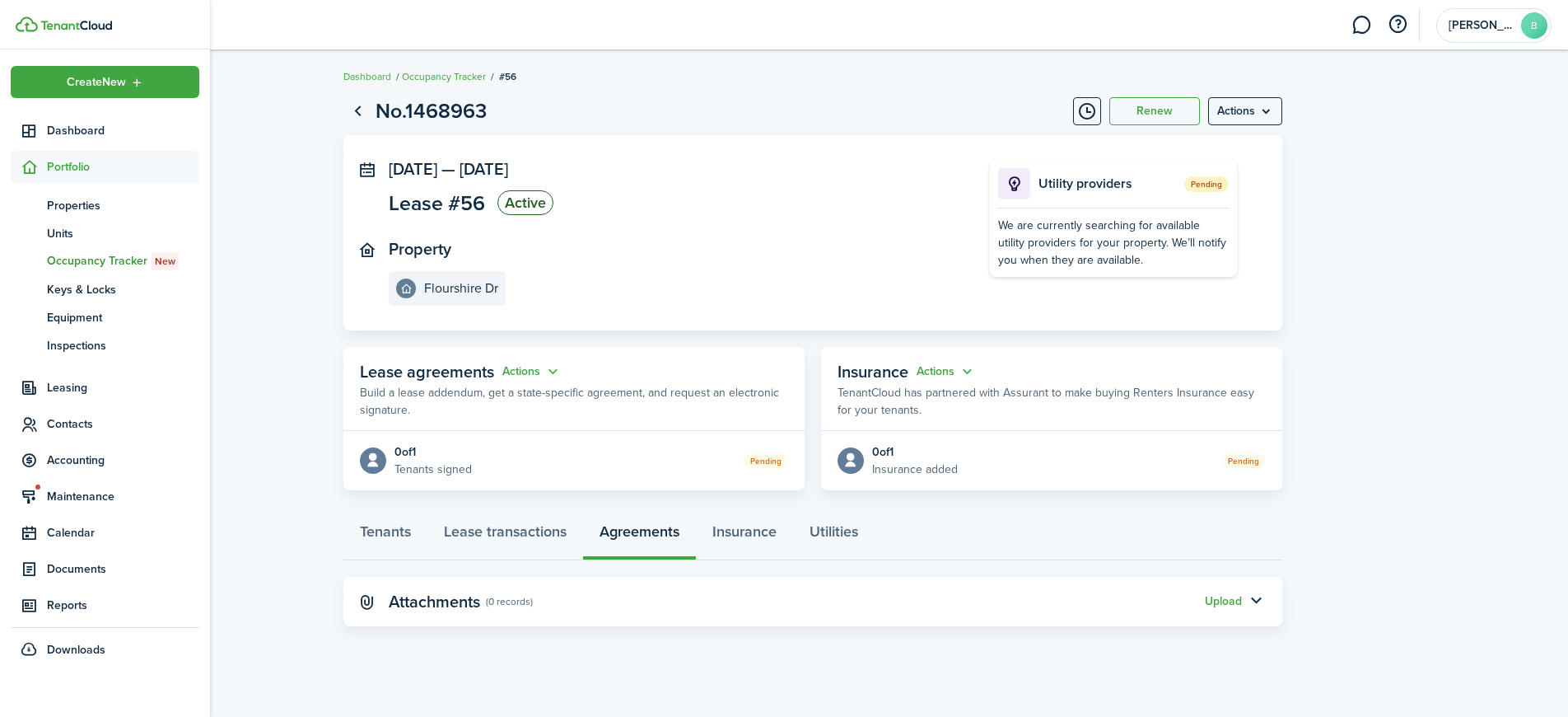
click at [52, 165] on span "Portfolio" at bounding box center [123, 167] width 153 height 17
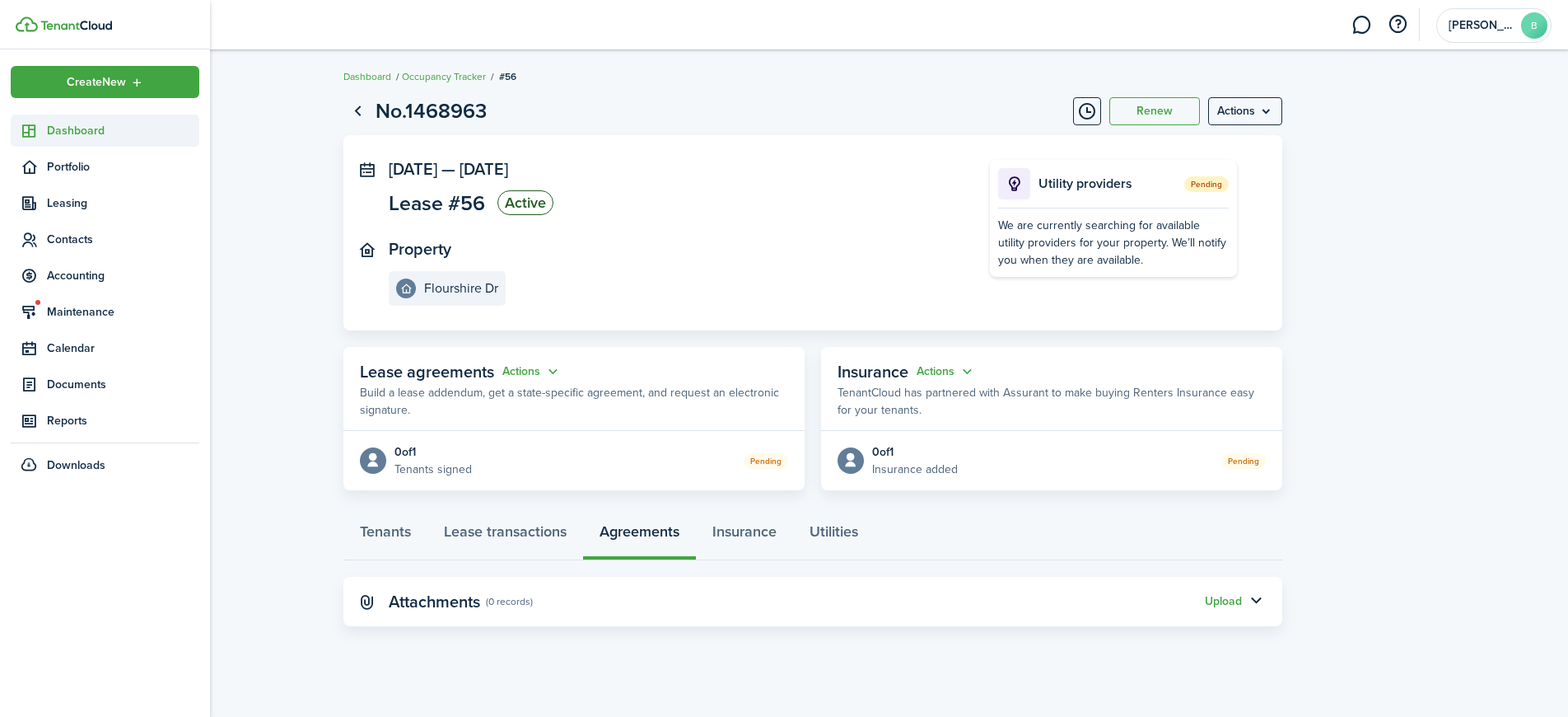
click at [69, 127] on span "Dashboard" at bounding box center [123, 130] width 153 height 17
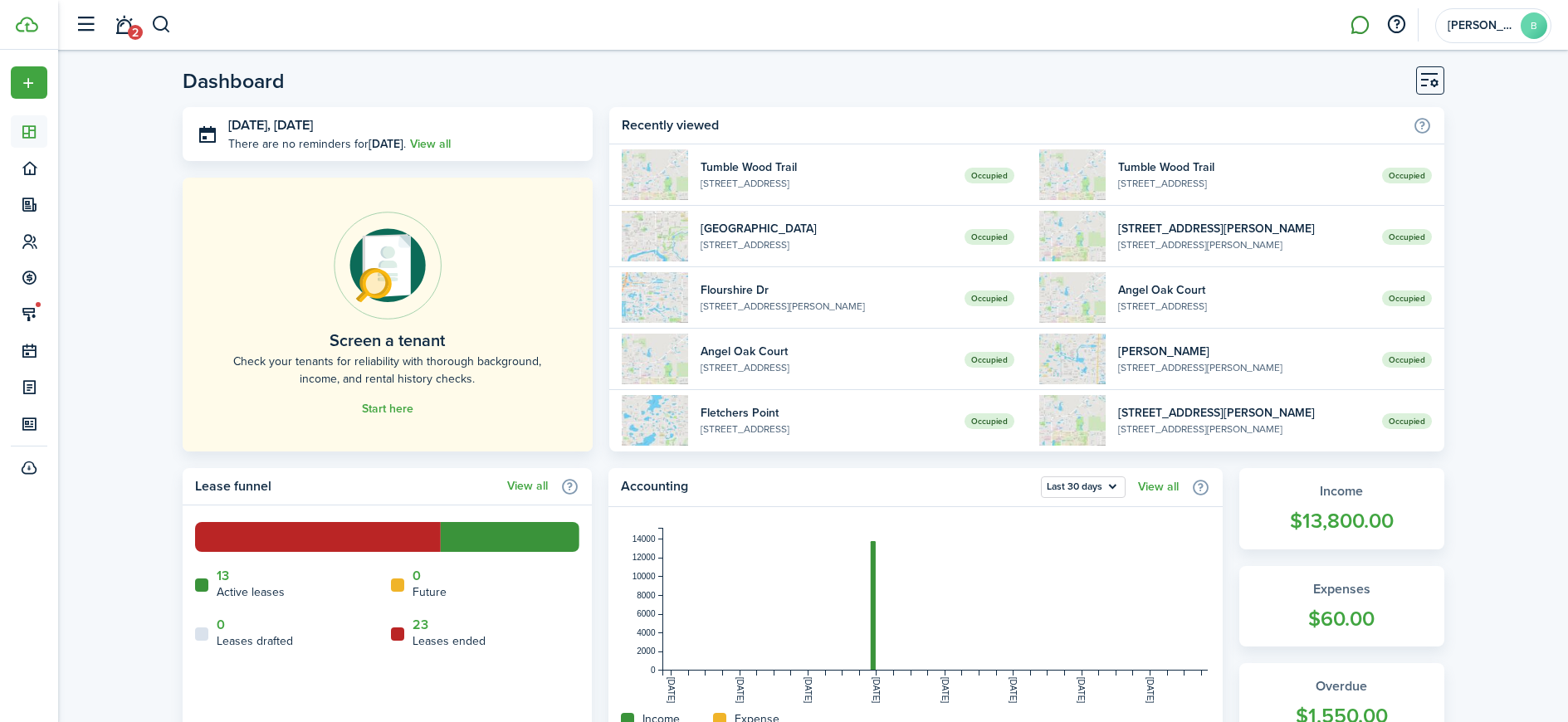
click at [1359, 25] on link at bounding box center [1359, 25] width 31 height 42
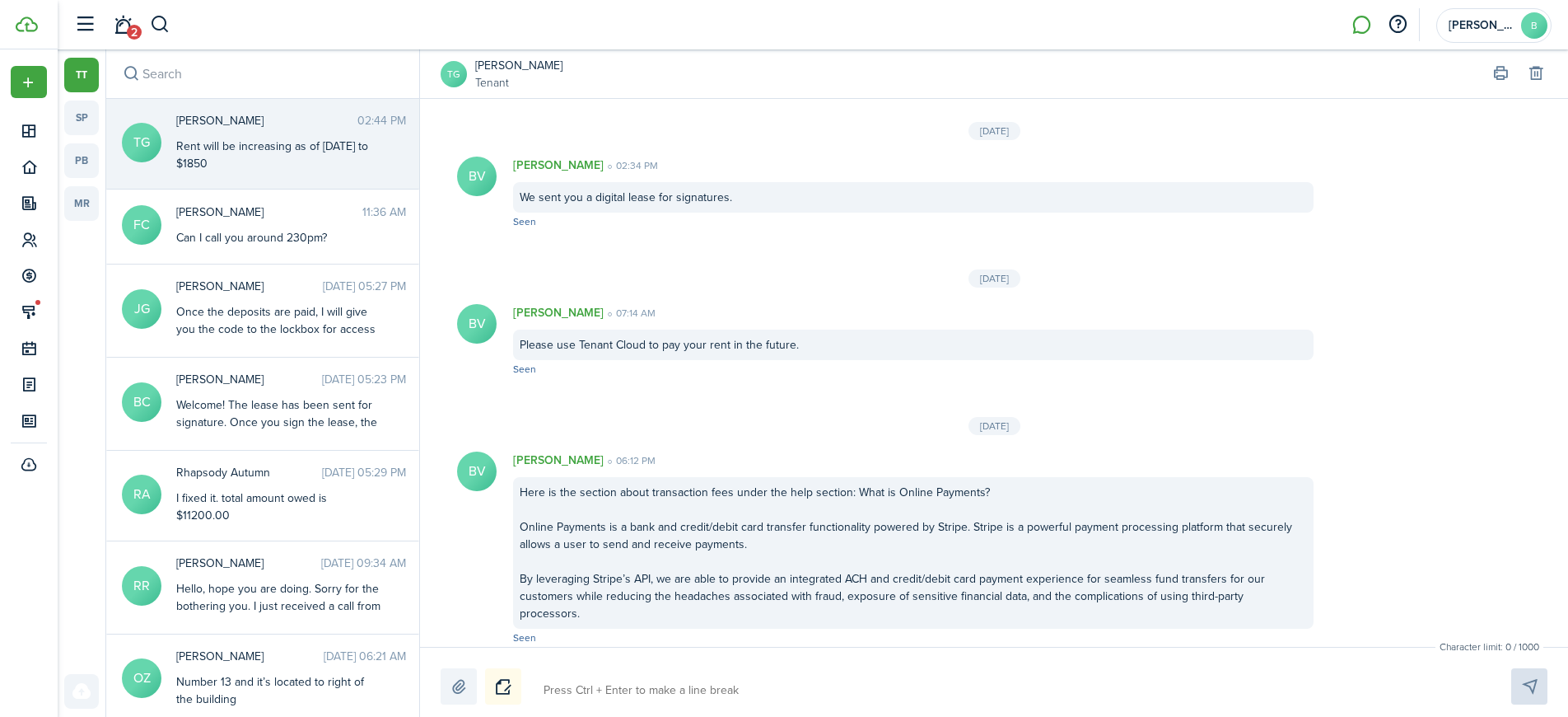
scroll to position [2375, 0]
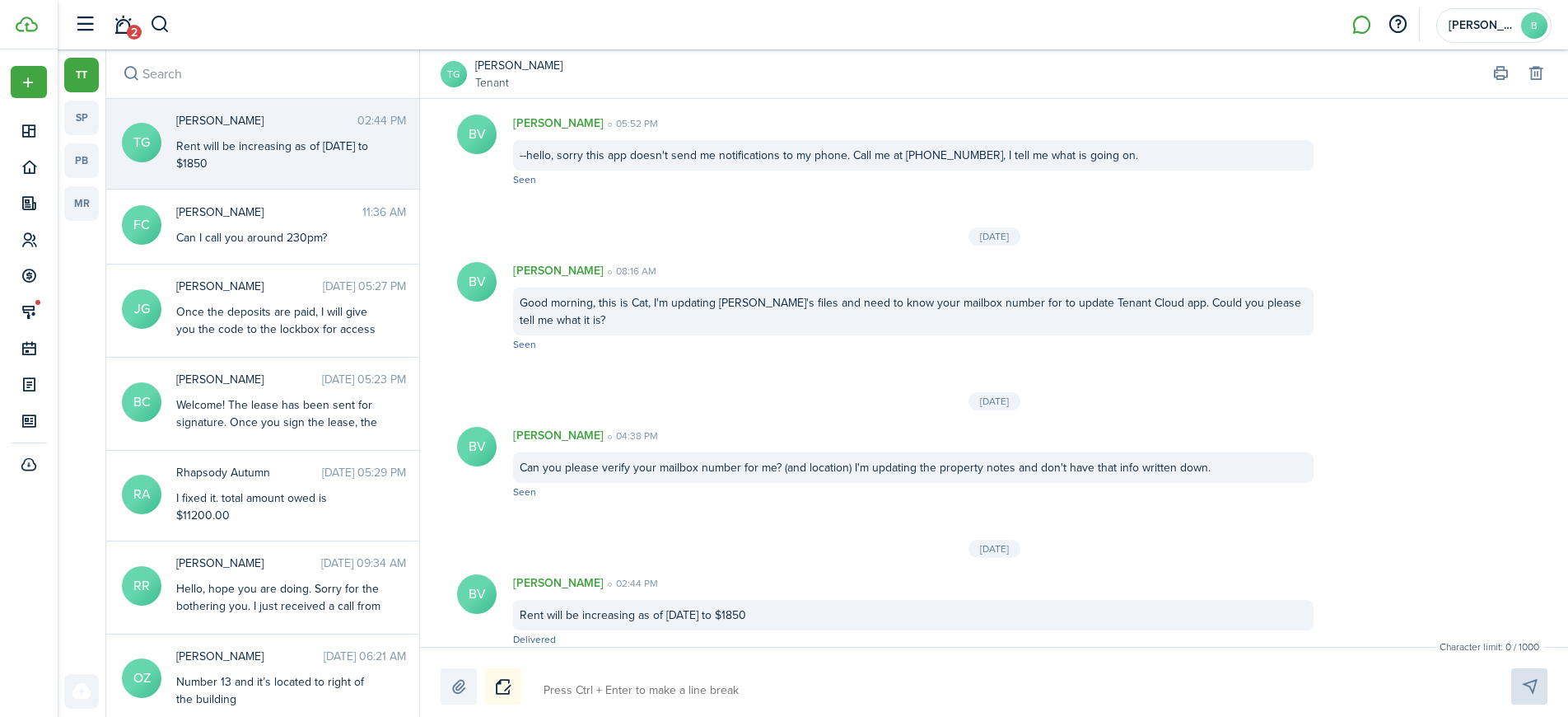
click at [678, 696] on textarea at bounding box center [1008, 691] width 940 height 28
type textarea "T"
type textarea "Th"
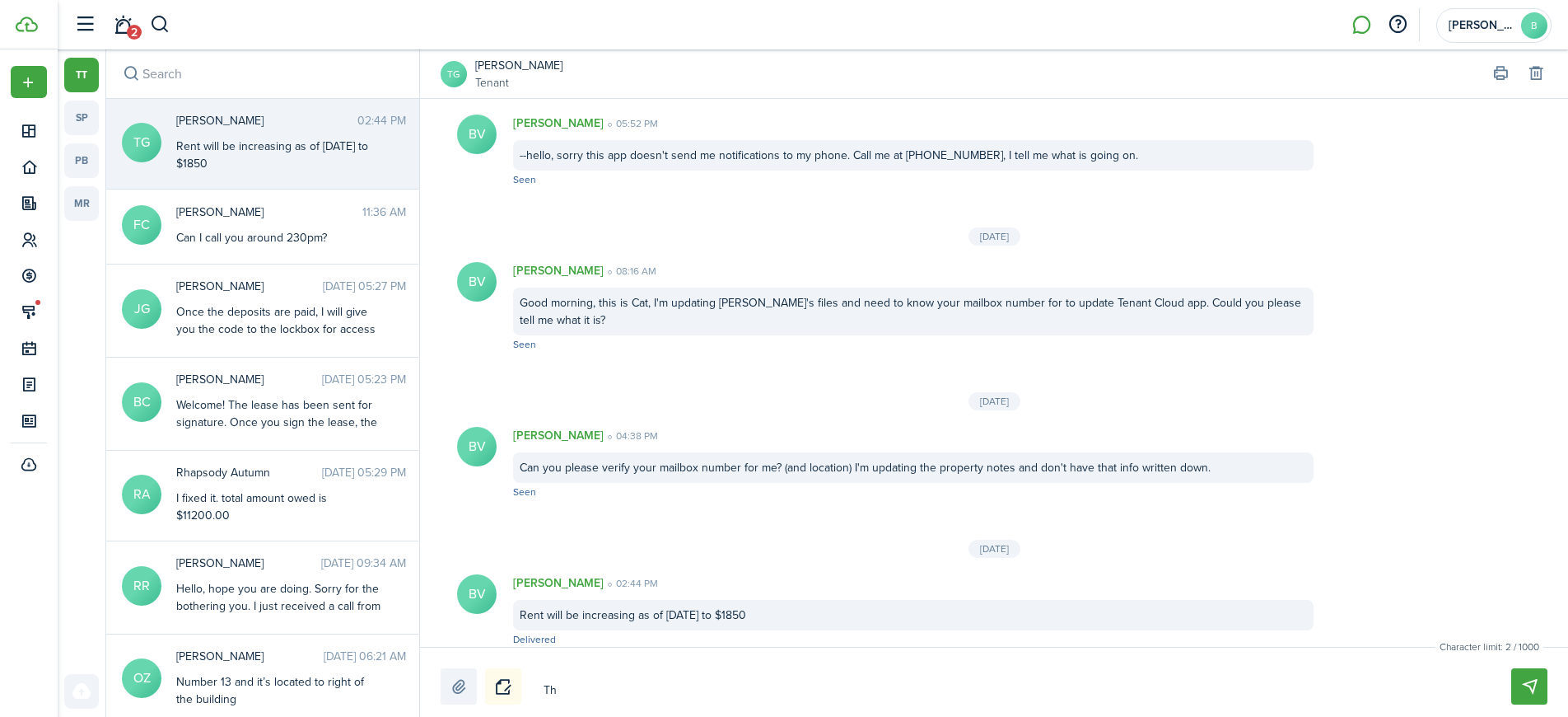
type textarea "The"
type textarea "The r"
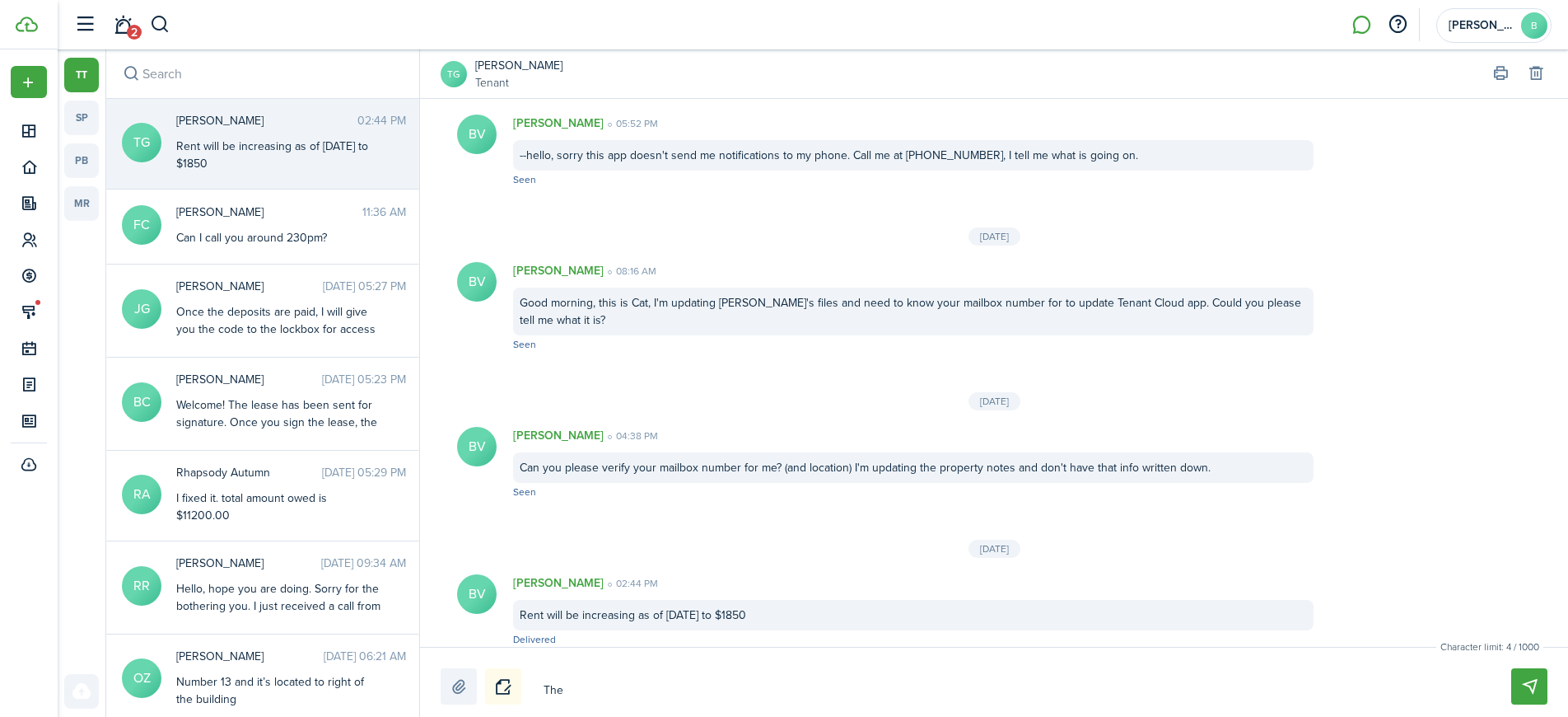
type textarea "The r"
type textarea "The re"
type textarea "The ren"
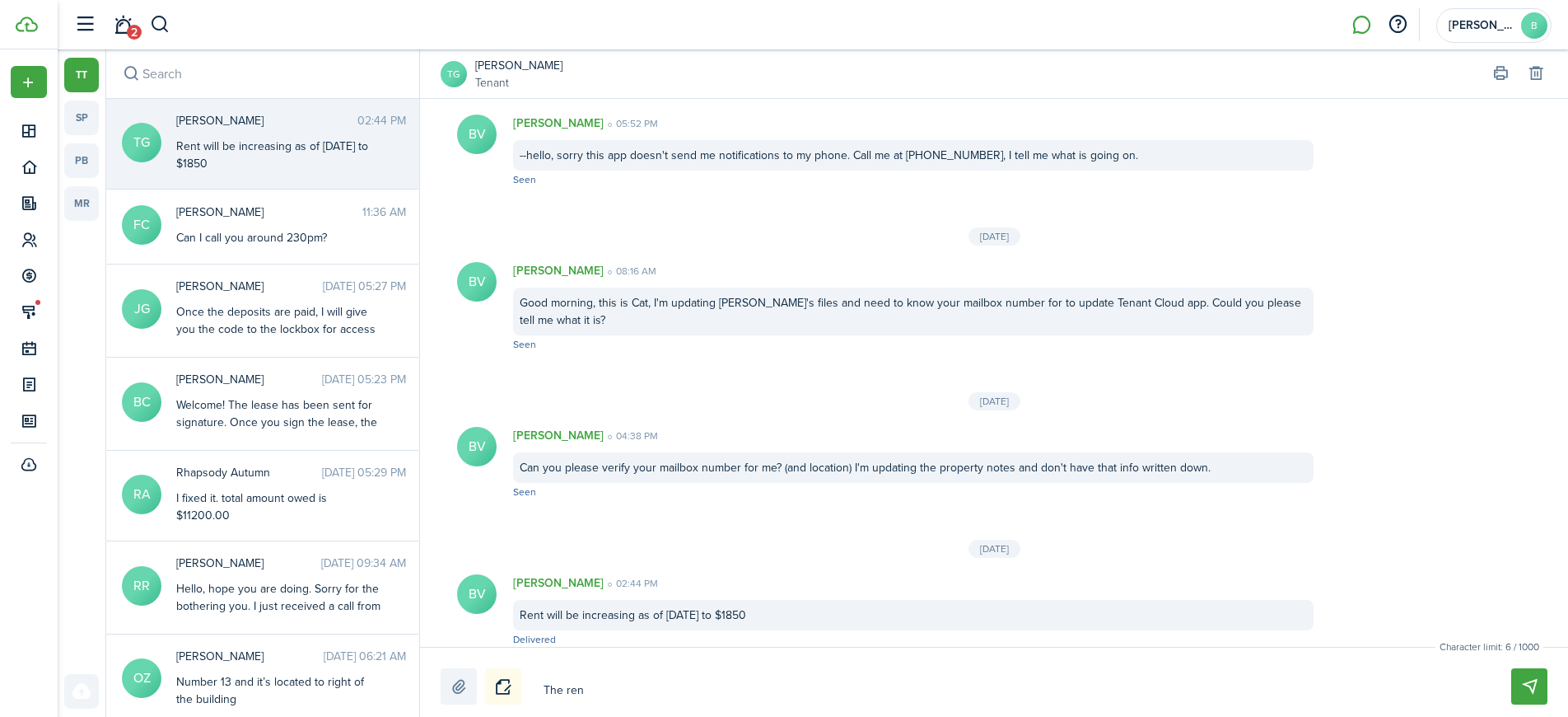
type textarea "The rene"
type textarea "The renew"
type textarea "The renewa"
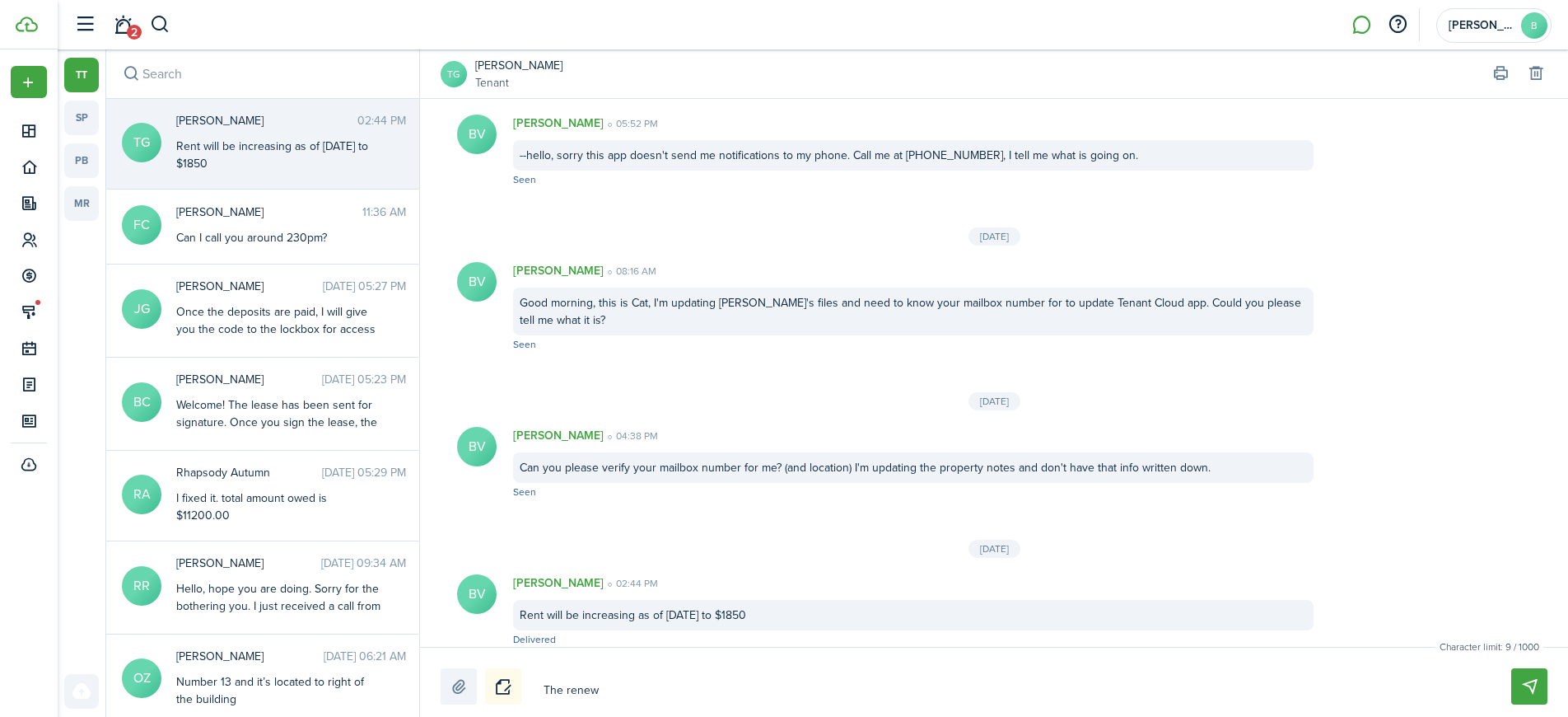
type textarea "The renewa"
type textarea "The renewal"
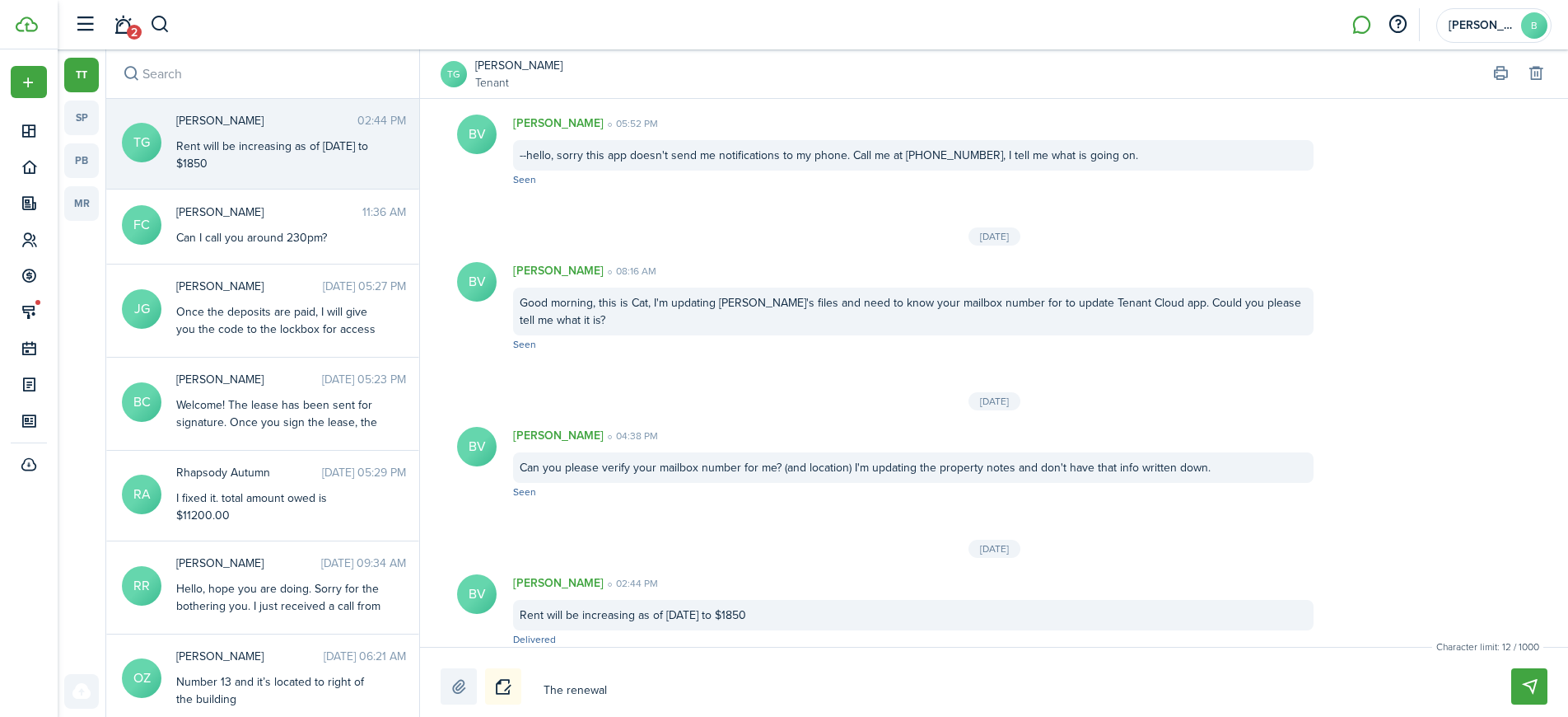
type textarea "The renewal w"
type textarea "The renewal wa"
type textarea "The renewal was"
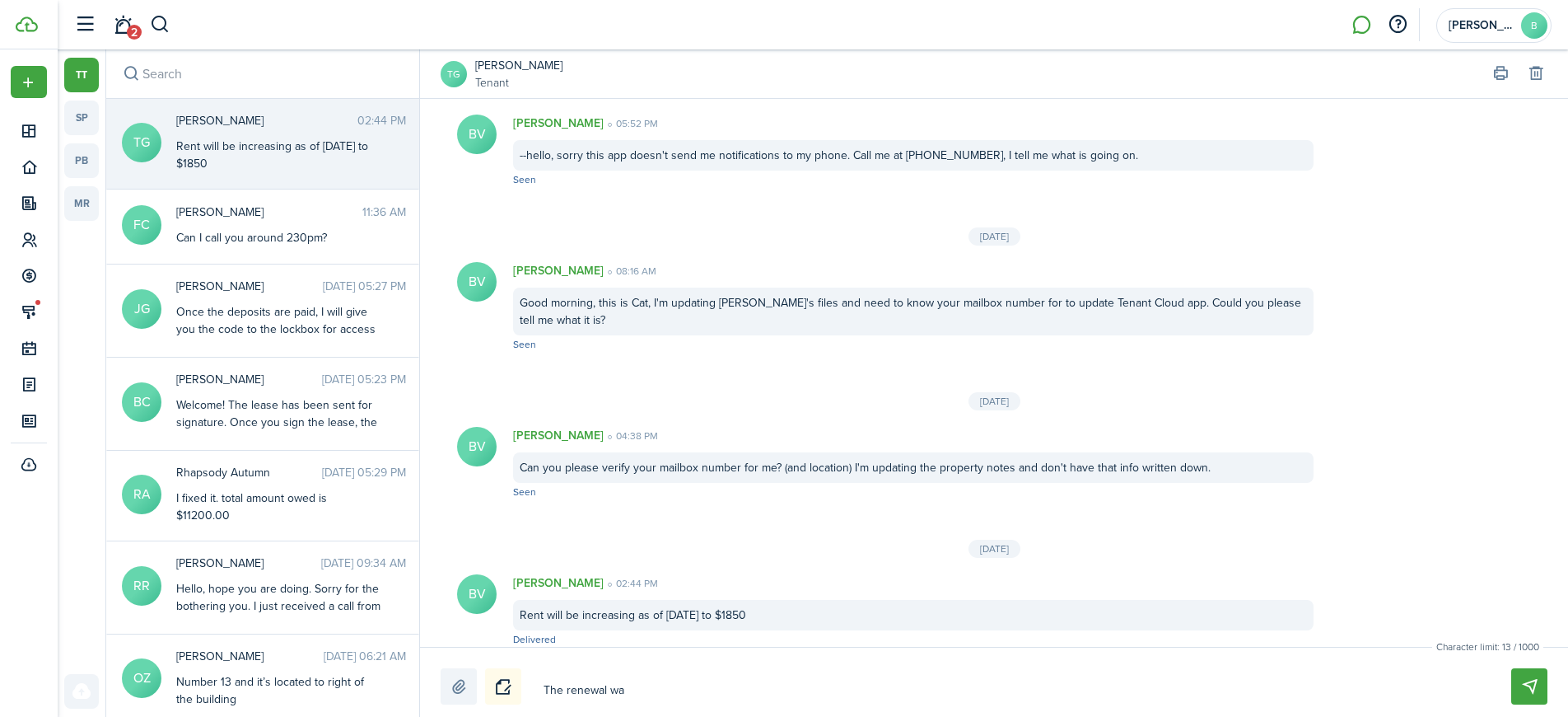
type textarea "The renewal was"
type textarea "The renewal was s"
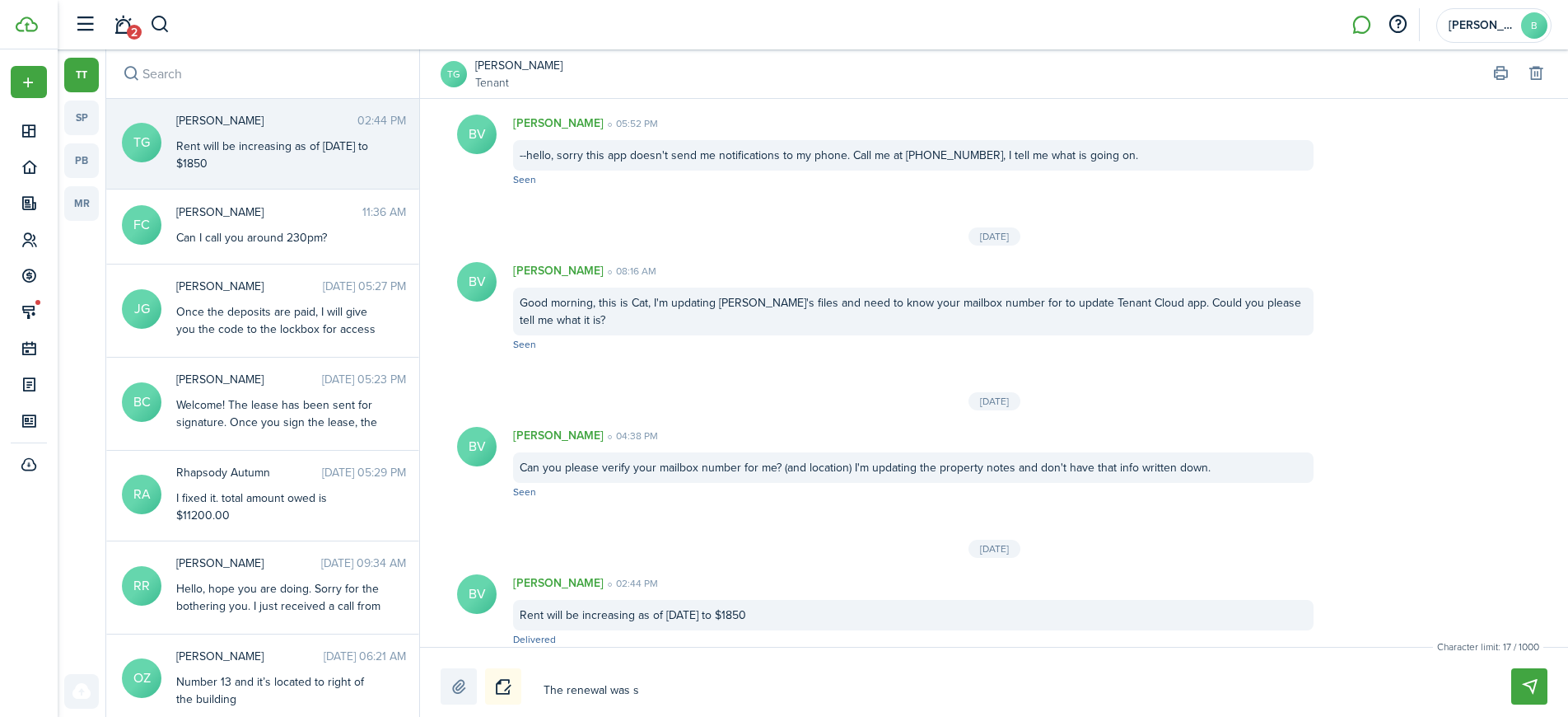
type textarea "The renewal was su"
type textarea "The renewal was sup"
type textarea "The renewal was supp"
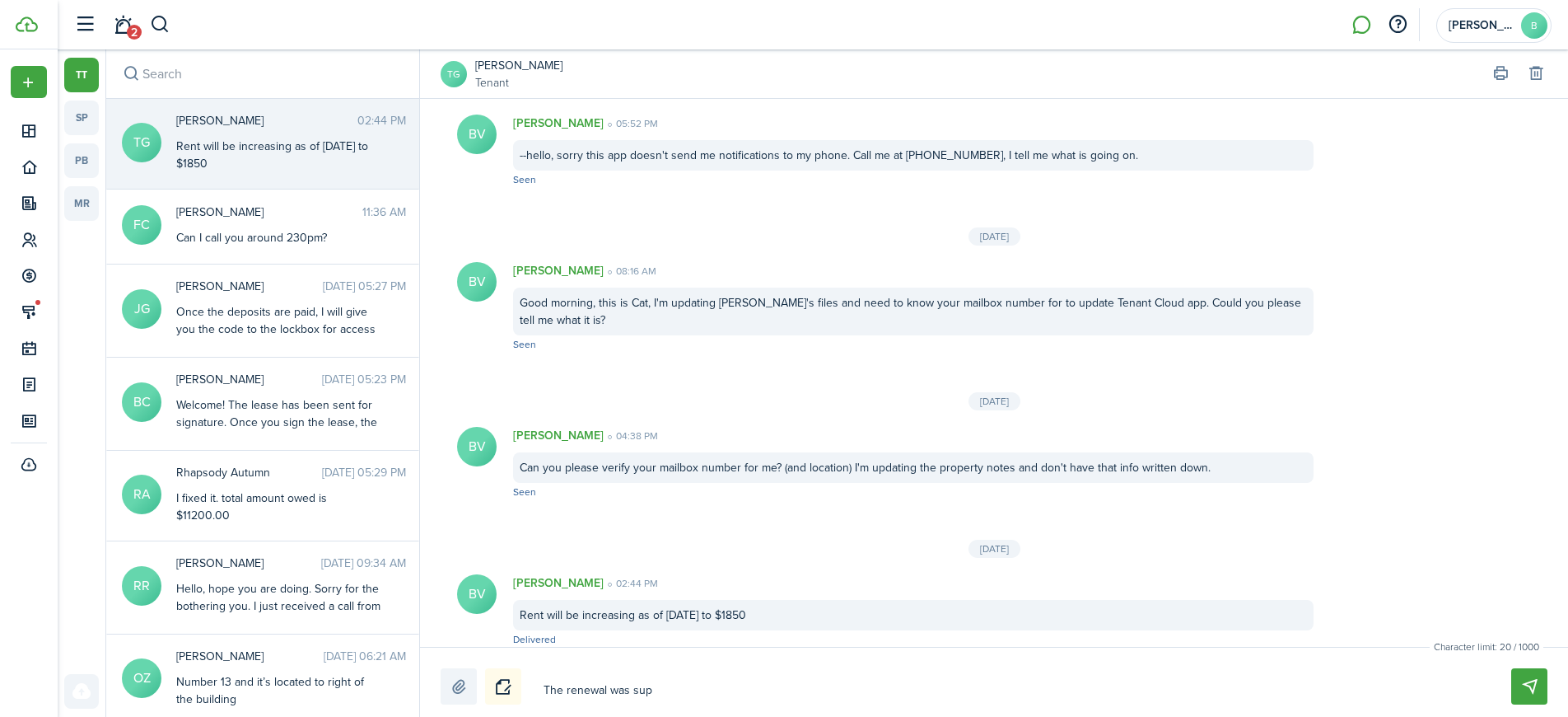
type textarea "The renewal was supp"
type textarea "The renewal was suppo"
type textarea "The renewal was suppos"
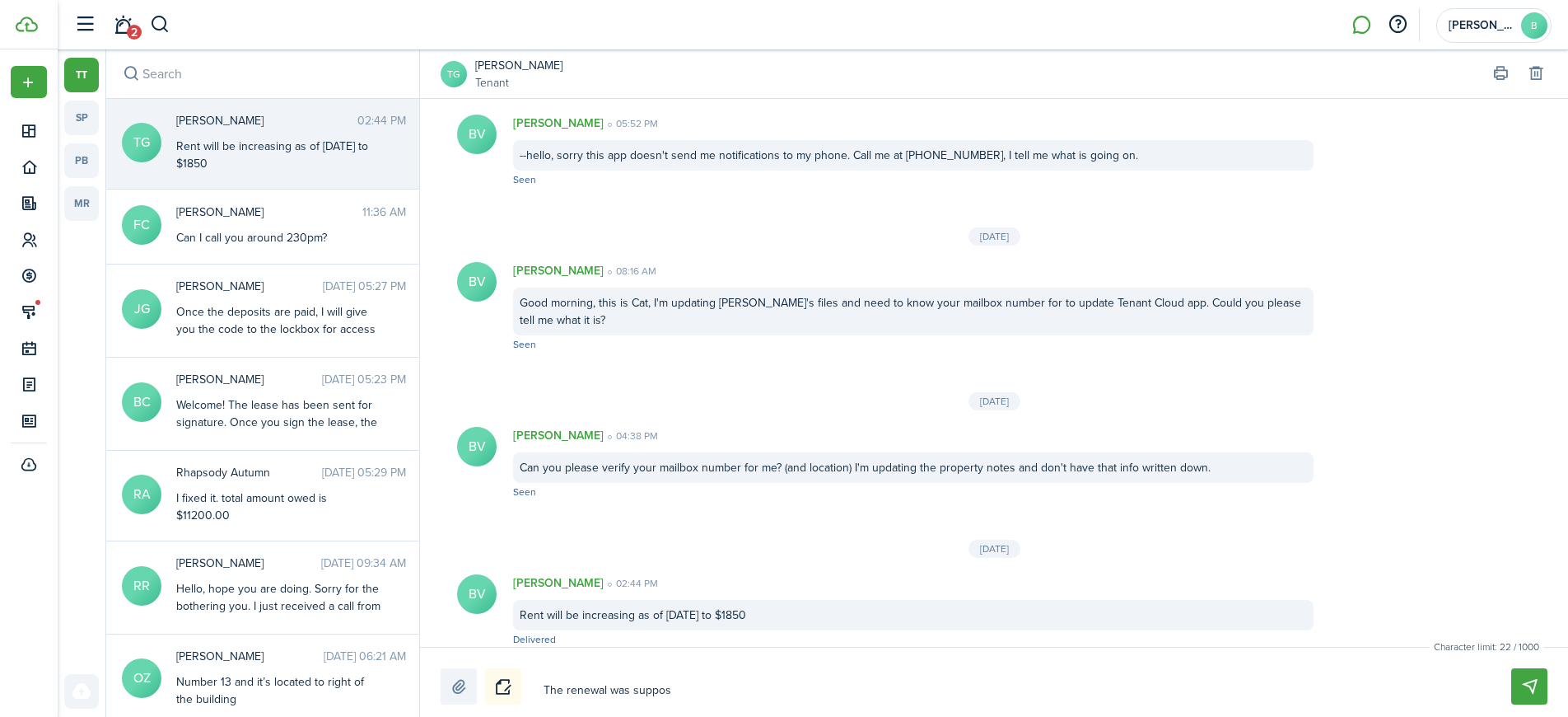
type textarea "The renewal was suppose"
type textarea "The renewal was supposed"
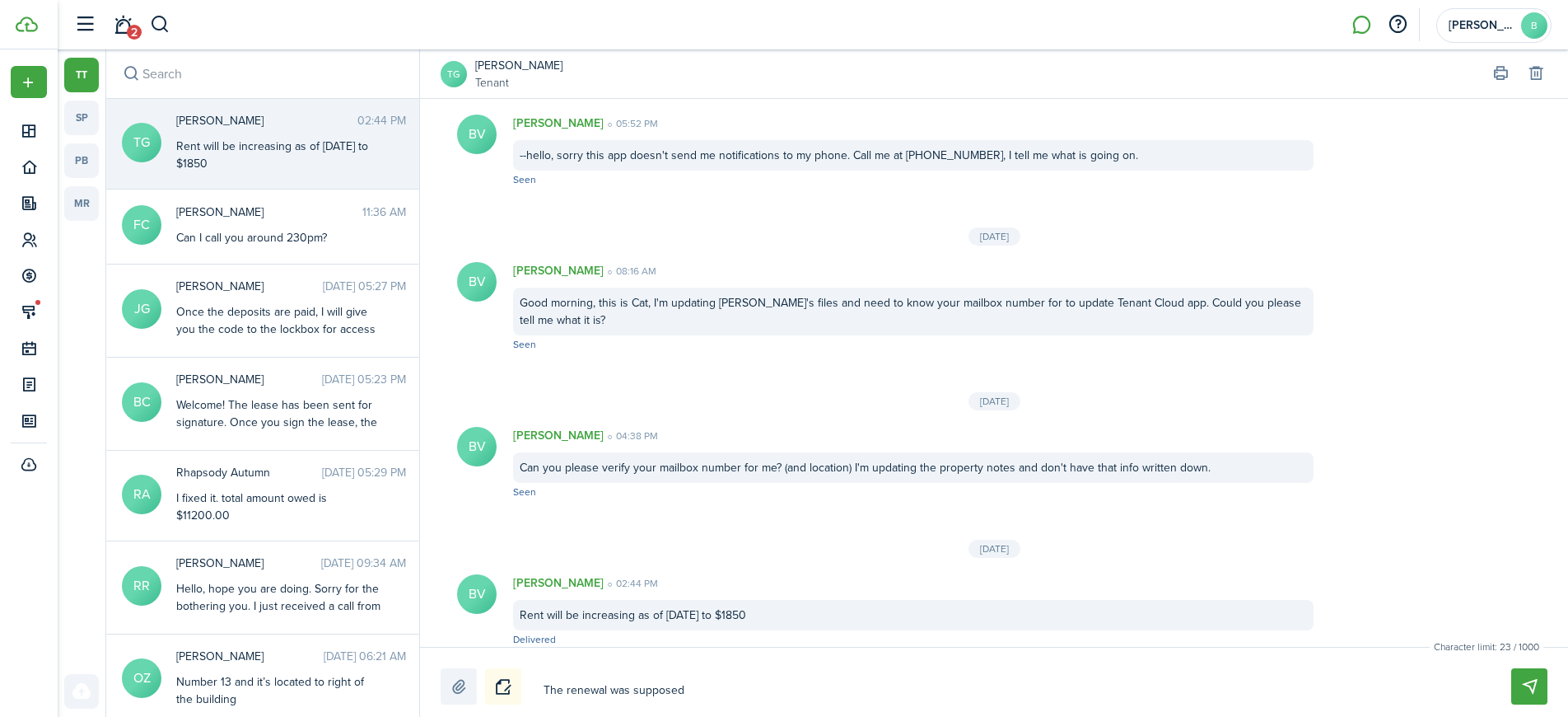
type textarea "The renewal was supposed"
type textarea "The renewal was supposed t"
type textarea "The renewal was supposed to"
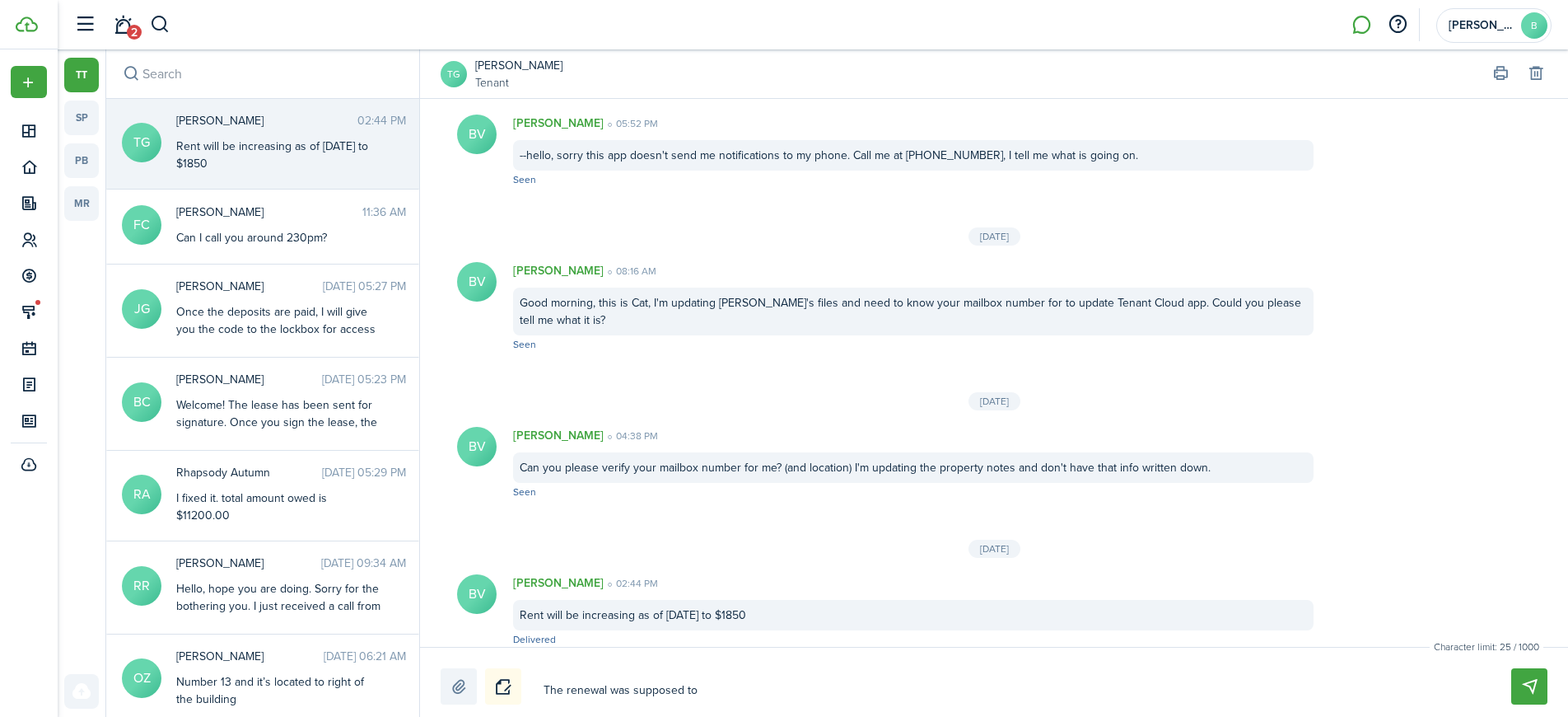
type textarea "The renewal was supposed to"
type textarea "The renewal was supposed to h"
type textarea "The renewal was supposed to ha"
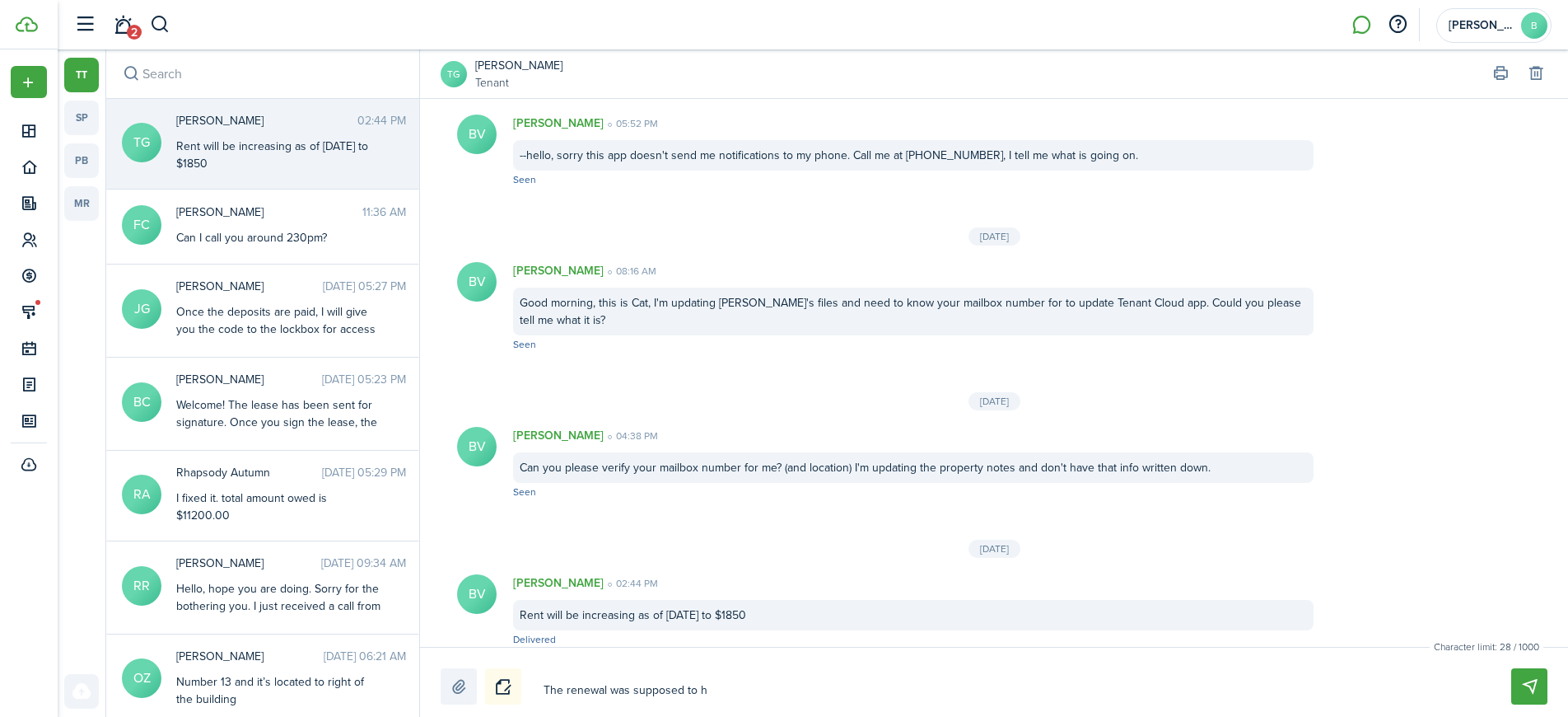
type textarea "The renewal was supposed to ha"
type textarea "The renewal was supposed to hap"
type textarea "The renewal was supposed to happ"
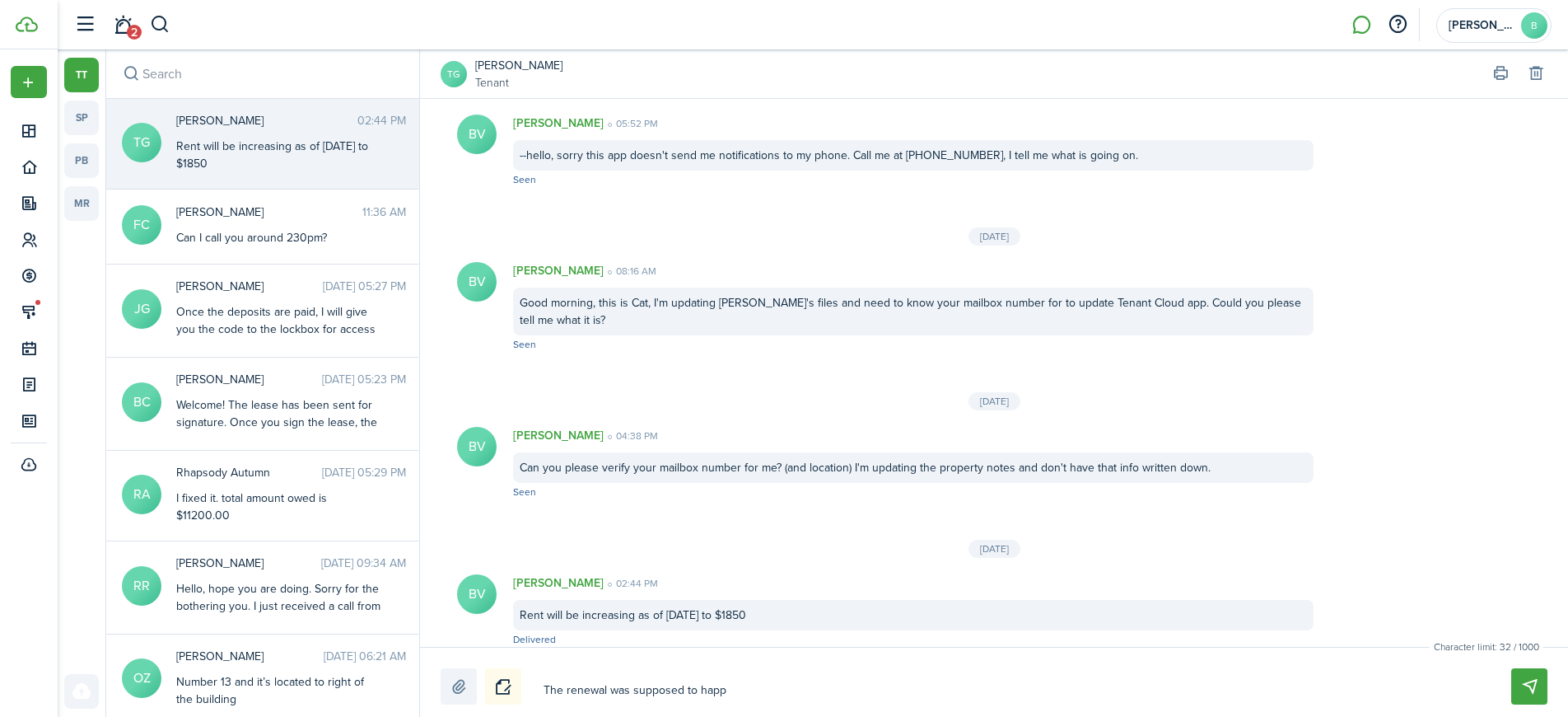
type textarea "The renewal was supposed to happe"
type textarea "The renewal was supposed to happed"
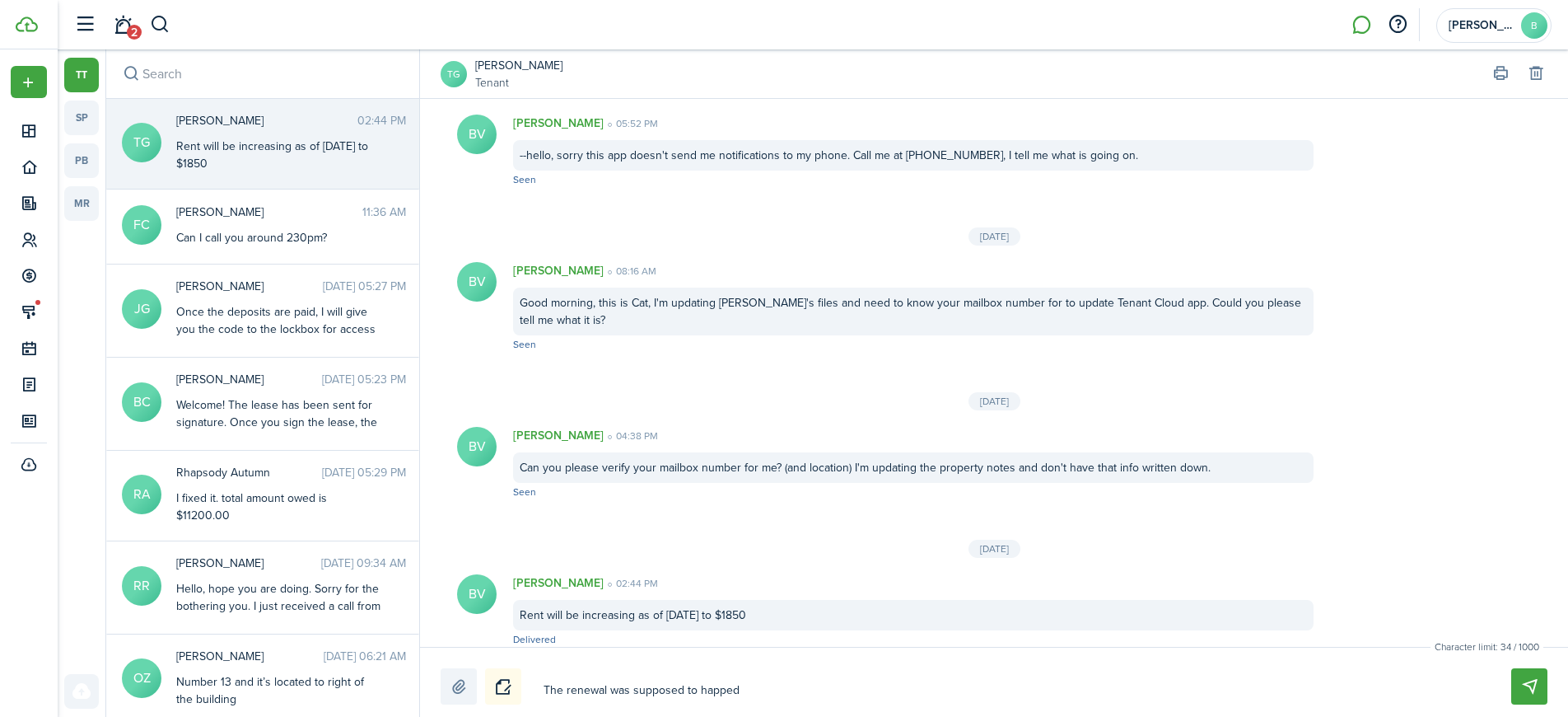
type textarea "The renewal was supposed to happed"
type textarea "The renewal was supposed to happed a"
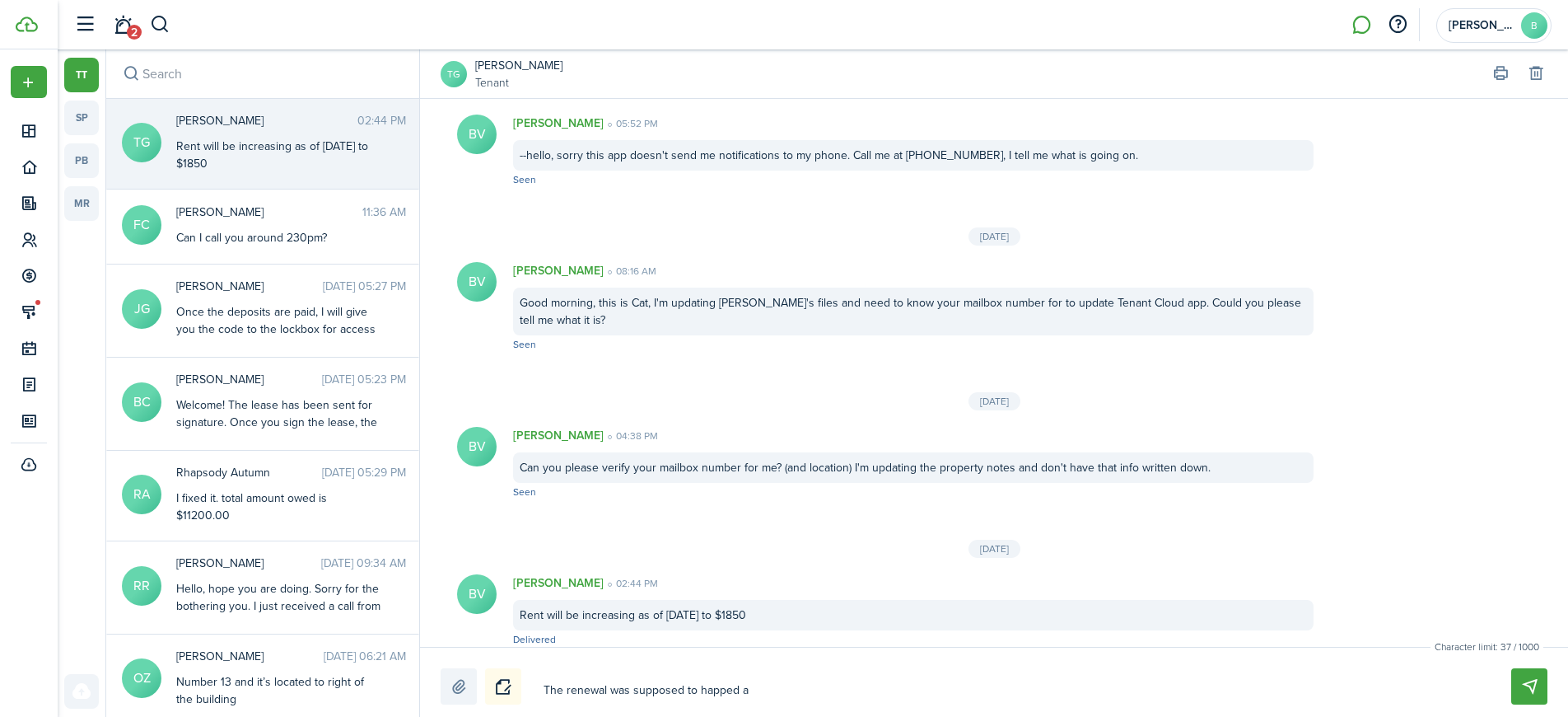
type textarea "The renewal was supposed to happed a w"
type textarea "The renewal was supposed to happed a wh"
type textarea "The renewal was supposed to happed a whi"
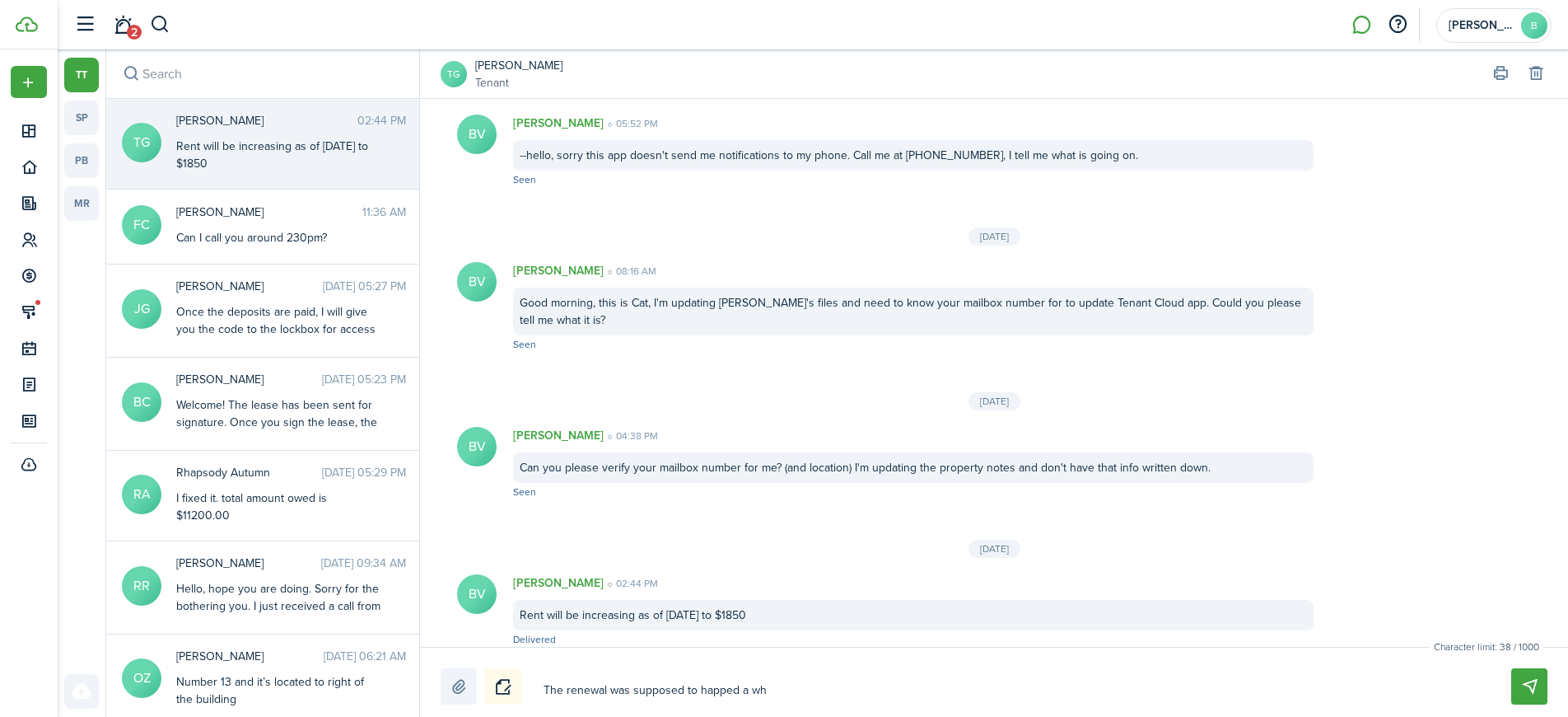
type textarea "The renewal was supposed to happed a whi"
type textarea "The renewal was supposed to happed a whil"
type textarea "The renewal was supposed to happed a while"
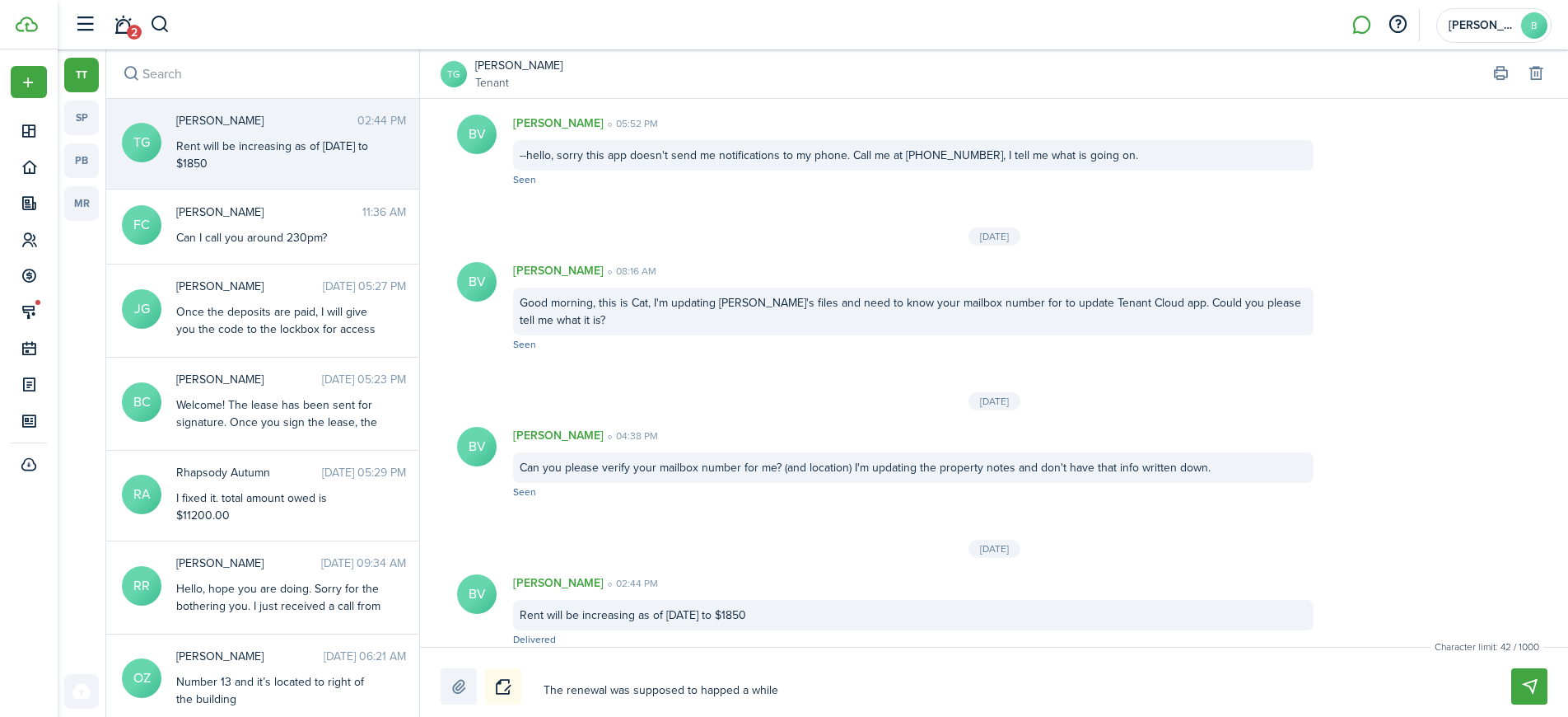
type textarea "The renewal was supposed to happed a while"
type textarea "The renewal was supposed to happed a while a"
type textarea "The renewal was supposed to happed a while ag"
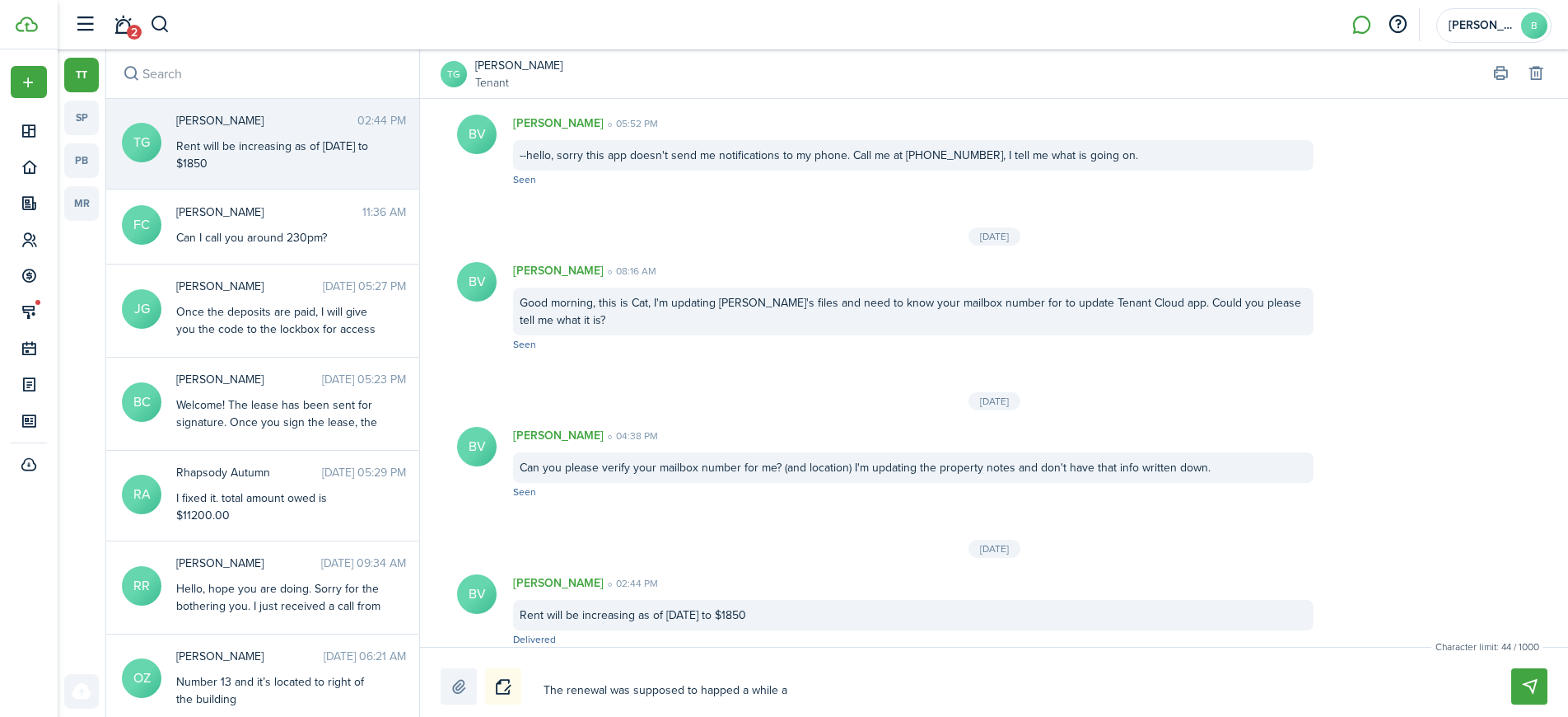
type textarea "The renewal was supposed to happed a while ag"
type textarea "The renewal was supposed to happed a while ago"
type textarea "The renewal was supposed to happed a while ago,"
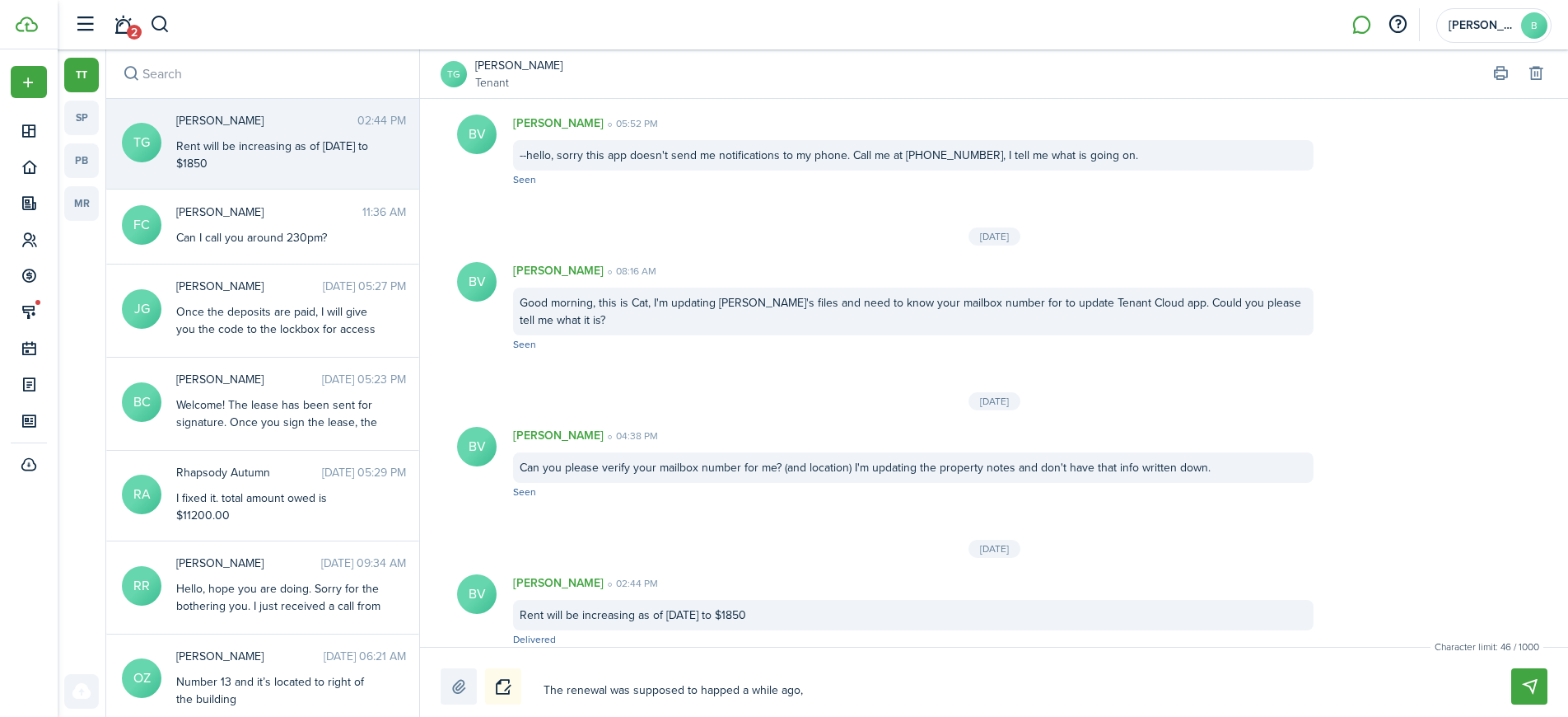
type textarea "The renewal was supposed to happed a while ago,"
type textarea "The renewal was supposed to happed a while ago, b"
type textarea "The renewal was supposed to happed a while ago, bu"
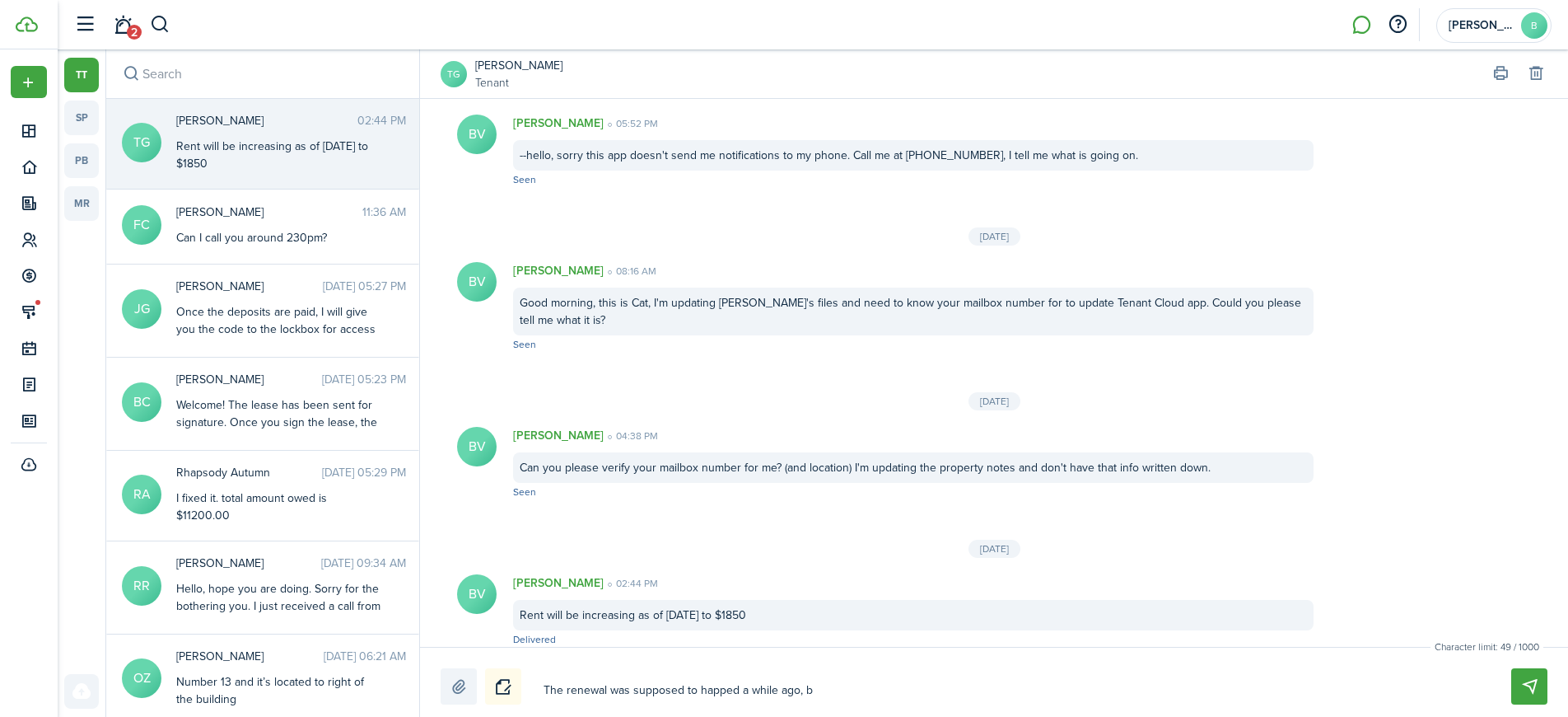
type textarea "The renewal was supposed to happed a while ago, bu"
type textarea "The renewal was supposed to happed a while ago, but"
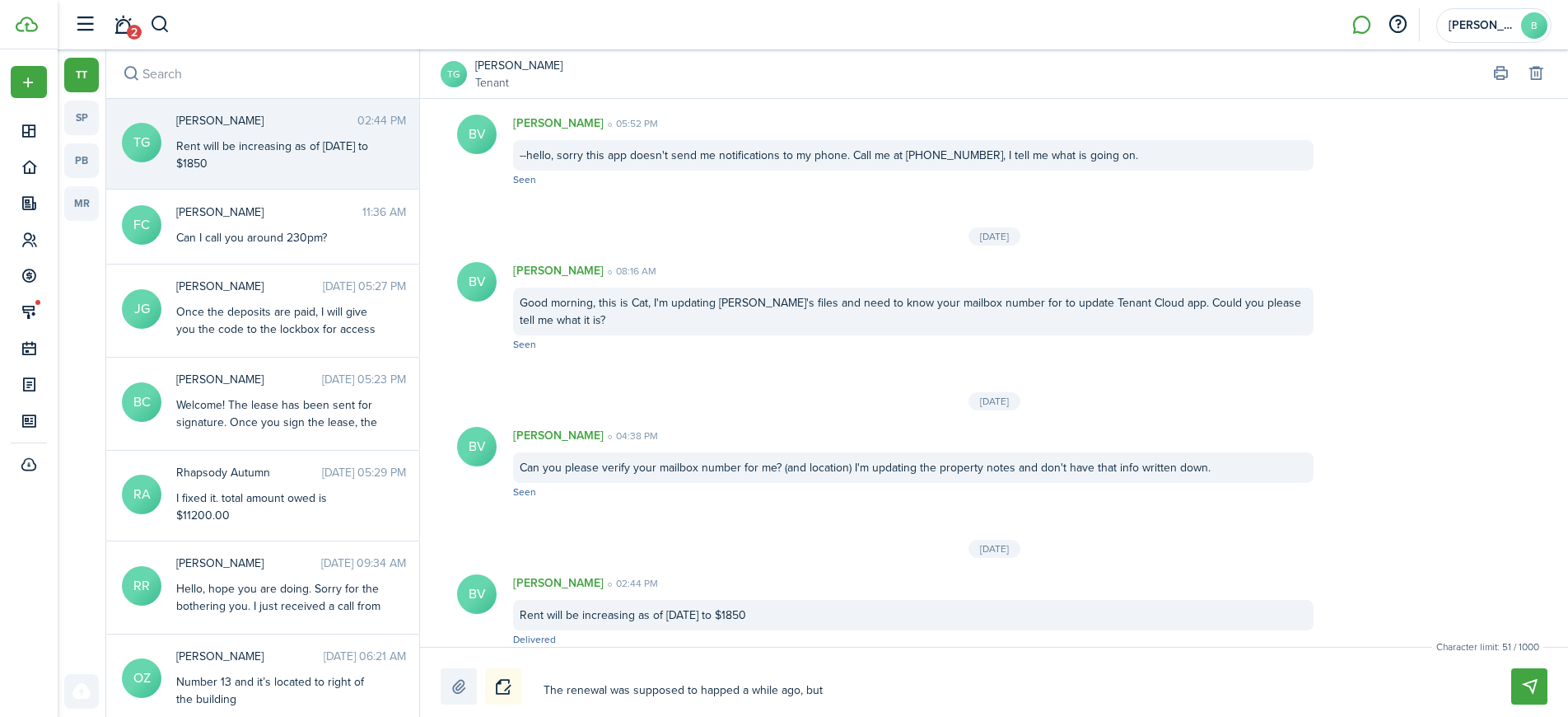
type textarea "The renewal was supposed to happed a while ago, but i"
type textarea "The renewal was supposed to happed a while ago, but it"
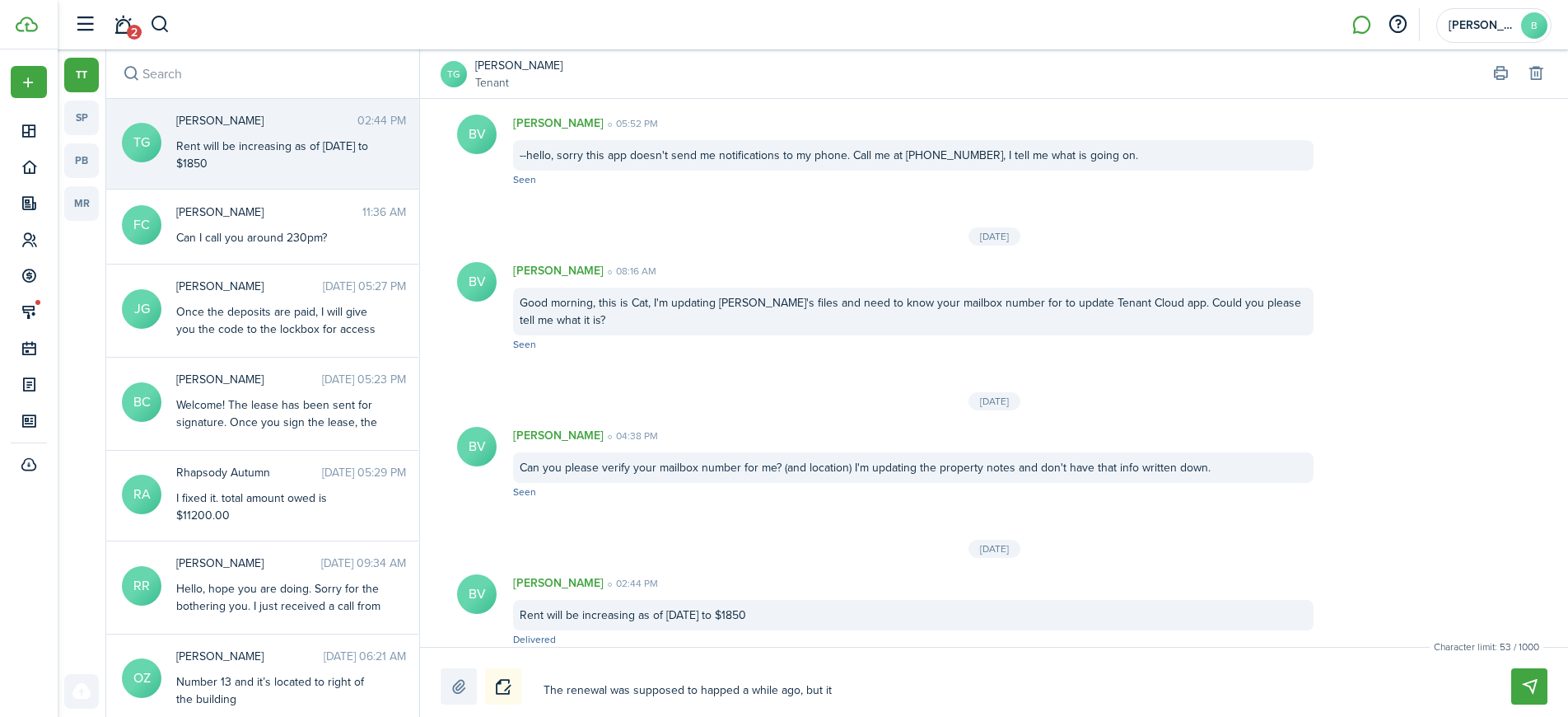
type textarea "The renewal was supposed to happed a while ago, but it"
type textarea "The renewal was supposed to happed a while ago, but it d"
type textarea "The renewal was supposed to happed a while ago, but it di"
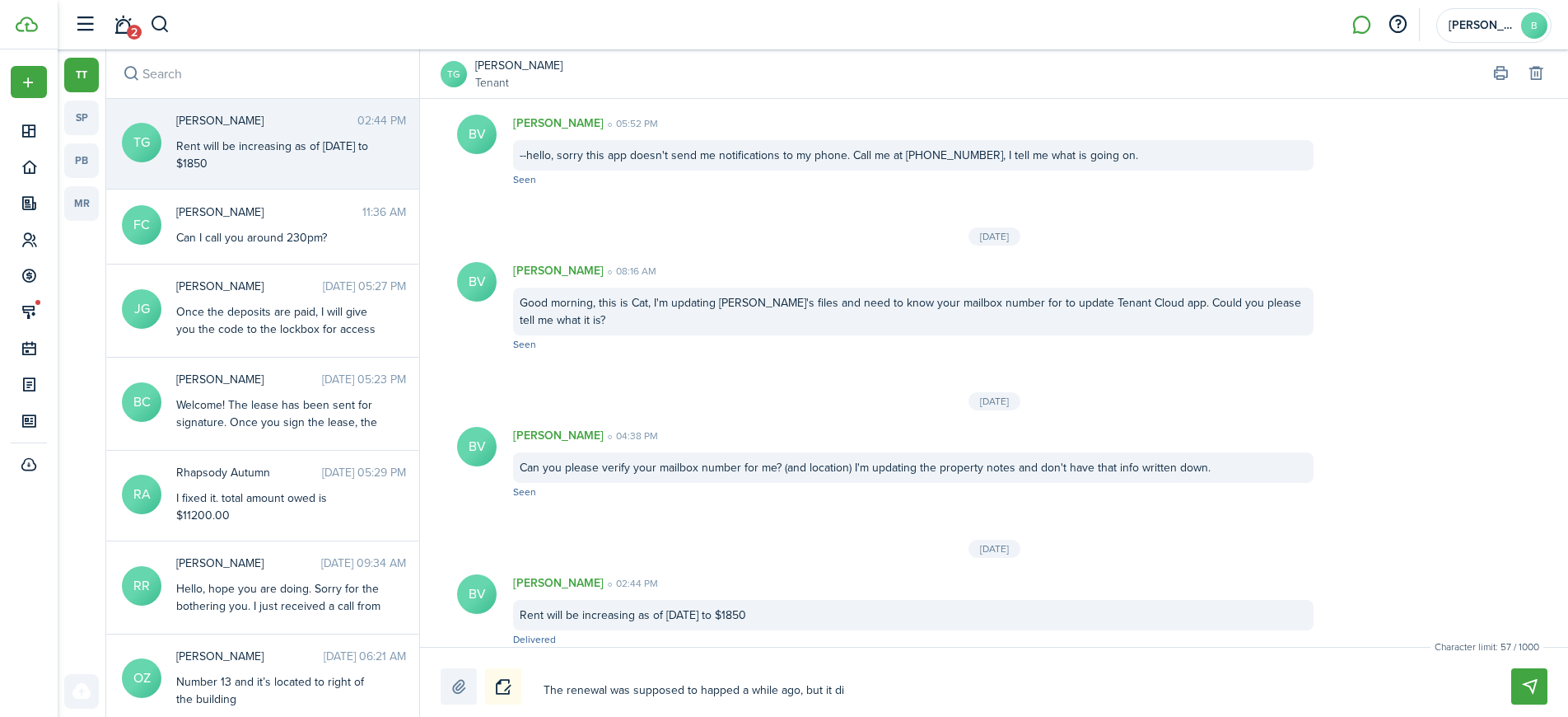
type textarea "The renewal was supposed to happed a while ago, but it did"
type textarea "The renewal was supposed to happed a while ago, but it didn"
type textarea "The renewal was supposed to happed a while ago, but it didn'"
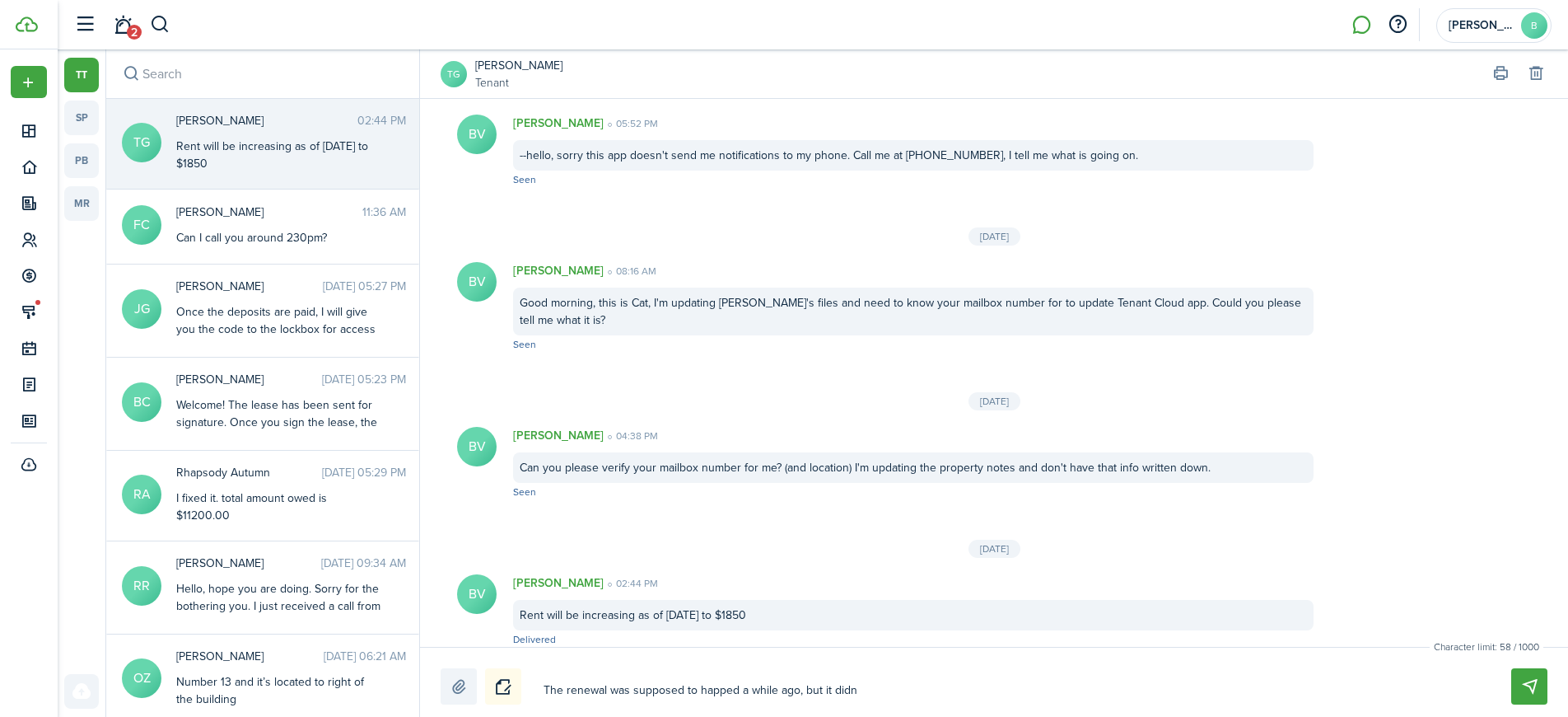
type textarea "The renewal was supposed to happed a while ago, but it didn'"
type textarea "The renewal was supposed to happed a while ago, but it didn't"
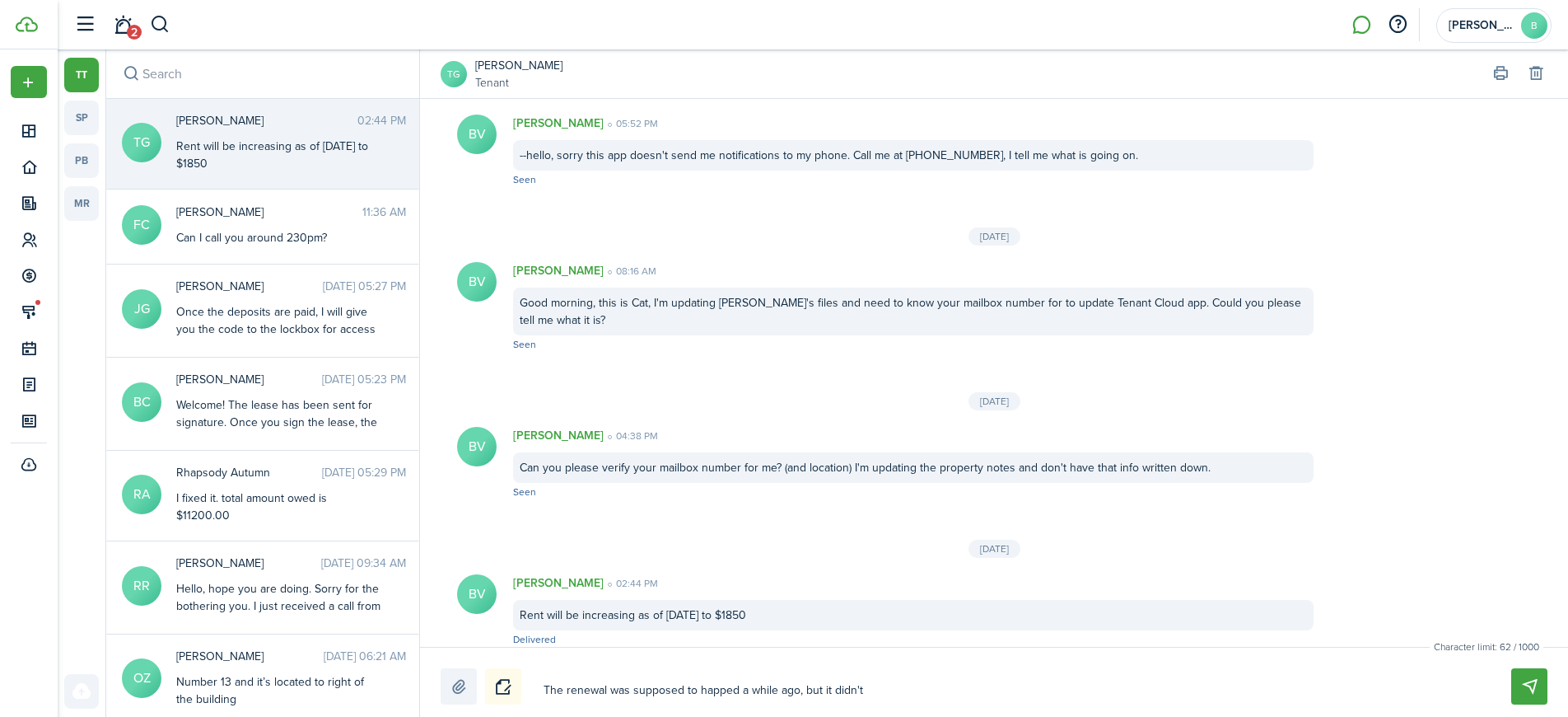
type textarea "The renewal was supposed to happed a while ago, but it didn't t"
type textarea "The renewal was supposed to happed a while ago, but it didn't ta"
type textarea "The renewal was supposed to happed a while ago, but it didn't tak"
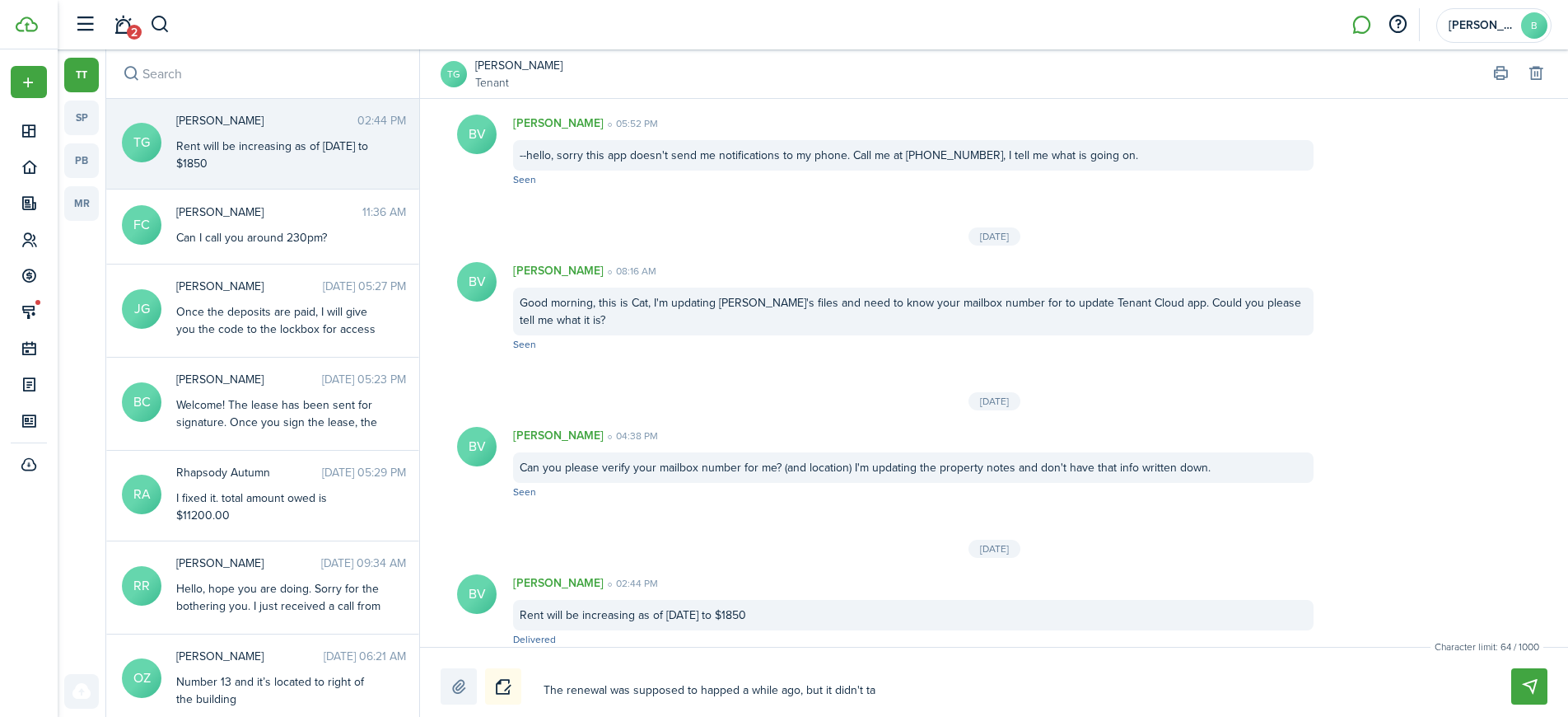
type textarea "The renewal was supposed to happed a while ago, but it didn't tak"
type textarea "The renewal was supposed to happed a while ago, but it didn't take"
type textarea "The renewal was supposed to happed a while ago, but it didn't take."
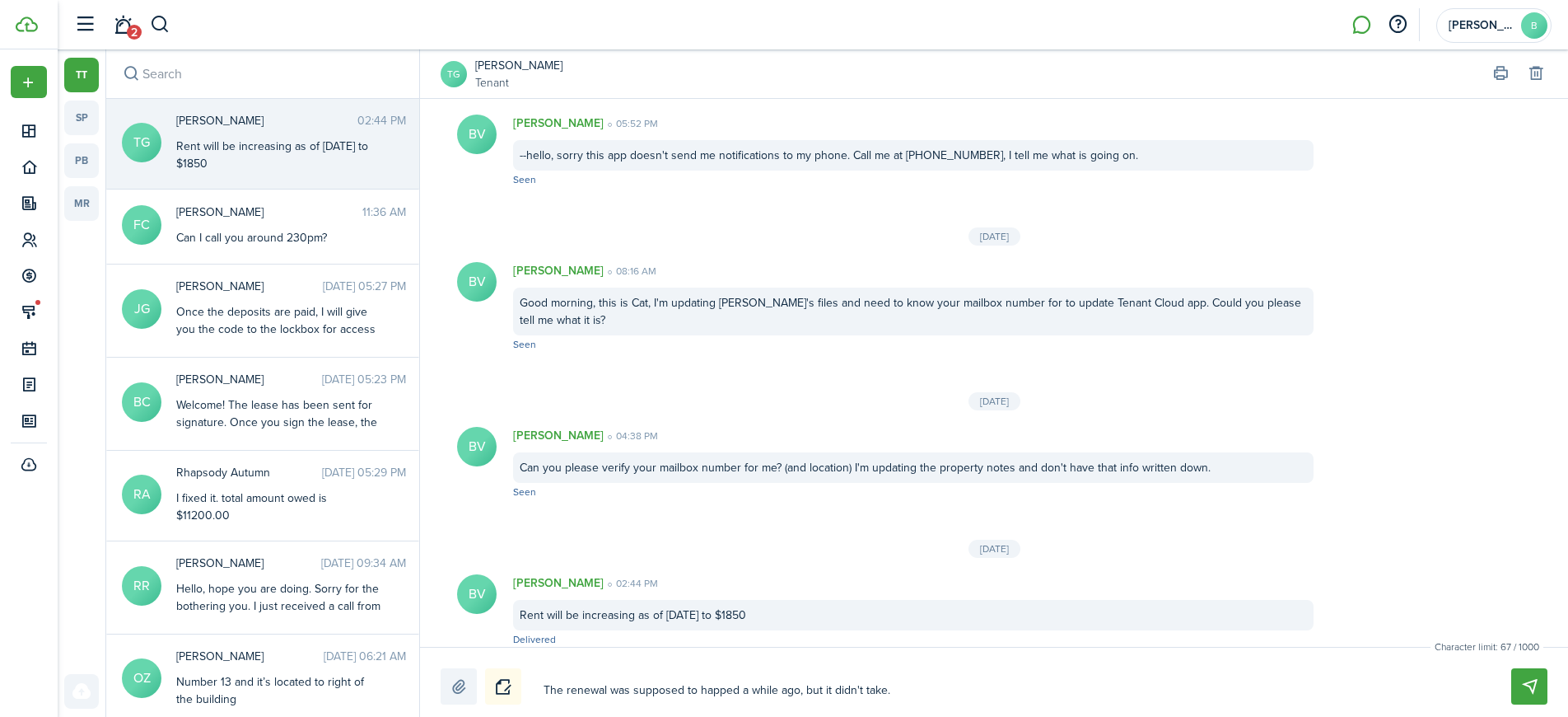
type textarea "The renewal was supposed to happed a while ago, but it didn't take."
type textarea "The renewal was supposed to happed a while ago, but it didn't take. T"
type textarea "The renewal was supposed to happed a while ago, but it didn't take. Th"
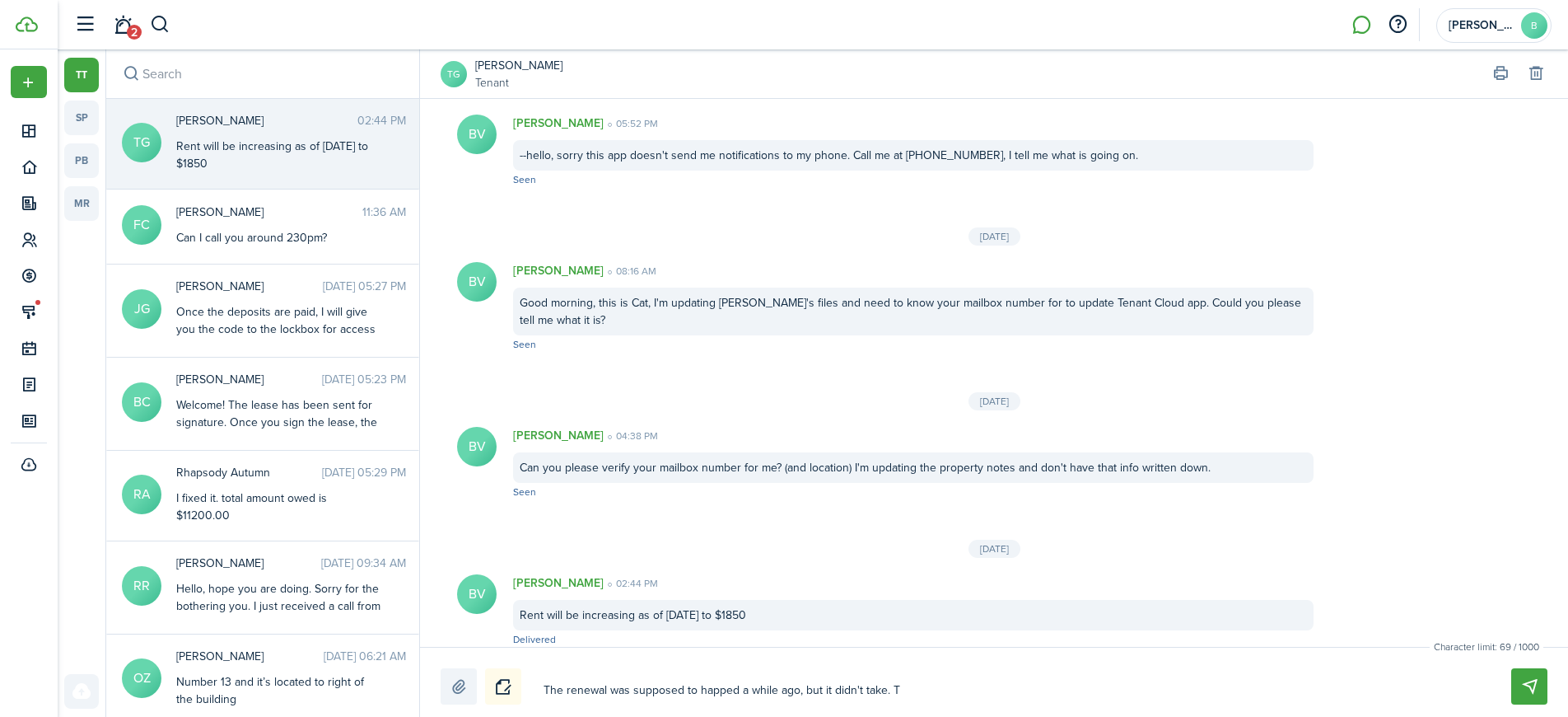
type textarea "The renewal was supposed to happed a while ago, but it didn't take. Th"
type textarea "The renewal was supposed to happed a while ago, but it didn't take. Thi"
type textarea "The renewal was supposed to happed a while ago, but it didn't take. This"
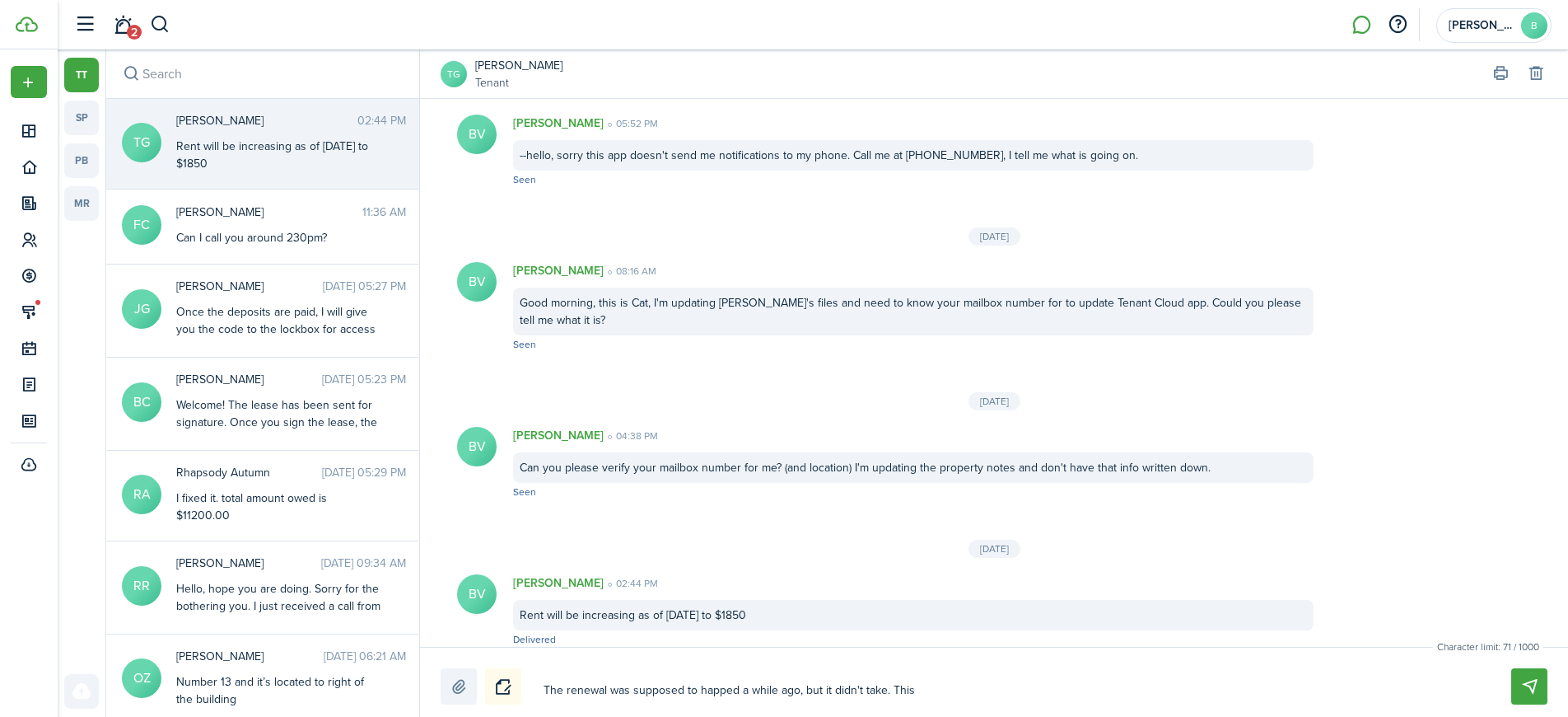
type textarea "The renewal was supposed to happed a while ago, but it didn't take. This"
type textarea "The renewal was supposed to happed a while ago, but it didn't take. This i"
type textarea "The renewal was supposed to happed a while ago, but it didn't take. This is"
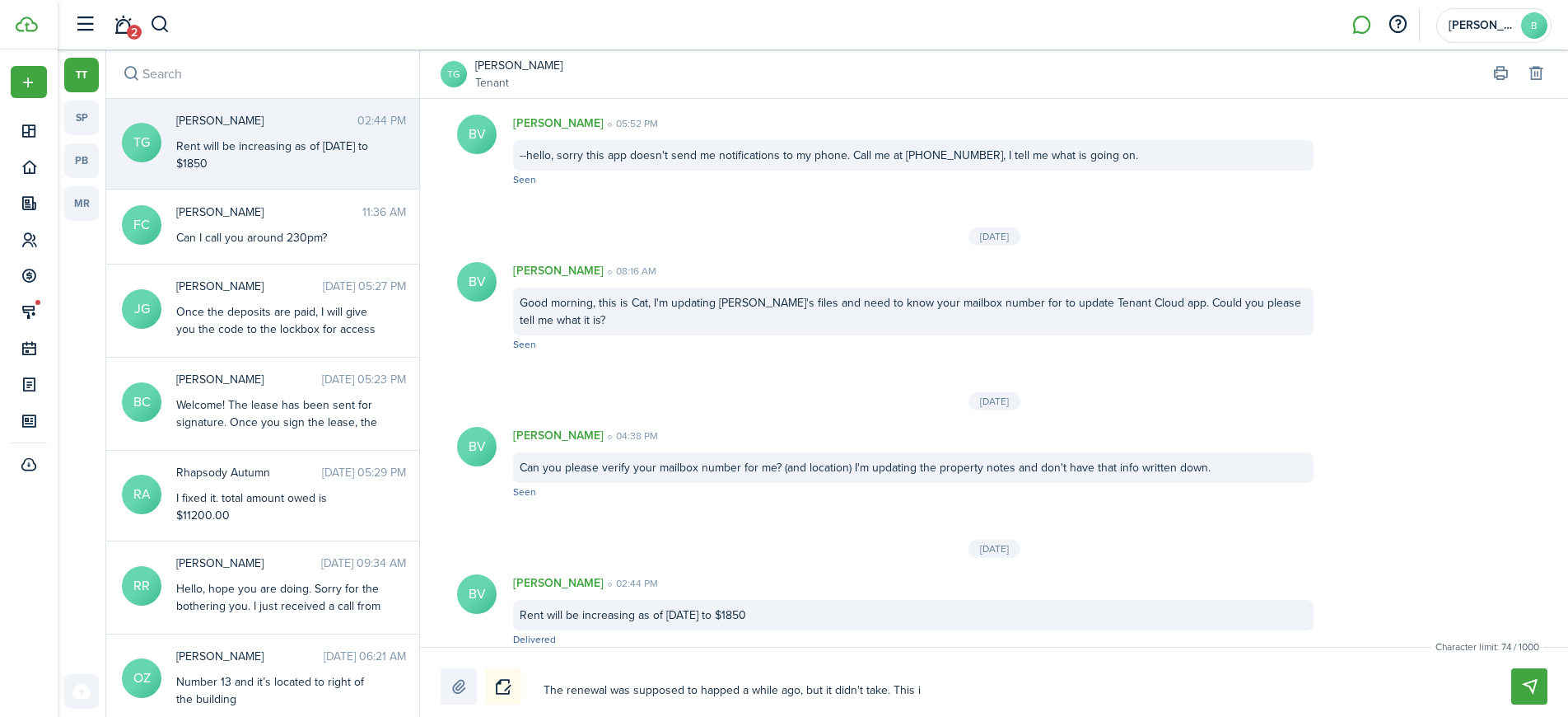
type textarea "The renewal was supposed to happed a while ago, but it didn't take. This is"
type textarea "The renewal was supposed to happed a while ago, but it didn't take. This is w"
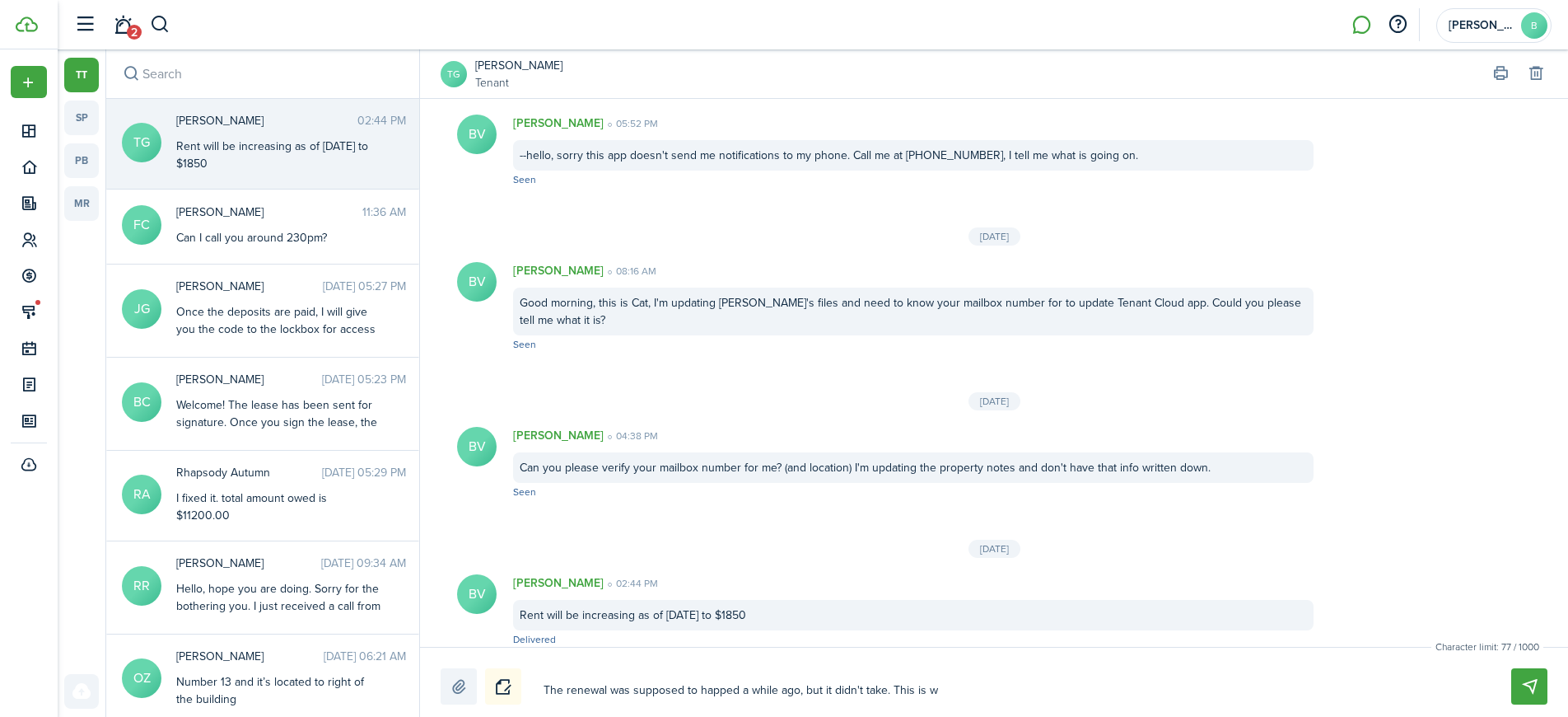
type textarea "The renewal was supposed to happed a while ago, but it didn't take. This is wh"
type textarea "The renewal was supposed to happed a while ago, but it didn't take. This is wha"
type textarea "The renewal was supposed to happed a while ago, but it didn't take. This is what"
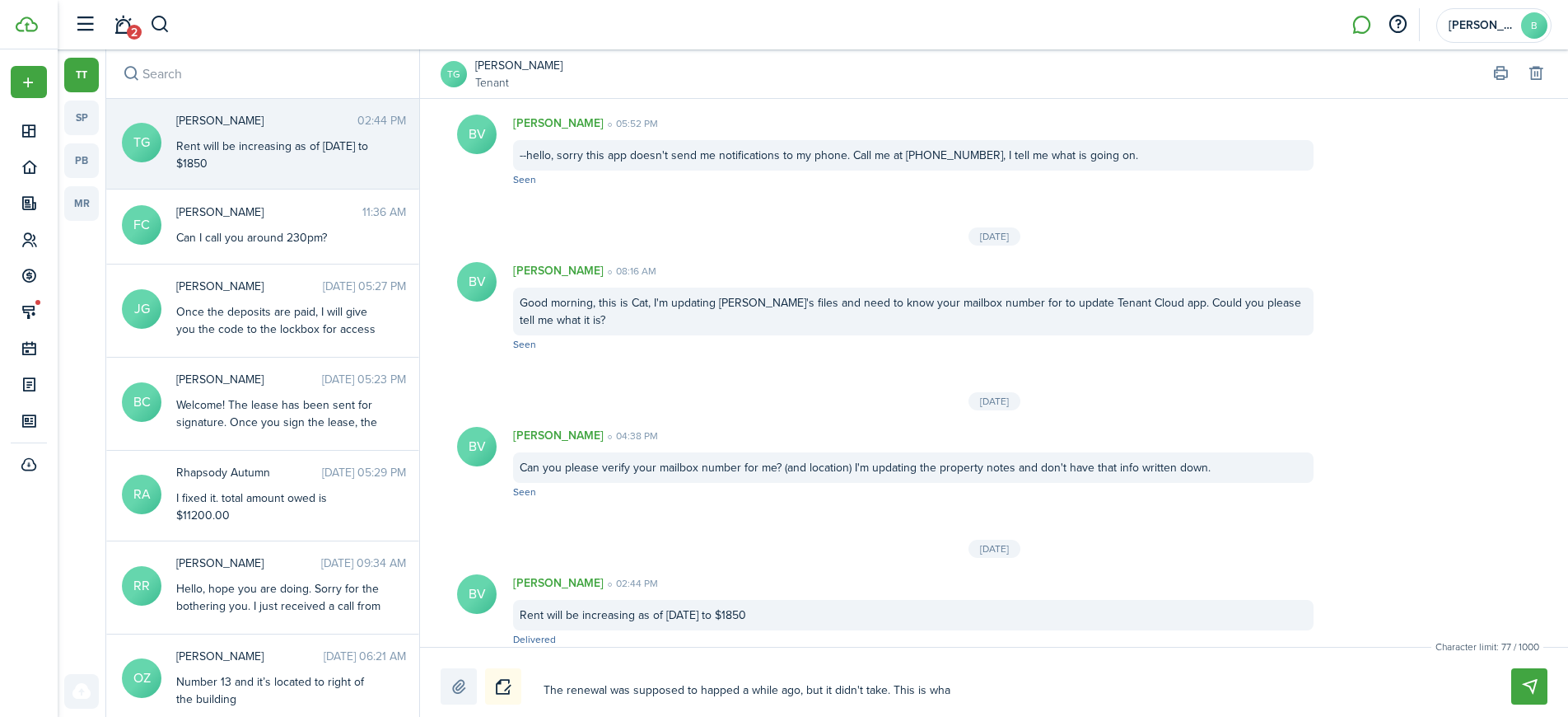
type textarea "The renewal was supposed to happed a while ago, but it didn't take. This is what"
type textarea "The renewal was supposed to happed a while ago, but it didn't take. This is wha…"
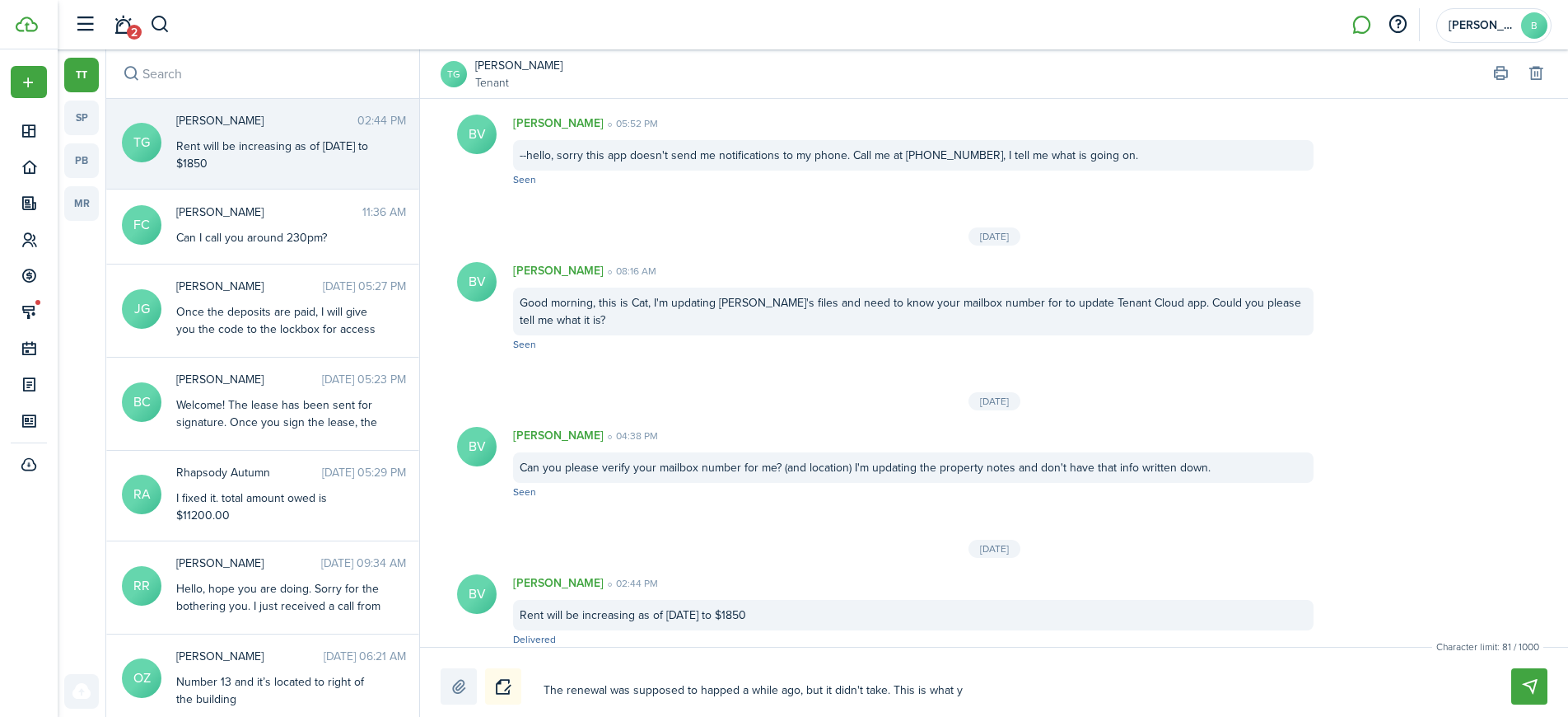
type textarea "The renewal was supposed to happed a while ago, but it didn't take. This is wha…"
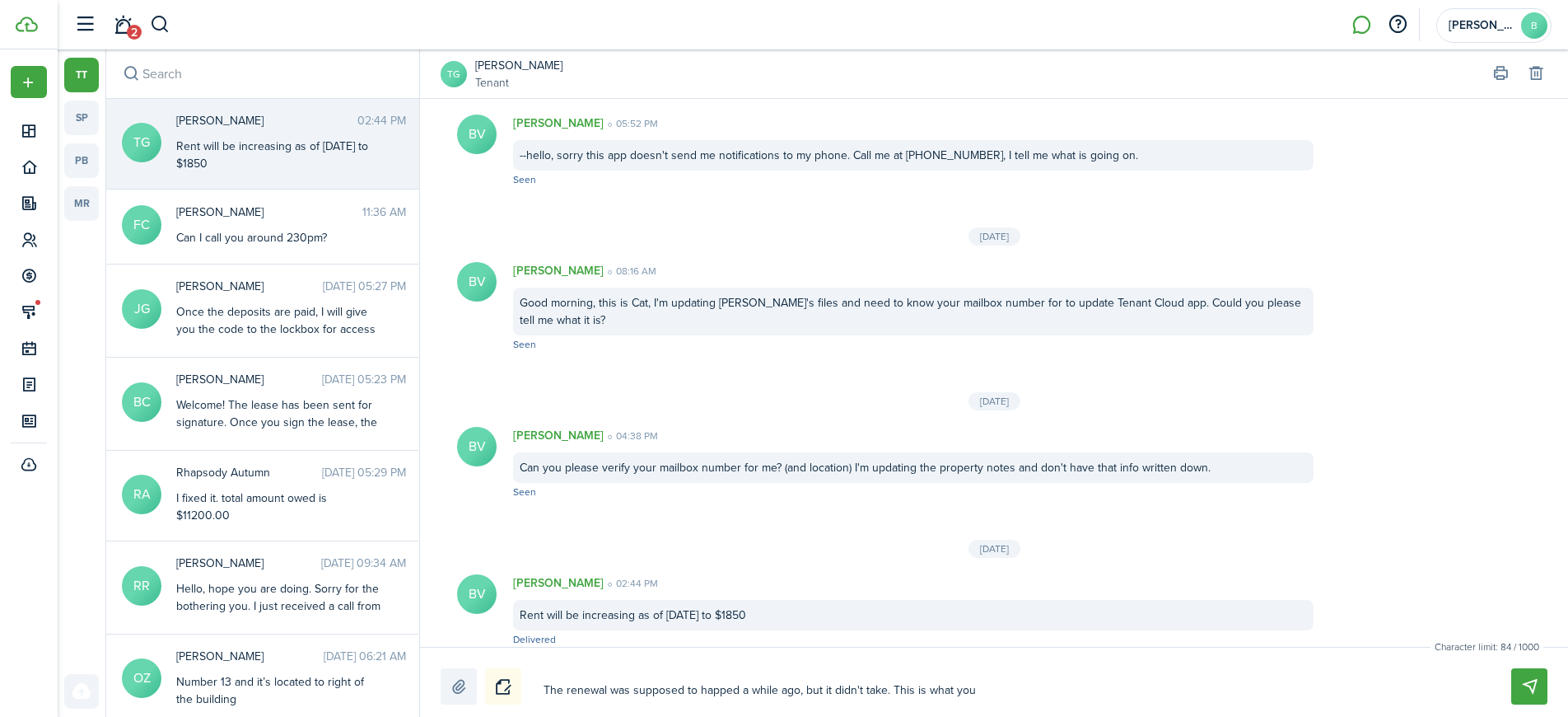
type textarea "The renewal was supposed to happed a while ago, but it didn't take. This is wha…"
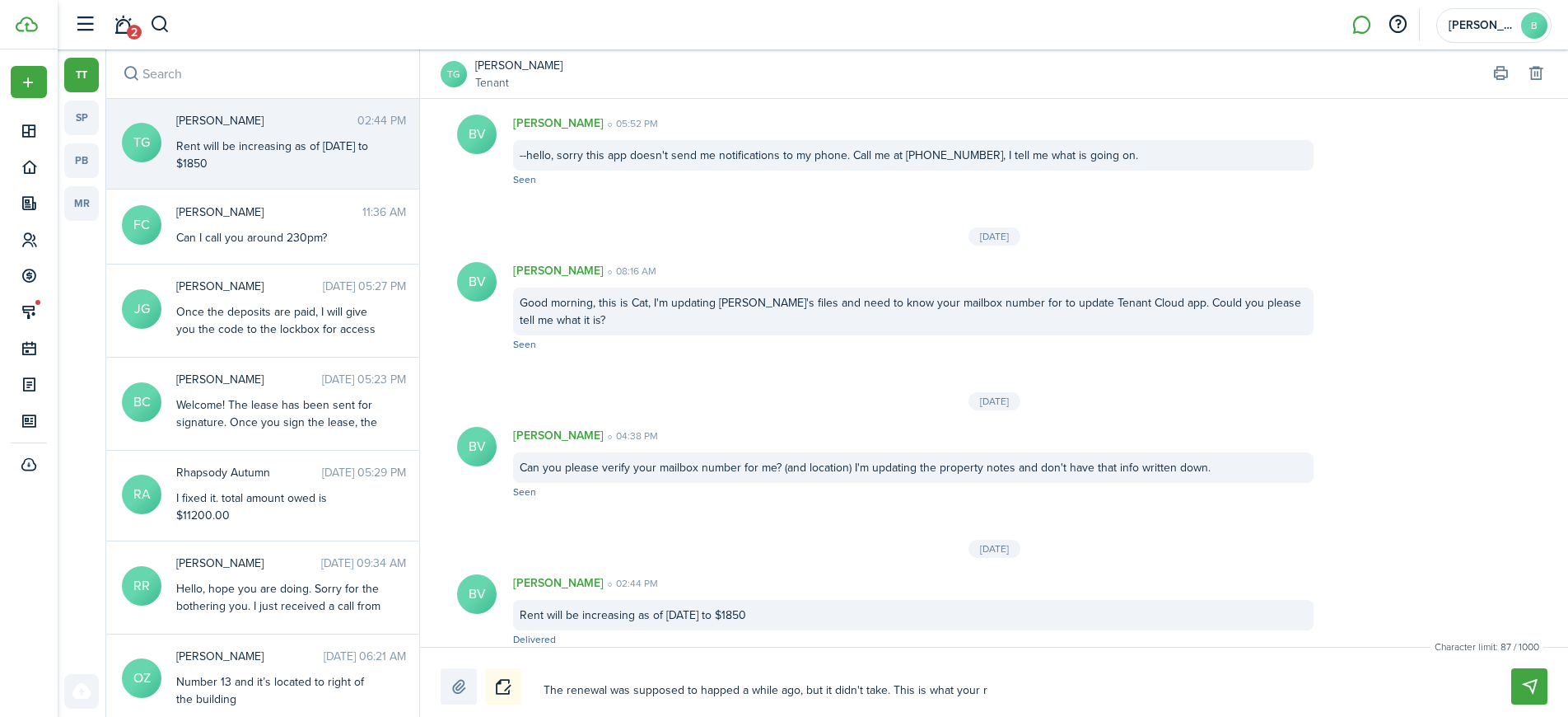
type textarea "The renewal was supposed to happed a while ago, but it didn't take. This is wha…"
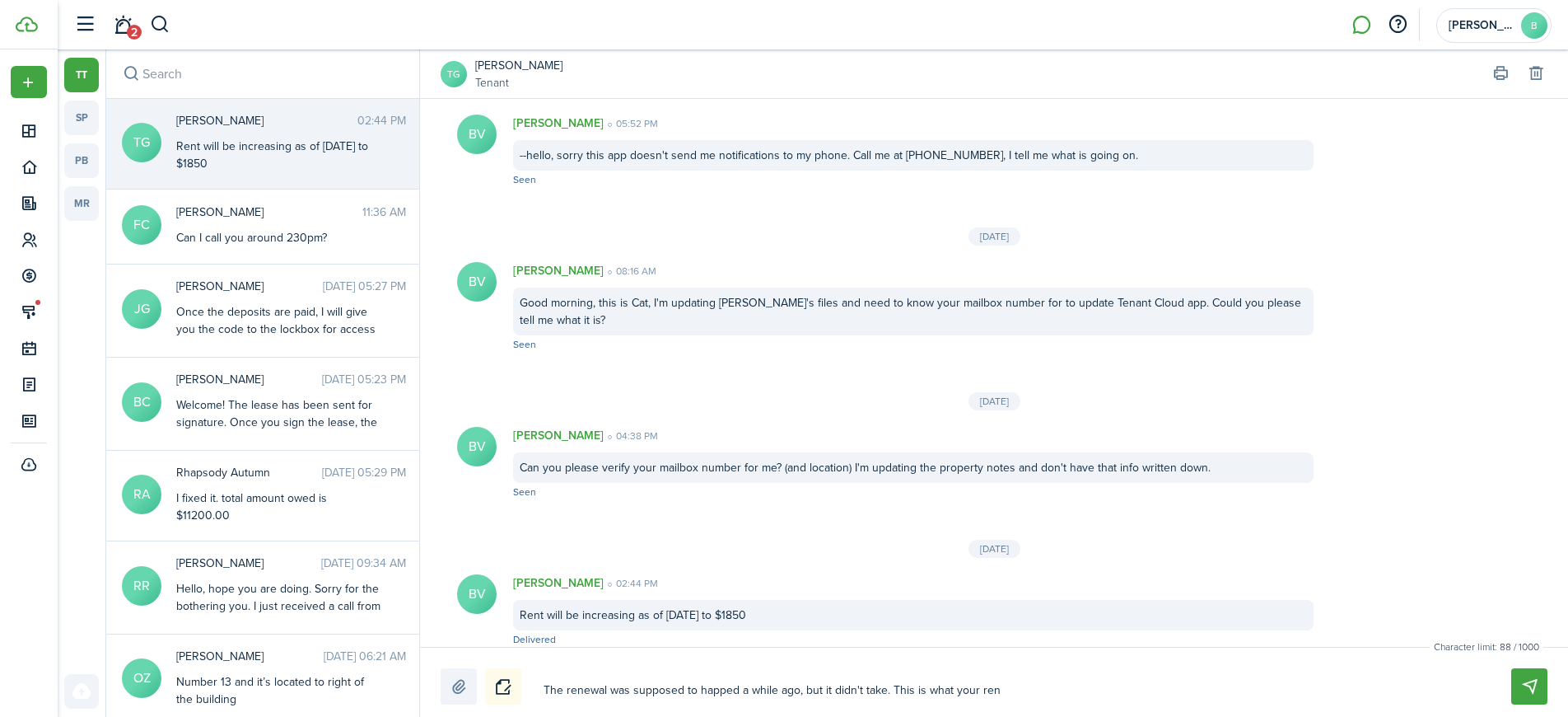
type textarea "The renewal was supposed to happed a while ago, but it didn't take. This is wha…"
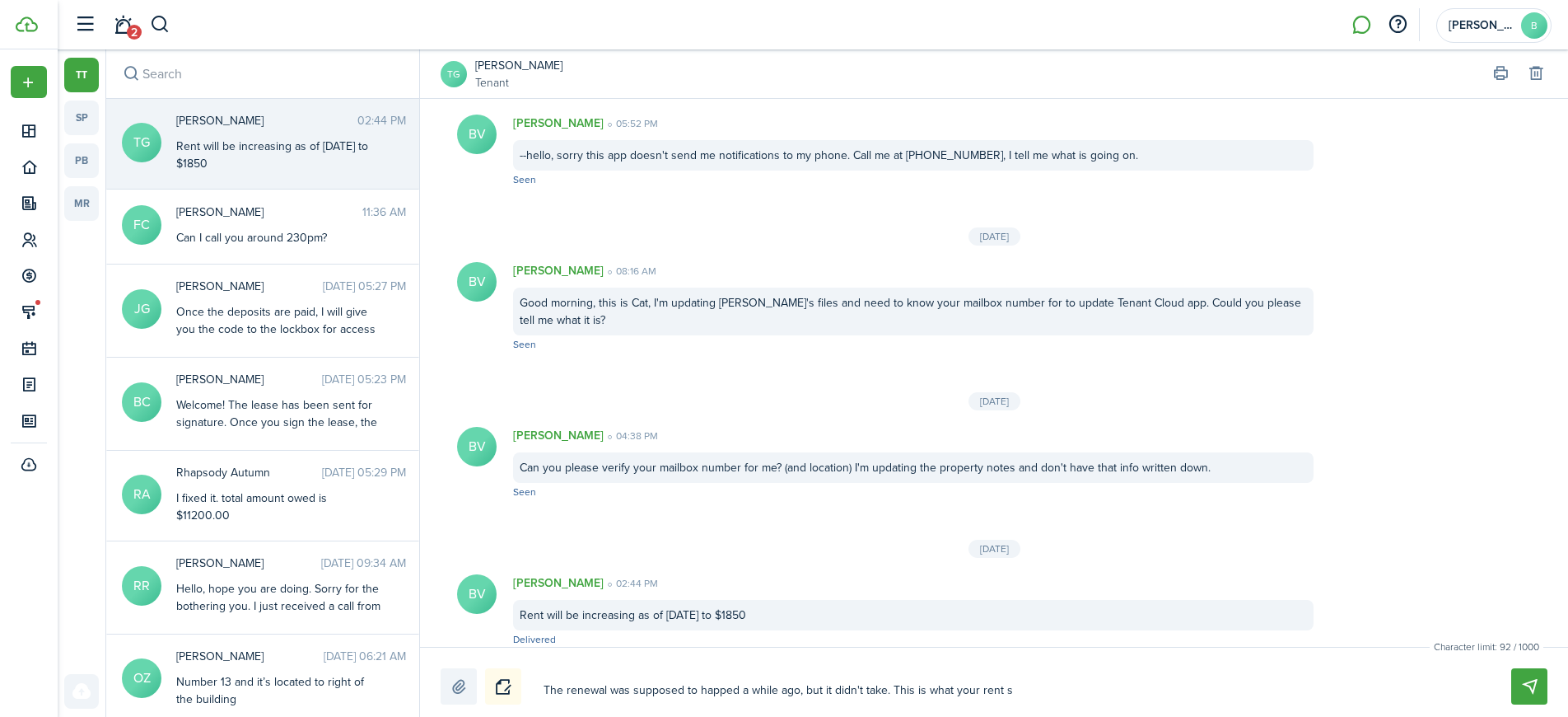
type textarea "The renewal was supposed to happed a while ago, but it didn't take. This is wha…"
click at [1528, 684] on button "Send" at bounding box center [1530, 686] width 37 height 37
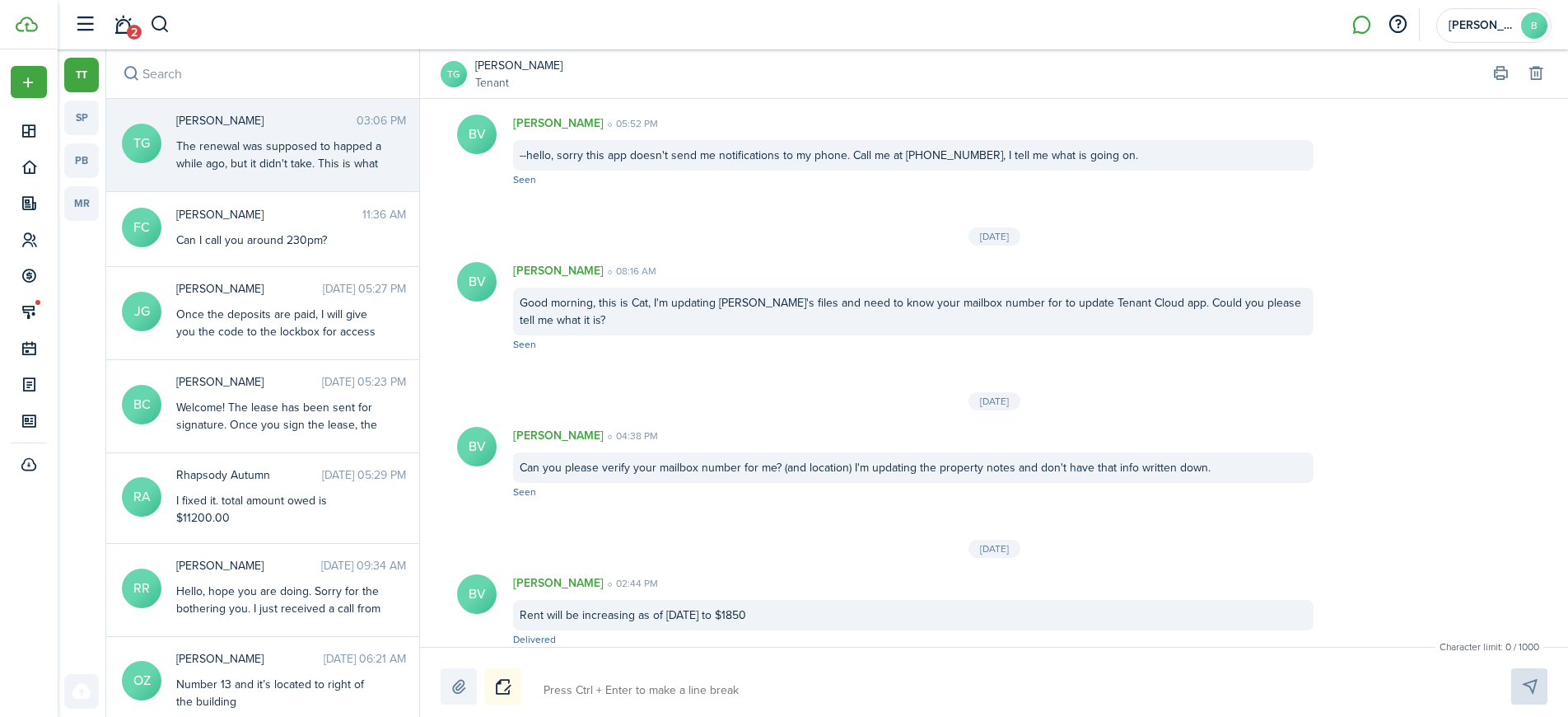
scroll to position [2482, 0]
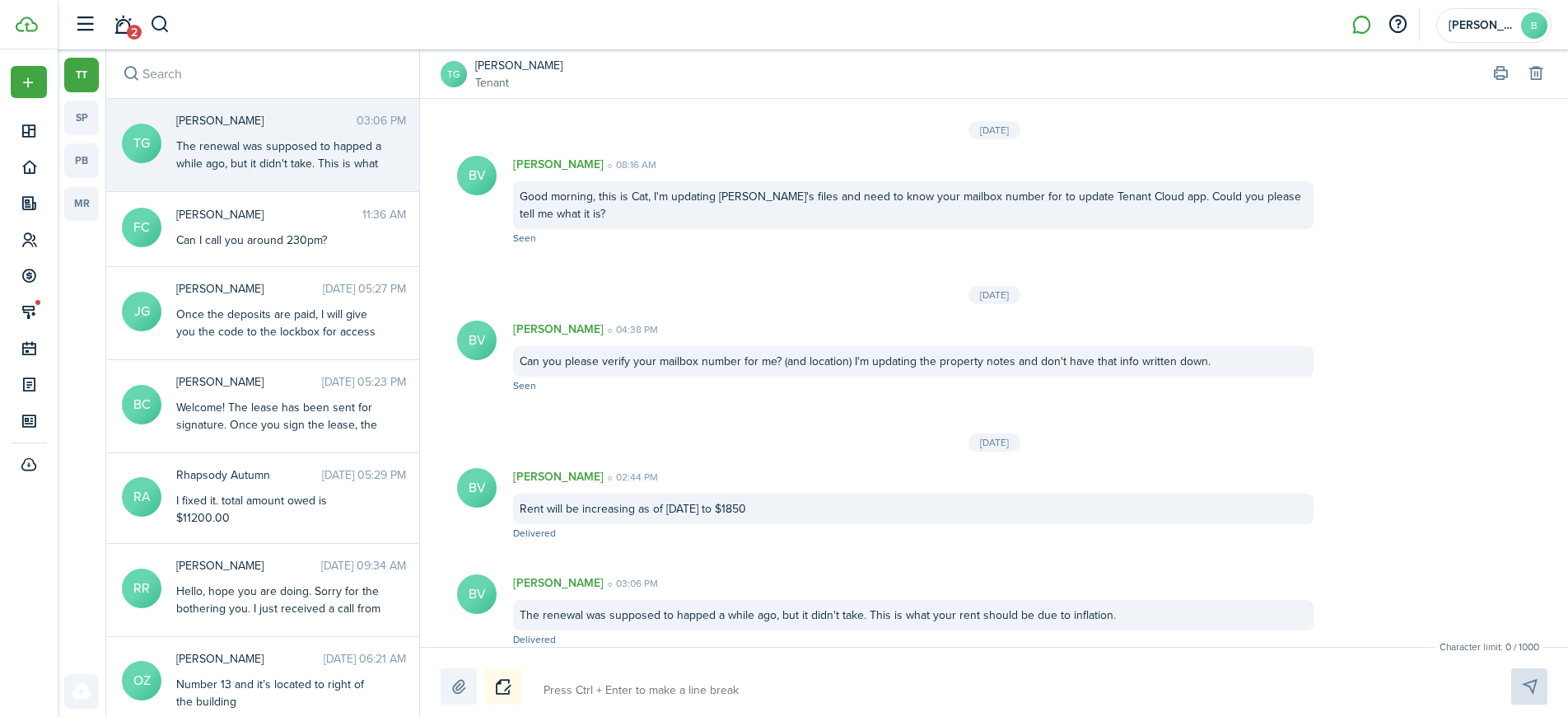
click at [586, 700] on textarea at bounding box center [1008, 691] width 940 height 28
click at [1532, 694] on button "Send" at bounding box center [1530, 686] width 37 height 37
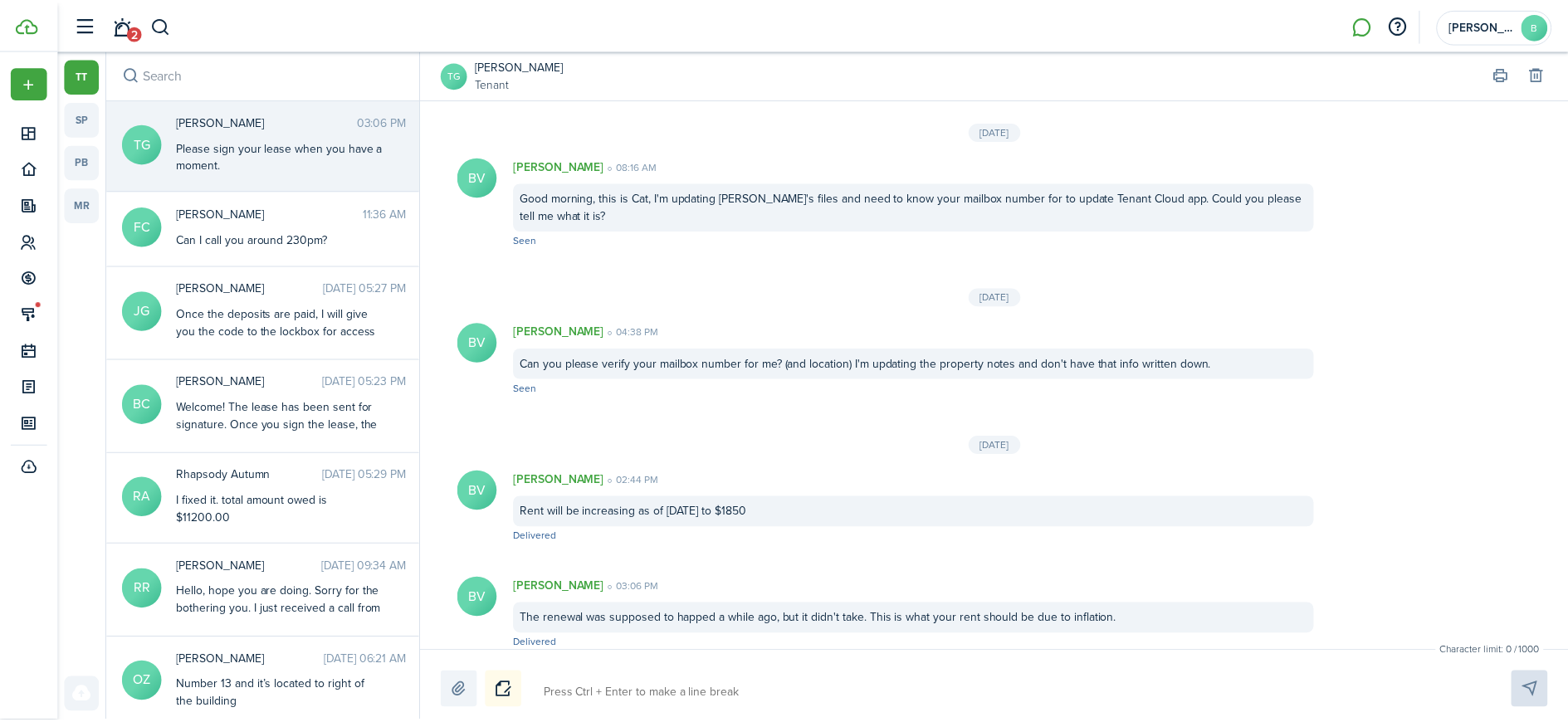
scroll to position [2606, 0]
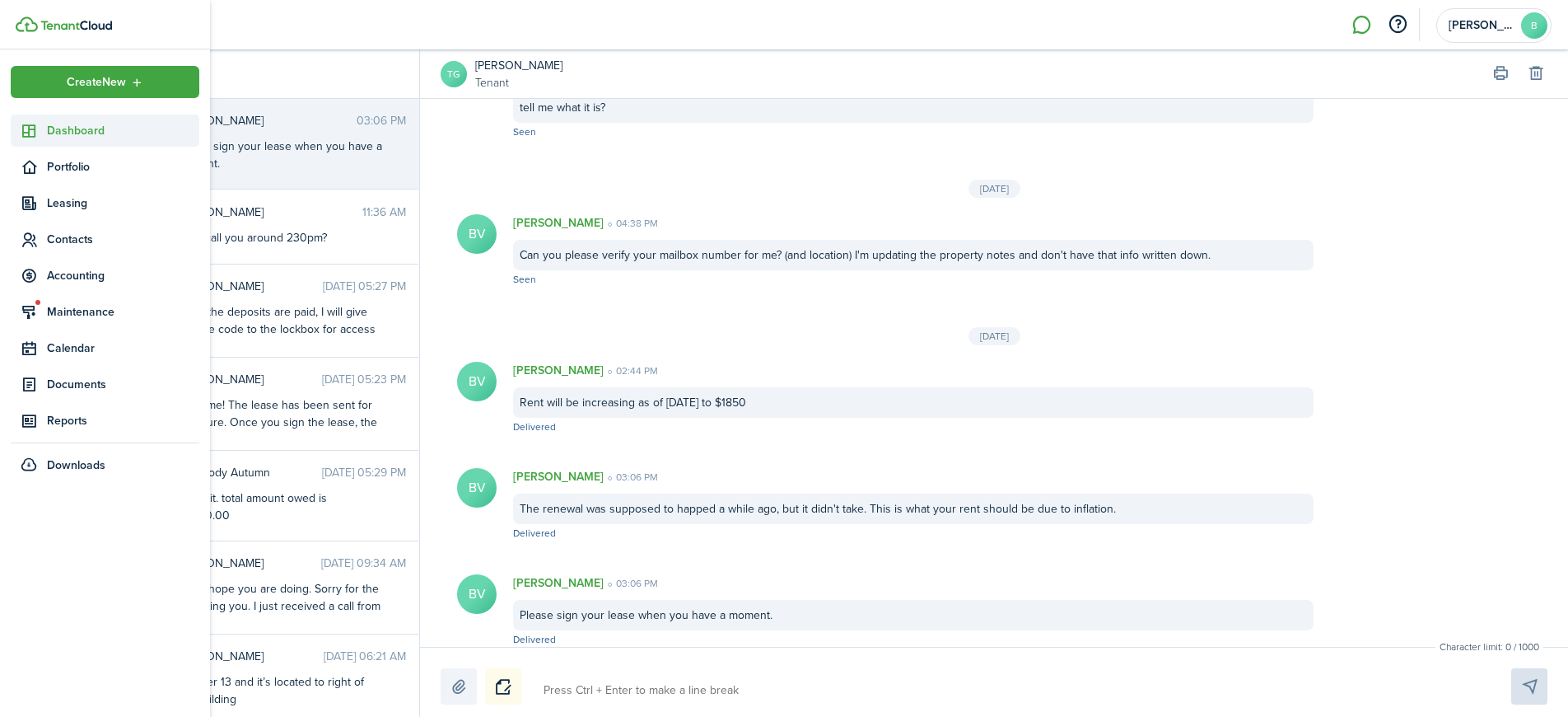
click at [64, 130] on span "Dashboard" at bounding box center [123, 130] width 153 height 17
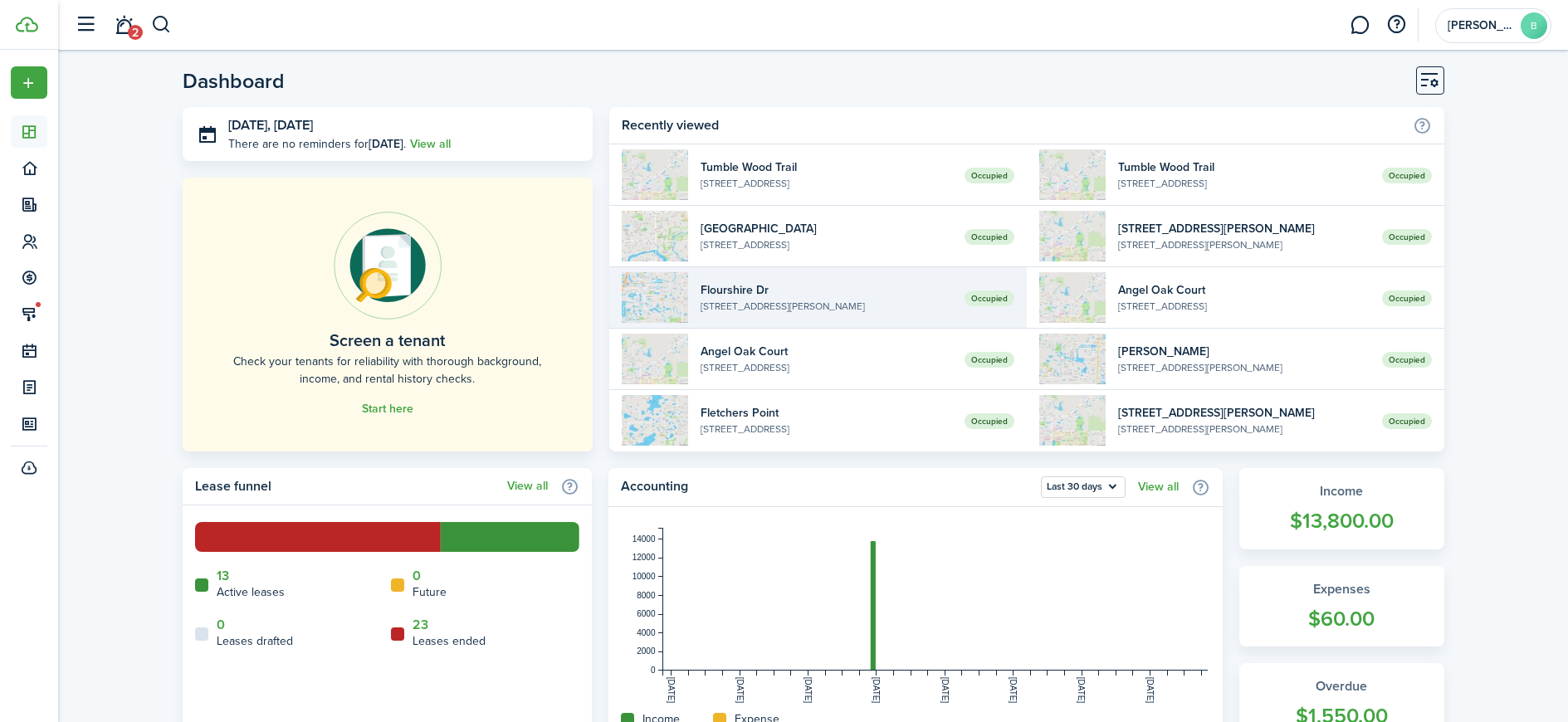
click at [720, 285] on widget-list-item-title "Flourshire Dr" at bounding box center [826, 290] width 251 height 17
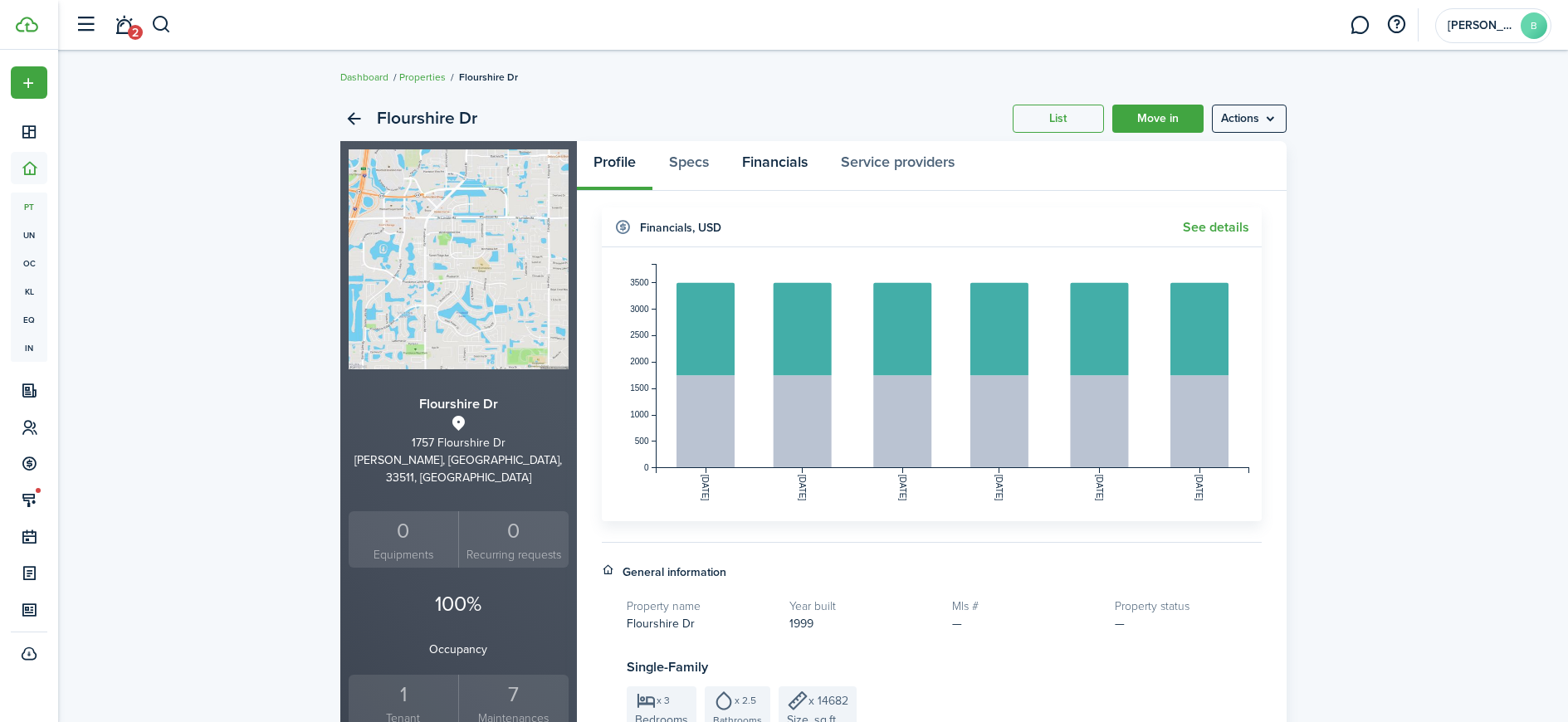
click at [786, 161] on link "Financials" at bounding box center [775, 165] width 99 height 50
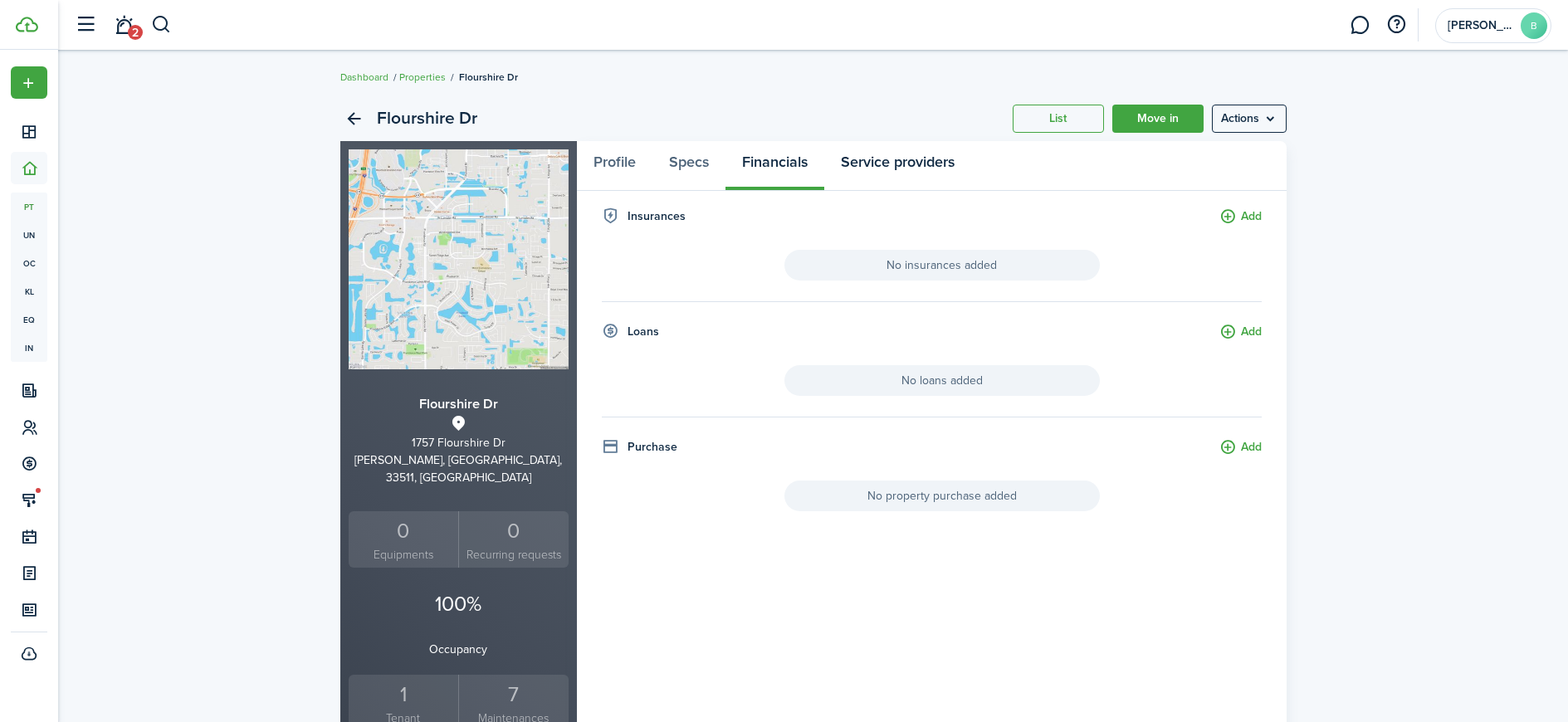
click at [936, 171] on link "Service providers" at bounding box center [898, 165] width 147 height 50
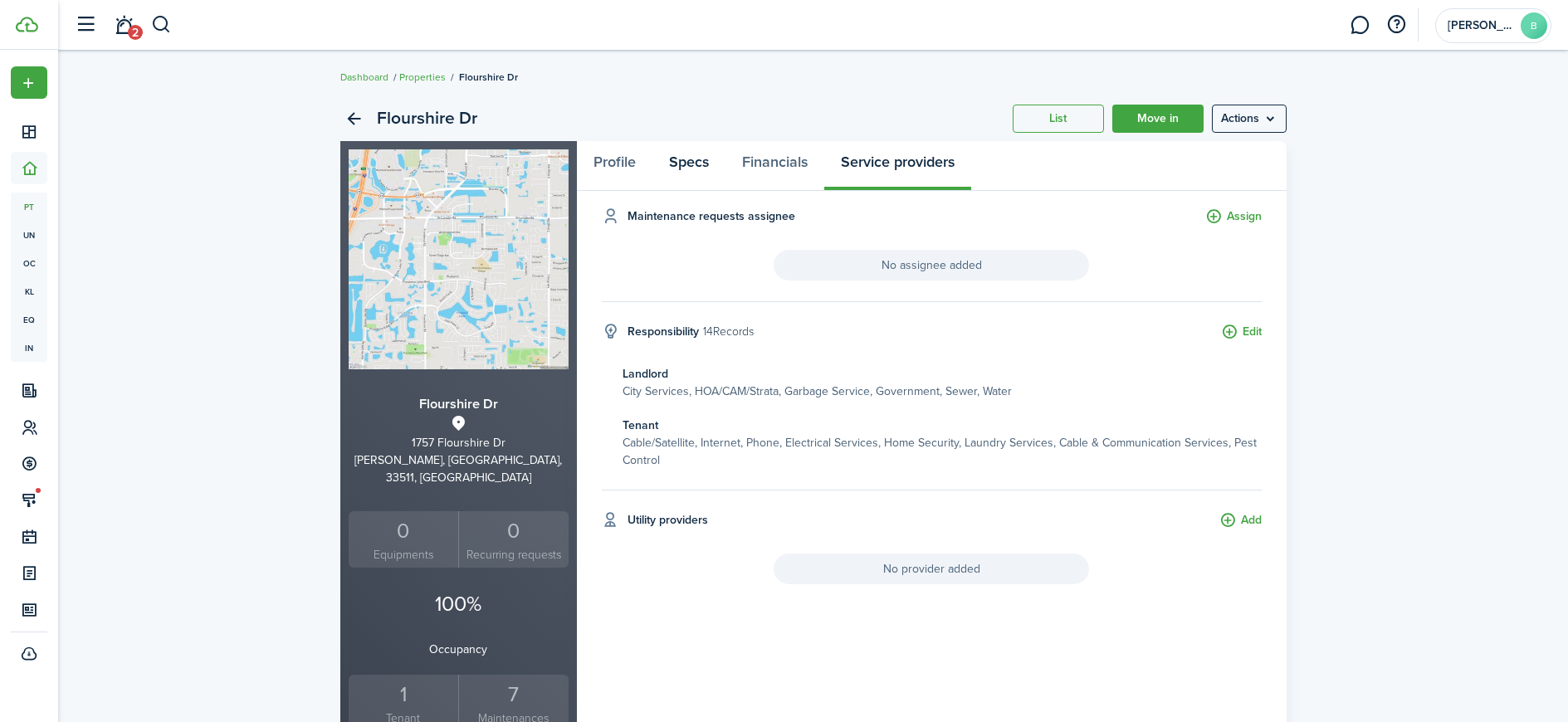
click at [685, 167] on link "Specs" at bounding box center [688, 165] width 73 height 50
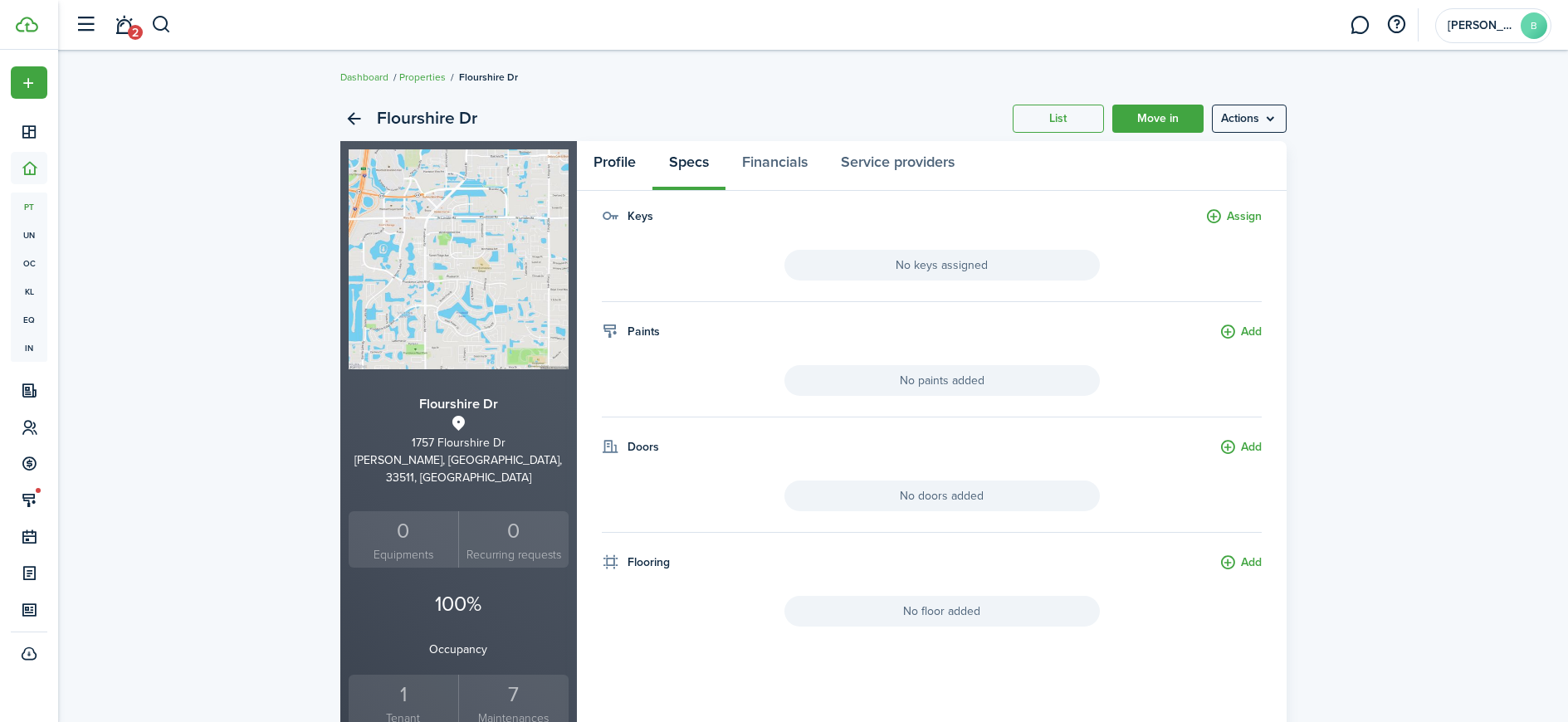
click at [619, 167] on link "Profile" at bounding box center [615, 165] width 76 height 50
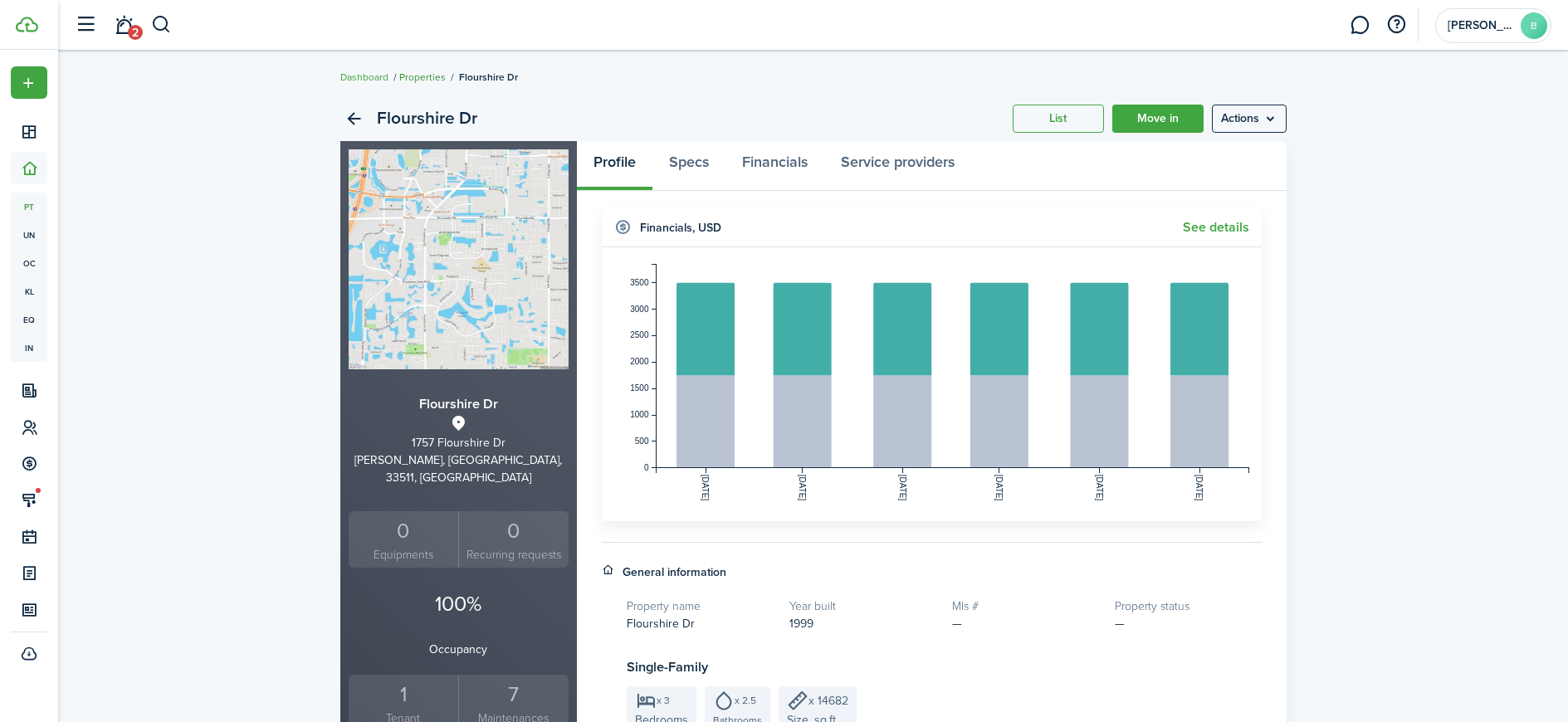
click at [424, 77] on link "Properties" at bounding box center [422, 77] width 46 height 15
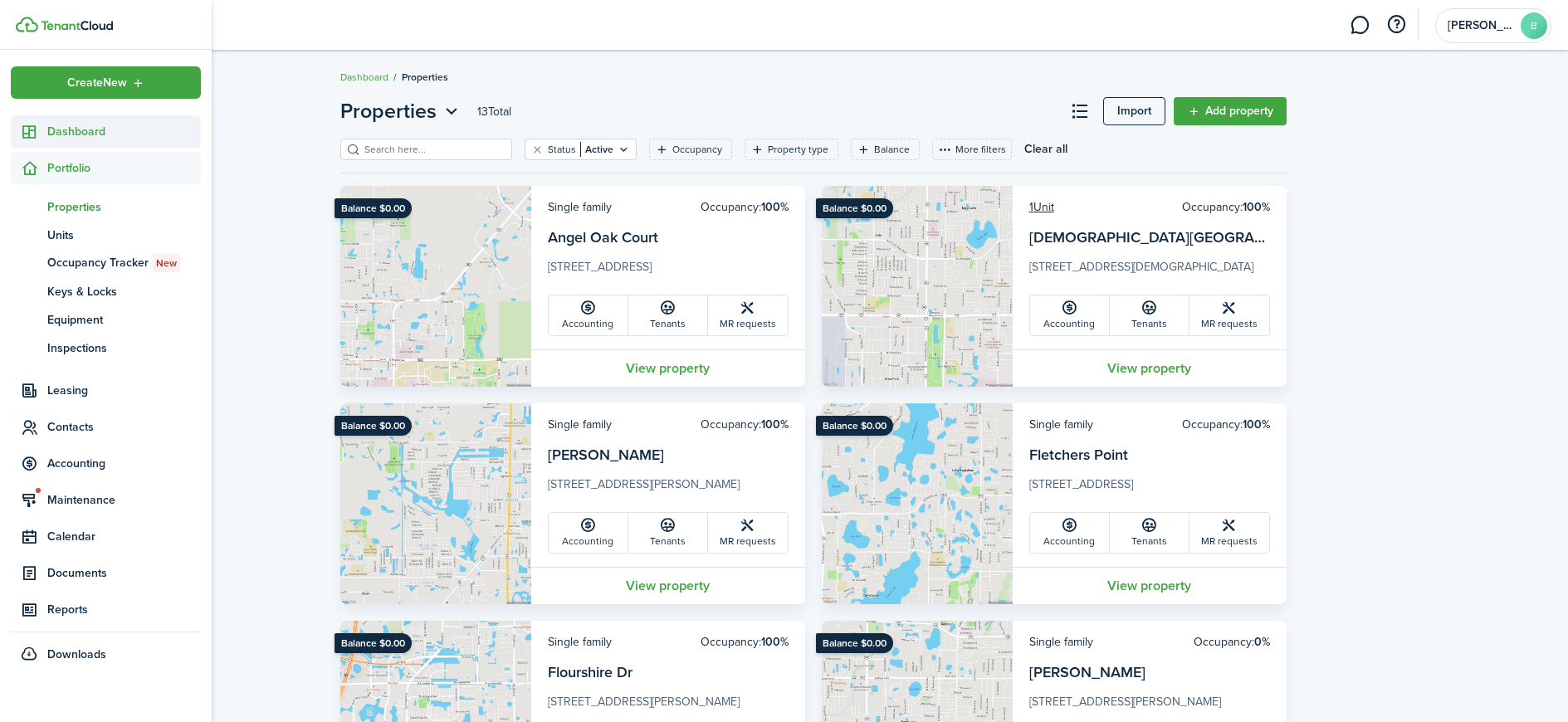
click at [87, 127] on span "Dashboard" at bounding box center [124, 131] width 154 height 17
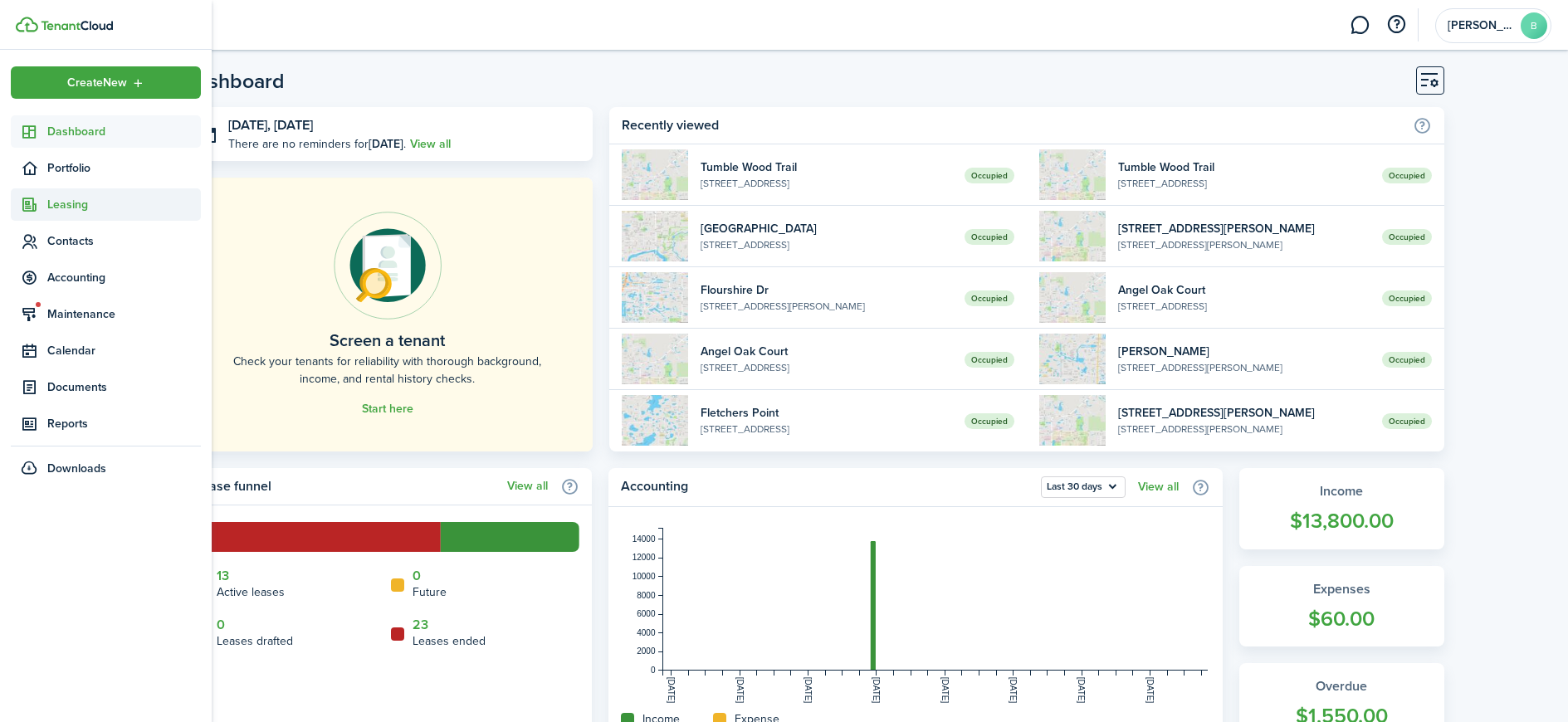
click at [69, 204] on span "Leasing" at bounding box center [124, 205] width 154 height 17
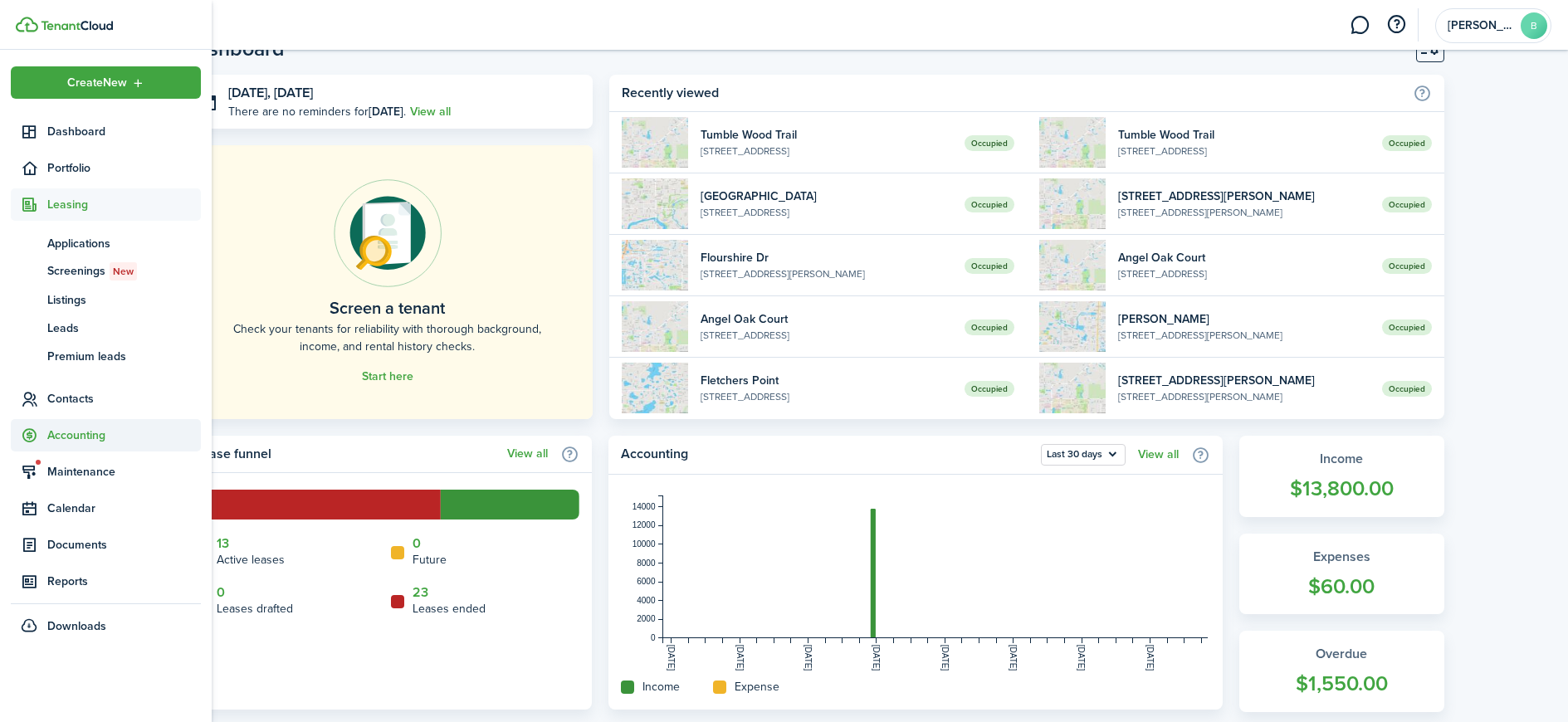
scroll to position [33, 0]
click at [71, 390] on span "Contacts" at bounding box center [124, 398] width 154 height 17
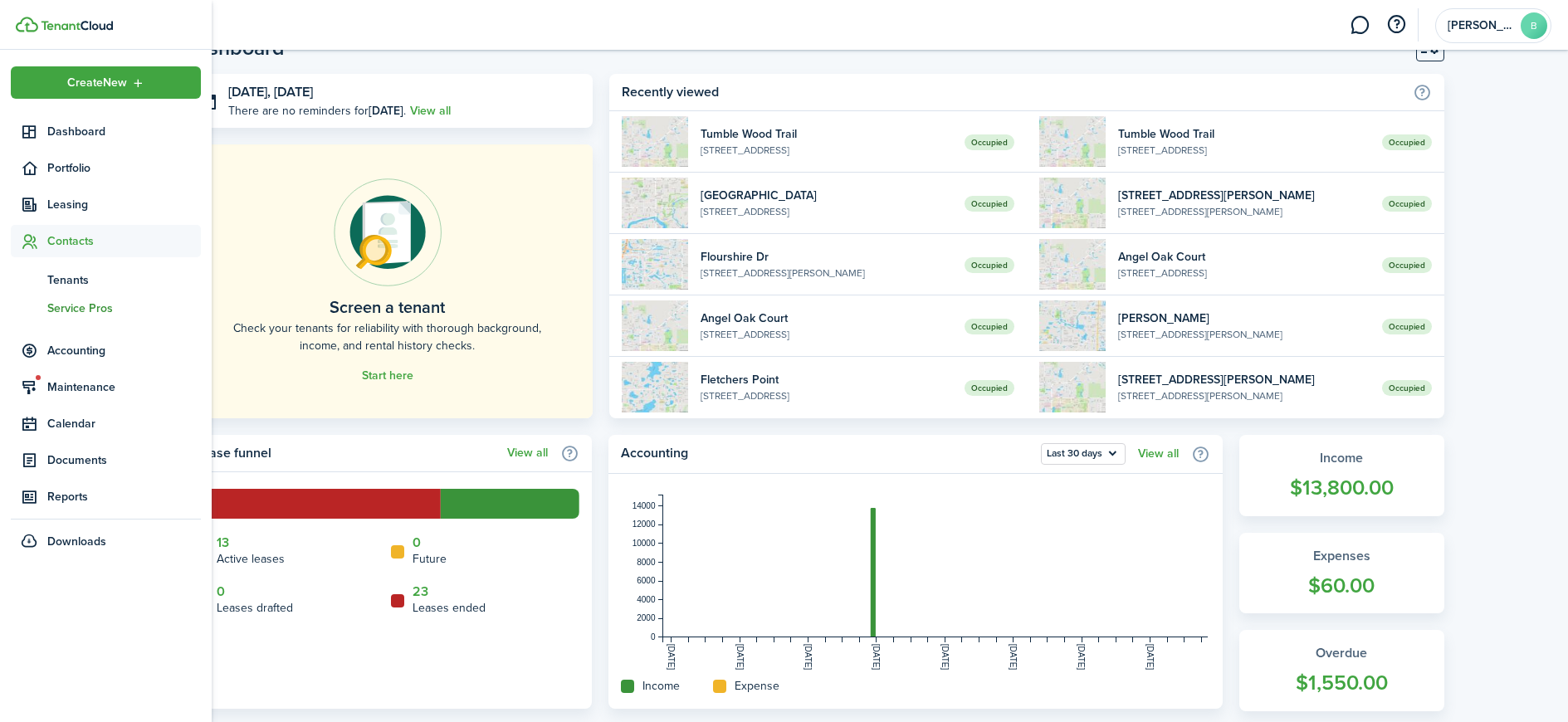
click at [74, 305] on span "Service Pros" at bounding box center [124, 308] width 154 height 17
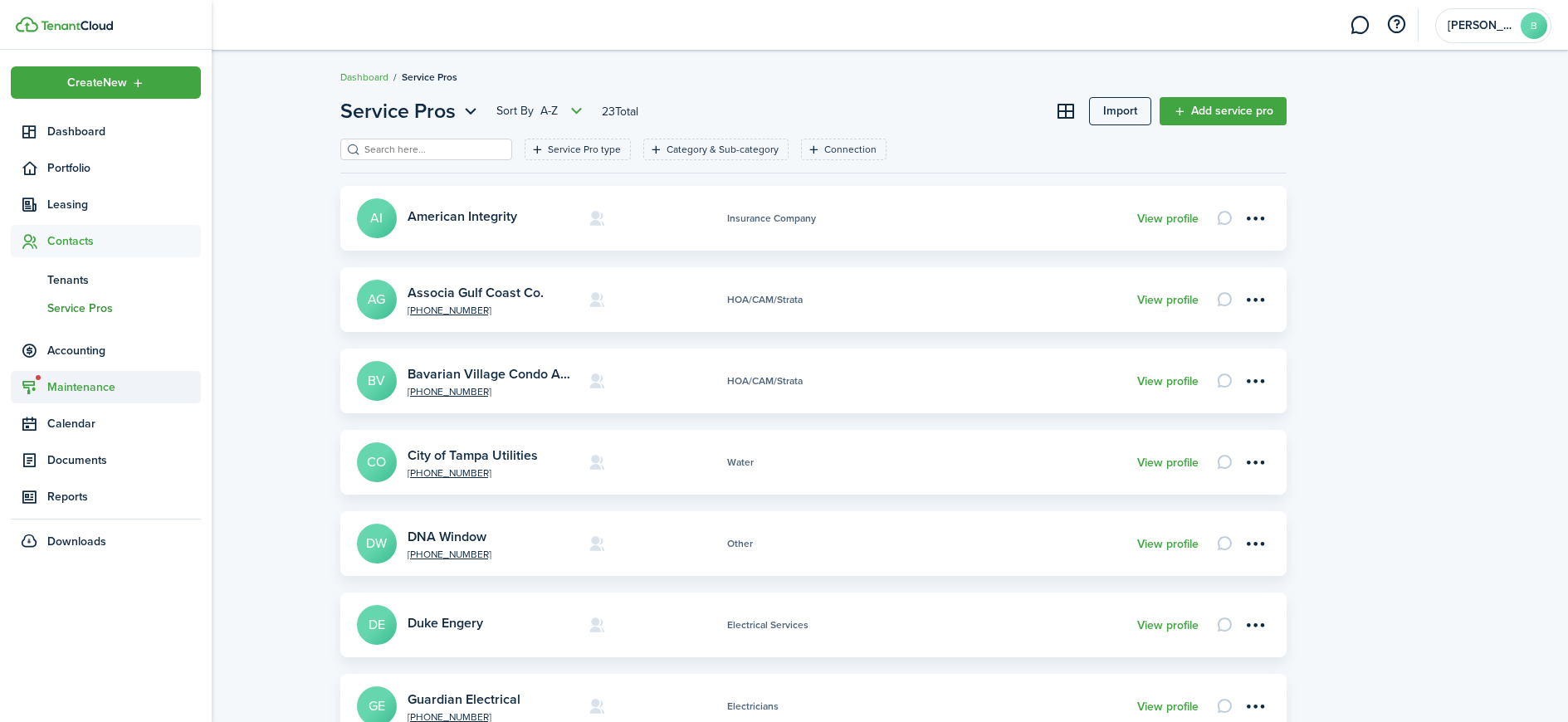
click at [86, 382] on span "Maintenance" at bounding box center [124, 387] width 154 height 17
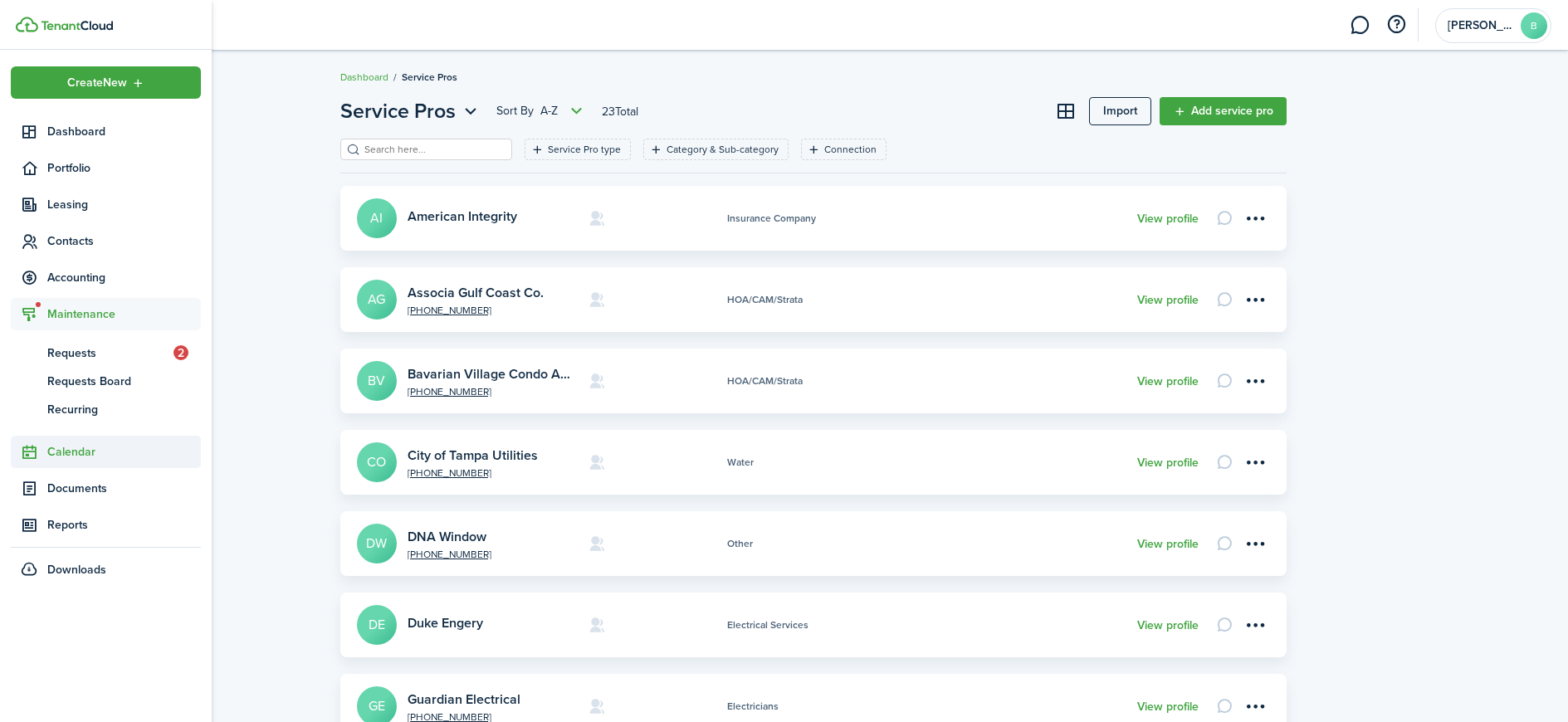
click at [80, 454] on span "Calendar" at bounding box center [124, 452] width 154 height 17
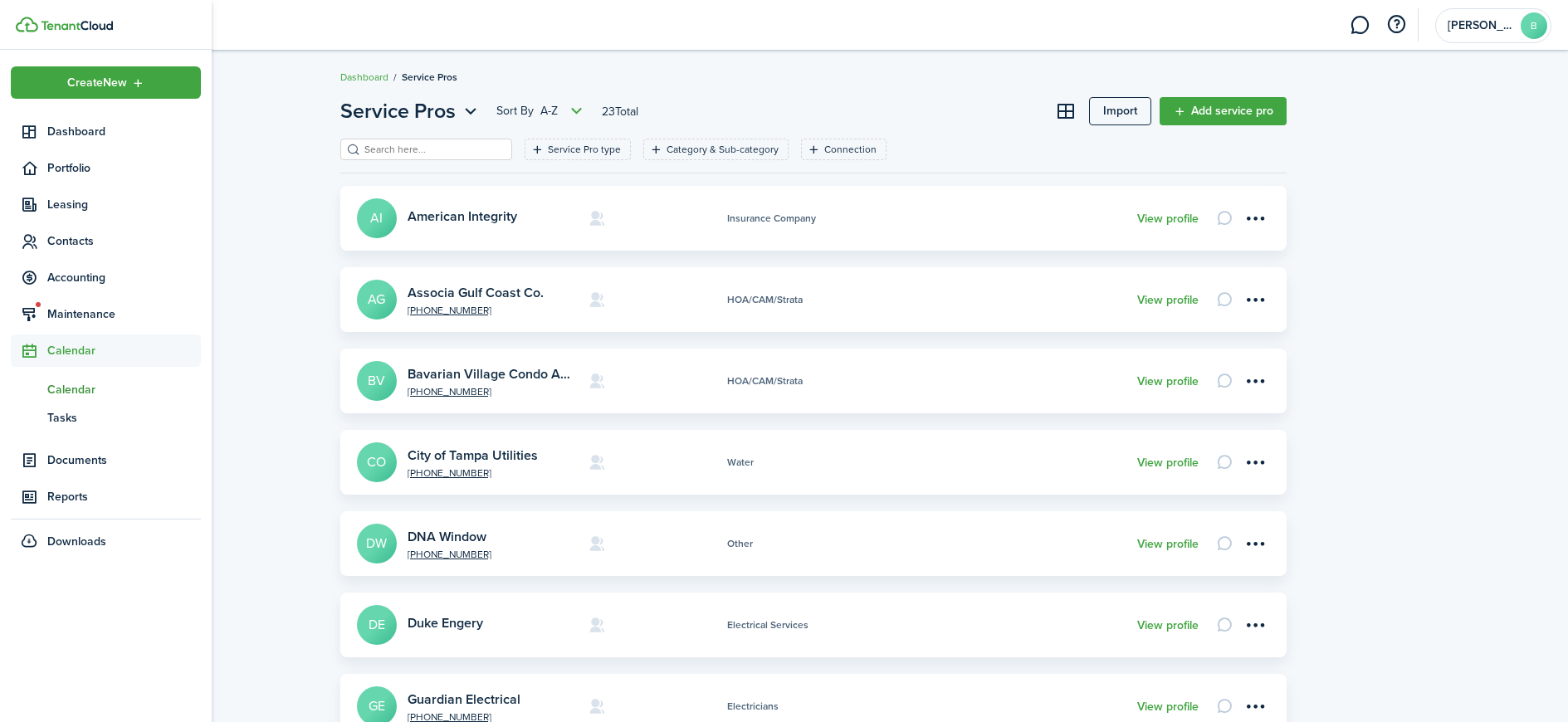
click at [75, 389] on span "Calendar" at bounding box center [124, 390] width 154 height 17
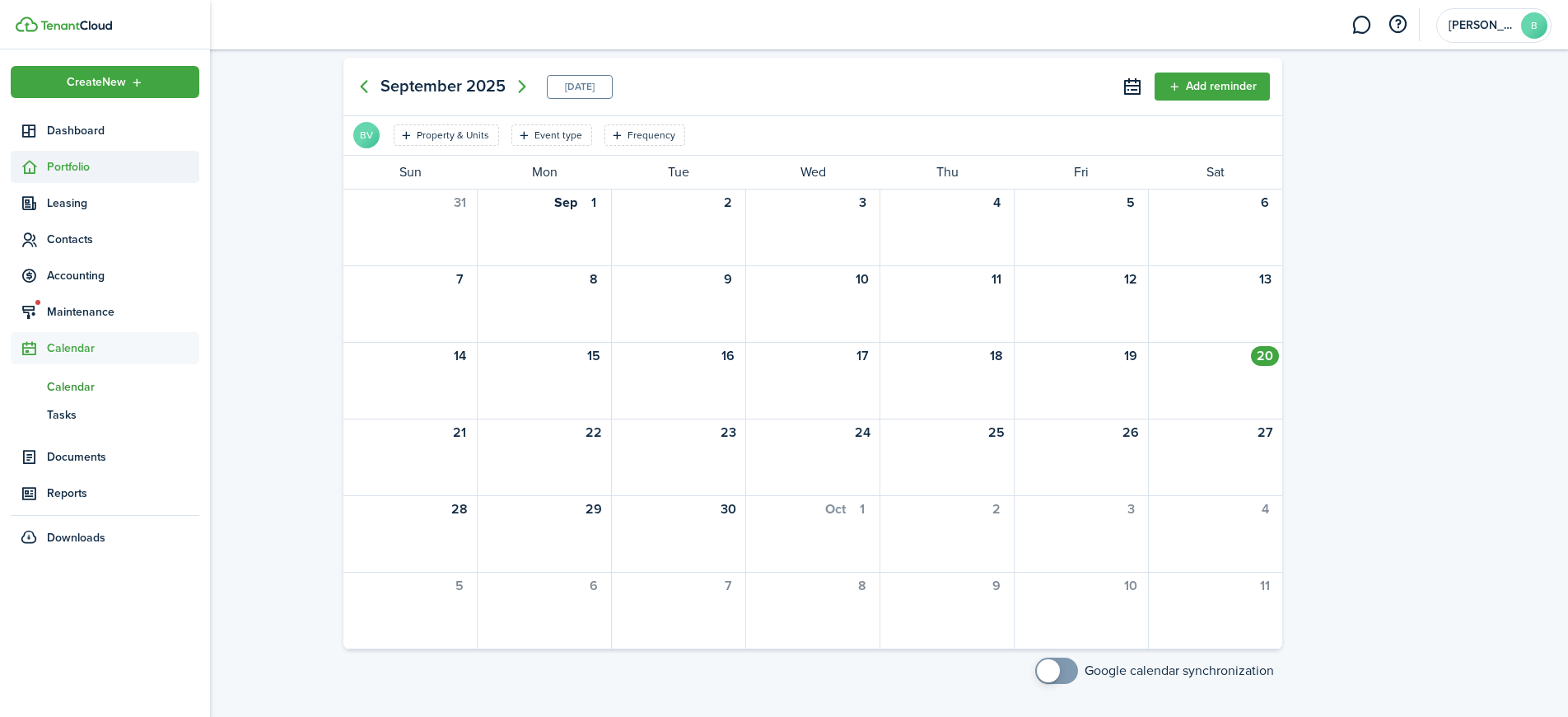
click at [86, 174] on span "Portfolio" at bounding box center [123, 167] width 153 height 17
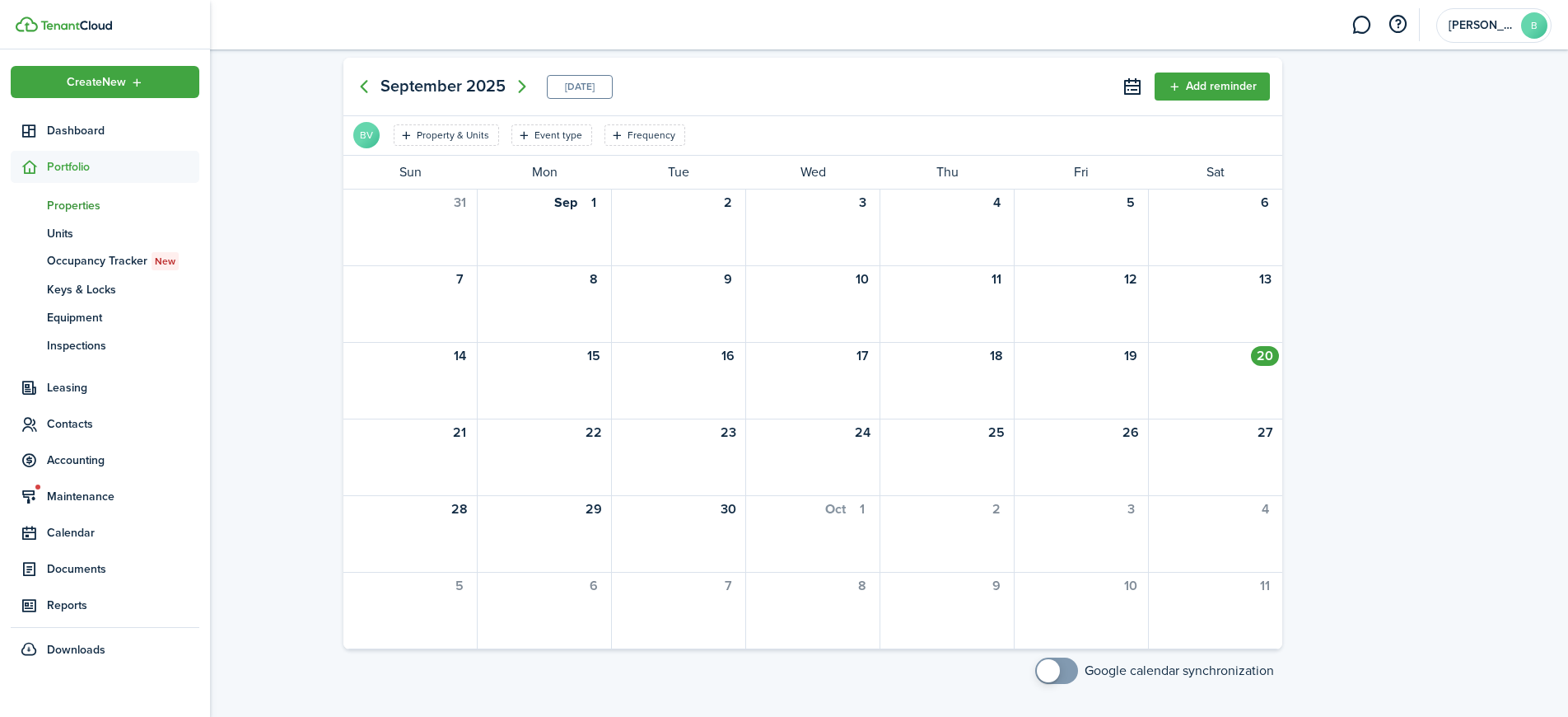
click at [87, 206] on span "Properties" at bounding box center [123, 205] width 153 height 17
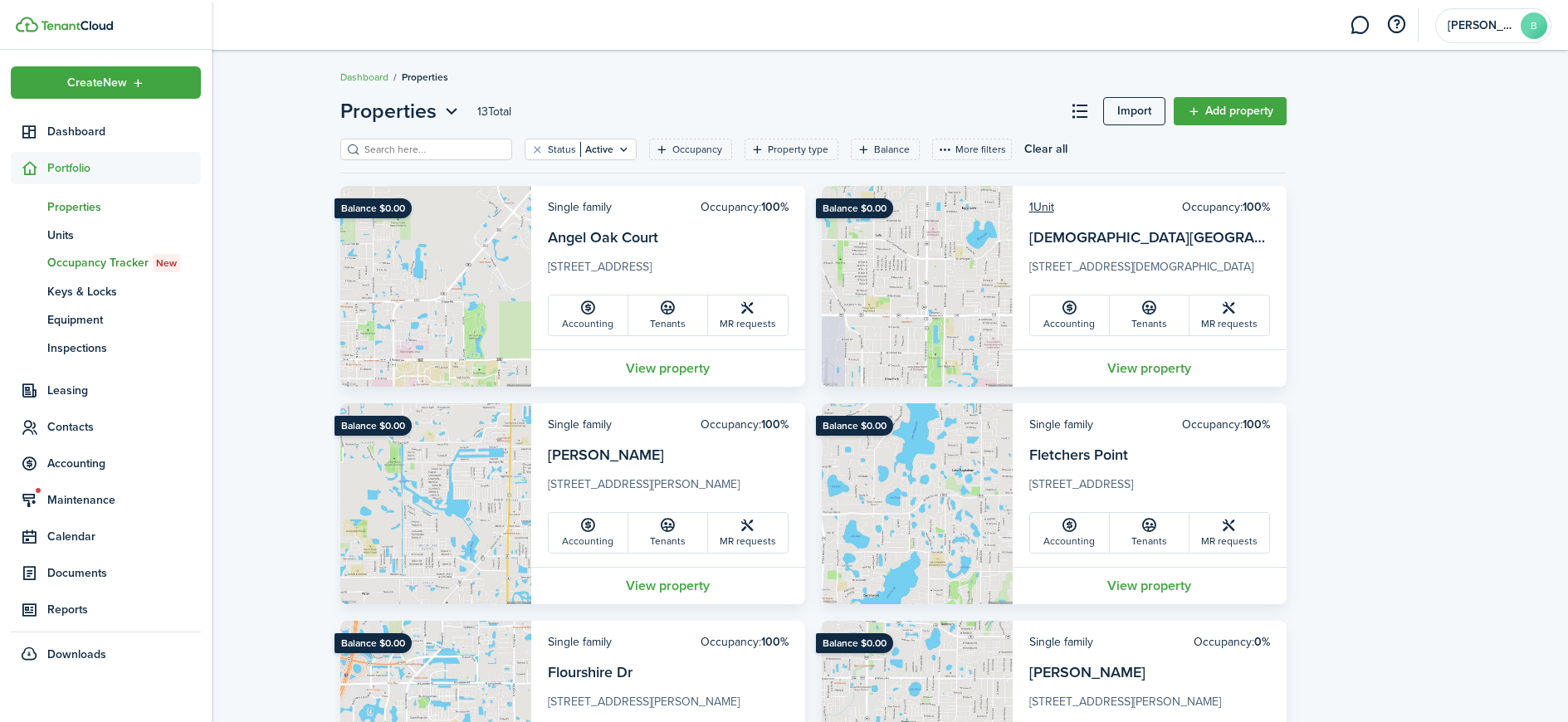
click at [110, 261] on span "Occupancy Tracker New" at bounding box center [124, 262] width 154 height 18
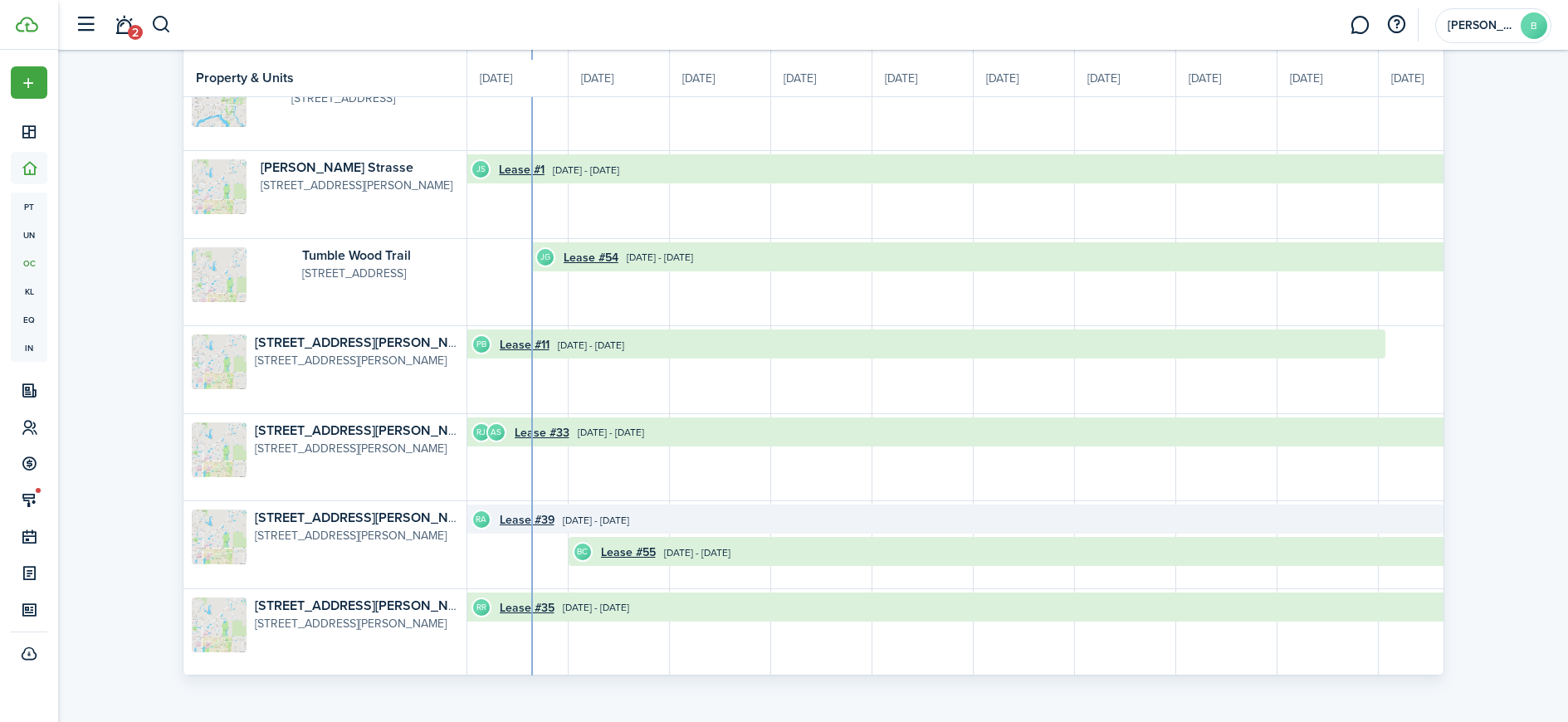
scroll to position [685, 0]
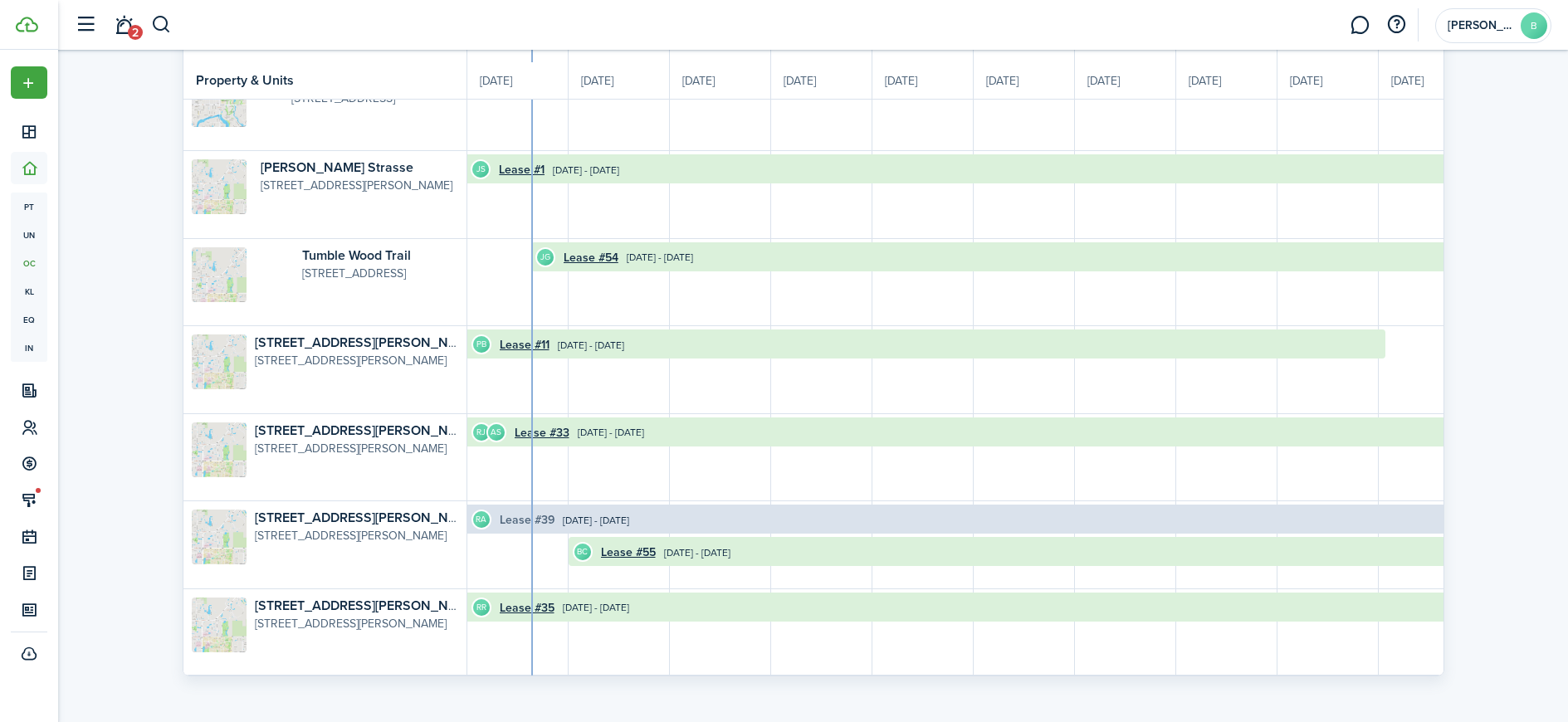
click at [533, 512] on link "Lease #39" at bounding box center [527, 520] width 55 height 17
